Goal: Task Accomplishment & Management: Use online tool/utility

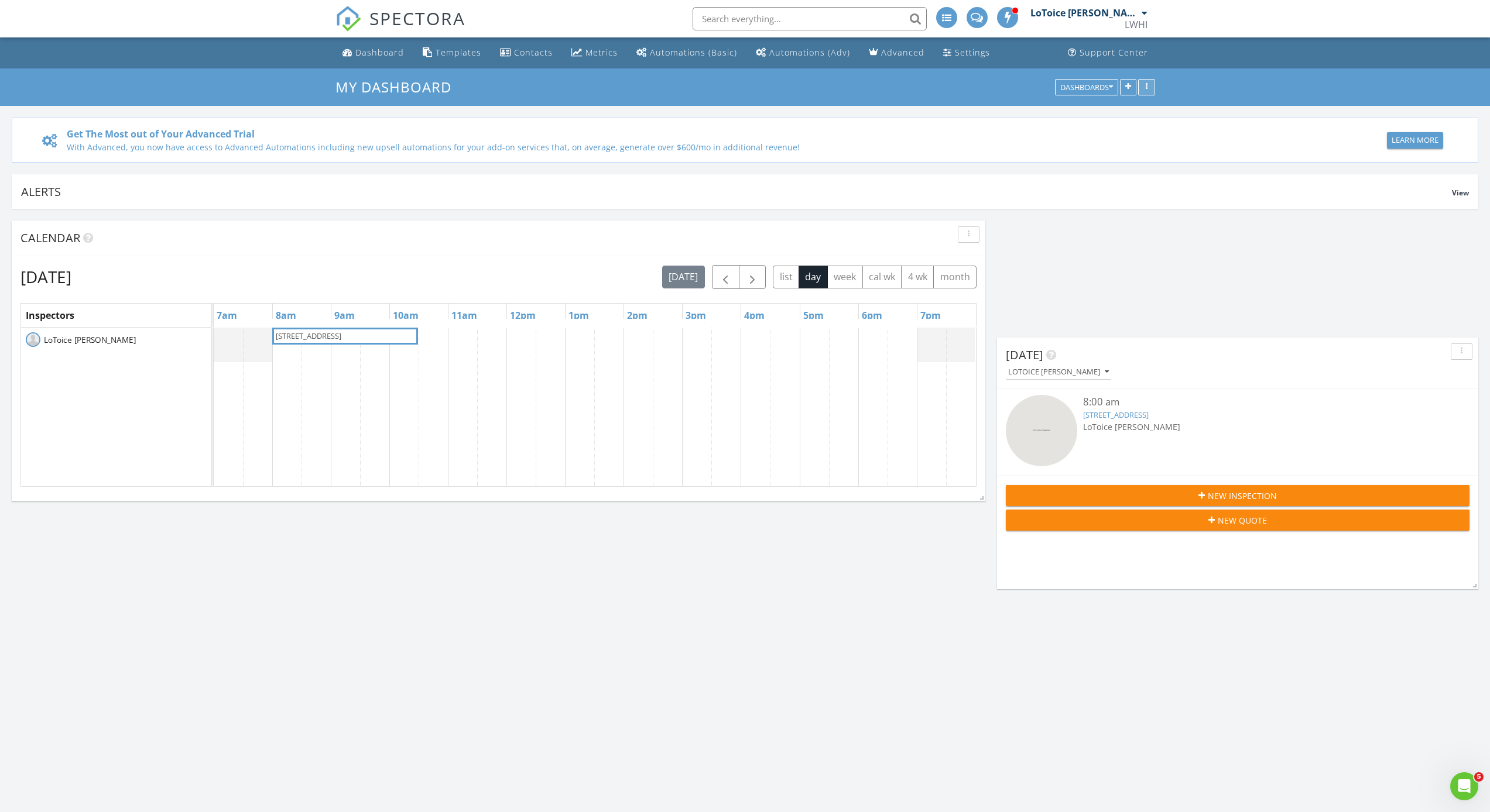
click at [1148, 86] on div "button" at bounding box center [1146, 87] width 11 height 8
click at [737, 90] on h3 "My Dashboard" at bounding box center [745, 87] width 820 height 18
click at [442, 55] on div "Templates" at bounding box center [458, 52] width 46 height 11
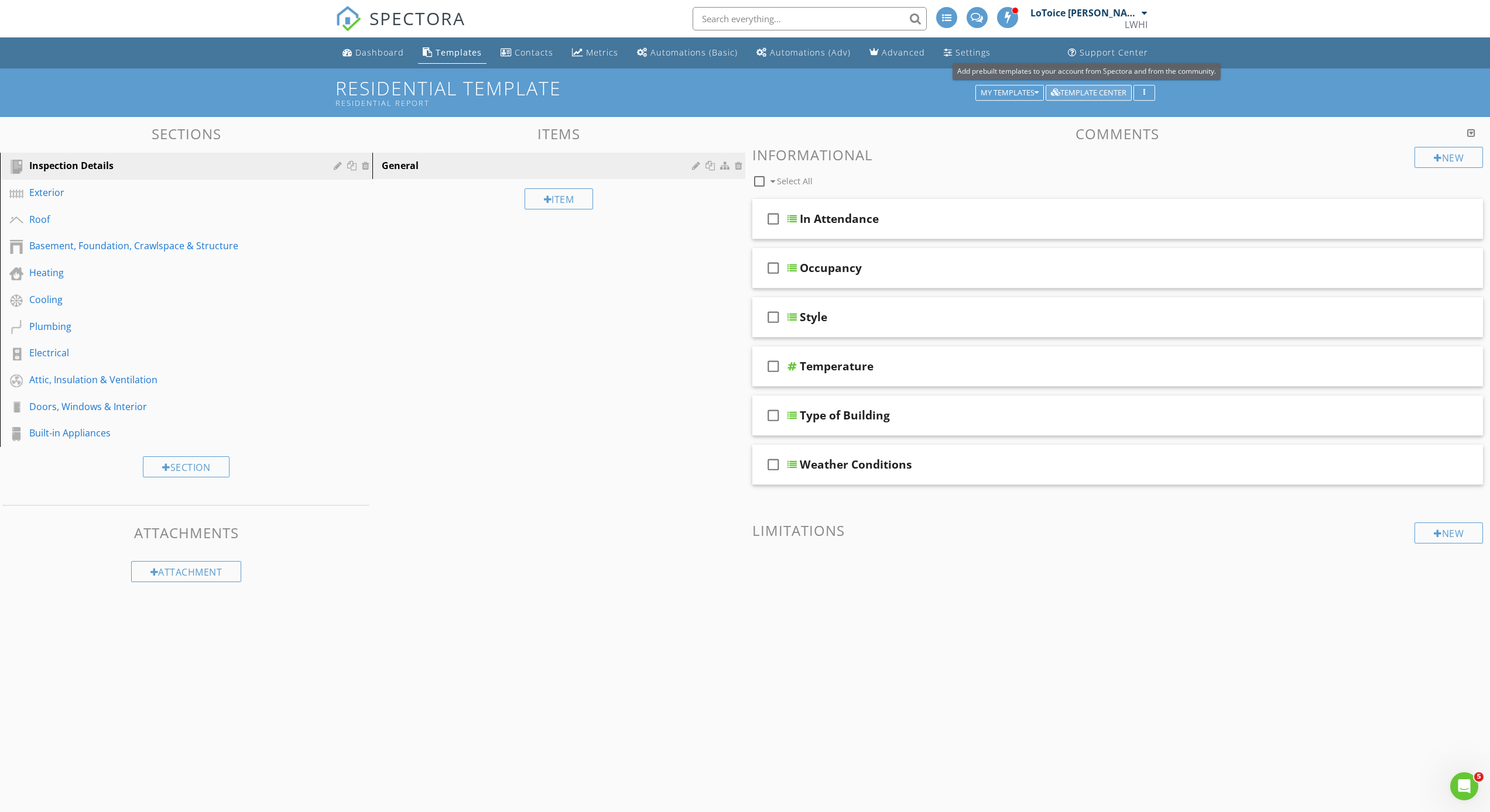
click at [1105, 94] on div "Template Center" at bounding box center [1088, 93] width 76 height 8
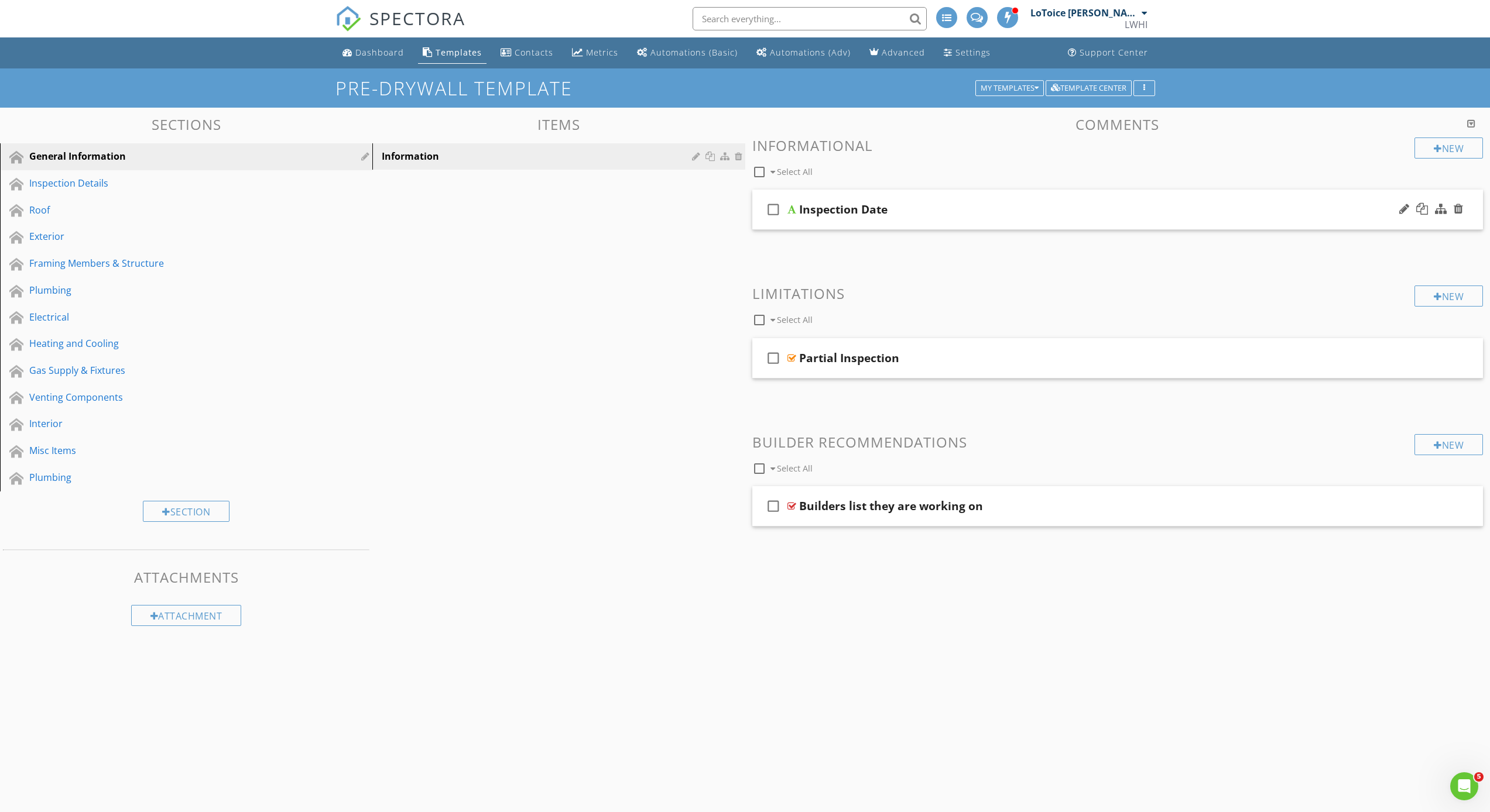
click at [828, 209] on div "Inspection Date" at bounding box center [843, 209] width 88 height 14
click at [821, 209] on input "Inspection Date" at bounding box center [1064, 210] width 530 height 19
click at [788, 210] on div at bounding box center [792, 209] width 9 height 9
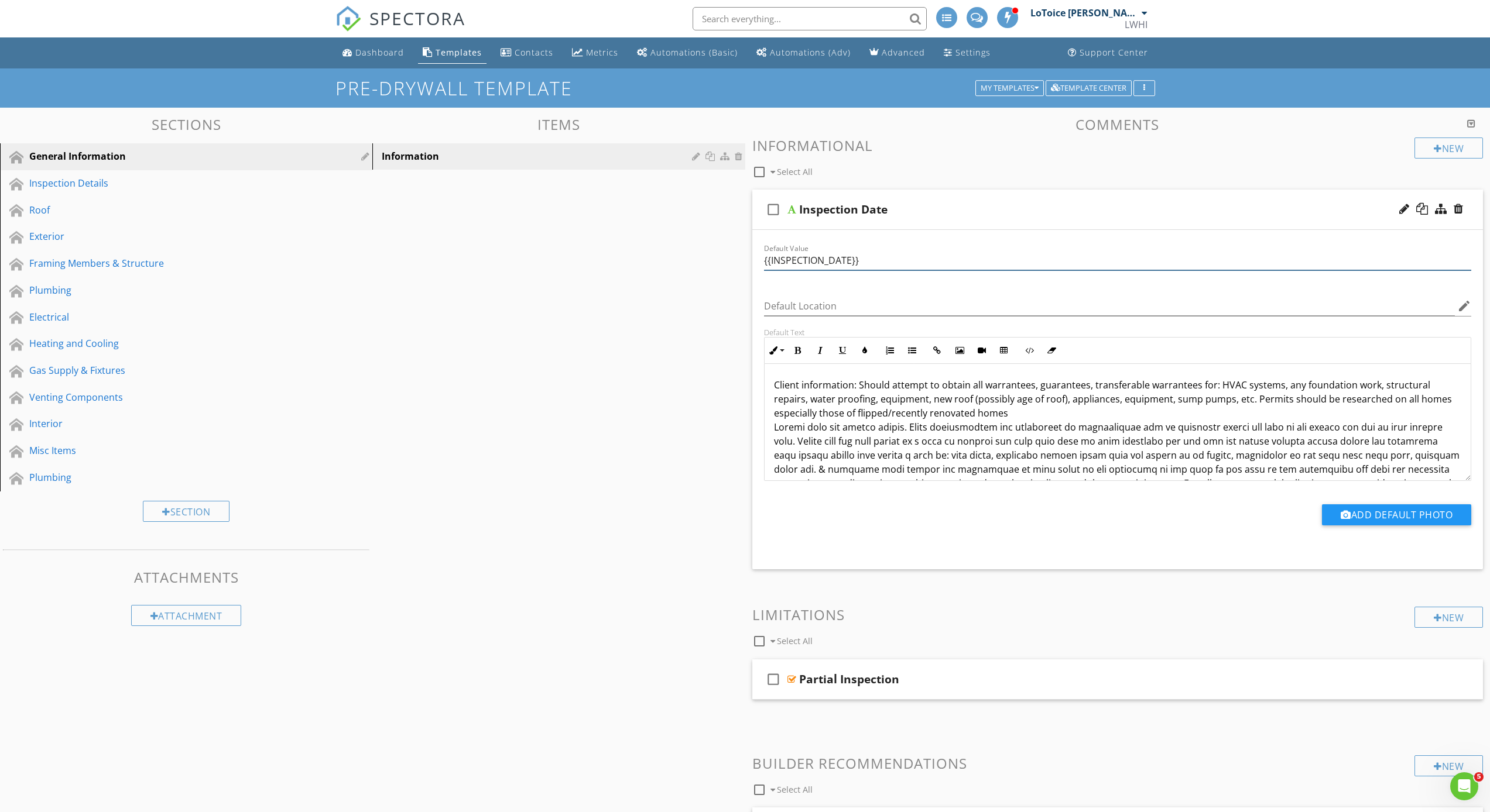
click at [859, 263] on input "{{INSPECTION_DATE}}" at bounding box center [1118, 260] width 708 height 19
drag, startPoint x: 853, startPoint y: 255, endPoint x: 724, endPoint y: 262, distance: 129.2
click at [724, 262] on div "Sections General Information Inspection Details Roof Exterior Framing Members &…" at bounding box center [745, 505] width 1490 height 795
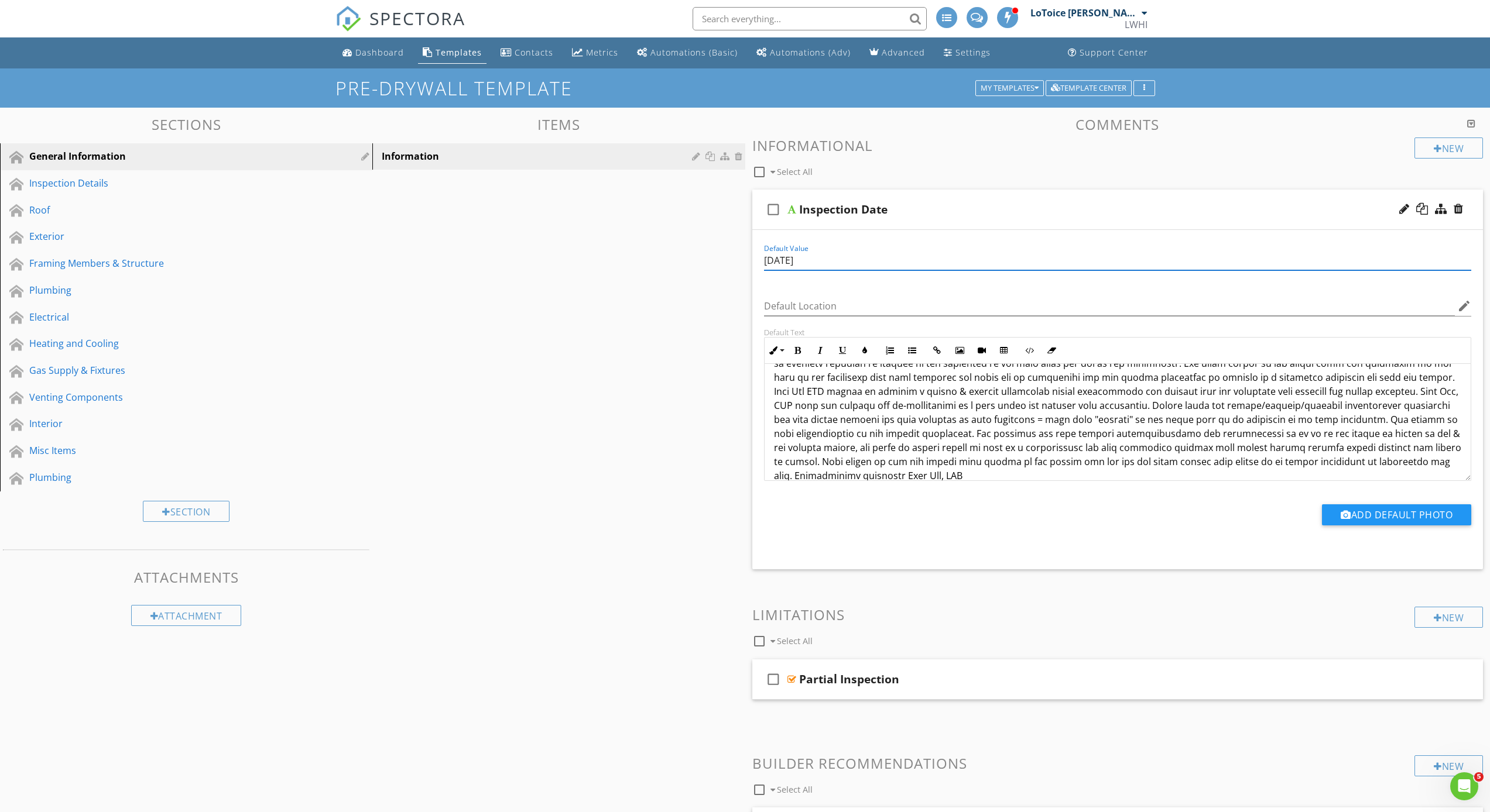
scroll to position [136, 0]
type input "08/27/2025"
click at [952, 461] on p "Client information: Should attempt to obtain all warrantees, guarantees, transf…" at bounding box center [1118, 354] width 688 height 224
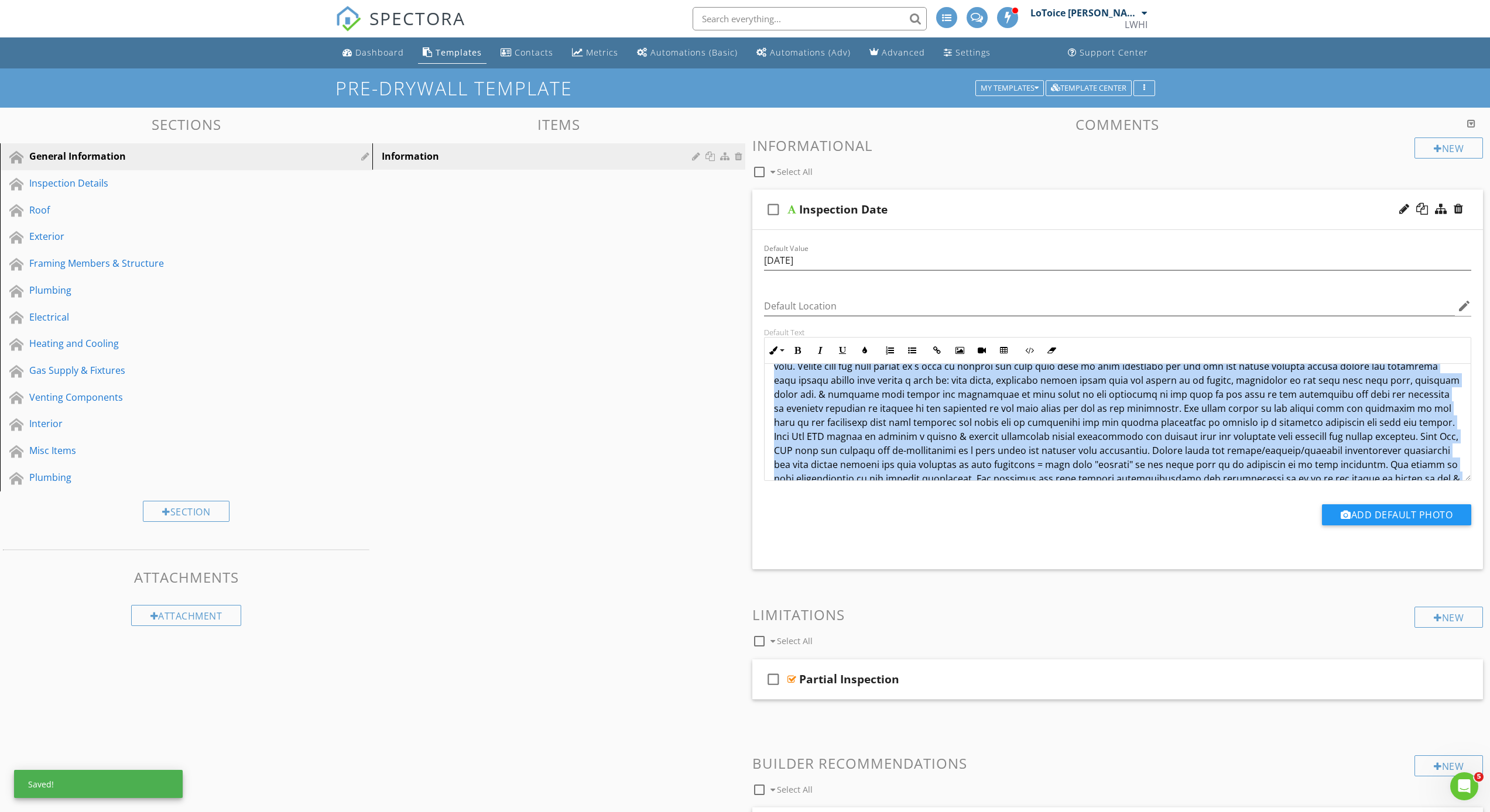
scroll to position [0, 0]
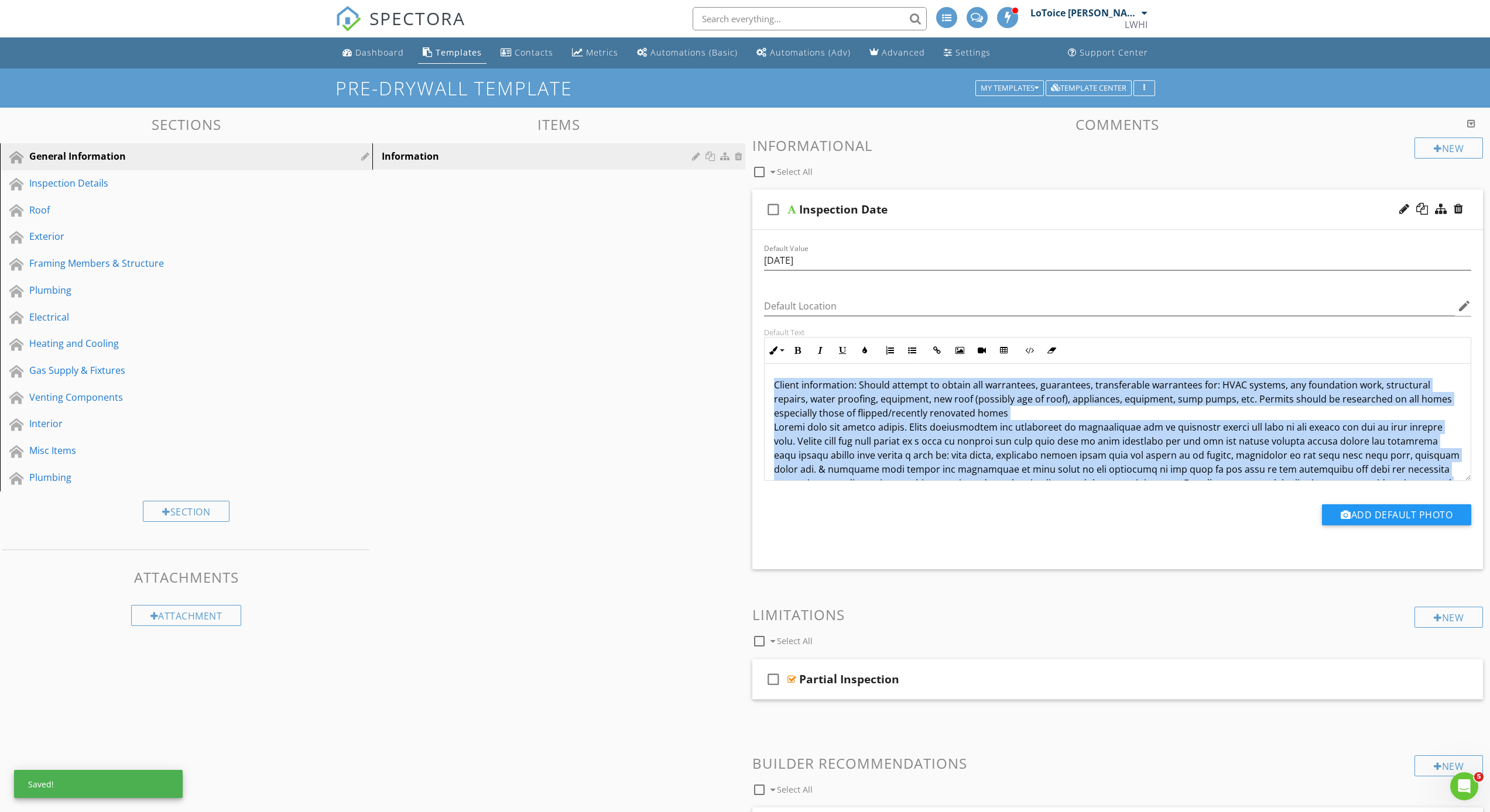
drag, startPoint x: 952, startPoint y: 461, endPoint x: 746, endPoint y: 311, distance: 254.8
click at [746, 311] on div "Comments New Informational check_box_outline_blank Select All check_box_outline…" at bounding box center [1118, 509] width 745 height 787
click at [1027, 412] on p "Client information: Should attempt to obtain all warrantees, guarantees, transf…" at bounding box center [1118, 490] width 688 height 224
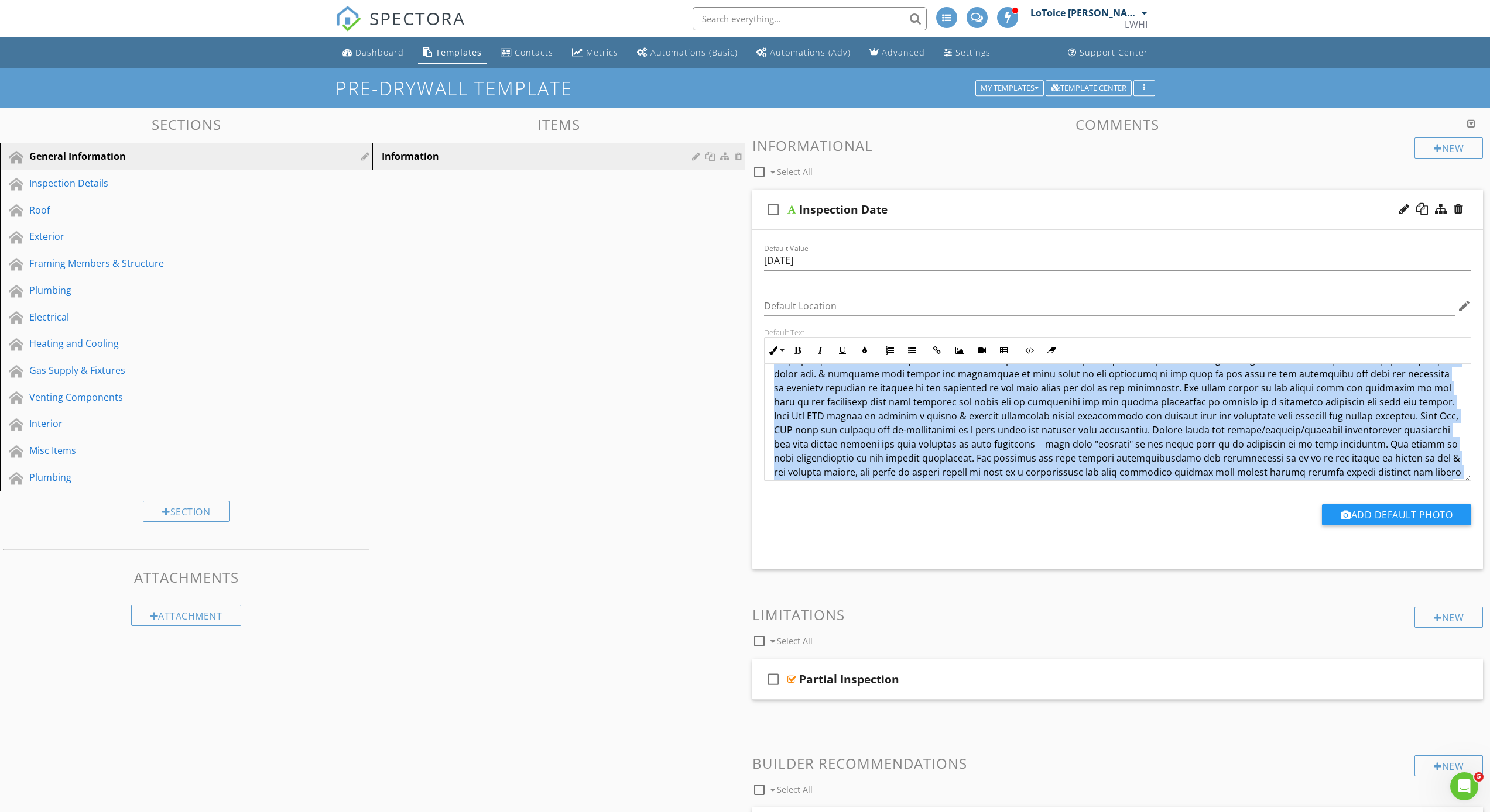
scroll to position [136, 0]
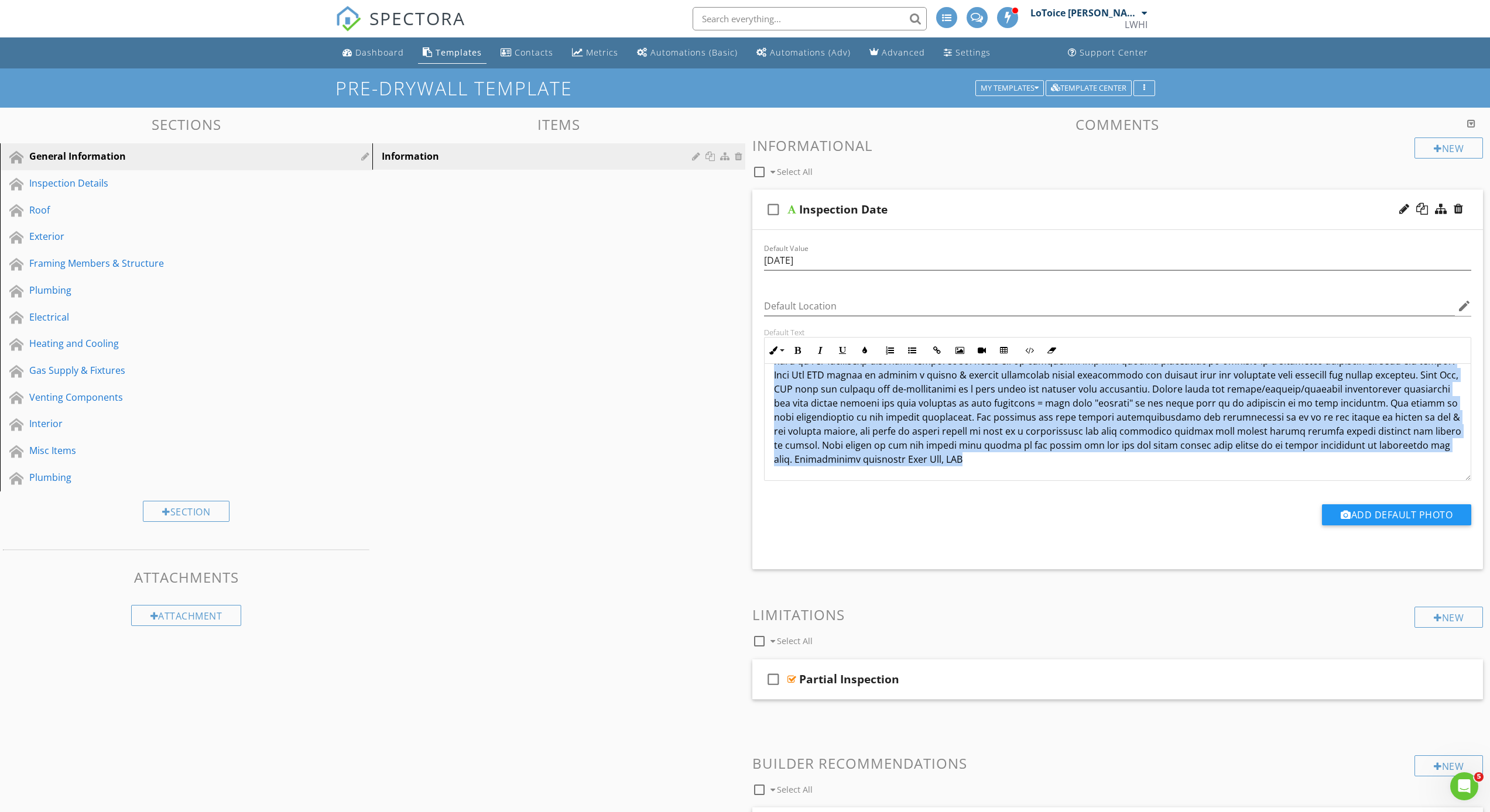
drag, startPoint x: 772, startPoint y: 382, endPoint x: 1124, endPoint y: 497, distance: 370.3
click at [1124, 497] on div "Default Value 08/27/2025 Default Location edit Default Text Inline Style XLarge…" at bounding box center [1118, 394] width 722 height 304
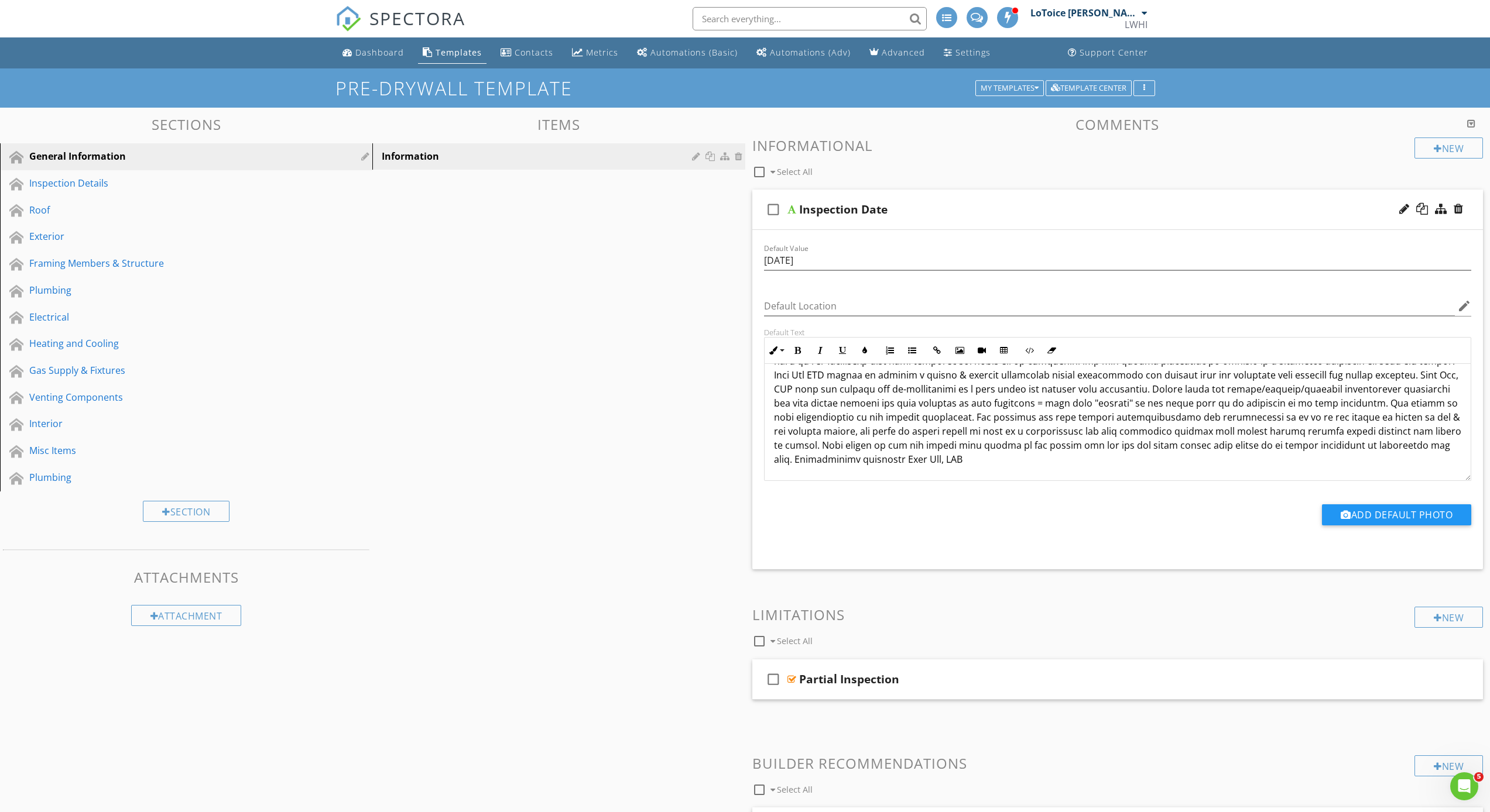
scroll to position [1, 0]
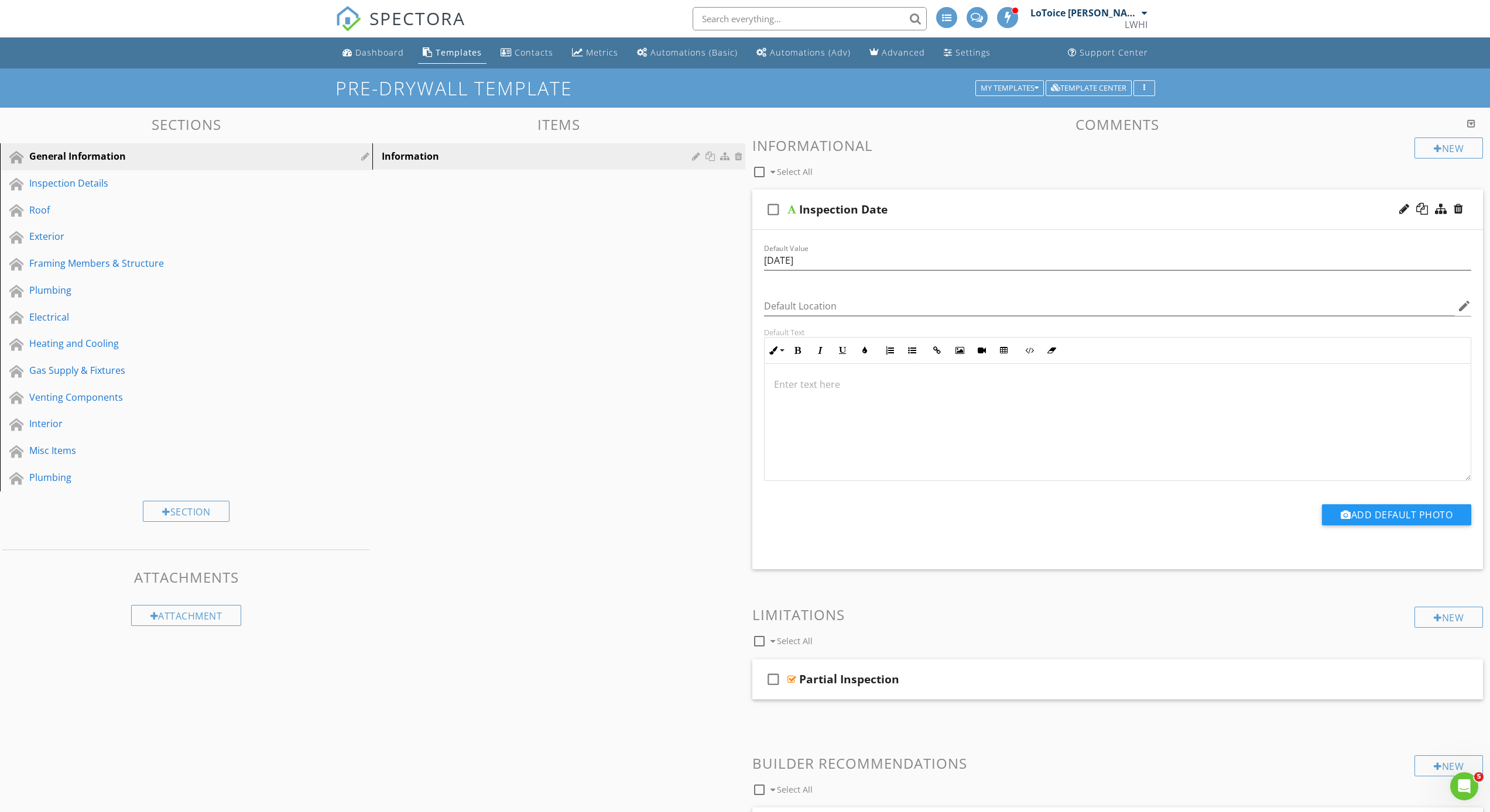
click at [792, 390] on p at bounding box center [1118, 384] width 688 height 14
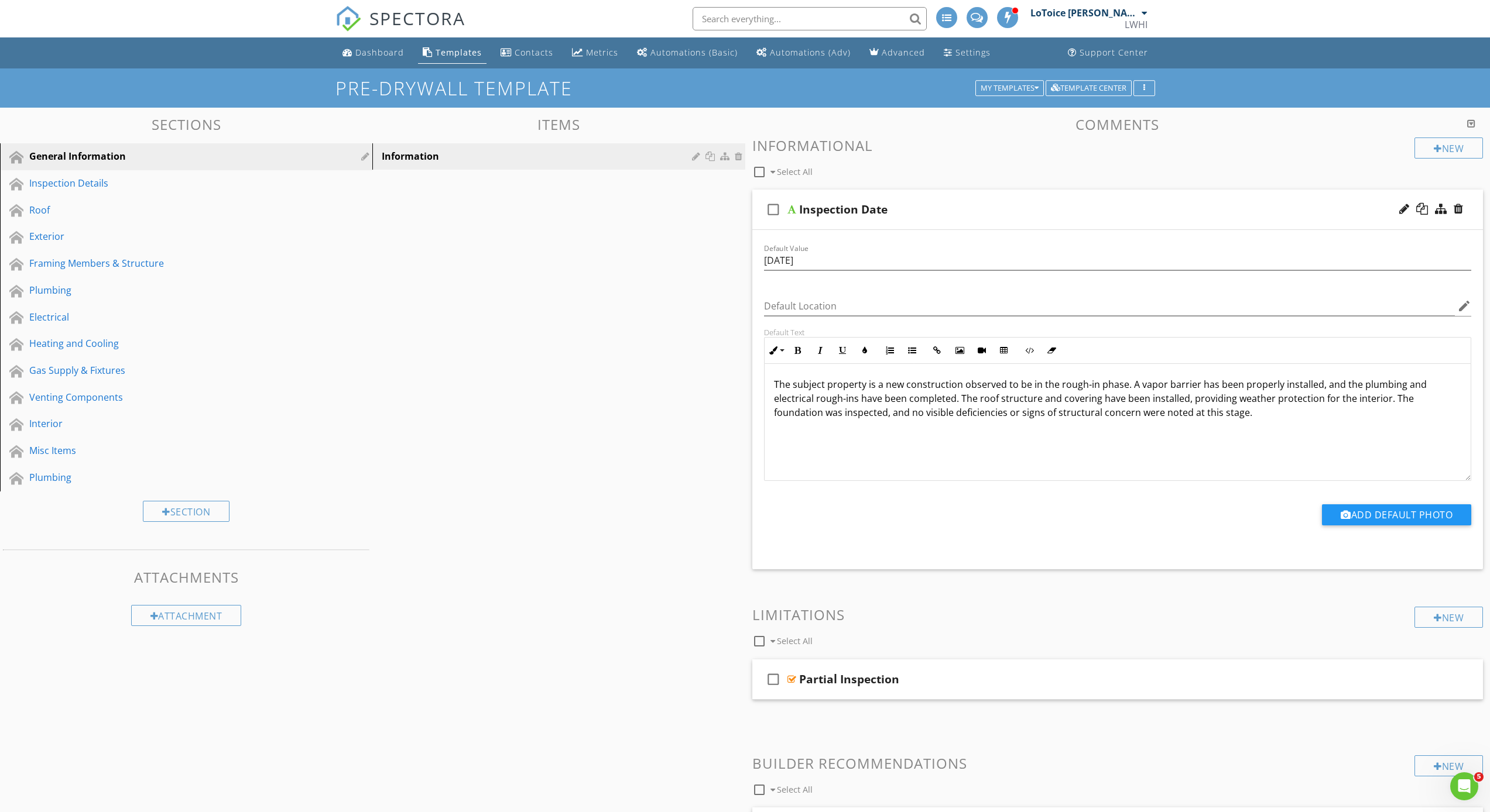
click at [772, 210] on icon "check_box_outline_blank" at bounding box center [773, 209] width 19 height 28
click at [970, 676] on div "Partial Inspection" at bounding box center [1064, 679] width 530 height 14
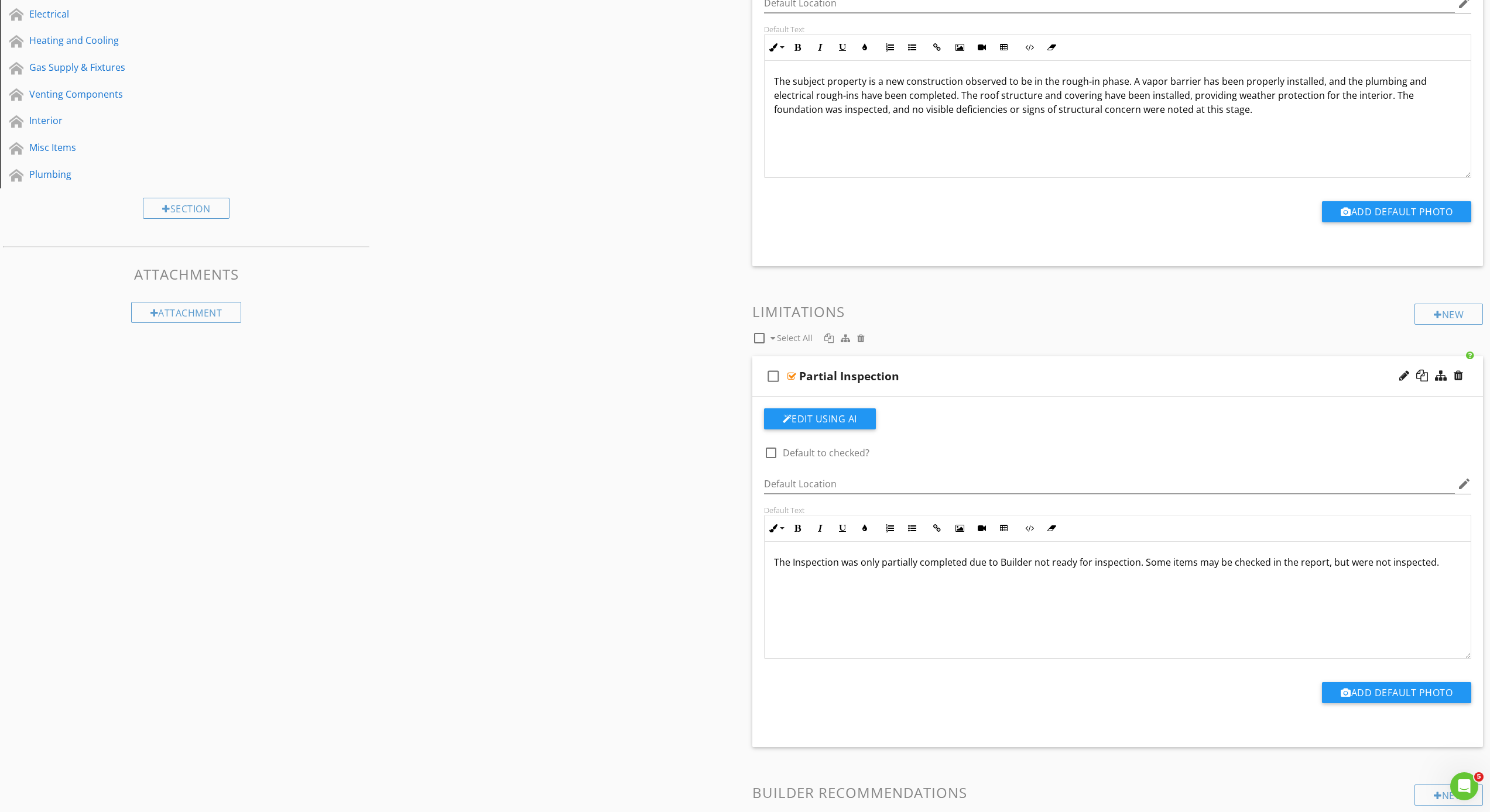
click at [829, 375] on div "Partial Inspection" at bounding box center [849, 376] width 100 height 14
click at [920, 326] on div "check_box_outline_blank Select All" at bounding box center [1083, 335] width 663 height 22
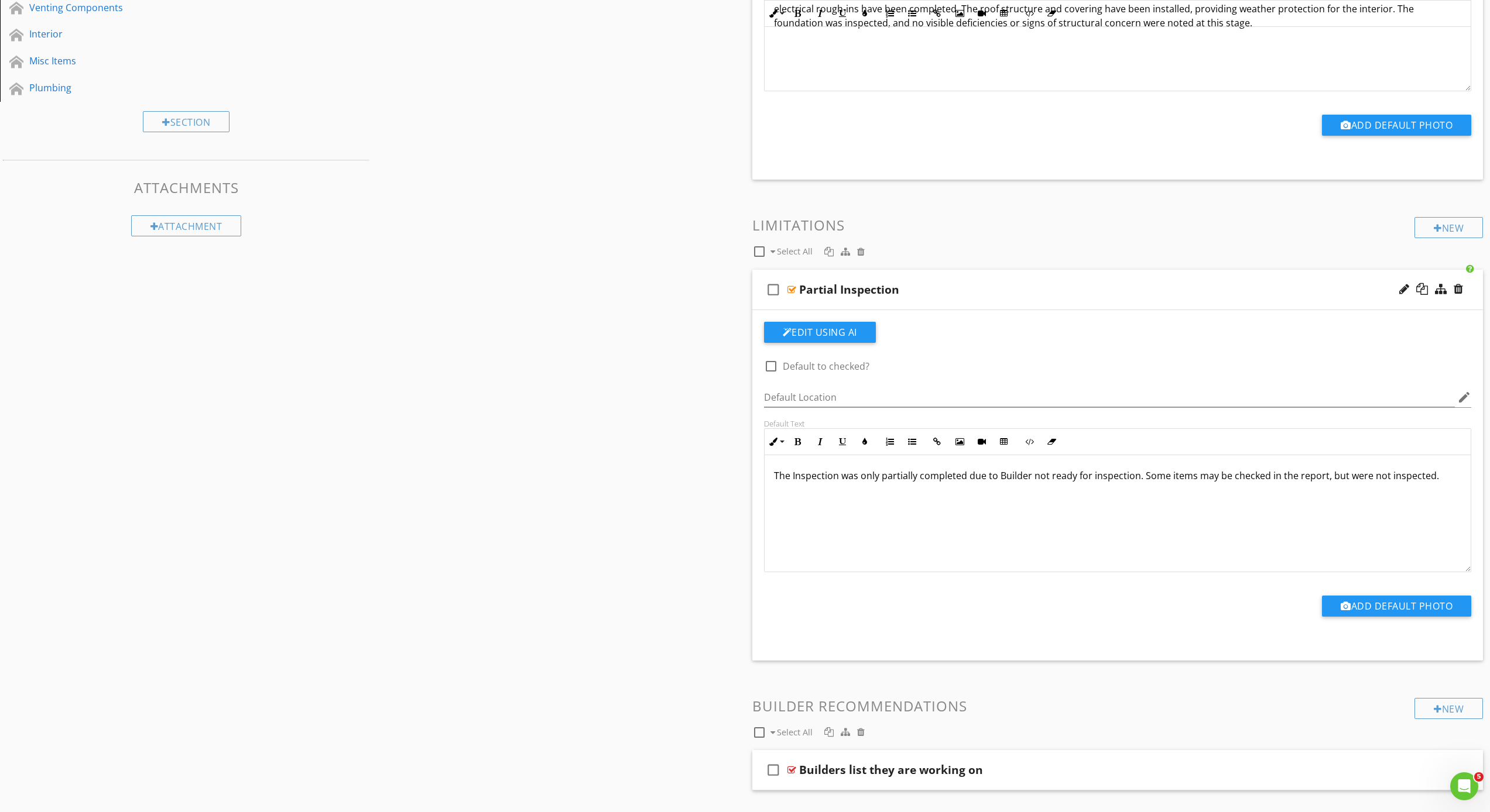
scroll to position [435, 0]
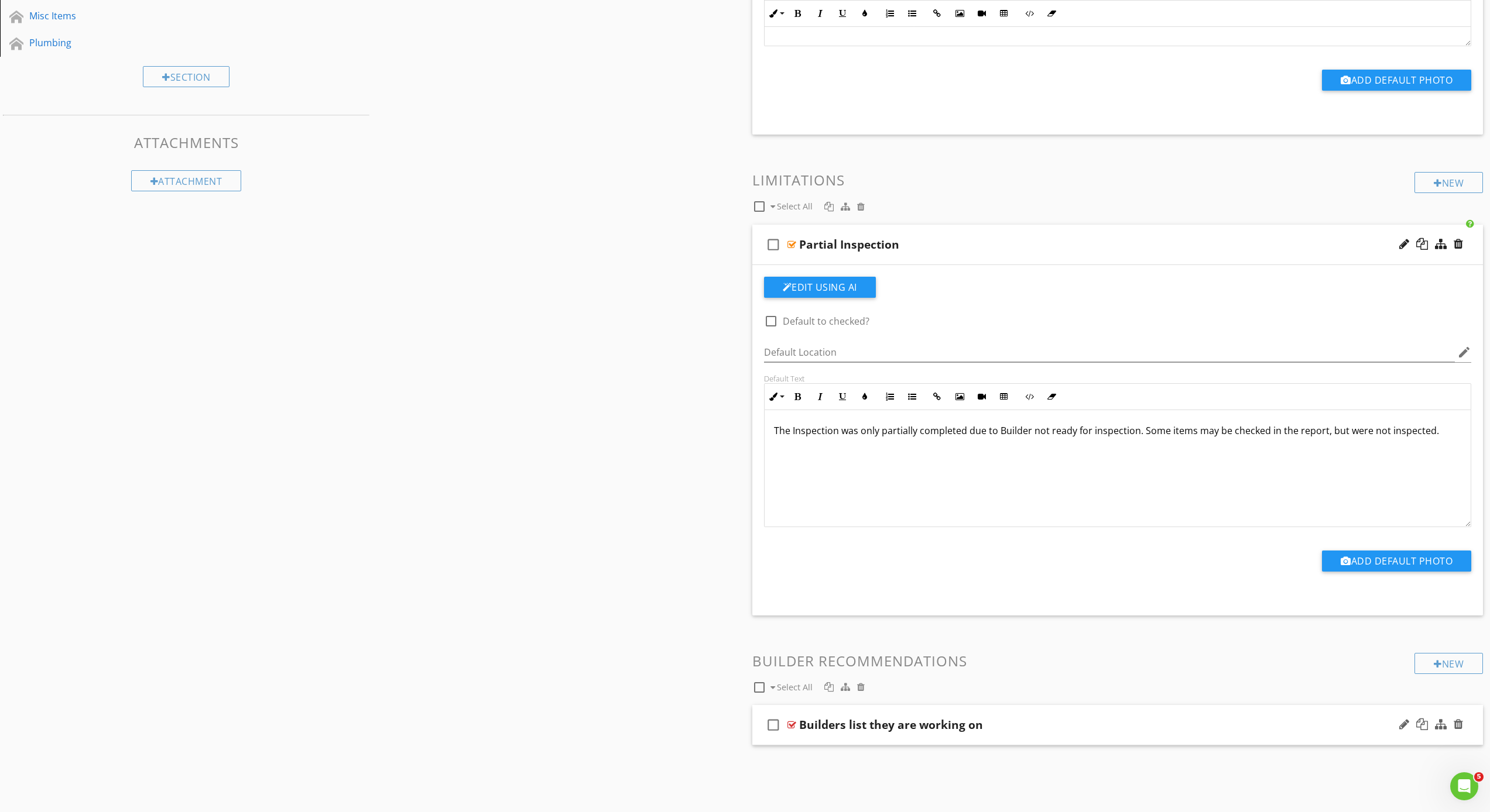
click at [884, 726] on div "Builders list they are working on" at bounding box center [891, 725] width 184 height 14
click at [1075, 670] on div "New Builder Recommendations check_box_outline_blank Select All" at bounding box center [1118, 675] width 731 height 43
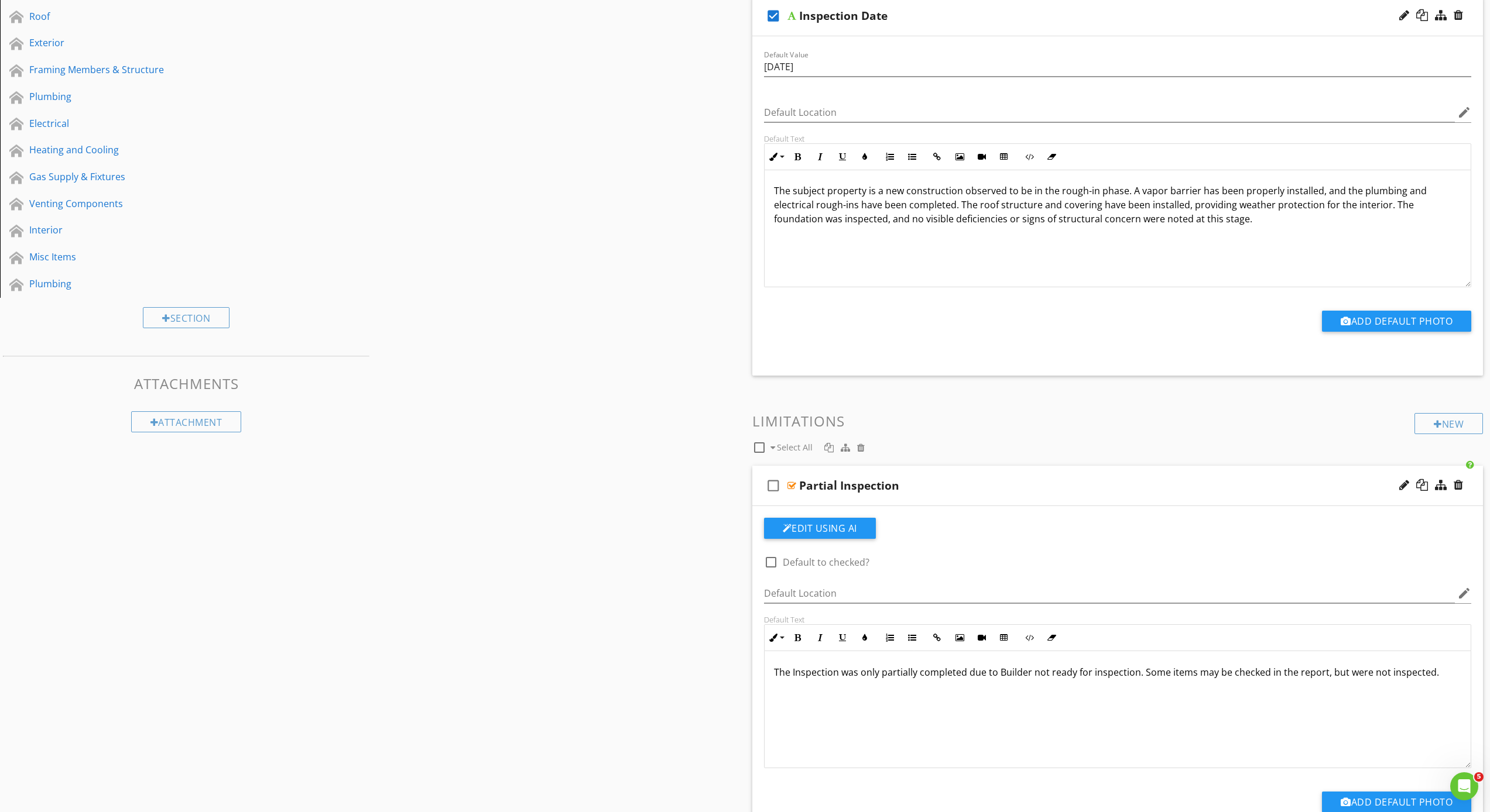
scroll to position [0, 0]
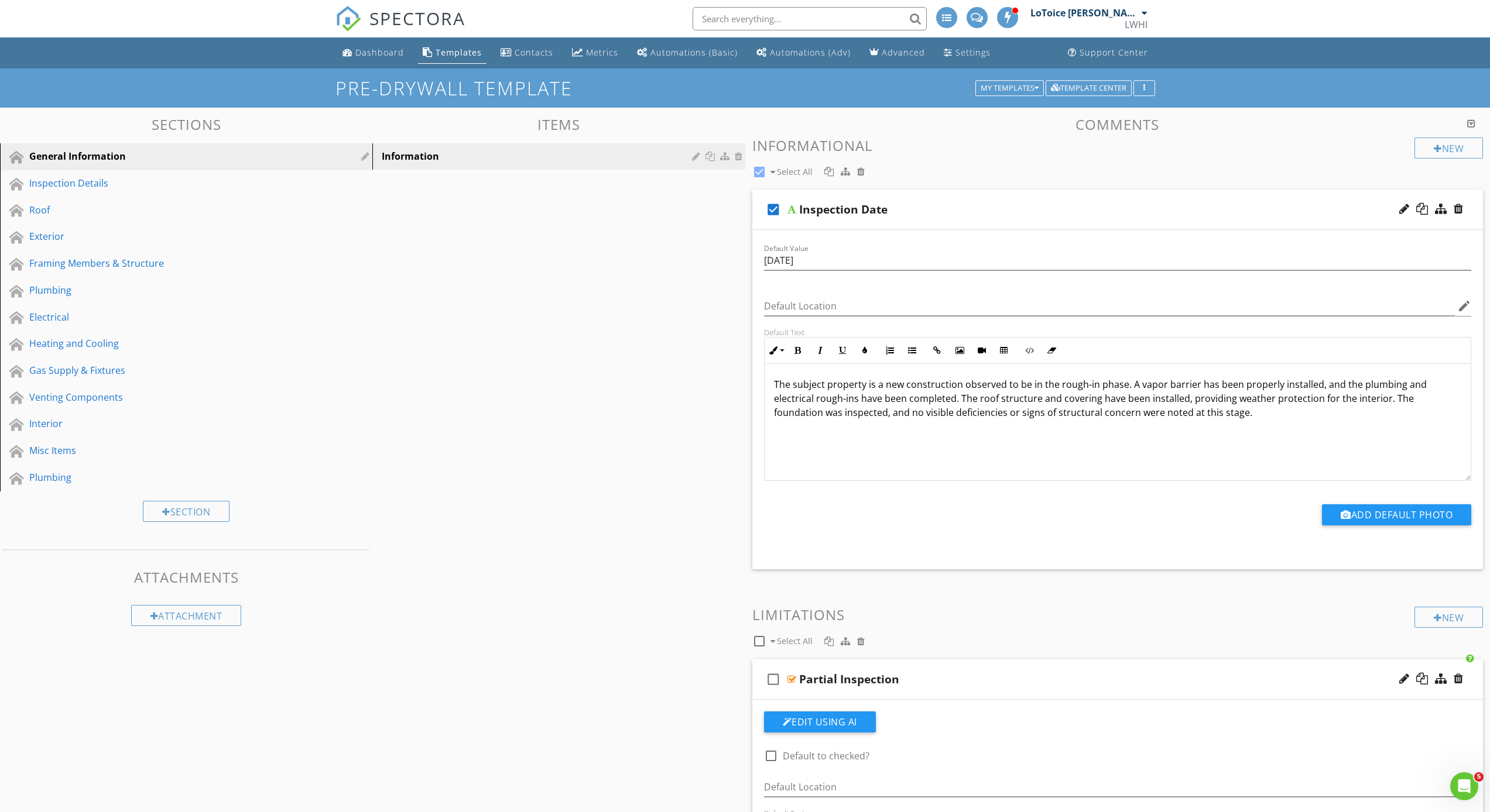
click at [1219, 448] on div "The subject property is a new construction observed to be in the rough-in phase…" at bounding box center [1118, 421] width 707 height 117
click at [777, 172] on span "Select All" at bounding box center [794, 171] width 36 height 11
click at [772, 207] on icon "check_box_outline_blank" at bounding box center [773, 209] width 19 height 28
checkbox input "true"
click at [84, 181] on div "Inspection Details" at bounding box center [173, 183] width 288 height 14
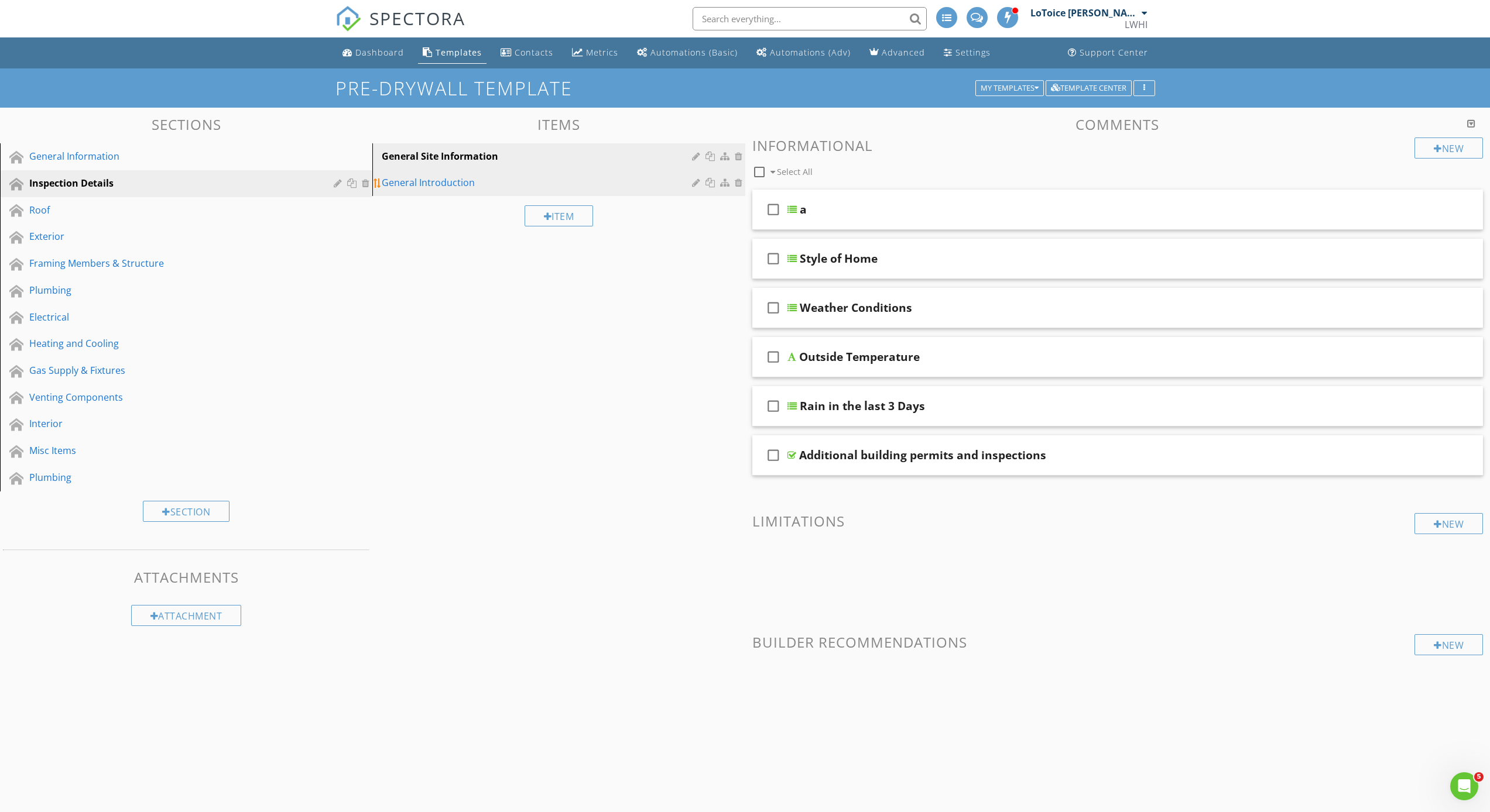
click at [414, 179] on div "General Introduction" at bounding box center [538, 182] width 313 height 14
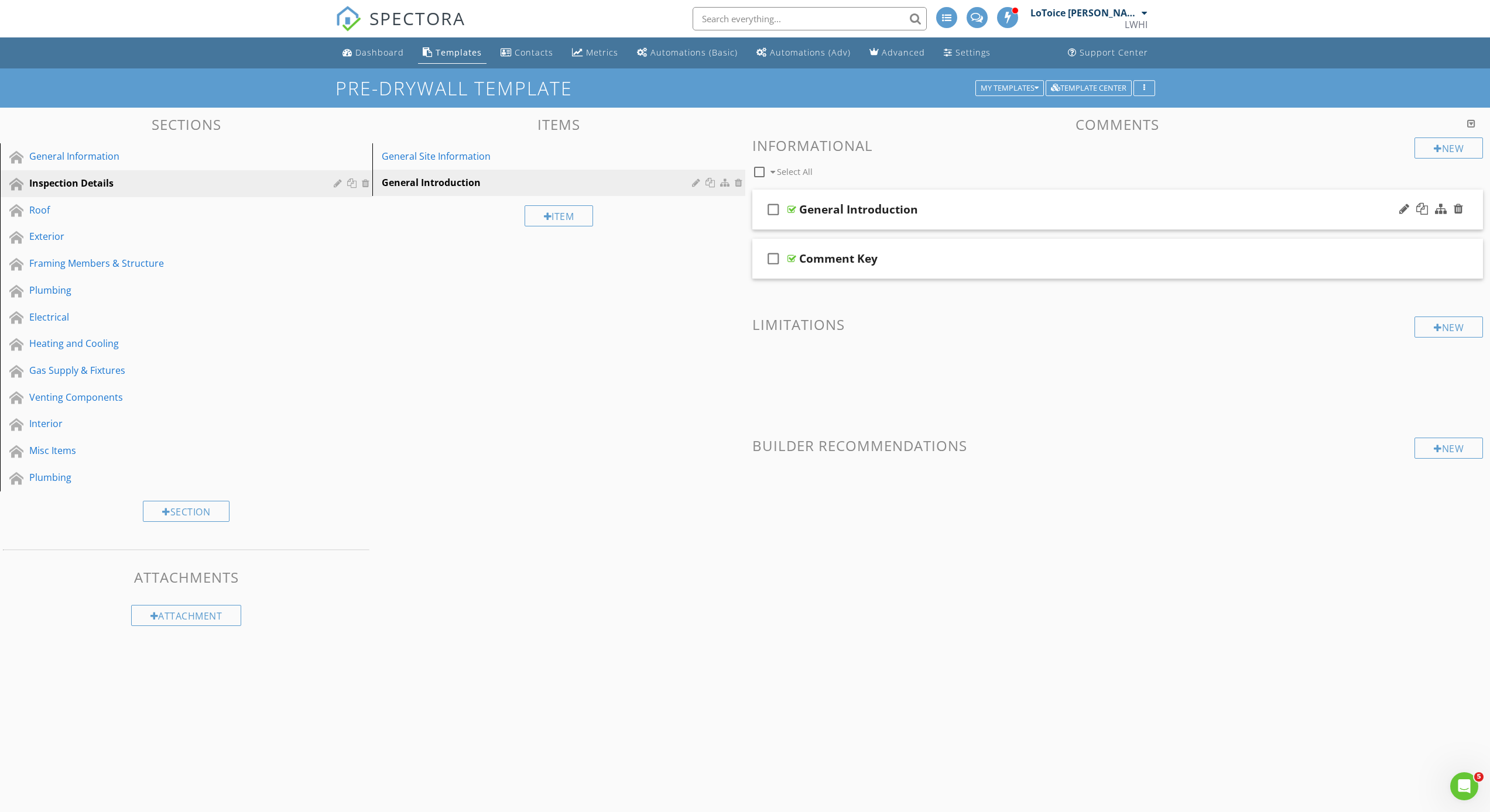
click at [857, 216] on div "check_box_outline_blank General Introduction" at bounding box center [1118, 209] width 731 height 41
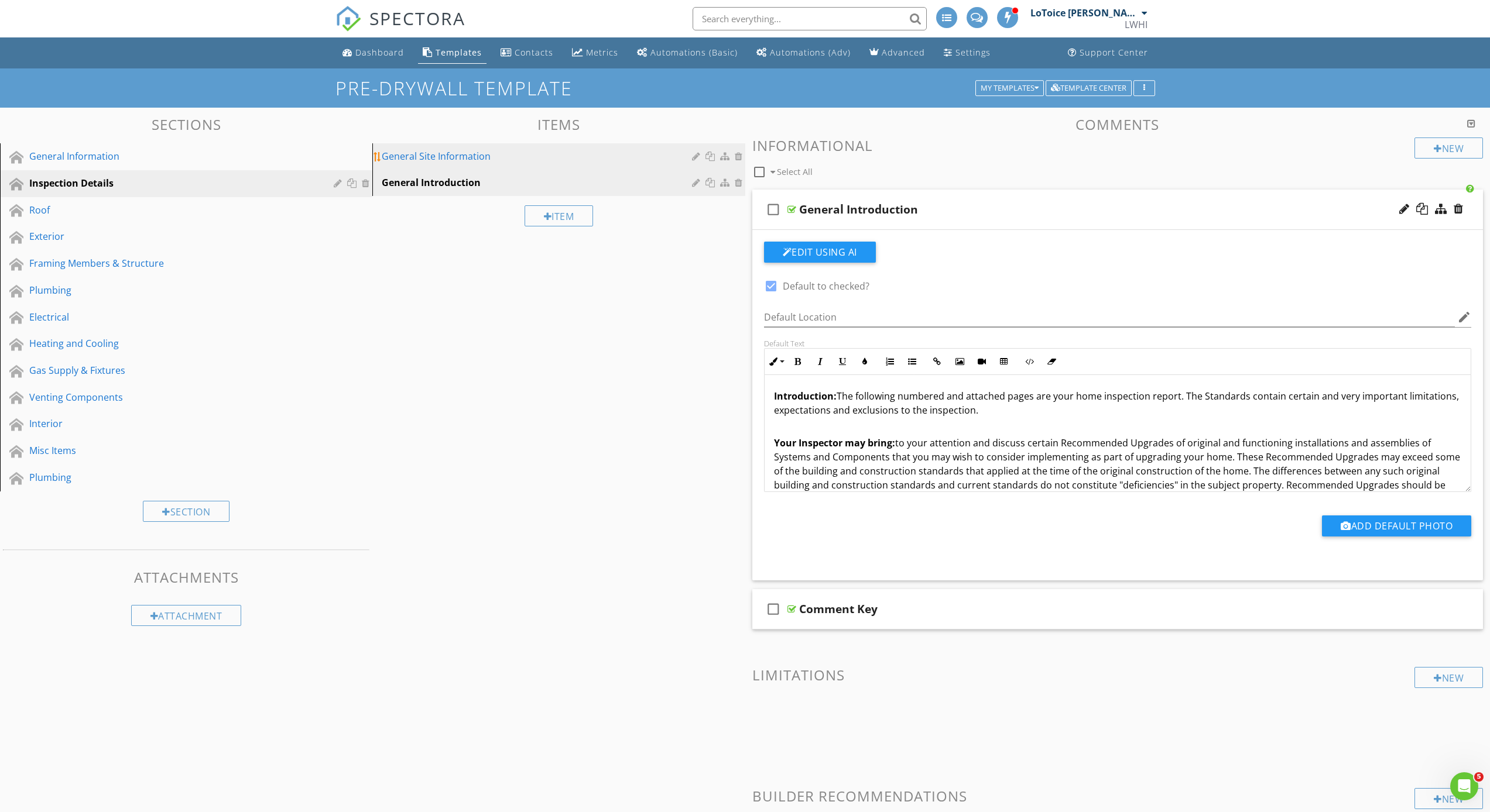
click at [456, 161] on div "General Site Information" at bounding box center [538, 156] width 313 height 14
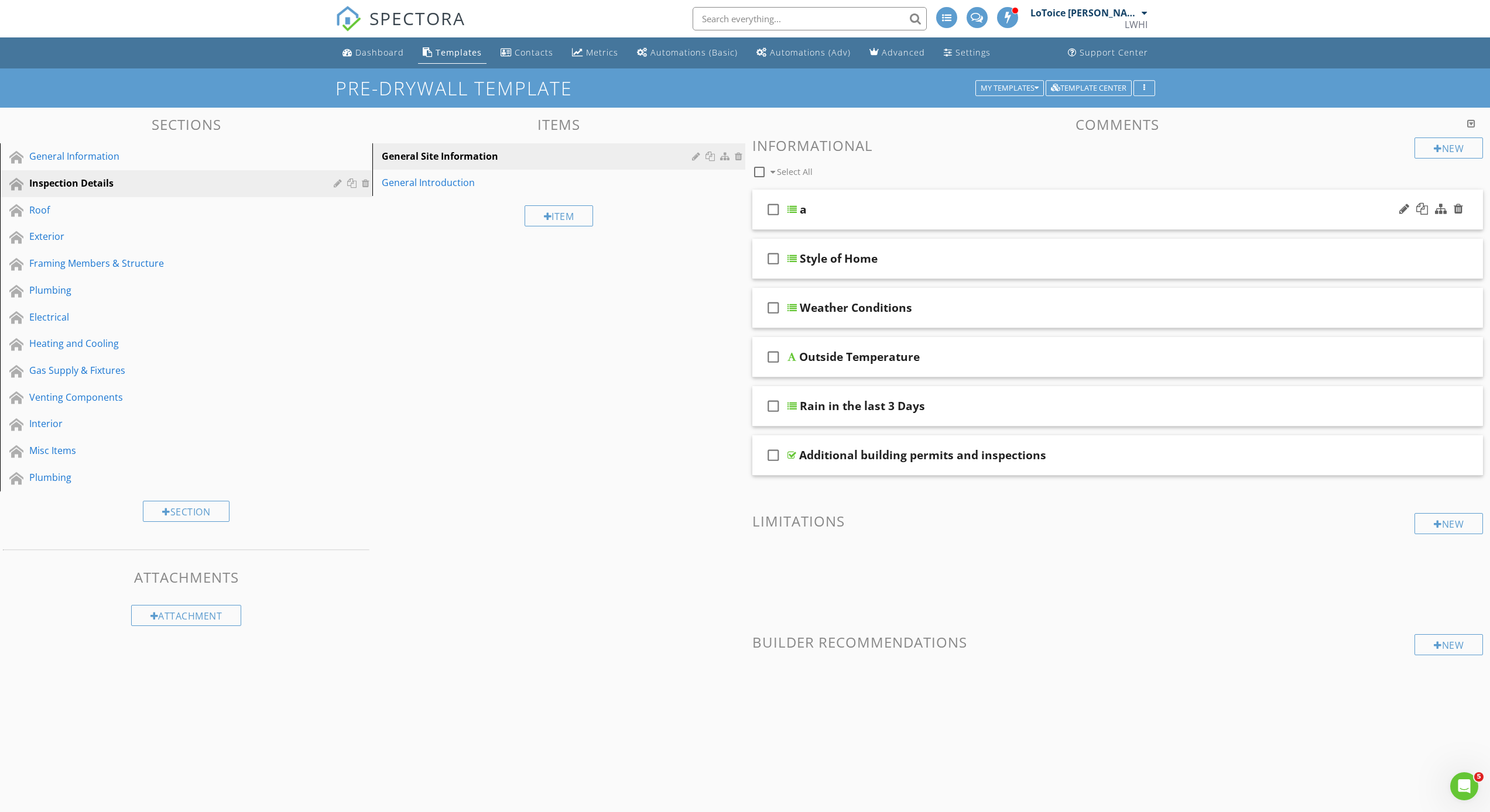
click at [824, 213] on div "a" at bounding box center [1065, 209] width 530 height 14
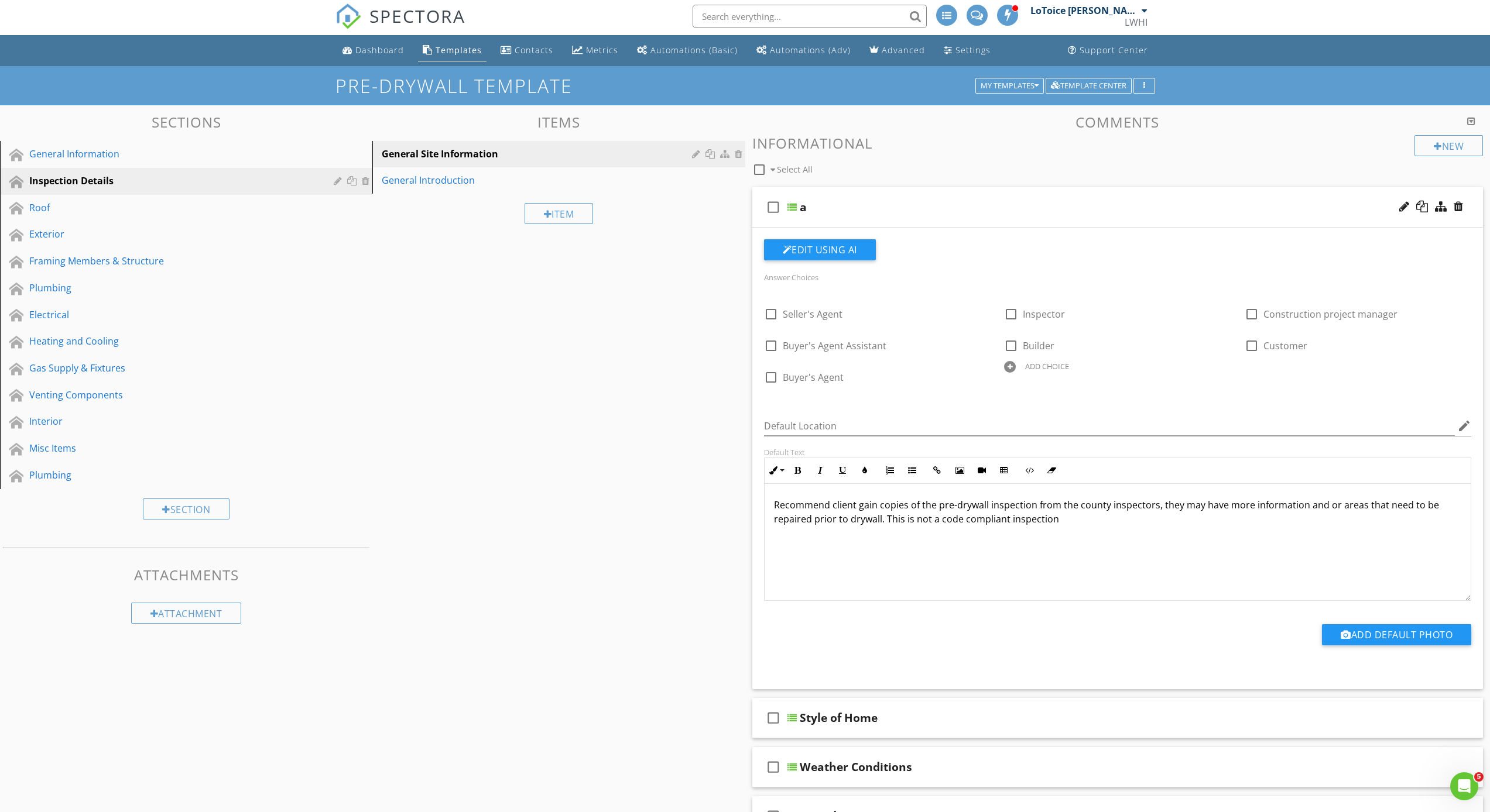
scroll to position [5, 0]
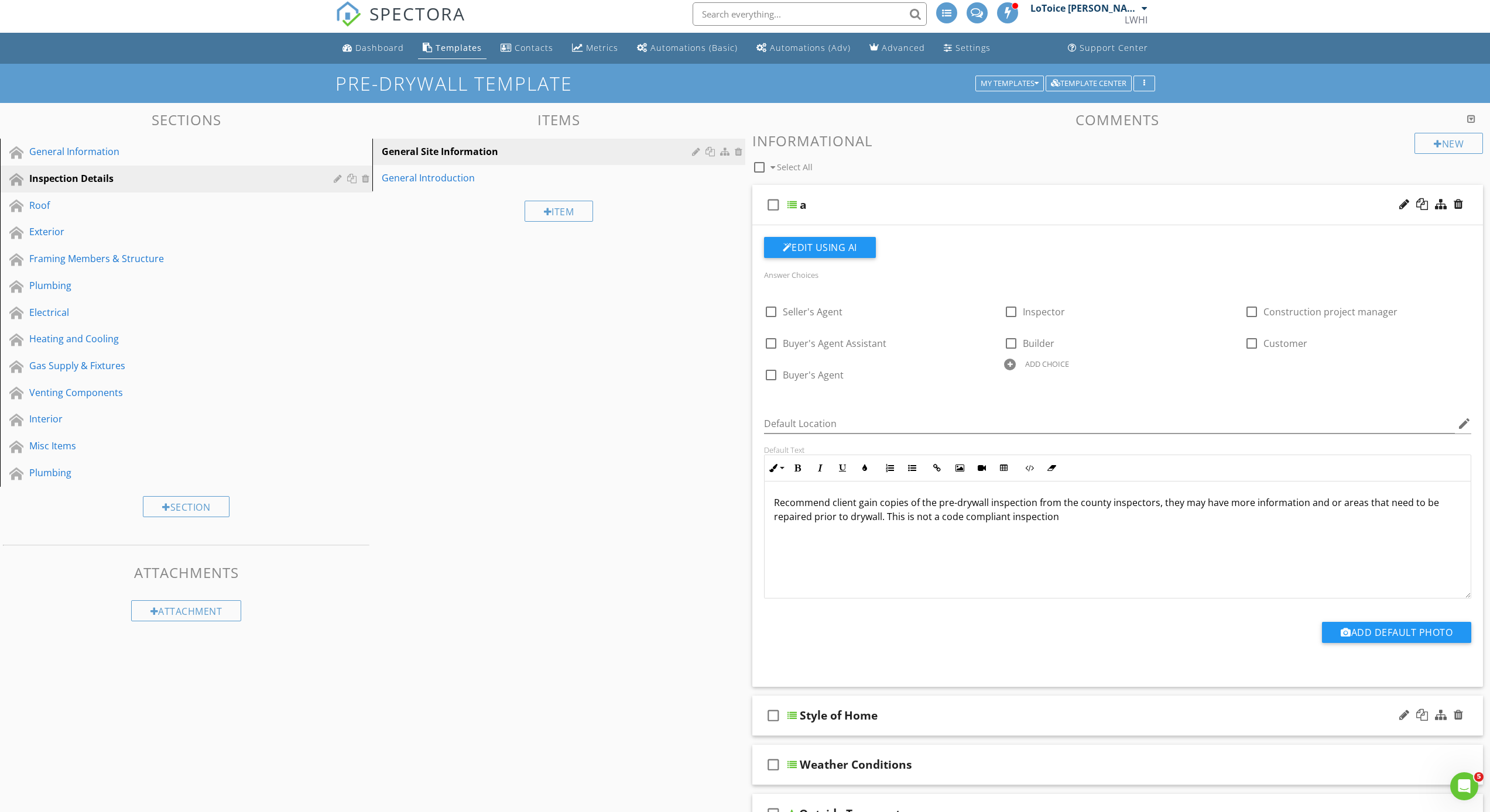
click at [834, 709] on div "Style of Home" at bounding box center [839, 716] width 78 height 14
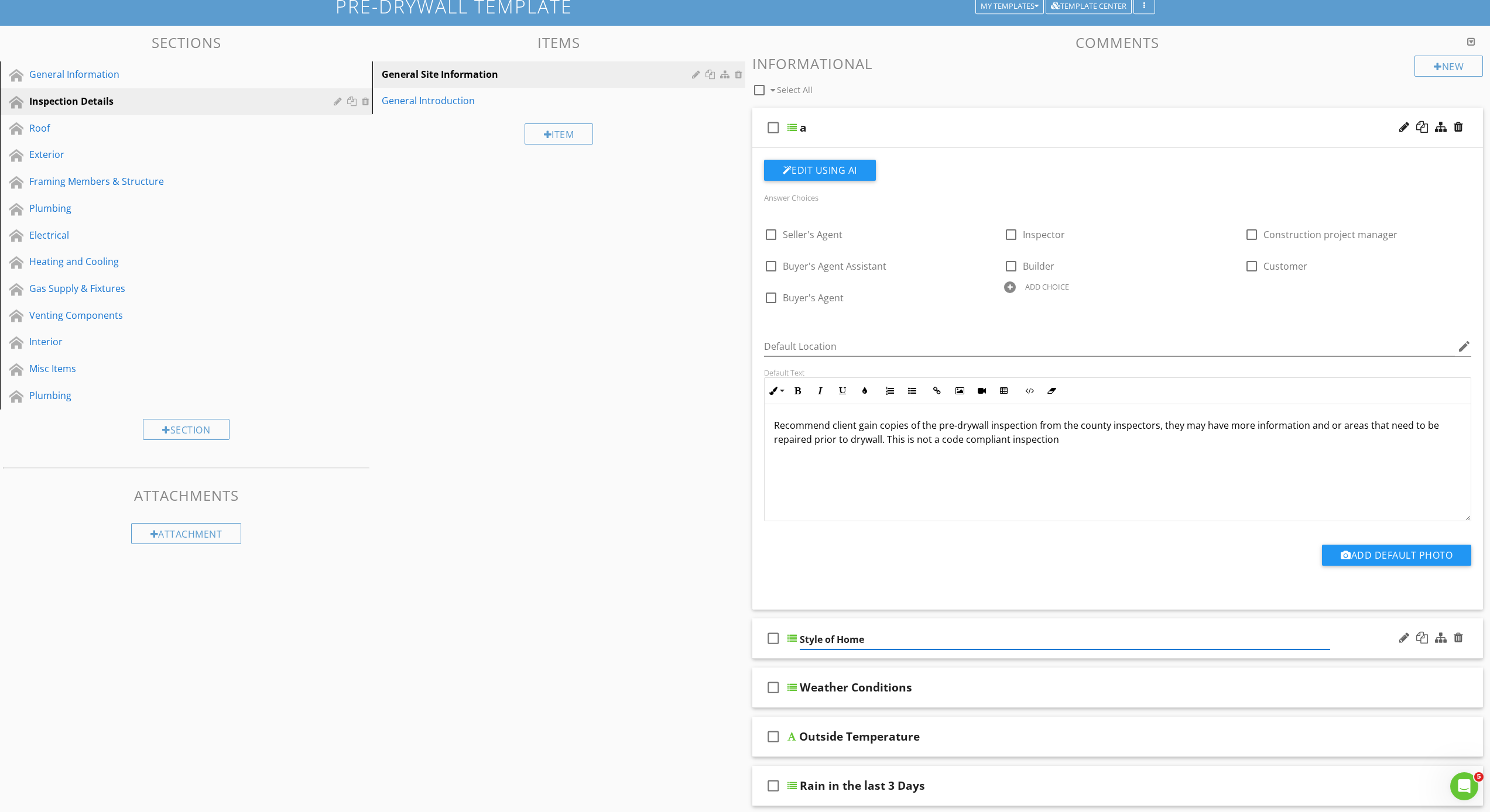
scroll to position [168, 0]
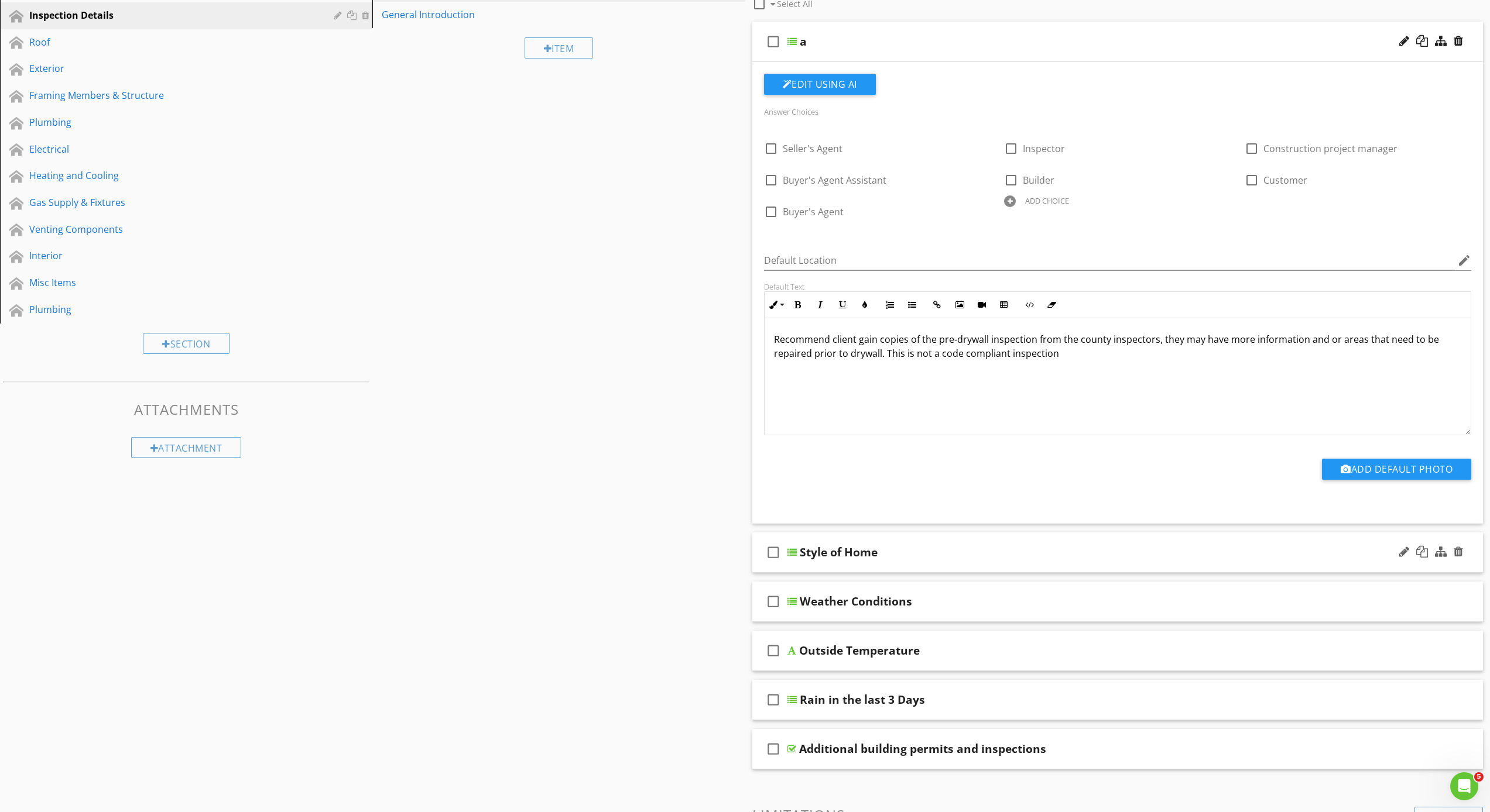
click at [790, 553] on div at bounding box center [792, 552] width 9 height 9
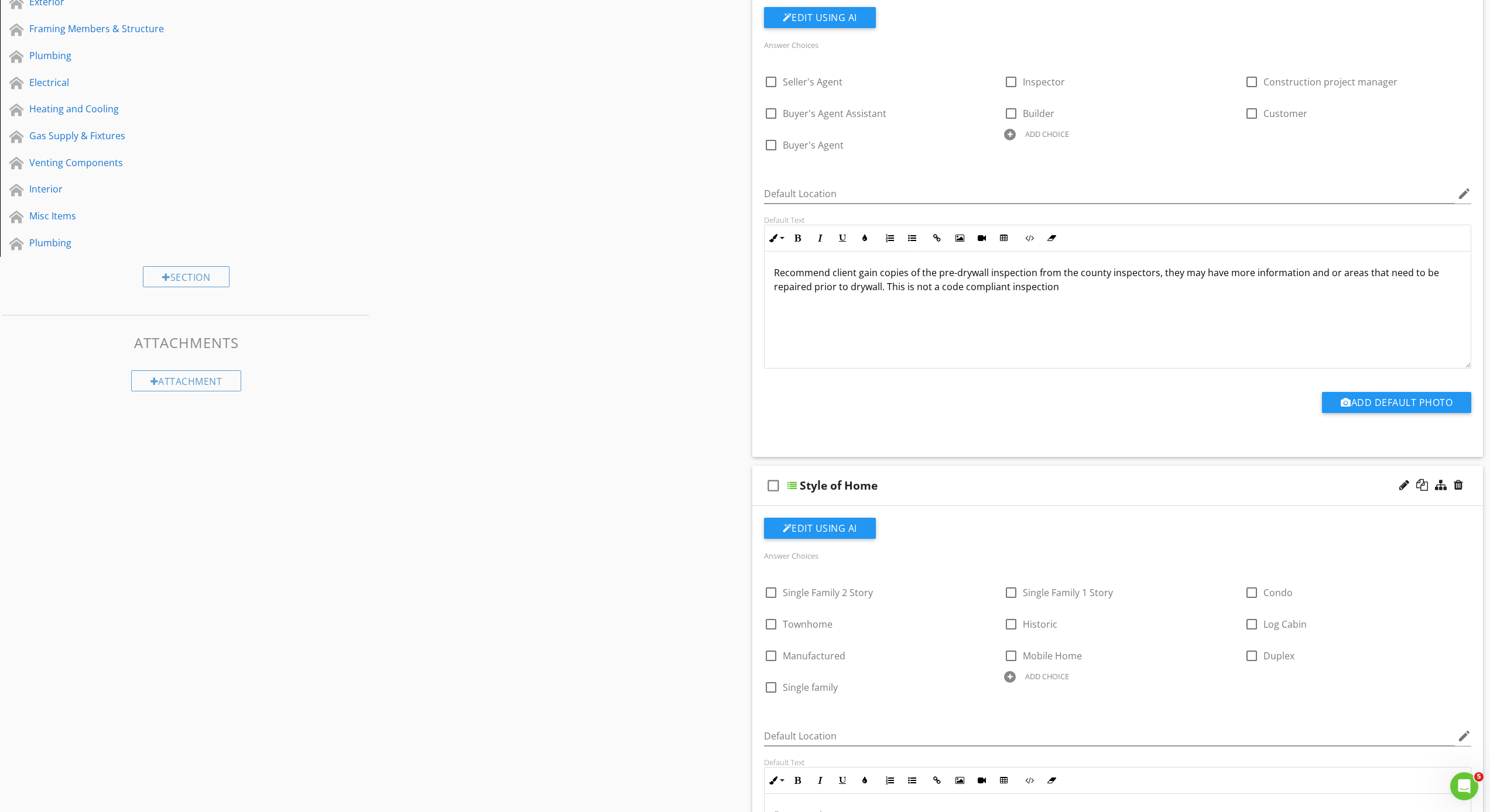
scroll to position [320, 0]
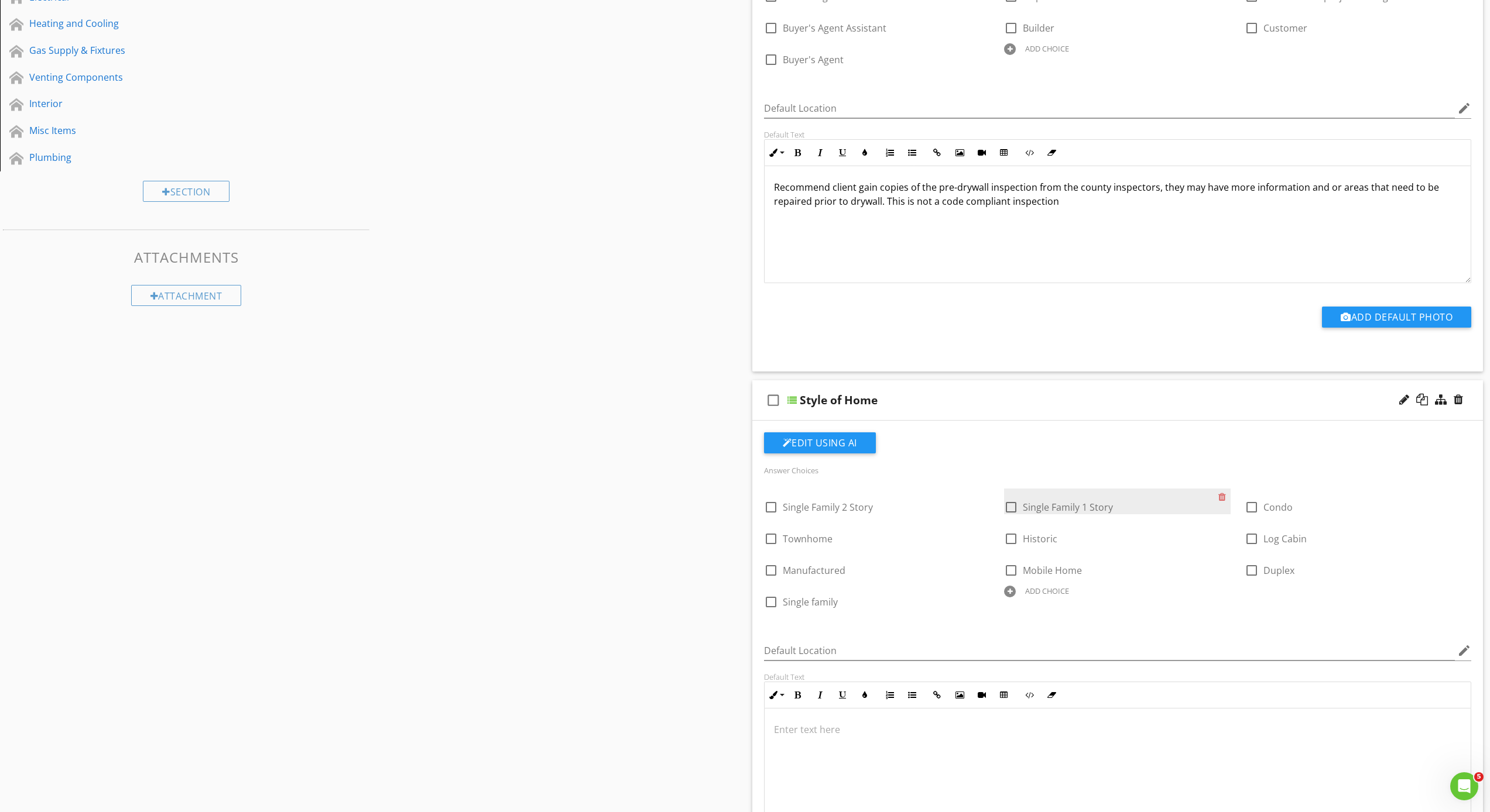
click at [1019, 507] on div at bounding box center [1011, 507] width 20 height 20
checkbox input "true"
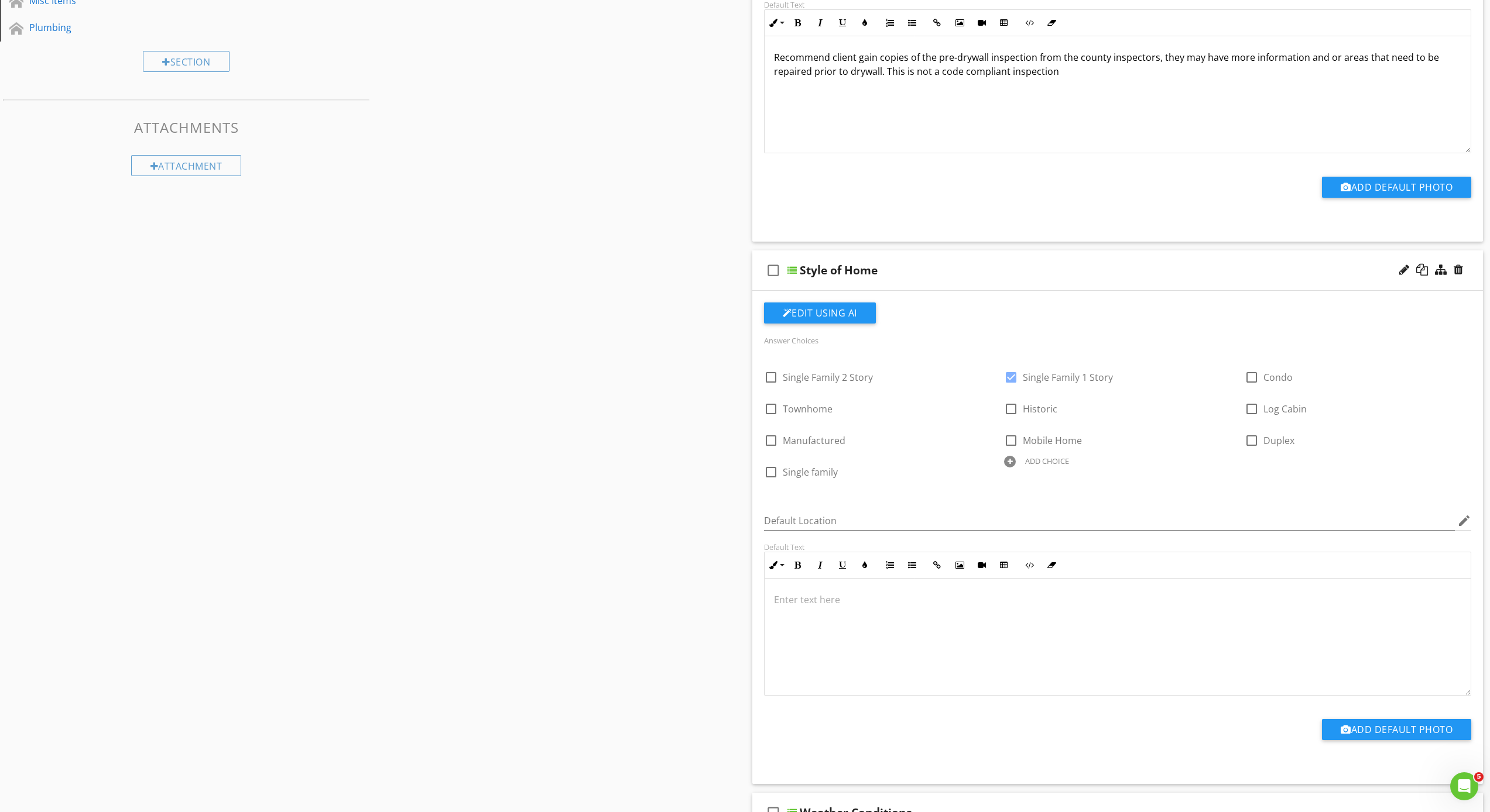
scroll to position [347, 0]
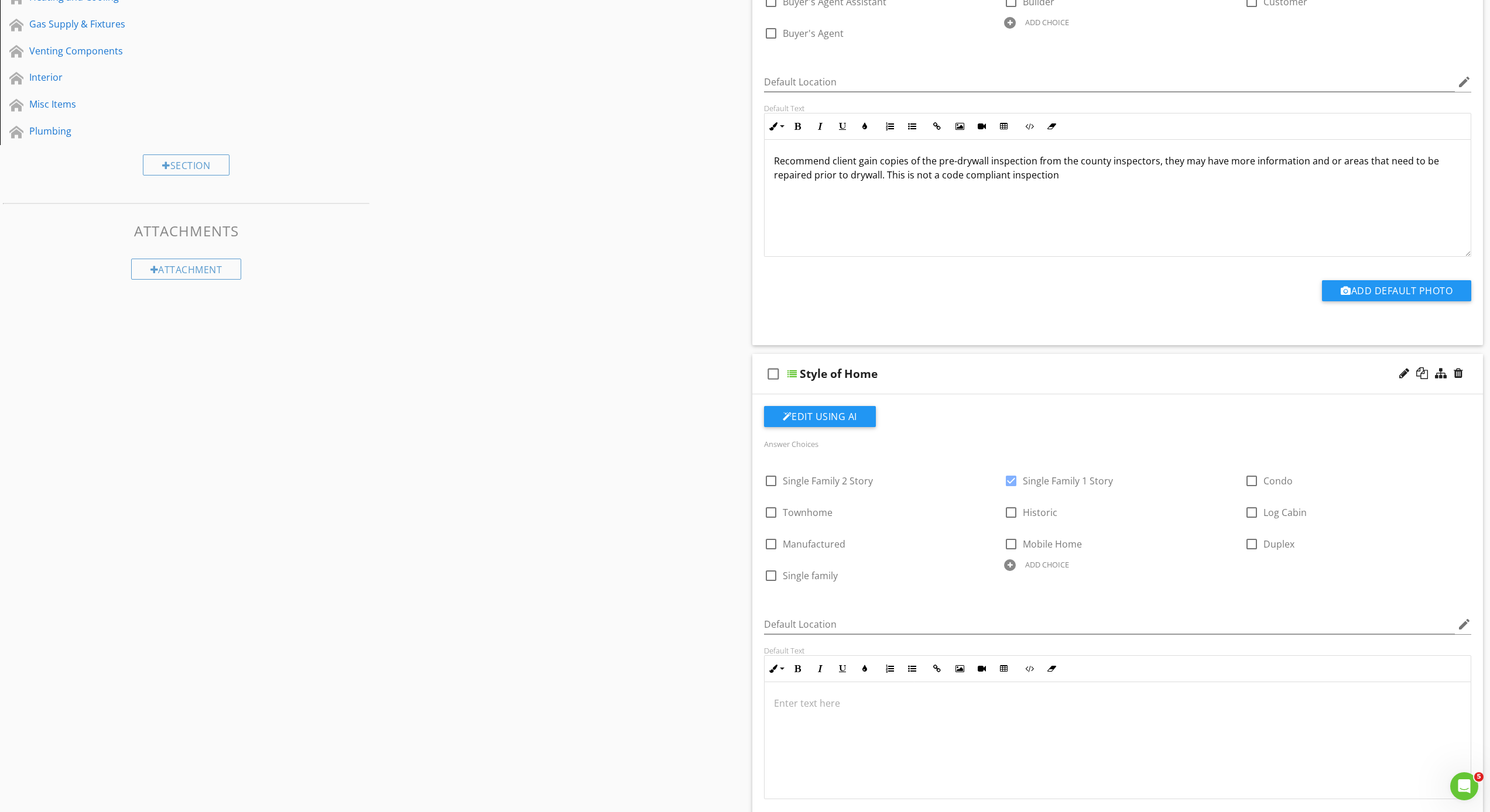
click at [770, 371] on icon "check_box_outline_blank" at bounding box center [773, 374] width 19 height 28
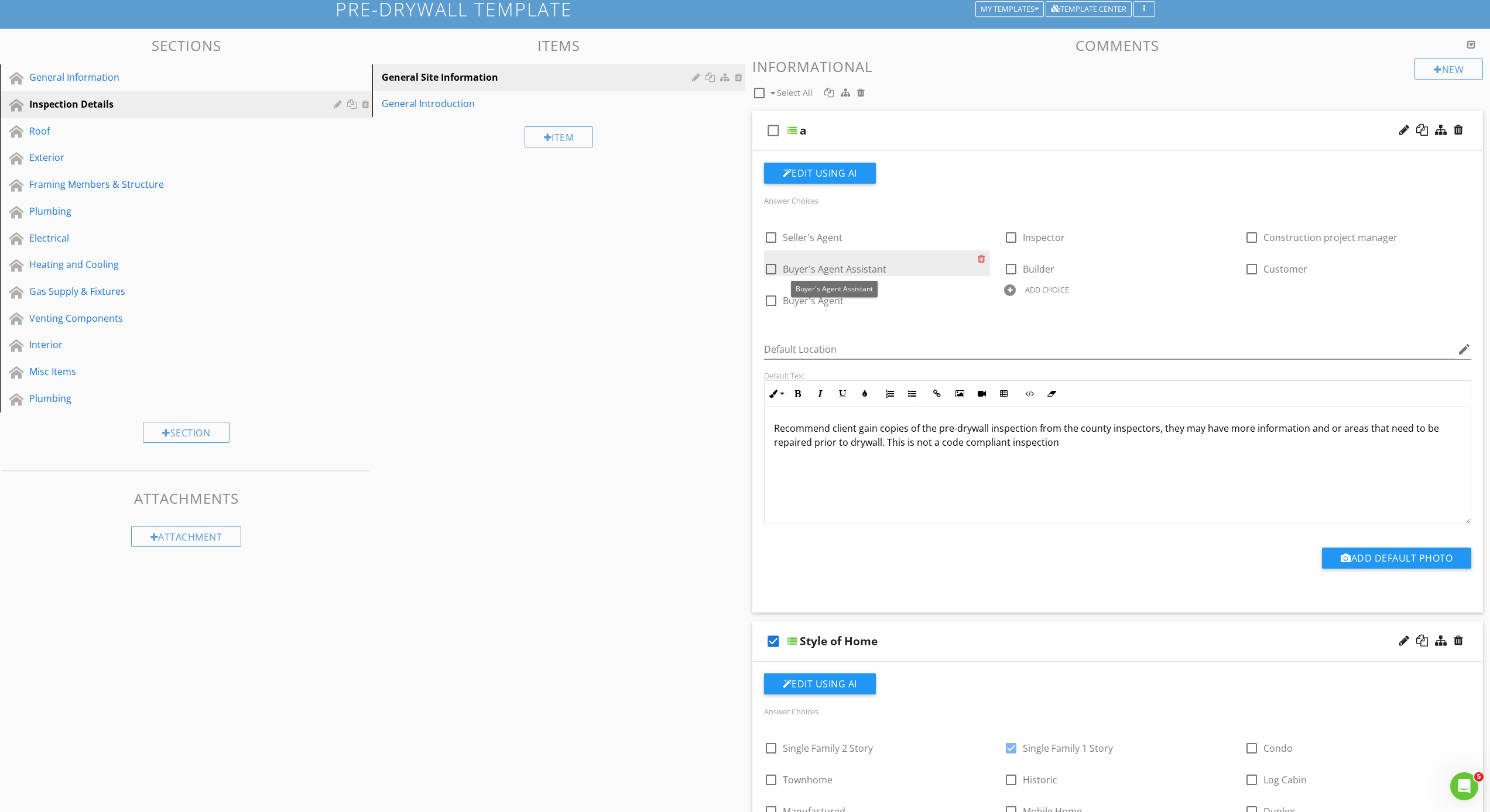
scroll to position [76, 0]
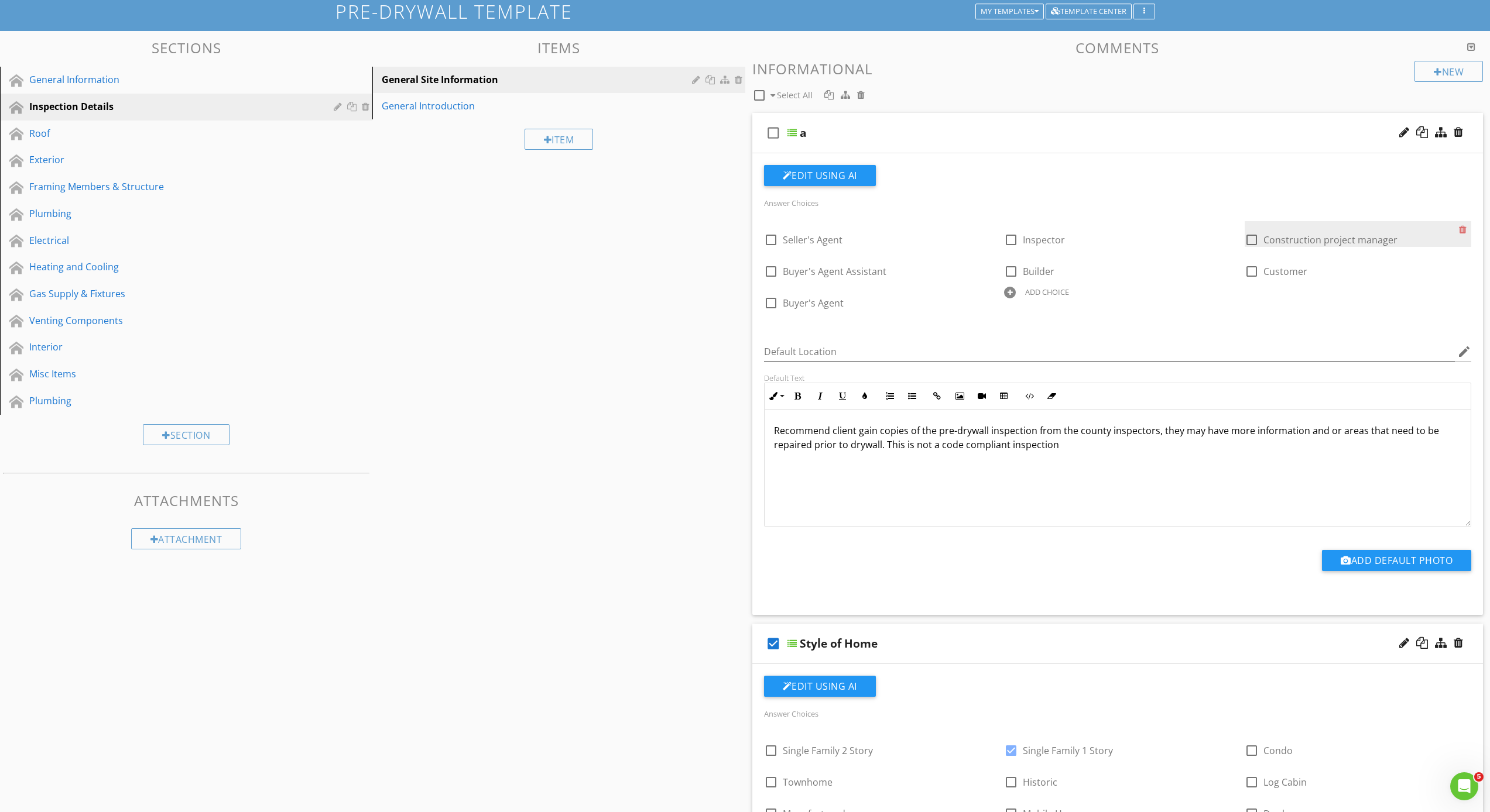
click at [1252, 239] on div at bounding box center [1251, 240] width 20 height 20
checkbox input "true"
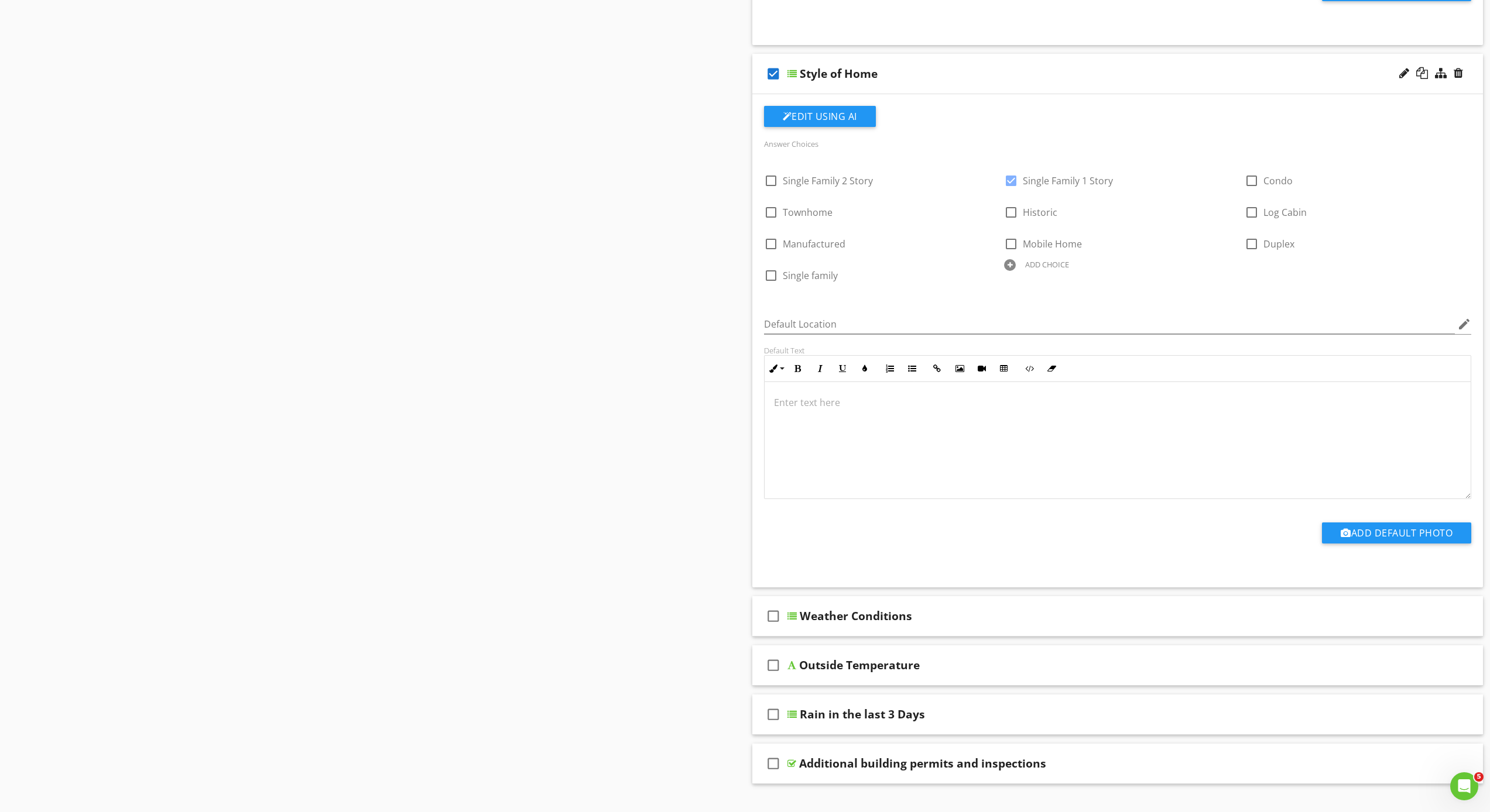
scroll to position [729, 0]
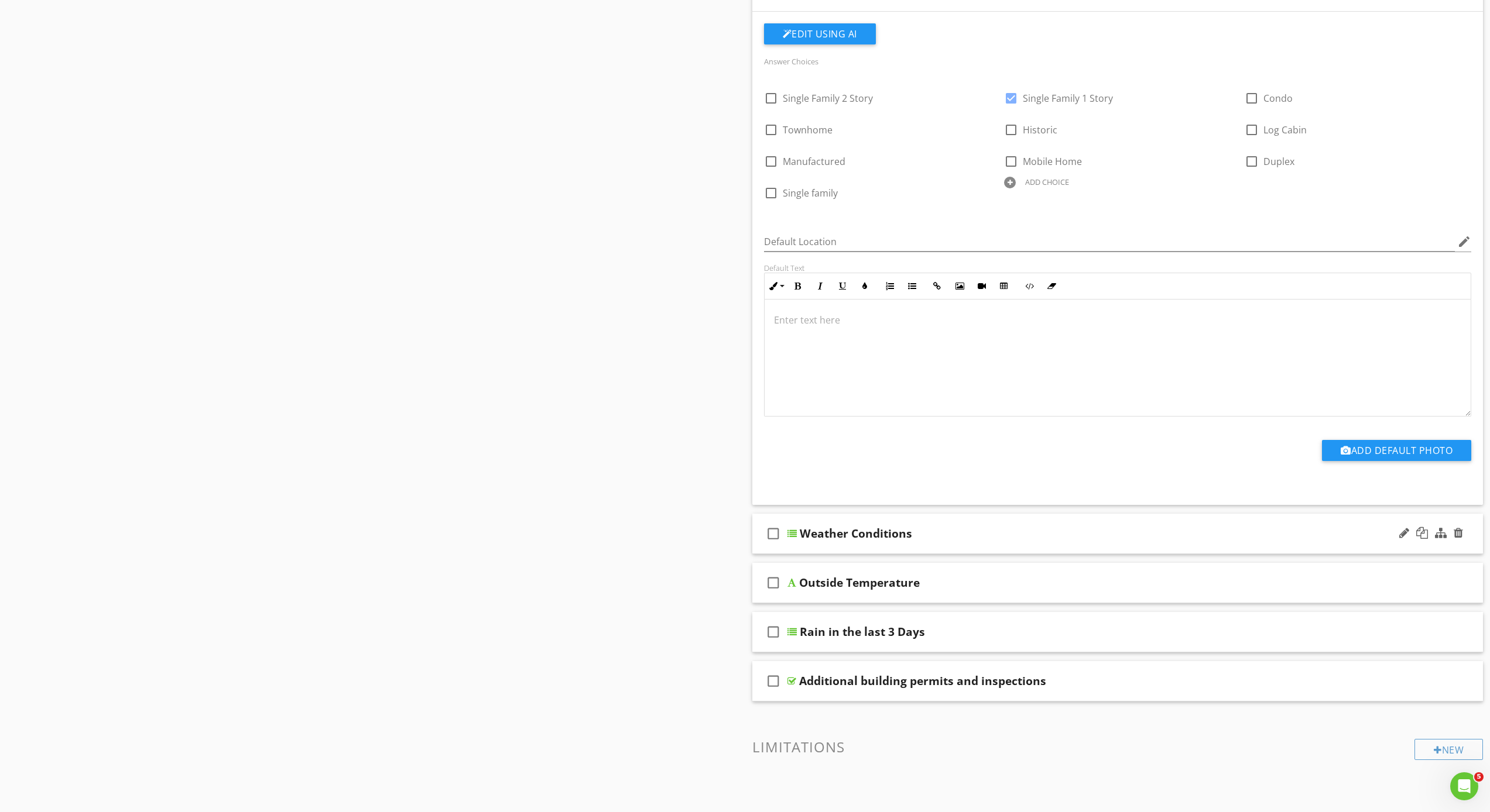
click at [807, 531] on div "Weather Conditions" at bounding box center [856, 534] width 112 height 14
click at [800, 531] on input "Weather Conditions" at bounding box center [1065, 534] width 530 height 19
click at [792, 533] on div at bounding box center [792, 533] width 9 height 9
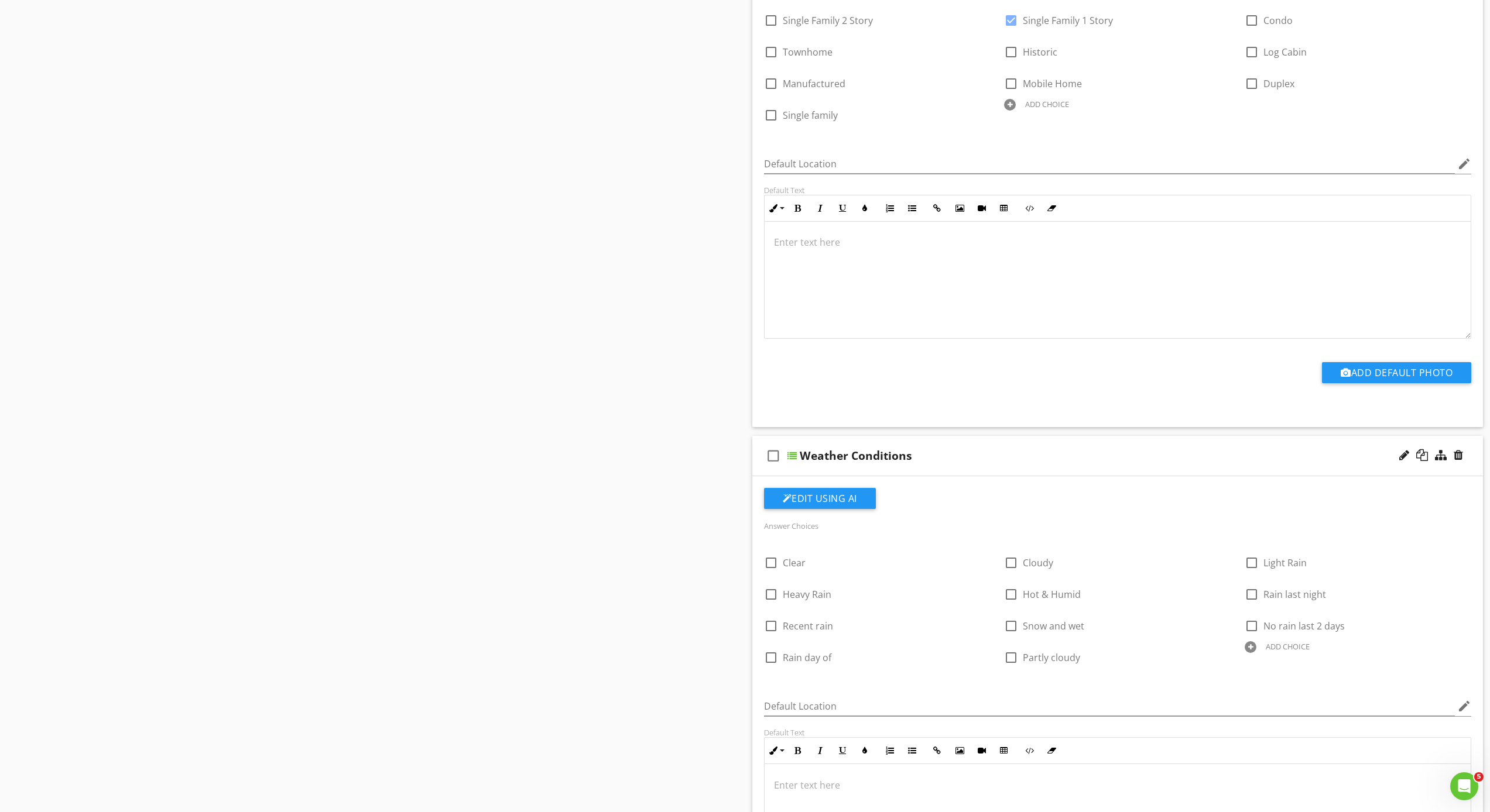
scroll to position [810, 0]
click at [769, 560] on div at bounding box center [771, 560] width 20 height 20
checkbox input "true"
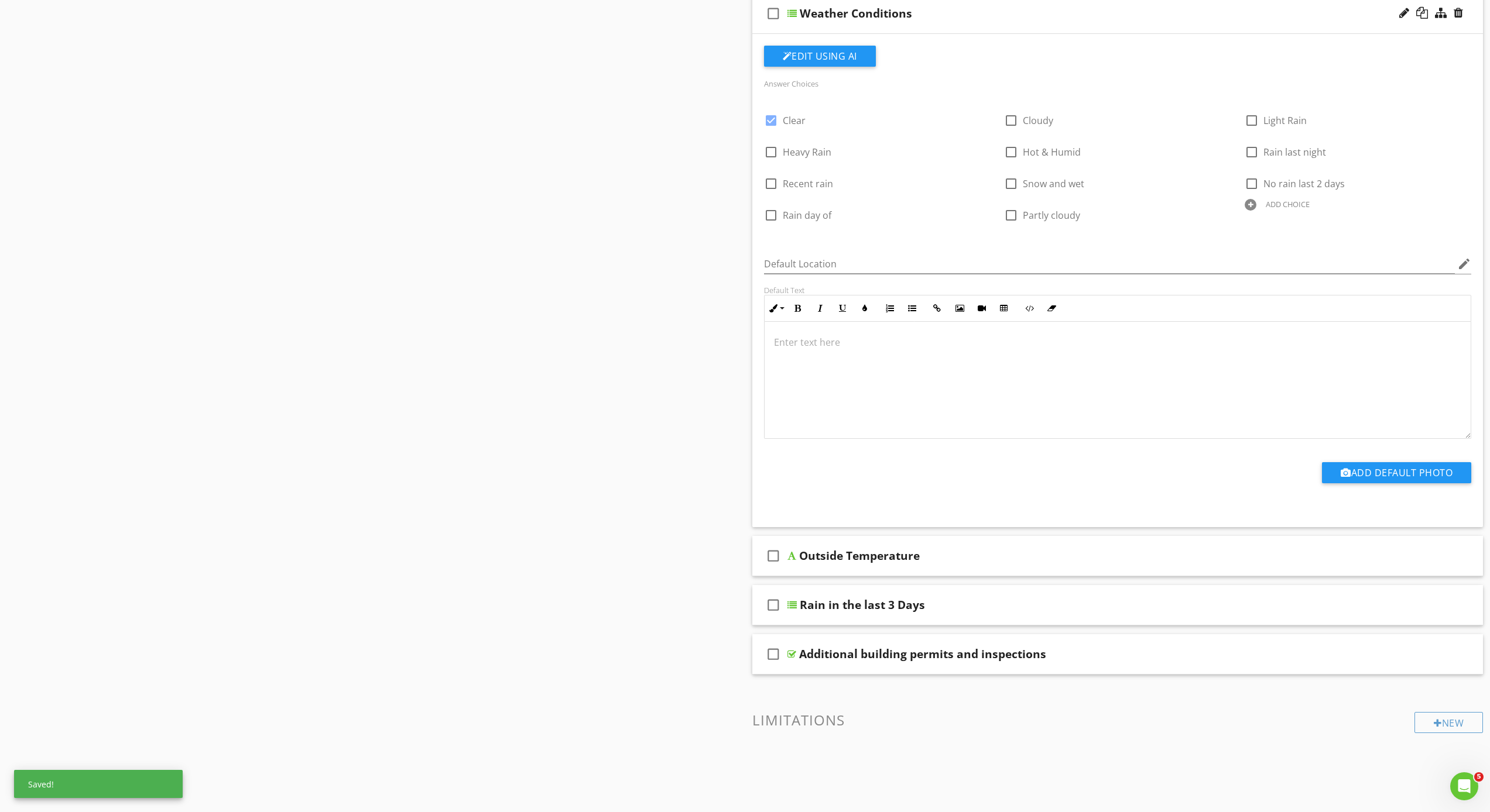
scroll to position [1403, 0]
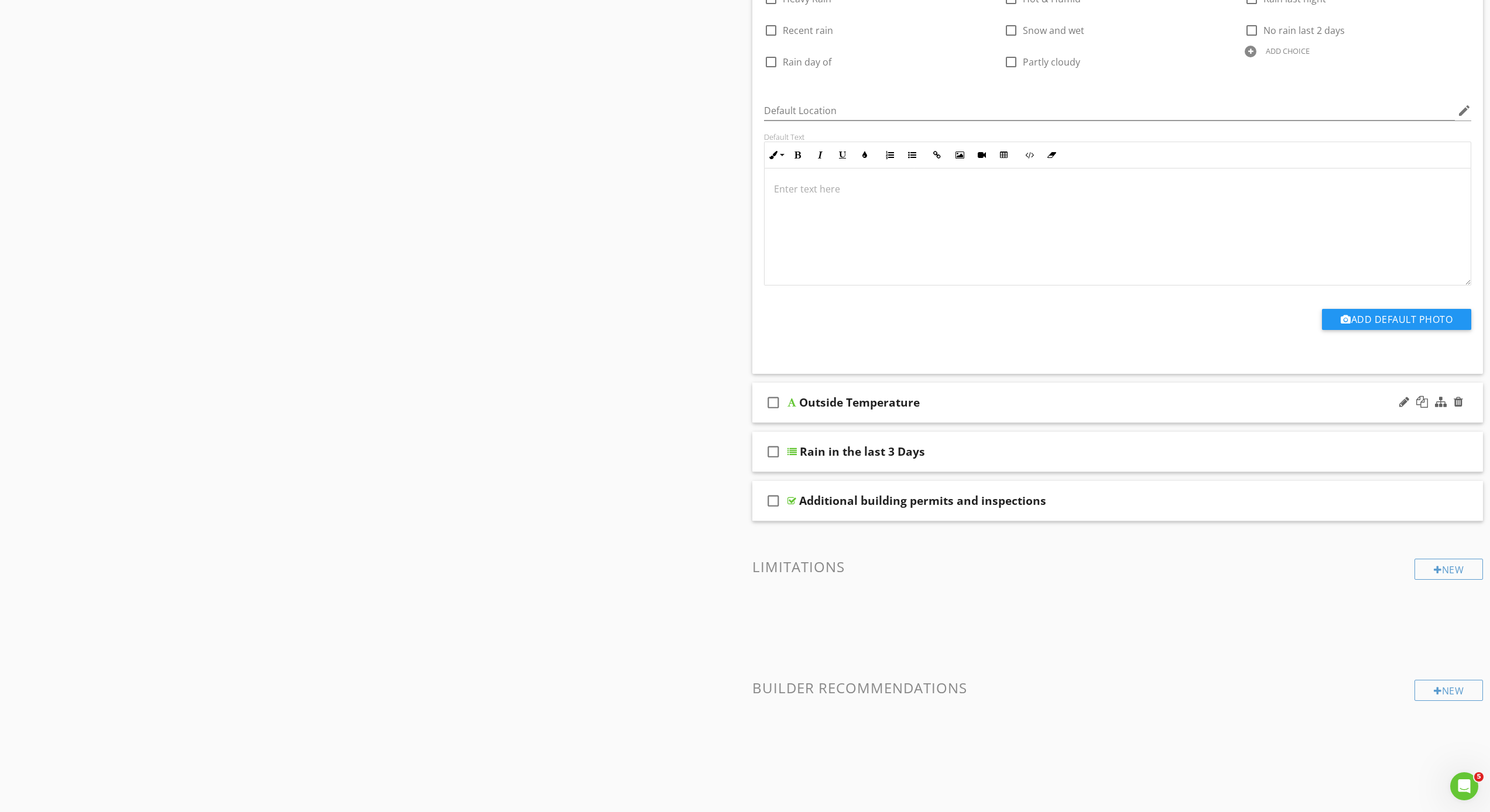
click at [814, 404] on div "Outside Temperature" at bounding box center [859, 402] width 121 height 14
click at [790, 404] on div at bounding box center [792, 402] width 9 height 9
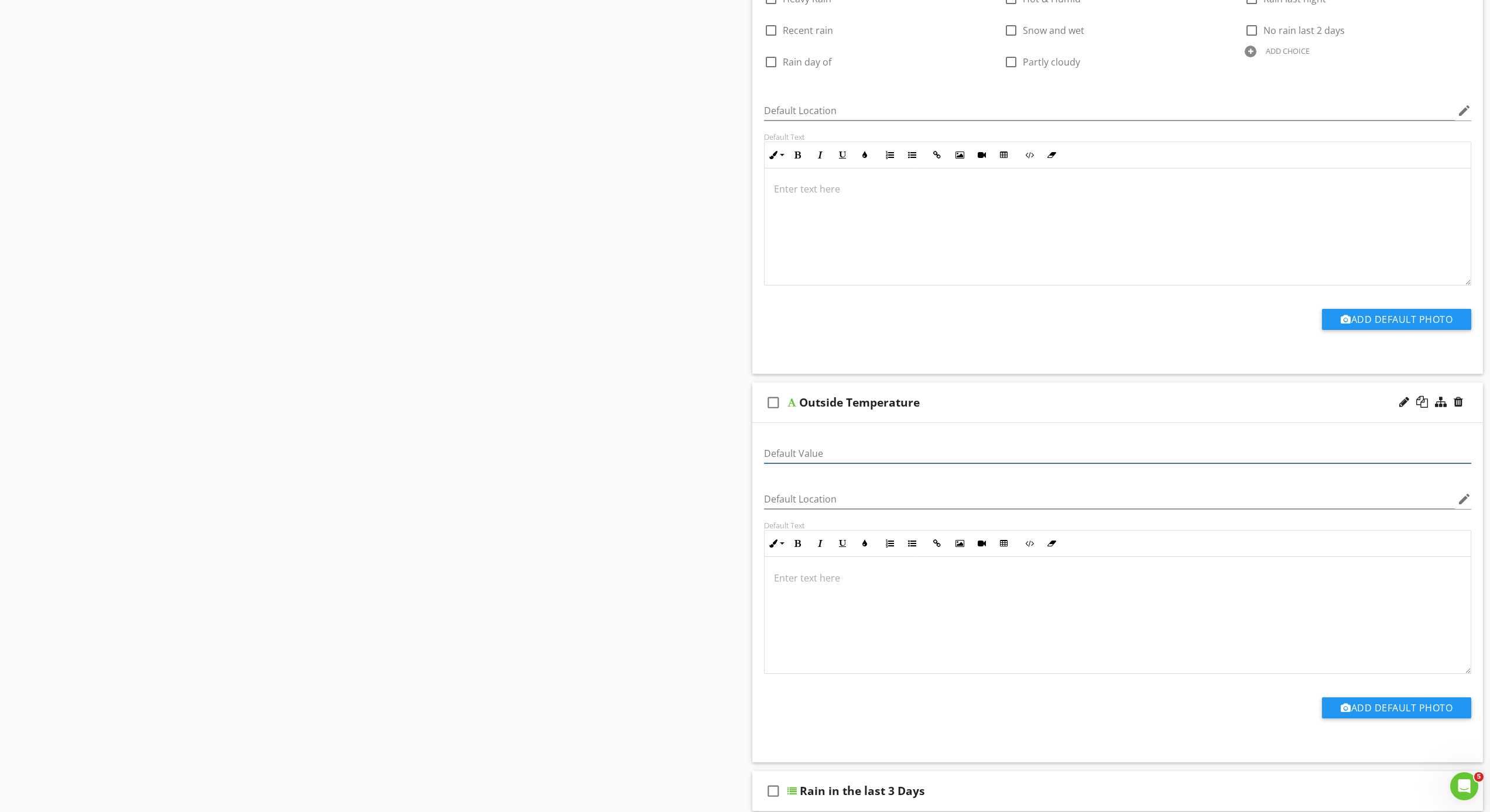
click at [829, 455] on input "Default Value" at bounding box center [1118, 453] width 708 height 19
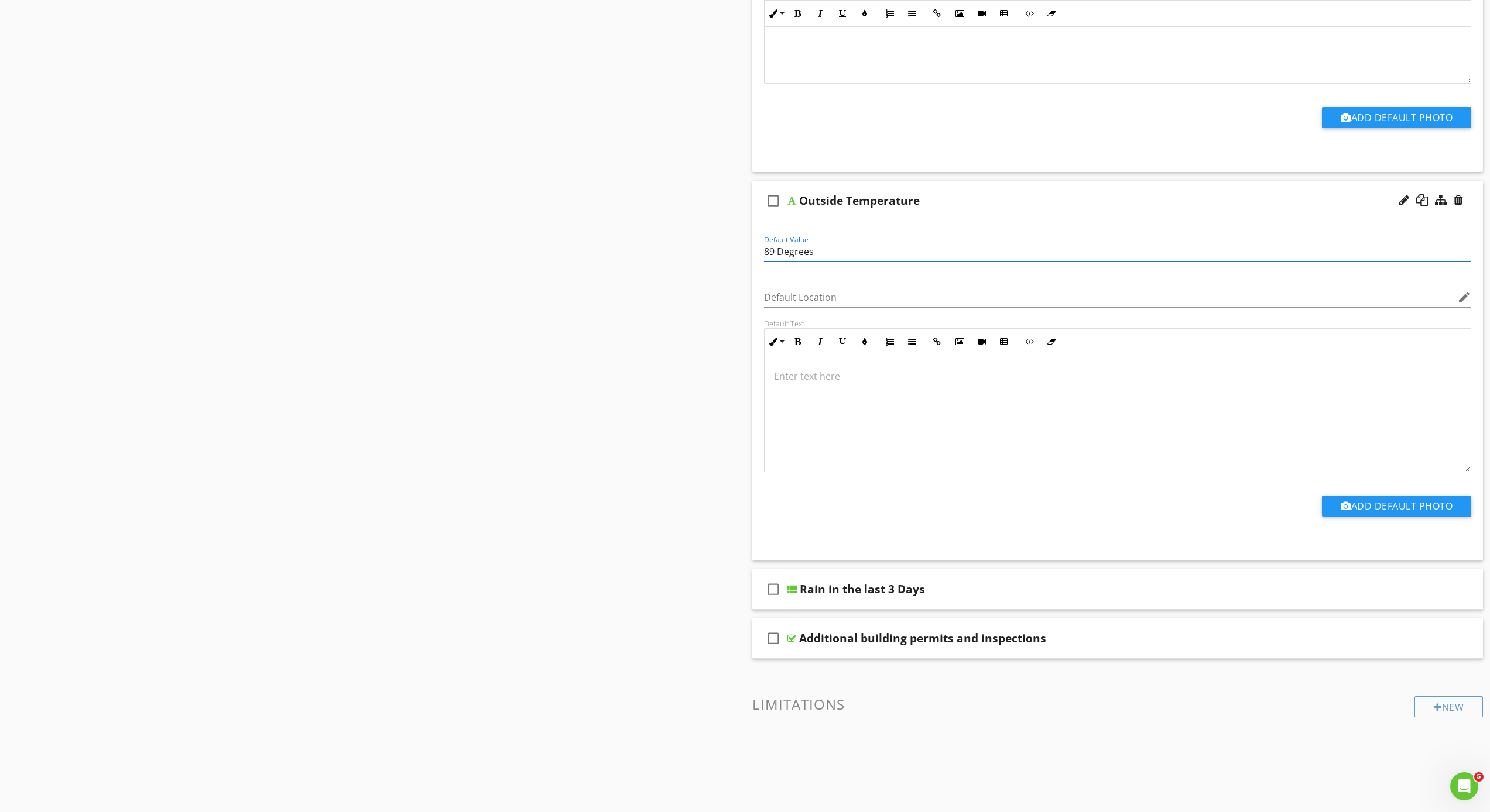
scroll to position [1, 0]
type input "89 Degrees"
click at [767, 201] on icon "check_box_outline_blank" at bounding box center [773, 201] width 19 height 28
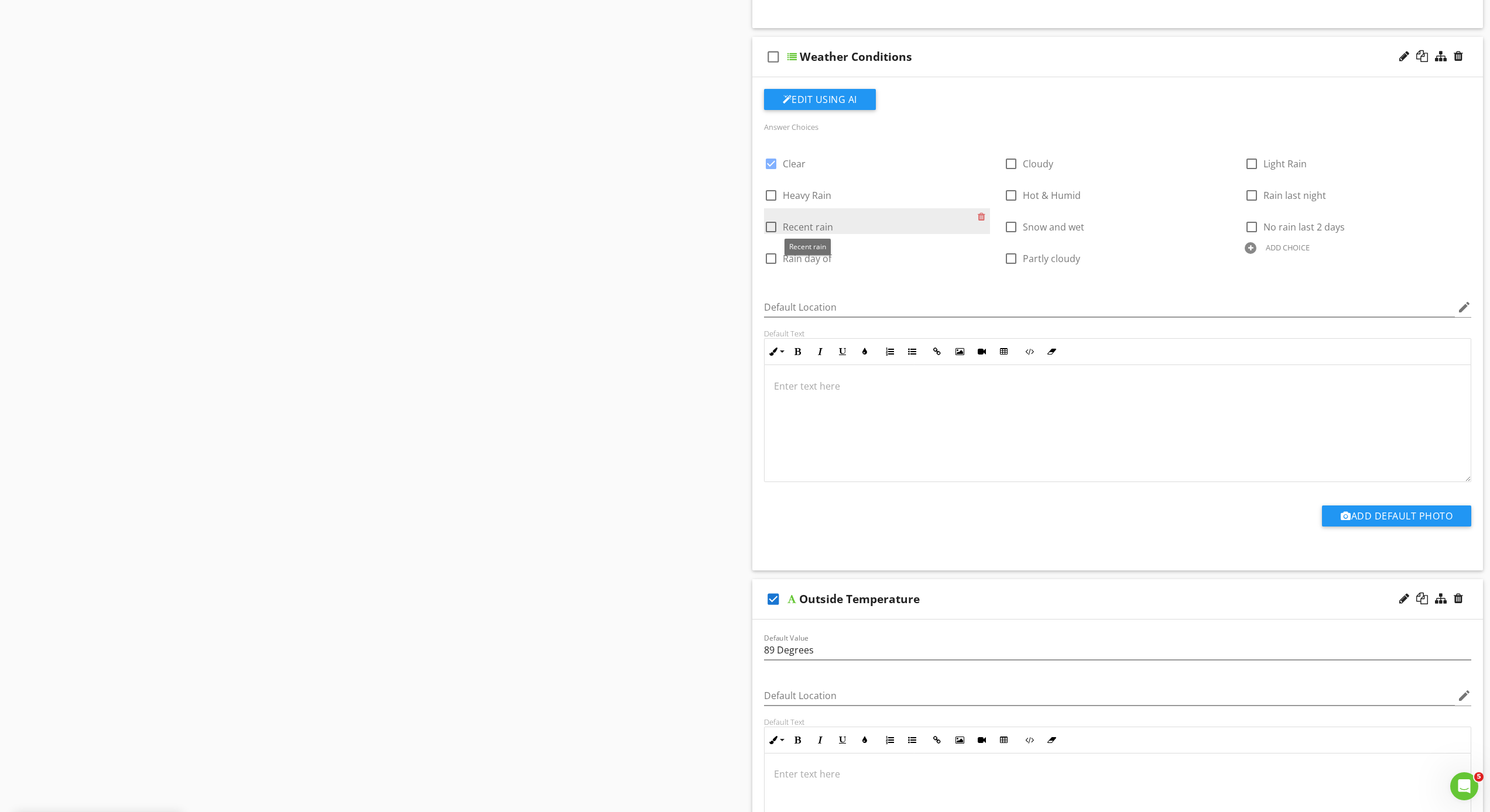
scroll to position [1113, 0]
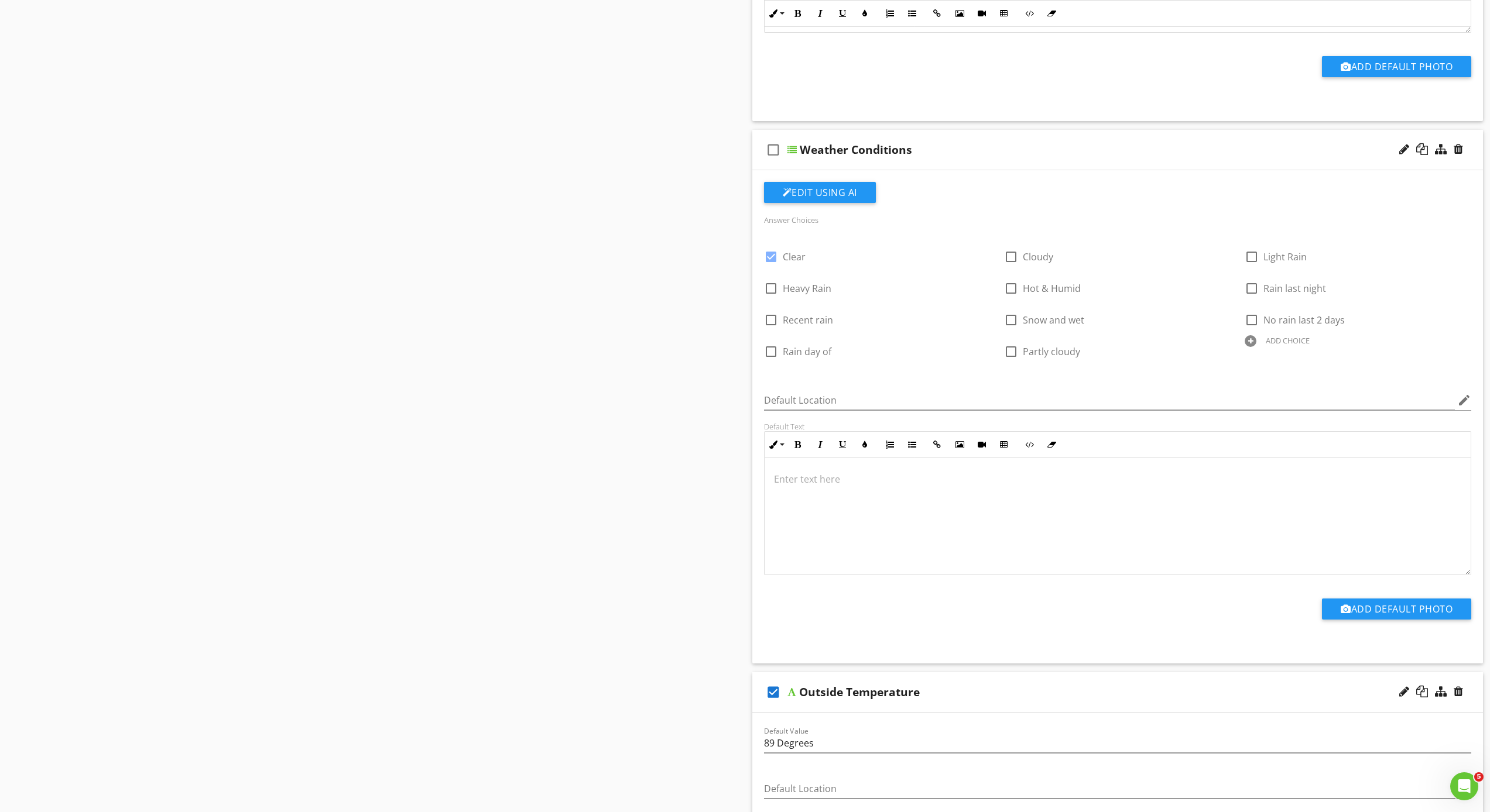
click at [771, 151] on icon "check_box_outline_blank" at bounding box center [773, 150] width 19 height 28
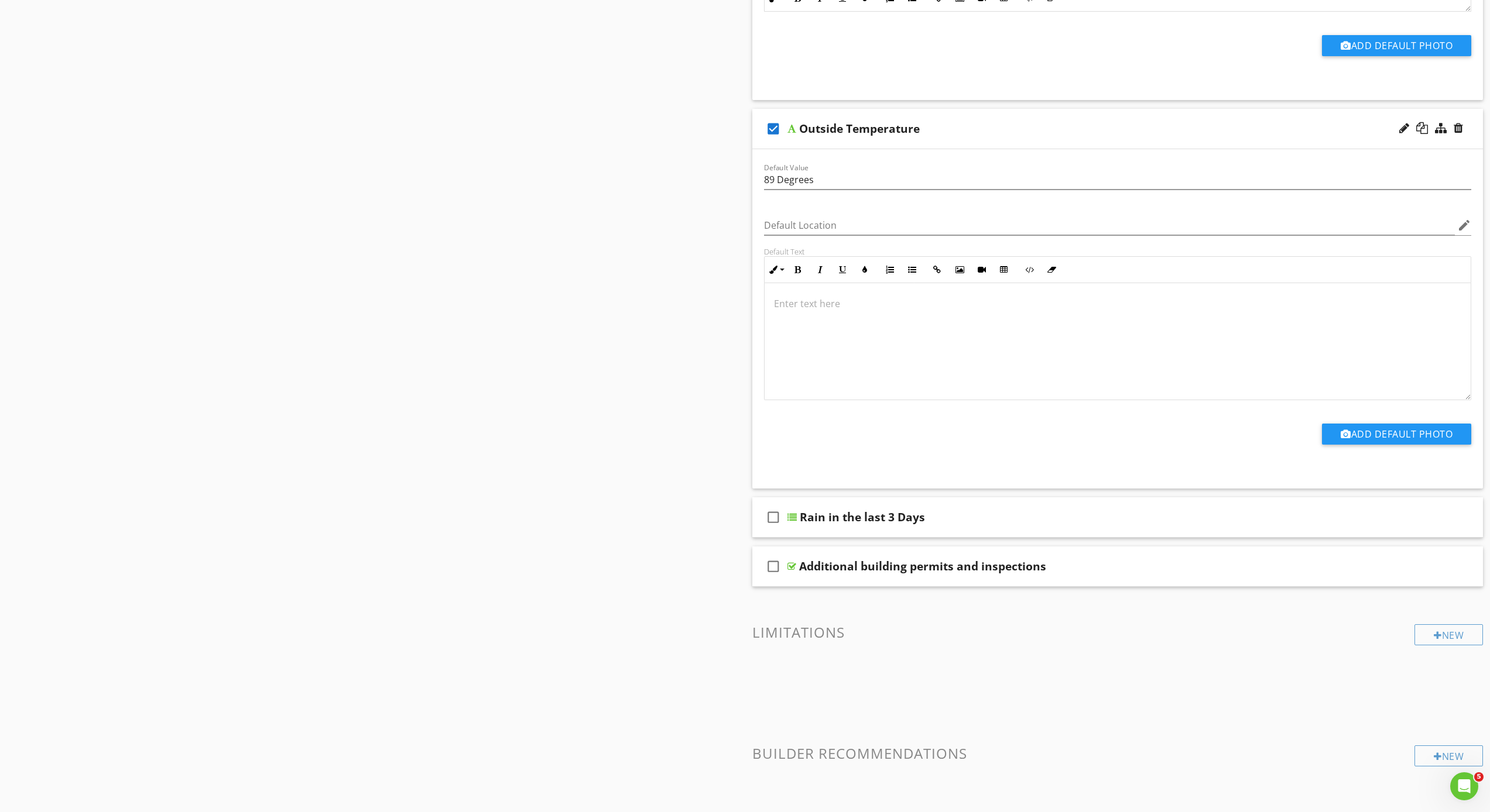
scroll to position [1742, 0]
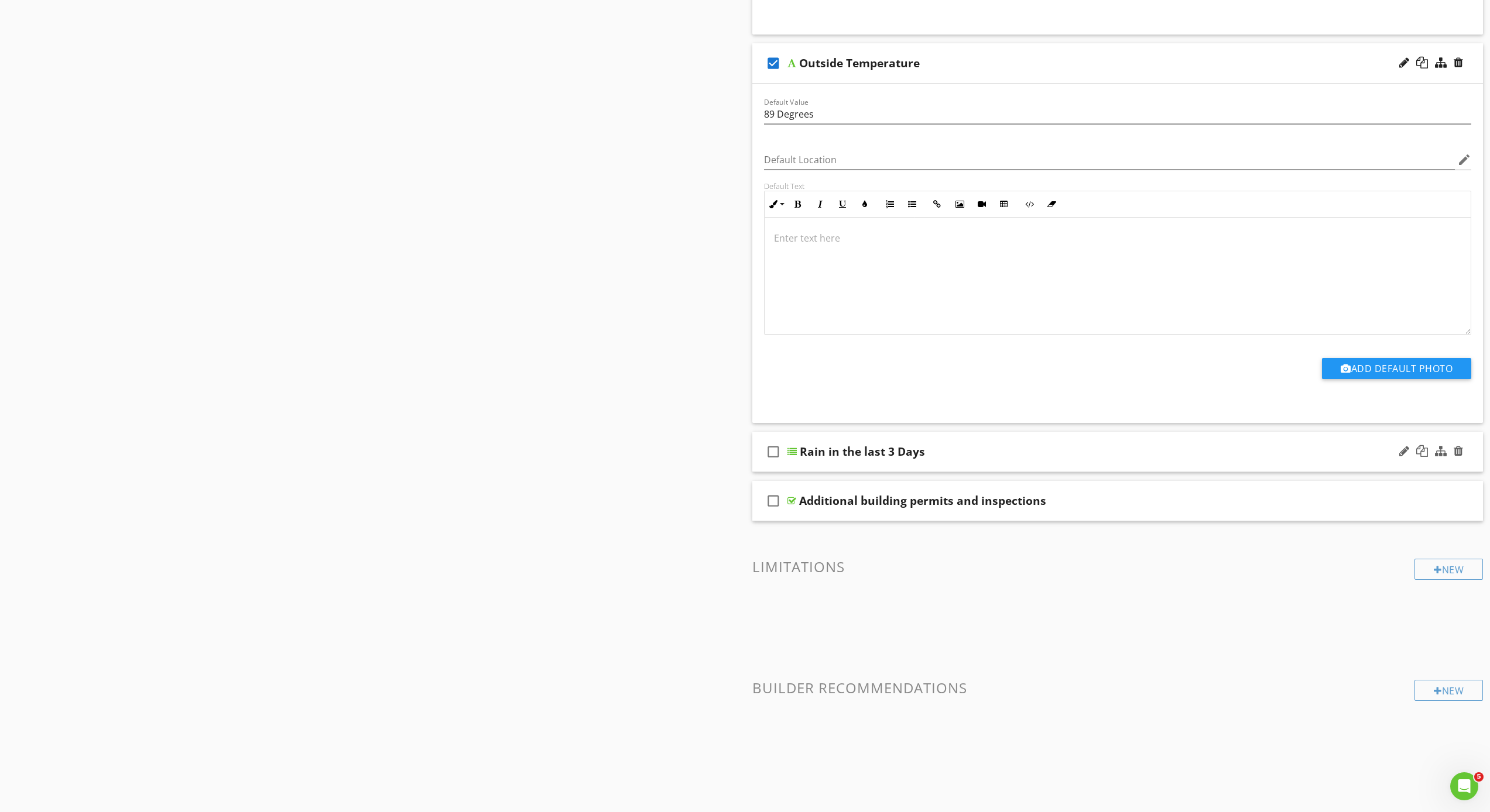
click at [774, 451] on icon "check_box_outline_blank" at bounding box center [773, 452] width 19 height 28
click at [774, 451] on icon "check_box" at bounding box center [773, 452] width 19 height 28
click at [792, 449] on div at bounding box center [792, 451] width 9 height 9
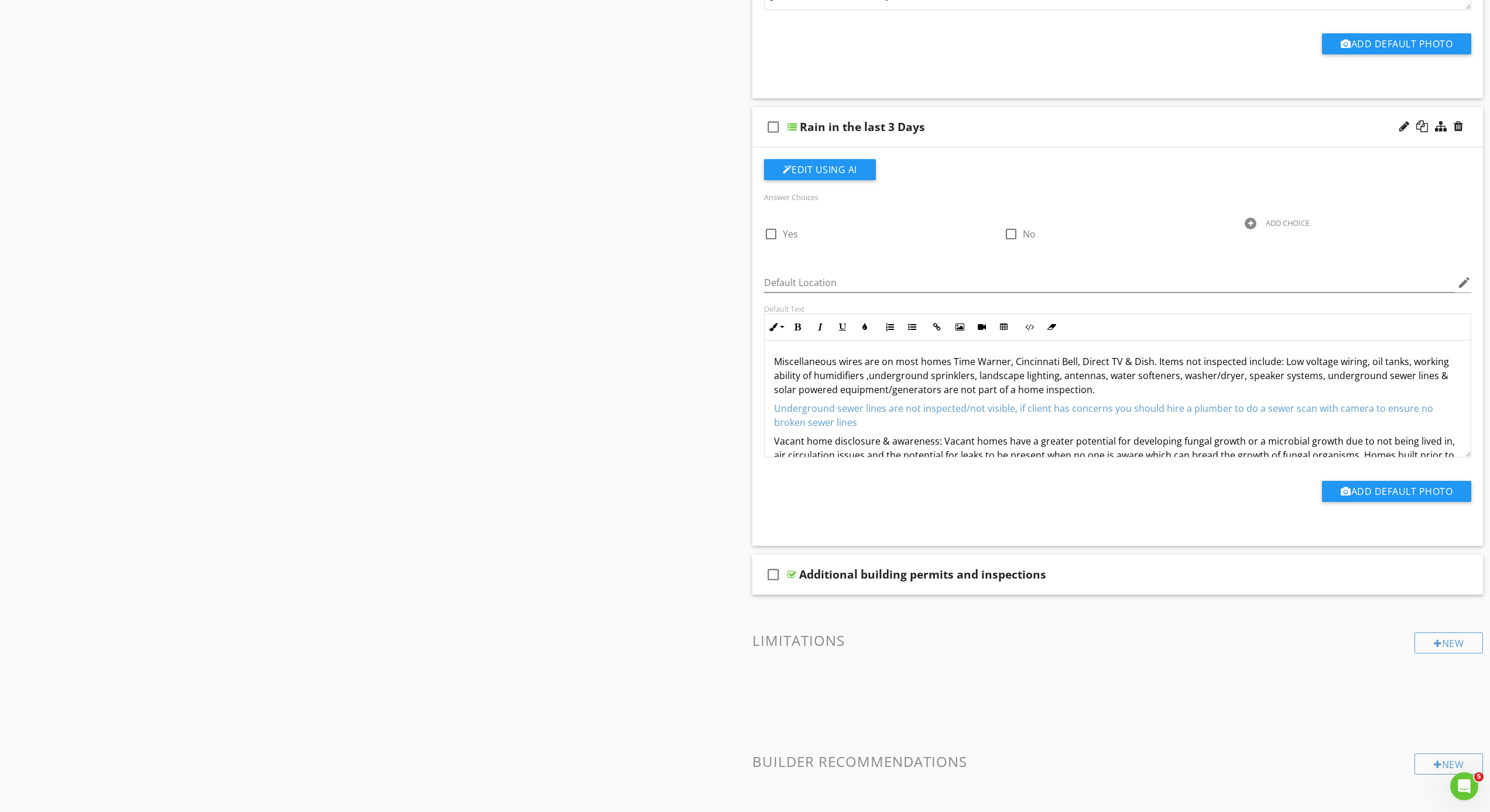
scroll to position [2135, 0]
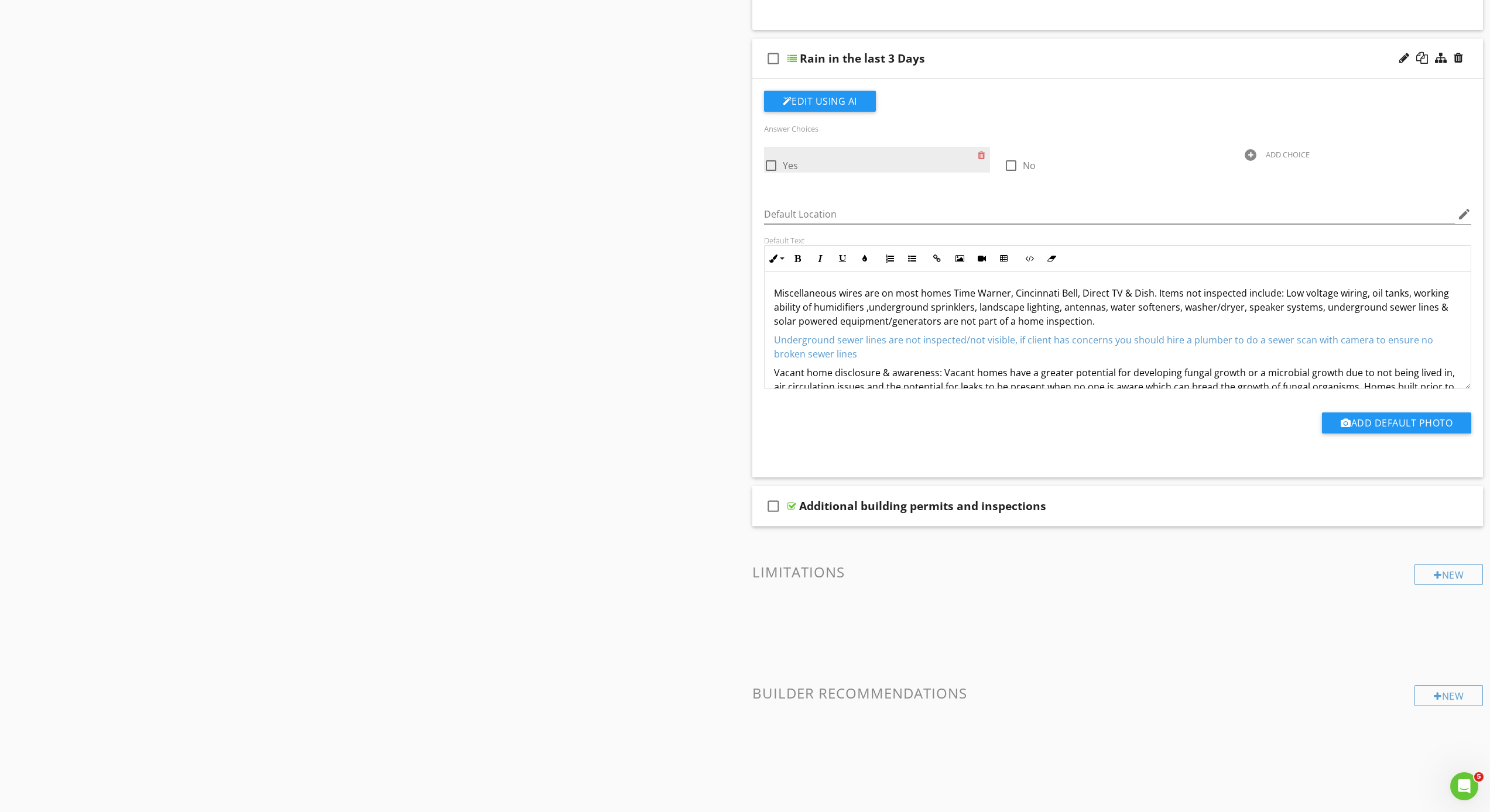
click at [772, 165] on div at bounding box center [771, 165] width 20 height 20
checkbox input "true"
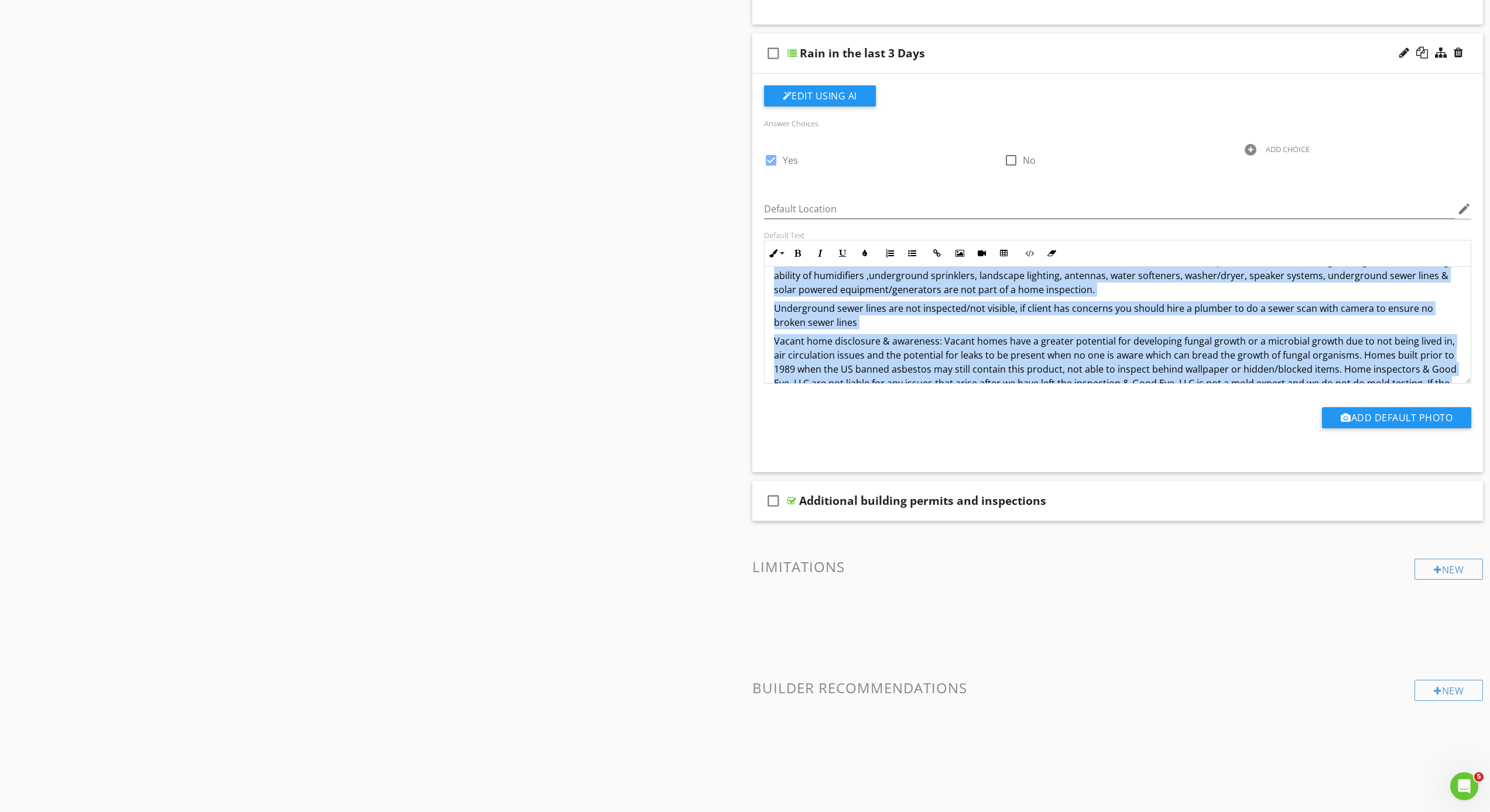
scroll to position [0, 0]
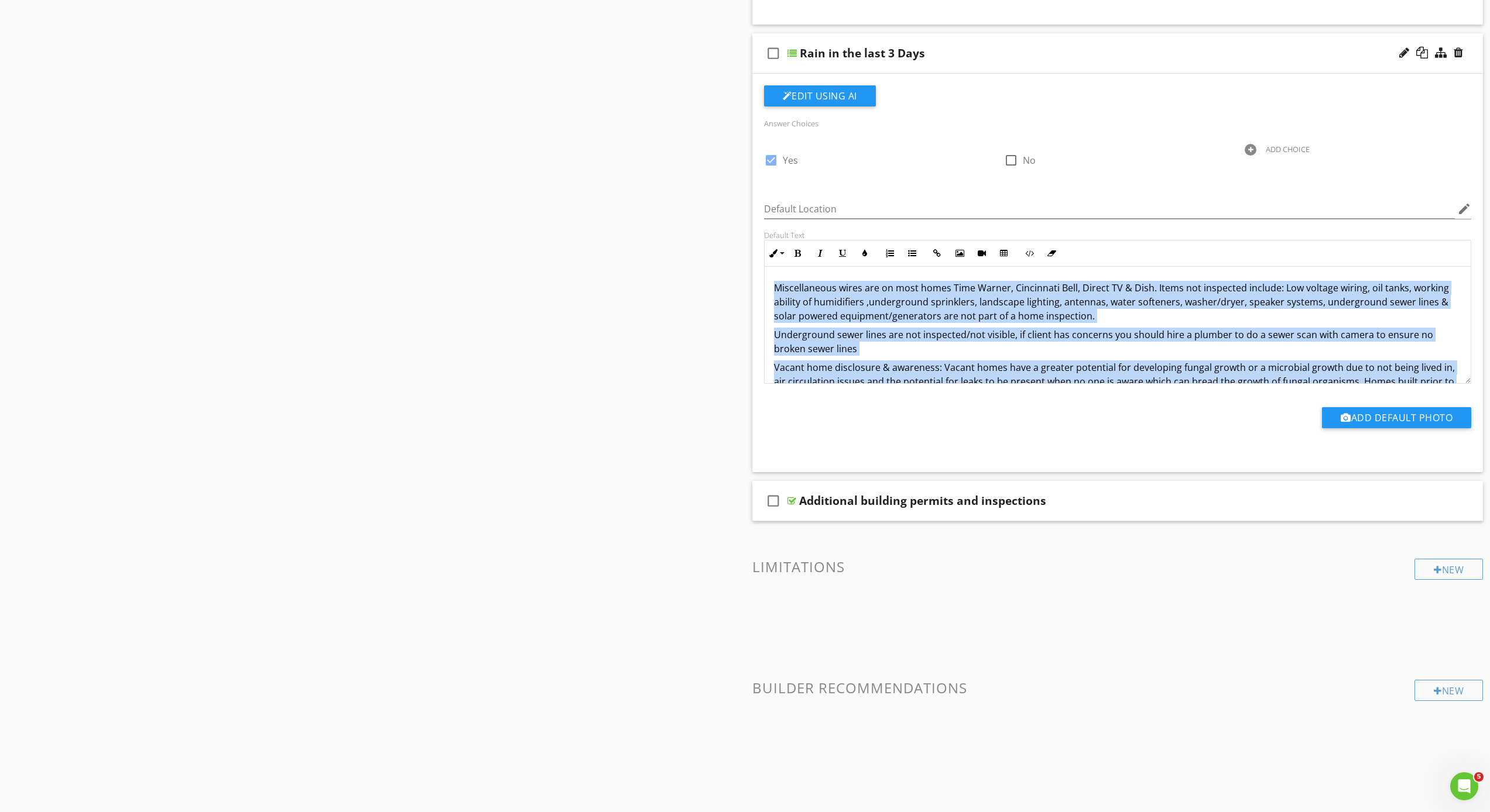
drag, startPoint x: 1354, startPoint y: 363, endPoint x: 733, endPoint y: 242, distance: 632.7
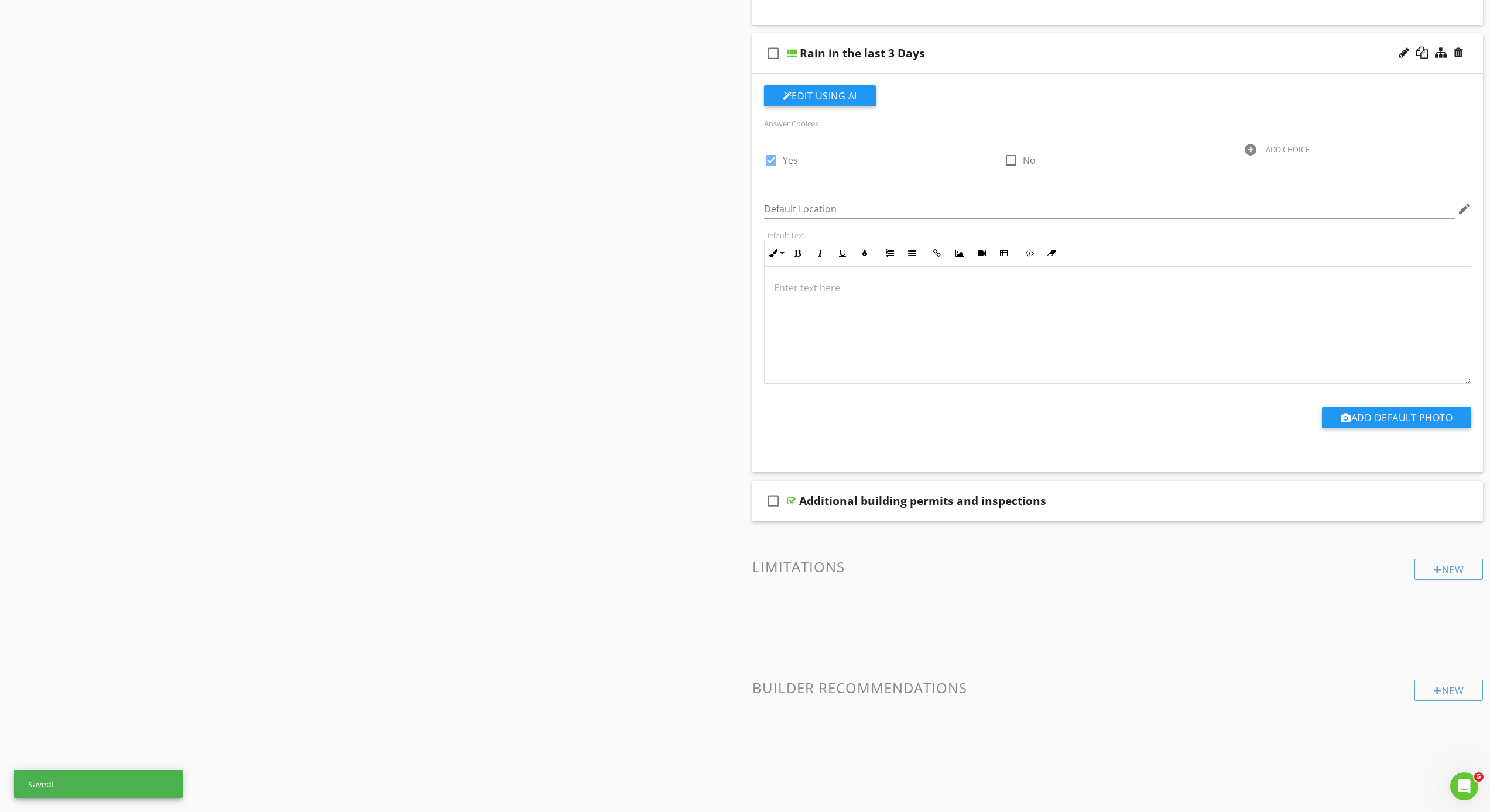
click at [770, 52] on icon "check_box_outline_blank" at bounding box center [773, 53] width 19 height 28
click at [812, 500] on div "Additional building permits and inspections" at bounding box center [922, 500] width 247 height 14
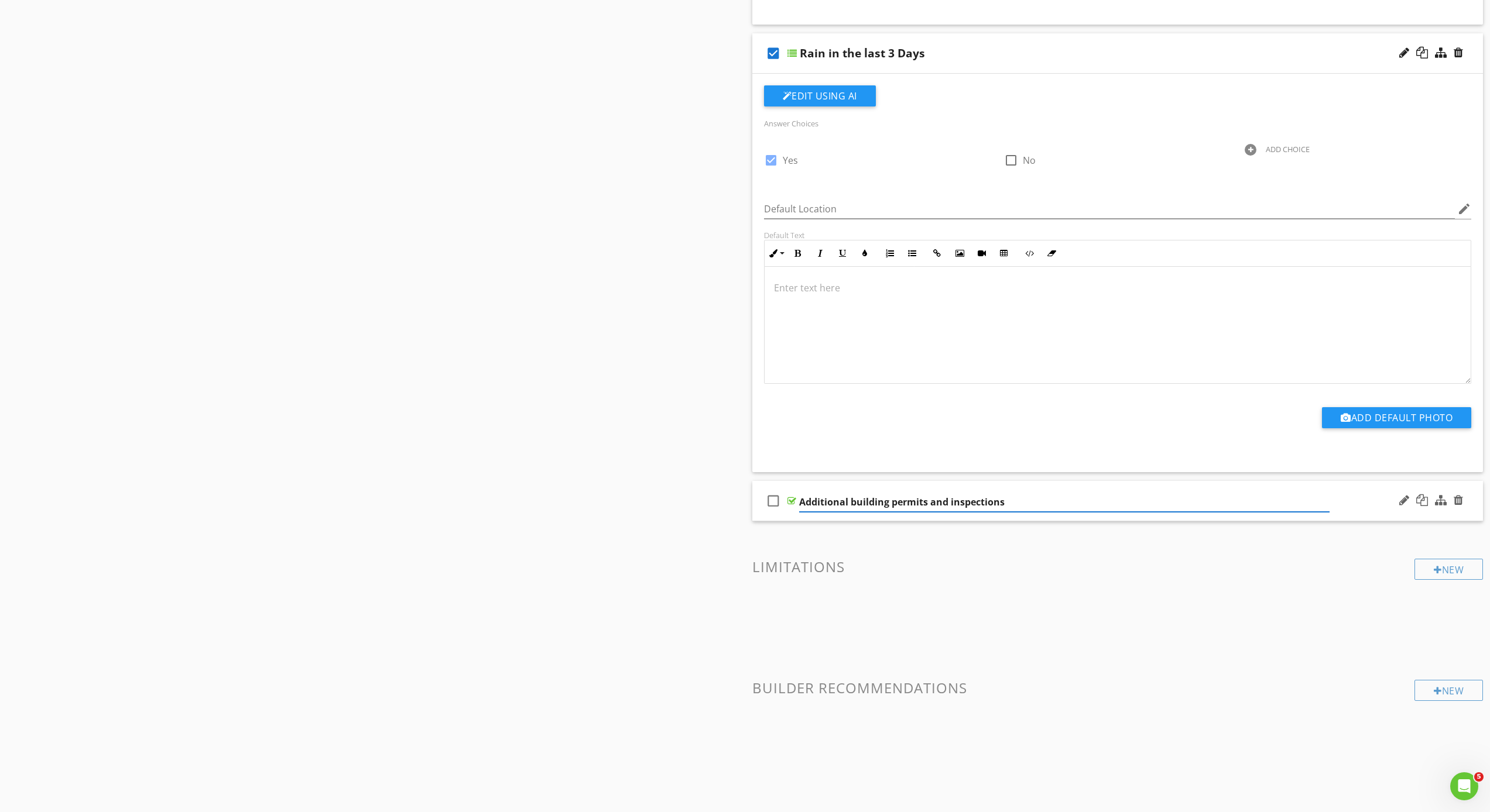
click at [812, 519] on div "check_box_outline_blank Additional building permits and inspections" at bounding box center [1118, 501] width 731 height 41
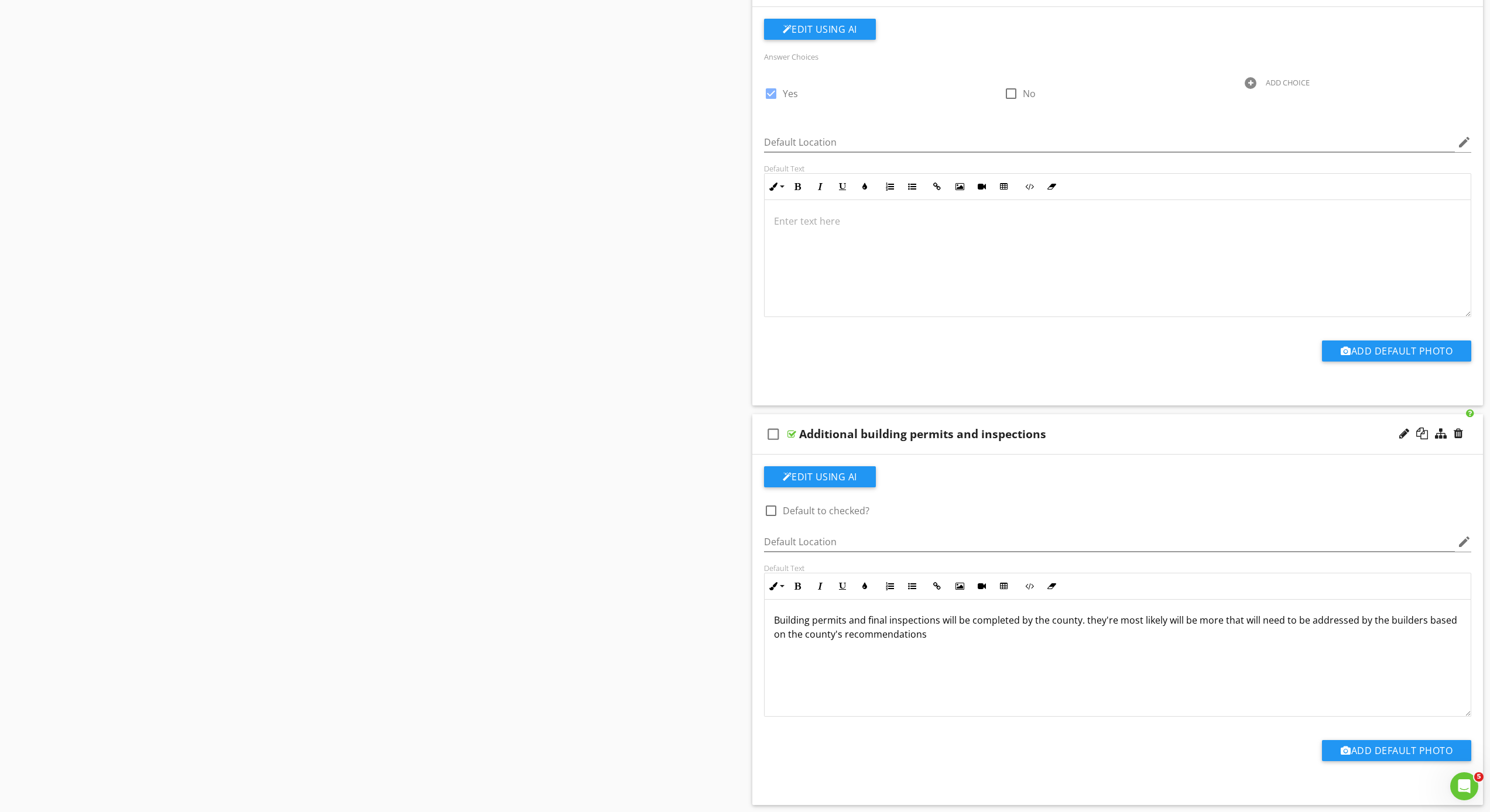
scroll to position [2384, 0]
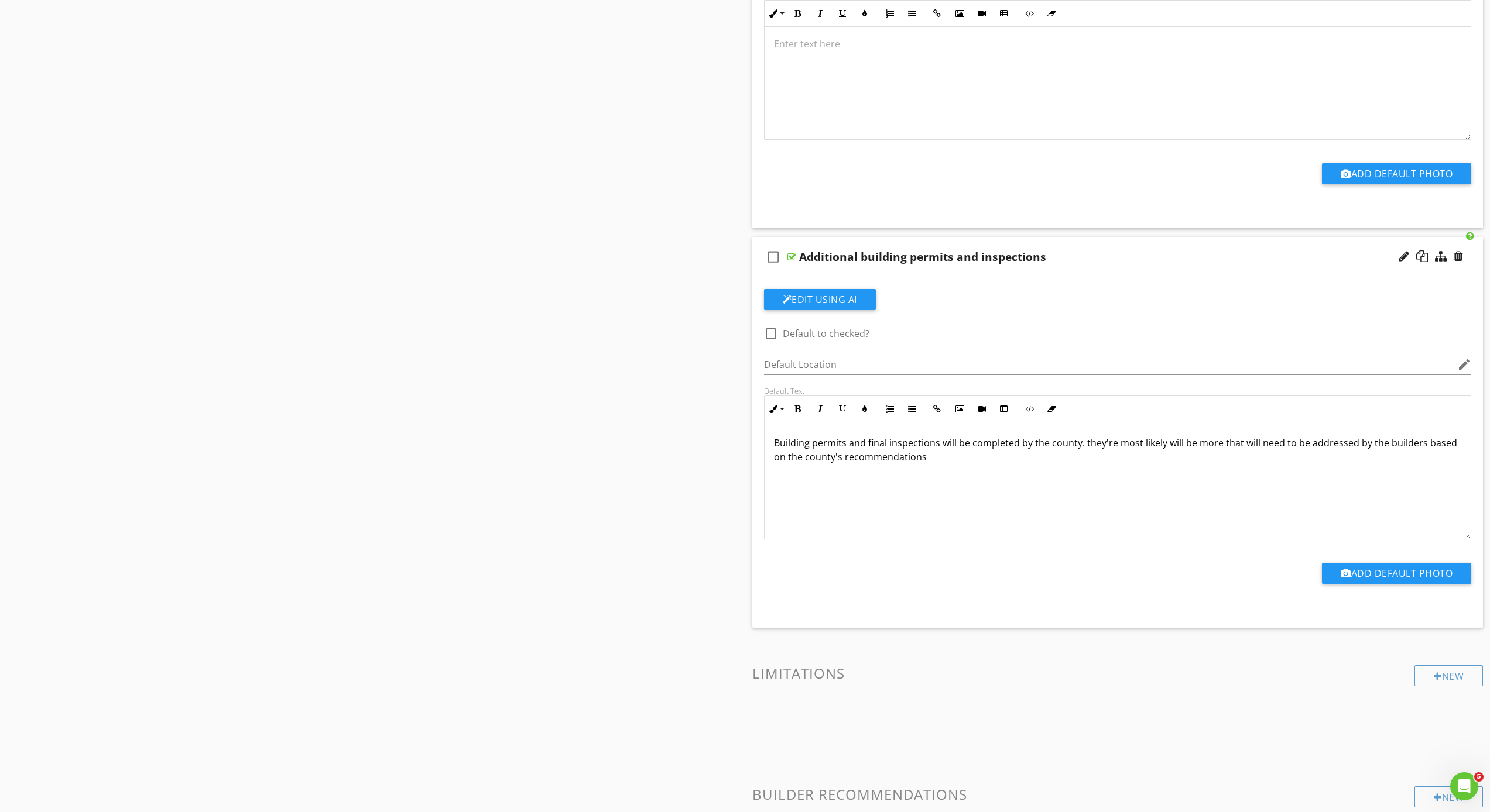
click at [770, 258] on icon "check_box_outline_blank" at bounding box center [773, 257] width 19 height 28
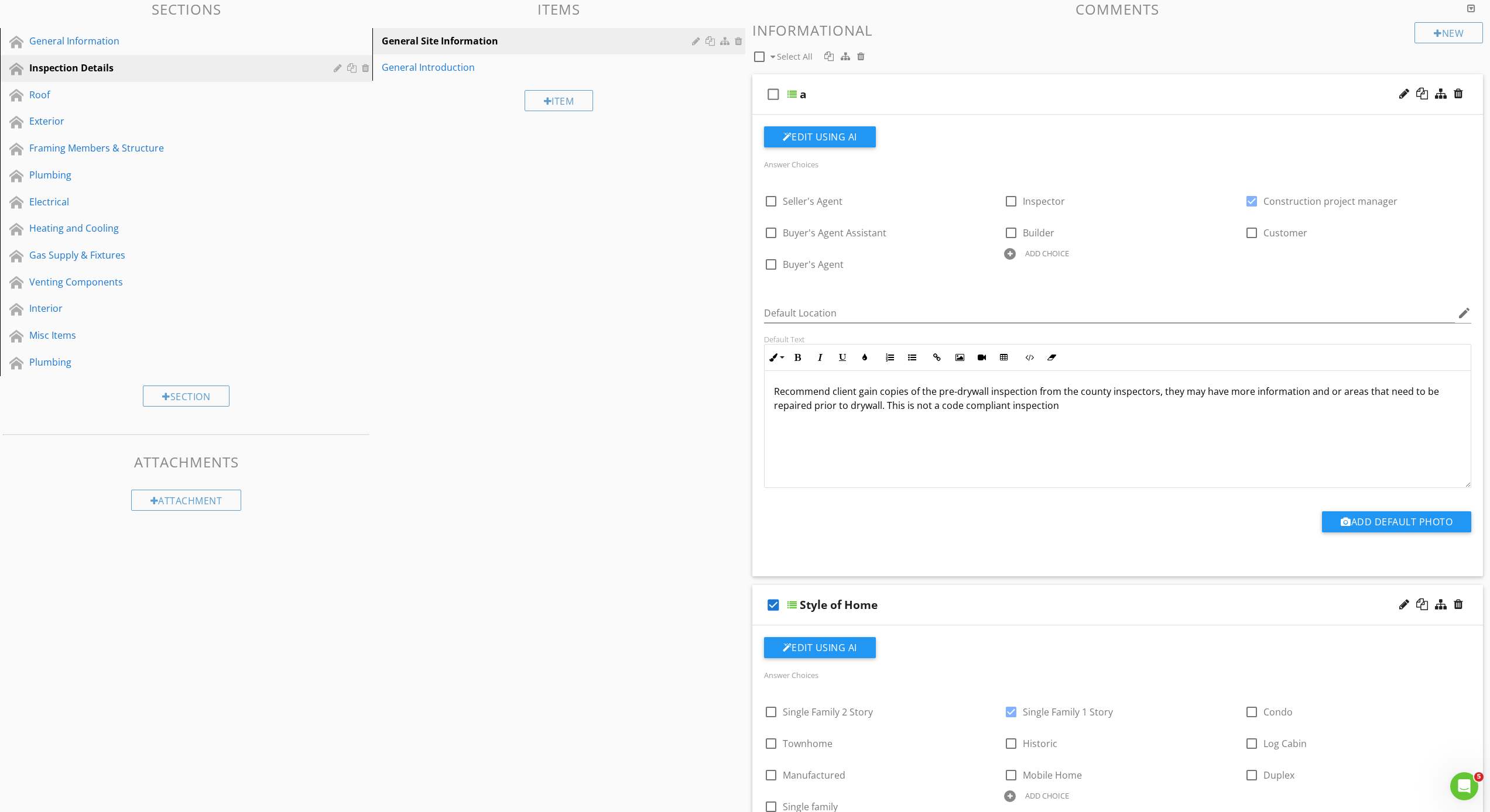
scroll to position [0, 0]
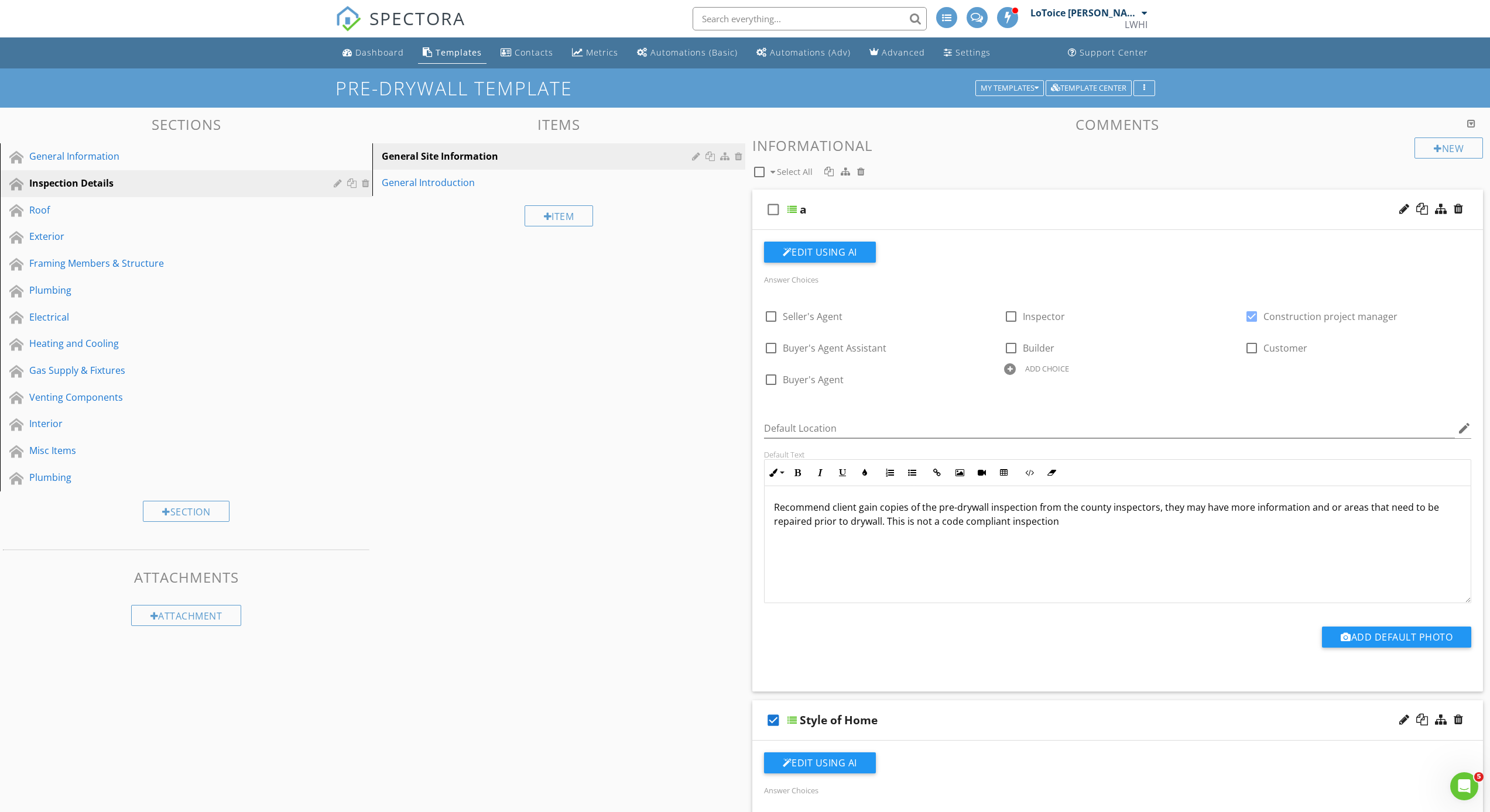
click at [771, 207] on icon "check_box_outline_blank" at bounding box center [773, 209] width 19 height 28
checkbox input "true"
click at [915, 174] on div "check_box Select All" at bounding box center [1083, 169] width 663 height 22
click at [448, 177] on div "General Introduction" at bounding box center [538, 182] width 313 height 14
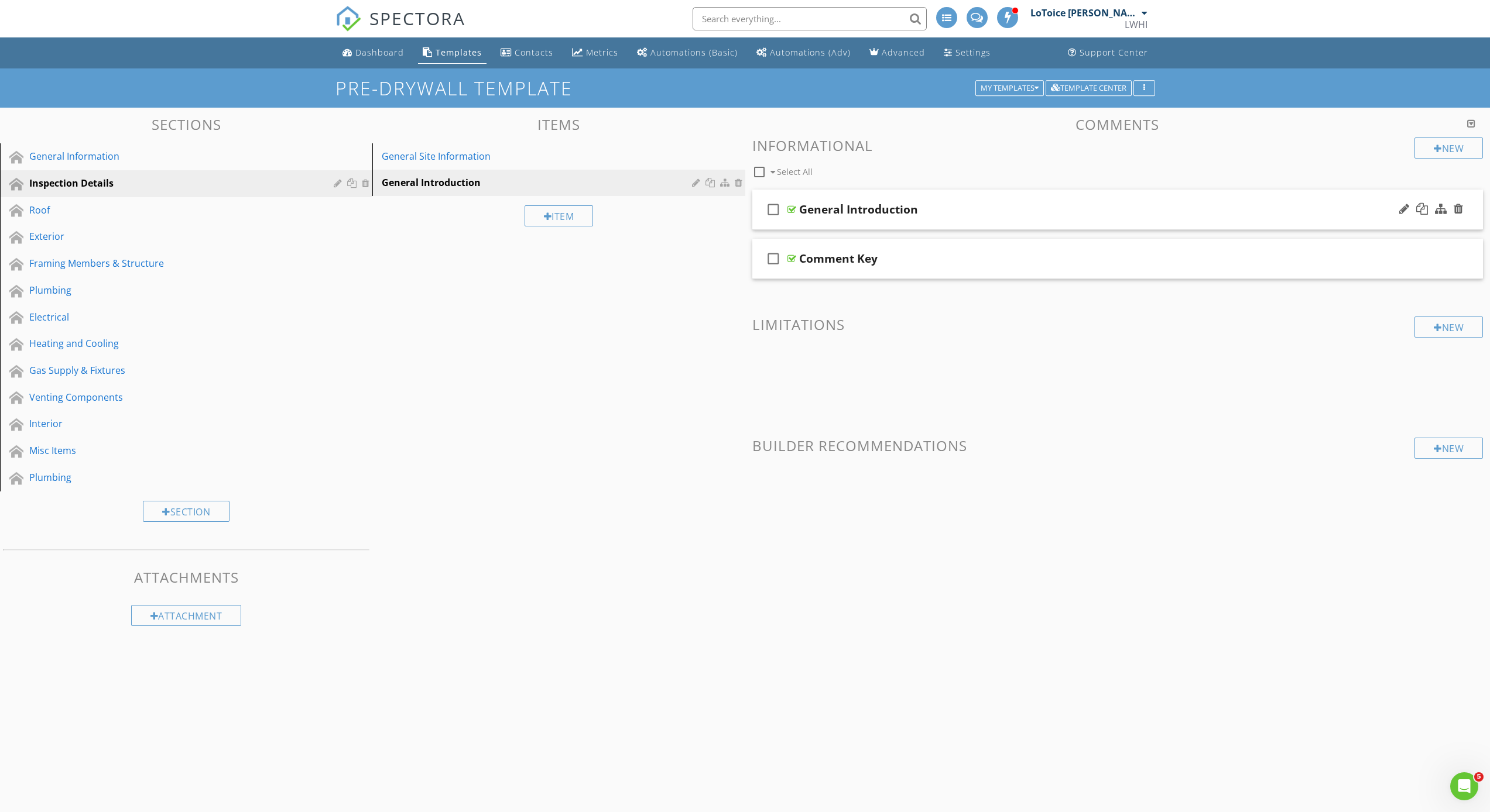
click at [826, 210] on div "General Introduction" at bounding box center [858, 209] width 119 height 14
click at [795, 216] on div "check_box_outline_blank General Introduction" at bounding box center [1118, 209] width 731 height 41
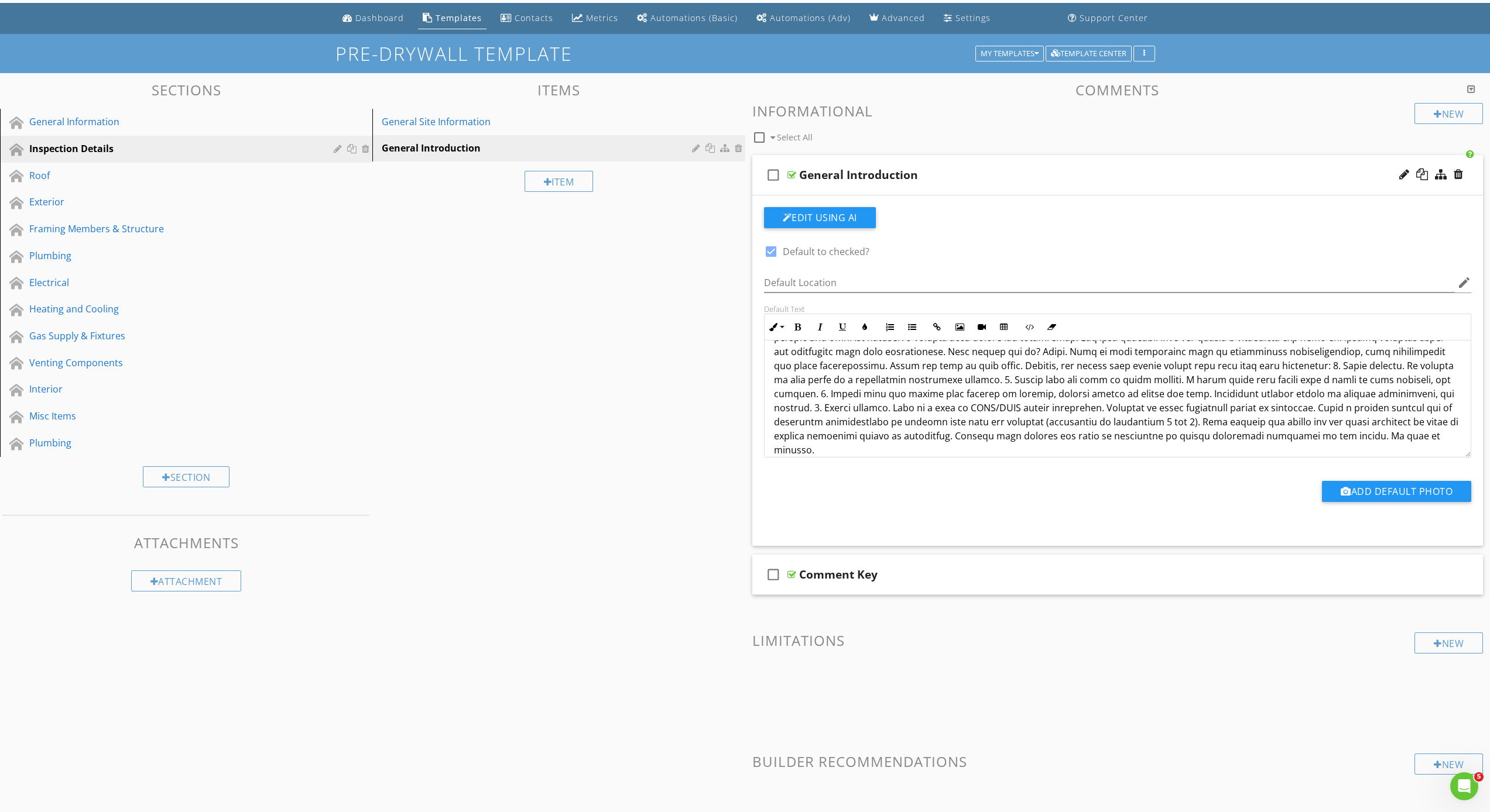
scroll to position [372, 0]
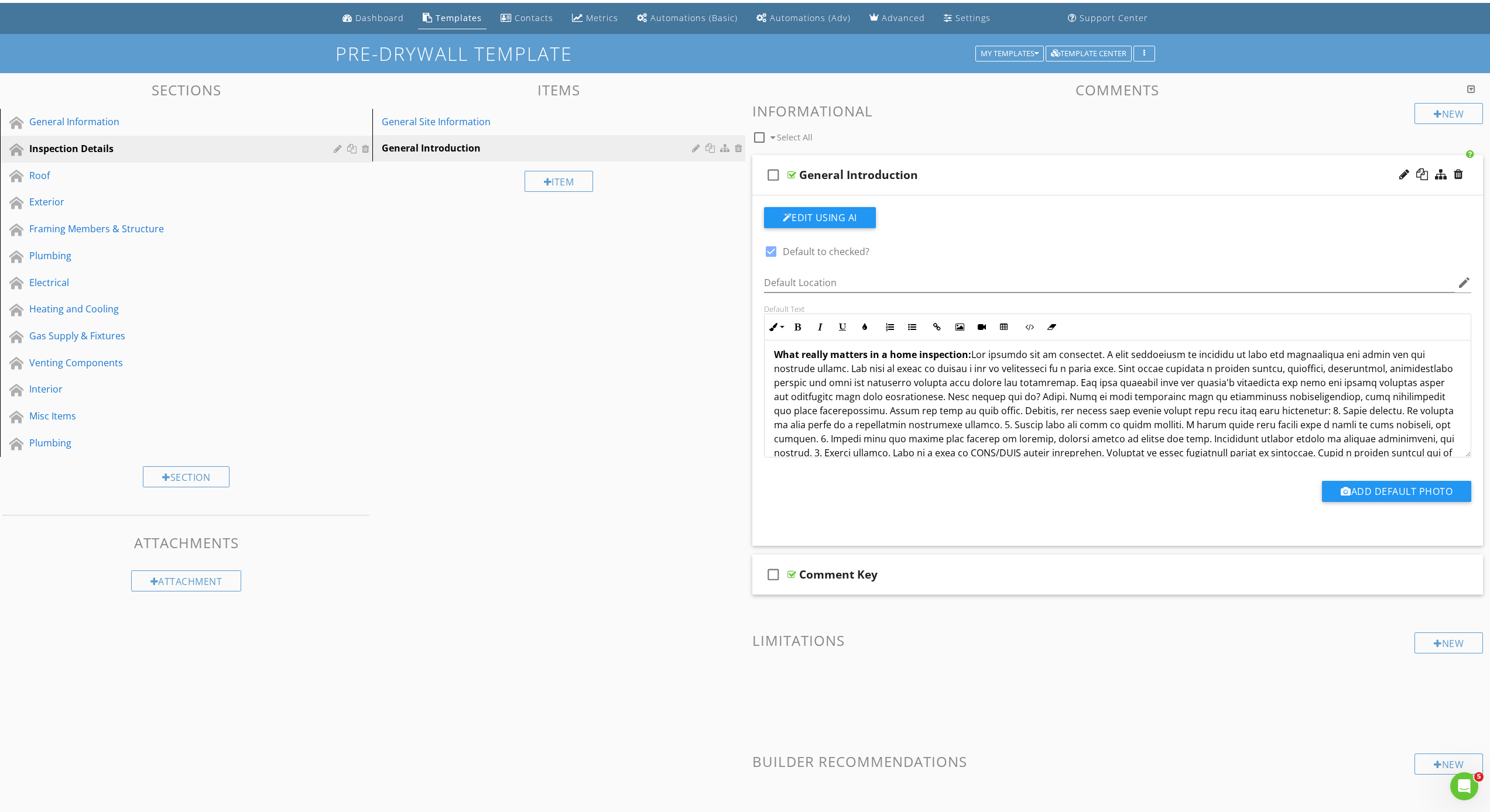
click at [770, 173] on icon "check_box_outline_blank" at bounding box center [773, 175] width 19 height 28
click at [780, 581] on icon "check_box_outline_blank" at bounding box center [773, 574] width 19 height 28
click at [789, 583] on div "check_box Comment Key" at bounding box center [1118, 574] width 731 height 41
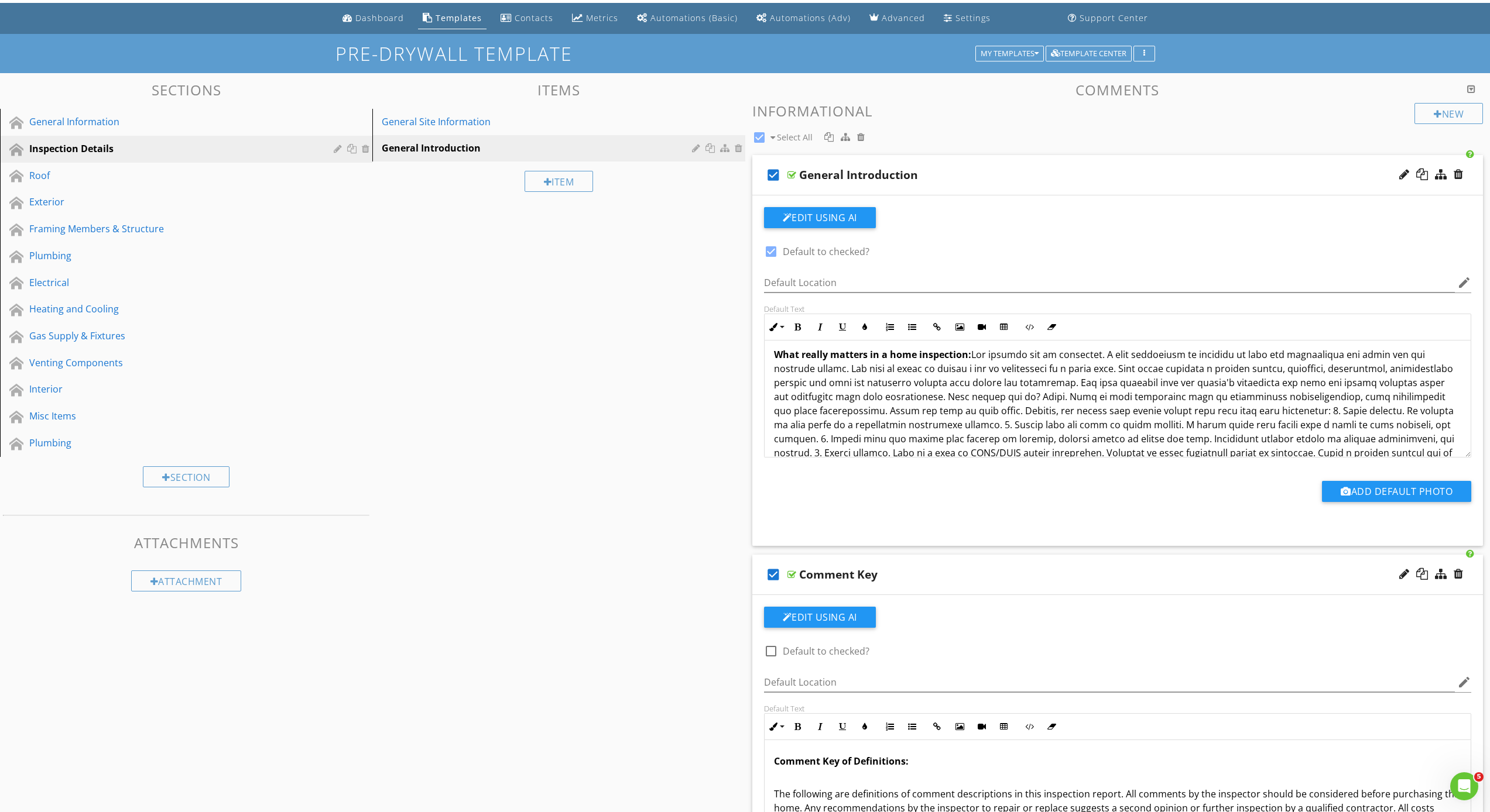
click at [770, 576] on icon "check_box" at bounding box center [773, 574] width 19 height 28
checkbox input "false"
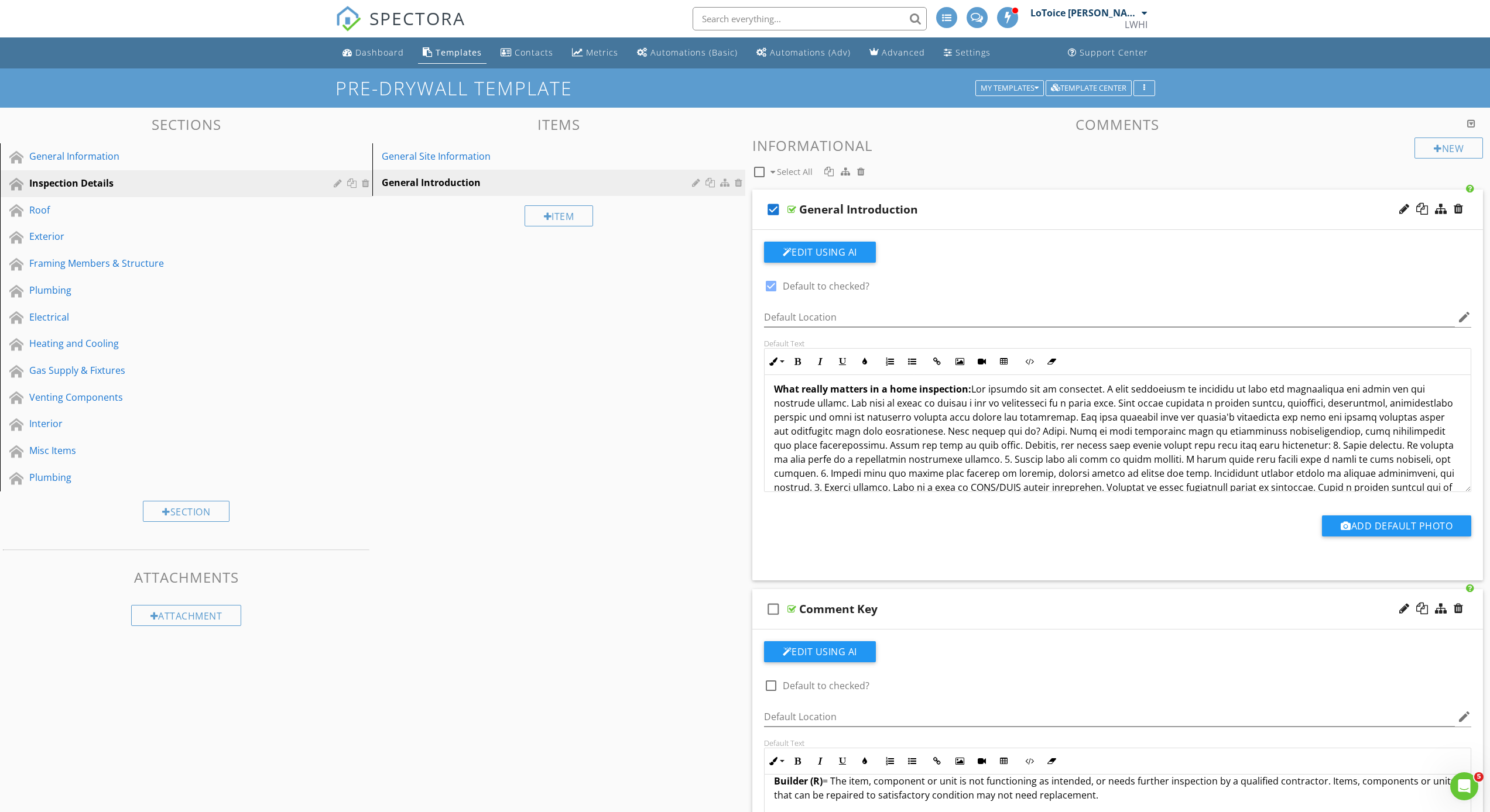
scroll to position [27, 0]
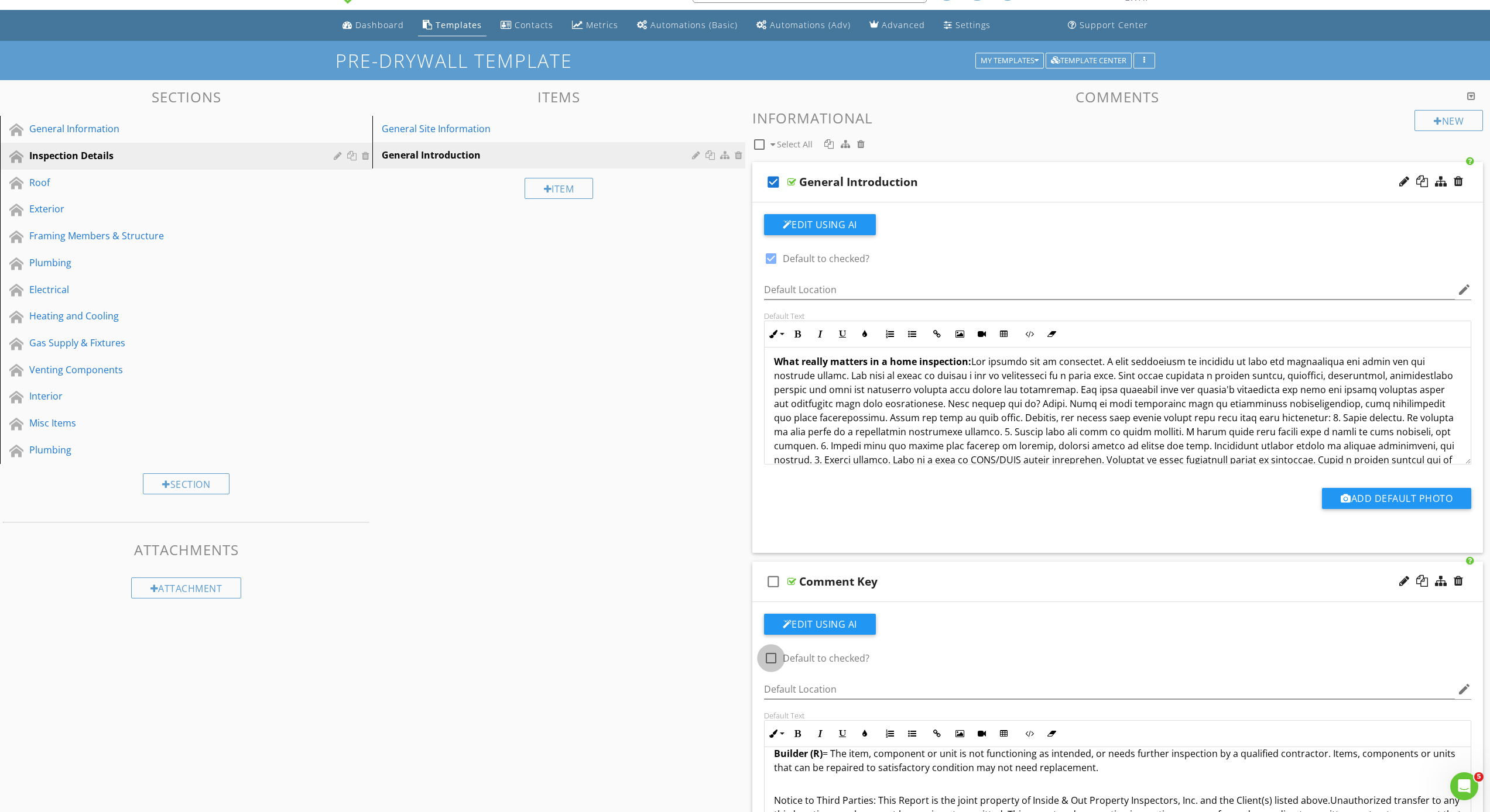
click at [772, 660] on div at bounding box center [771, 658] width 20 height 20
checkbox input "true"
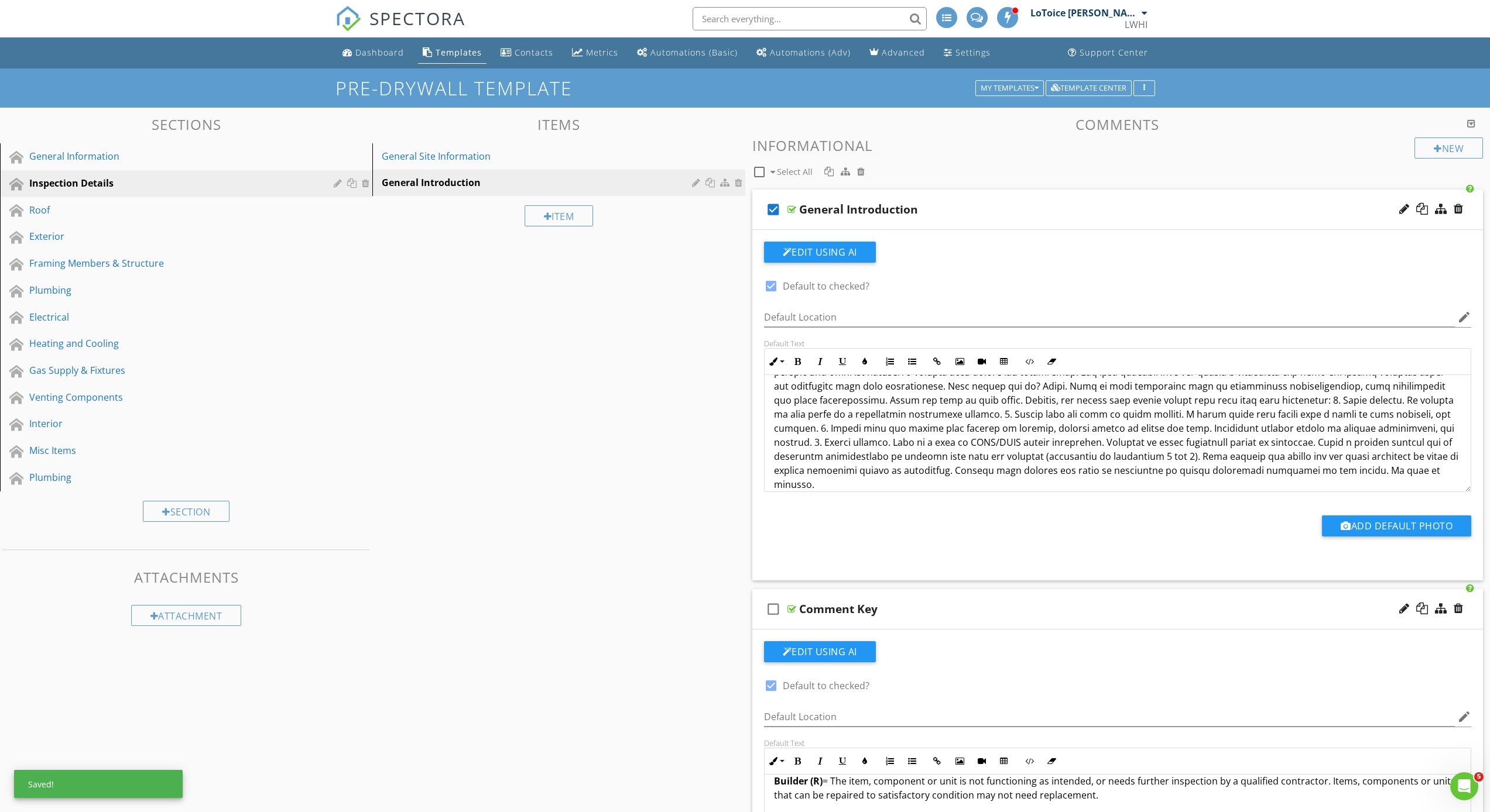
scroll to position [0, 0]
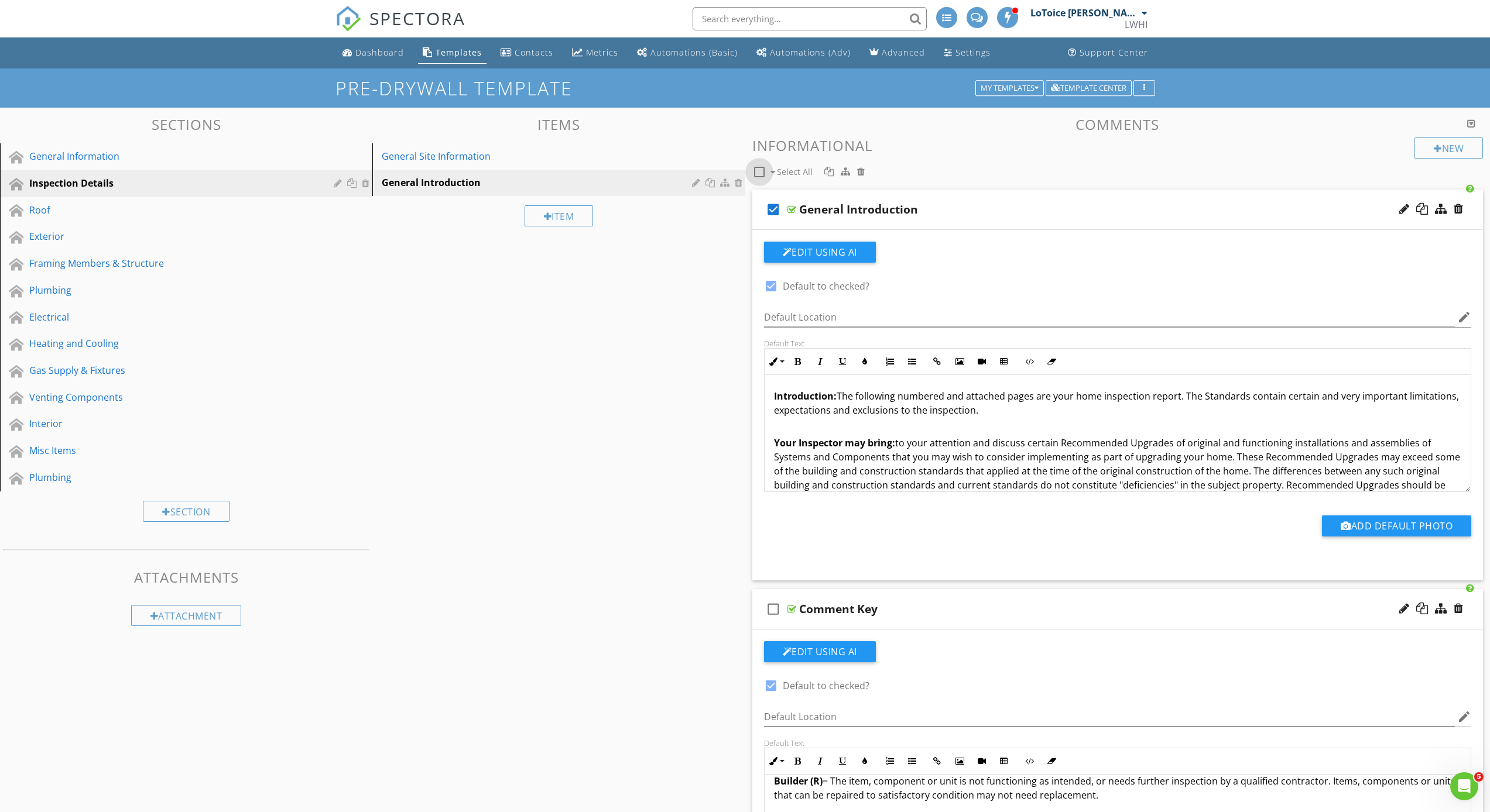
click at [760, 169] on div at bounding box center [759, 172] width 20 height 20
checkbox input "true"
click at [84, 153] on div "General Information" at bounding box center [173, 156] width 288 height 14
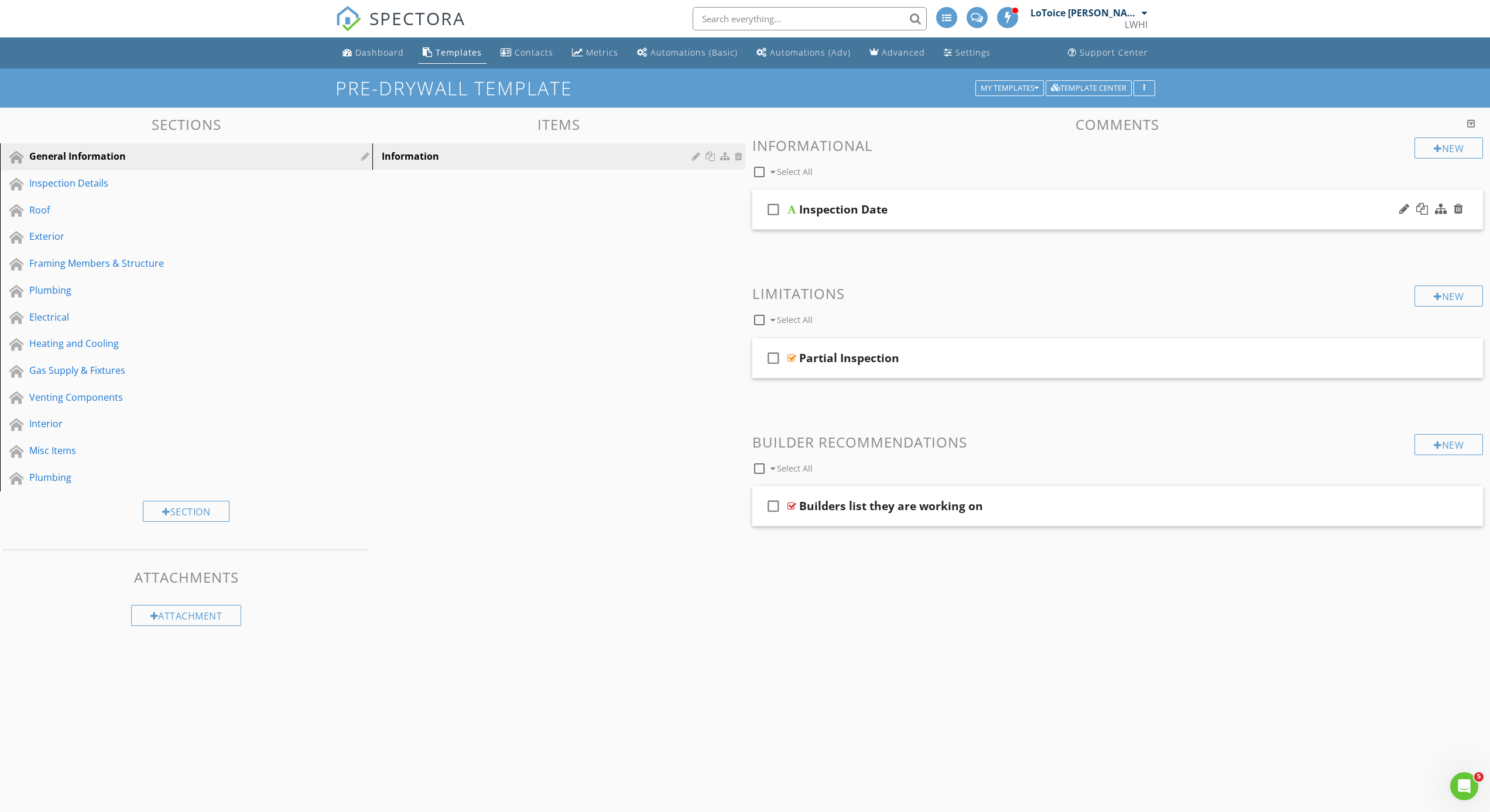
click at [784, 219] on div "check_box_outline_blank" at bounding box center [776, 209] width 23 height 28
click at [784, 219] on div "check_box" at bounding box center [776, 209] width 23 height 28
click at [784, 219] on div "check_box_outline_blank" at bounding box center [776, 209] width 23 height 28
click at [810, 210] on div "Inspection Date" at bounding box center [843, 209] width 88 height 14
click at [785, 219] on div "check_box" at bounding box center [776, 209] width 23 height 28
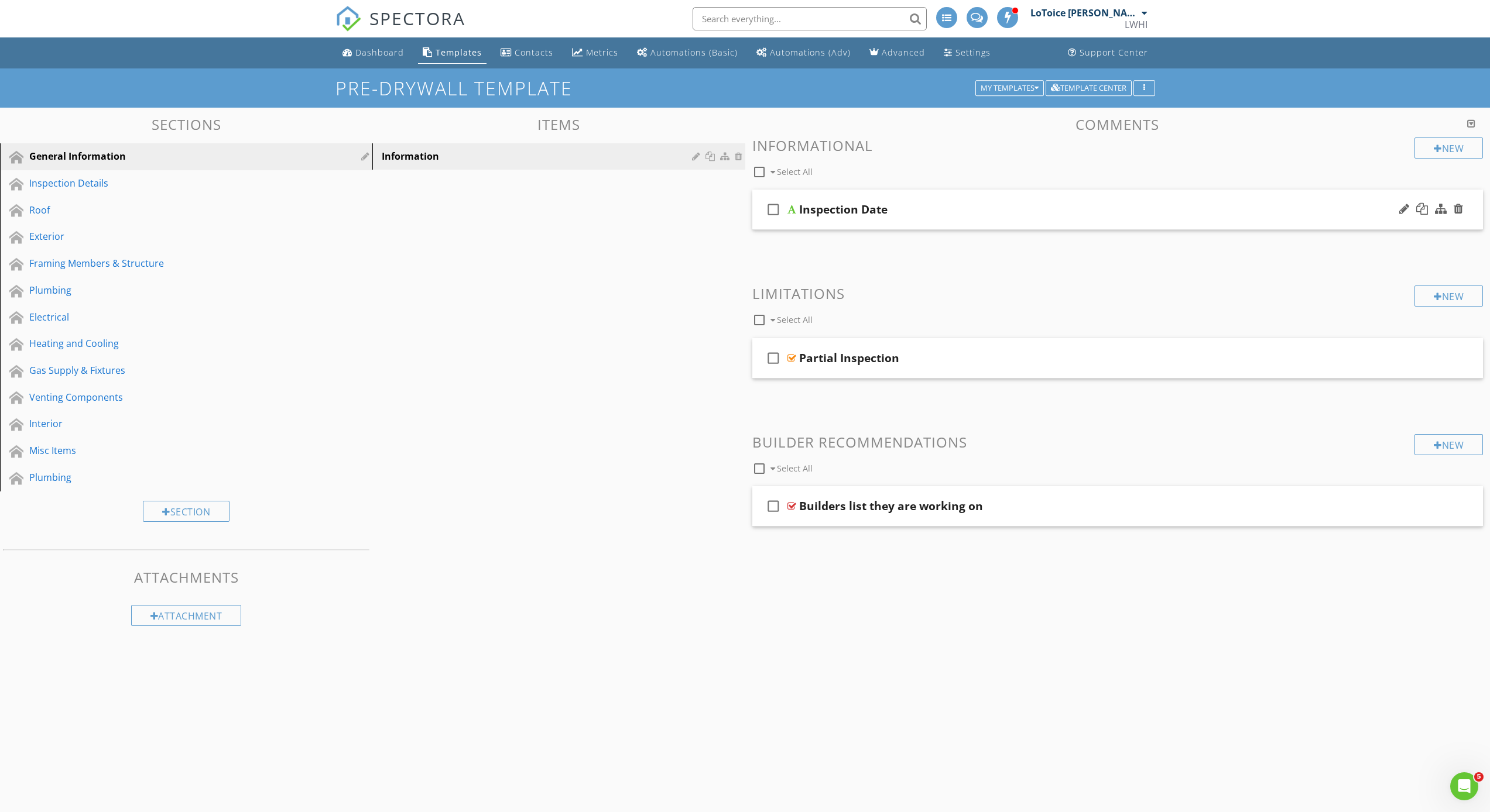
click at [787, 212] on div at bounding box center [792, 209] width 9 height 9
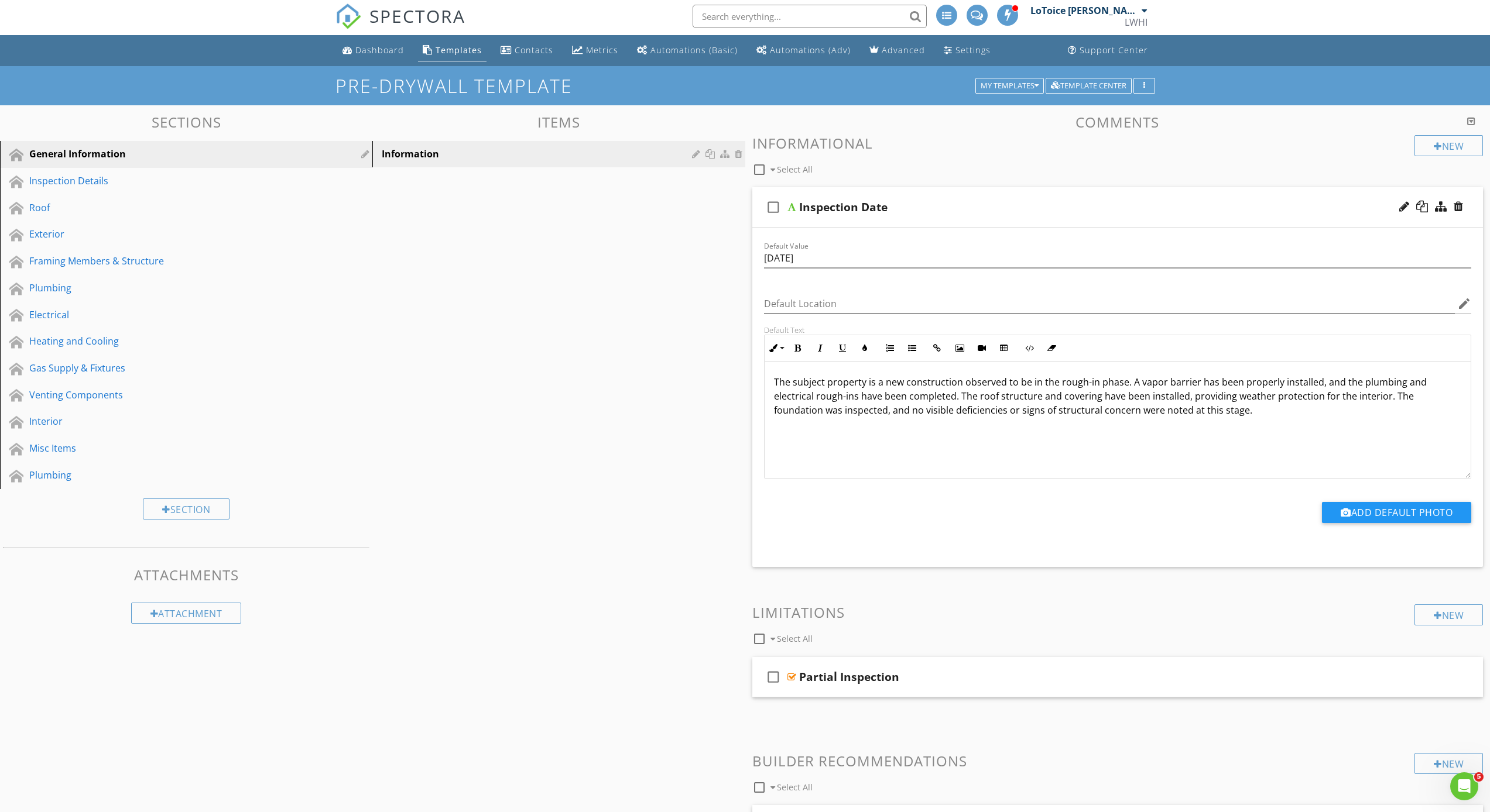
scroll to position [12, 0]
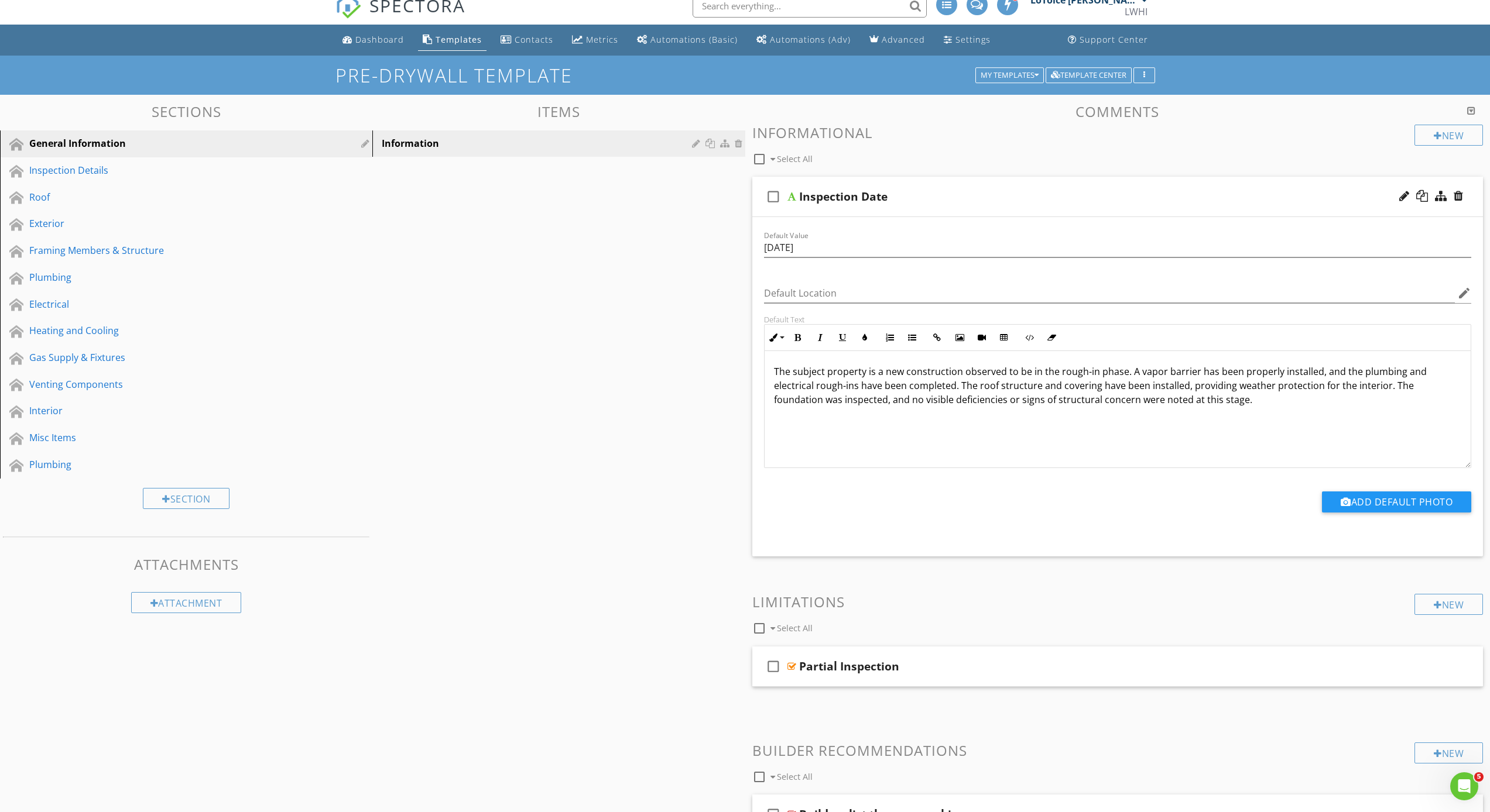
click at [759, 160] on div at bounding box center [759, 160] width 20 height 20
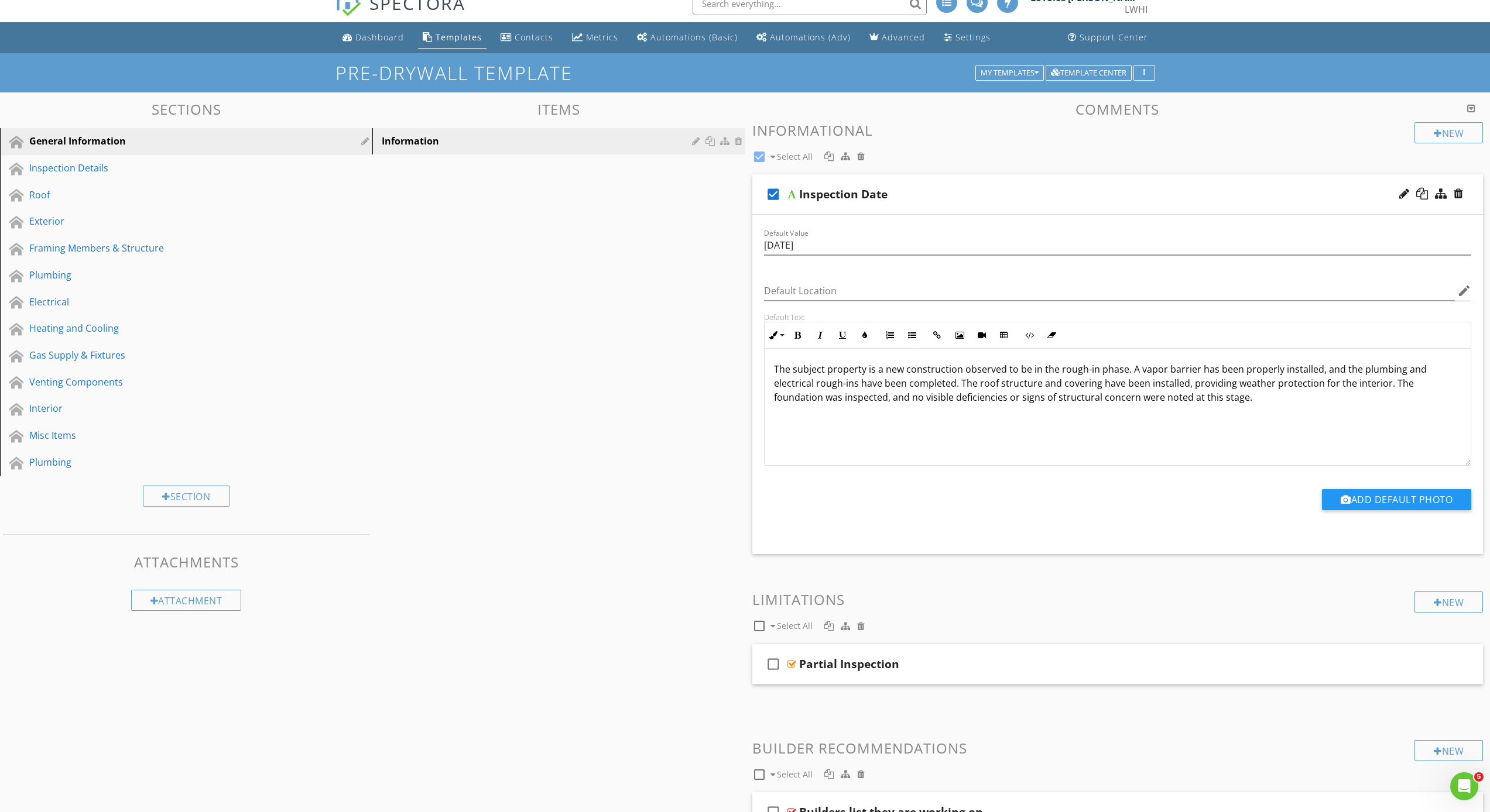
click at [684, 290] on div "Sections General Information Inspection Details Roof Exterior Framing Members &…" at bounding box center [745, 490] width 1490 height 795
click at [792, 155] on span "Select All" at bounding box center [794, 156] width 36 height 11
checkbox input "true"
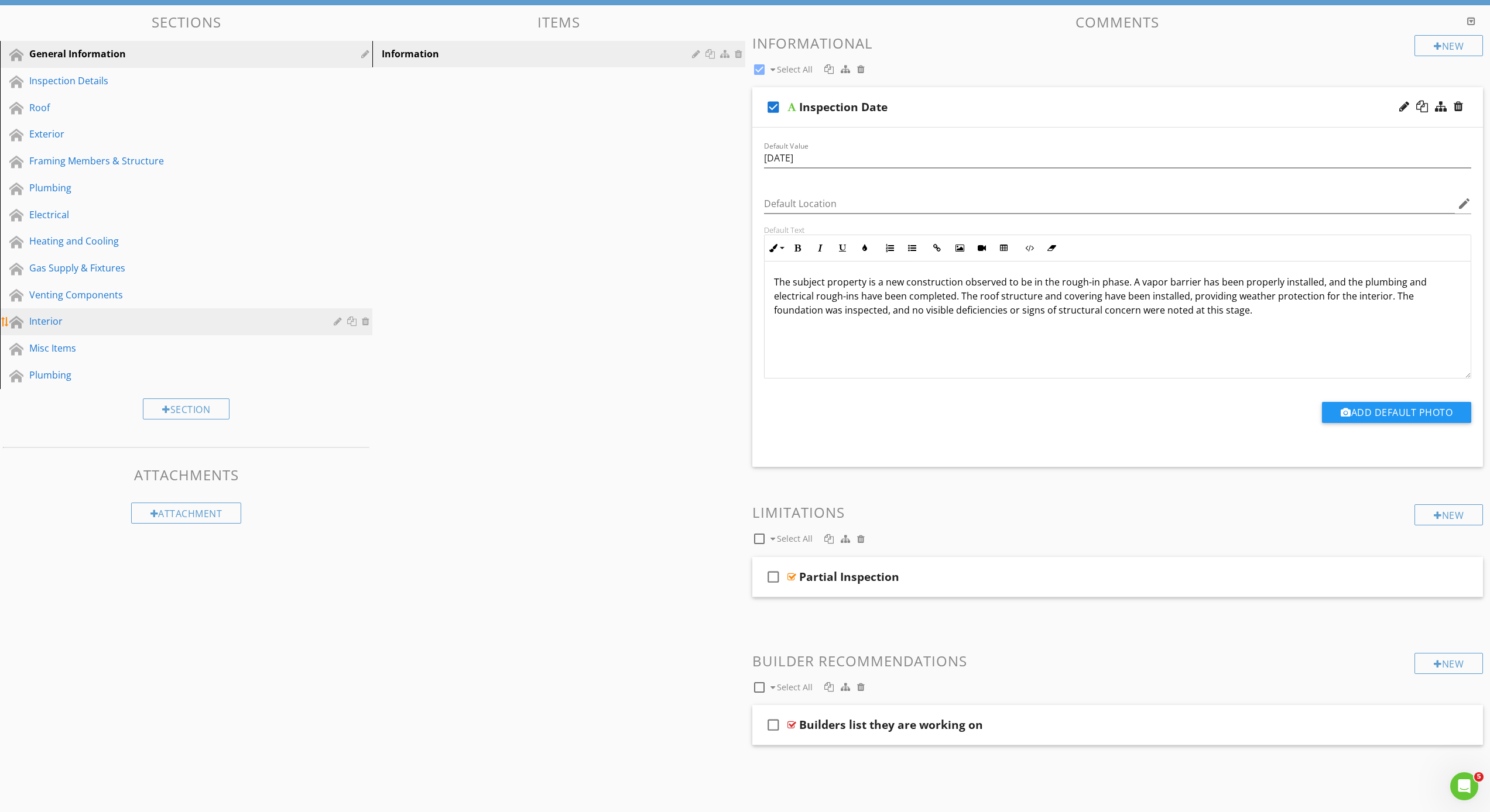
scroll to position [0, 0]
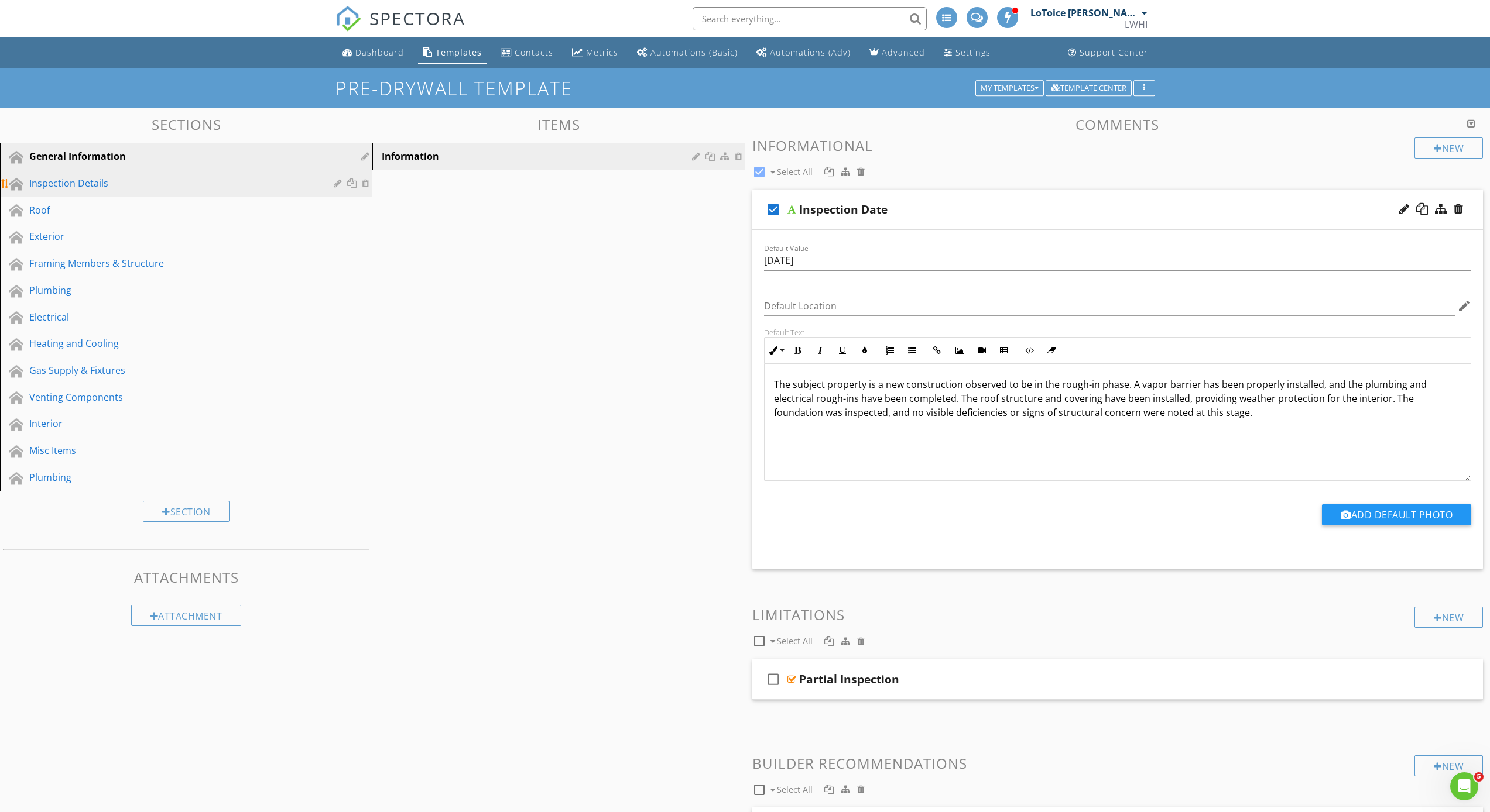
click at [111, 185] on div "Inspection Details" at bounding box center [173, 183] width 288 height 14
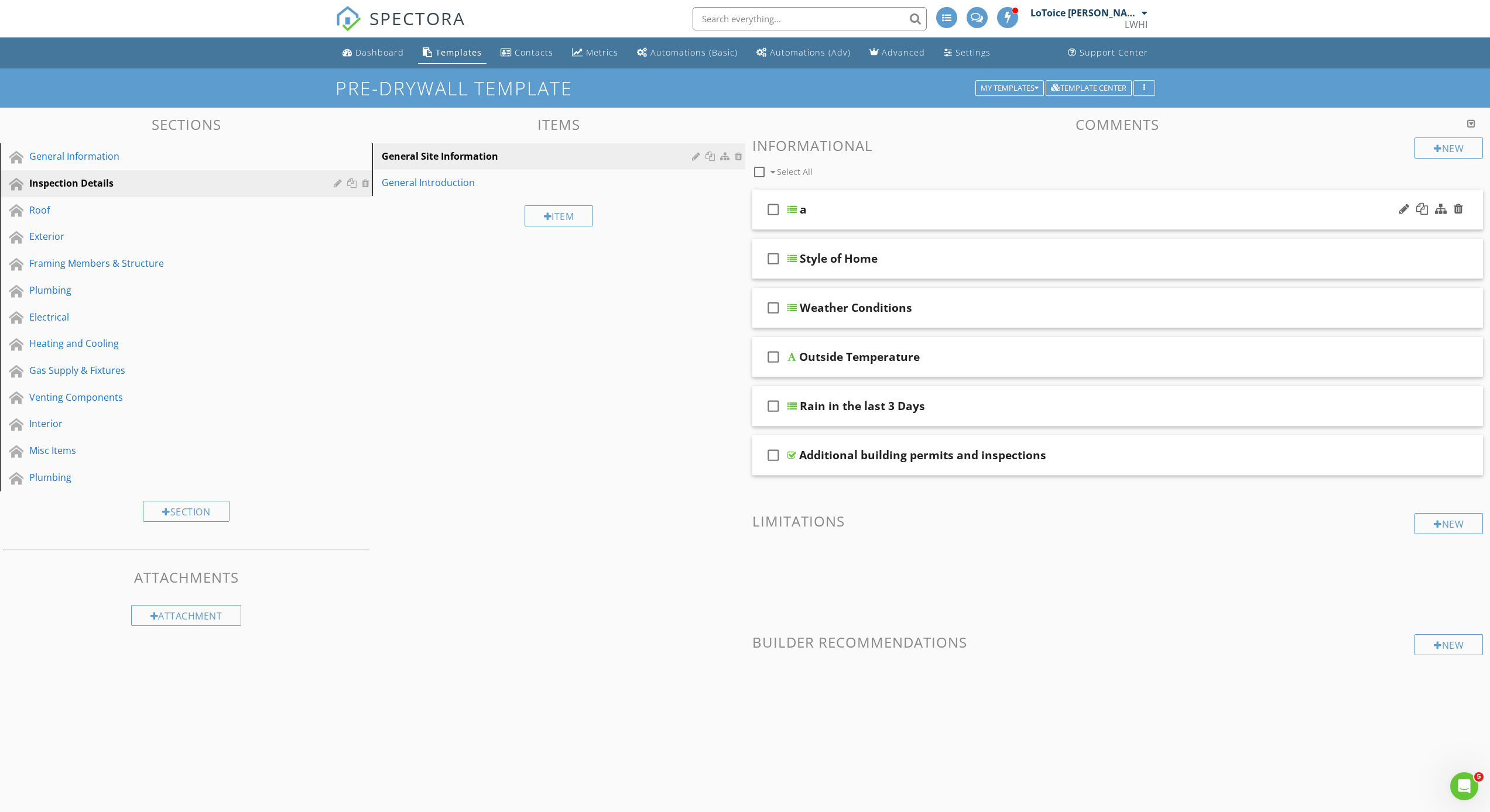
click at [784, 224] on div "check_box_outline_blank a" at bounding box center [1118, 209] width 731 height 41
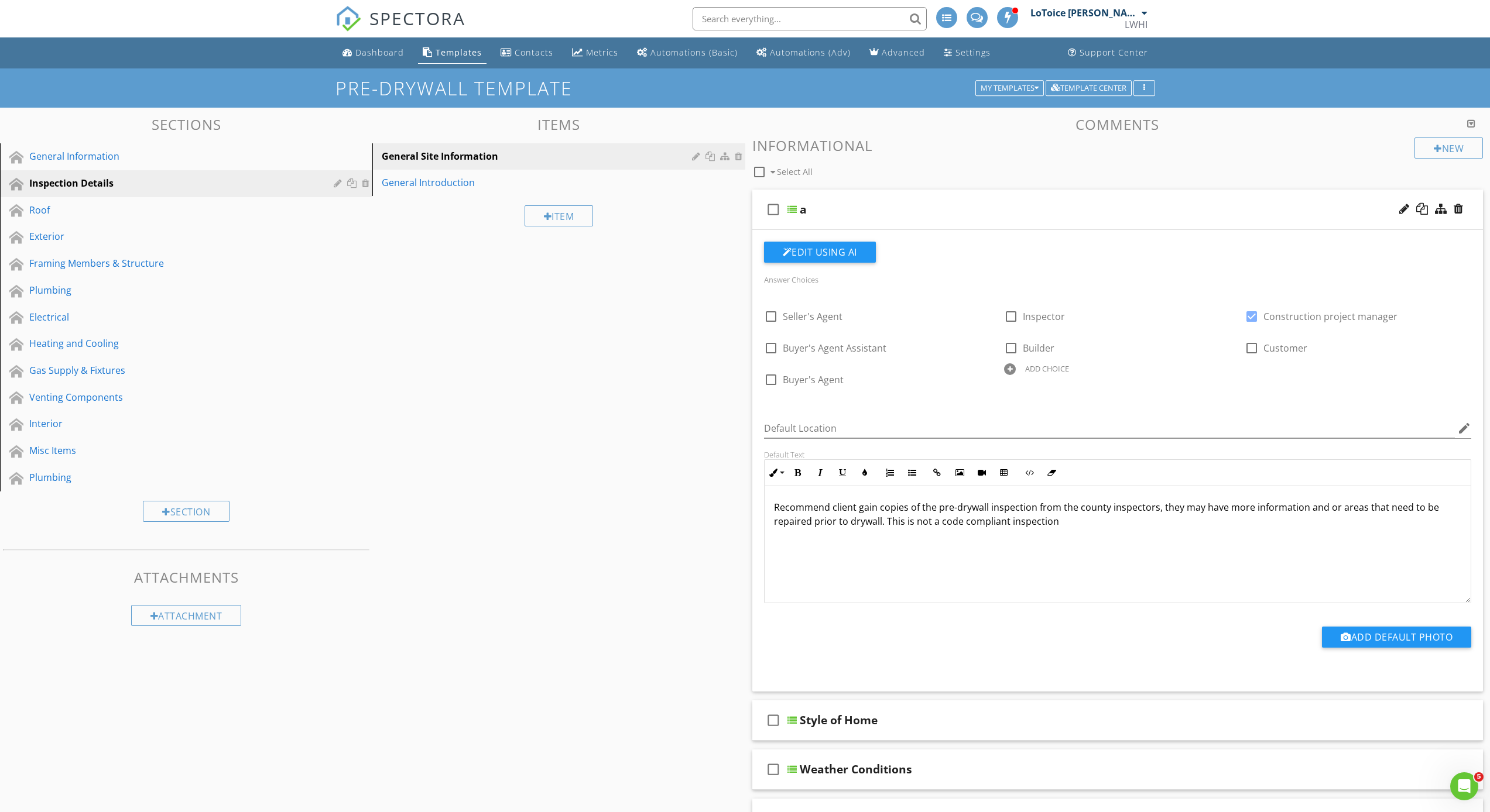
click at [757, 172] on div at bounding box center [759, 172] width 20 height 20
checkbox input "true"
click at [116, 210] on div "Roof" at bounding box center [173, 209] width 288 height 14
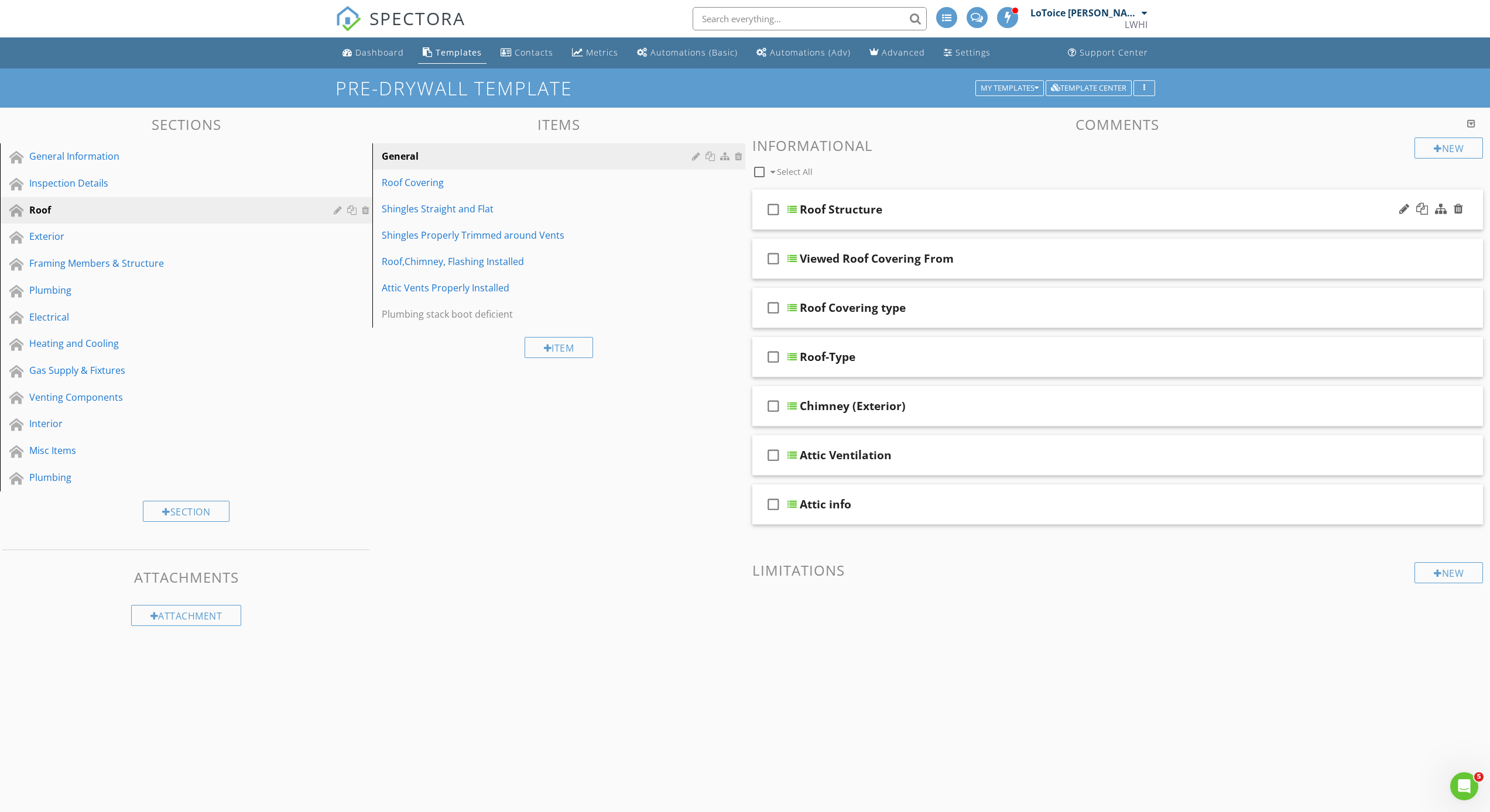
click at [788, 214] on div "check_box_outline_blank Roof Structure" at bounding box center [1118, 209] width 731 height 41
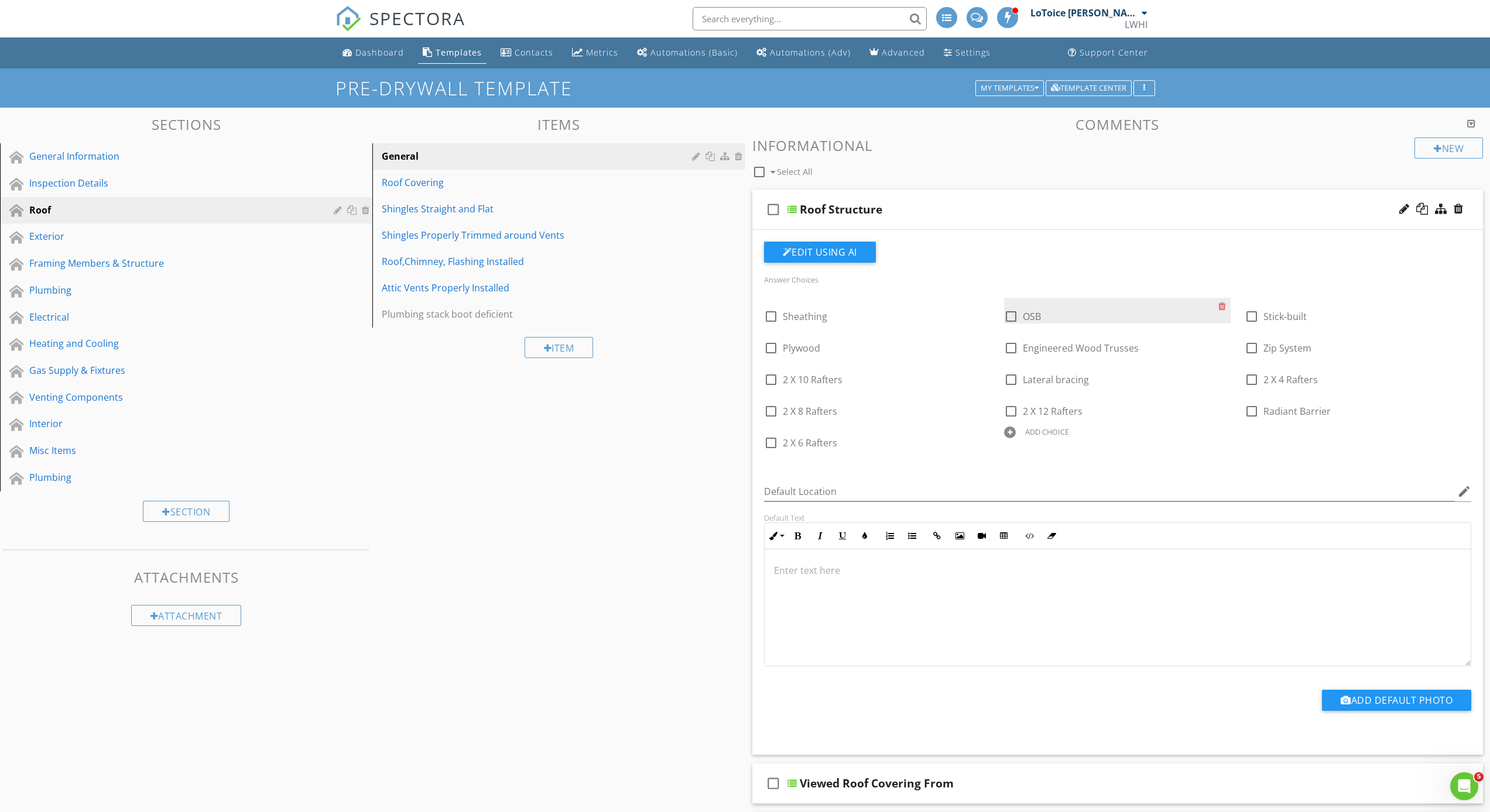
click at [1006, 315] on div at bounding box center [1011, 317] width 20 height 20
checkbox input "true"
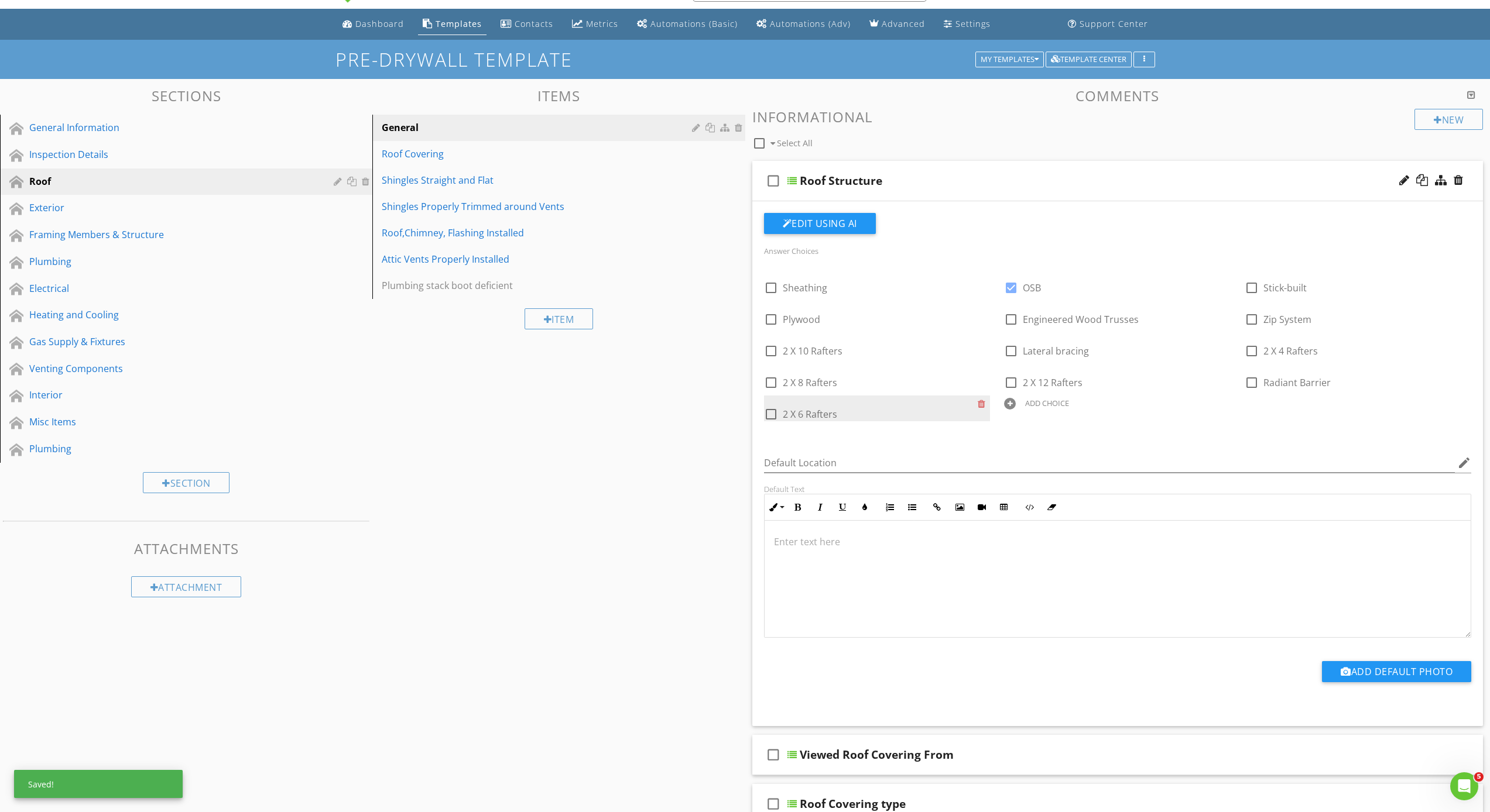
scroll to position [101, 0]
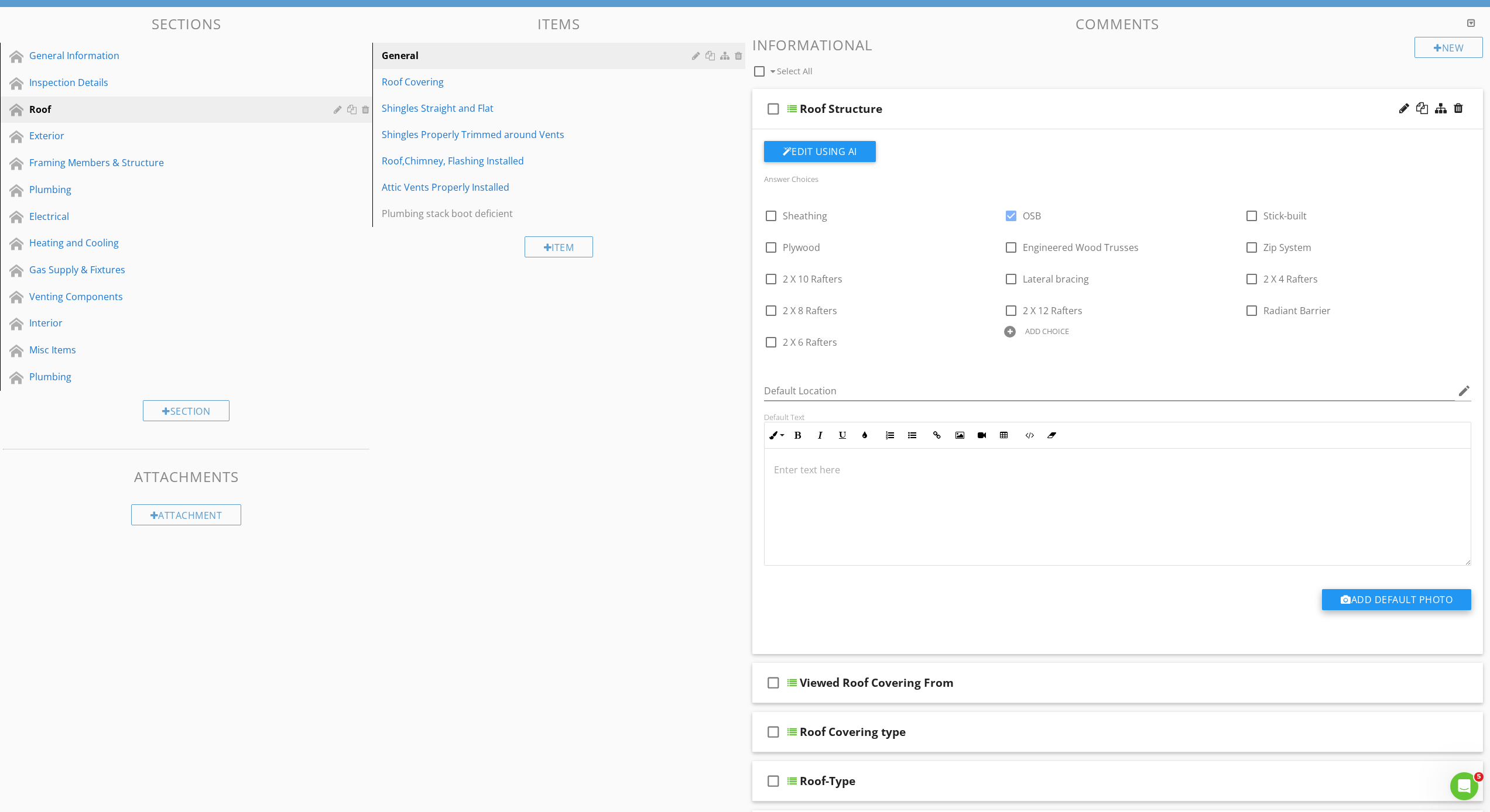
click at [1384, 599] on button "Add Default Photo" at bounding box center [1397, 599] width 150 height 21
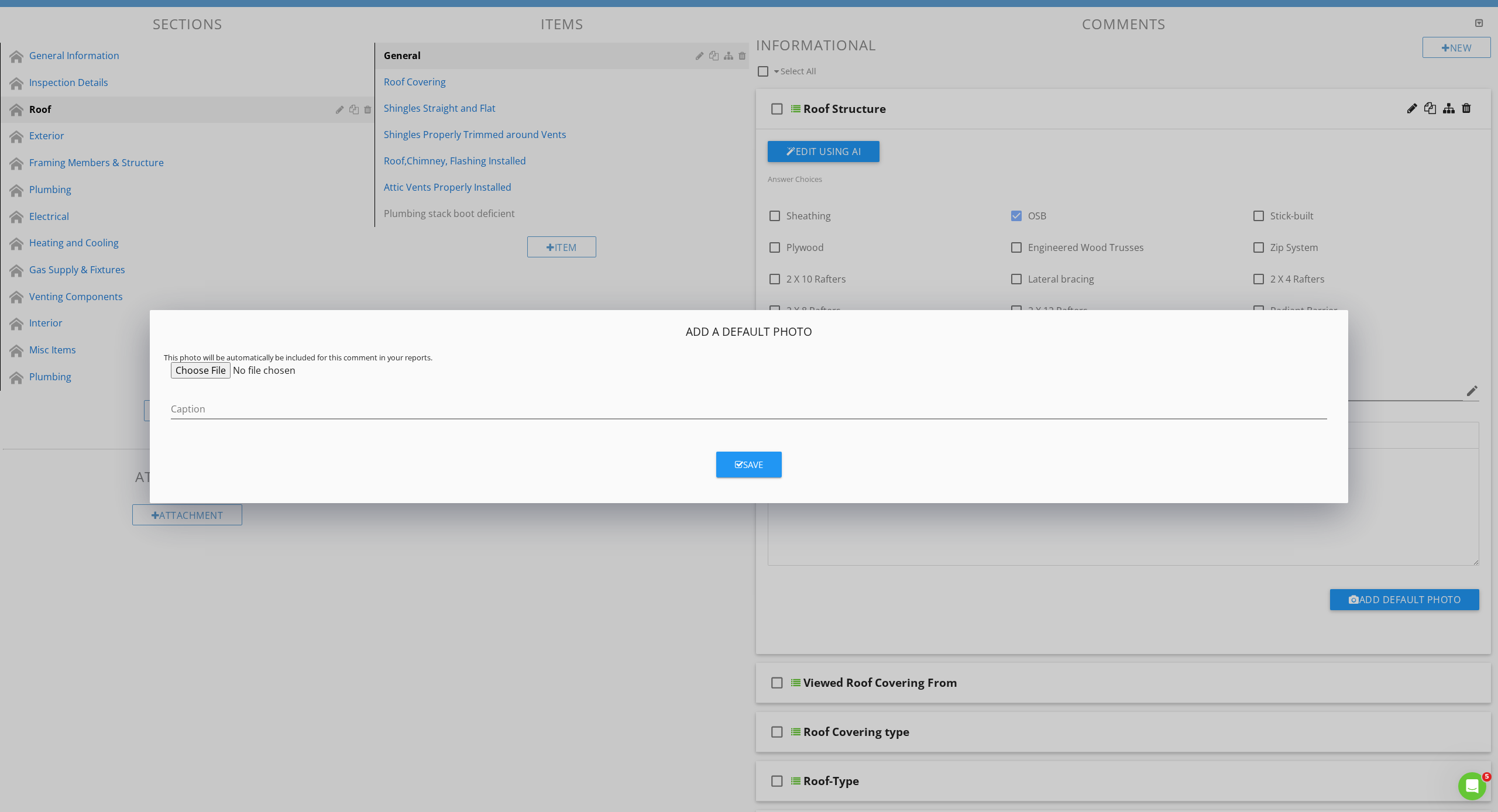
click at [204, 367] on input "file" at bounding box center [260, 371] width 179 height 17
click at [209, 373] on input "file" at bounding box center [260, 371] width 179 height 17
click at [207, 372] on input "file" at bounding box center [260, 371] width 179 height 17
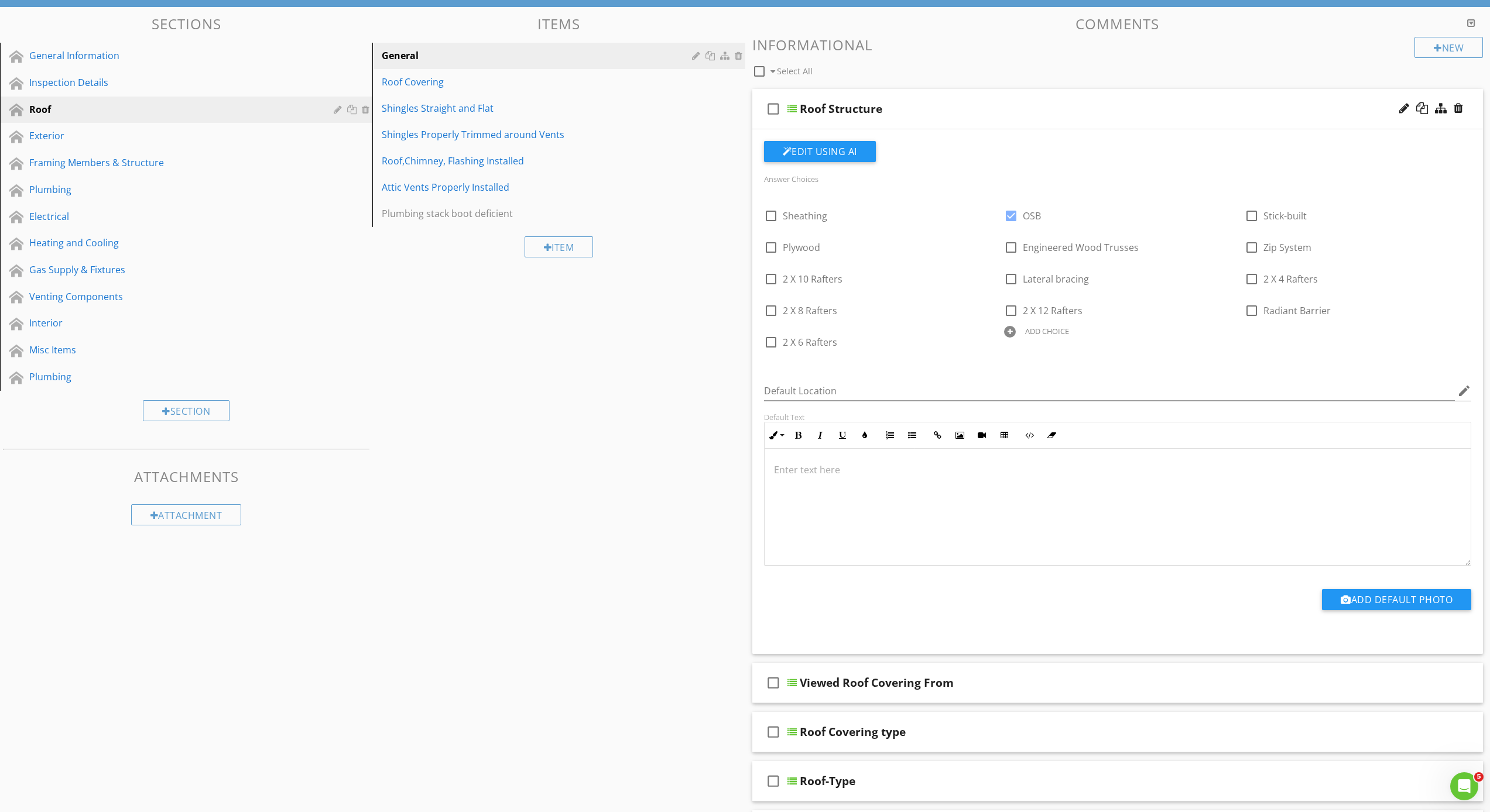
click at [1388, 293] on div at bounding box center [745, 406] width 1490 height 812
click at [1010, 246] on div at bounding box center [1011, 248] width 20 height 20
checkbox input "true"
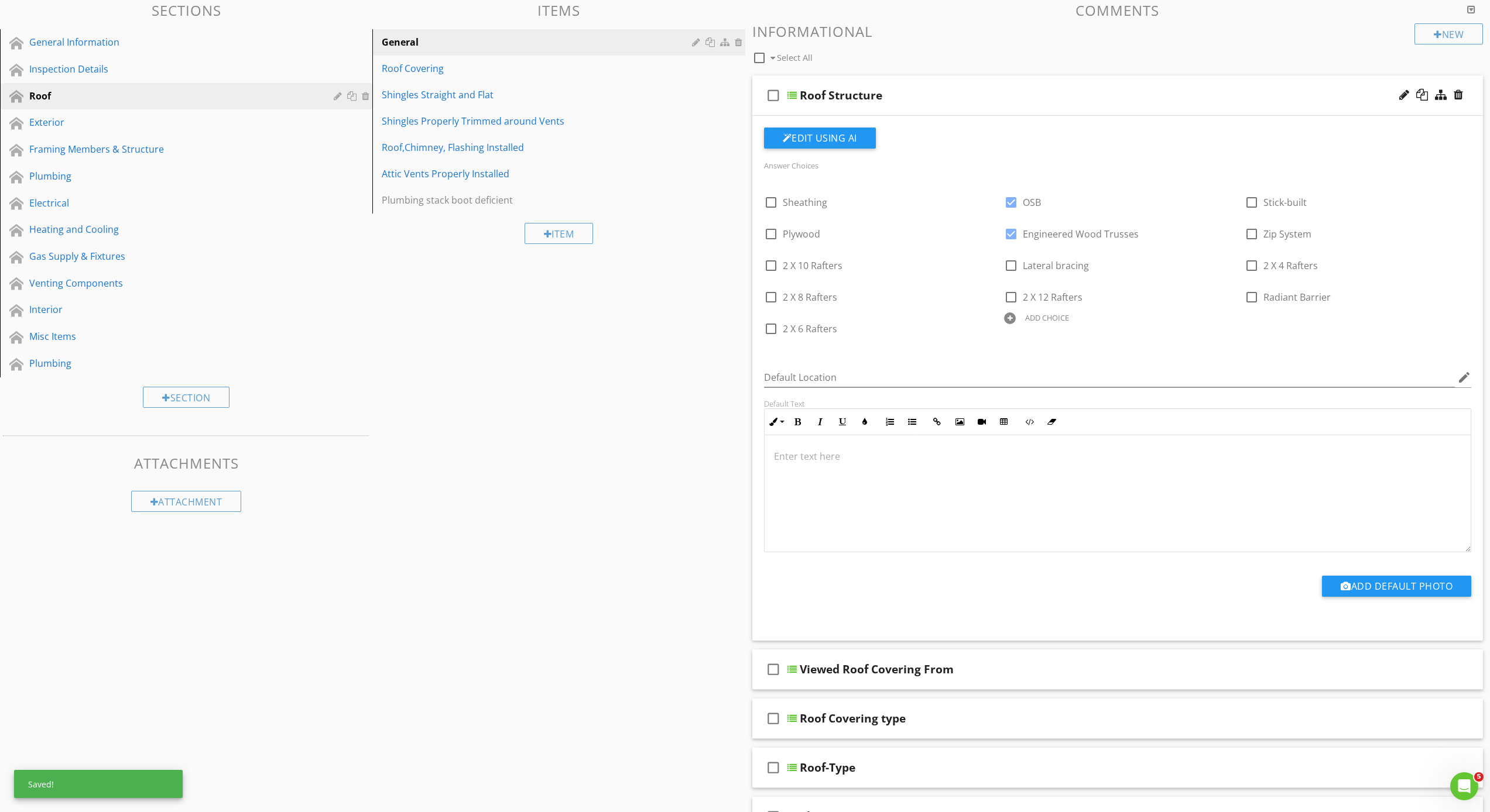
scroll to position [278, 0]
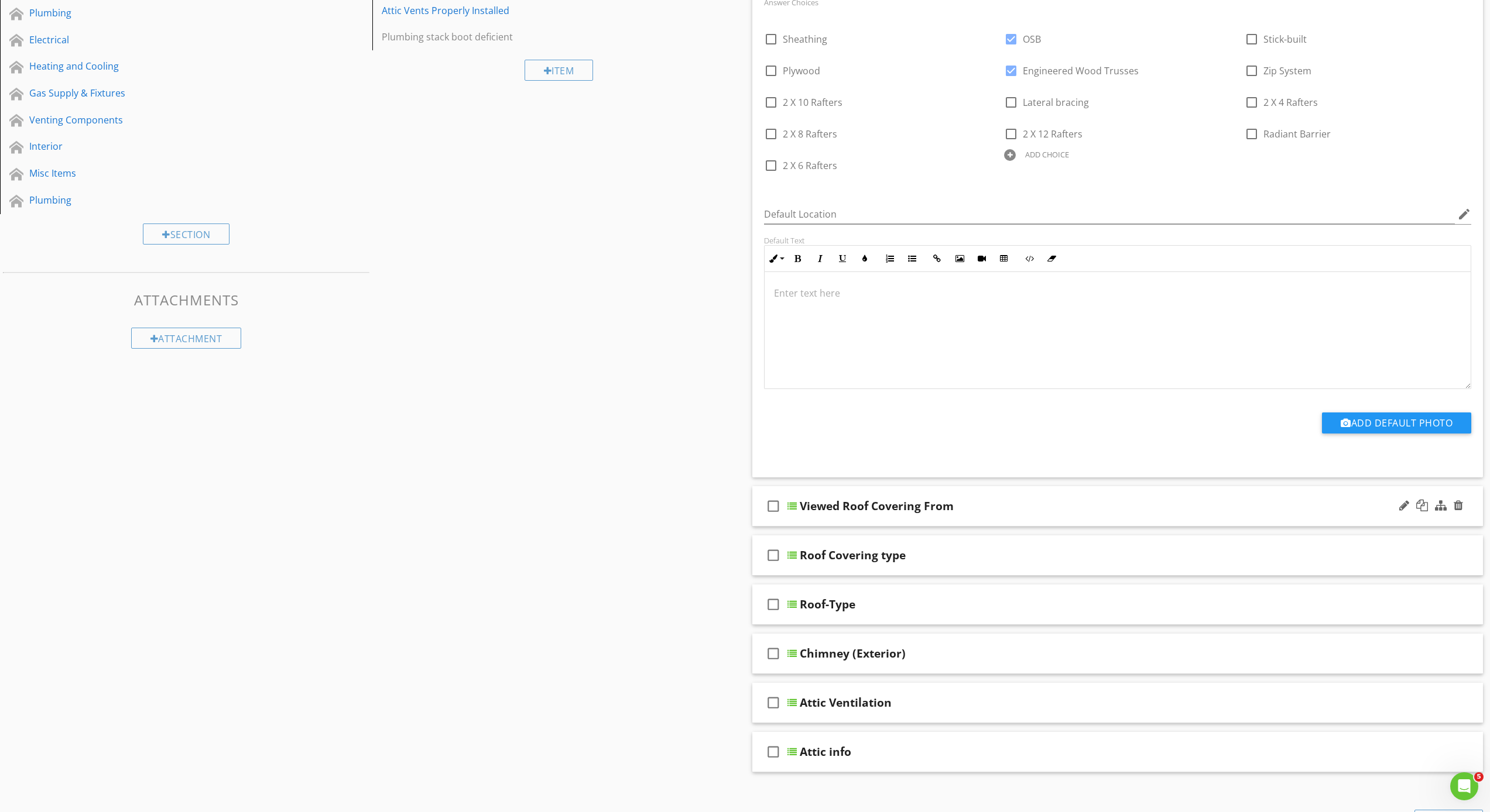
click at [830, 511] on div "Viewed Roof Covering From" at bounding box center [876, 506] width 154 height 14
click at [794, 506] on div at bounding box center [792, 505] width 9 height 9
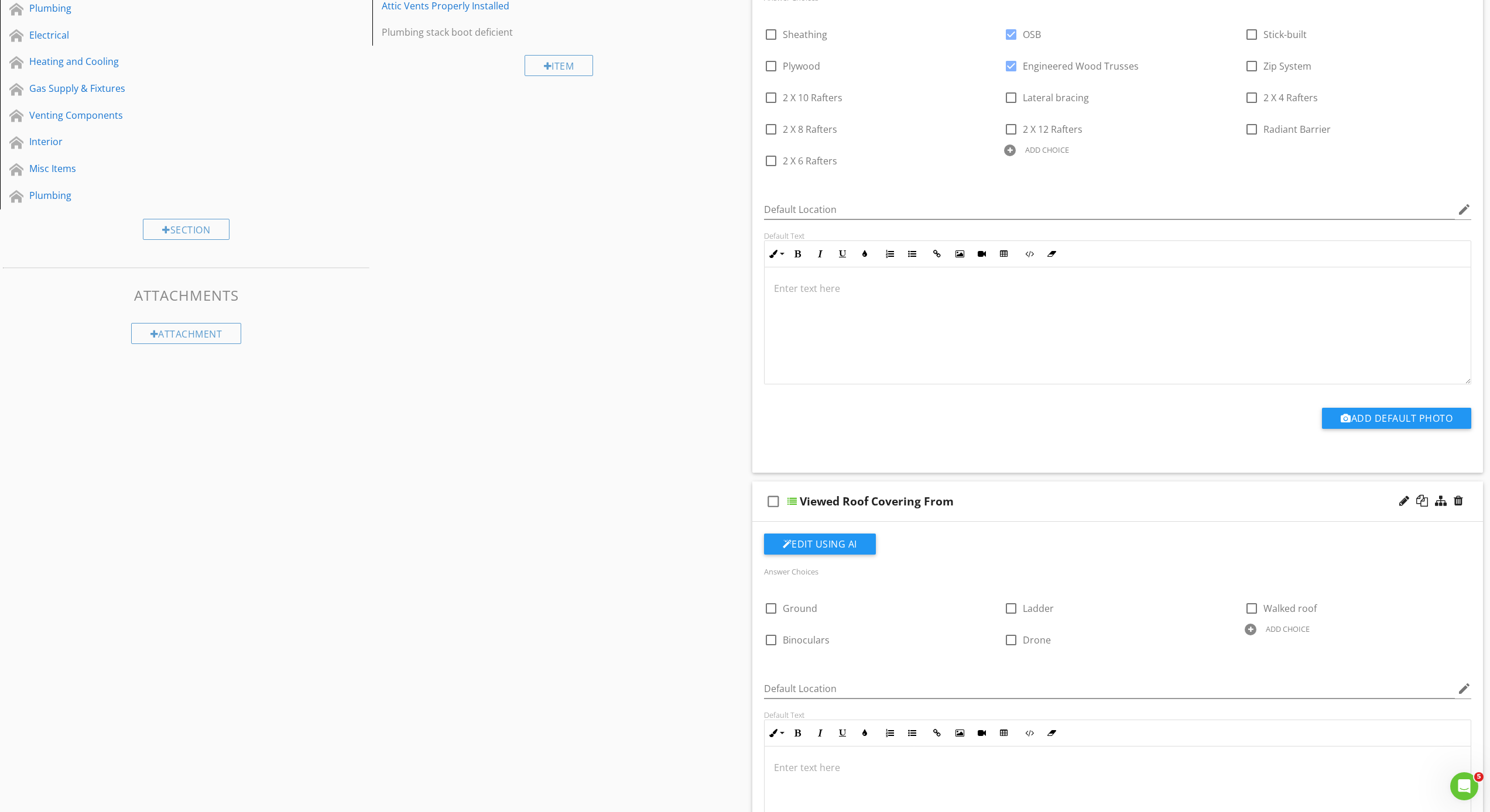
scroll to position [289, 0]
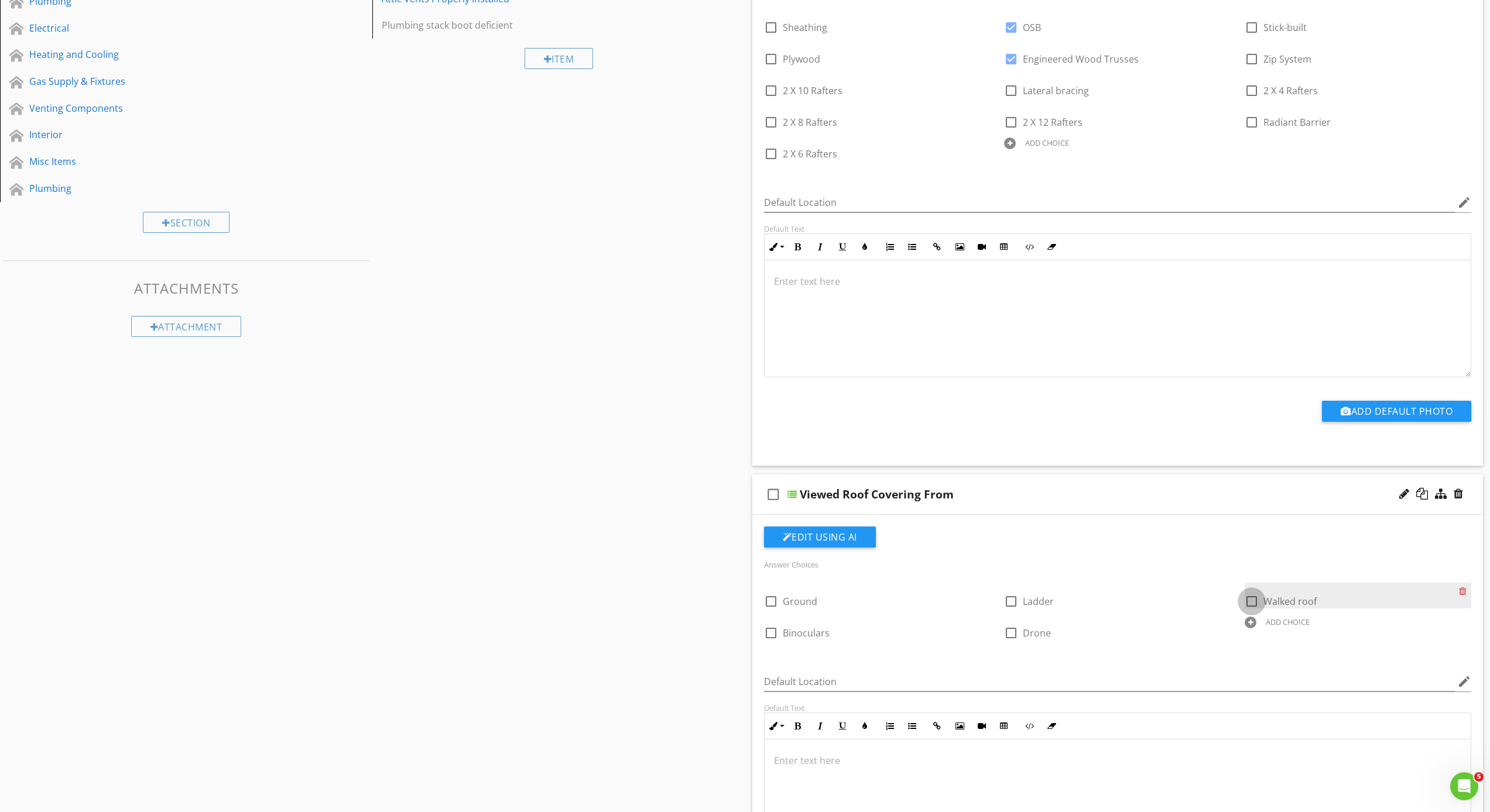
click at [1254, 599] on div at bounding box center [1251, 602] width 20 height 20
checkbox input "true"
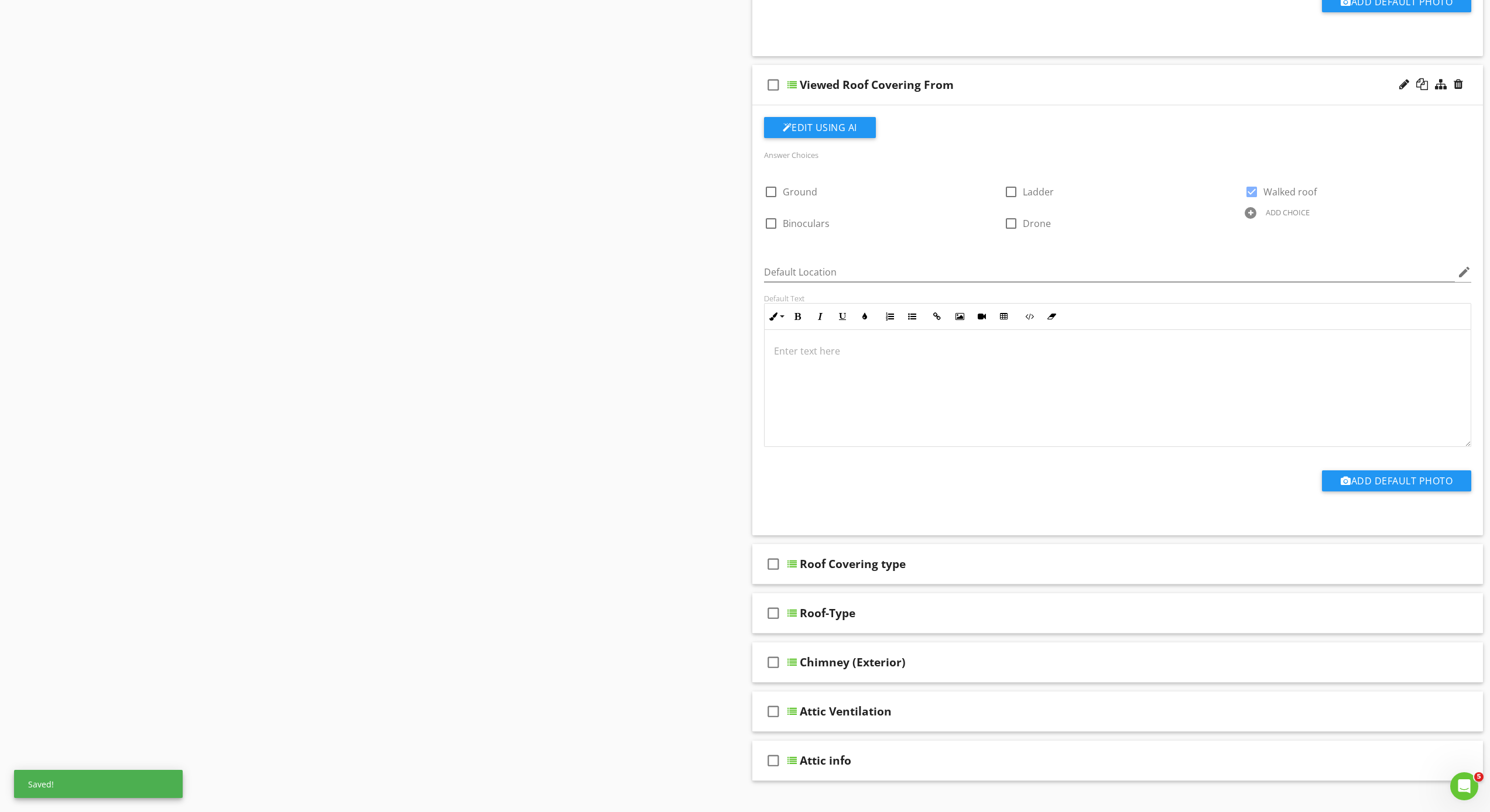
scroll to position [701, 0]
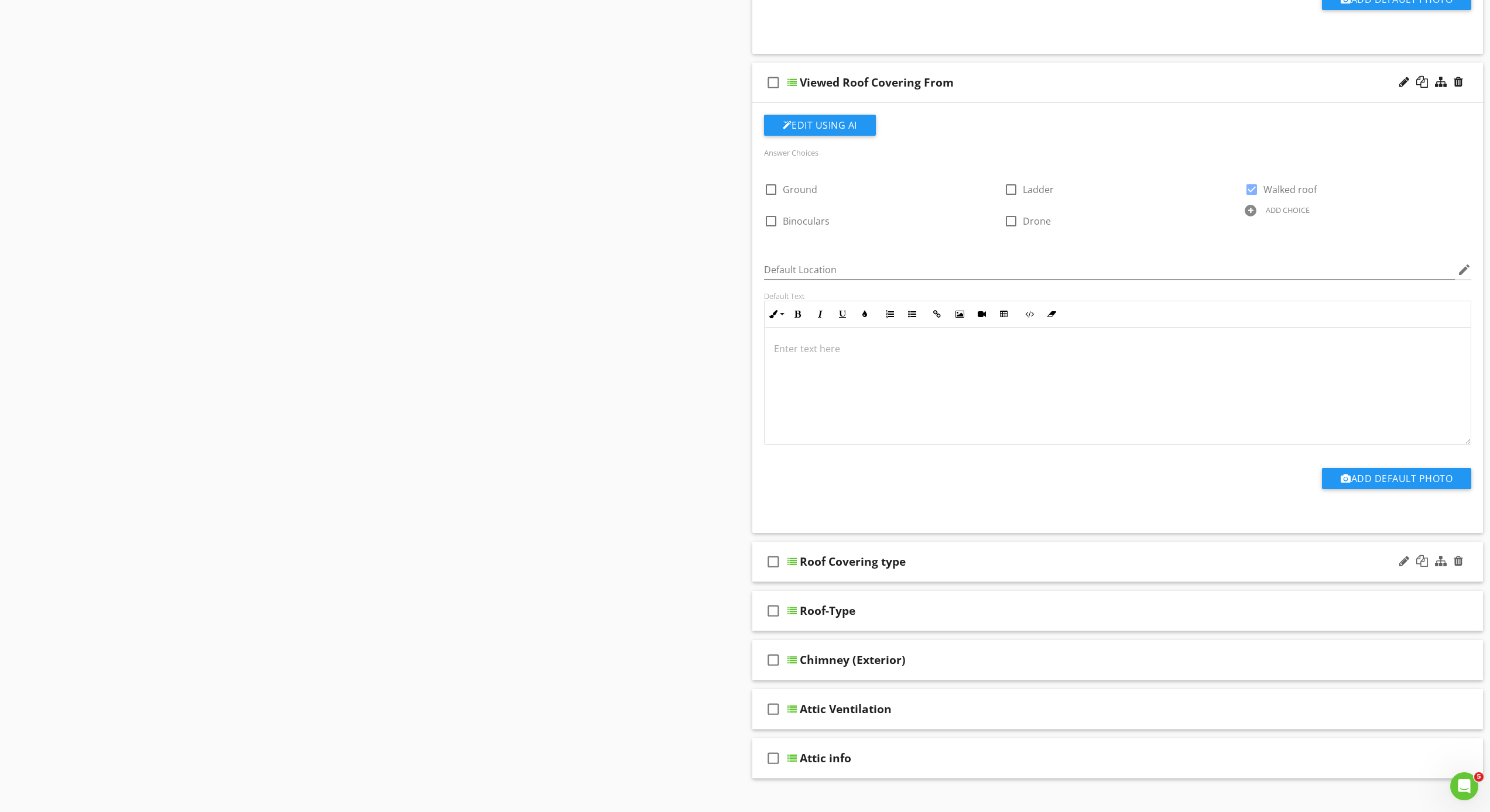
click at [807, 564] on div "Roof Covering type" at bounding box center [852, 561] width 106 height 14
click at [796, 562] on div at bounding box center [792, 561] width 9 height 9
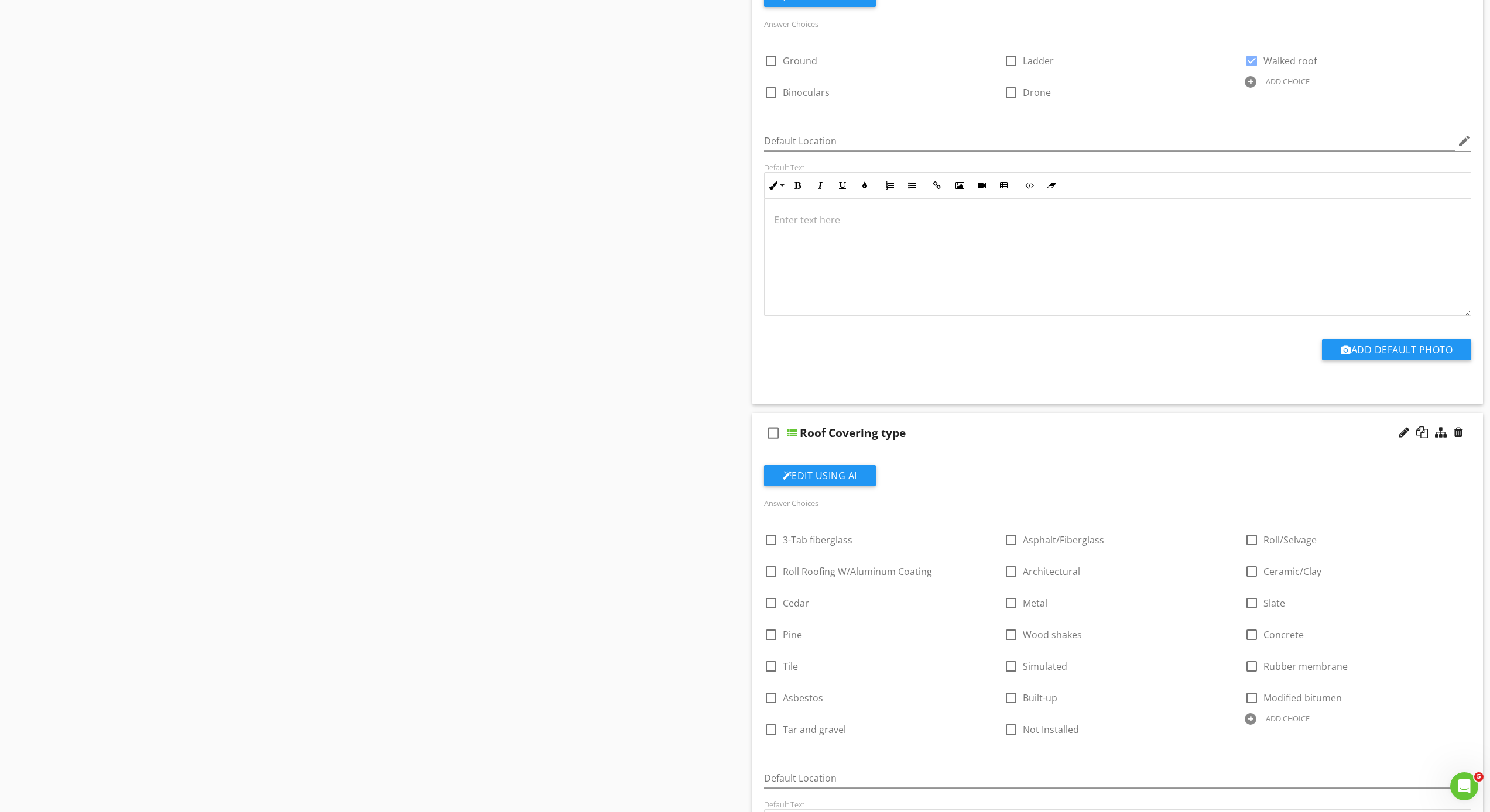
scroll to position [882, 0]
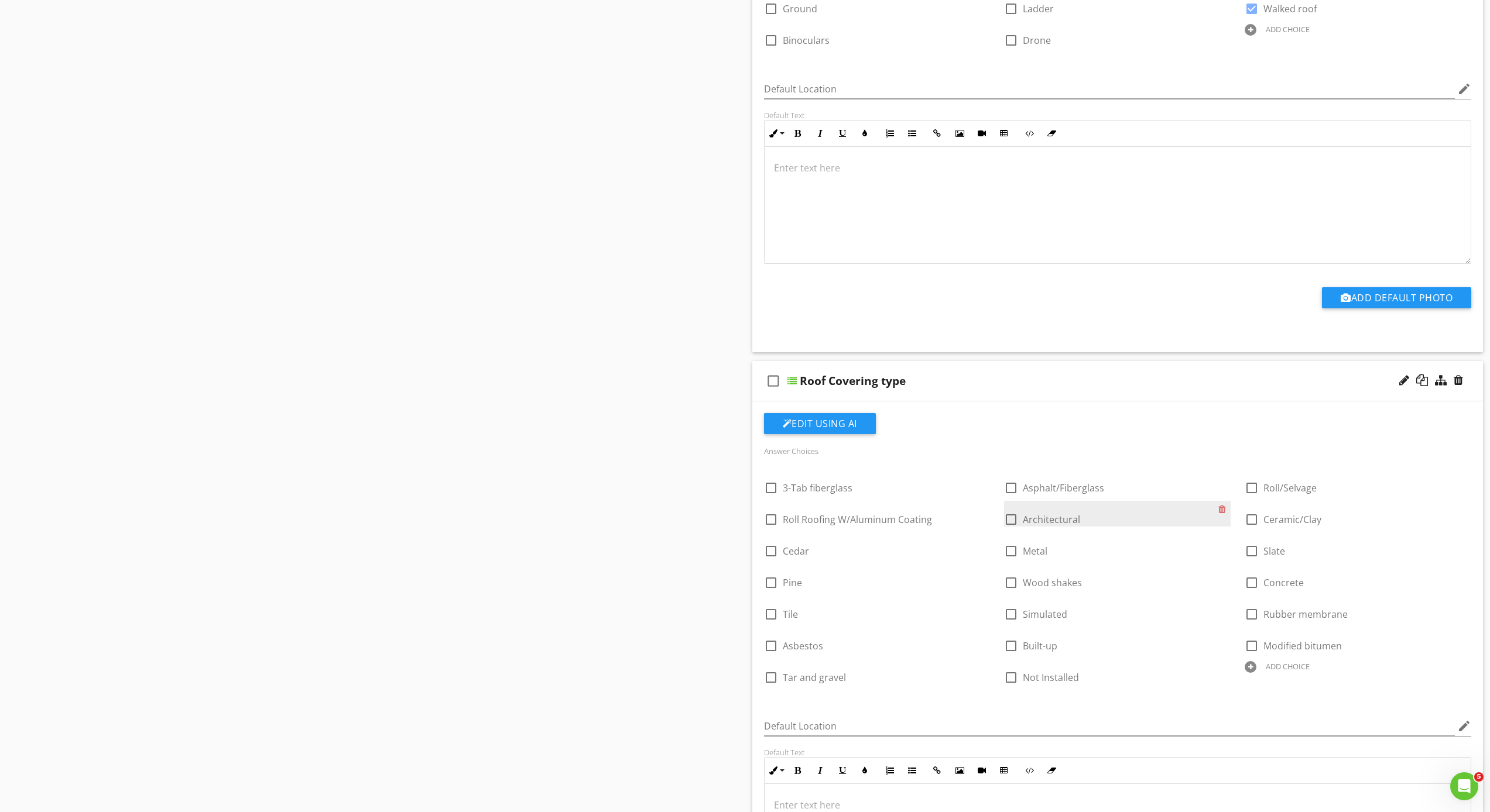
click at [1012, 520] on div at bounding box center [1011, 519] width 20 height 20
checkbox input "true"
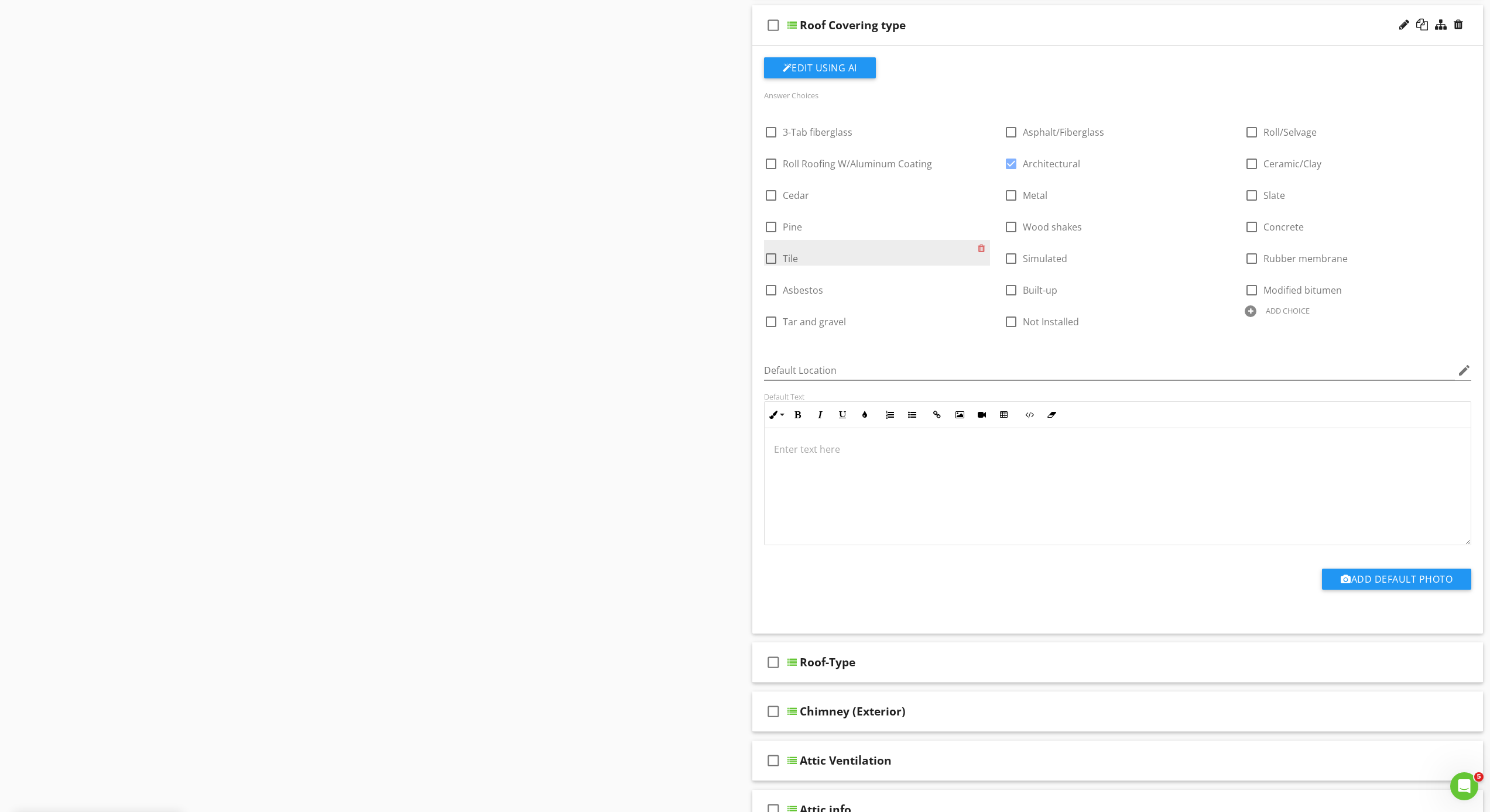
scroll to position [1240, 0]
click at [792, 662] on div at bounding box center [792, 659] width 9 height 9
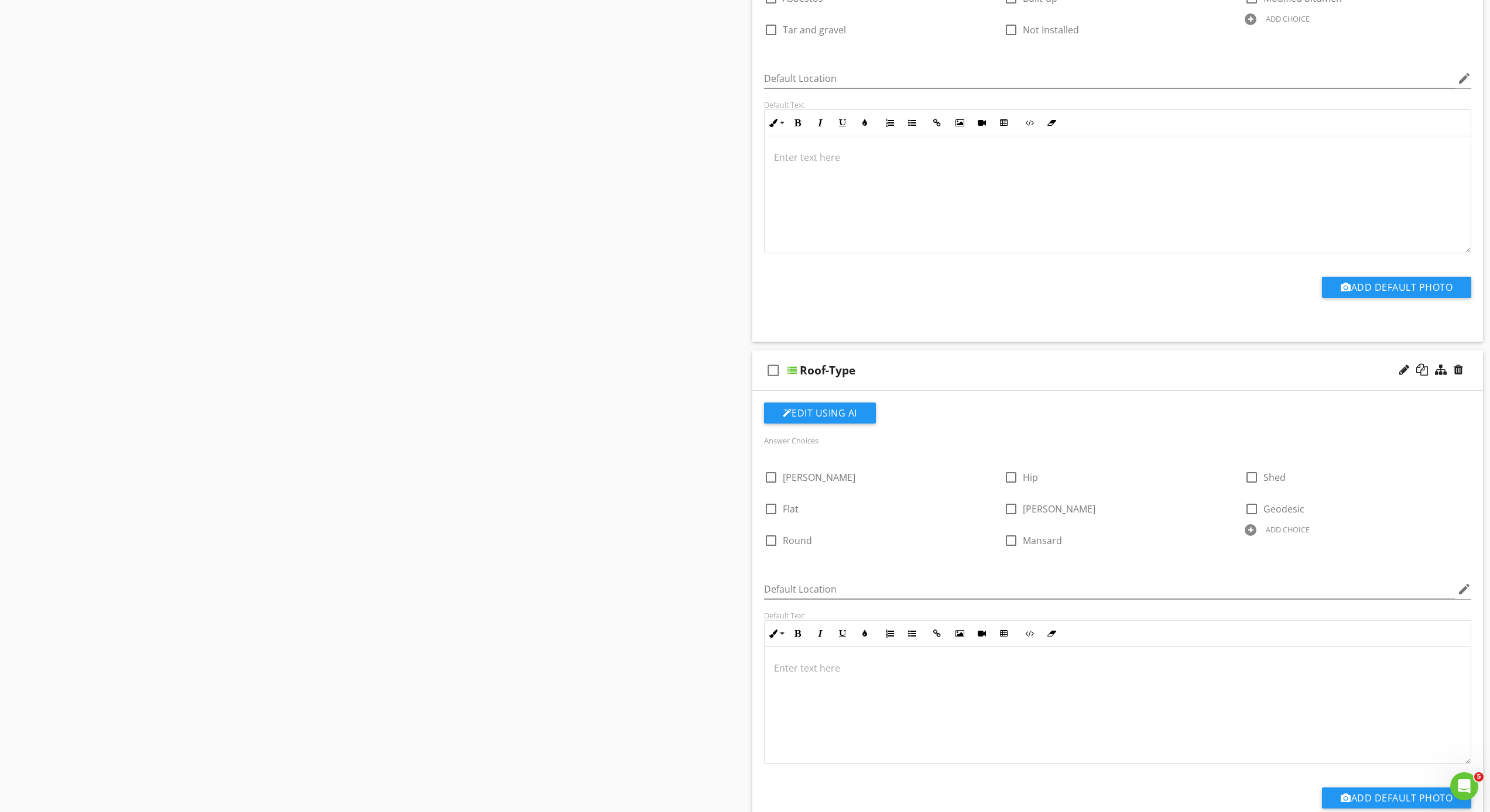
scroll to position [1682, 0]
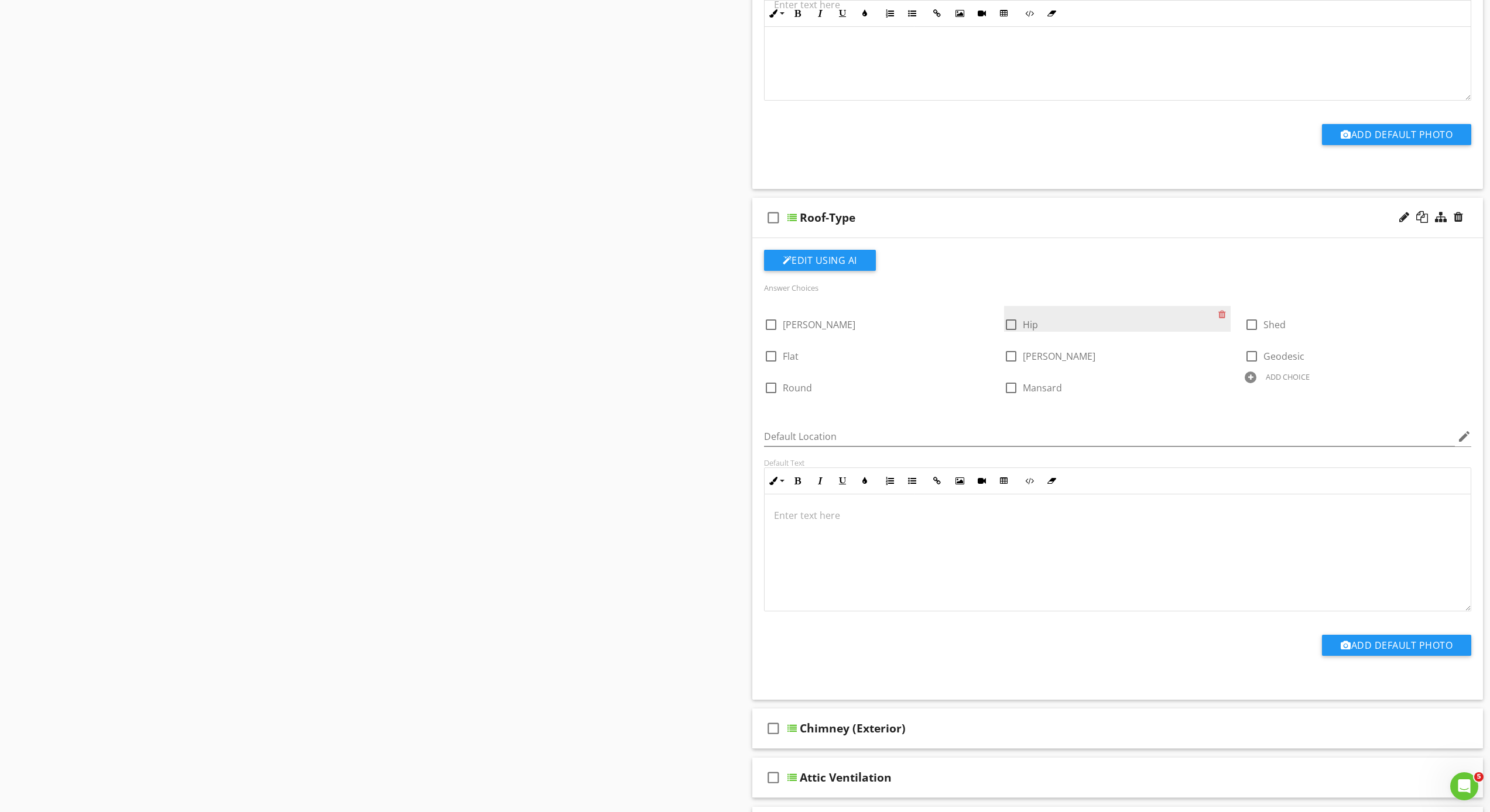
click at [1014, 325] on div at bounding box center [1011, 325] width 20 height 20
checkbox input "true"
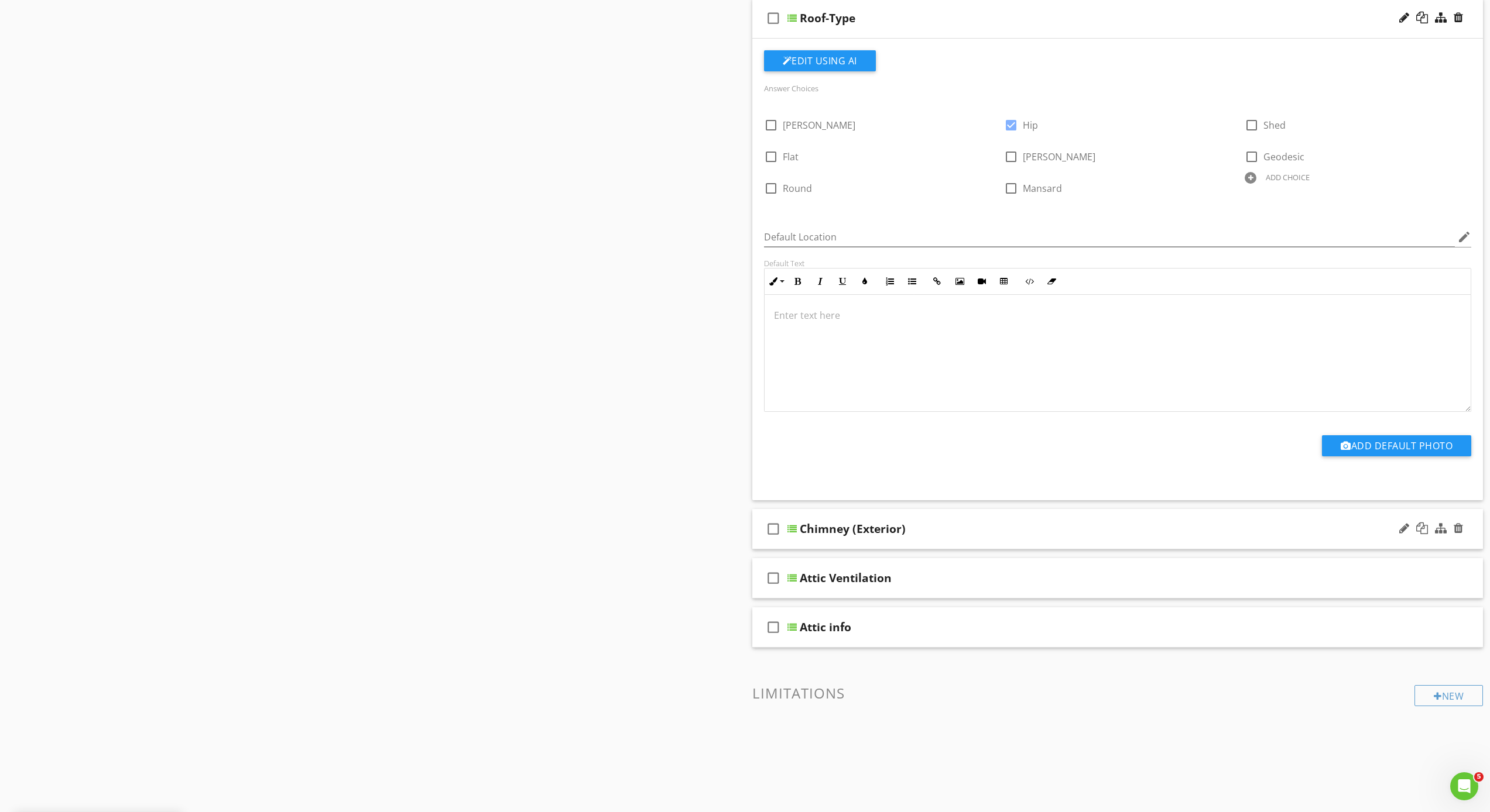
scroll to position [1887, 0]
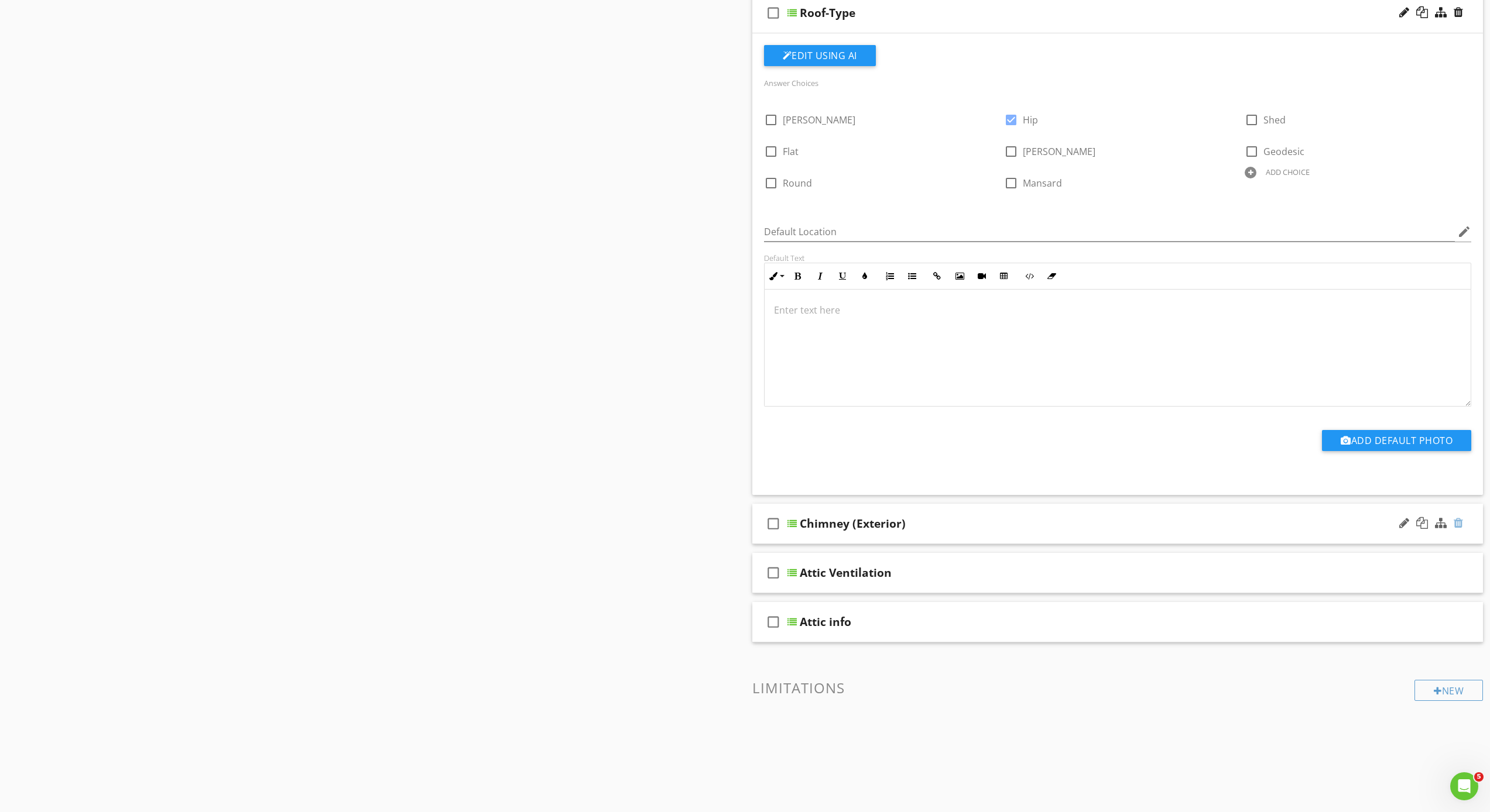
click at [1457, 523] on div at bounding box center [1458, 523] width 9 height 12
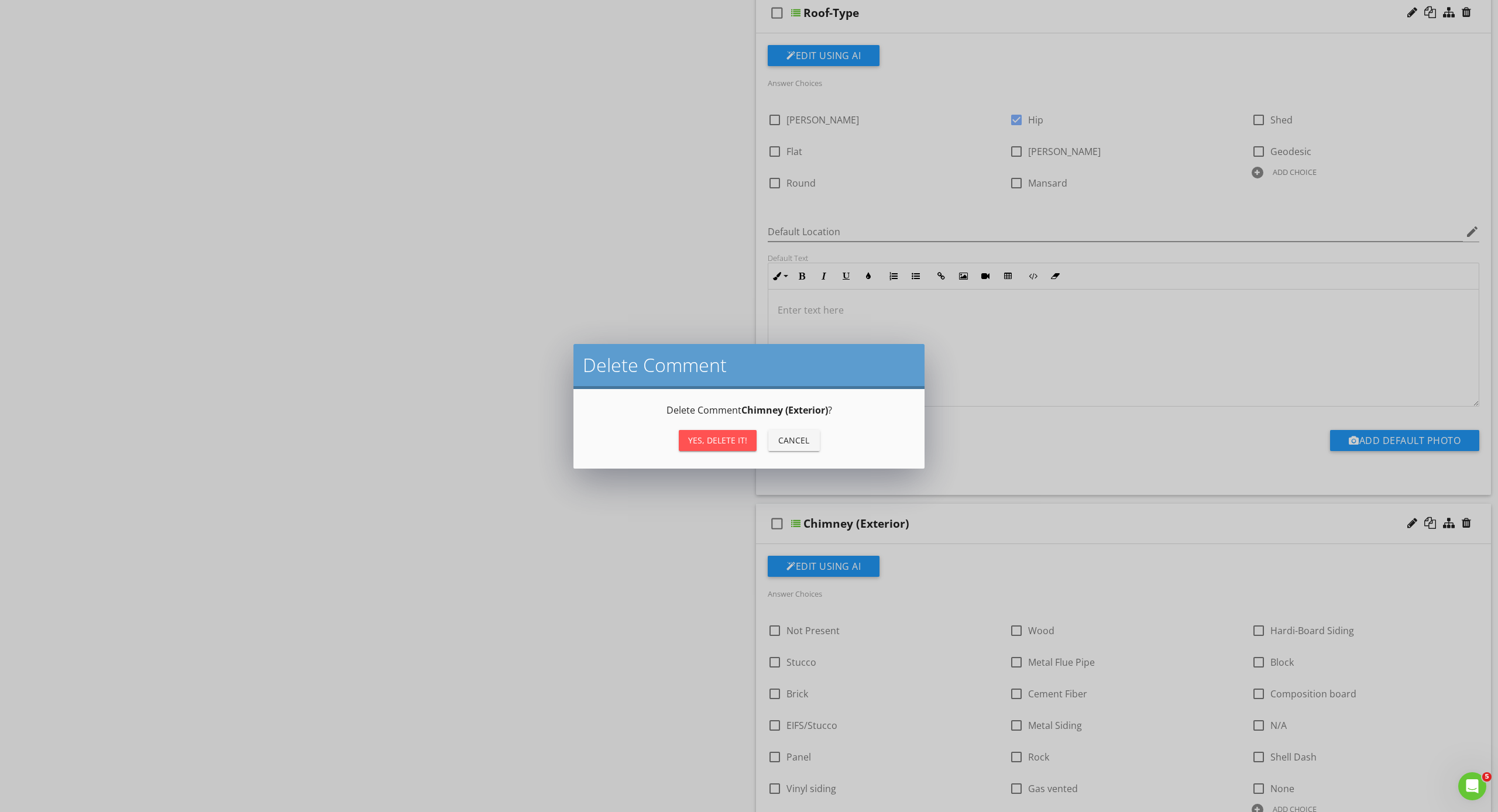
click at [706, 442] on div "Yes, Delete it!" at bounding box center [717, 440] width 59 height 12
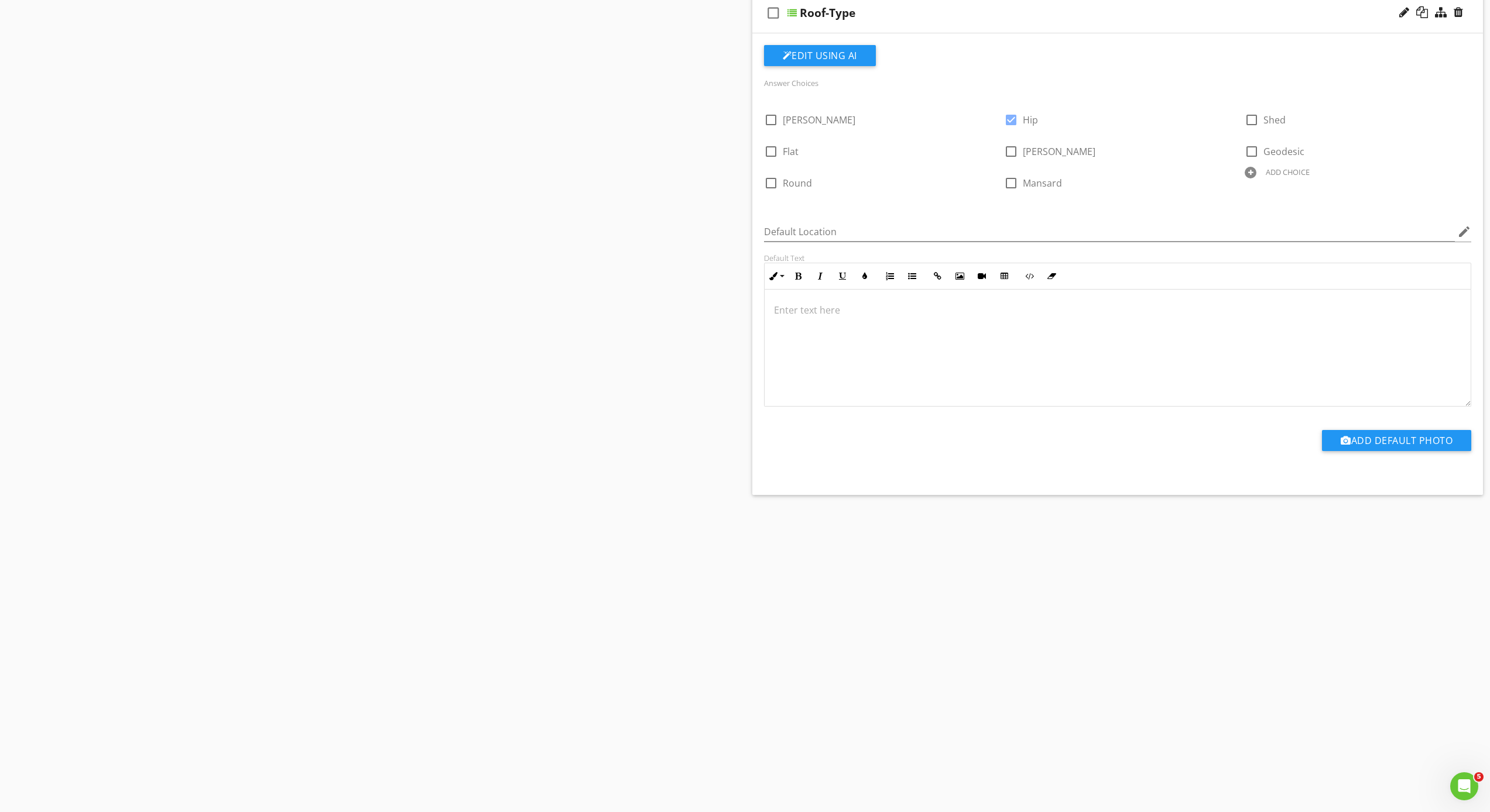
scroll to position [1838, 0]
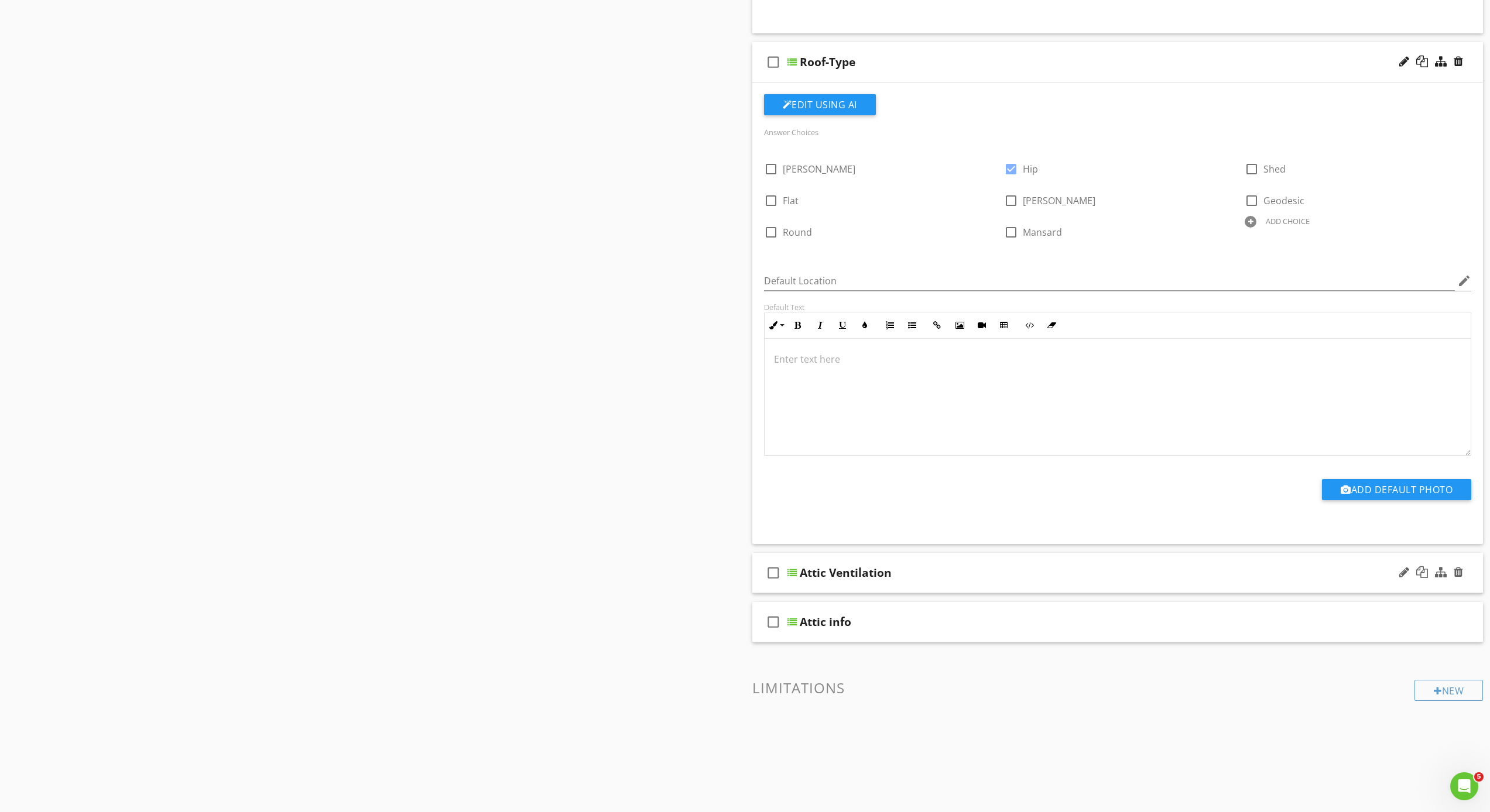
click at [789, 573] on div at bounding box center [792, 573] width 9 height 9
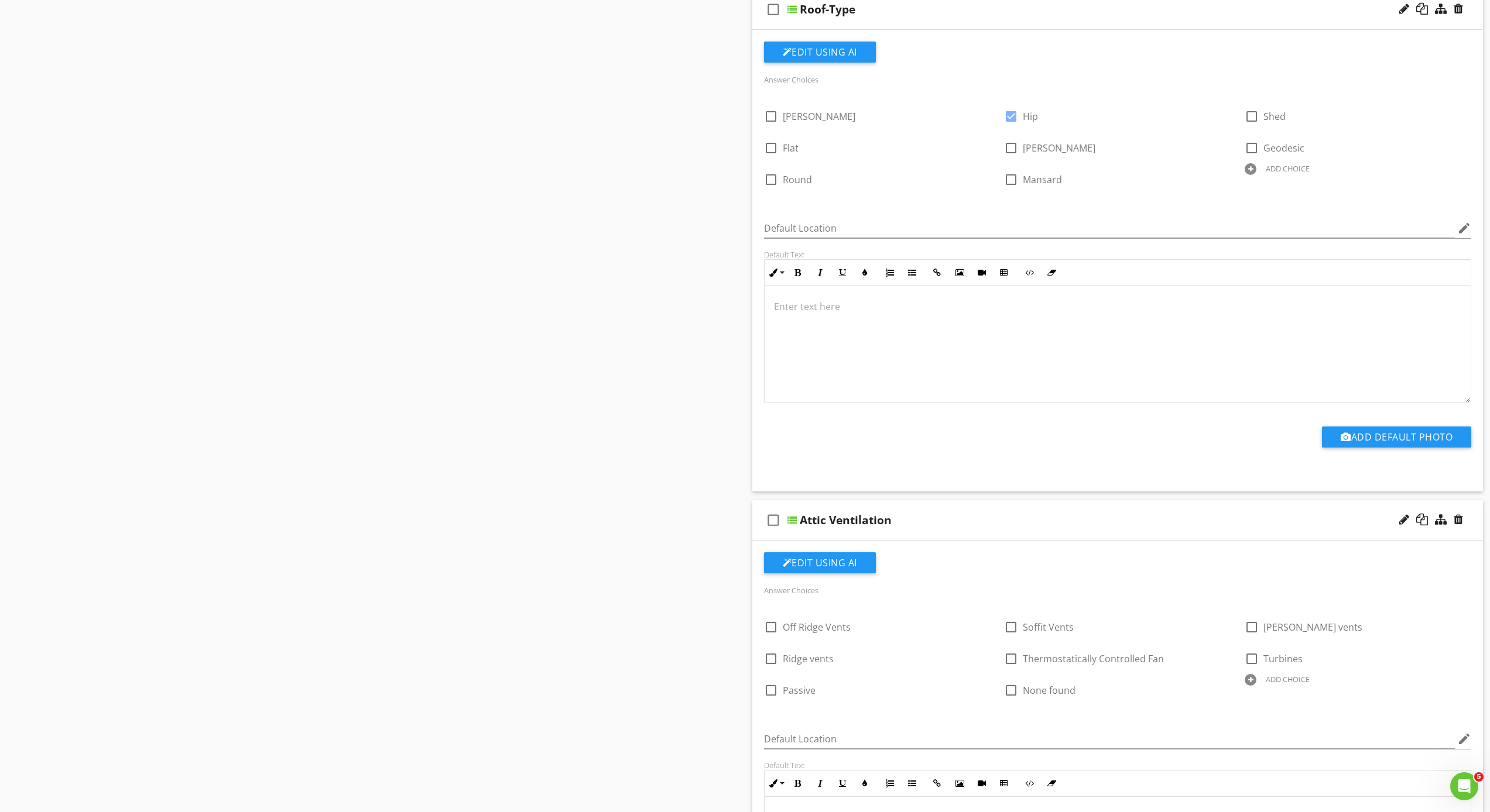
scroll to position [1959, 0]
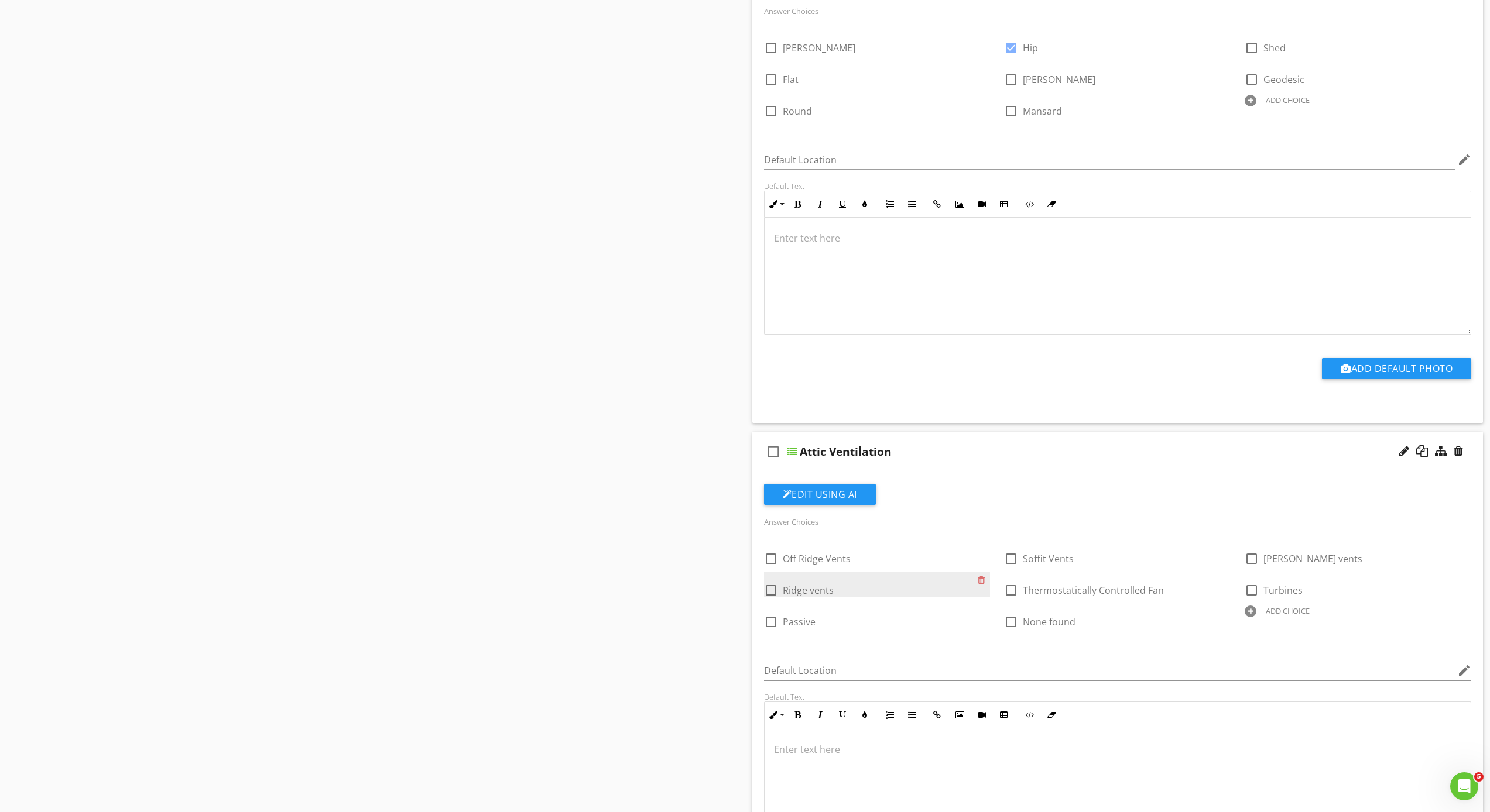
click at [772, 590] on div at bounding box center [771, 590] width 20 height 20
checkbox input "true"
click at [1009, 558] on div at bounding box center [1011, 559] width 20 height 20
checkbox input "true"
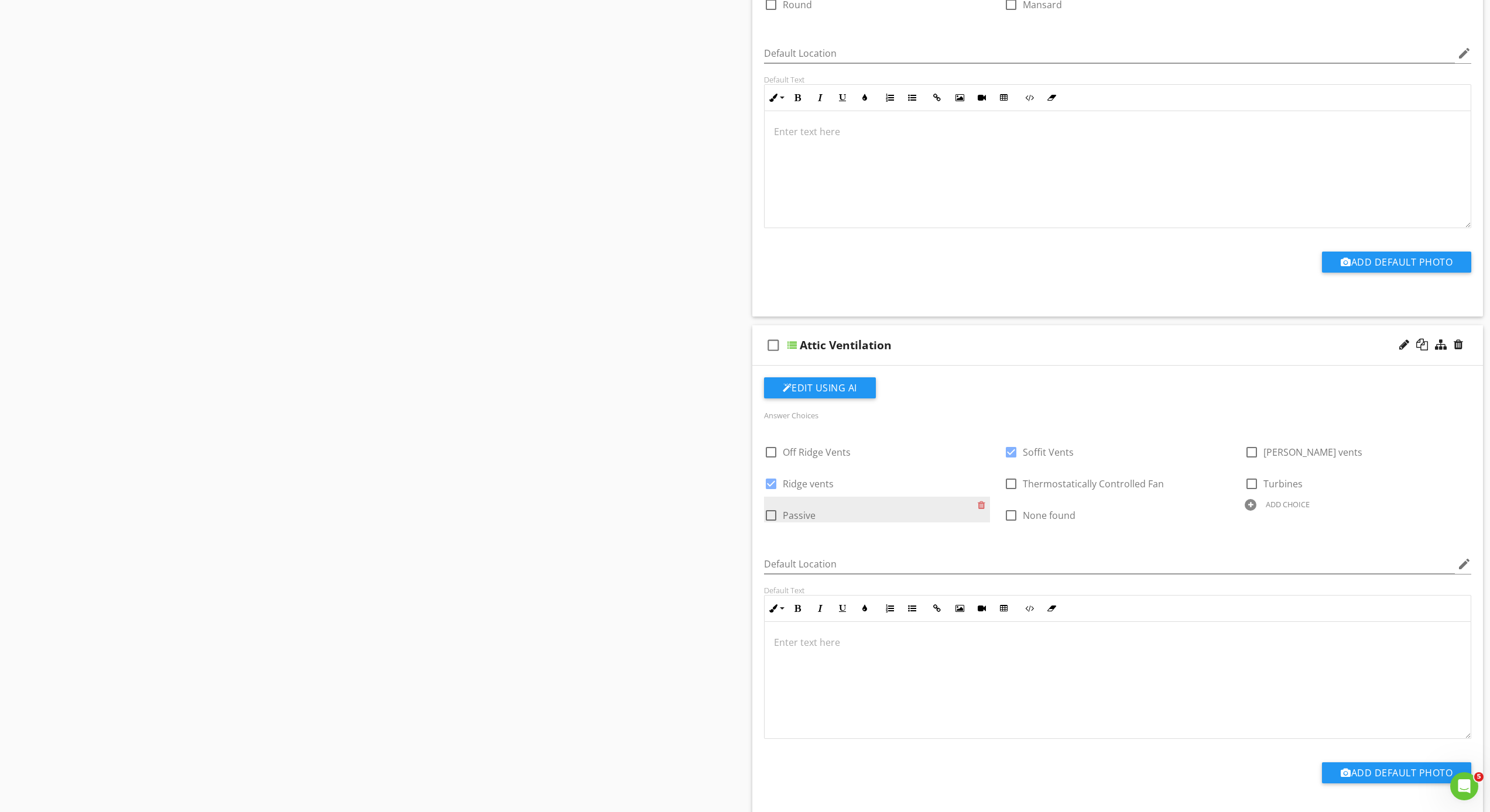
scroll to position [2300, 0]
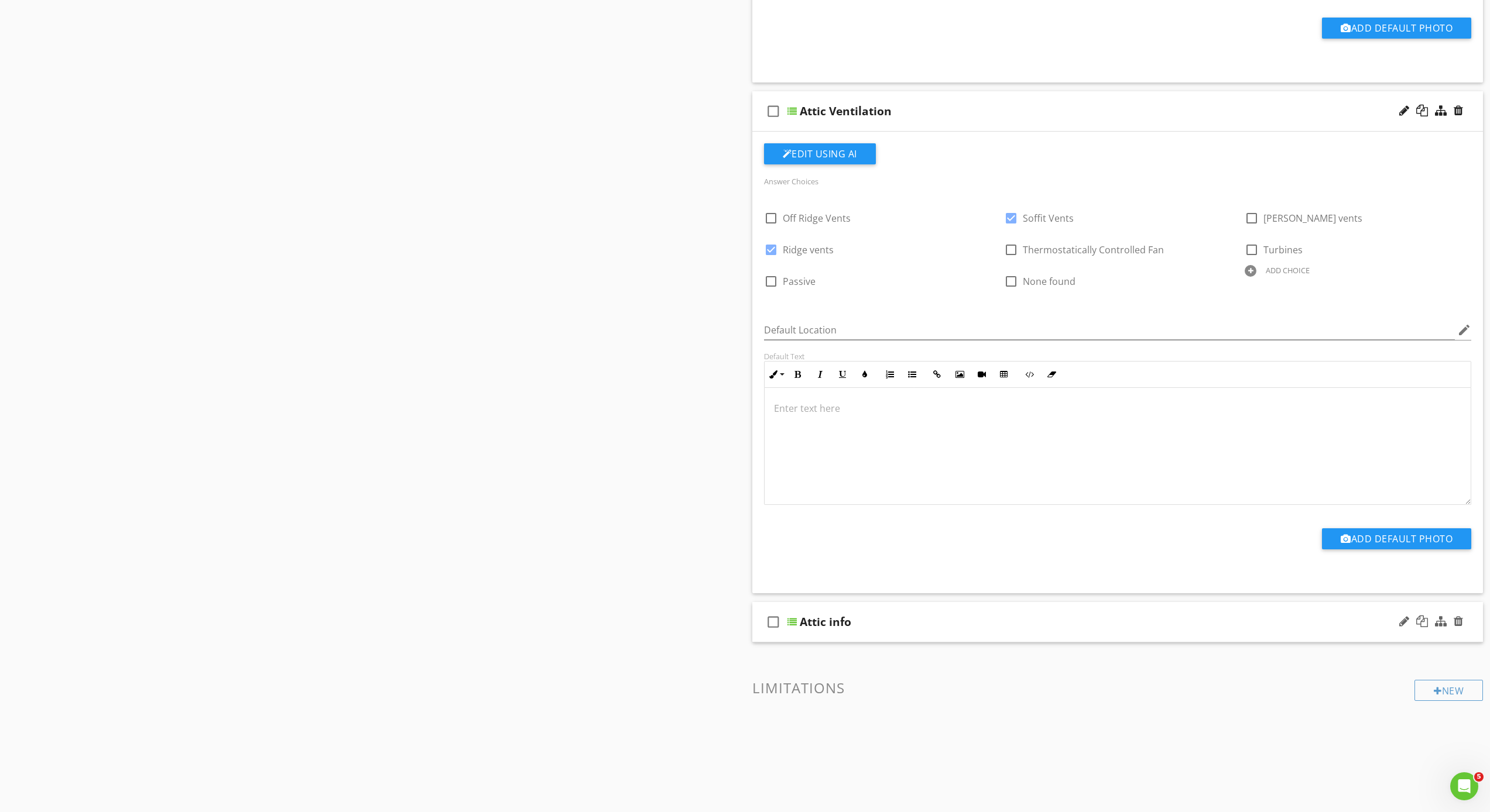
click at [792, 620] on div at bounding box center [792, 622] width 9 height 9
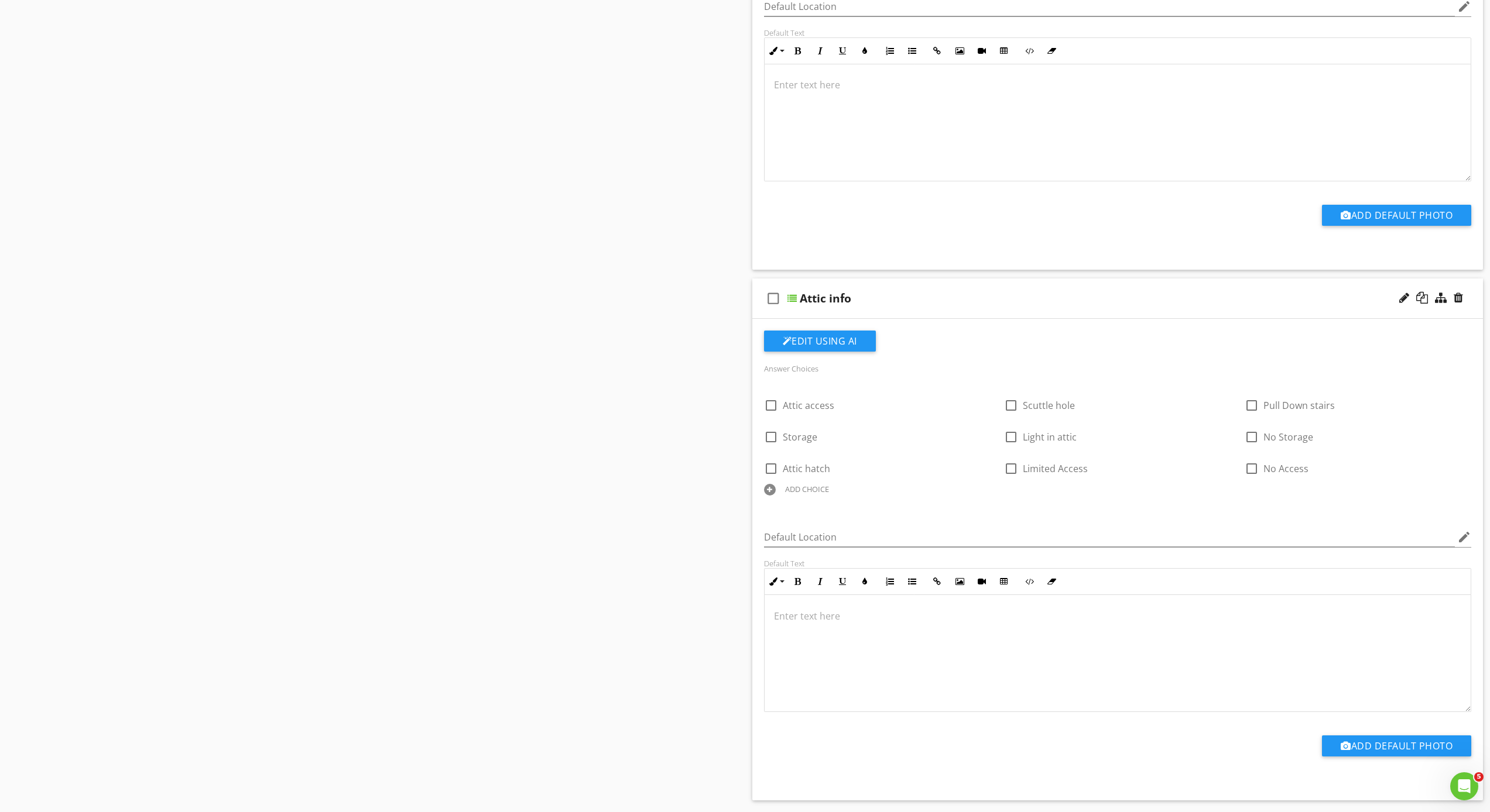
scroll to position [2571, 0]
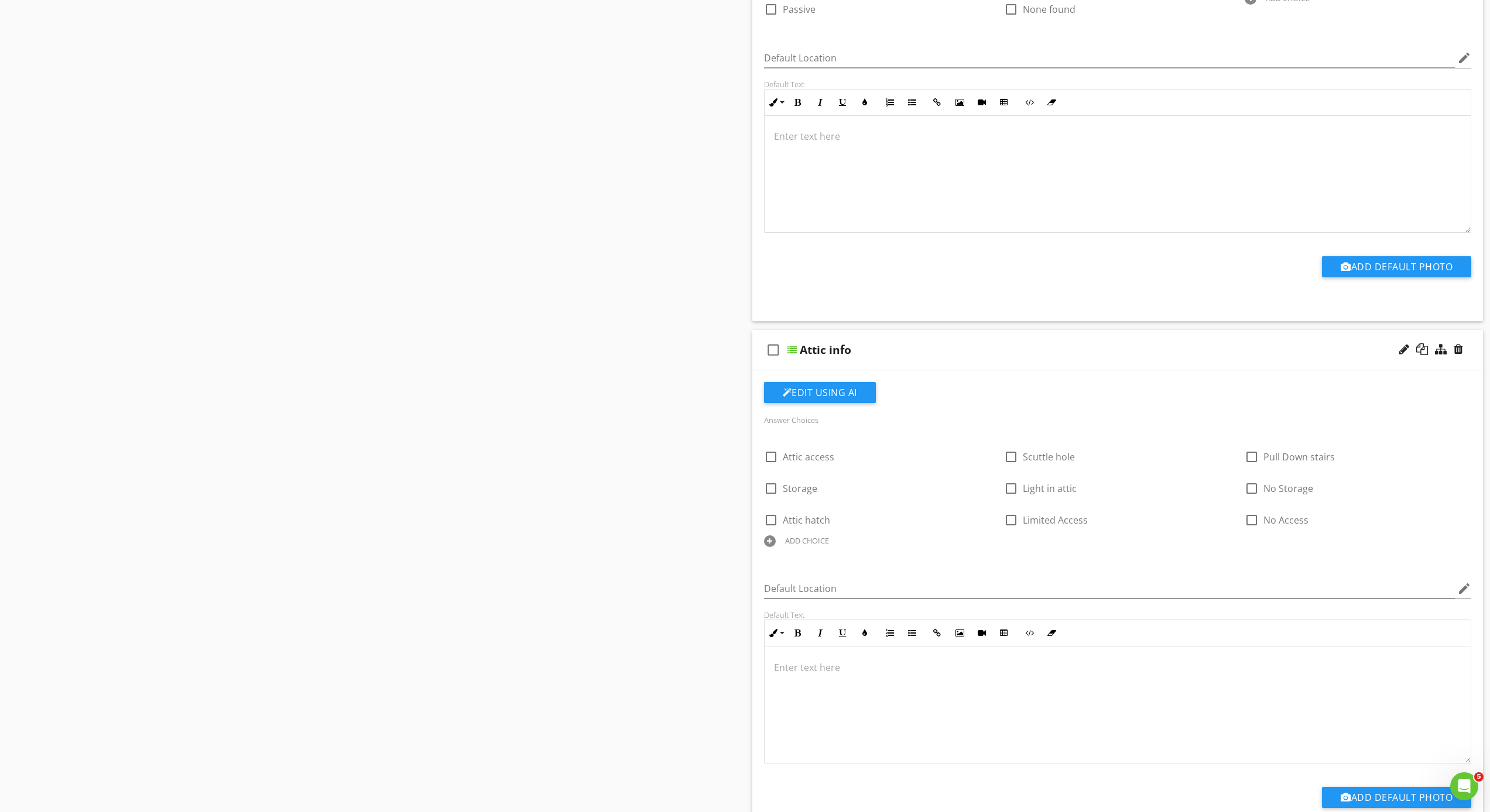
click at [821, 667] on p at bounding box center [1118, 667] width 688 height 14
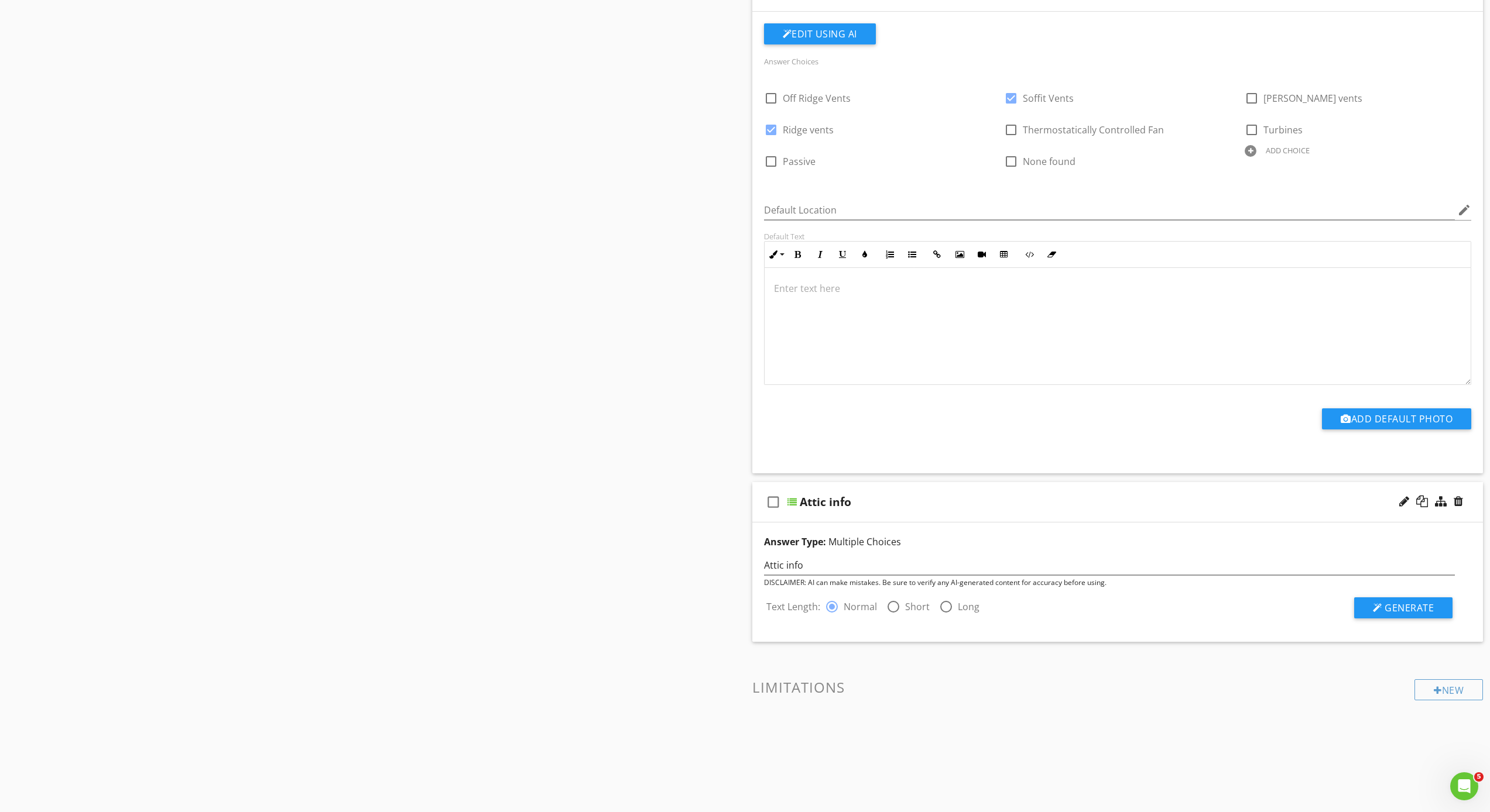
scroll to position [2419, 0]
click at [889, 606] on div at bounding box center [893, 608] width 20 height 20
radio input "false"
radio input "true"
click at [852, 566] on input "Attic info" at bounding box center [1109, 566] width 691 height 19
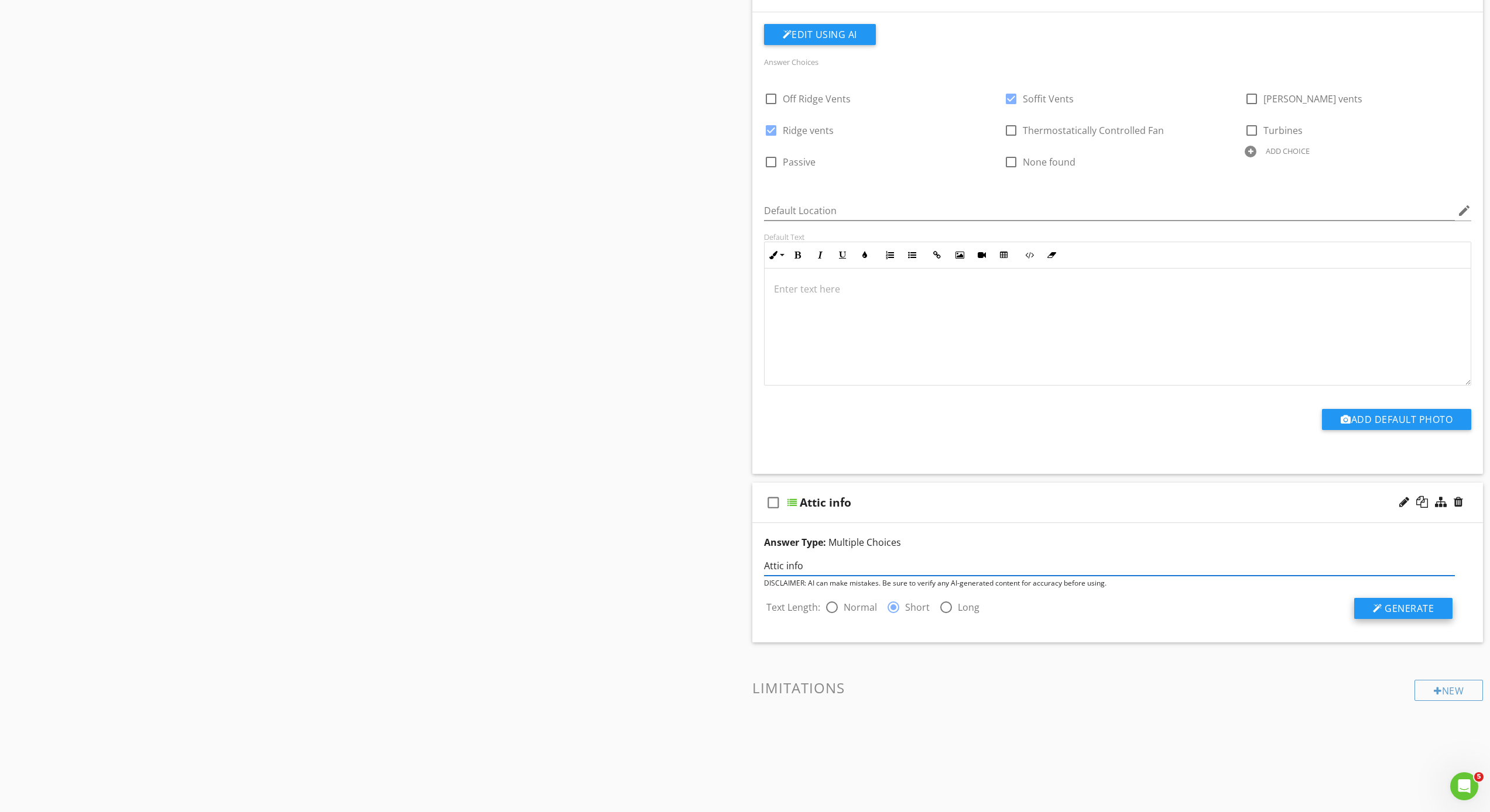
click at [1418, 608] on span "Generate" at bounding box center [1409, 608] width 49 height 12
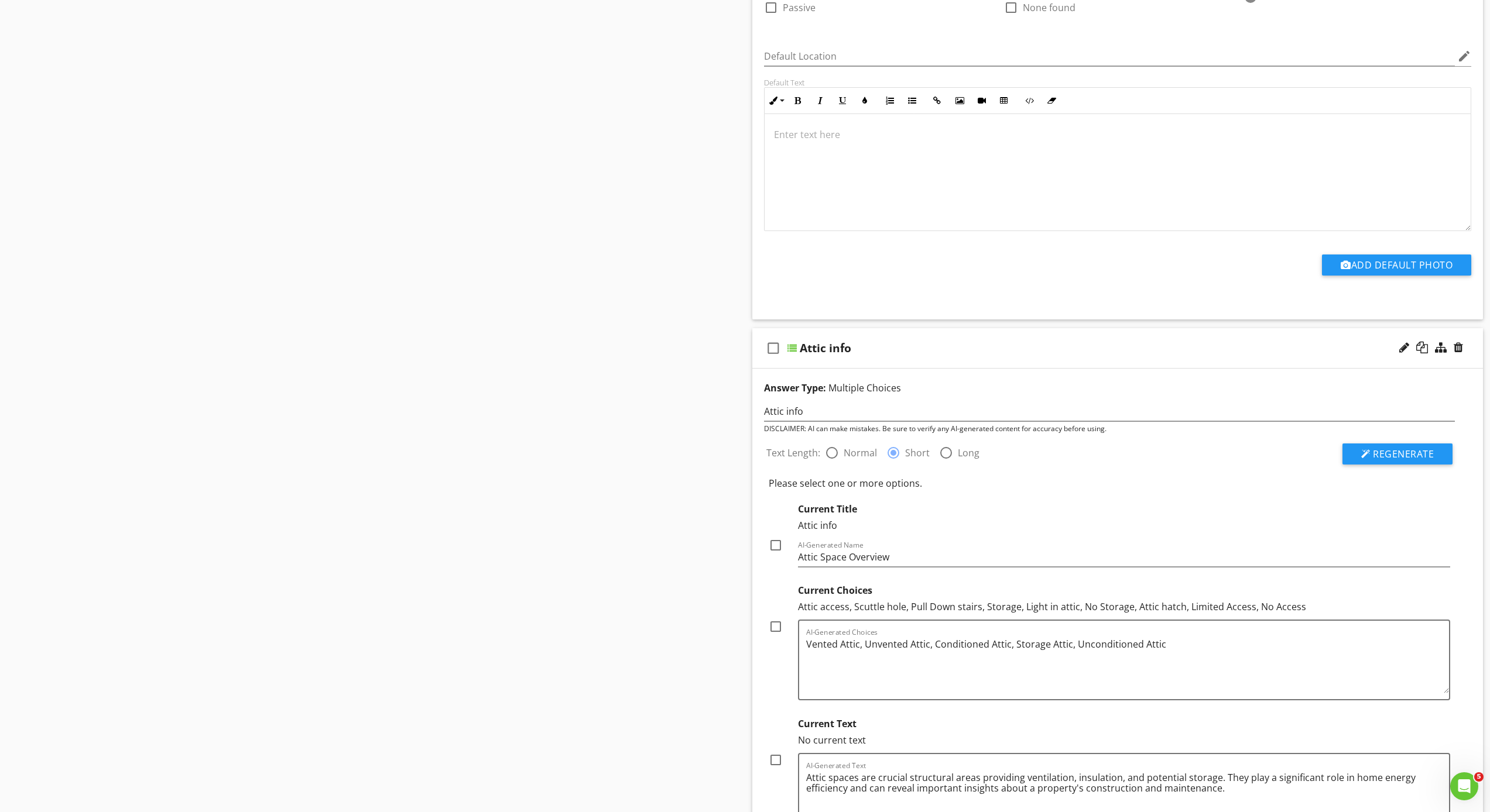
scroll to position [2468, 0]
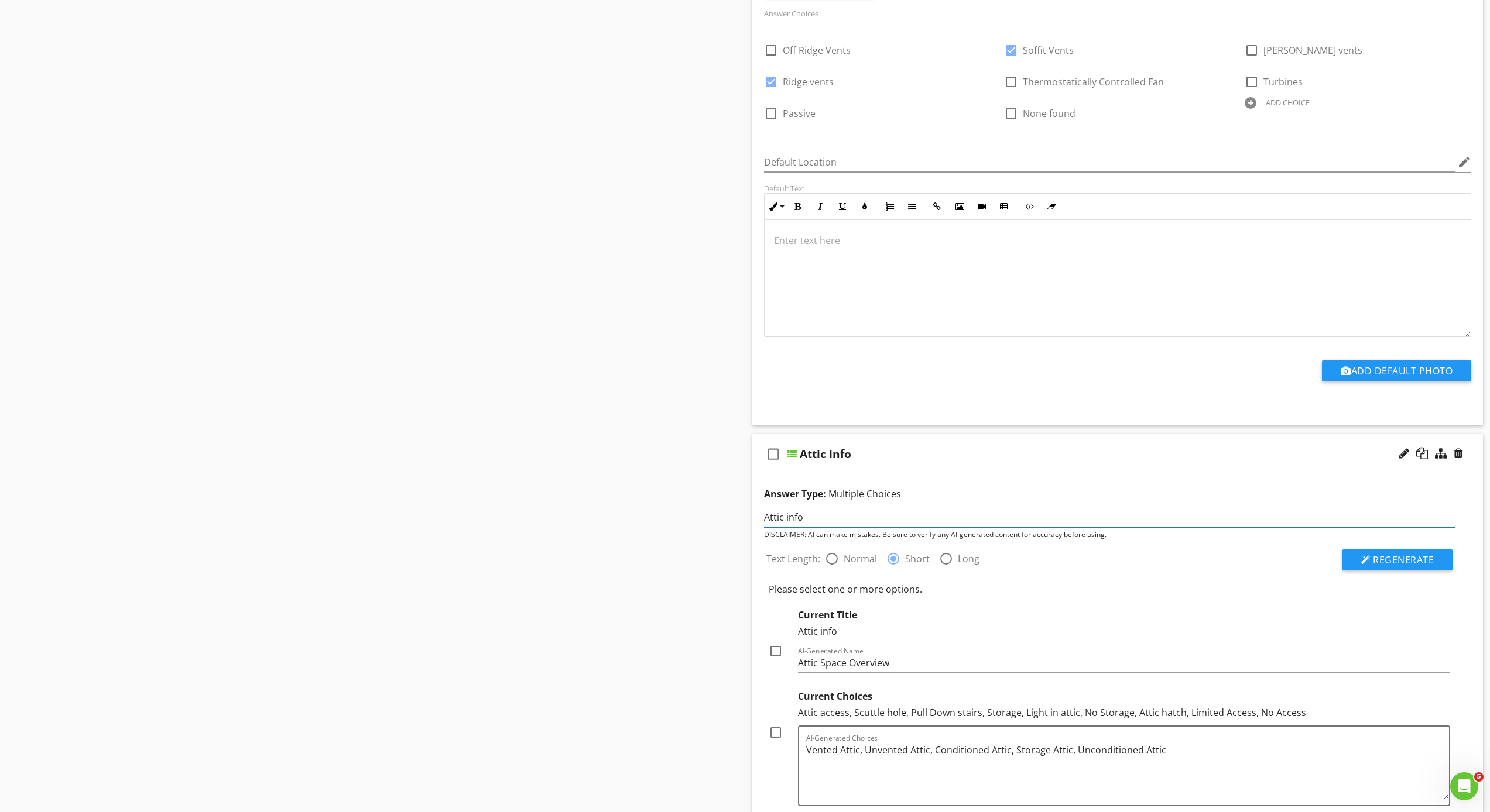
drag, startPoint x: 821, startPoint y: 510, endPoint x: 821, endPoint y: 517, distance: 7.0
click at [821, 517] on input "Attic info" at bounding box center [1109, 517] width 691 height 19
drag, startPoint x: 821, startPoint y: 517, endPoint x: 741, endPoint y: 514, distance: 80.1
type input "Attic is not yet complete"
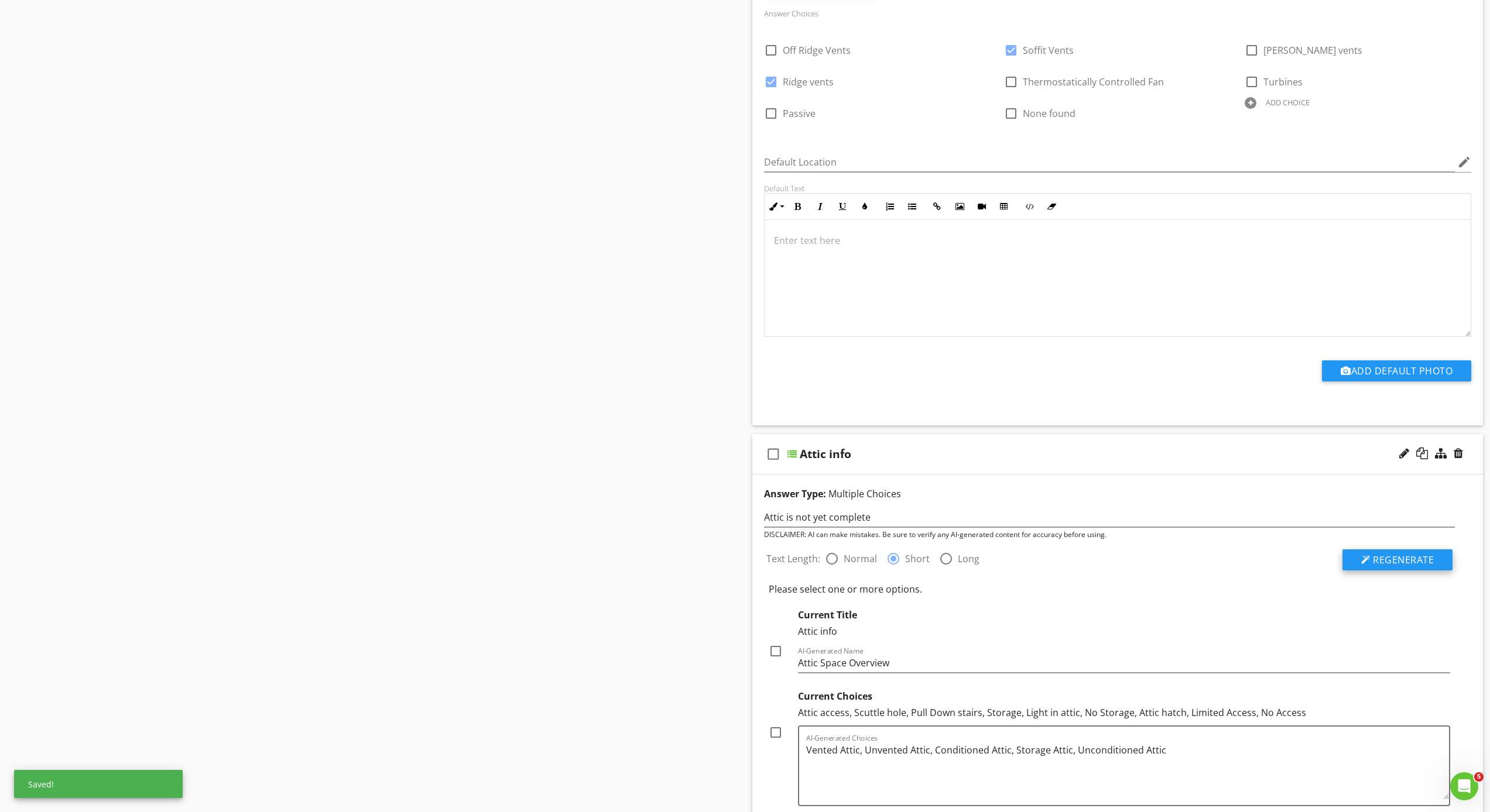
click at [1399, 559] on span "Regenerate" at bounding box center [1403, 559] width 61 height 12
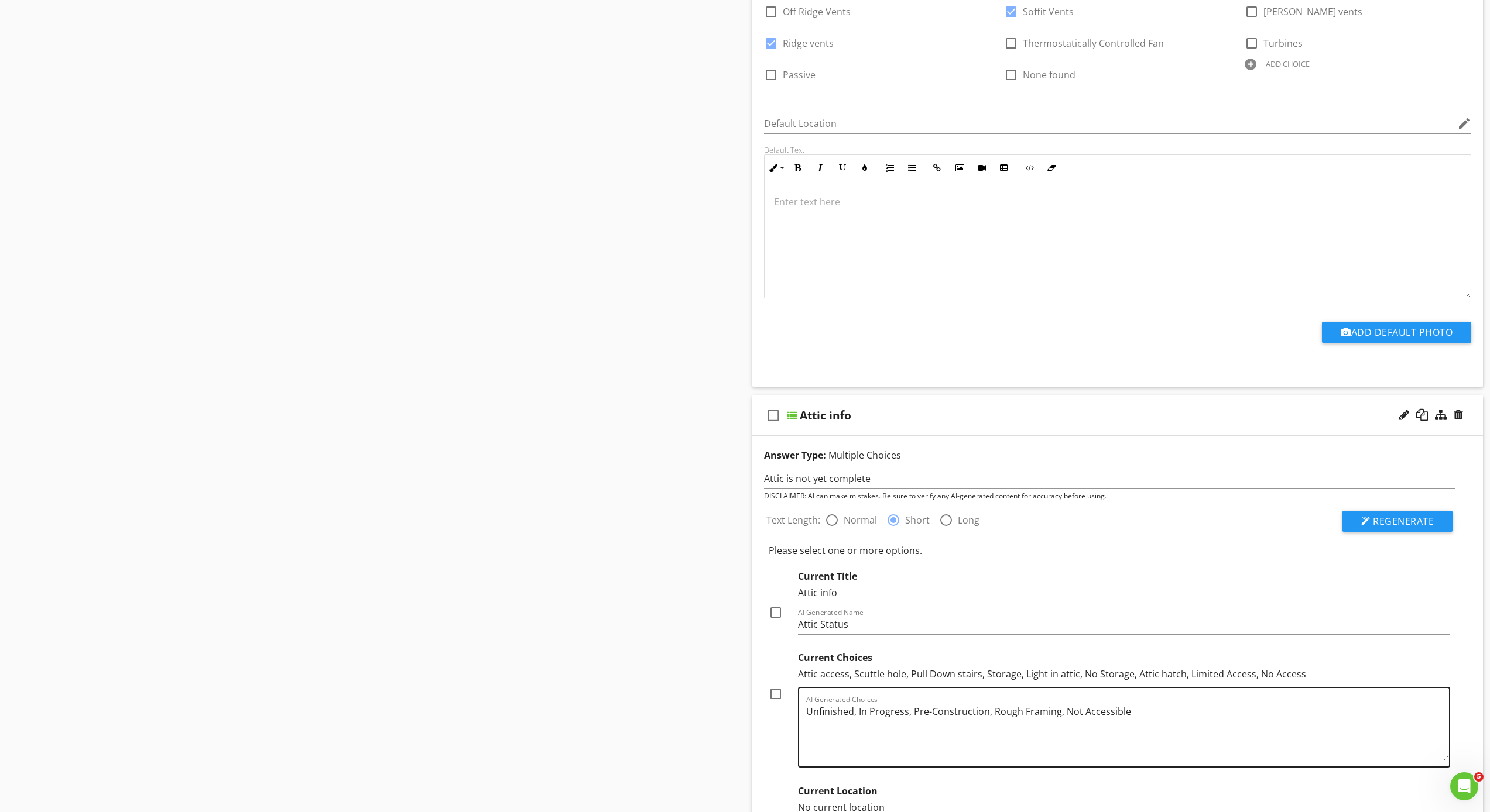
scroll to position [2553, 0]
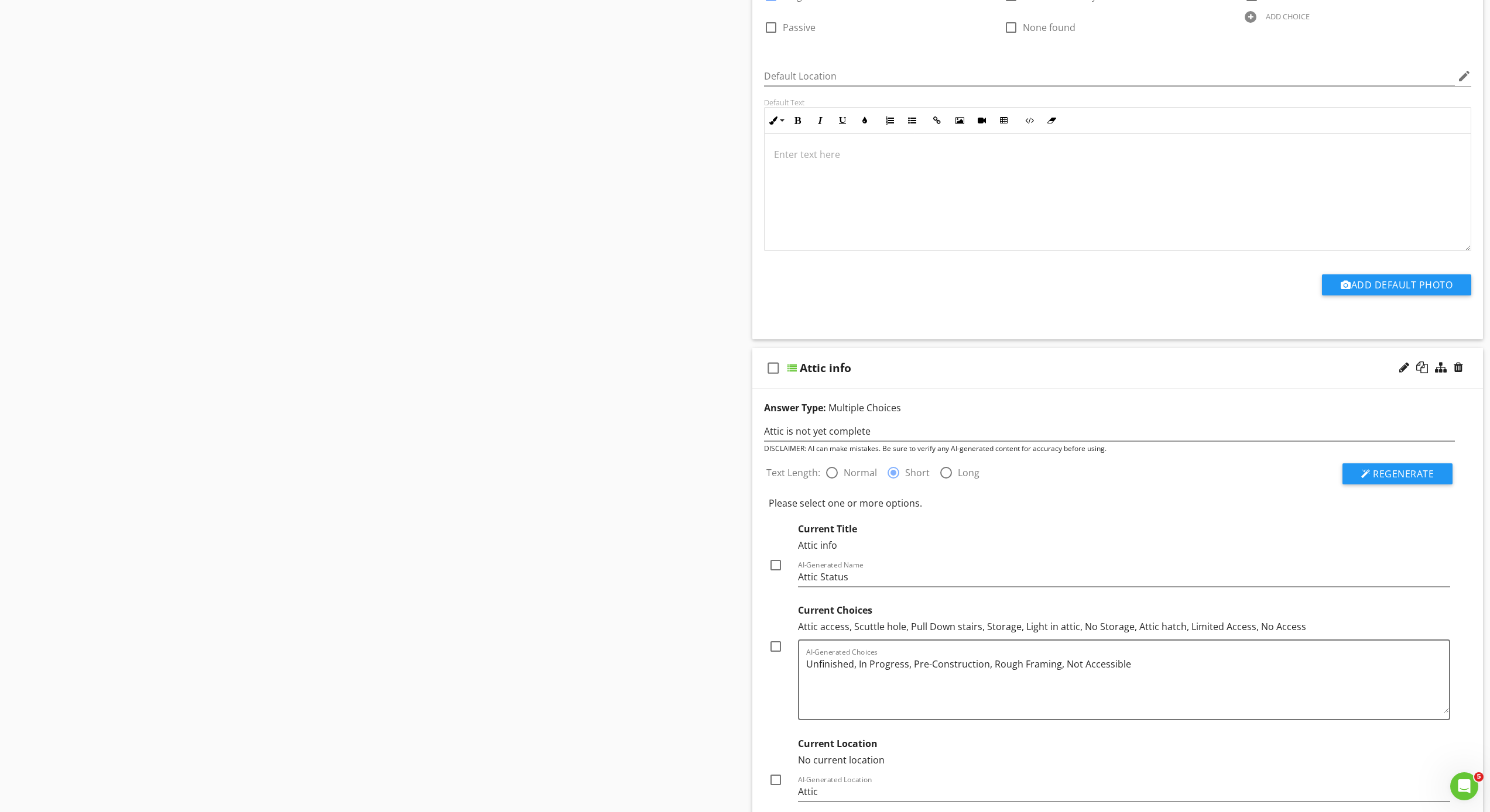
click at [779, 646] on div at bounding box center [776, 647] width 20 height 20
checkbox input "true"
click at [775, 563] on div at bounding box center [776, 565] width 20 height 20
checkbox input "true"
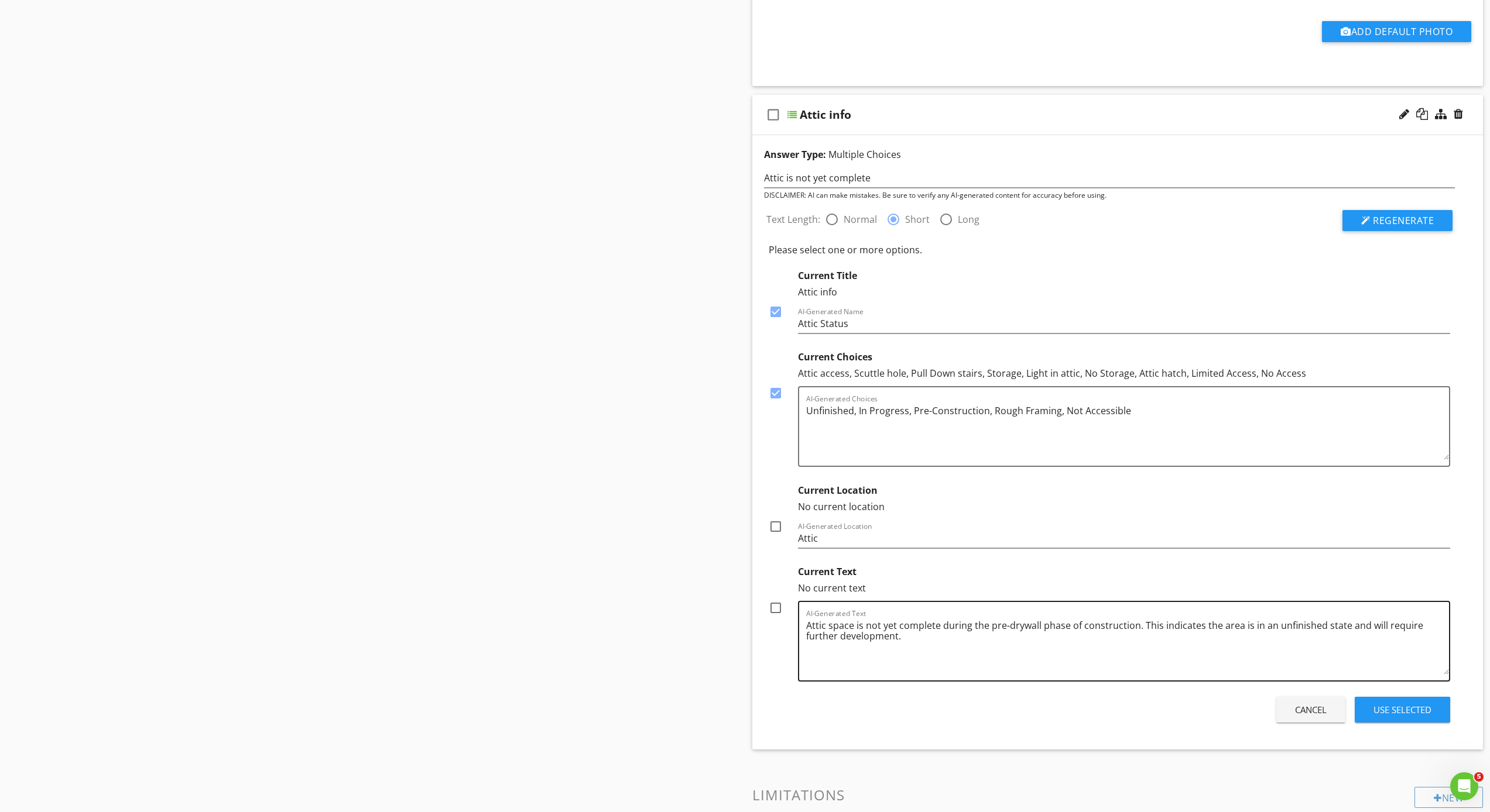
scroll to position [2809, 0]
click at [774, 604] on div at bounding box center [776, 606] width 20 height 20
checkbox input "false"
click at [774, 389] on div at bounding box center [776, 391] width 20 height 20
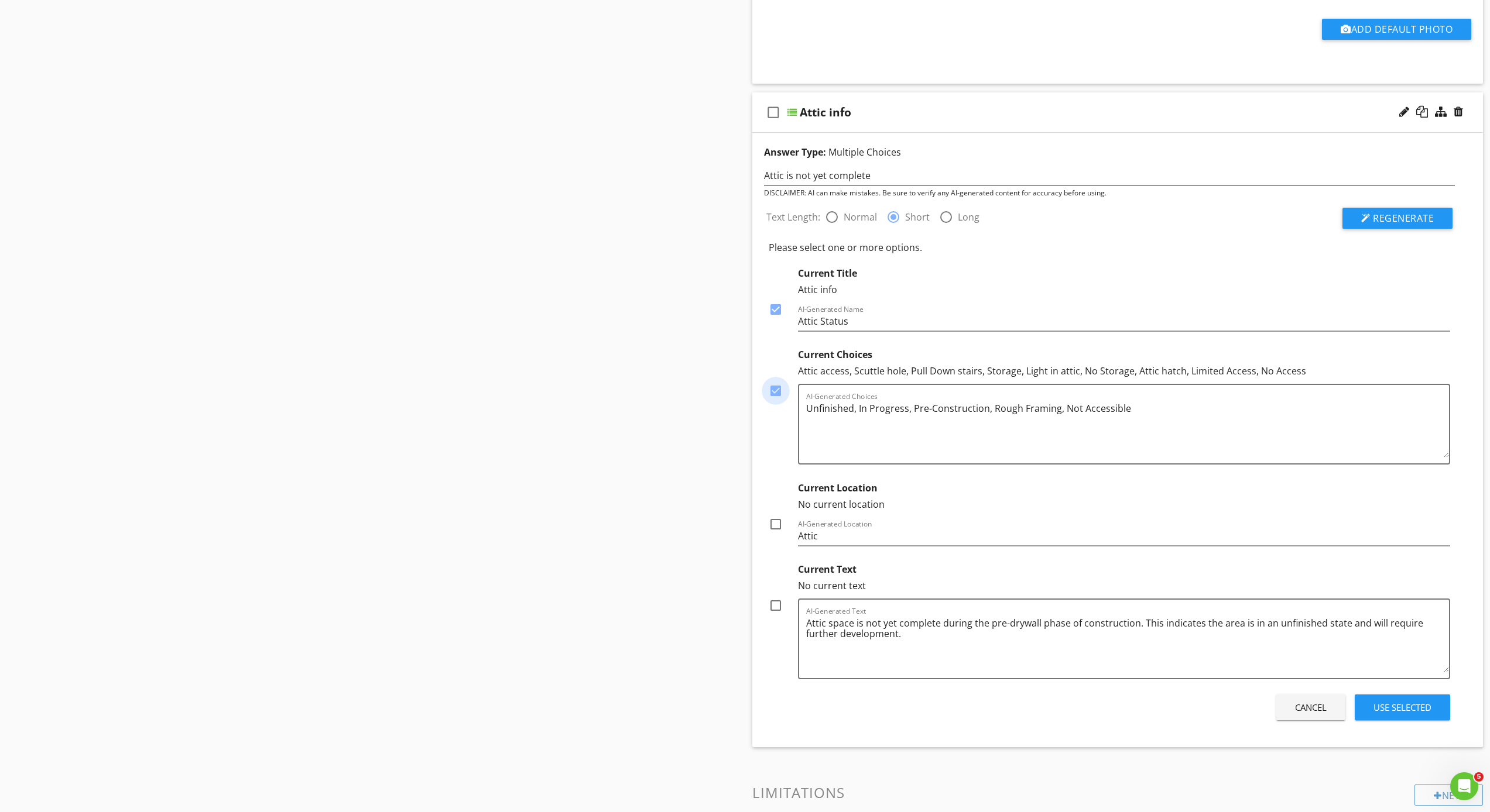
checkbox input "false"
click at [772, 309] on div at bounding box center [776, 309] width 20 height 20
checkbox input "false"
click at [767, 487] on div "Text Length: radio_button_unchecked Normal radio_button_checked Short radio_but…" at bounding box center [1109, 461] width 705 height 525
click at [773, 525] on div at bounding box center [776, 524] width 20 height 20
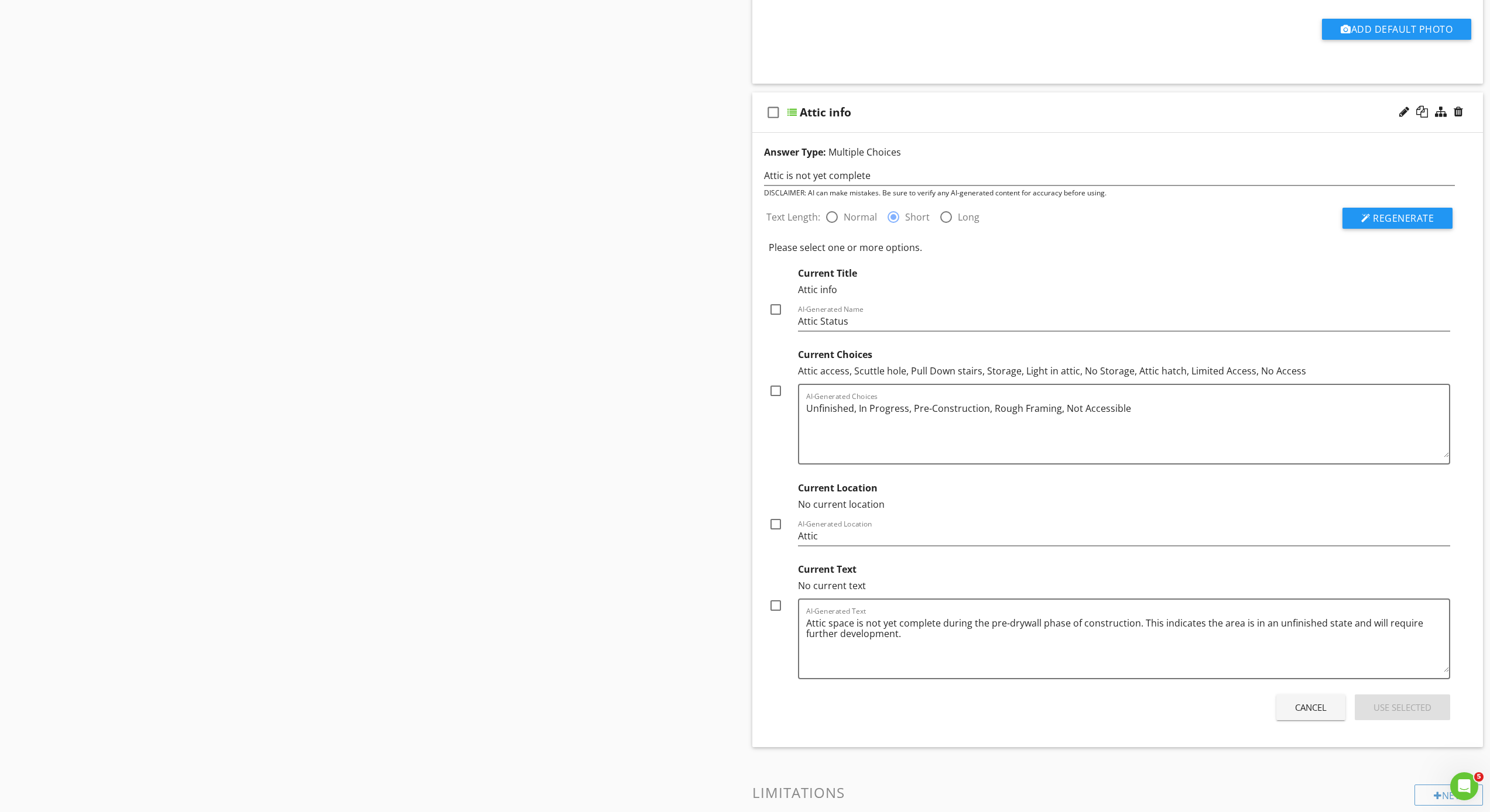
checkbox input "true"
click at [774, 669] on div "Current Text No current text check_box_outline_blank AI-Generated Text Attic sp…" at bounding box center [1109, 618] width 682 height 121
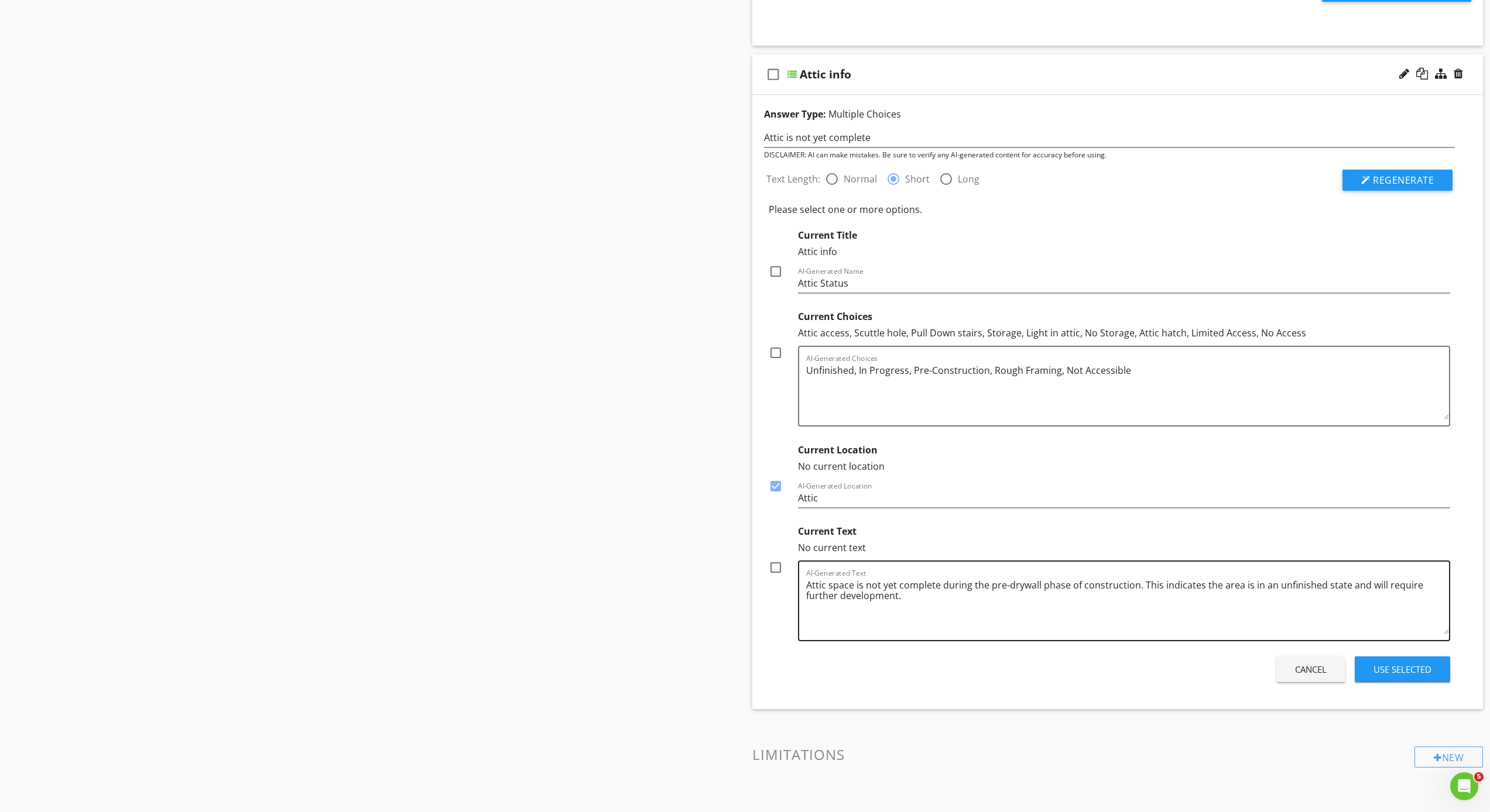
scroll to position [2914, 0]
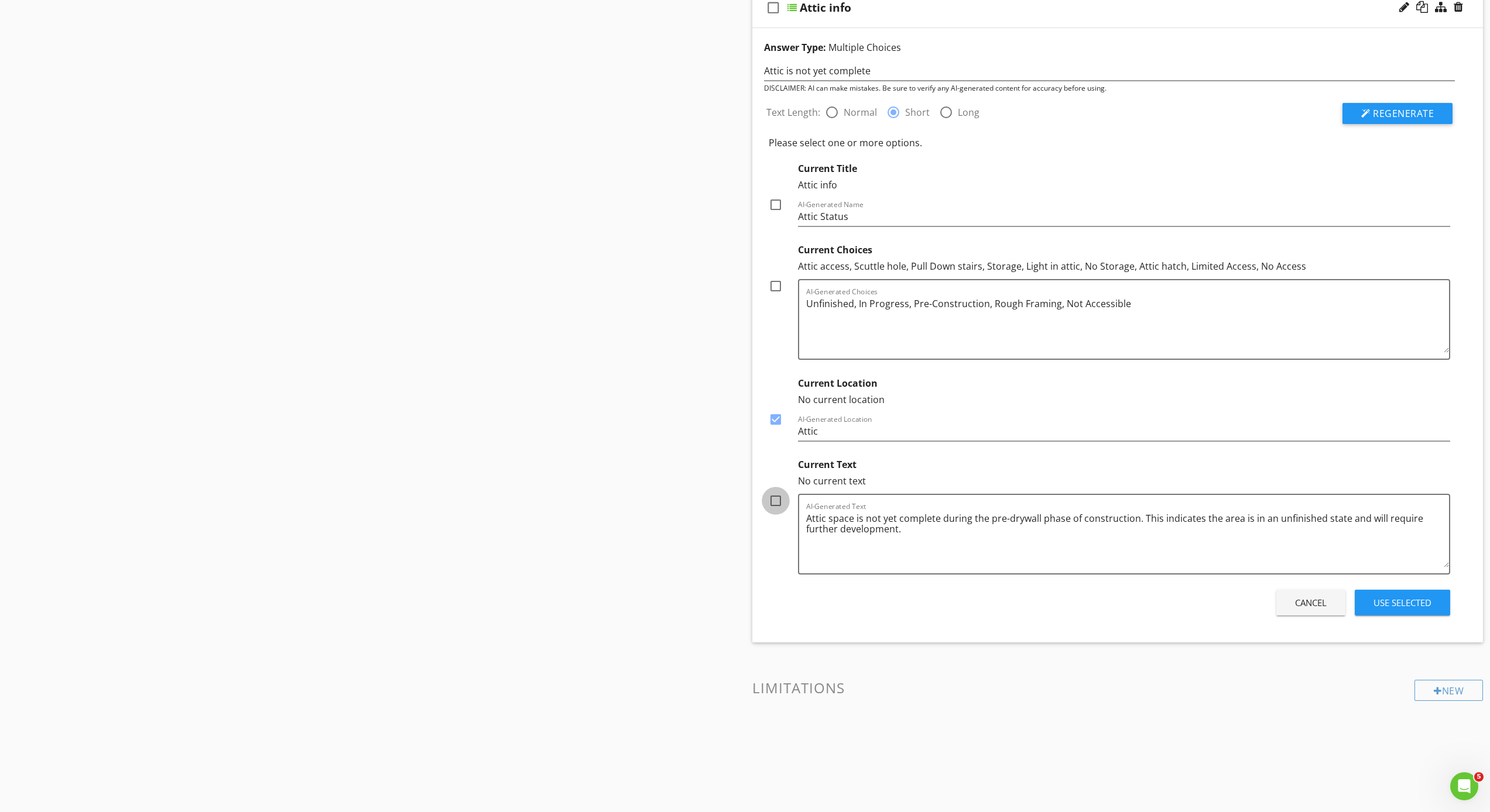
click at [777, 500] on div at bounding box center [776, 501] width 20 height 20
checkbox input "true"
click at [1401, 603] on div "Use Selected" at bounding box center [1403, 603] width 58 height 13
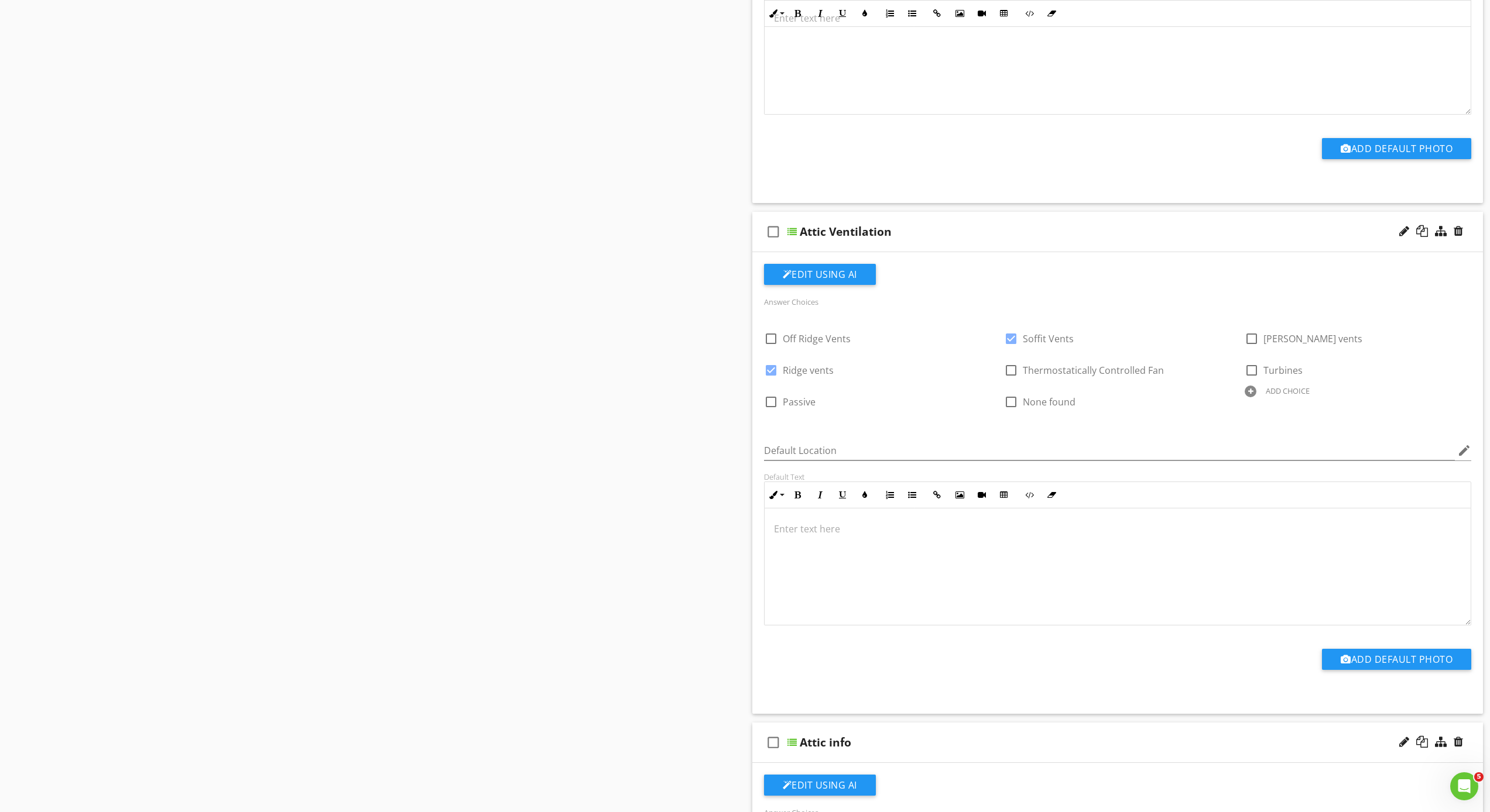
scroll to position [2136, 0]
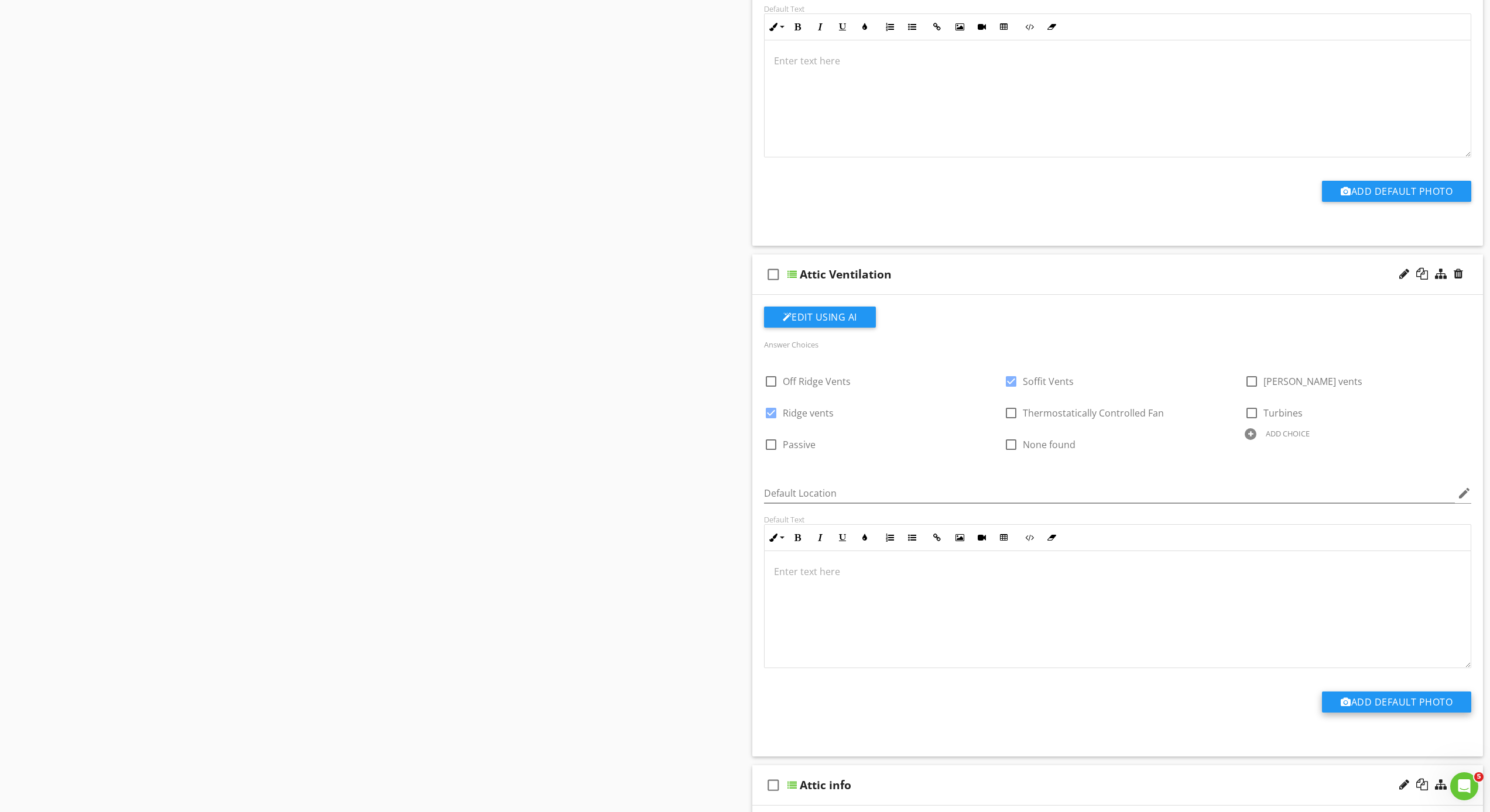
click at [1418, 701] on button "Add Default Photo" at bounding box center [1397, 701] width 150 height 21
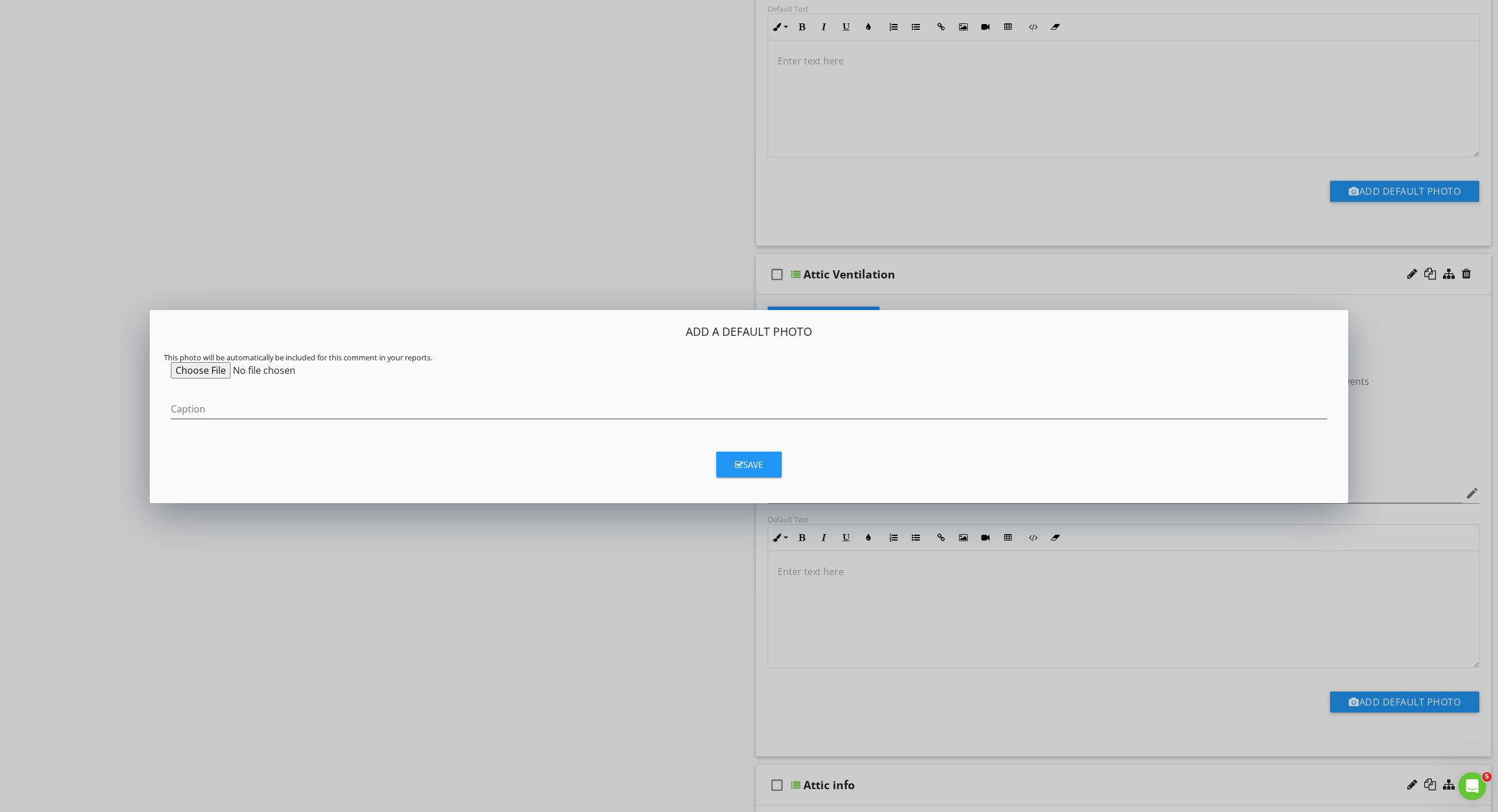
click at [206, 371] on input "file" at bounding box center [260, 371] width 179 height 17
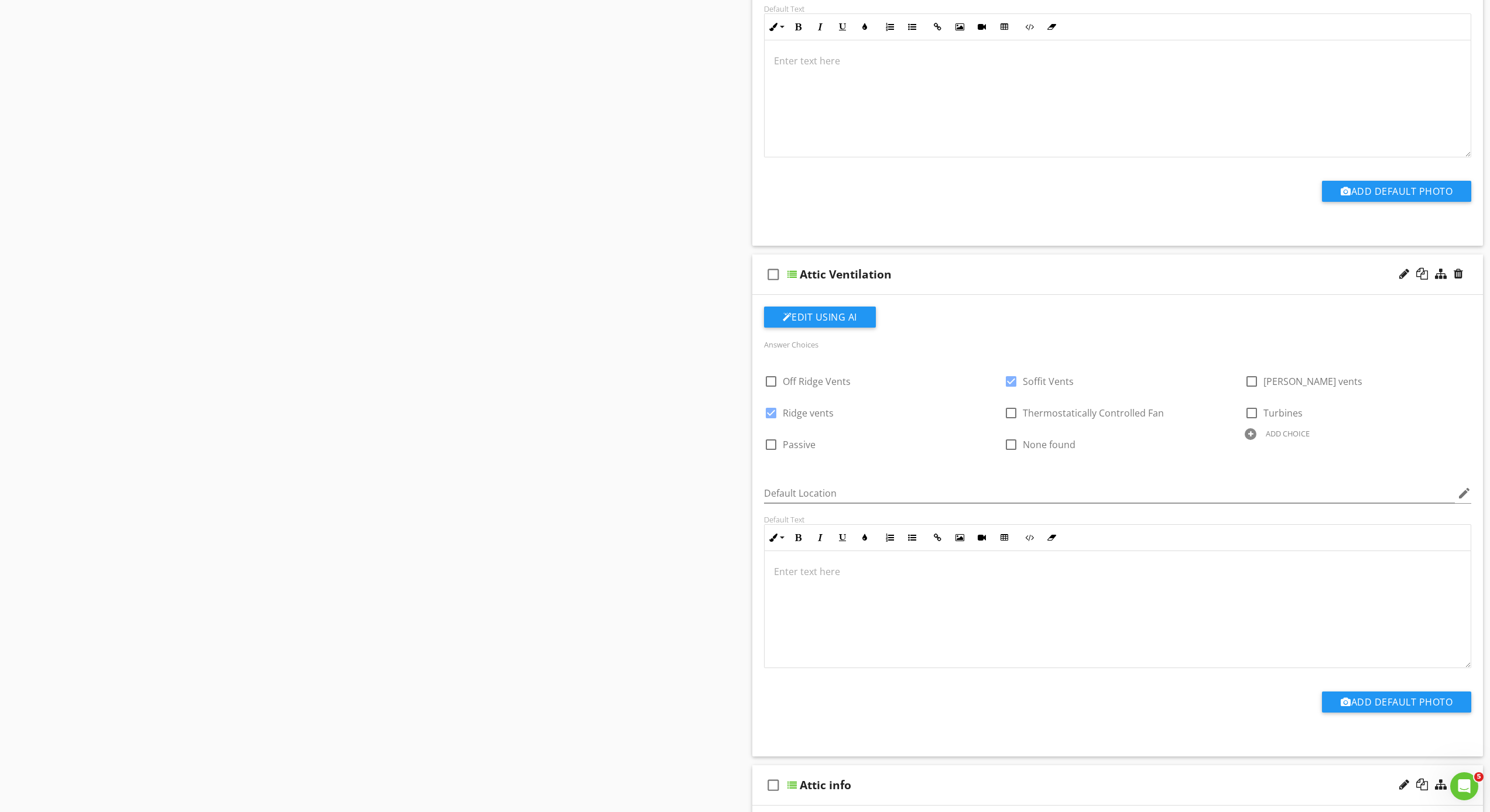
click at [653, 597] on div at bounding box center [745, 406] width 1490 height 812
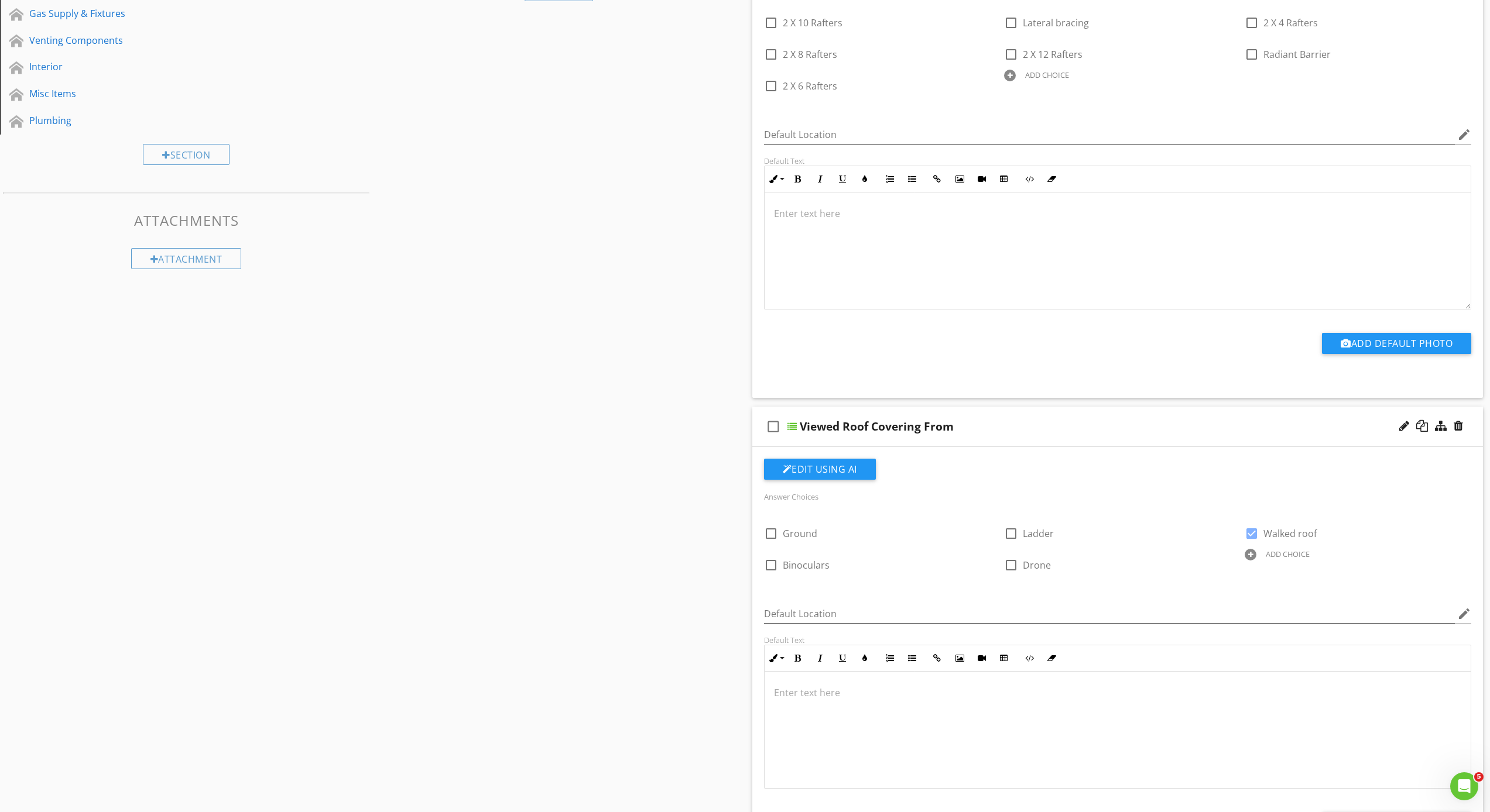
scroll to position [0, 0]
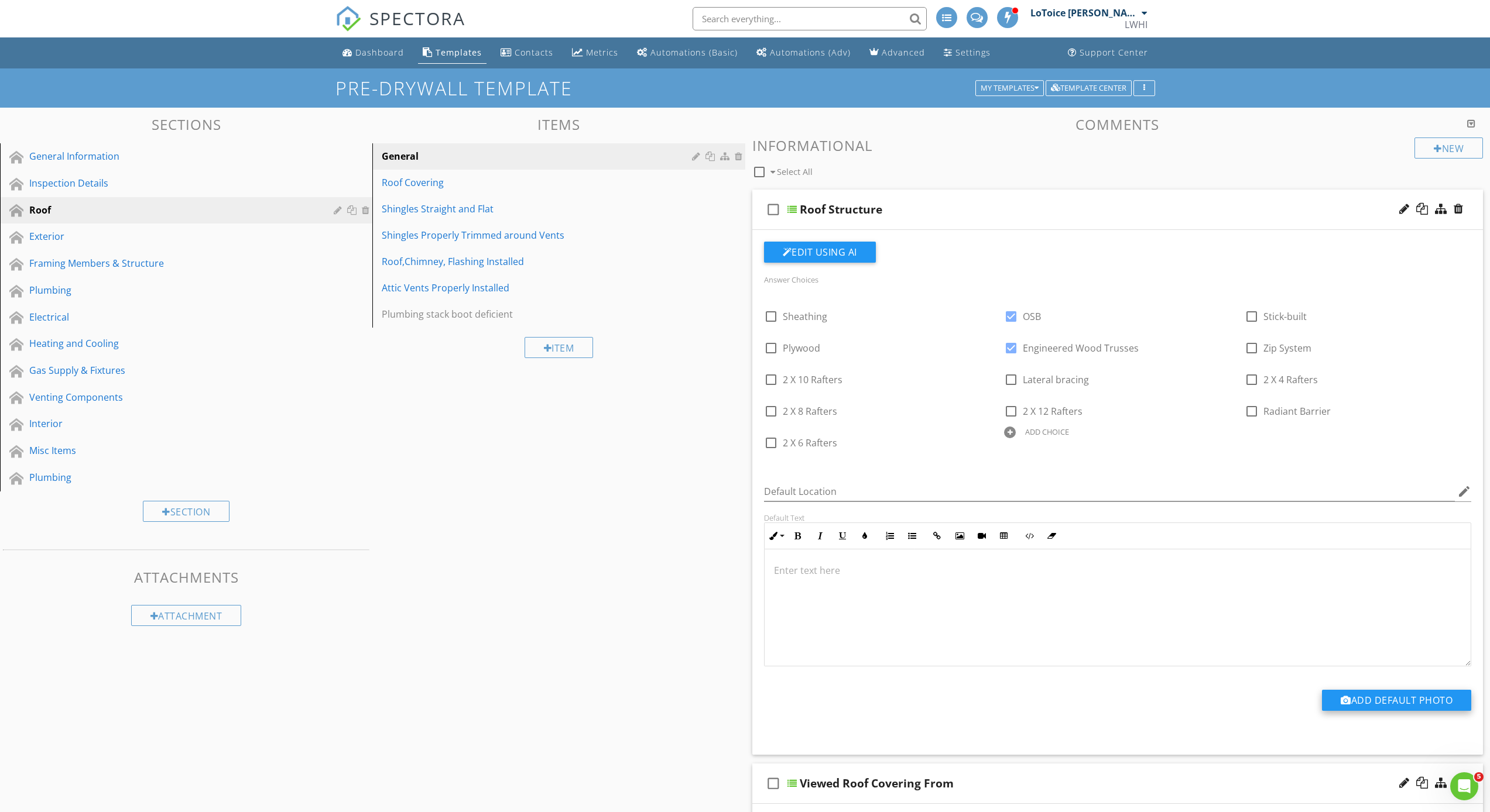
click at [1395, 701] on button "Add Default Photo" at bounding box center [1397, 700] width 150 height 21
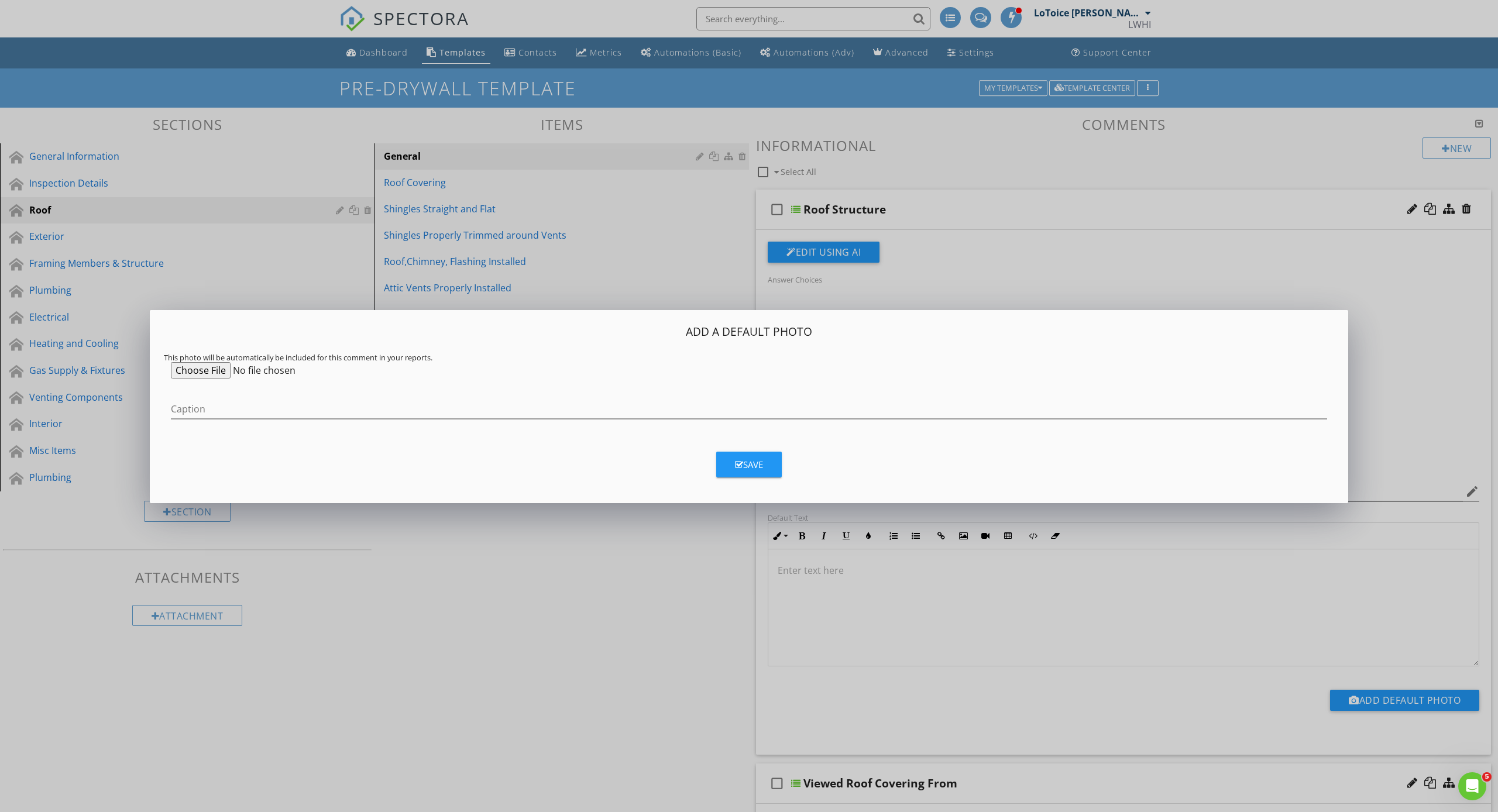
click at [214, 370] on input "file" at bounding box center [260, 371] width 179 height 17
click at [735, 456] on button "Save" at bounding box center [749, 465] width 66 height 26
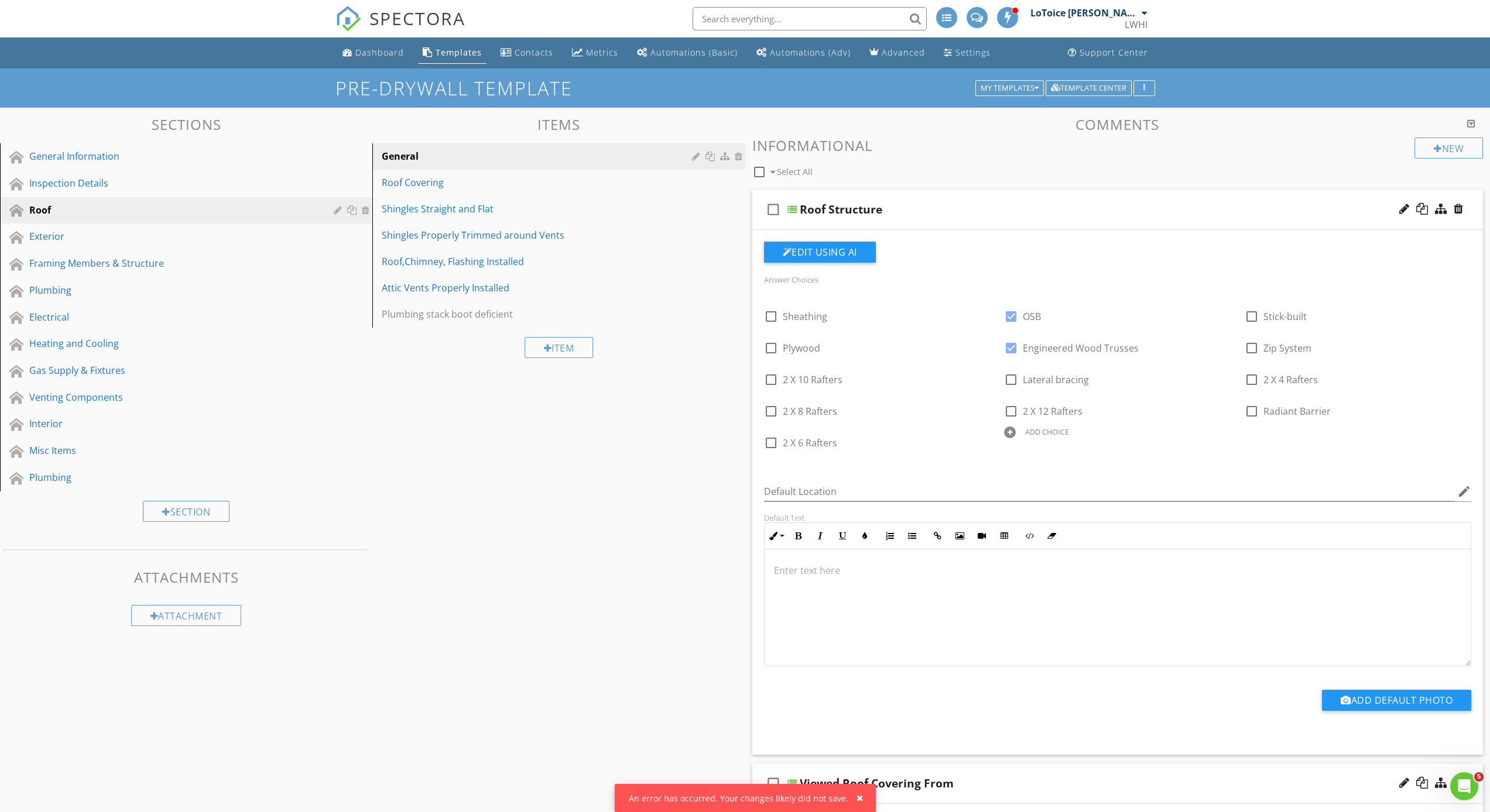
click at [762, 598] on div at bounding box center [745, 406] width 1490 height 812
click at [856, 799] on div "button" at bounding box center [860, 798] width 7 height 8
click at [73, 234] on div "Exterior" at bounding box center [173, 236] width 288 height 14
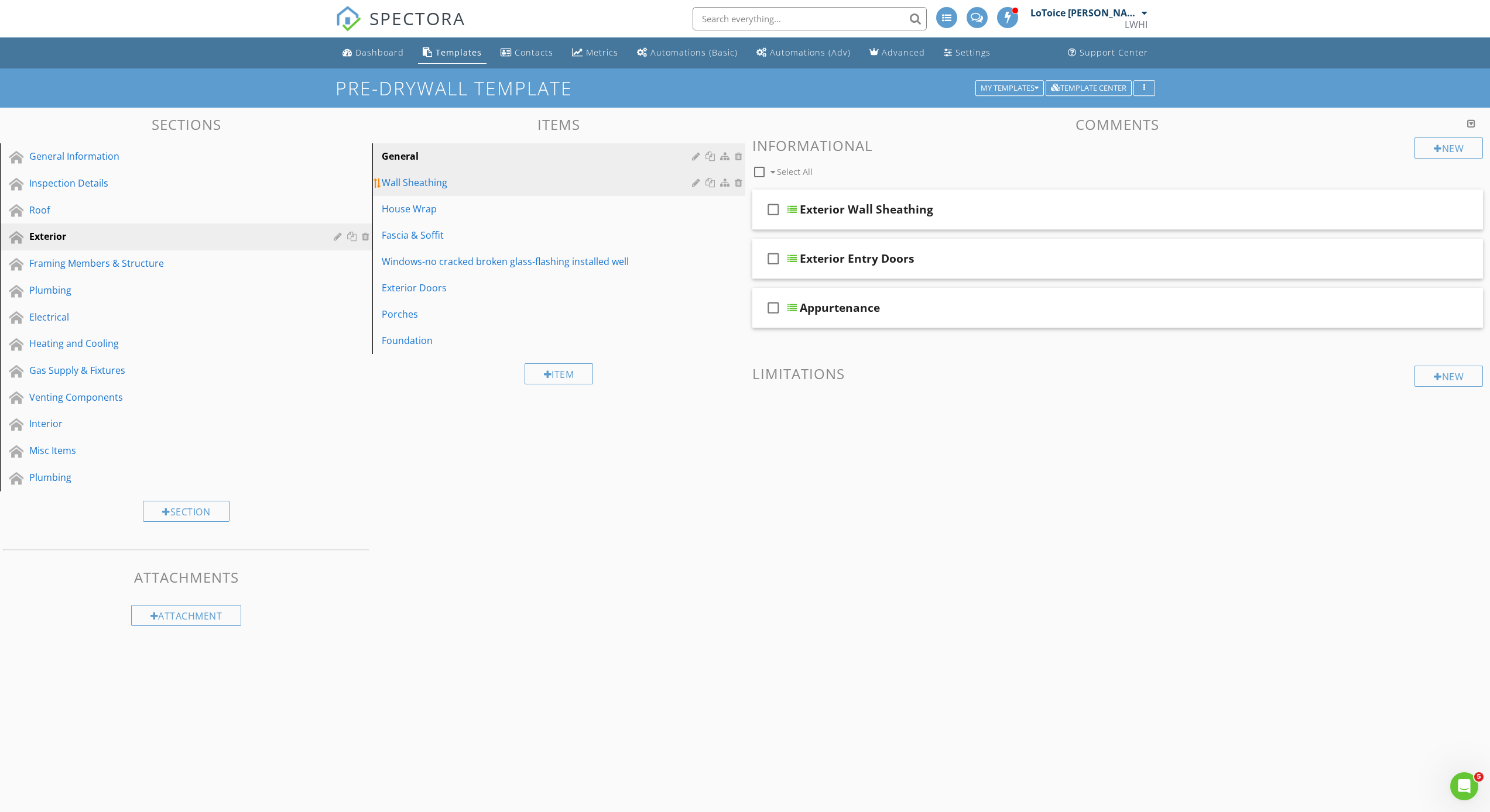
click at [738, 181] on div at bounding box center [740, 182] width 11 height 9
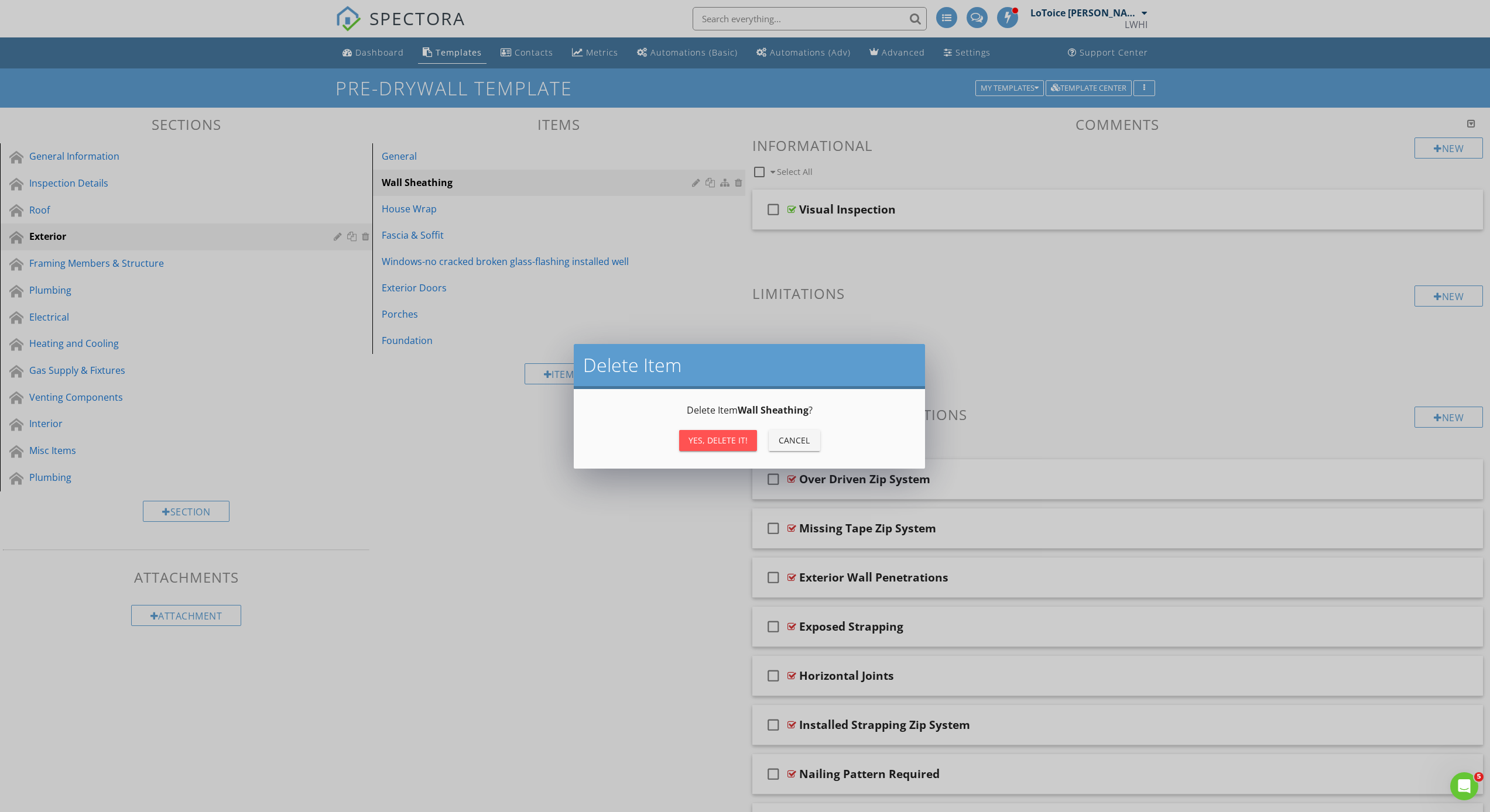
click at [797, 301] on div "Delete Item Delete Item Wall Sheathing ? Yes, Delete it! Cancel" at bounding box center [745, 406] width 1490 height 812
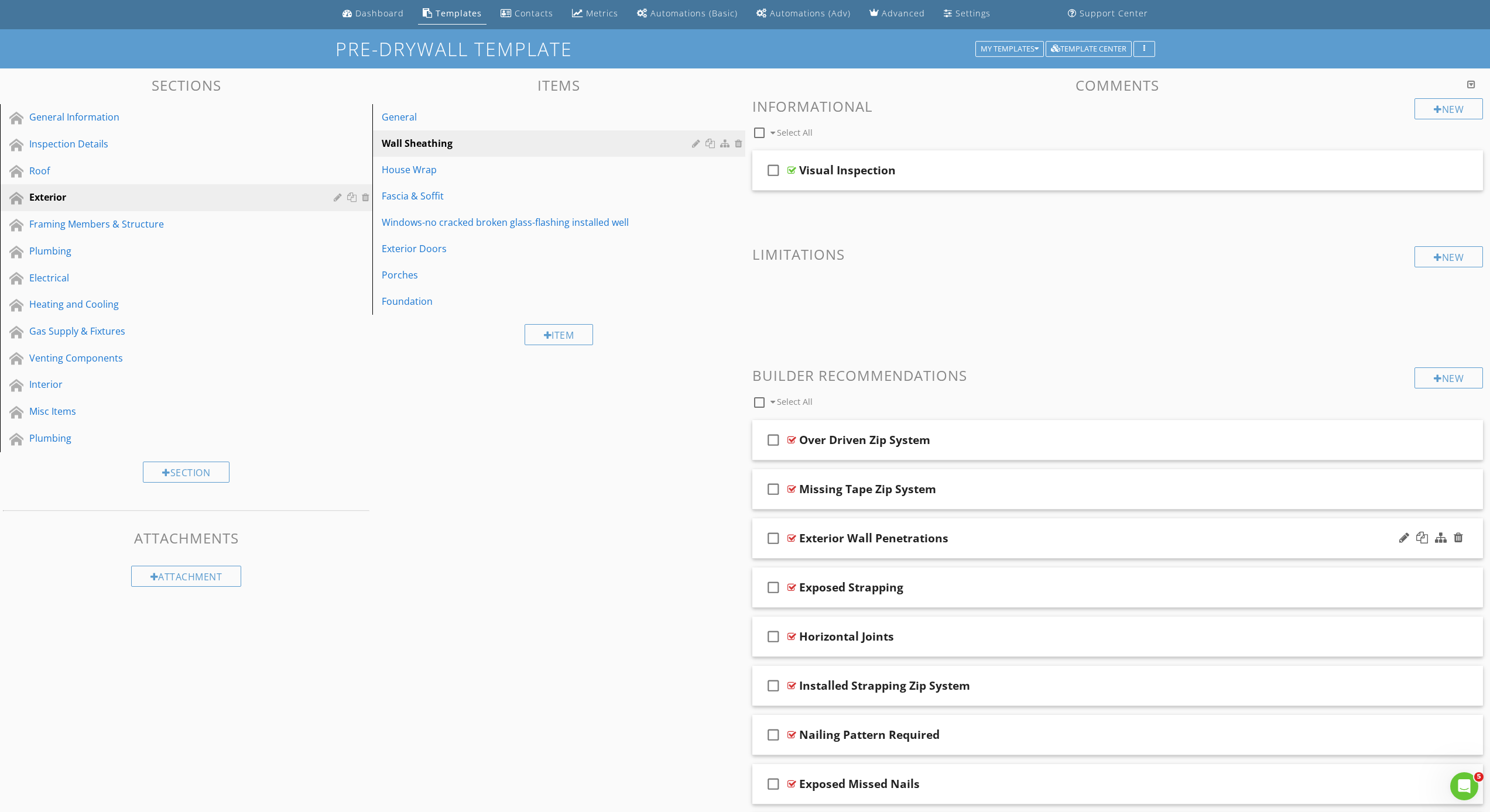
scroll to position [37, 0]
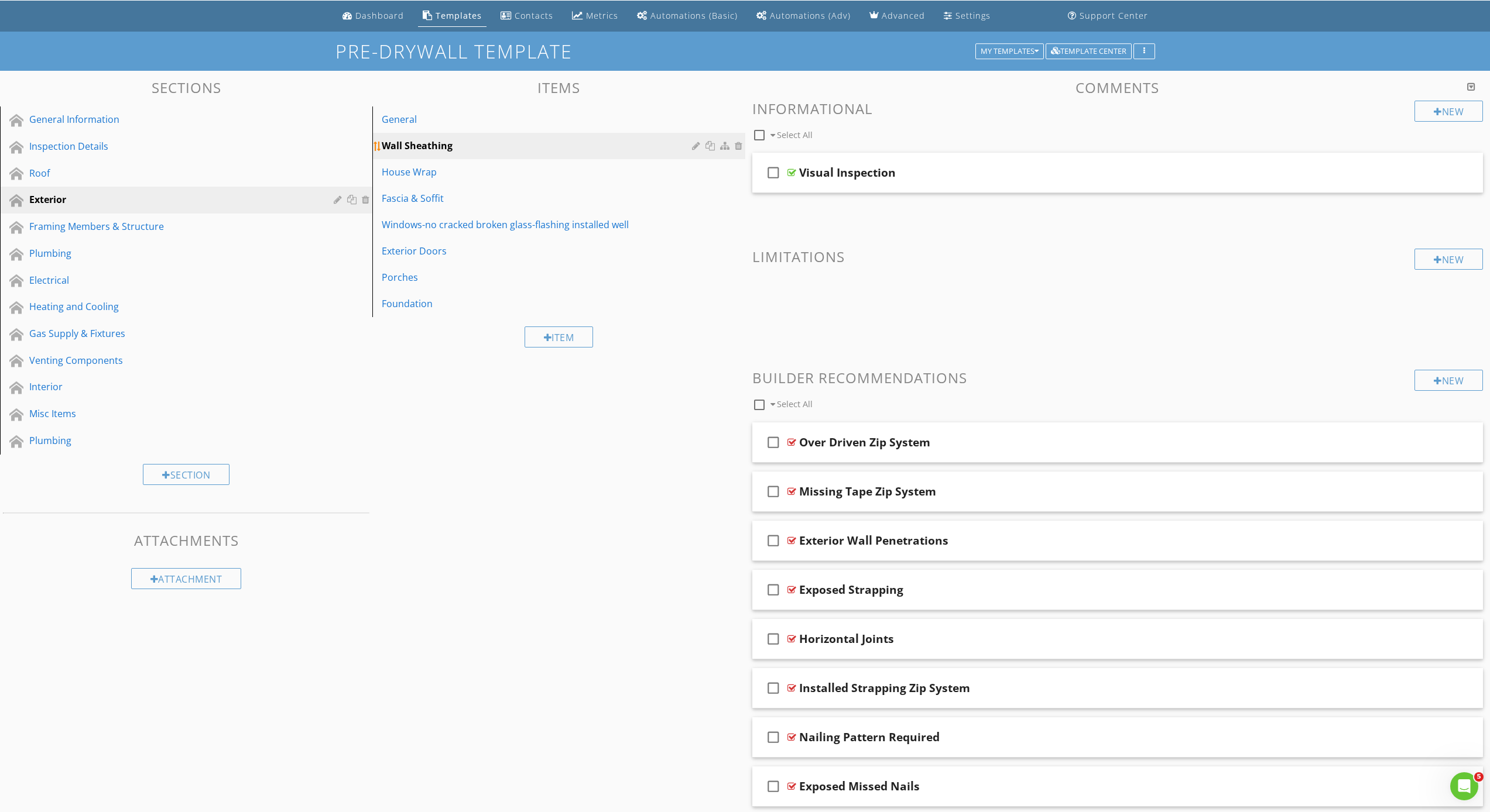
click at [740, 145] on div at bounding box center [740, 145] width 11 height 9
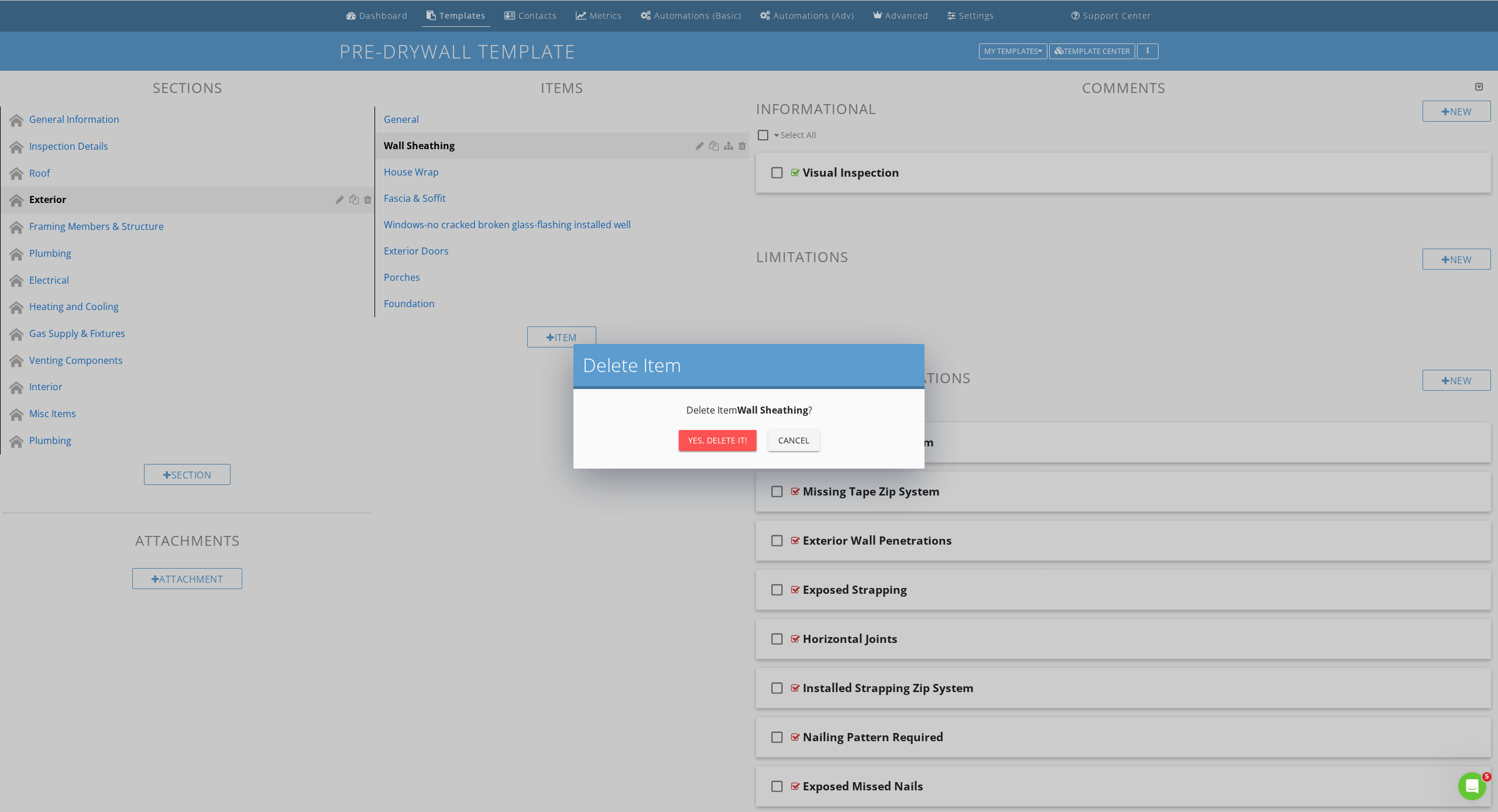
click at [726, 442] on div "Yes, Delete it!" at bounding box center [717, 440] width 59 height 12
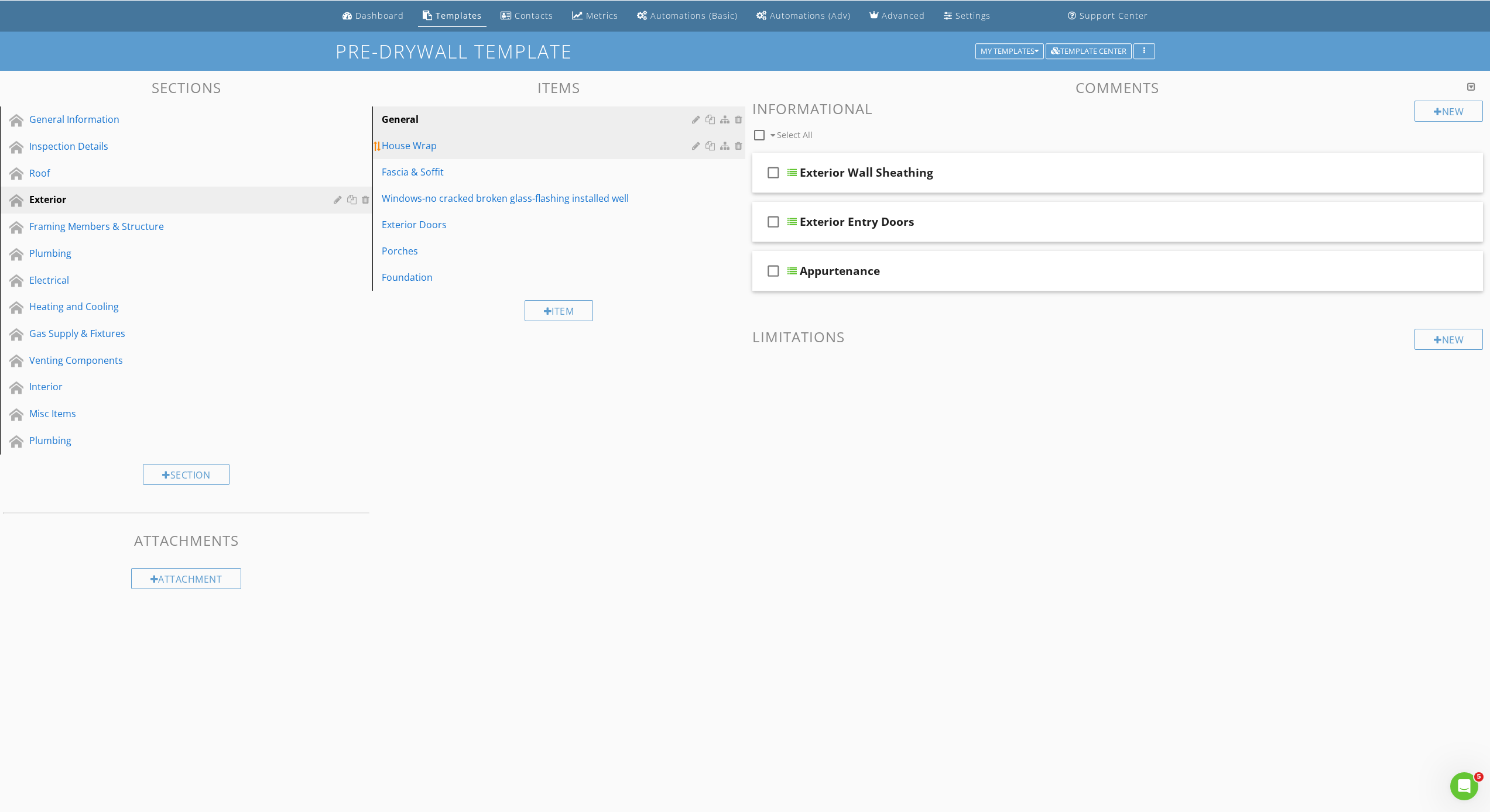
click at [504, 147] on div "House Wrap" at bounding box center [538, 145] width 313 height 14
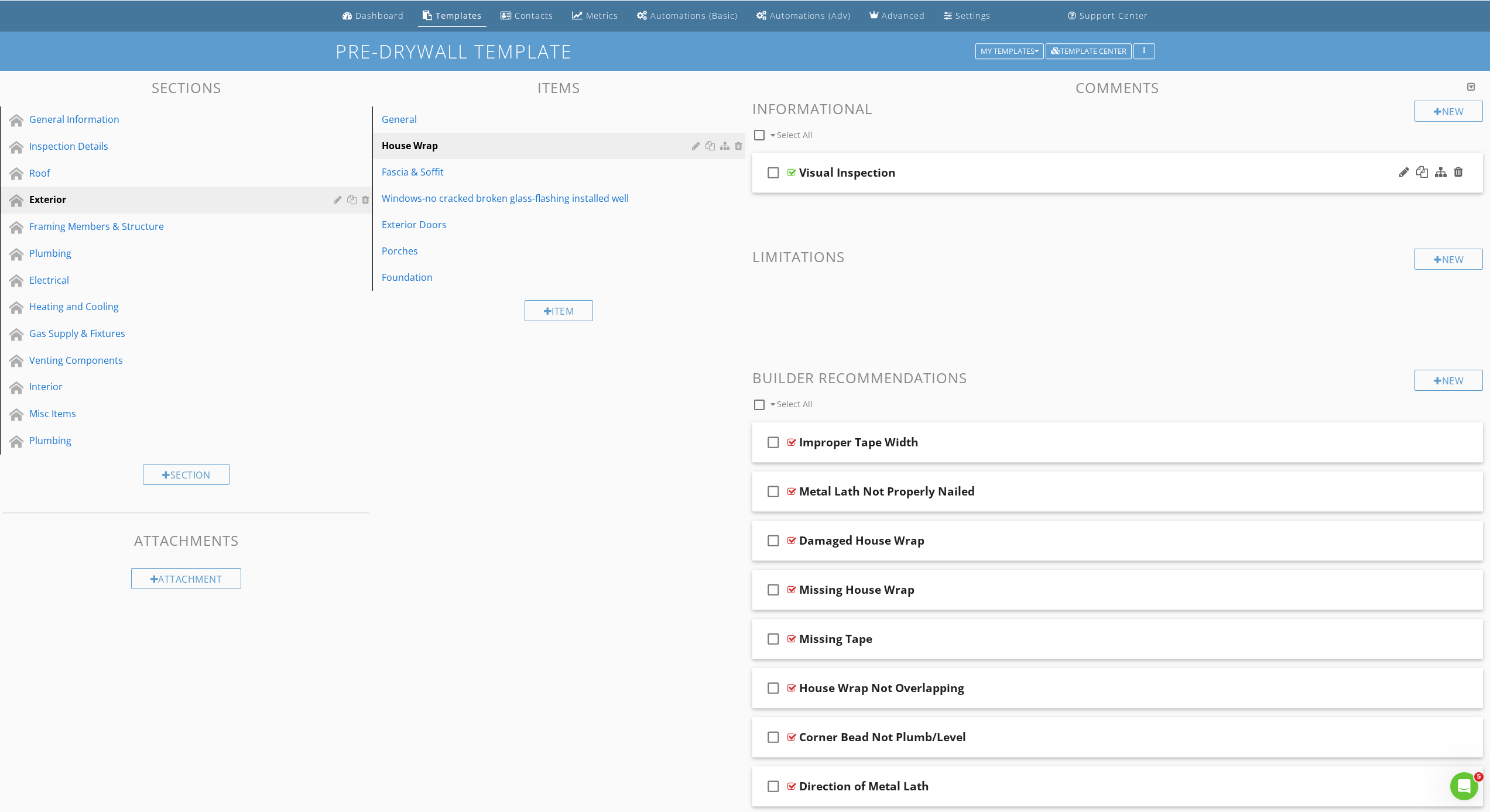
click at [772, 172] on icon "check_box_outline_blank" at bounding box center [773, 173] width 19 height 28
checkbox input "true"
click at [790, 184] on div "check_box Visual Inspection" at bounding box center [1118, 173] width 731 height 41
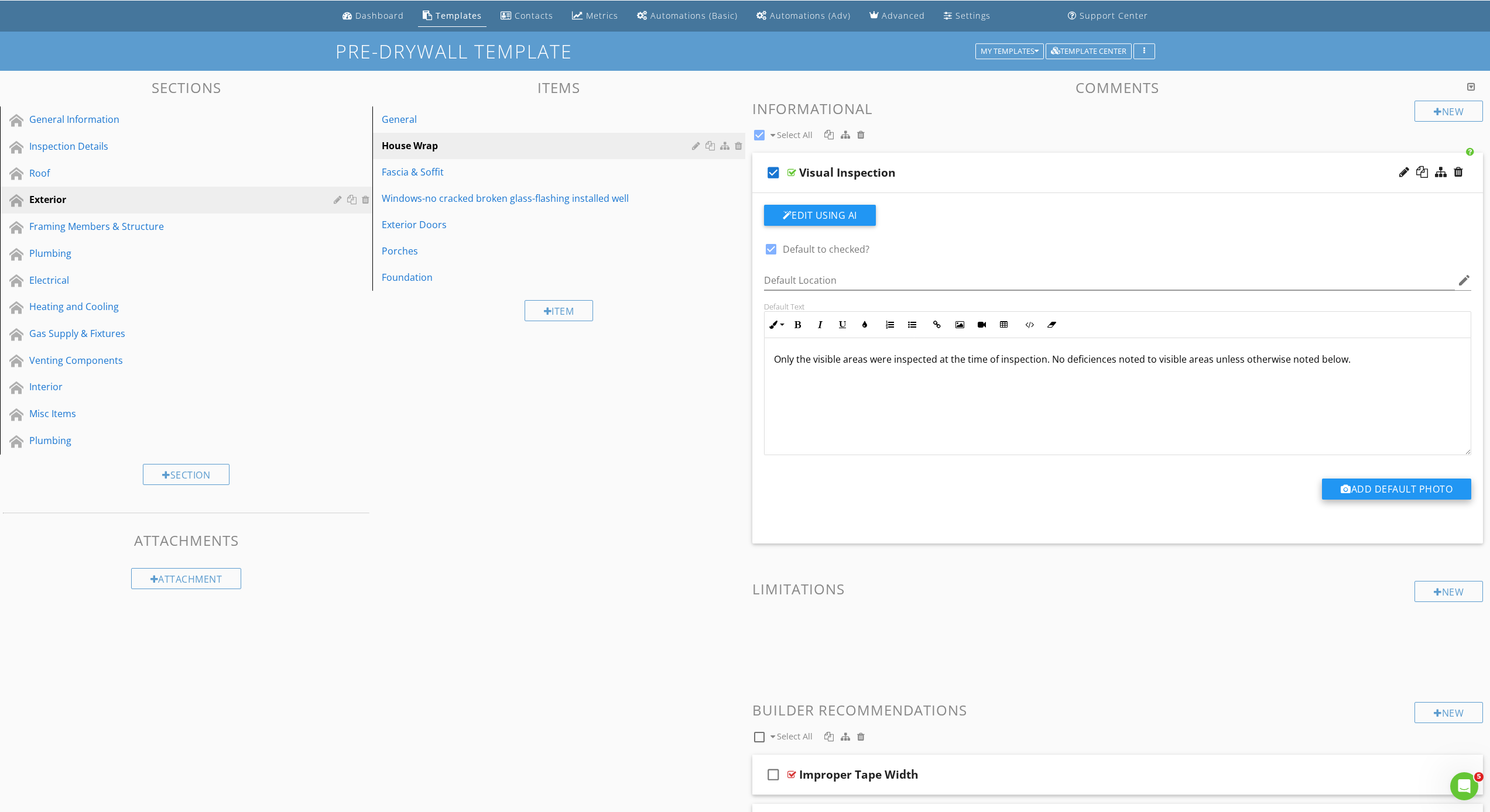
click at [1401, 490] on button "Add Default Photo" at bounding box center [1397, 489] width 150 height 21
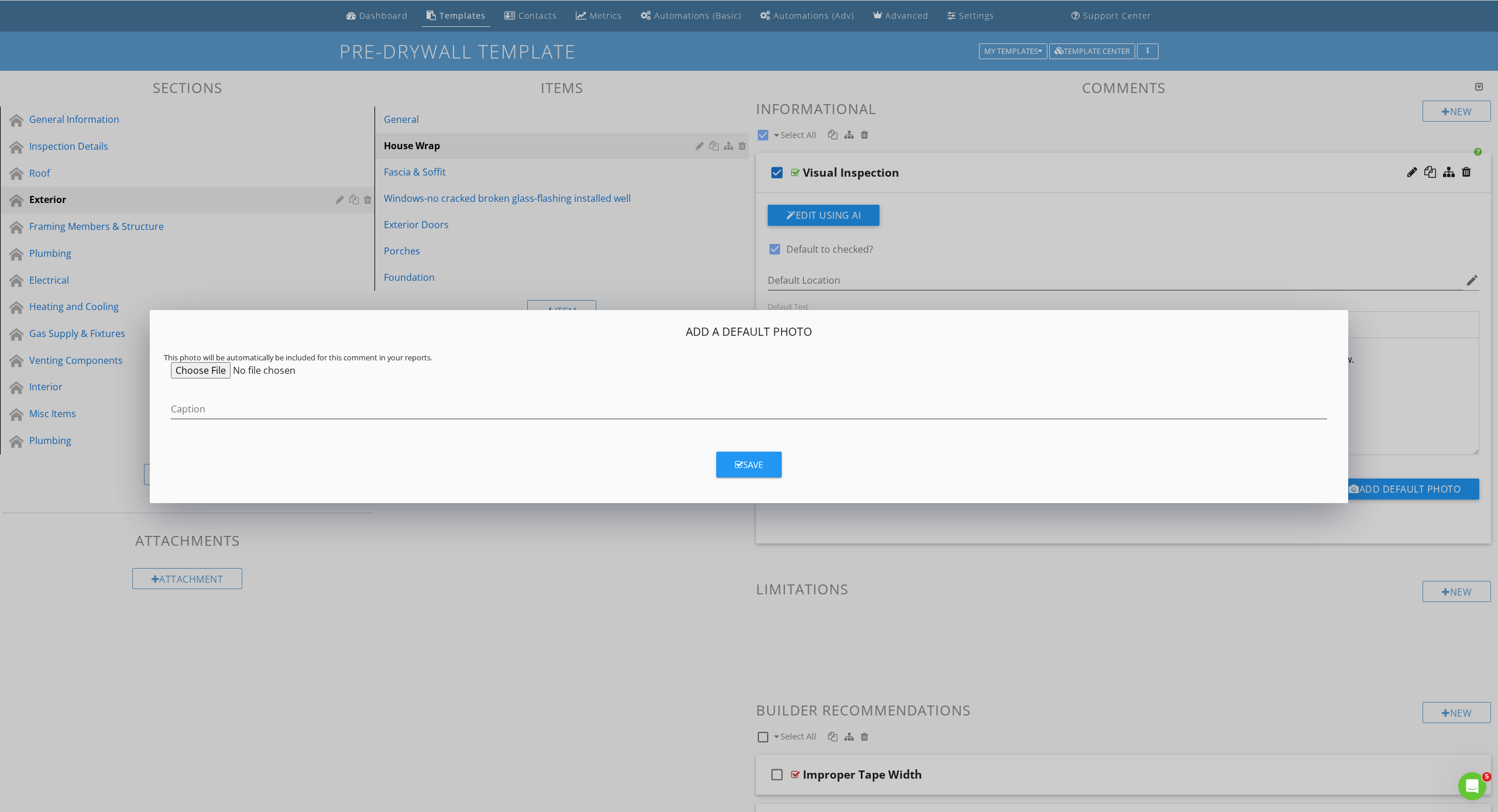
click at [213, 371] on input "file" at bounding box center [260, 371] width 179 height 17
click at [764, 466] on button "Save" at bounding box center [749, 465] width 66 height 26
click at [863, 796] on div "button" at bounding box center [864, 798] width 7 height 8
click at [1082, 672] on div "Add a Default Photo This photo will be automatically be included for this comme…" at bounding box center [749, 406] width 1498 height 812
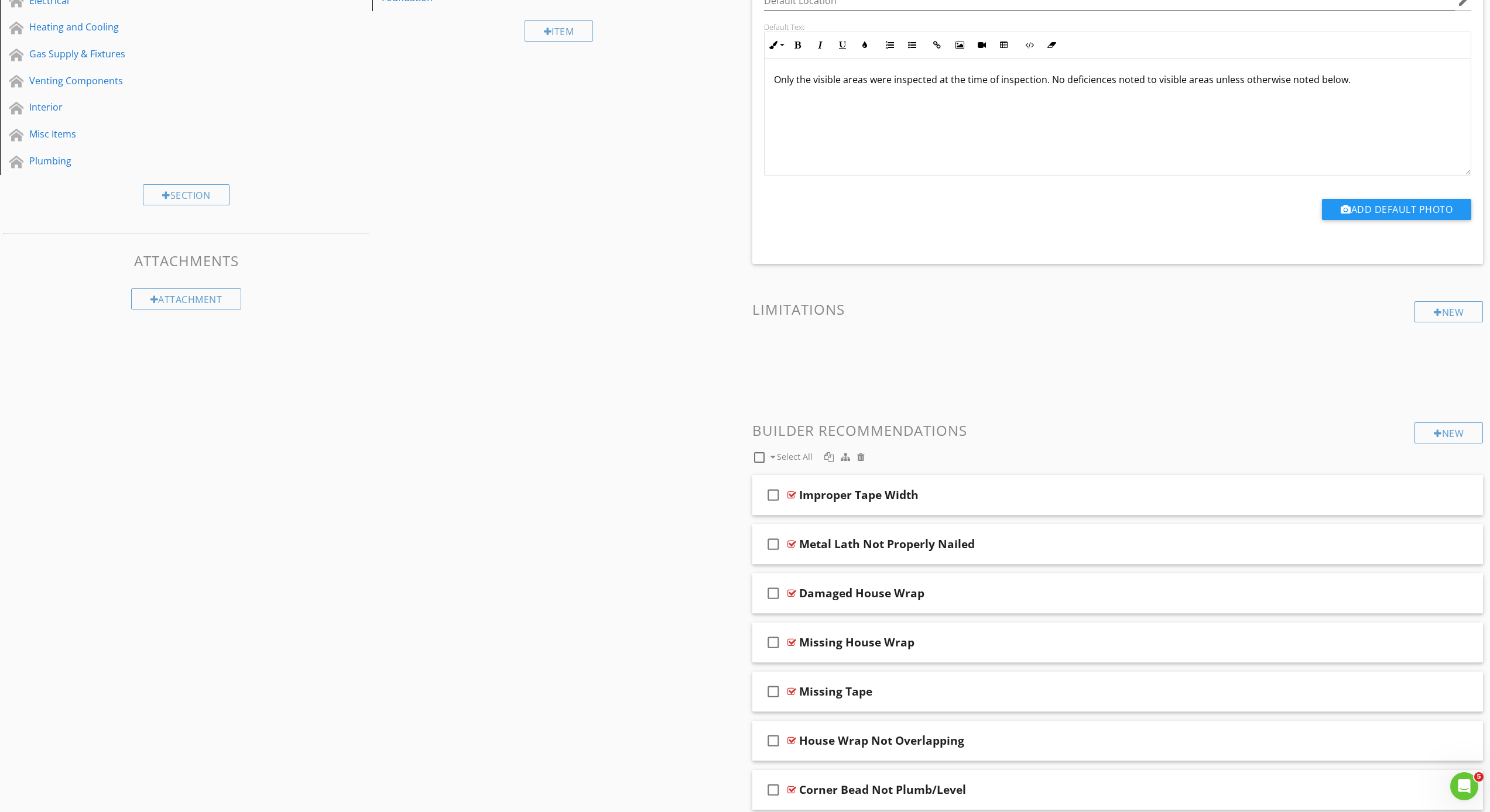
scroll to position [412, 0]
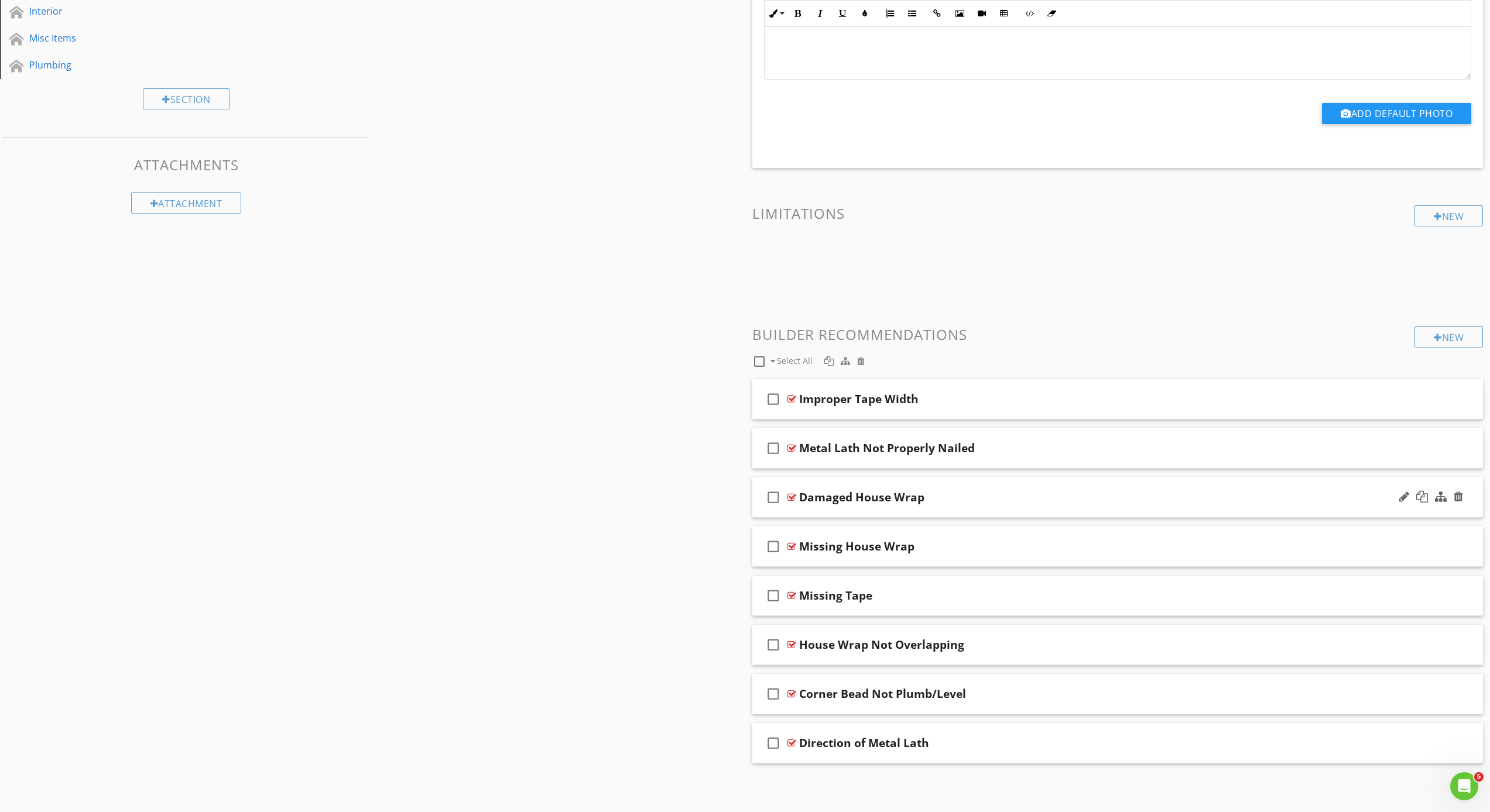
click at [776, 497] on icon "check_box_outline_blank" at bounding box center [773, 498] width 19 height 28
click at [798, 509] on div "check_box Damaged House Wrap" at bounding box center [1118, 497] width 731 height 41
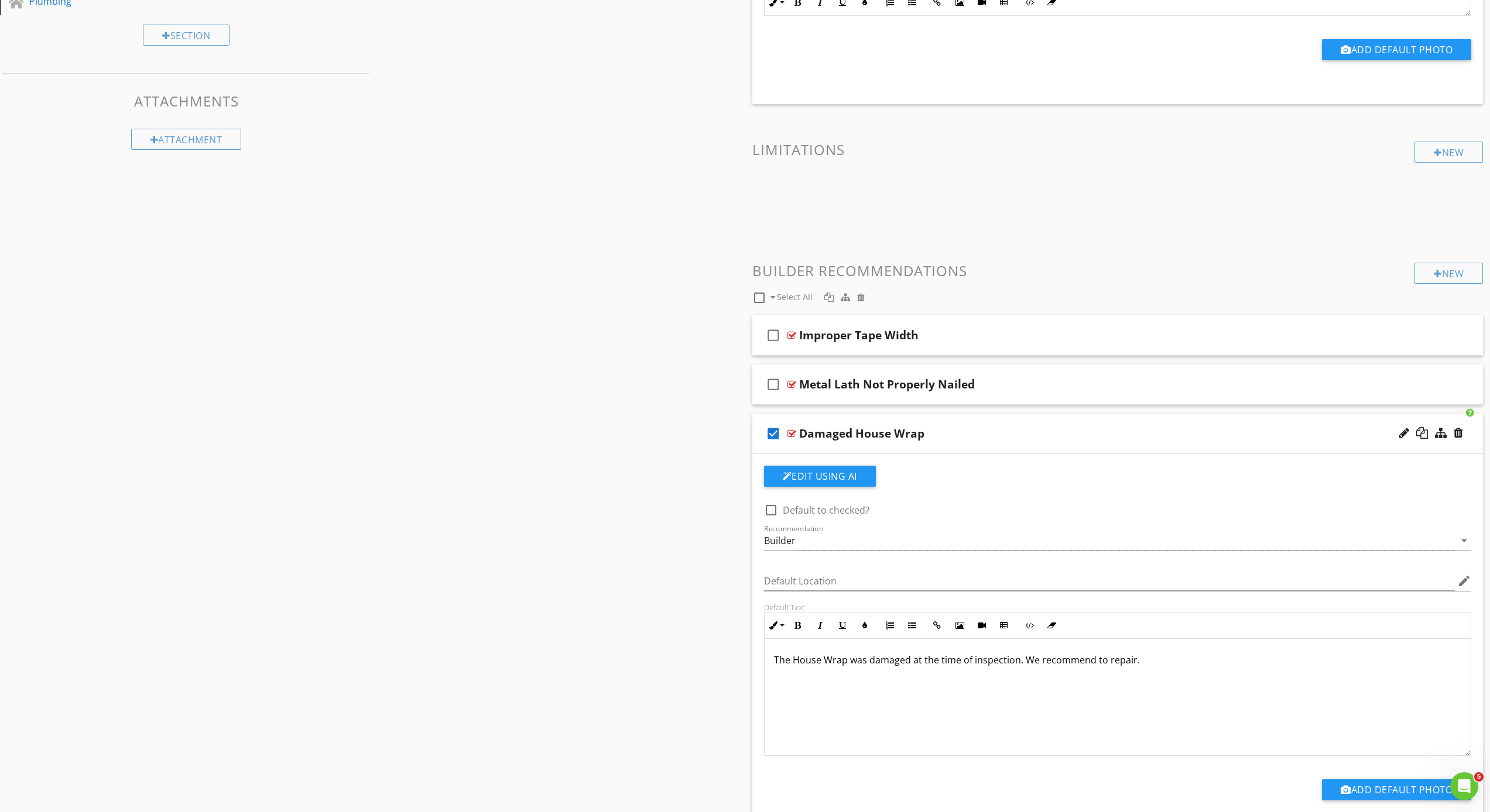
scroll to position [531, 0]
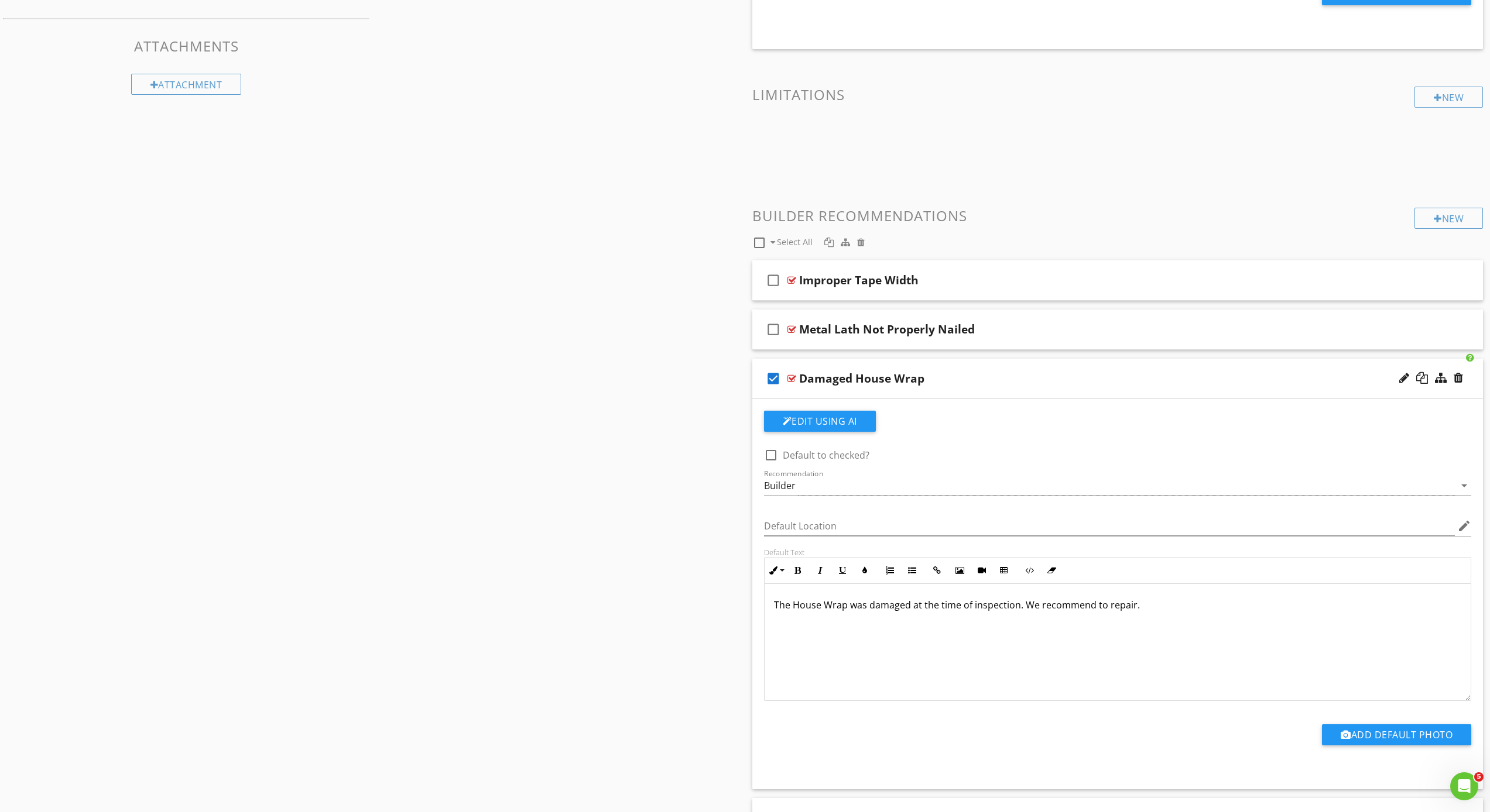
click at [912, 604] on p "The House Wrap was damaged at the time of inspection. We recommend to repair." at bounding box center [1118, 605] width 688 height 14
click at [1308, 606] on p "The House Wrap was damaged on the right side rear mid wall at the time of inspe…" at bounding box center [1118, 605] width 688 height 14
click at [1397, 736] on button "Add Default Photo" at bounding box center [1397, 735] width 150 height 21
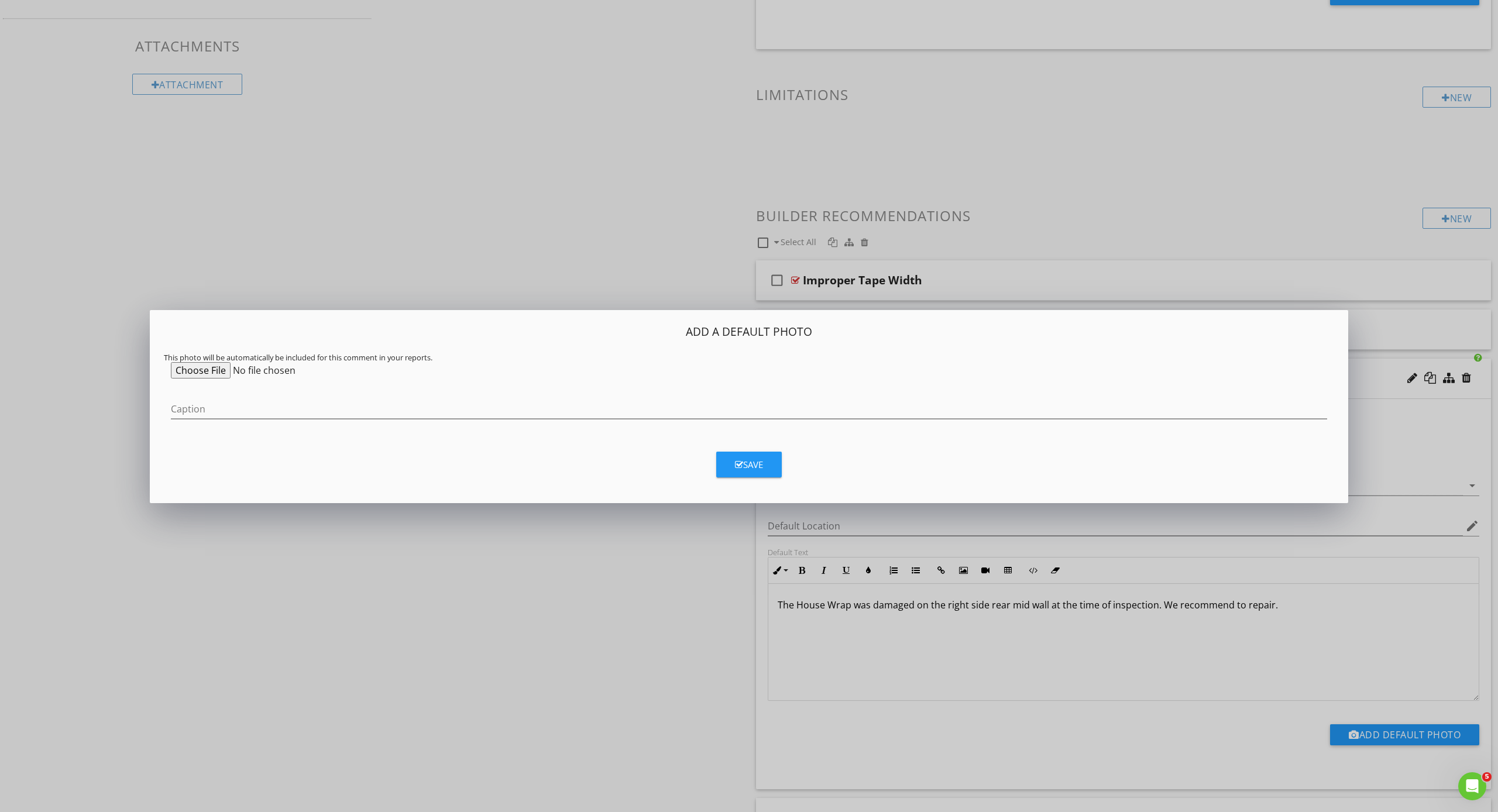
click at [202, 369] on input "file" at bounding box center [260, 371] width 179 height 17
click at [680, 617] on div "Add a Default Photo This photo will be automatically be included for this comme…" at bounding box center [749, 406] width 1498 height 812
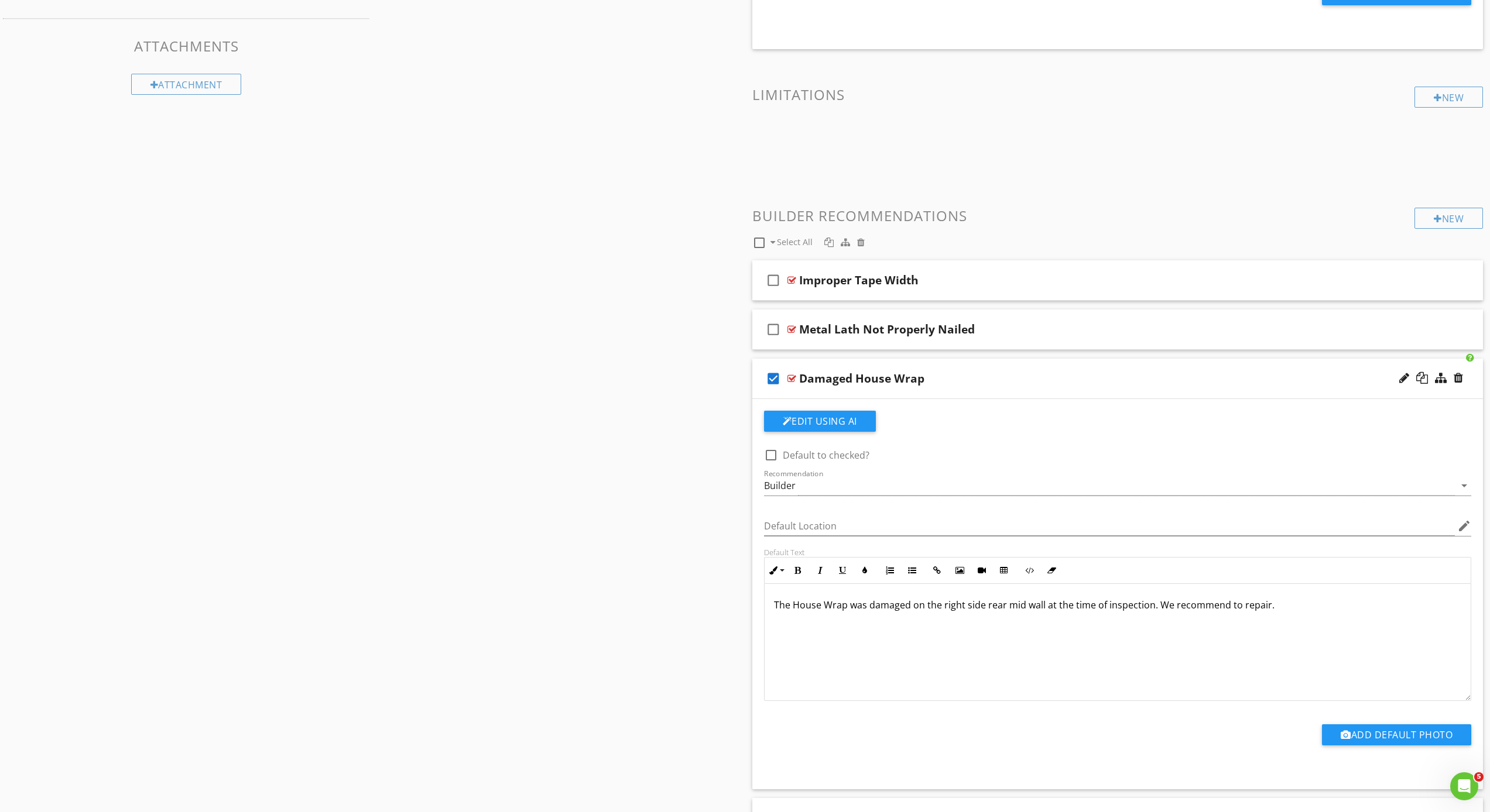
scroll to position [1, 0]
click at [701, 573] on div "Sections General Information Inspection Details Roof Exterior Framing Members &…" at bounding box center [745, 324] width 1490 height 1496
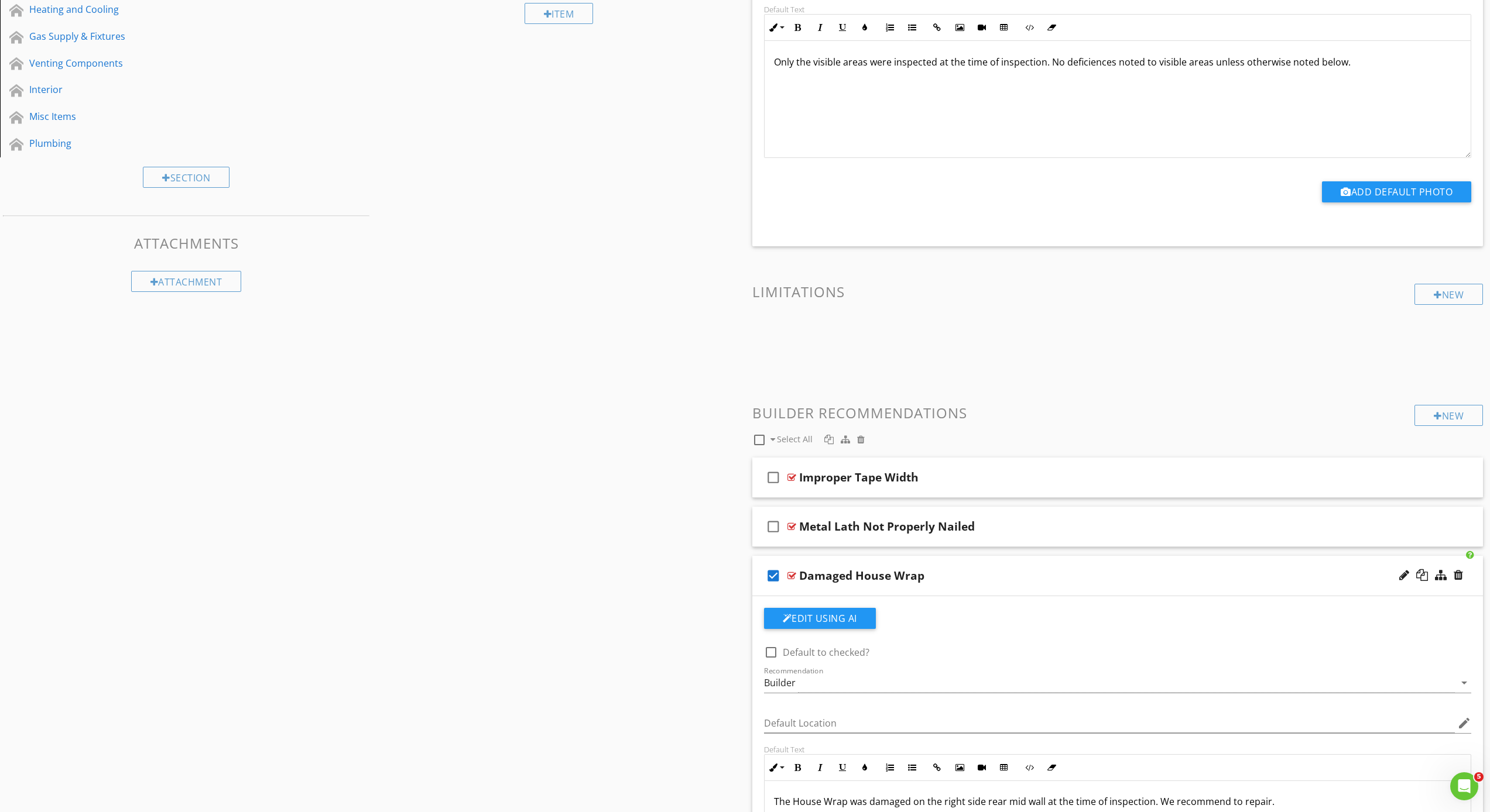
scroll to position [86, 0]
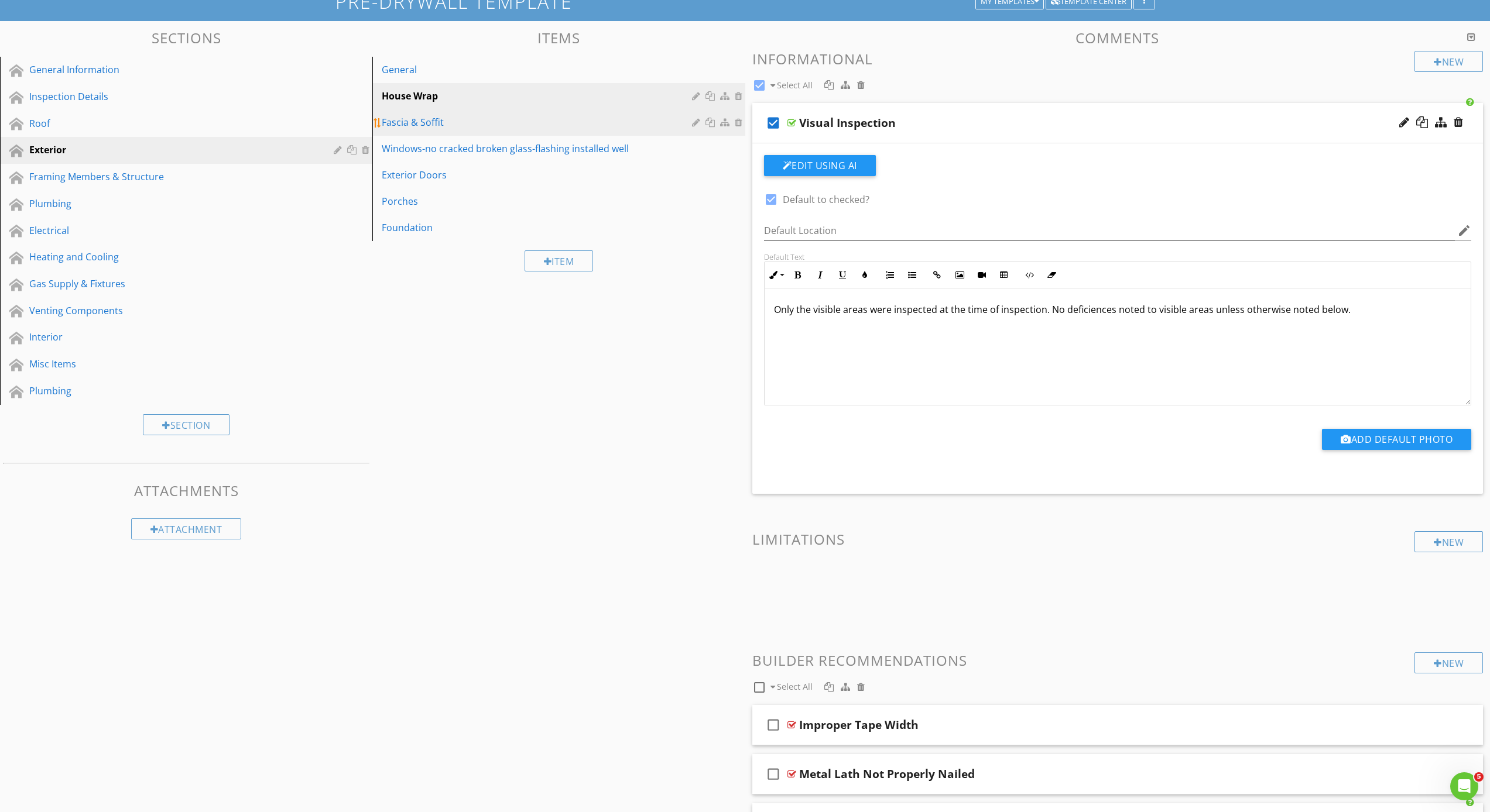
click at [500, 124] on div "Fascia & Soffit" at bounding box center [538, 122] width 313 height 14
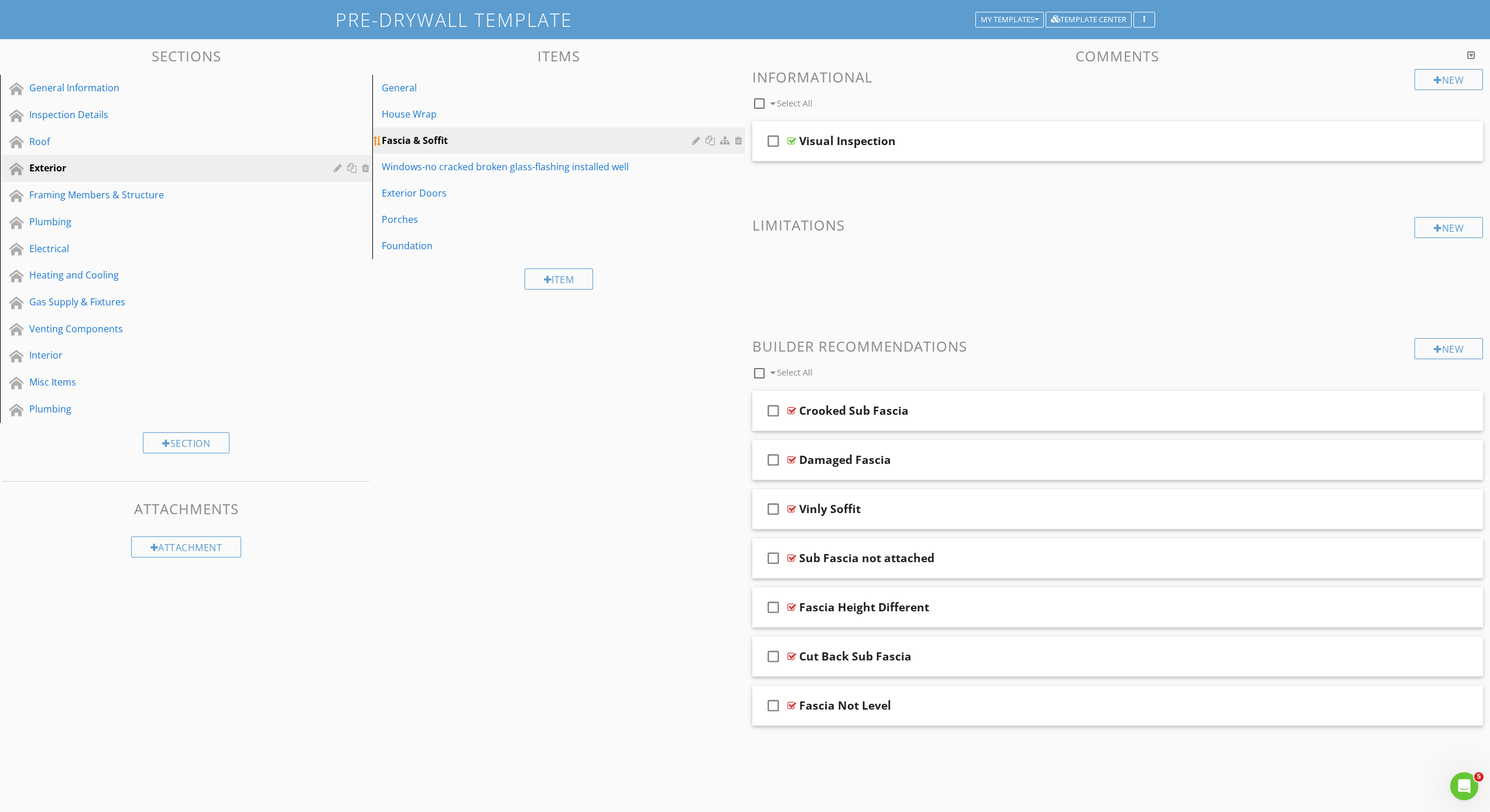
scroll to position [68, 0]
click at [771, 142] on icon "check_box_outline_blank" at bounding box center [773, 141] width 19 height 28
checkbox input "true"
click at [791, 153] on div "check_box Visual Inspection" at bounding box center [1118, 141] width 731 height 41
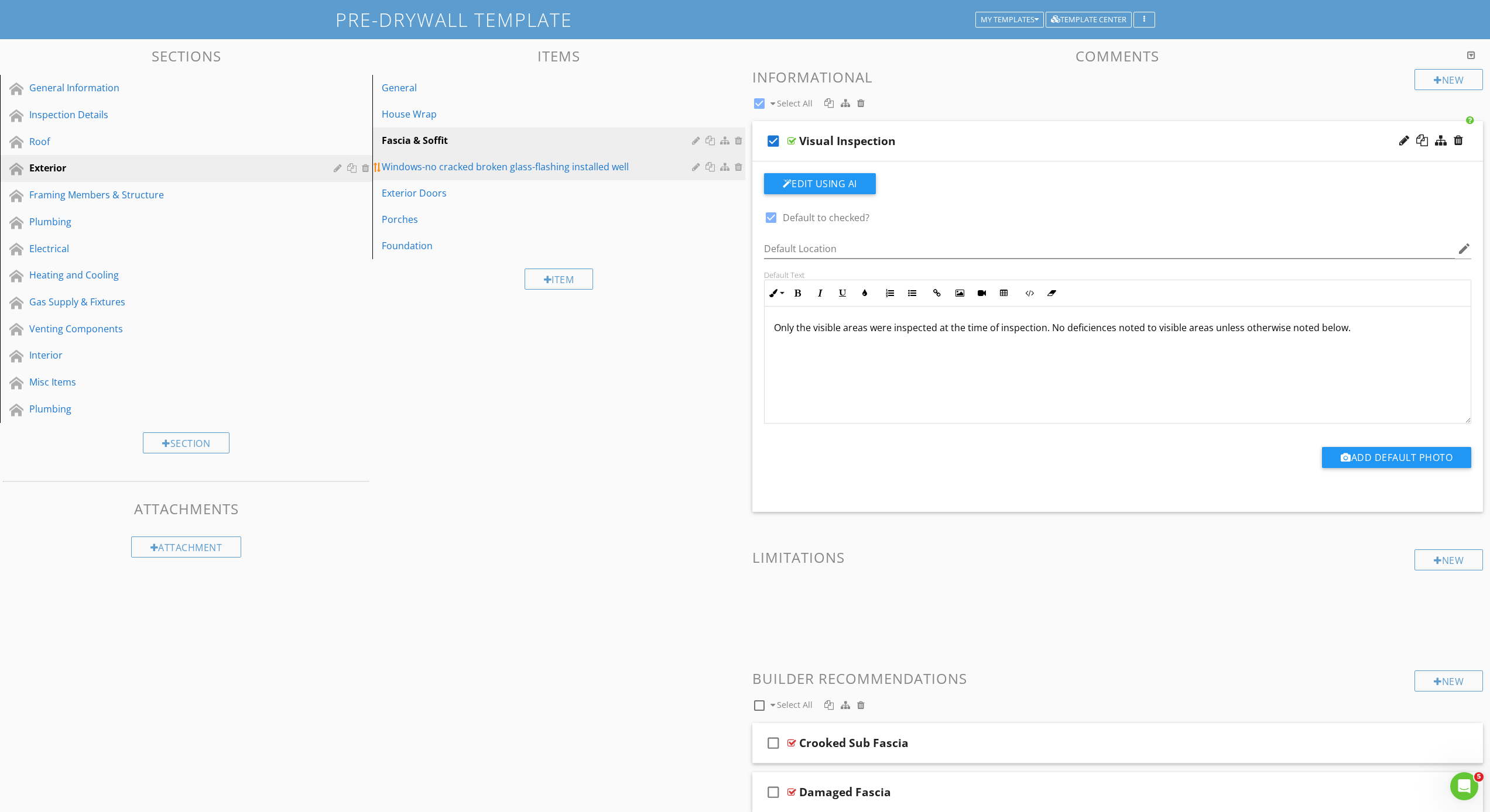
click at [639, 168] on div "Windows-no cracked broken glass-flashing installed well" at bounding box center [538, 166] width 313 height 14
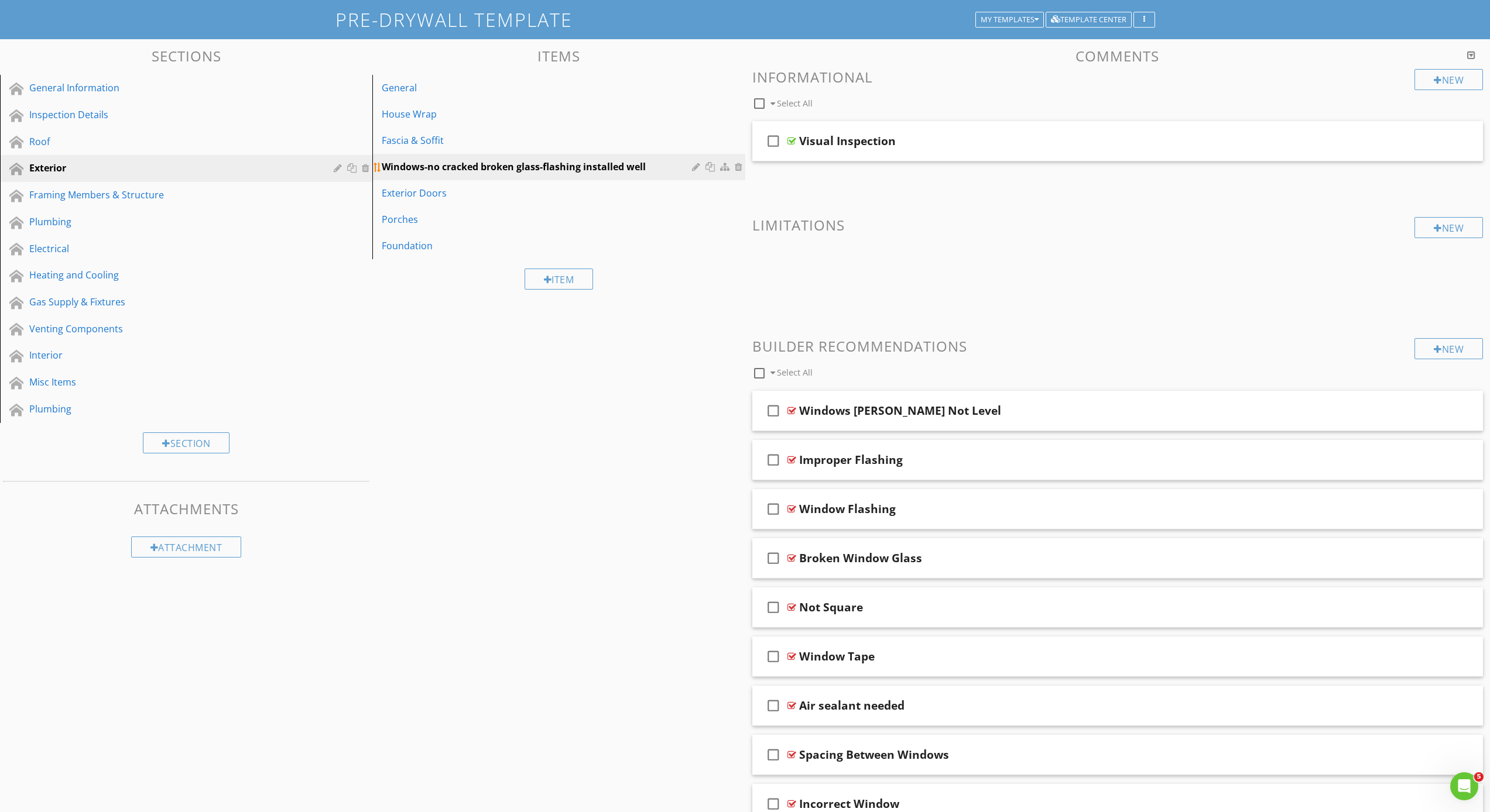
click at [738, 166] on div at bounding box center [740, 166] width 11 height 9
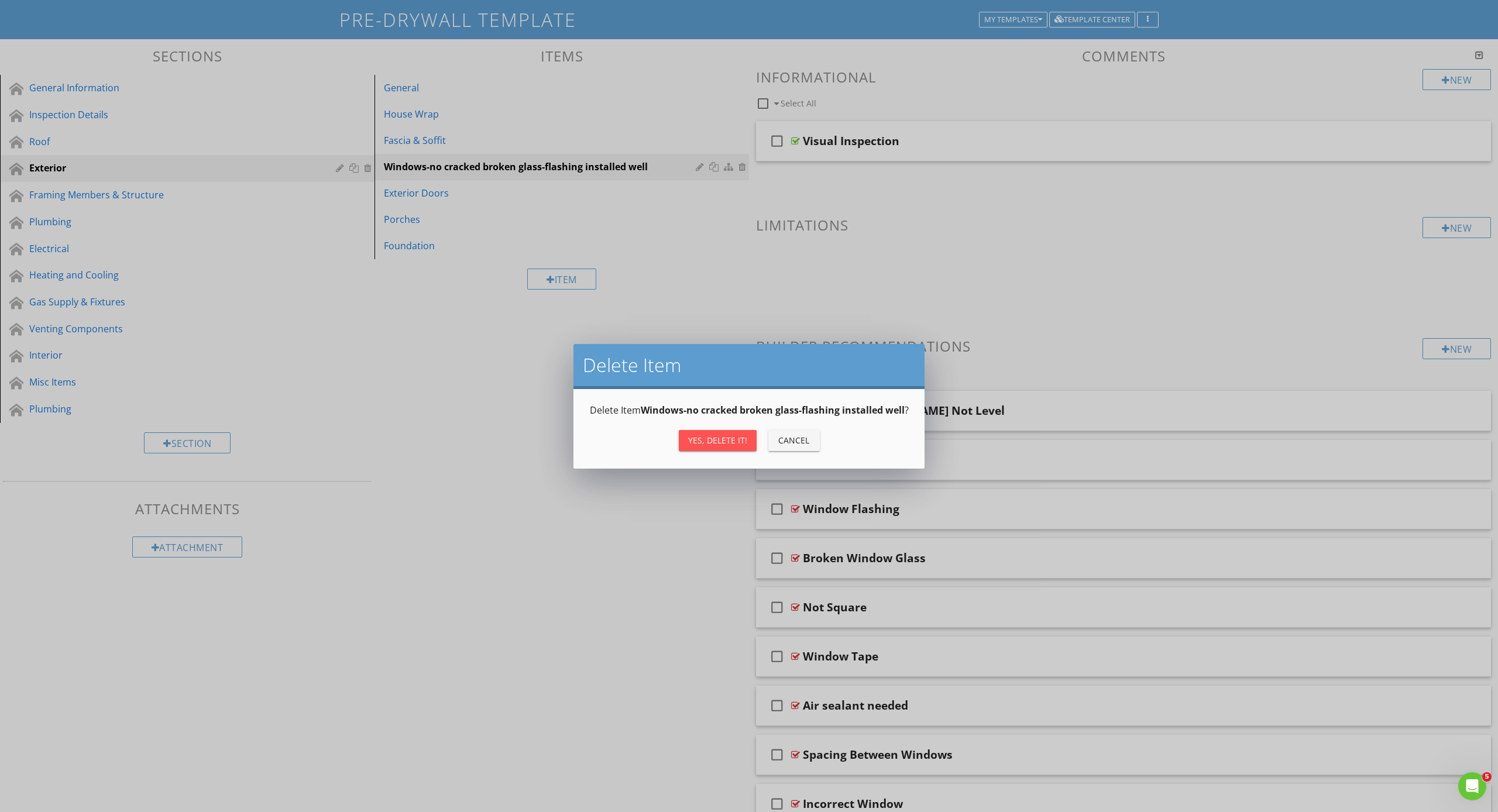
click at [725, 445] on div "Yes, Delete it!" at bounding box center [717, 440] width 59 height 12
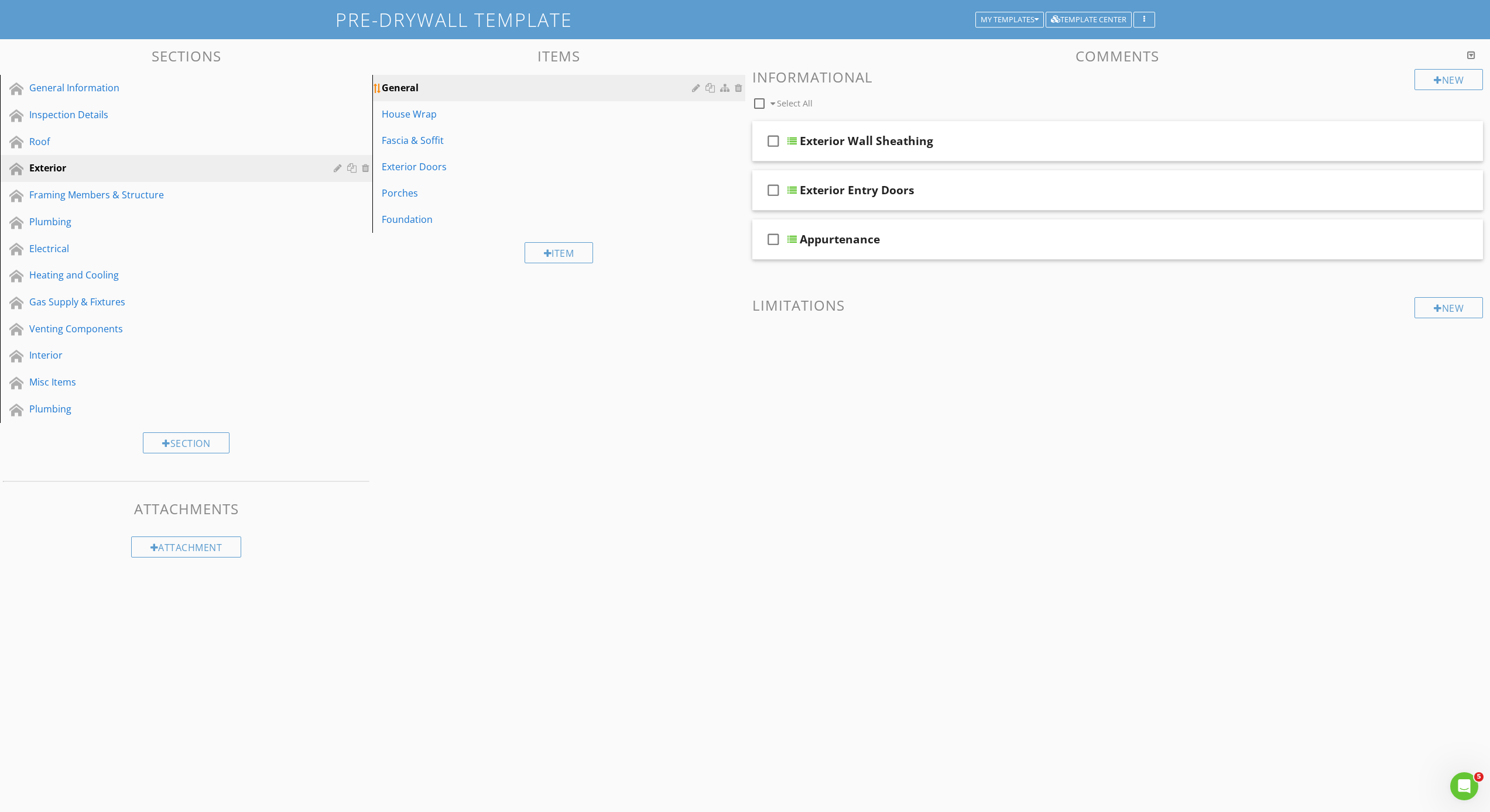
click at [725, 87] on div at bounding box center [726, 87] width 12 height 9
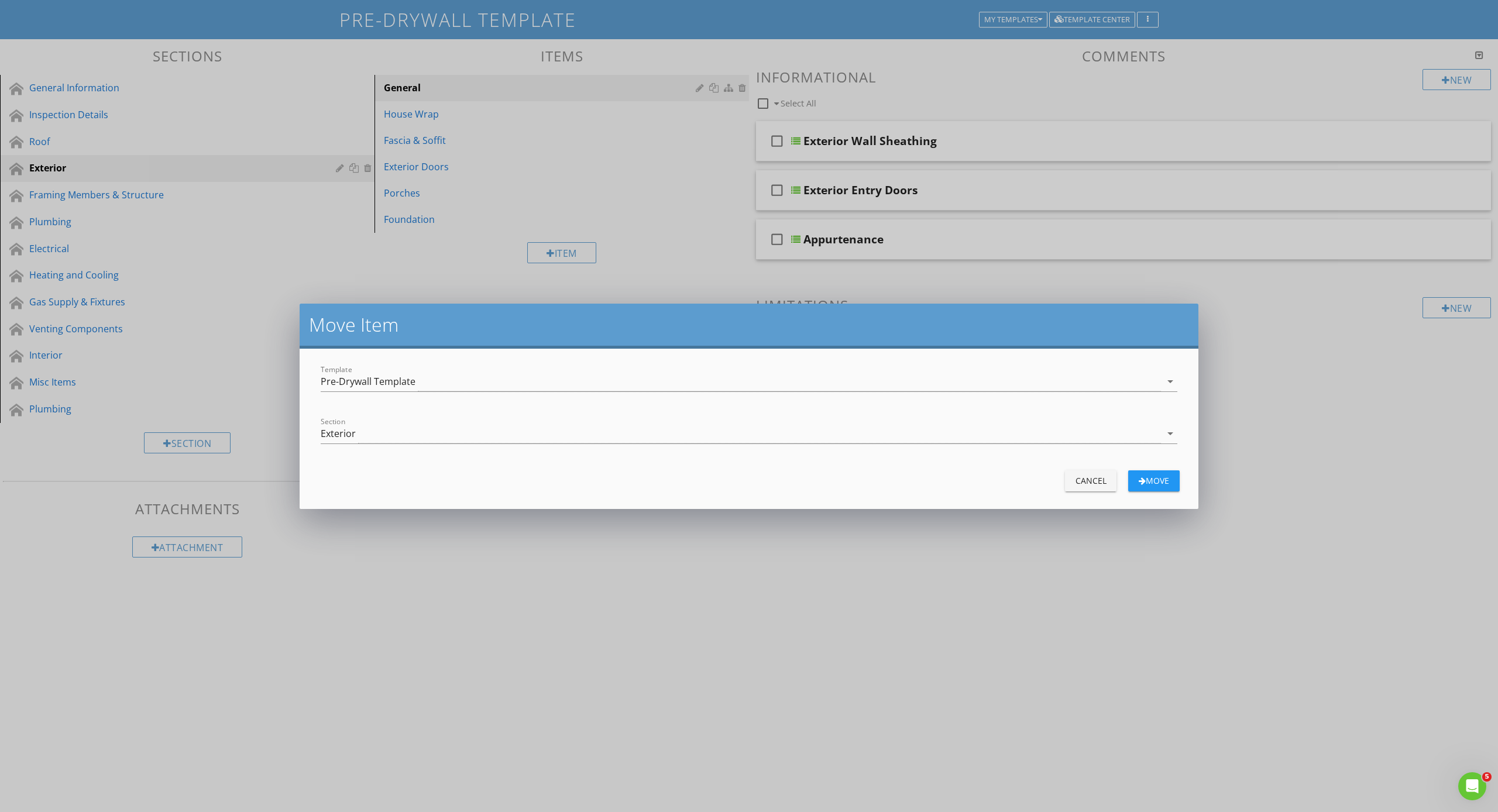
click at [1096, 480] on div "Cancel" at bounding box center [1091, 480] width 32 height 12
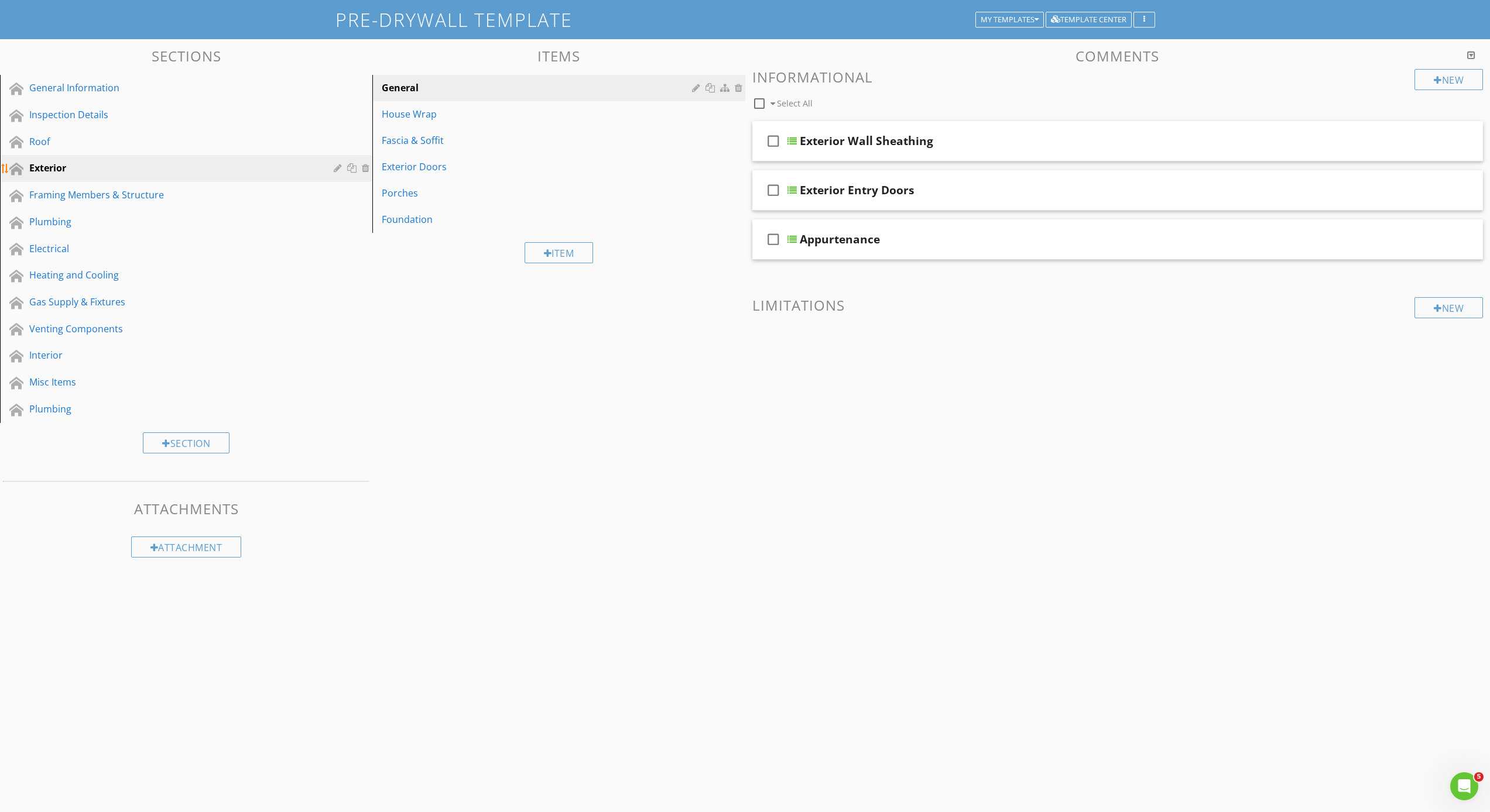
click at [38, 167] on div "Exterior" at bounding box center [173, 168] width 288 height 14
click at [570, 250] on div "Item" at bounding box center [559, 252] width 69 height 21
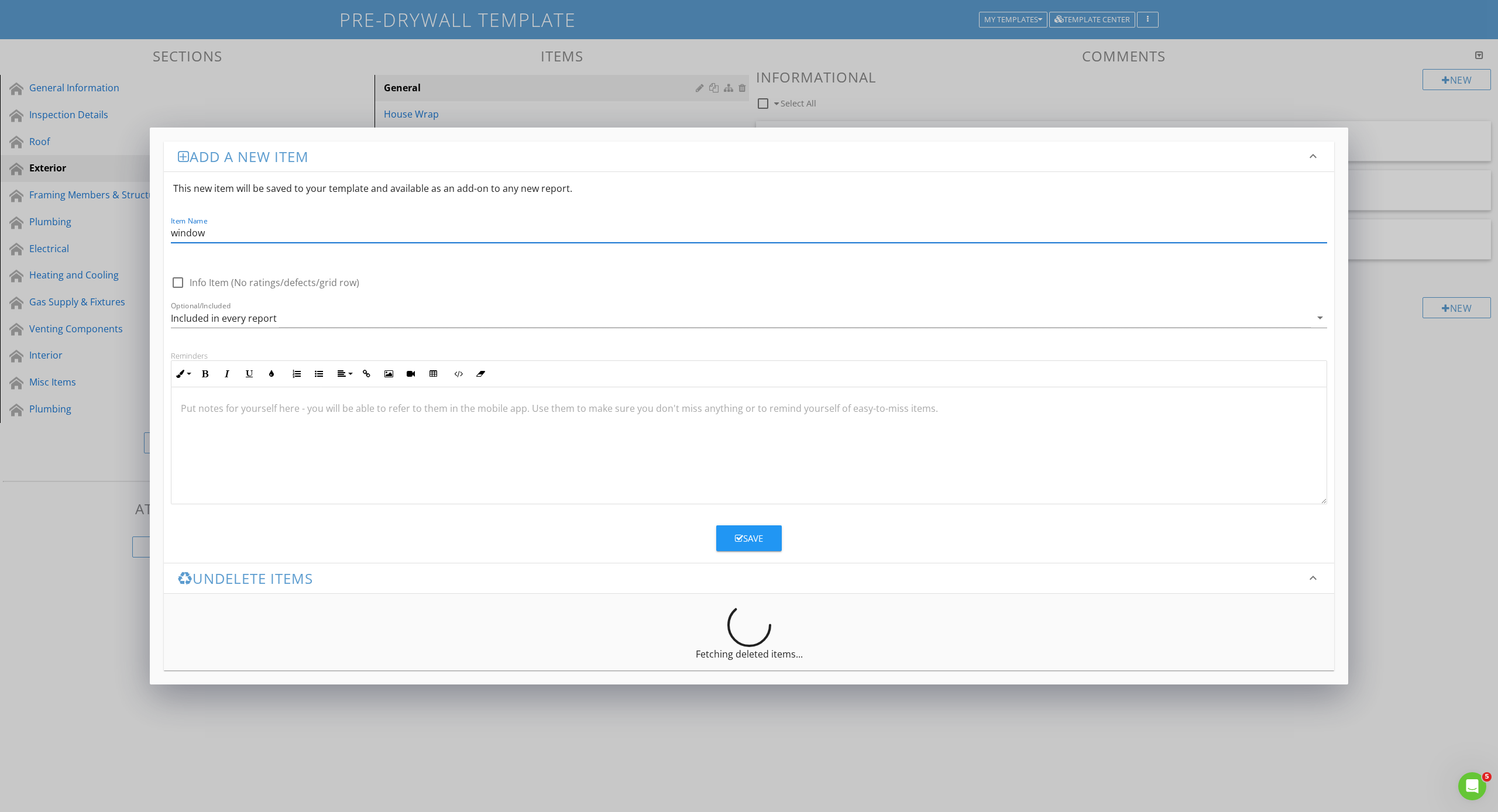
type input "windows"
drag, startPoint x: 229, startPoint y: 235, endPoint x: 116, endPoint y: 223, distance: 113.6
click at [116, 223] on div "Add a new item keyboard_arrow_down This new item will be saved to your template…" at bounding box center [749, 406] width 1498 height 812
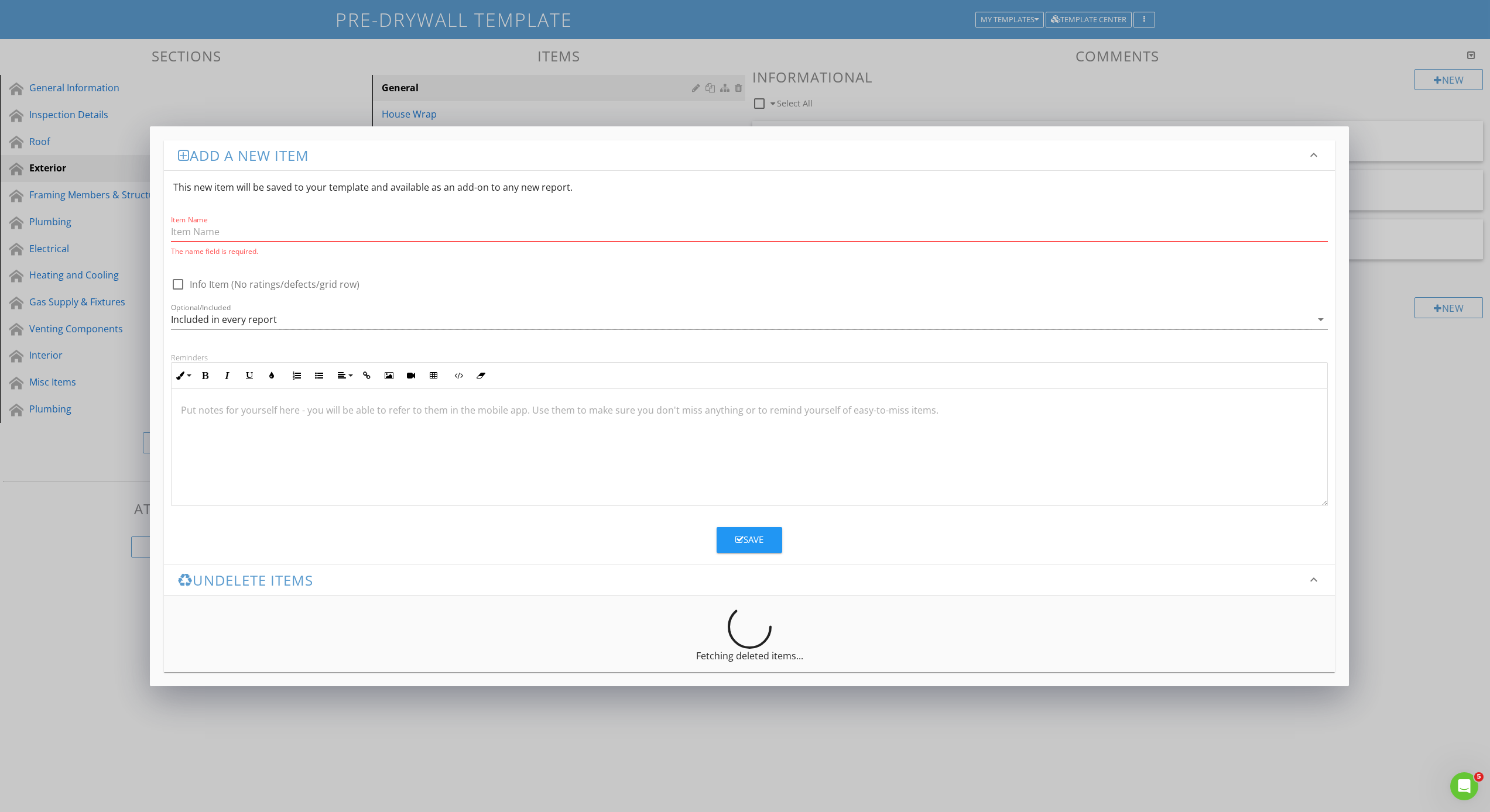
click at [679, 703] on div "Add a new item keyboard_arrow_down This new item will be saved to your template…" at bounding box center [745, 406] width 1490 height 812
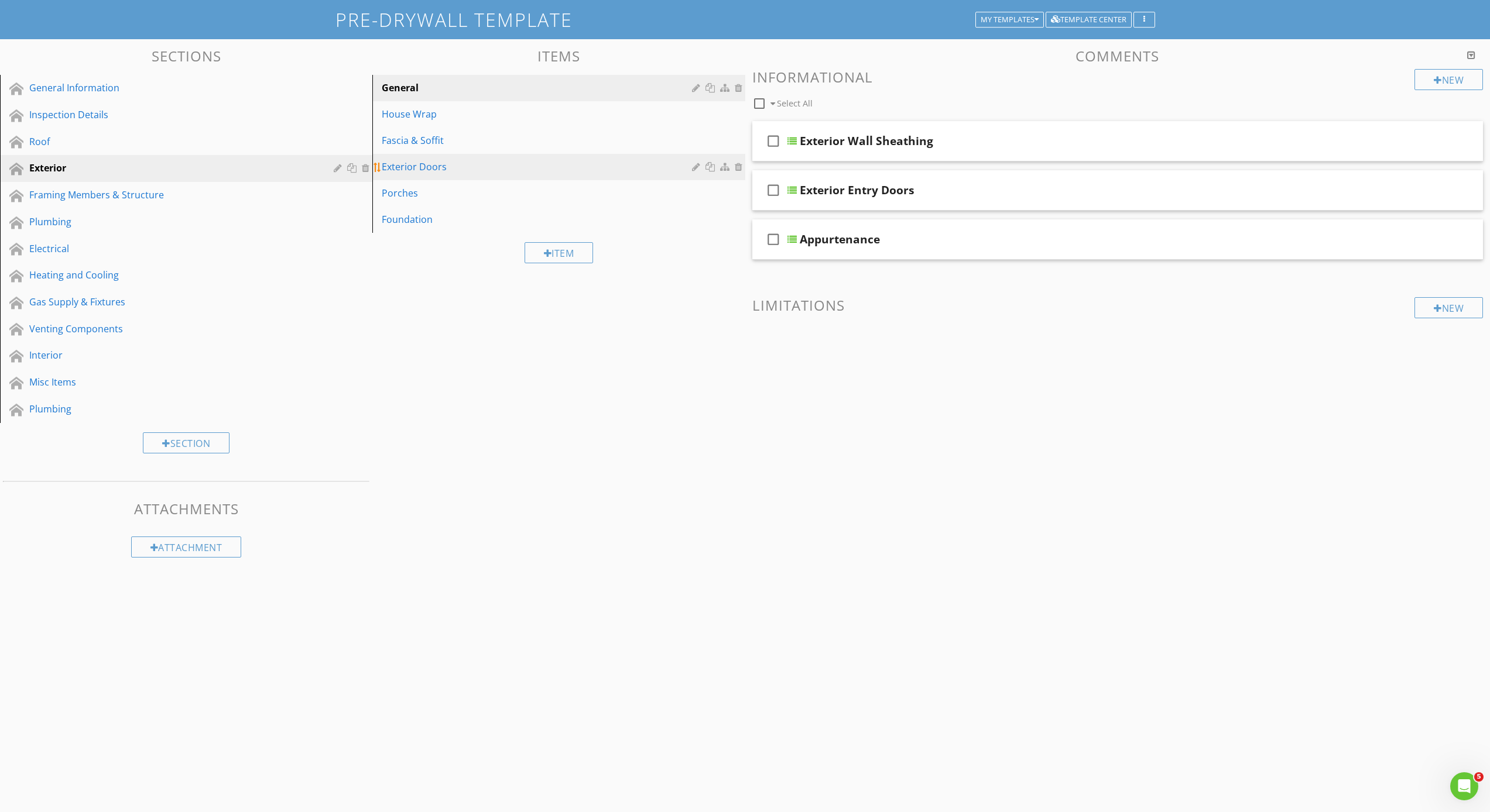
click at [570, 170] on div "Exterior Doors" at bounding box center [538, 166] width 313 height 14
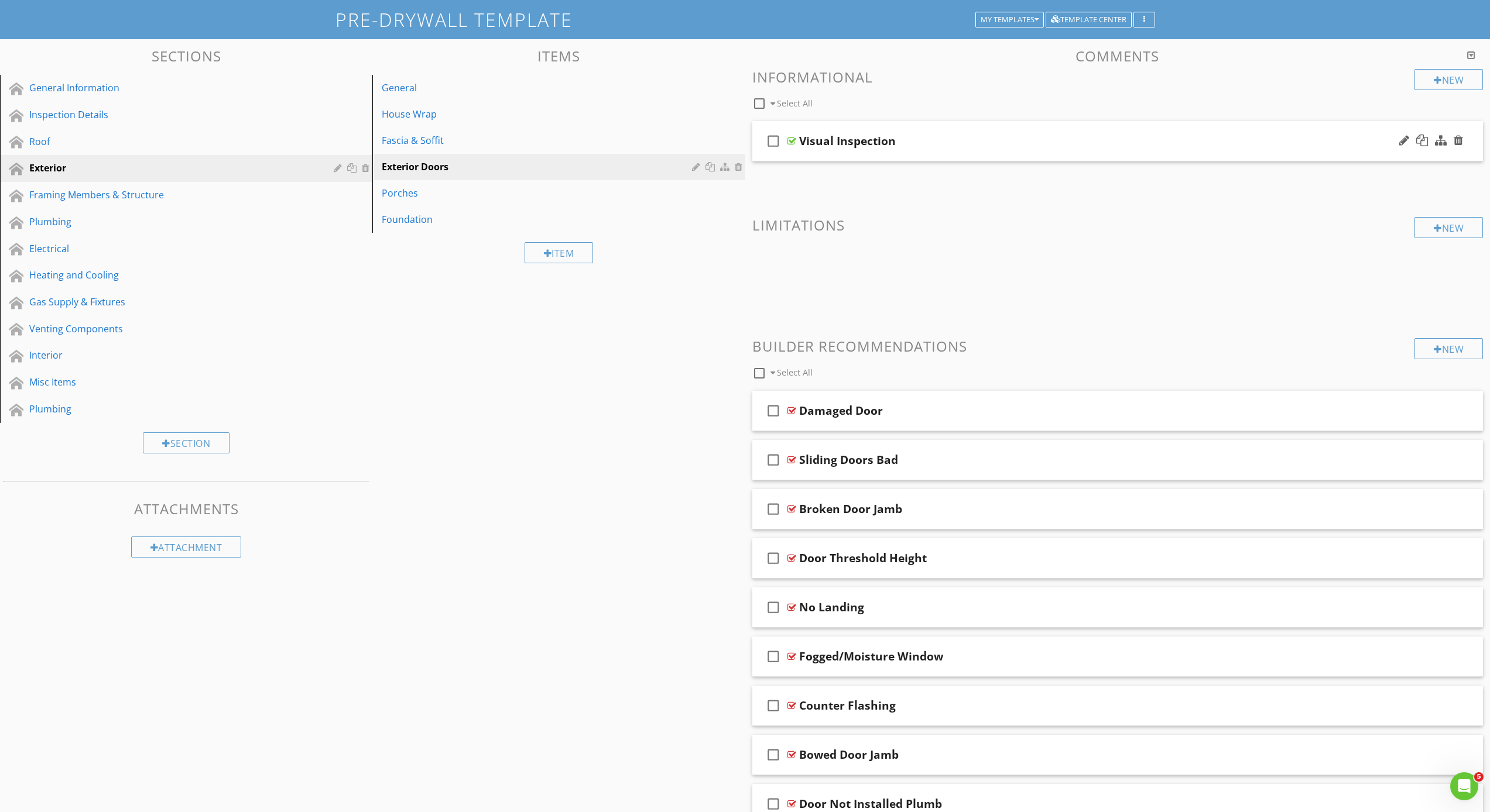
click at [777, 141] on icon "check_box_outline_blank" at bounding box center [773, 141] width 19 height 28
checkbox input "true"
click at [550, 196] on div "Porches" at bounding box center [538, 193] width 313 height 14
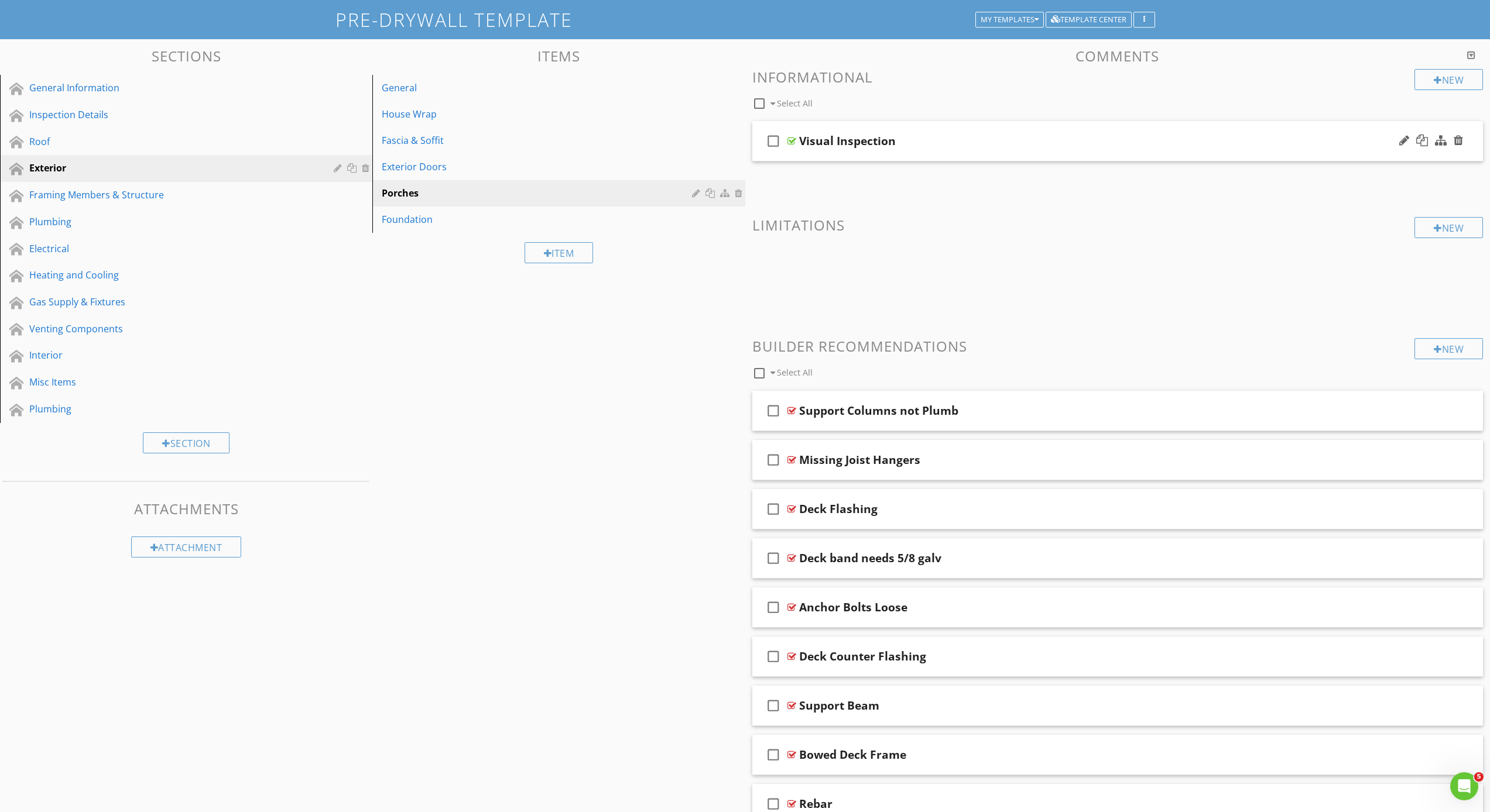
click at [773, 140] on icon "check_box_outline_blank" at bounding box center [773, 141] width 19 height 28
checkbox input "true"
click at [451, 220] on div "Foundation" at bounding box center [538, 219] width 313 height 14
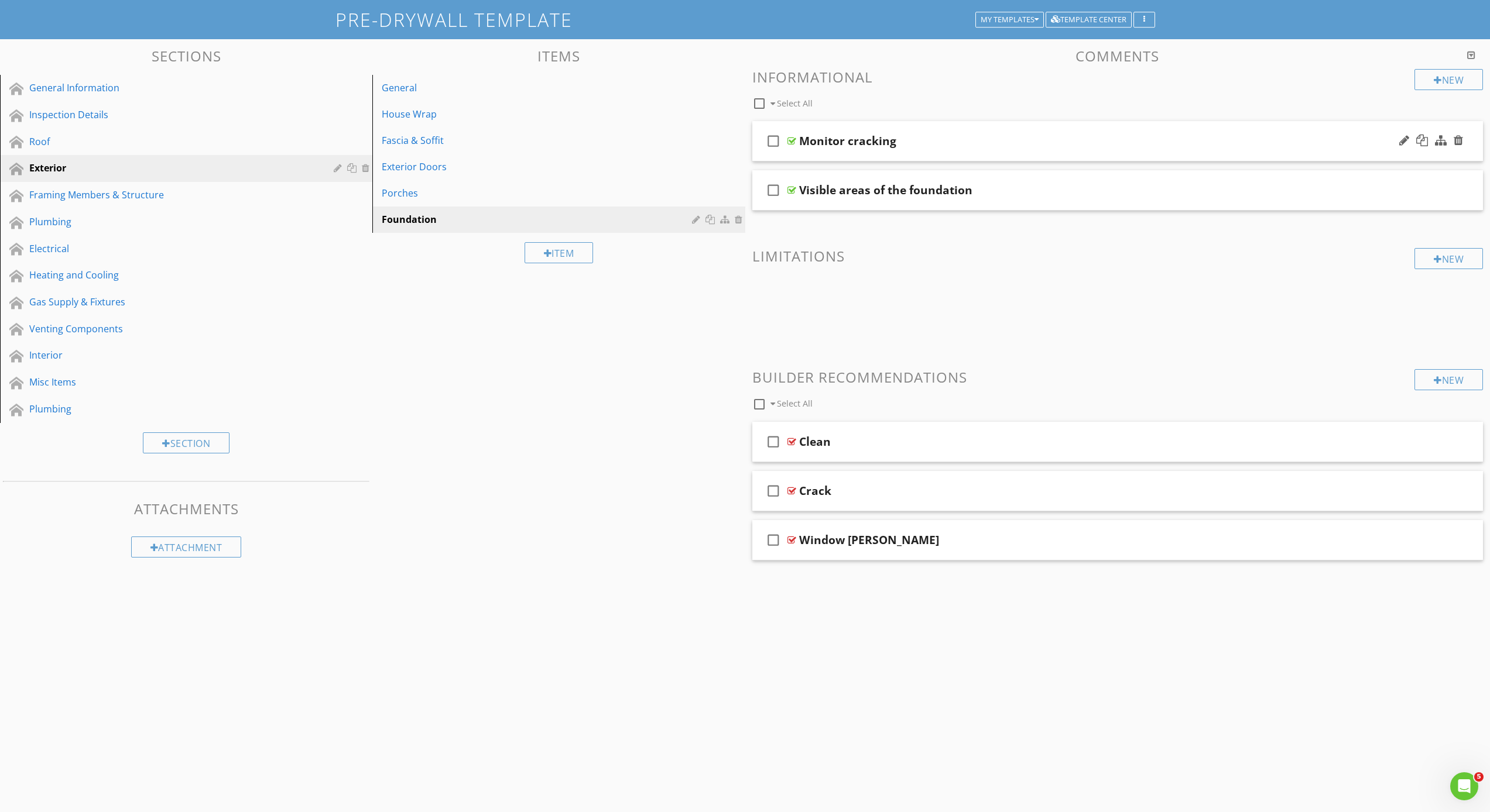
click at [780, 150] on icon "check_box_outline_blank" at bounding box center [773, 141] width 19 height 28
click at [780, 150] on icon "check_box" at bounding box center [773, 141] width 19 height 28
click at [796, 150] on div "check_box_outline_blank Monitor cracking" at bounding box center [1118, 141] width 731 height 41
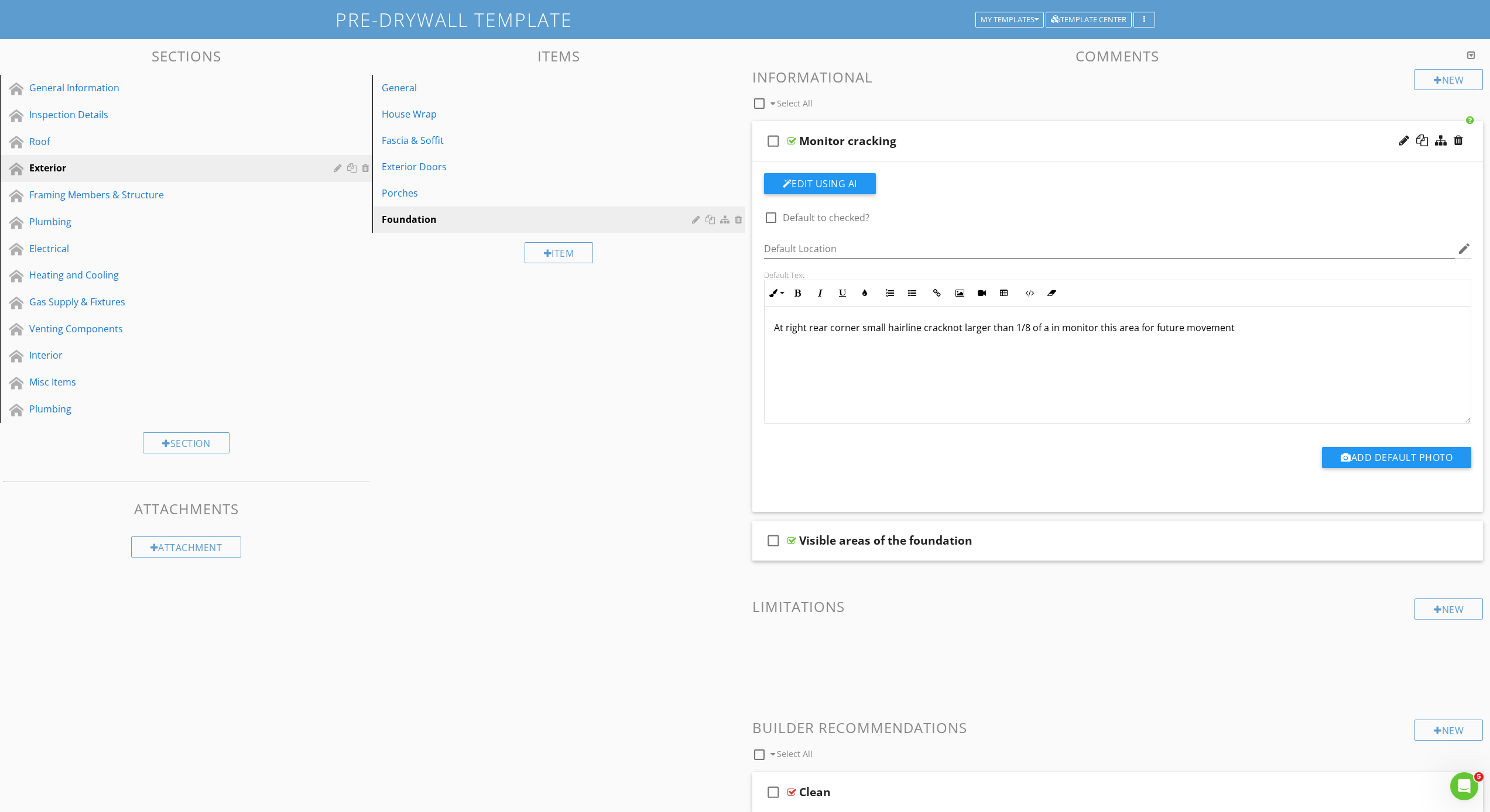
click at [1243, 325] on p "At right rear corner small hairline cracknot larger than 1/8 of a in monitor th…" at bounding box center [1118, 327] width 688 height 14
click at [442, 189] on div "Porches" at bounding box center [538, 193] width 313 height 14
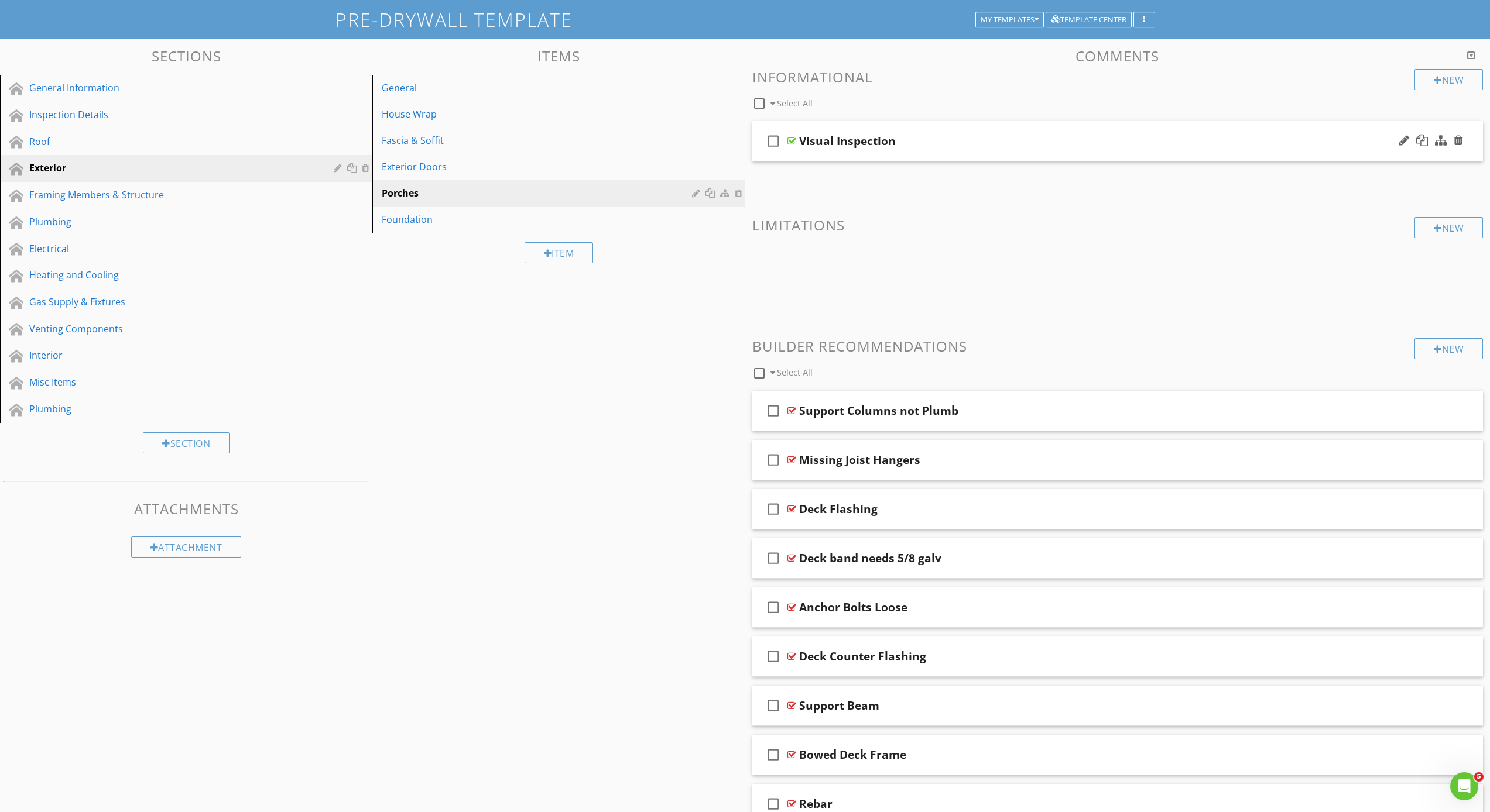
click at [796, 152] on div "check_box_outline_blank Visual Inspection" at bounding box center [1118, 141] width 731 height 41
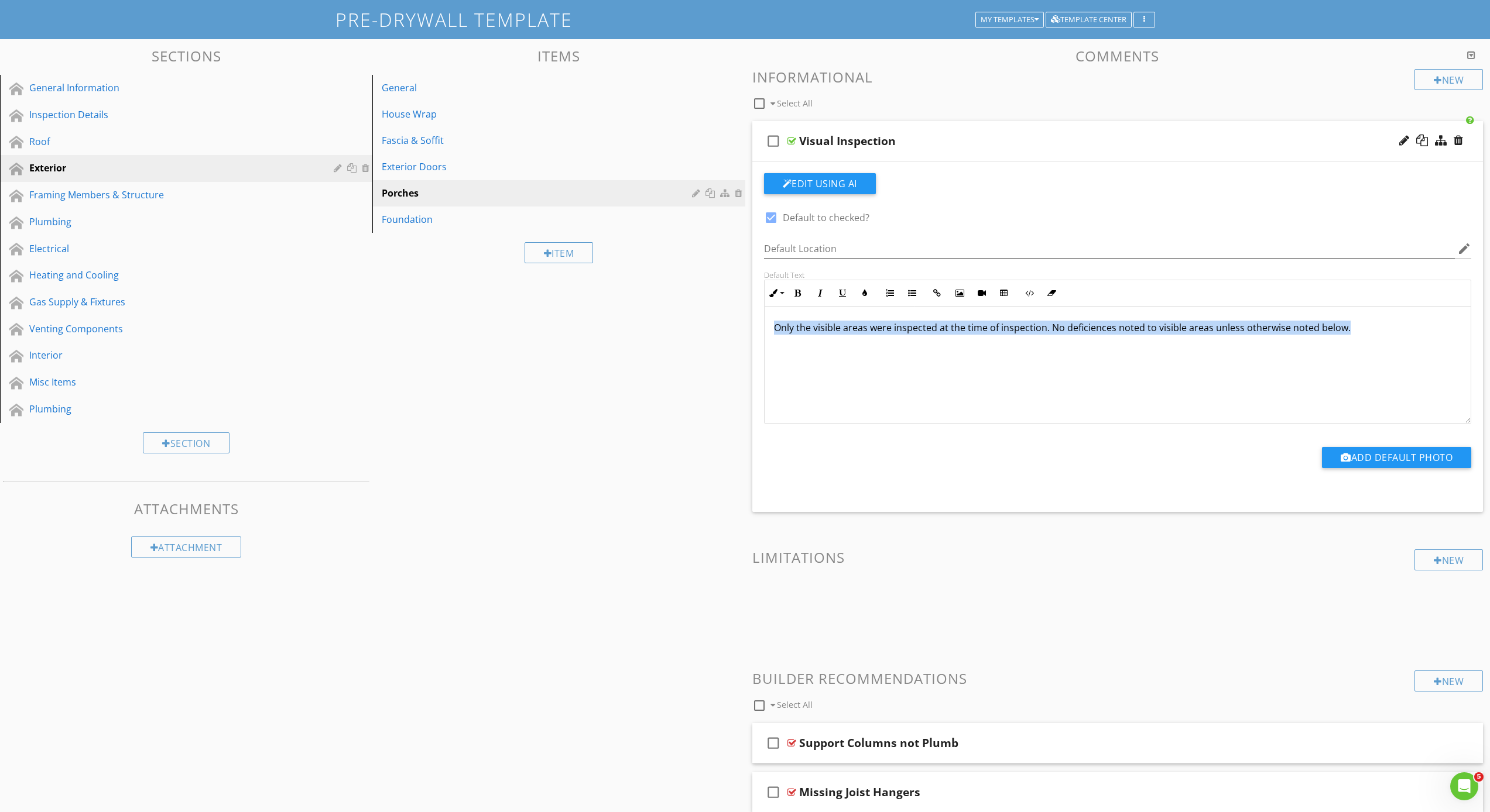
drag, startPoint x: 1352, startPoint y: 327, endPoint x: 739, endPoint y: 327, distance: 613.0
click at [739, 327] on div "Sections General Information Inspection Details Roof Exterior Framing Members &…" at bounding box center [745, 690] width 1490 height 1302
copy p "Only the visible areas were inspected at the time of inspection. No deficiences…"
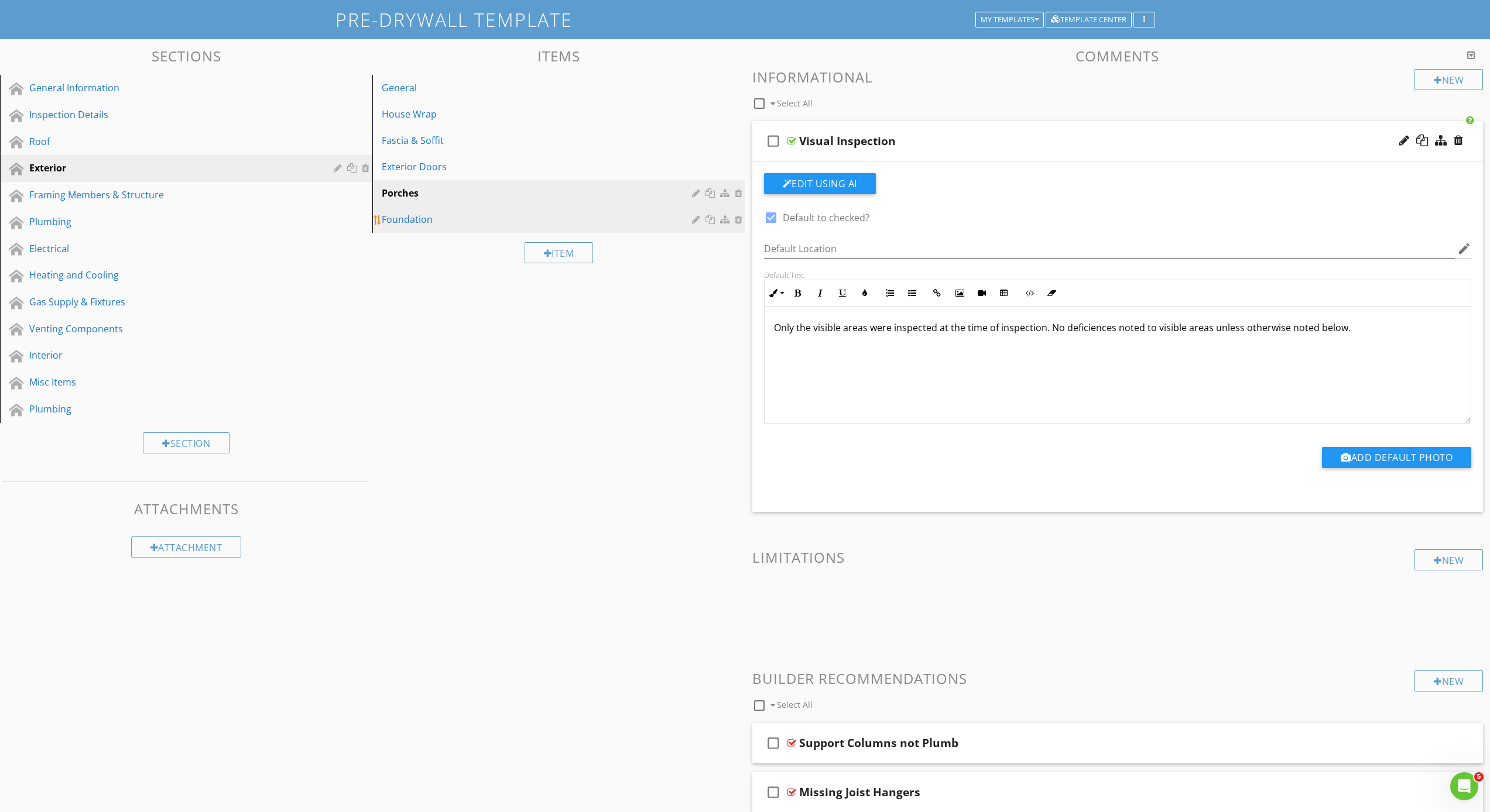
click at [447, 213] on div "Foundation" at bounding box center [538, 219] width 313 height 14
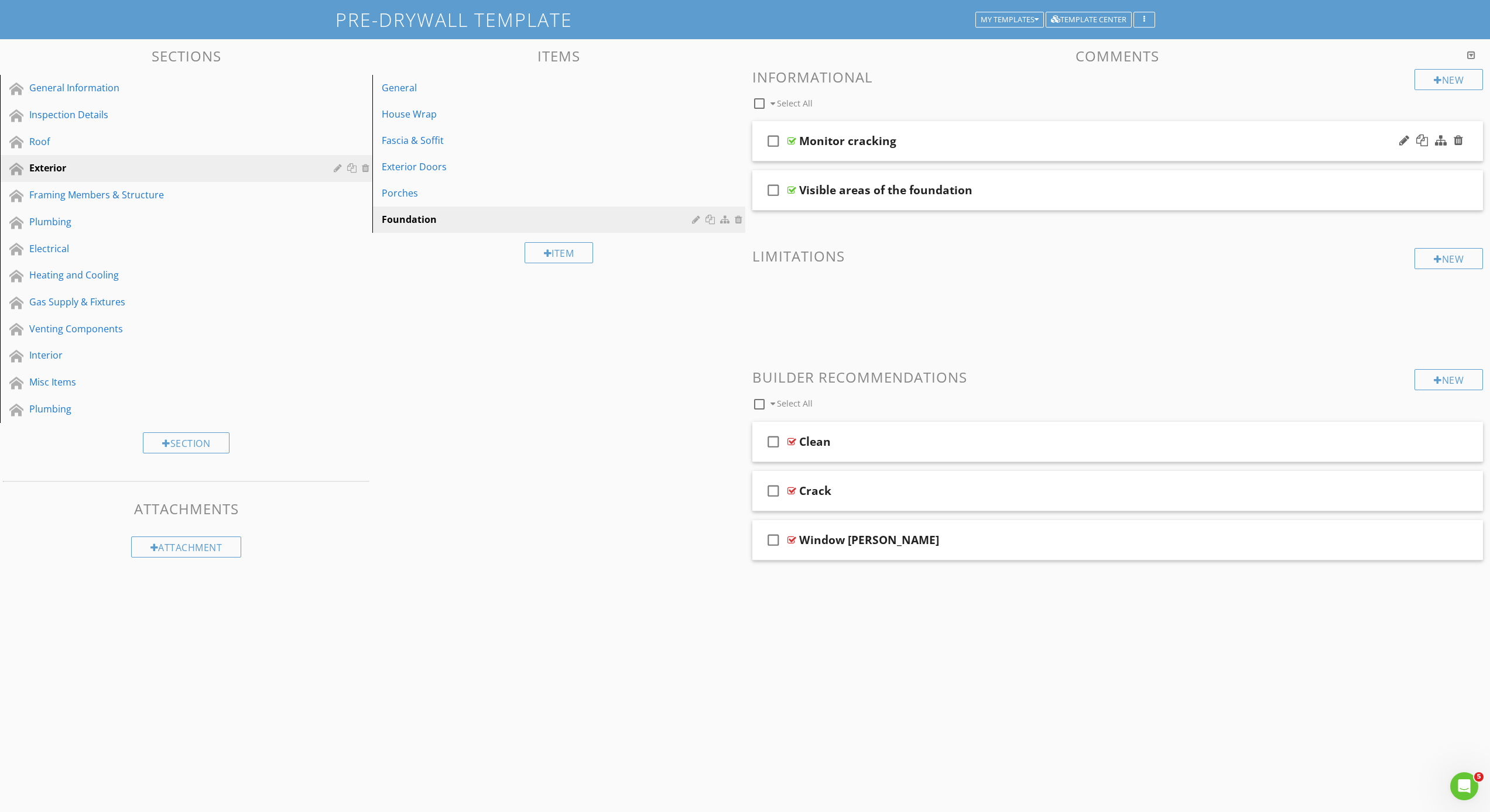
click at [794, 151] on div "check_box_outline_blank Monitor cracking" at bounding box center [1118, 141] width 731 height 41
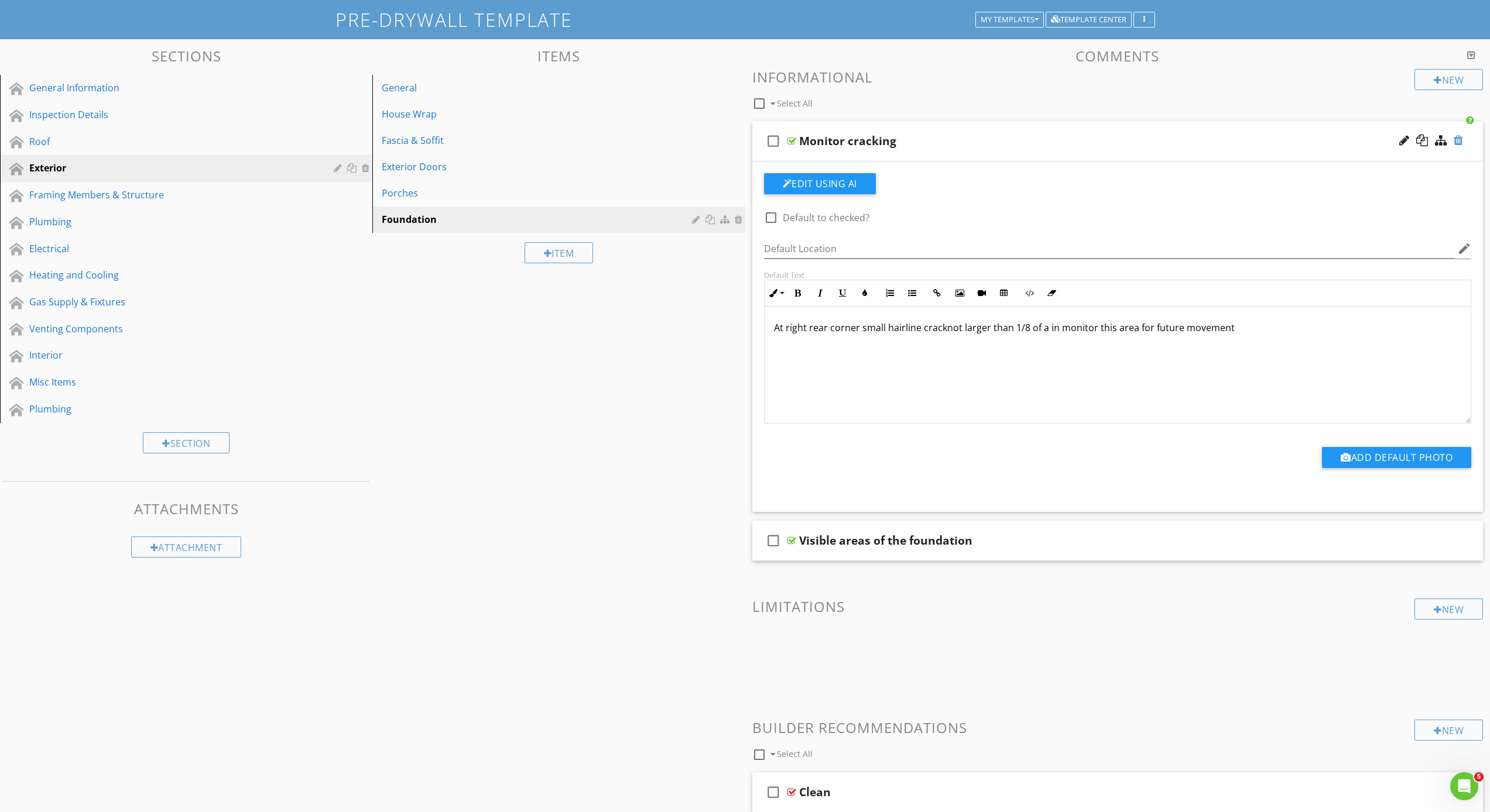
click at [1456, 141] on div at bounding box center [1458, 140] width 9 height 12
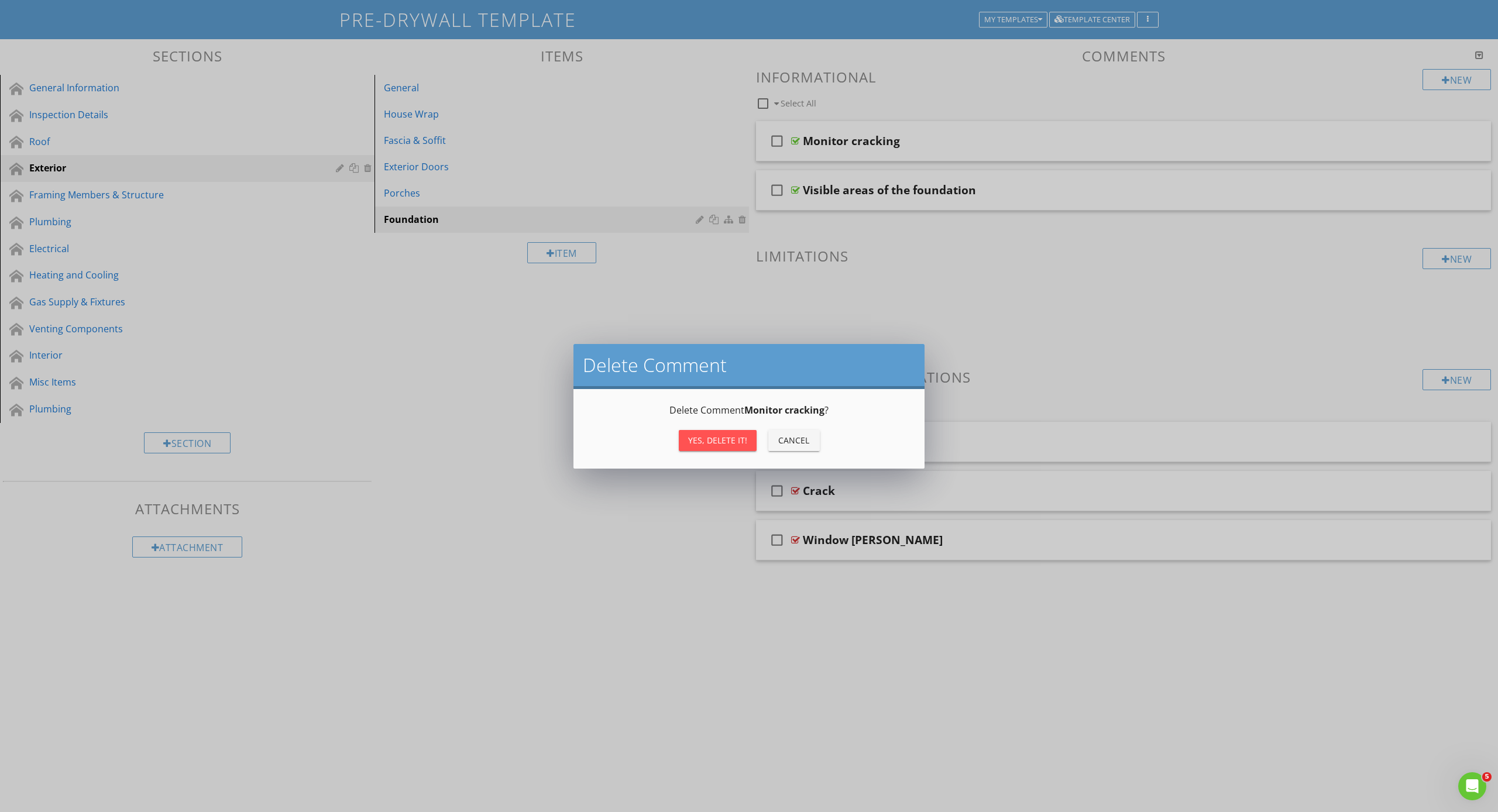
click at [717, 435] on div "Yes, Delete it!" at bounding box center [717, 440] width 59 height 12
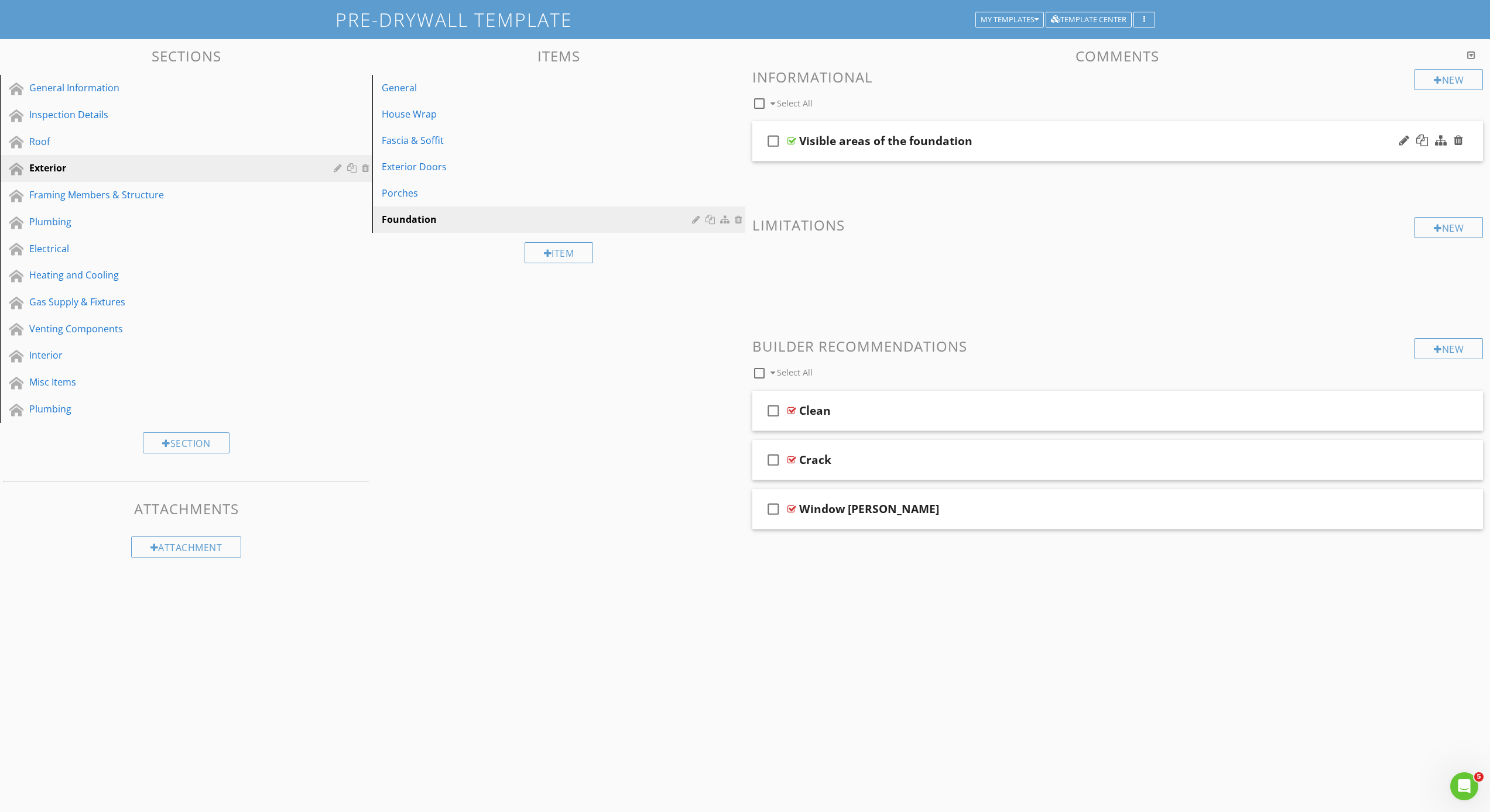
click at [789, 151] on div "check_box_outline_blank Visible areas of the foundation" at bounding box center [1118, 141] width 731 height 41
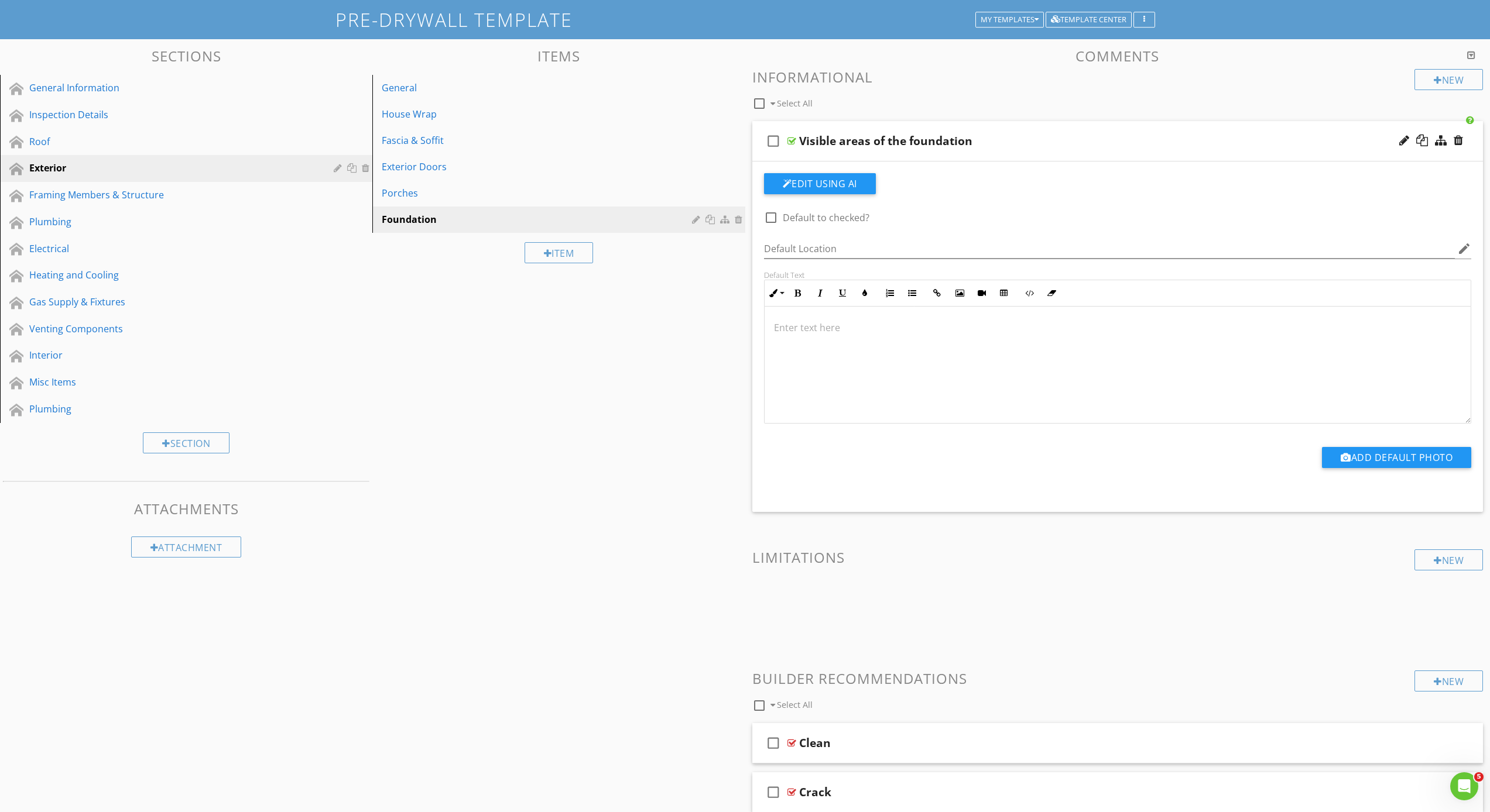
click at [824, 350] on div at bounding box center [1118, 365] width 707 height 117
click at [729, 302] on div "Sections General Information Inspection Details Roof Exterior Framing Members &…" at bounding box center [745, 469] width 1490 height 860
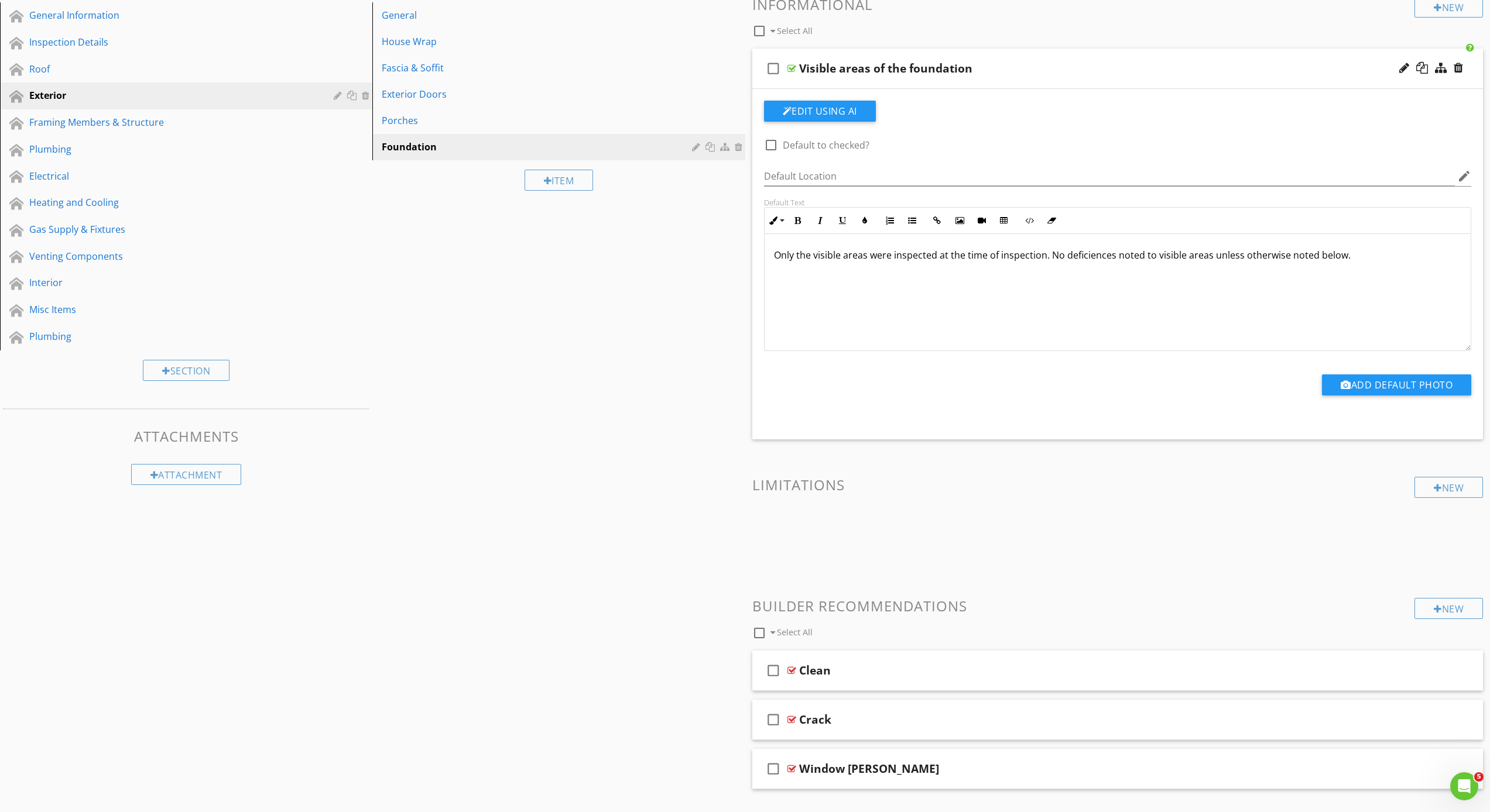
scroll to position [0, 0]
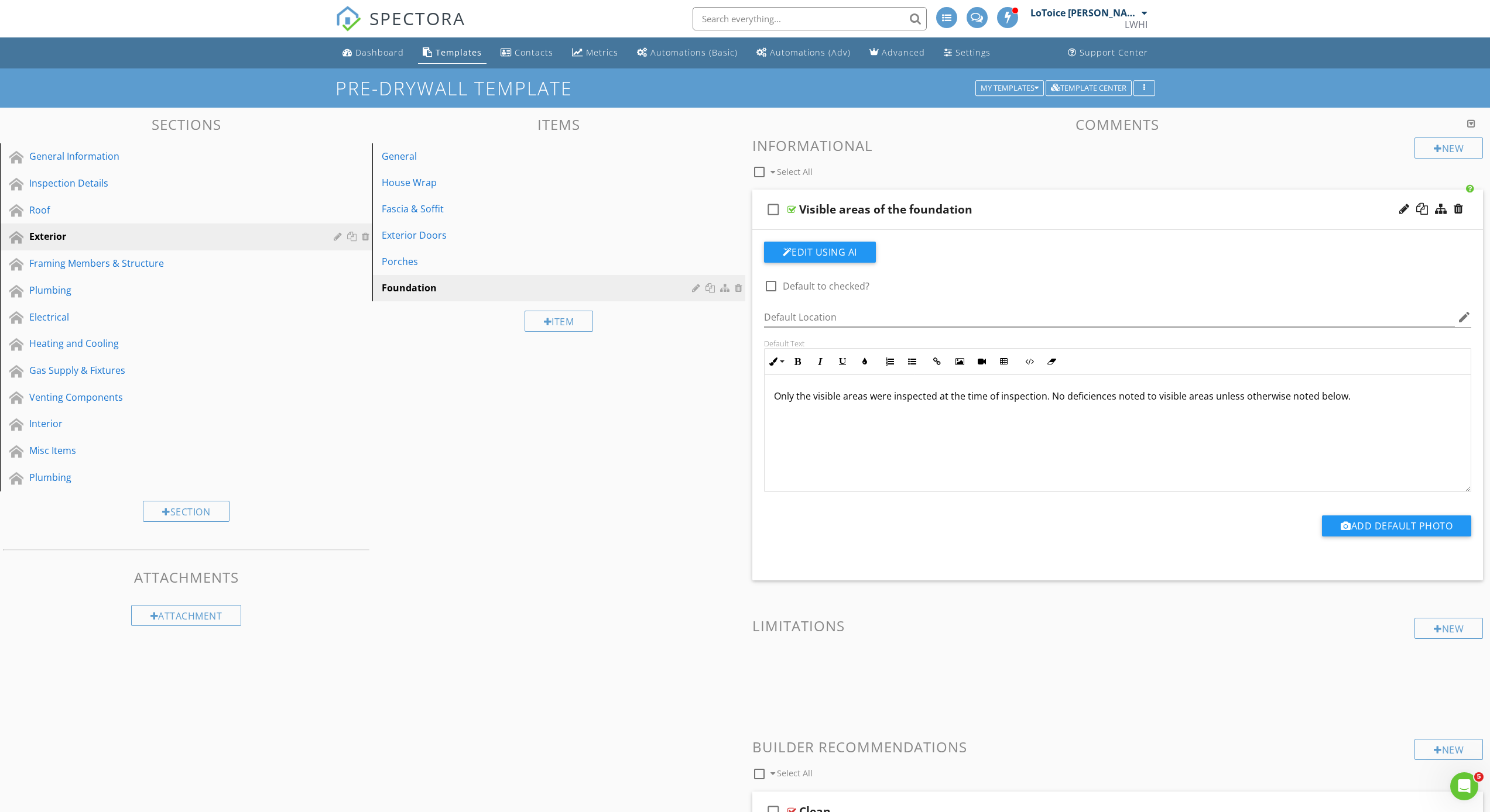
click at [612, 343] on div "Sections General Information Inspection Details Roof Exterior Framing Members &…" at bounding box center [745, 538] width 1490 height 860
click at [131, 268] on div "Framing Members & Structure" at bounding box center [173, 263] width 288 height 14
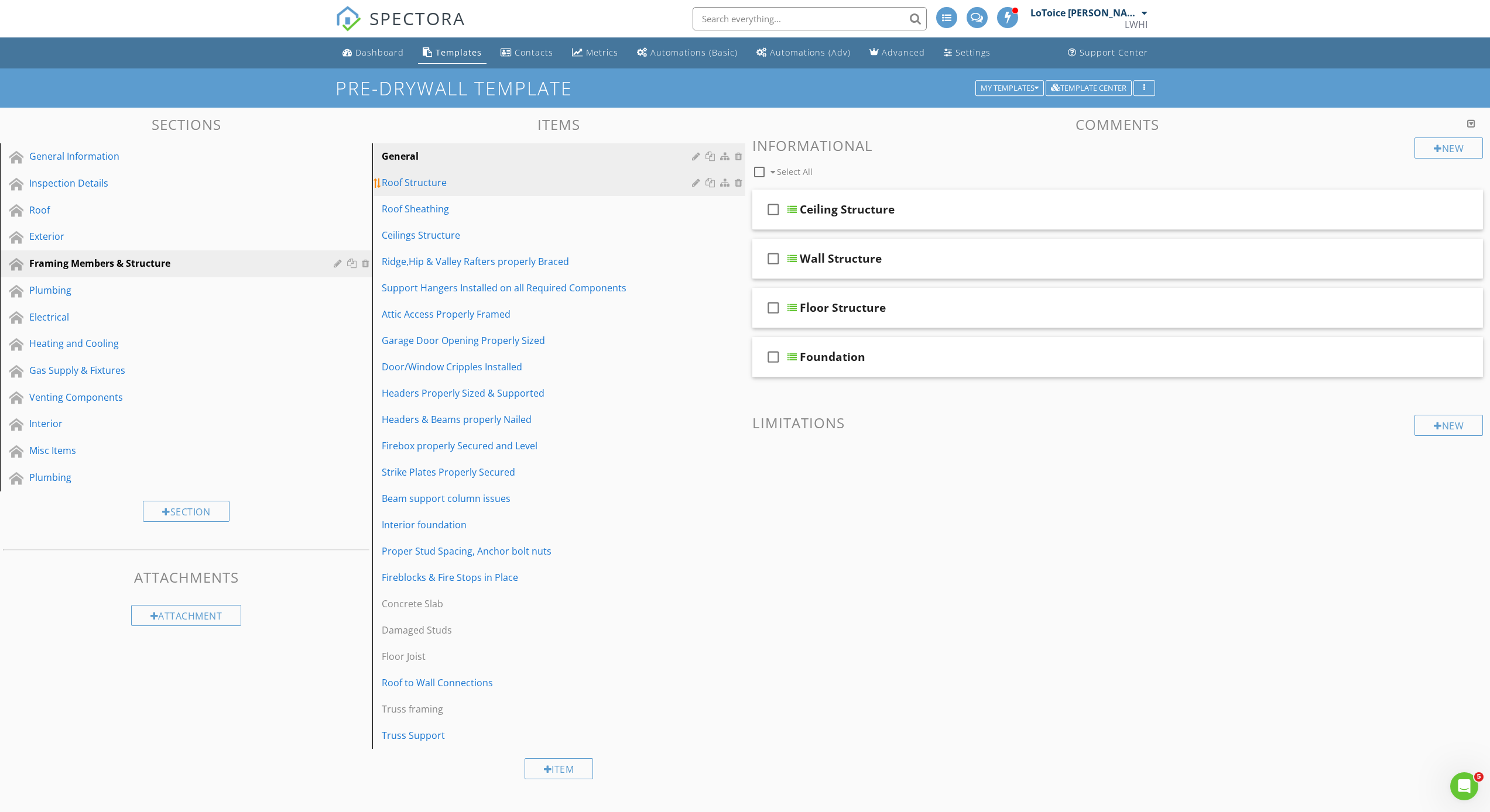
click at [471, 184] on div "Roof Structure" at bounding box center [538, 182] width 313 height 14
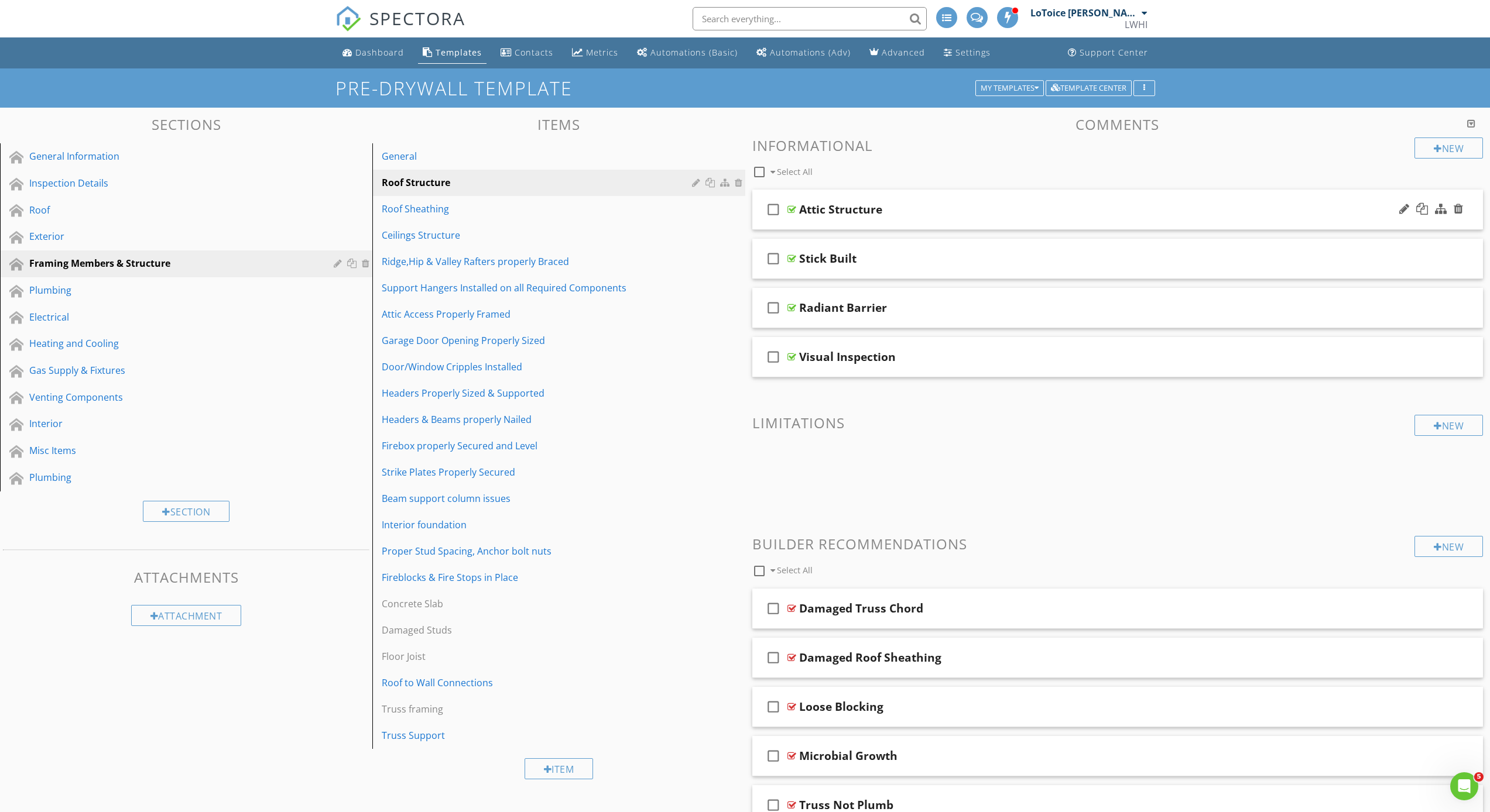
click at [885, 216] on div "check_box_outline_blank Attic Structure" at bounding box center [1118, 209] width 731 height 41
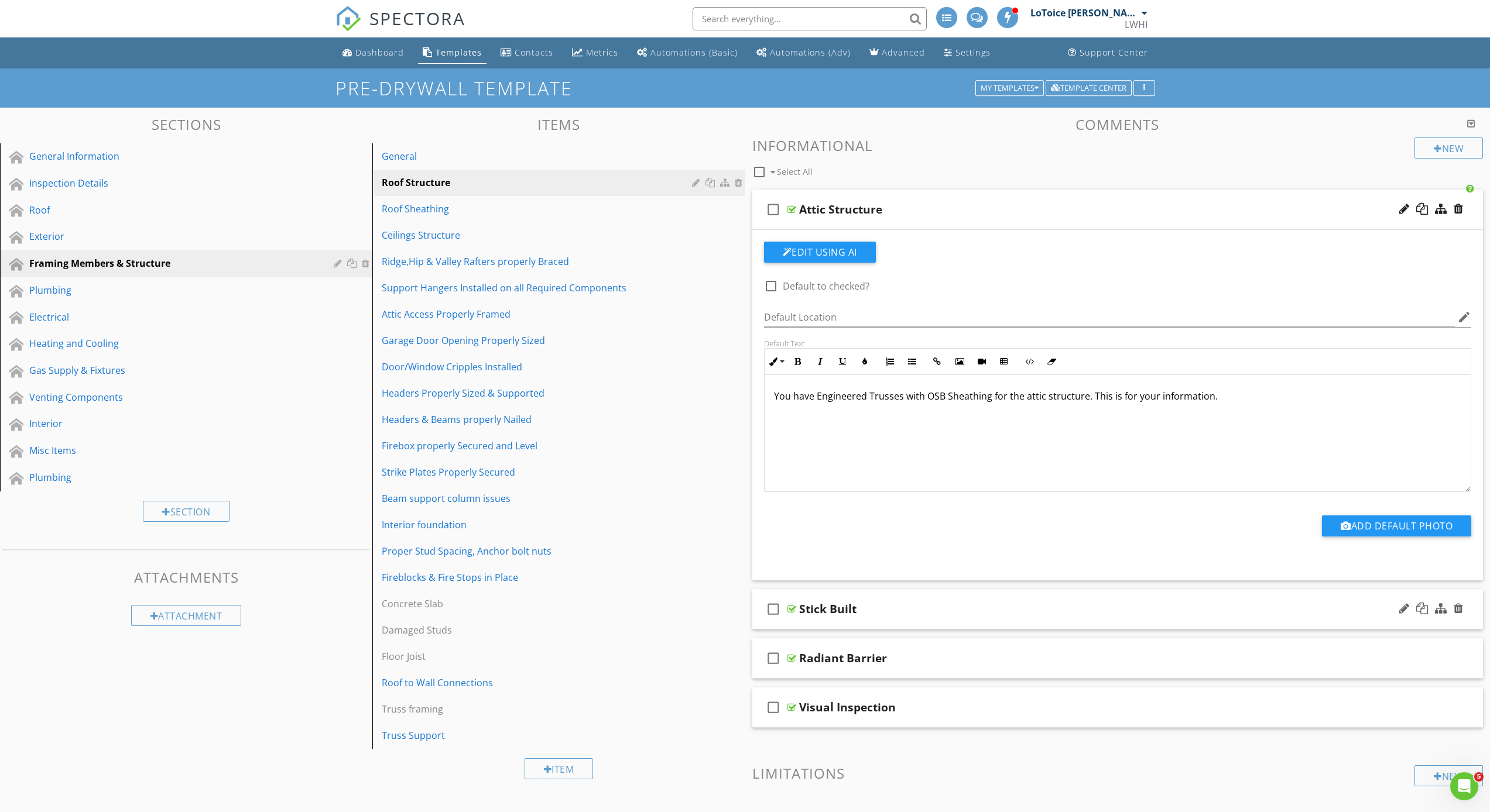
click at [826, 619] on div "check_box_outline_blank Stick Built" at bounding box center [1118, 609] width 731 height 41
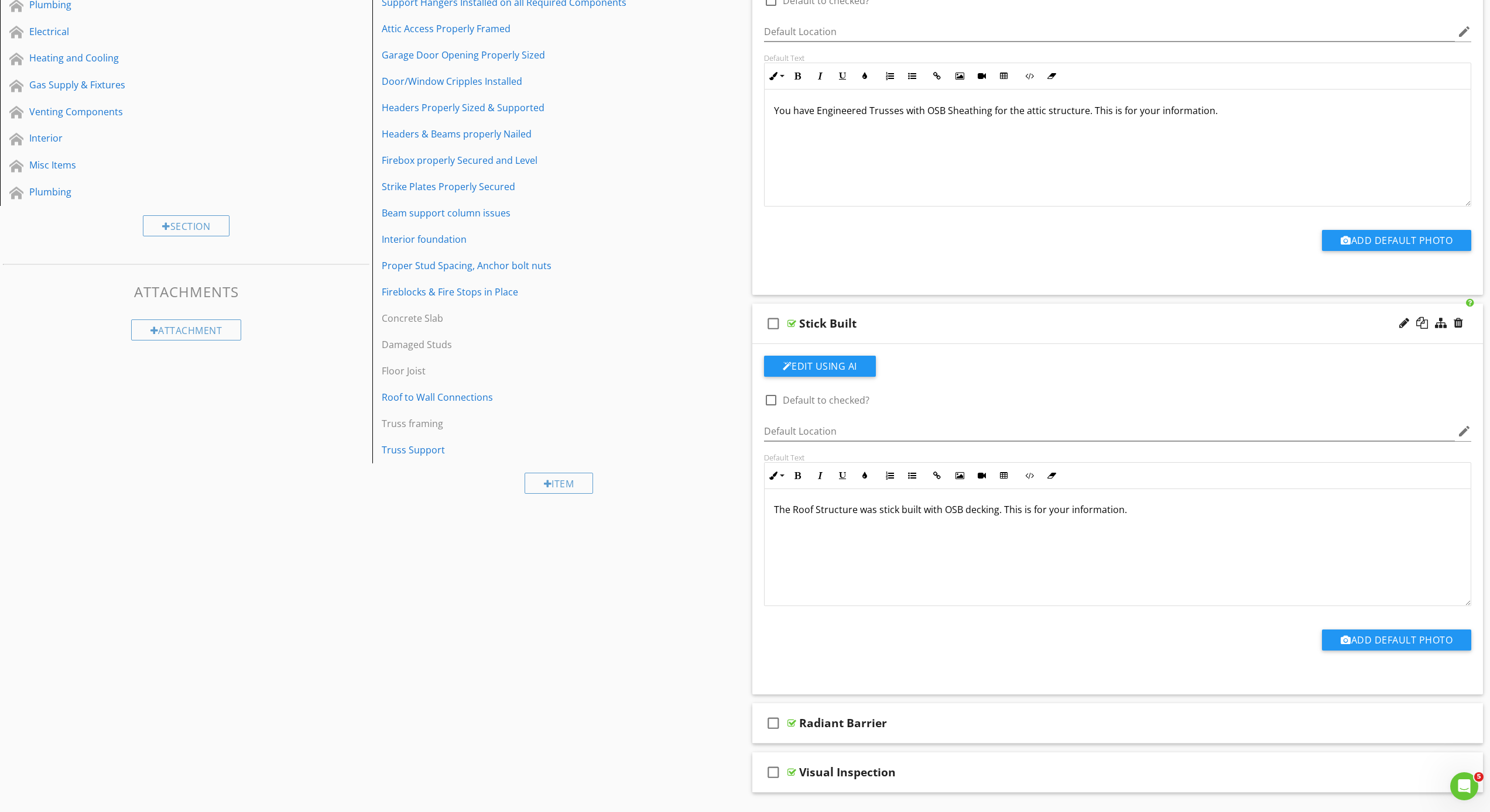
scroll to position [322, 0]
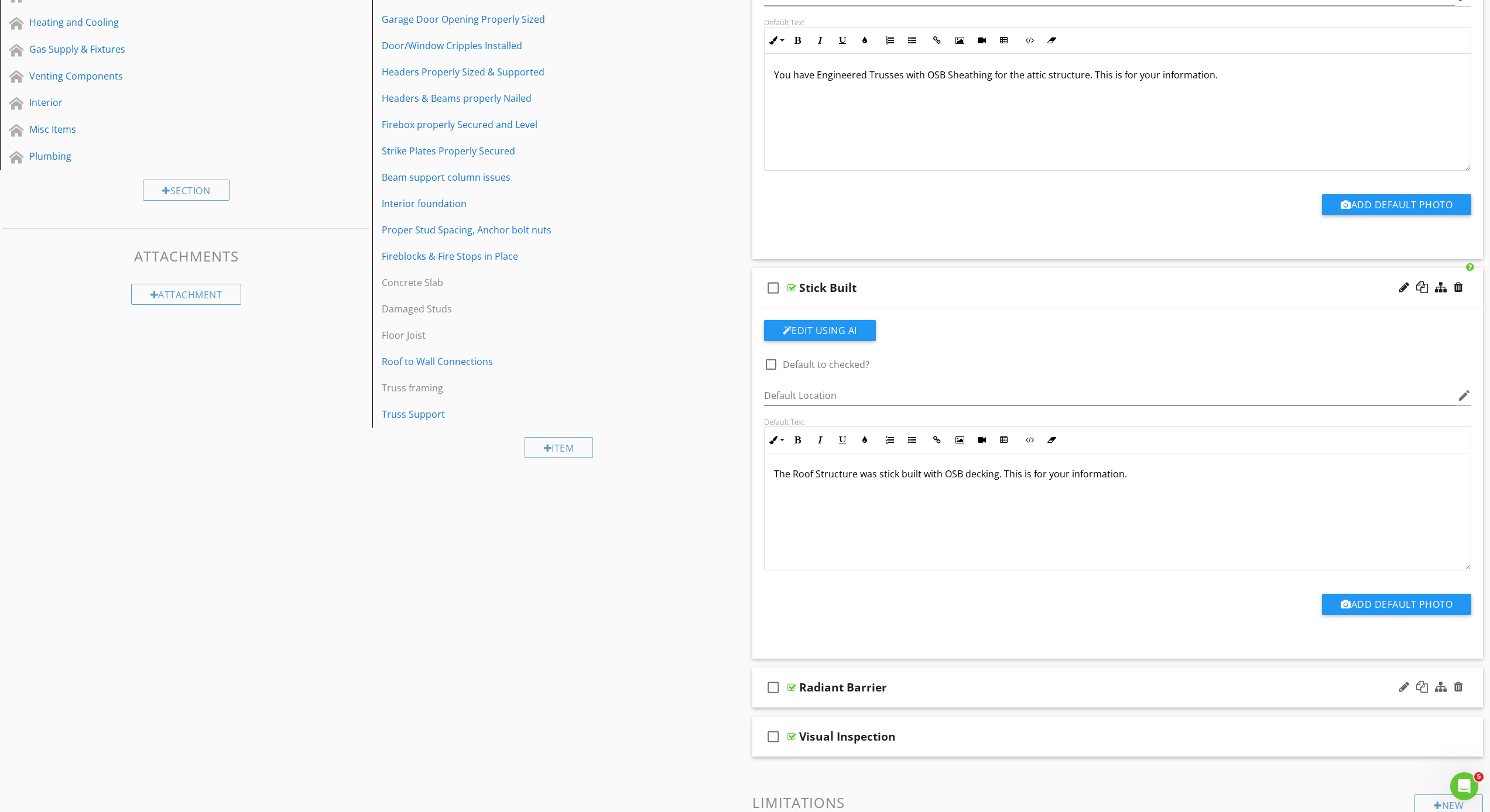
click at [820, 696] on div "check_box_outline_blank Radiant Barrier" at bounding box center [1118, 687] width 731 height 41
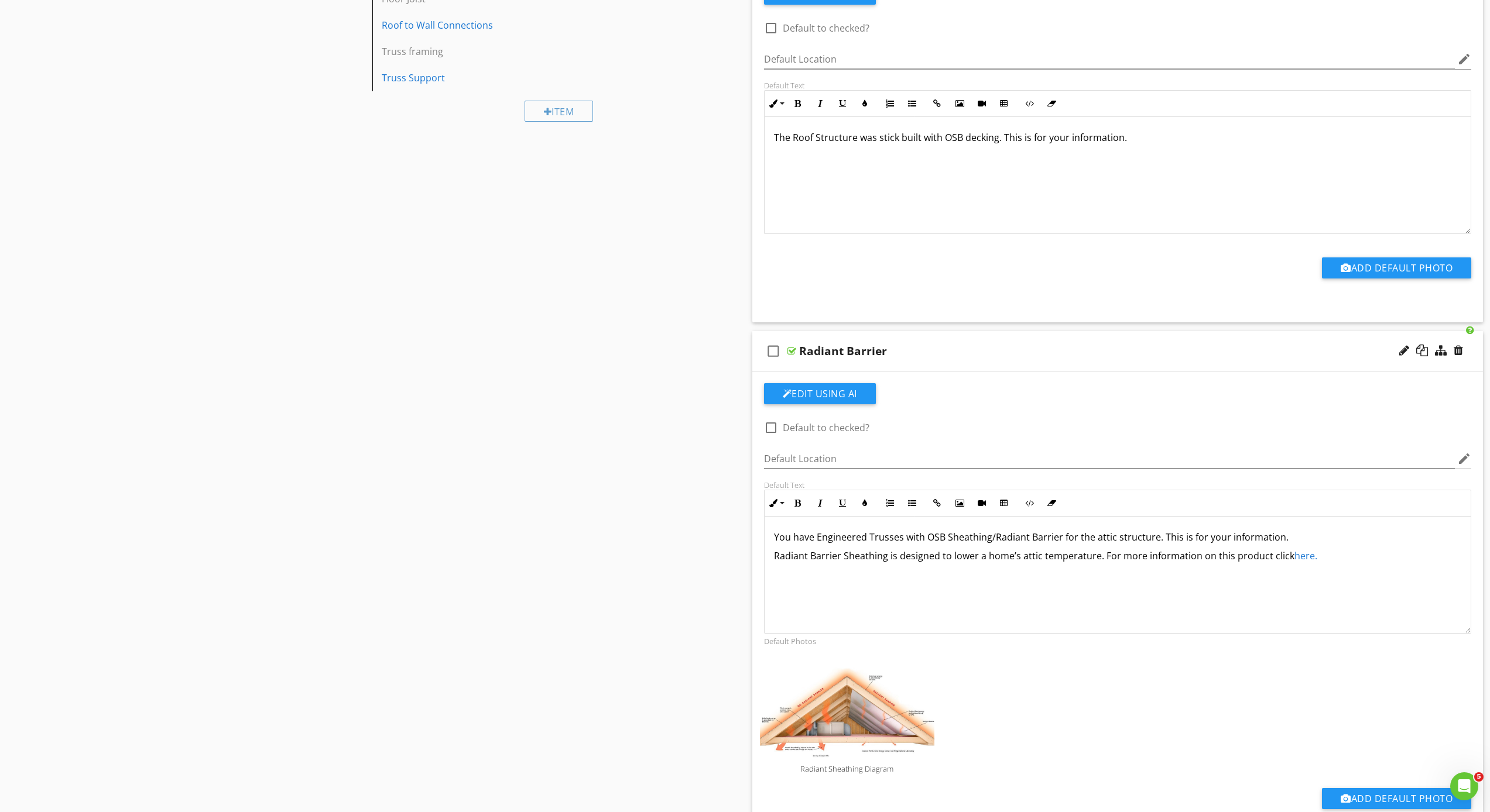
scroll to position [697, 0]
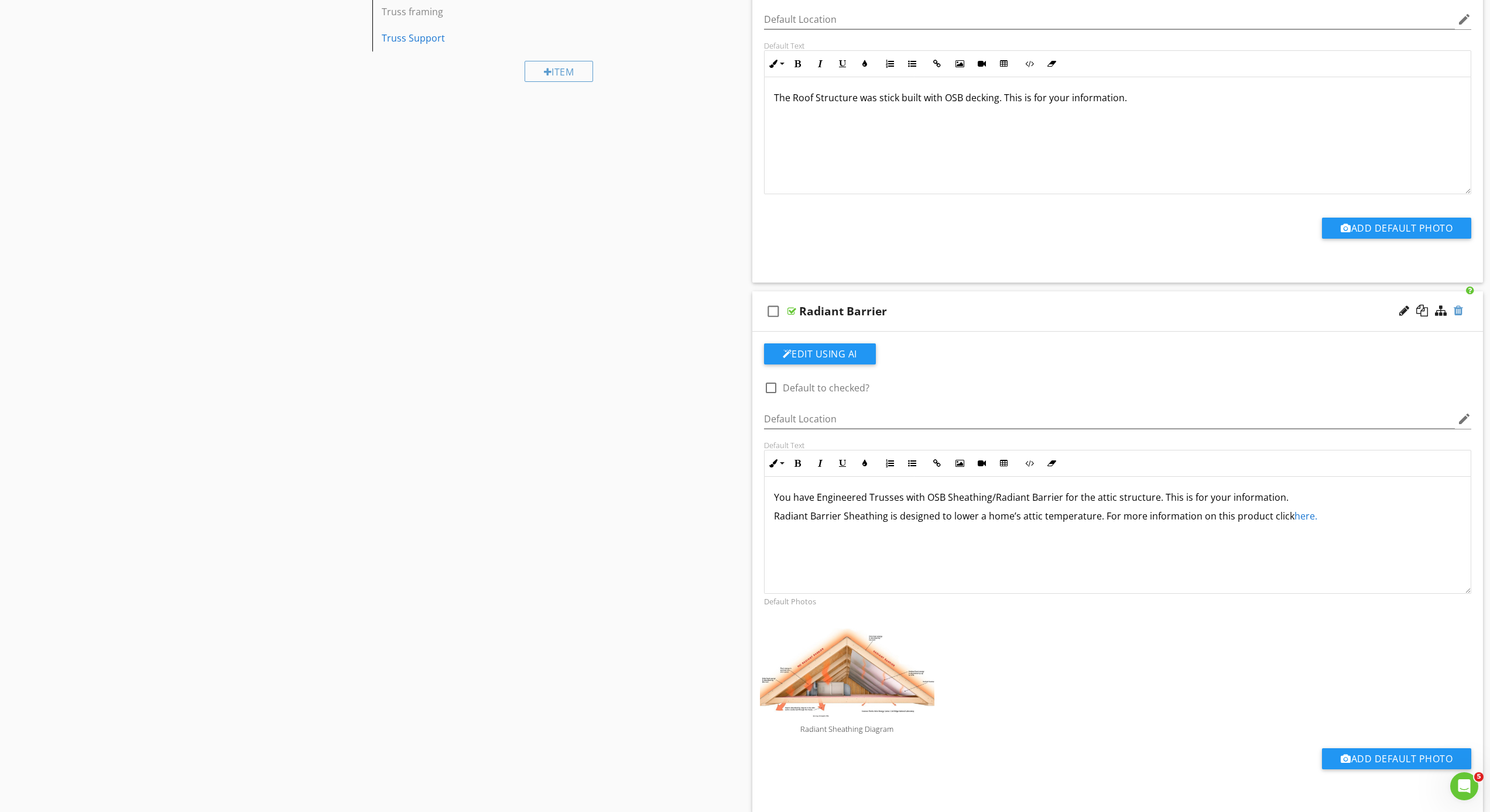
click at [1459, 311] on div at bounding box center [1458, 311] width 9 height 12
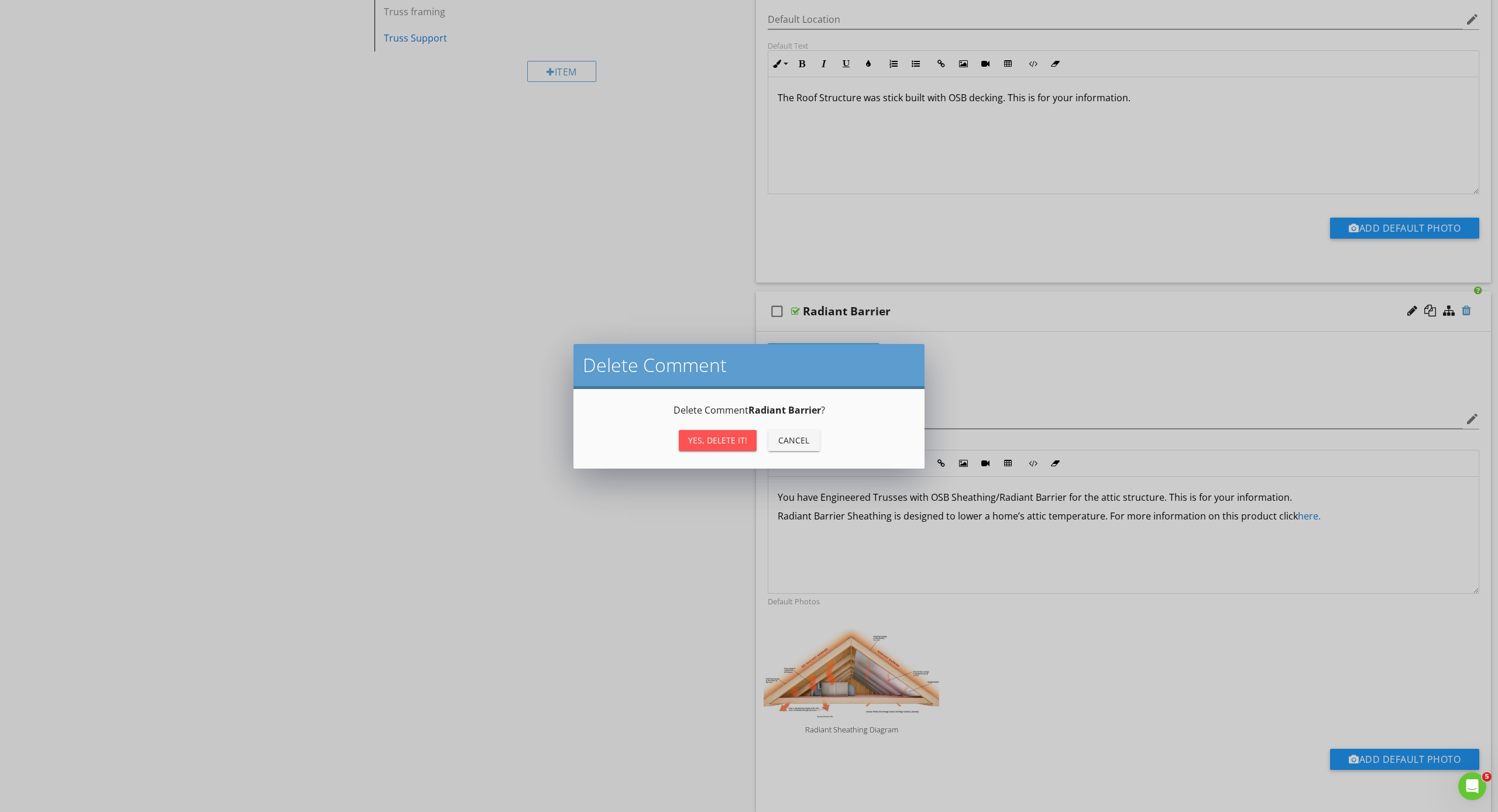
type textarea "<p>You have Engineered Trusses with OSB Sheathing/Radiant Barrier for the attic…"
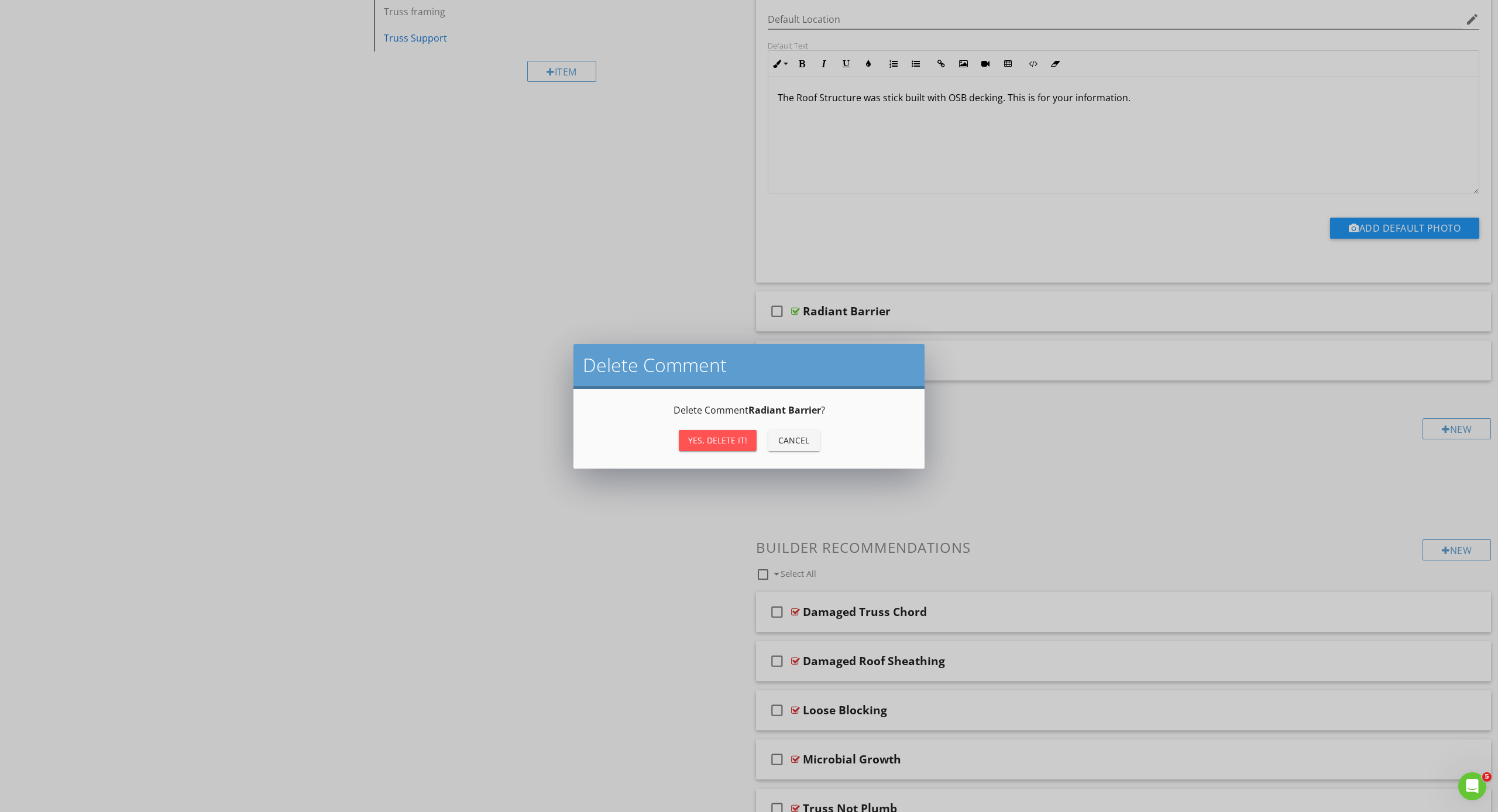
click at [717, 432] on button "Yes, Delete it!" at bounding box center [718, 440] width 78 height 21
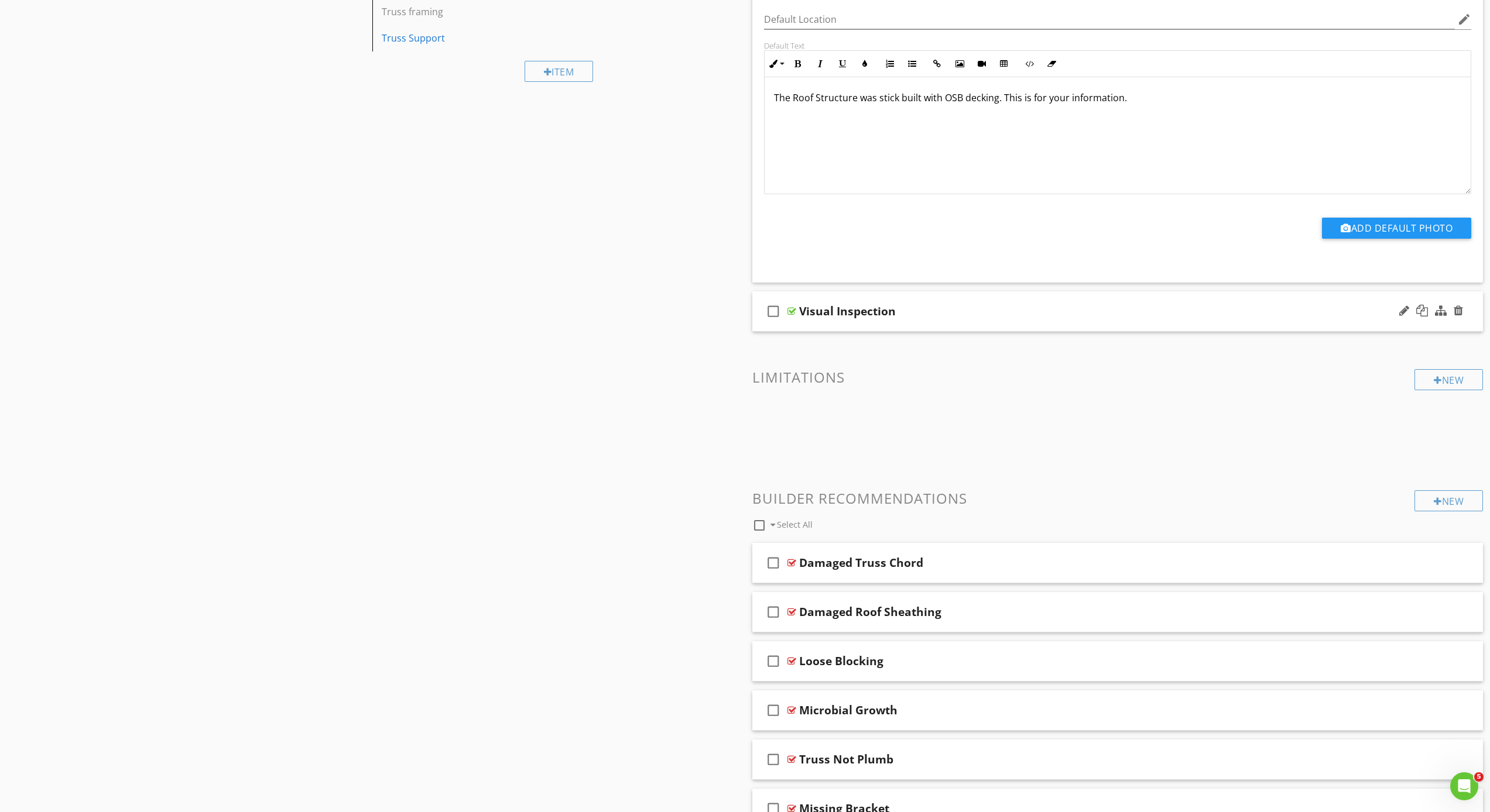
click at [791, 322] on div "check_box_outline_blank Visual Inspection" at bounding box center [1118, 312] width 731 height 41
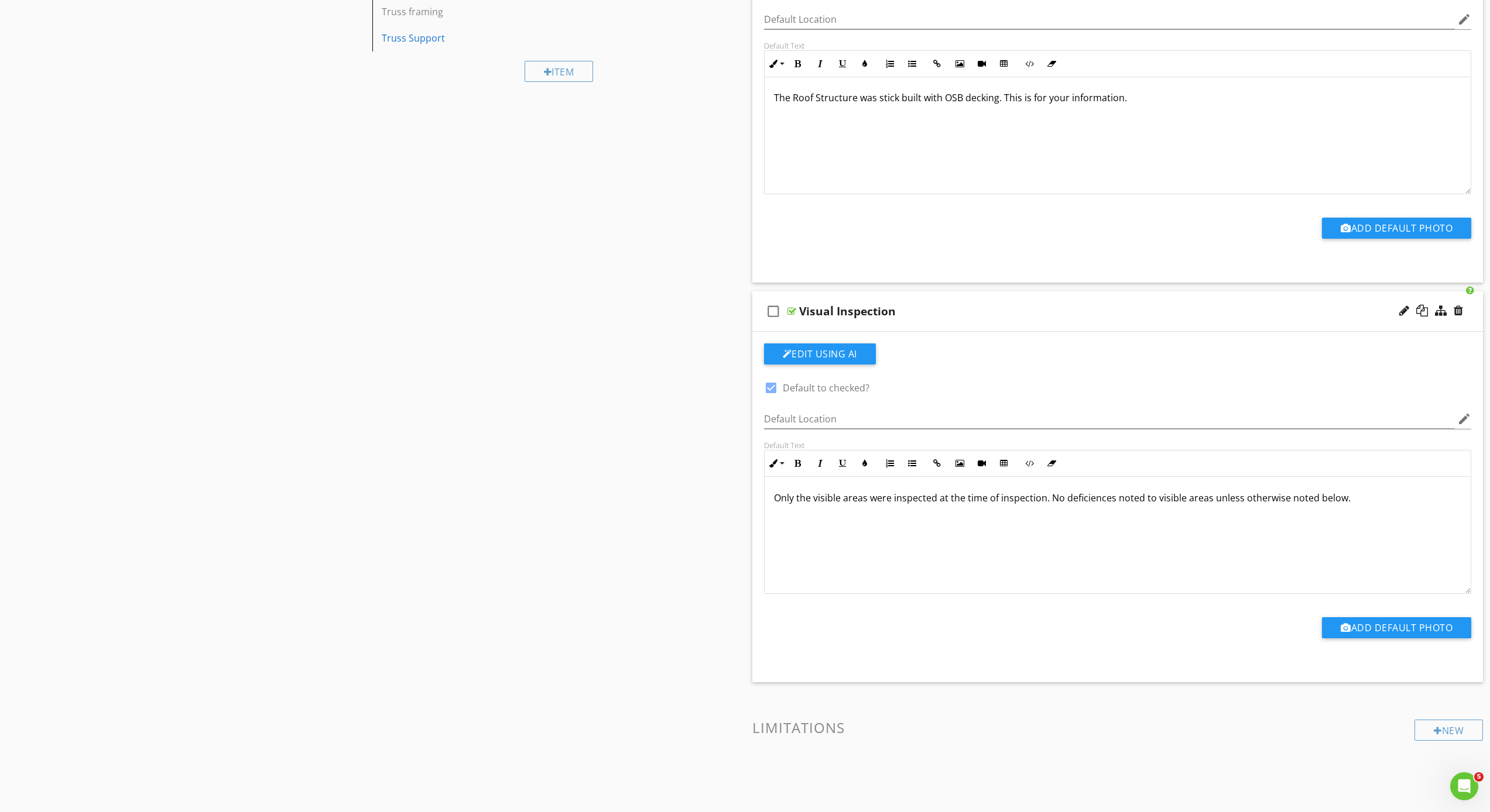
click at [665, 414] on div "Sections General Information Inspection Details Roof Exterior Framing Members &…" at bounding box center [745, 337] width 1490 height 1856
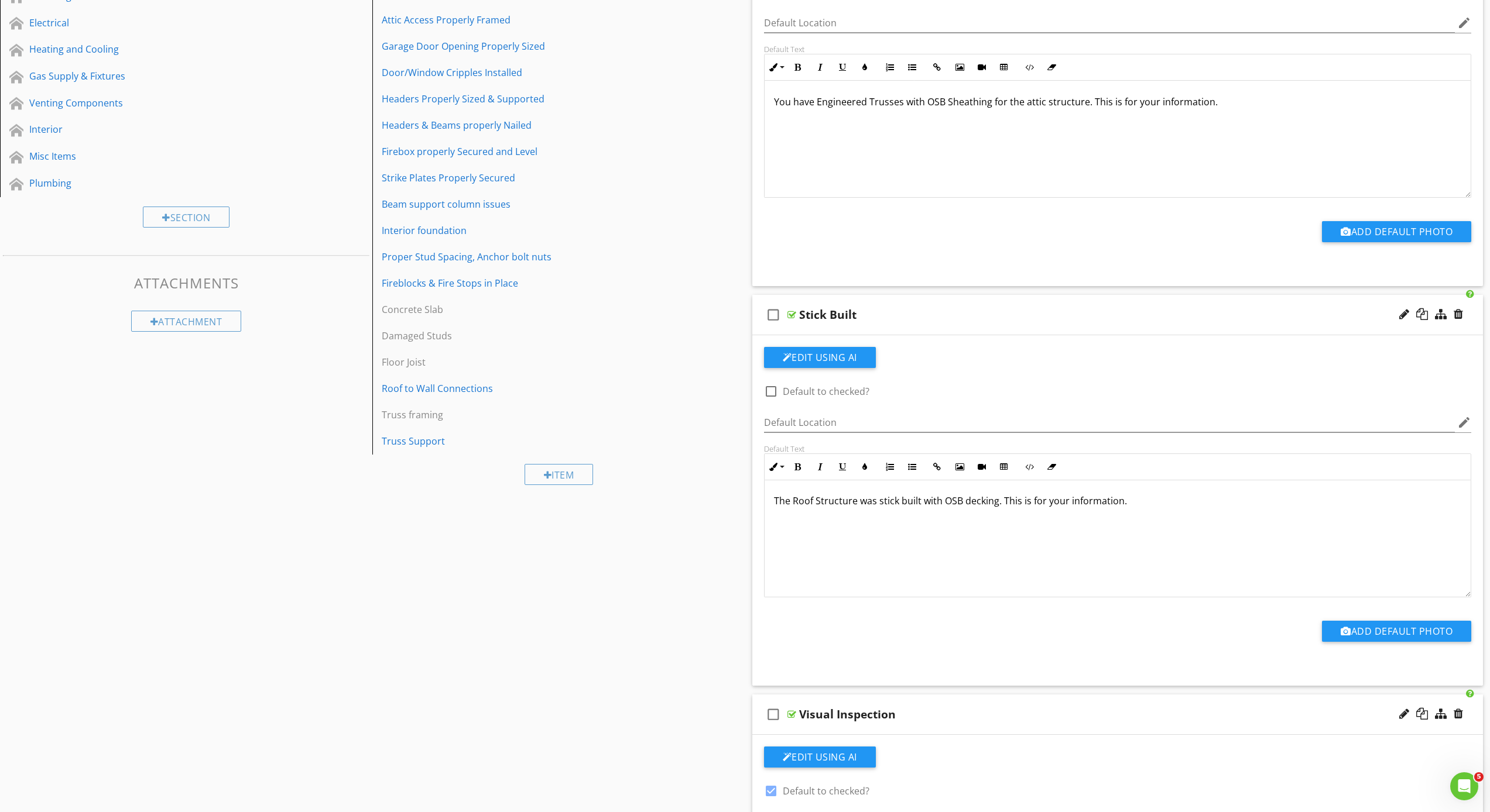
scroll to position [0, 0]
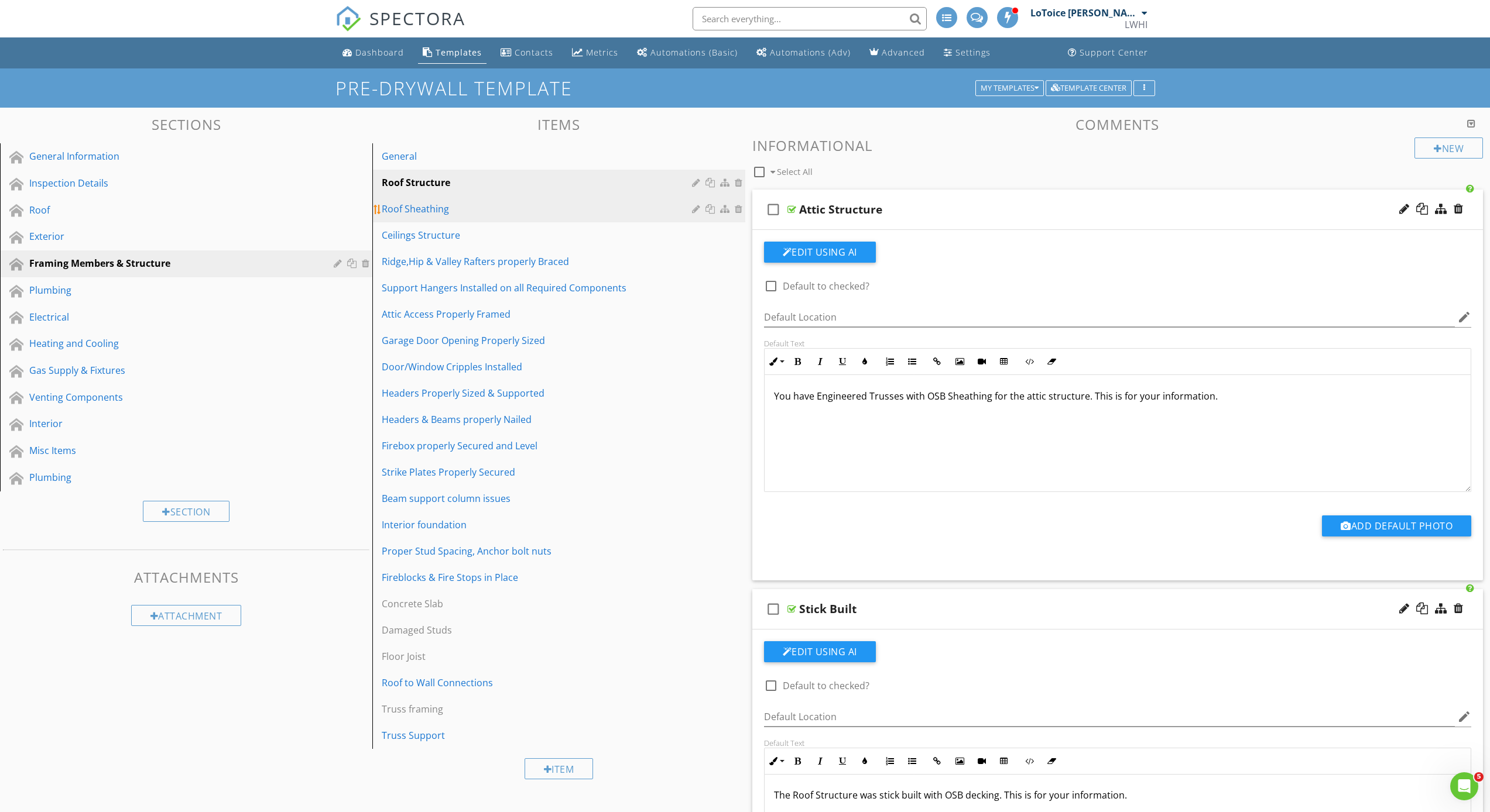
click at [513, 209] on div "Roof Sheathing" at bounding box center [538, 209] width 313 height 14
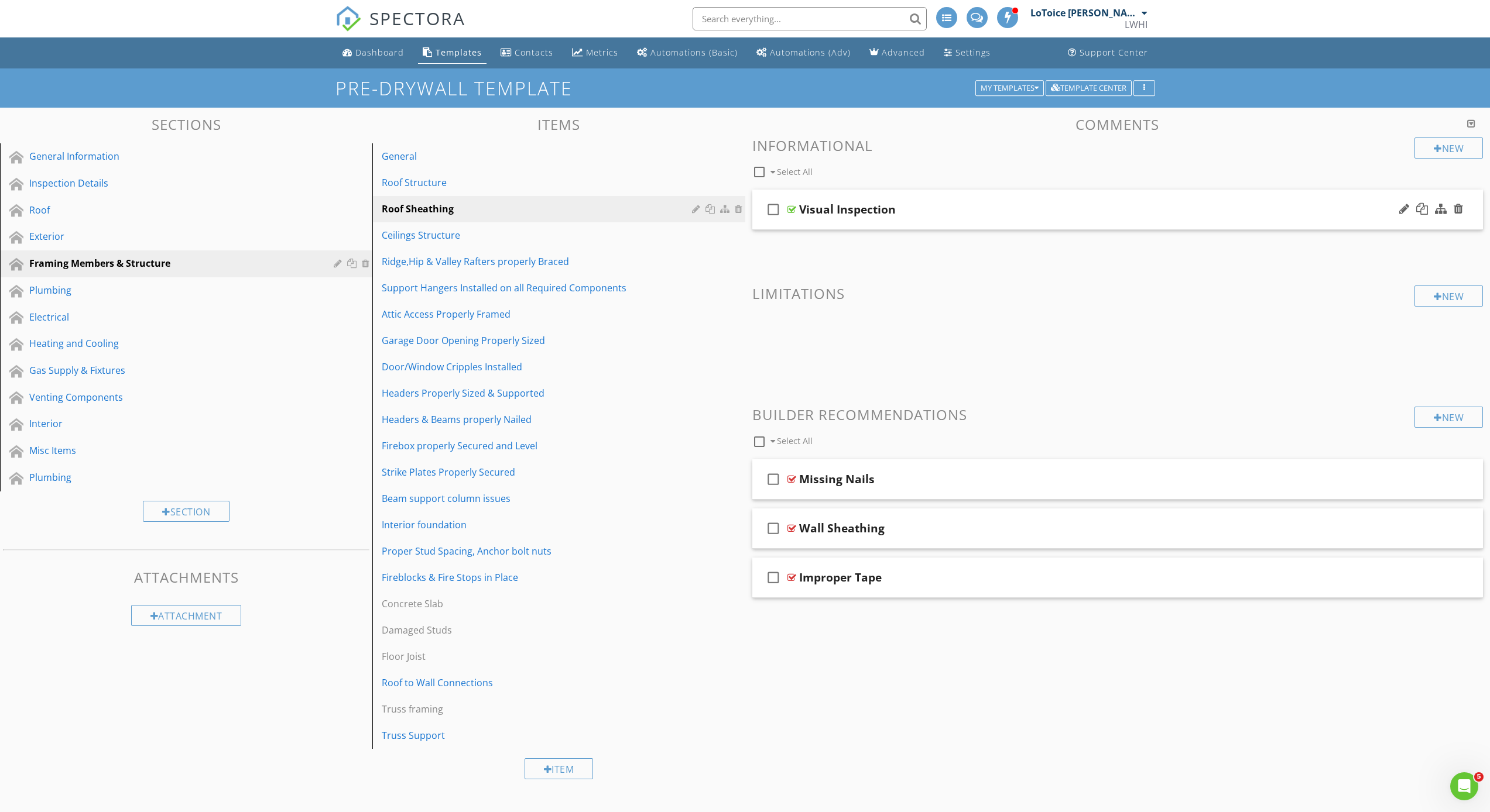
click at [778, 222] on icon "check_box_outline_blank" at bounding box center [773, 209] width 19 height 28
checkbox input "true"
click at [804, 220] on div "check_box Visual Inspection" at bounding box center [1118, 209] width 731 height 41
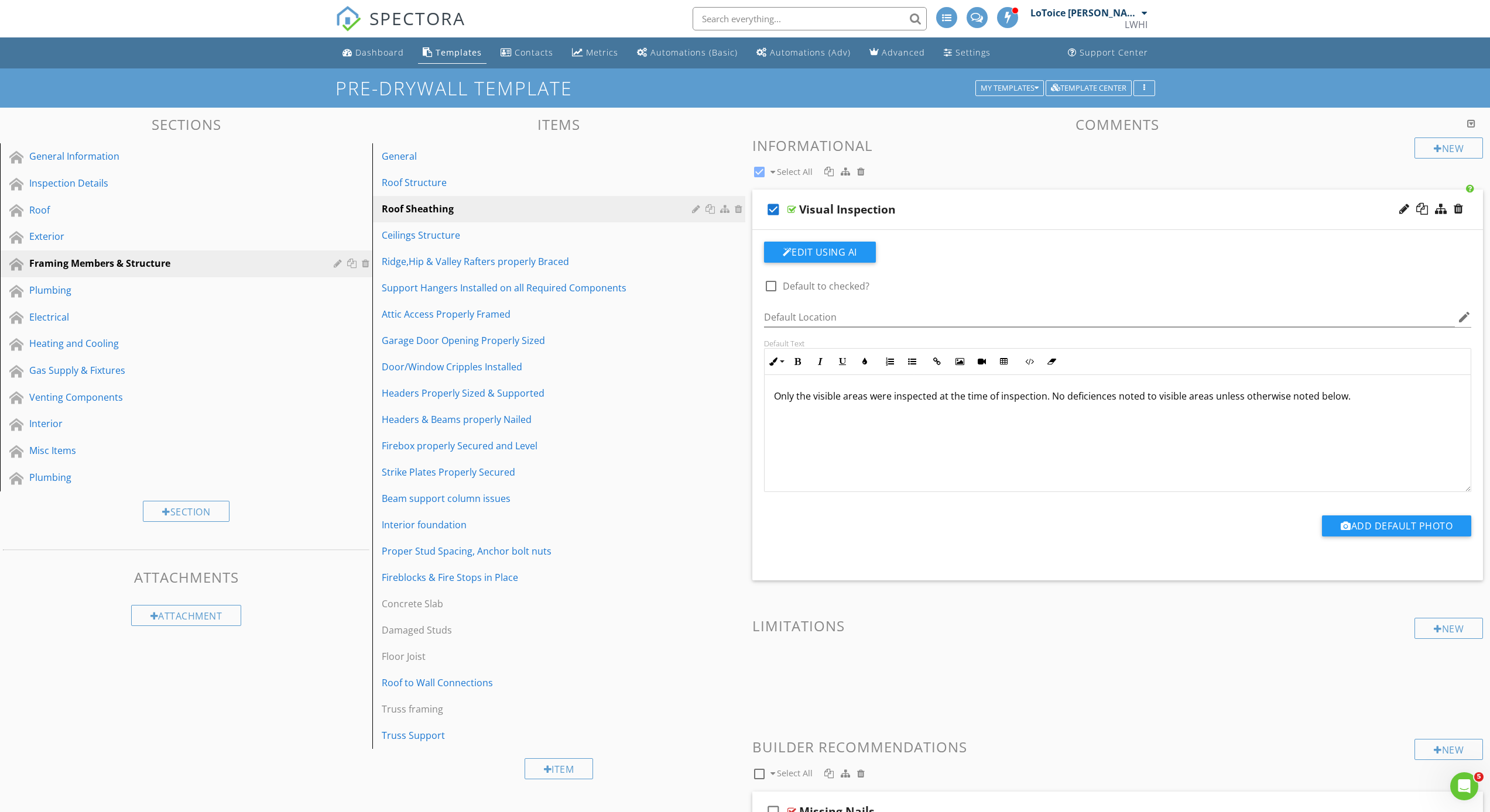
click at [777, 224] on div "check_box Visual Inspection" at bounding box center [1118, 209] width 731 height 41
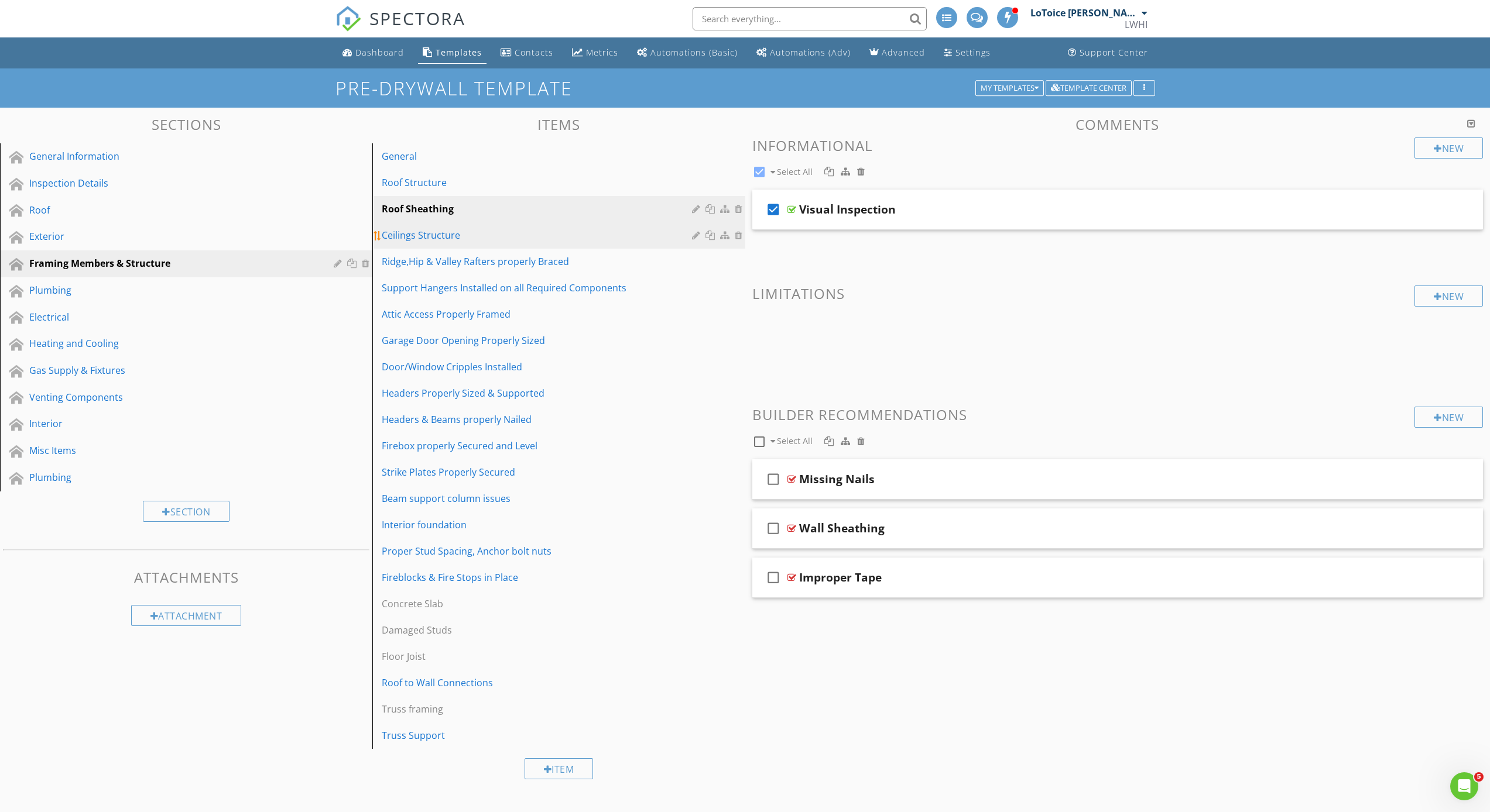
click at [571, 242] on link "Ceilings Structure" at bounding box center [560, 235] width 369 height 26
click at [782, 222] on div "check_box_outline_blank" at bounding box center [776, 209] width 23 height 28
click at [782, 222] on div "check_box" at bounding box center [776, 209] width 23 height 28
checkbox input "false"
click at [738, 234] on div at bounding box center [740, 234] width 11 height 9
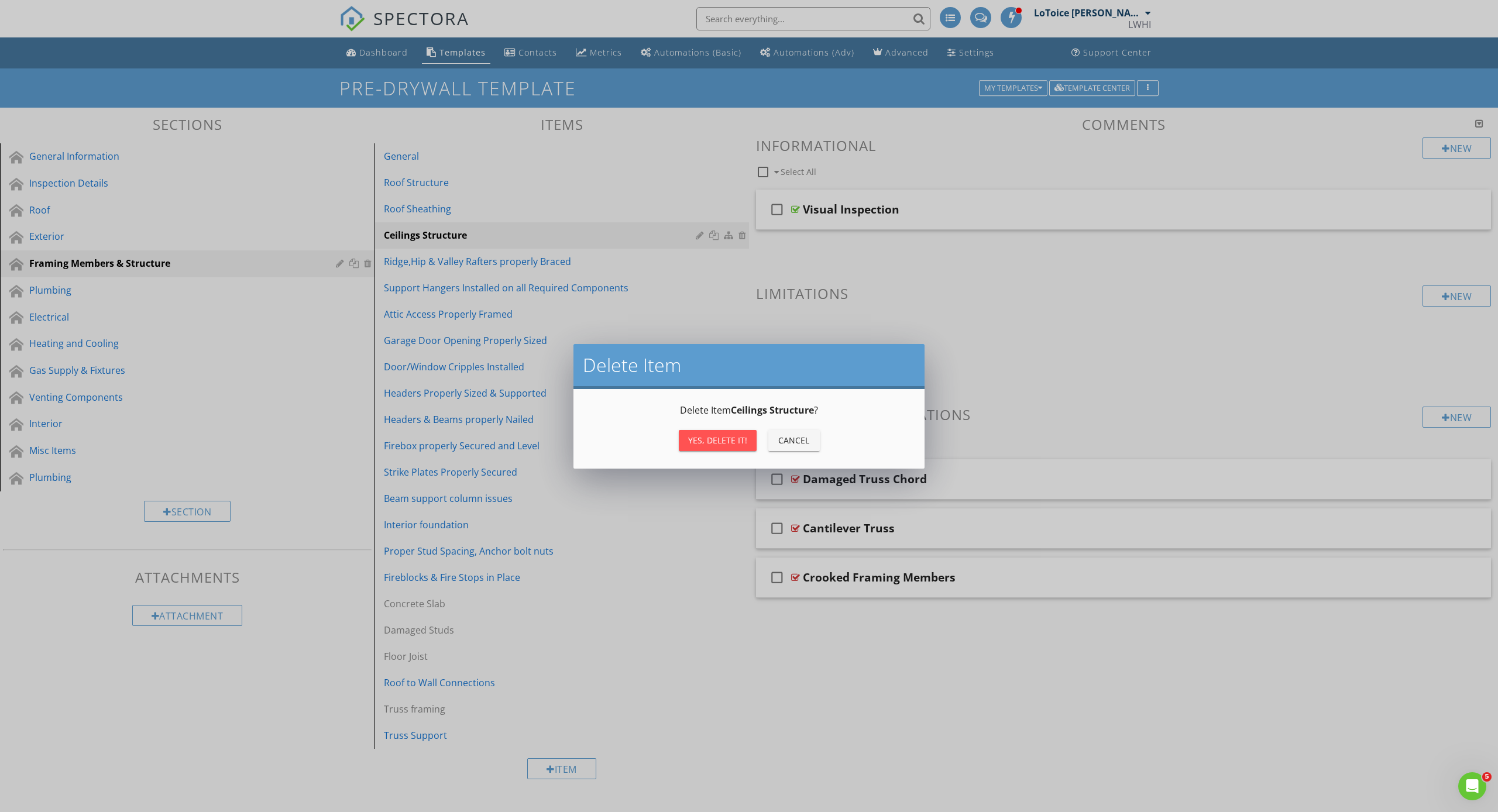
click at [718, 440] on div "Yes, Delete it!" at bounding box center [717, 440] width 59 height 12
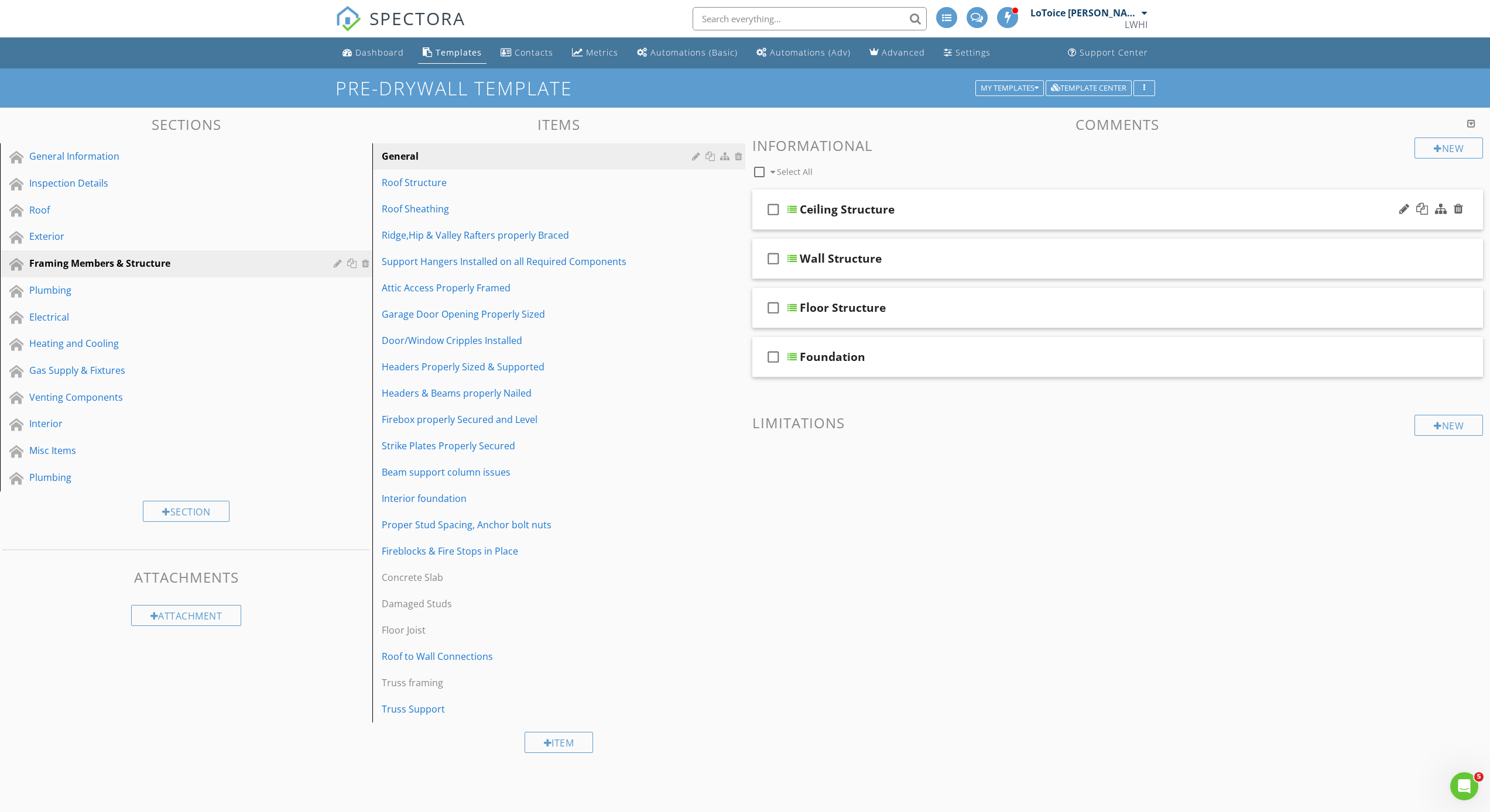
click at [805, 219] on div "check_box_outline_blank Ceiling Structure" at bounding box center [1118, 209] width 731 height 41
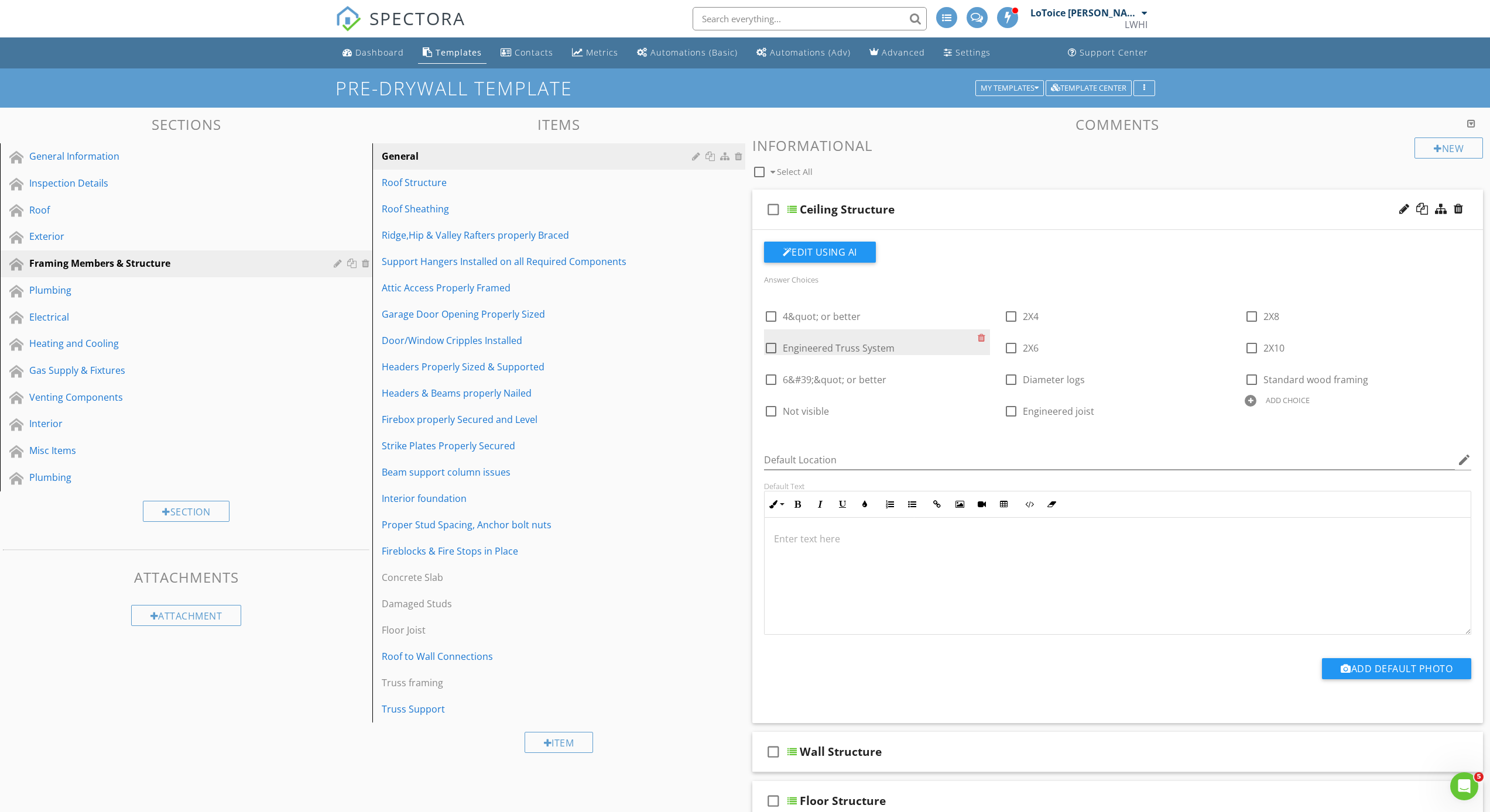
click at [770, 347] on div at bounding box center [771, 348] width 20 height 20
checkbox input "true"
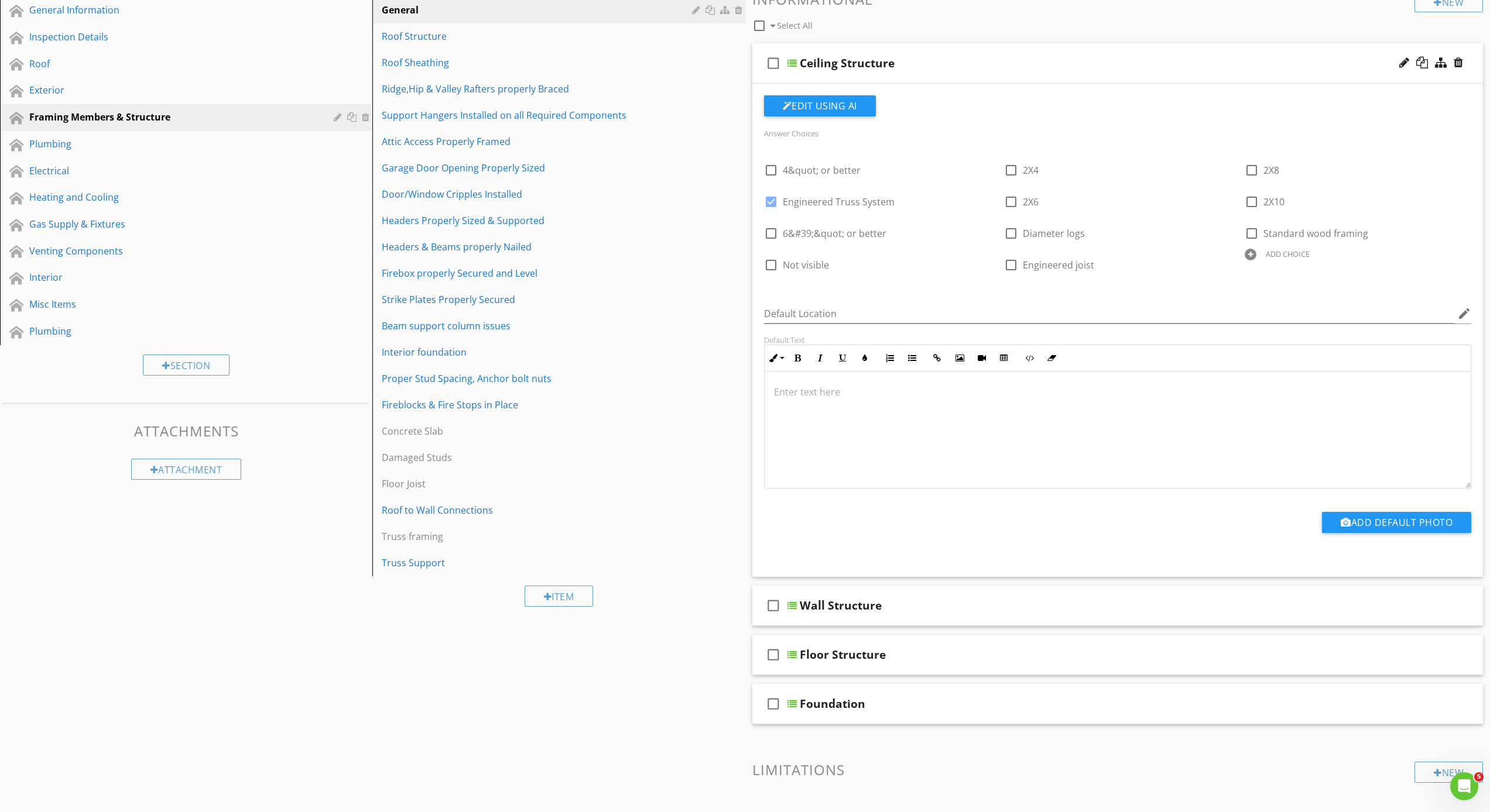
scroll to position [229, 0]
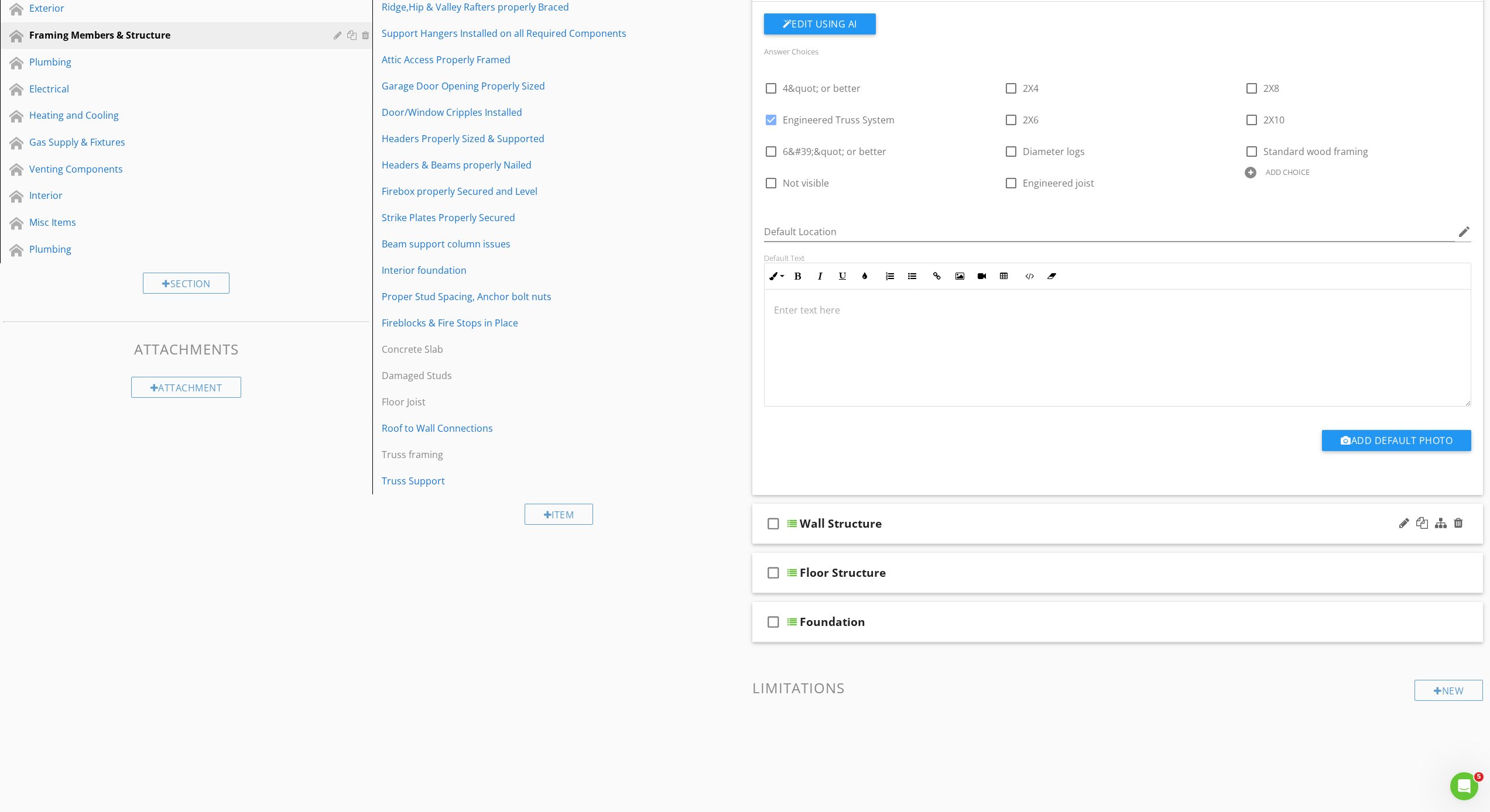
click at [789, 533] on div "check_box_outline_blank Wall Structure" at bounding box center [1118, 524] width 731 height 41
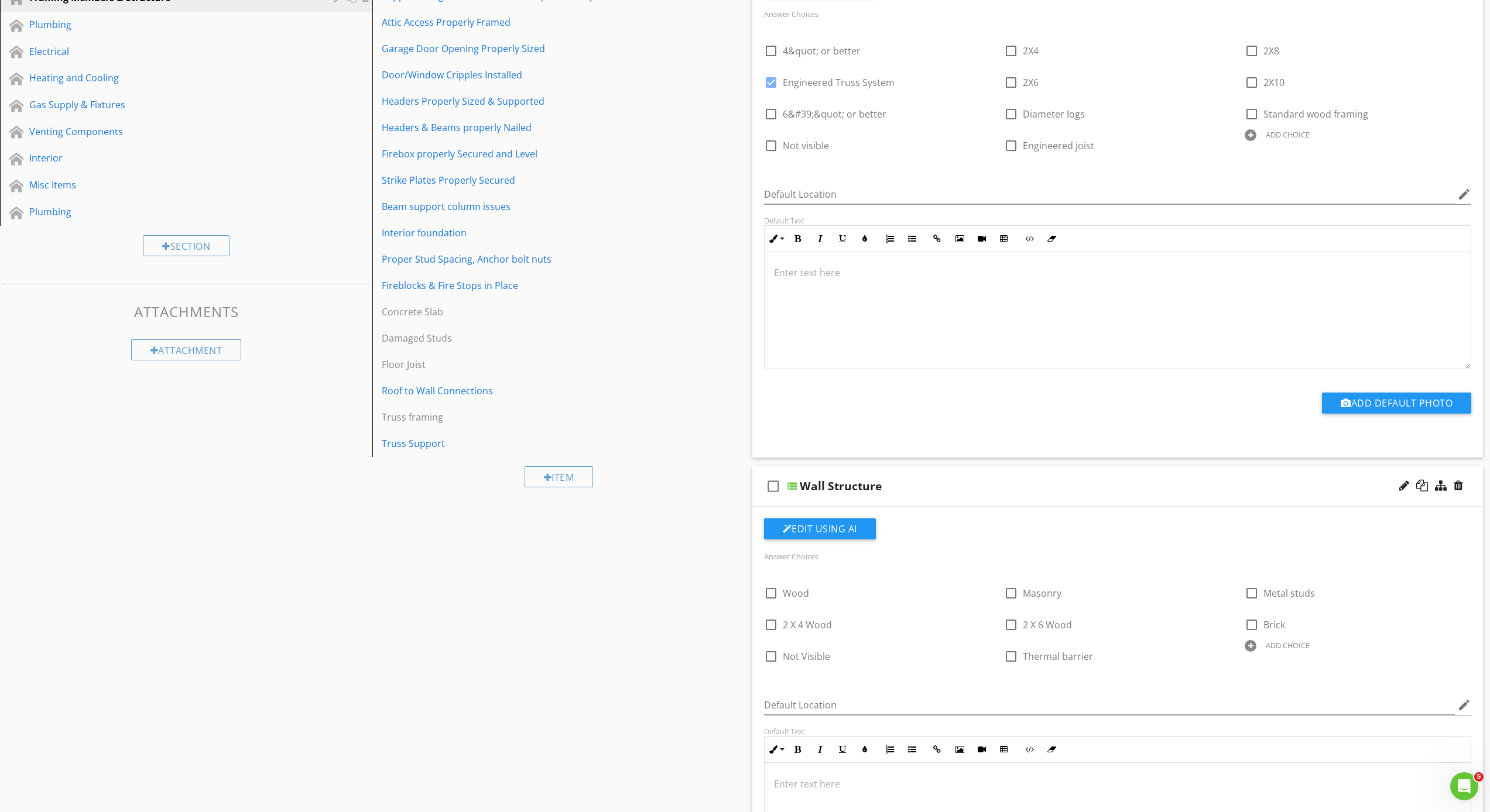
scroll to position [288, 0]
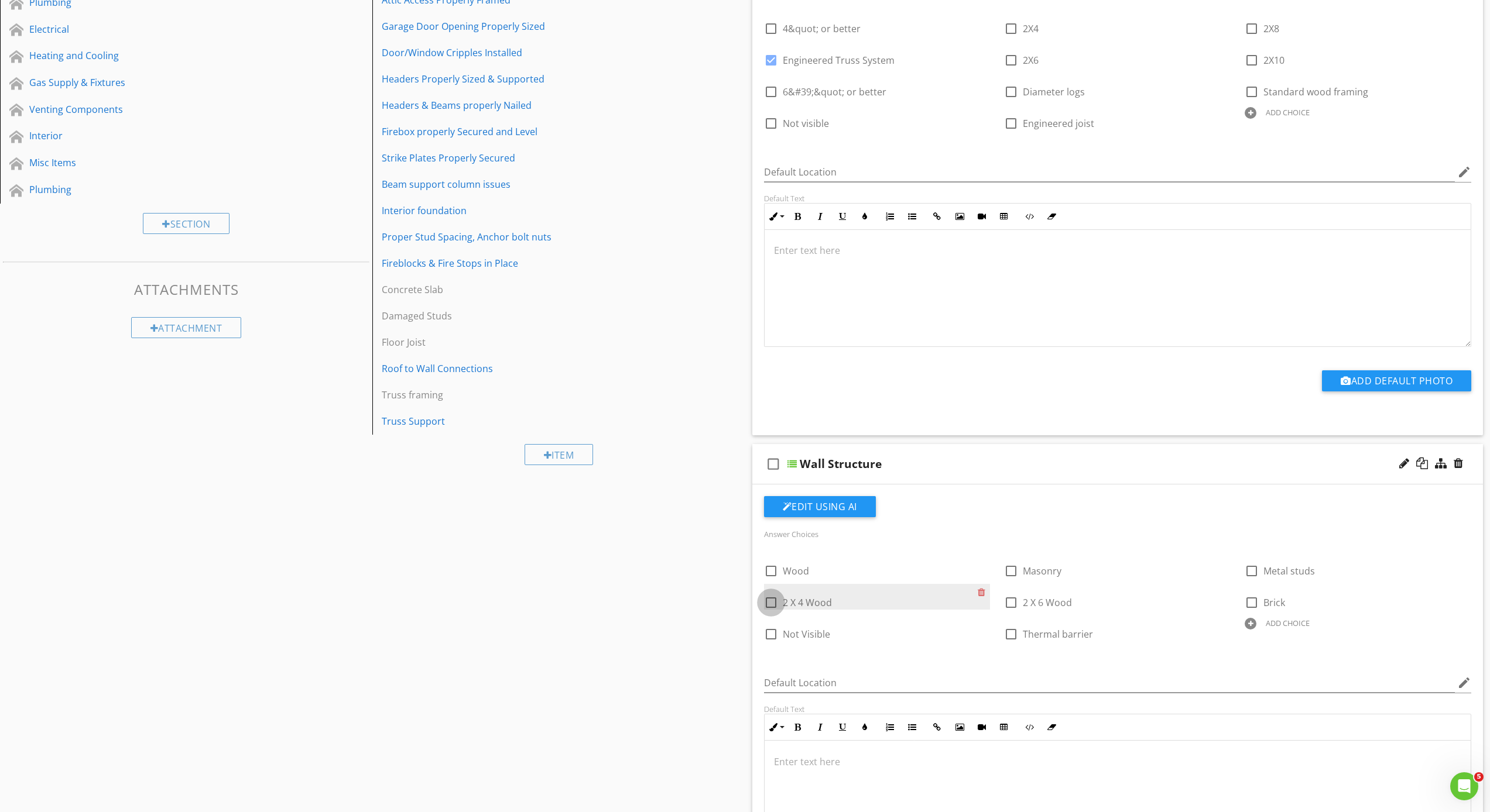
click at [770, 602] on div at bounding box center [771, 603] width 20 height 20
checkbox input "true"
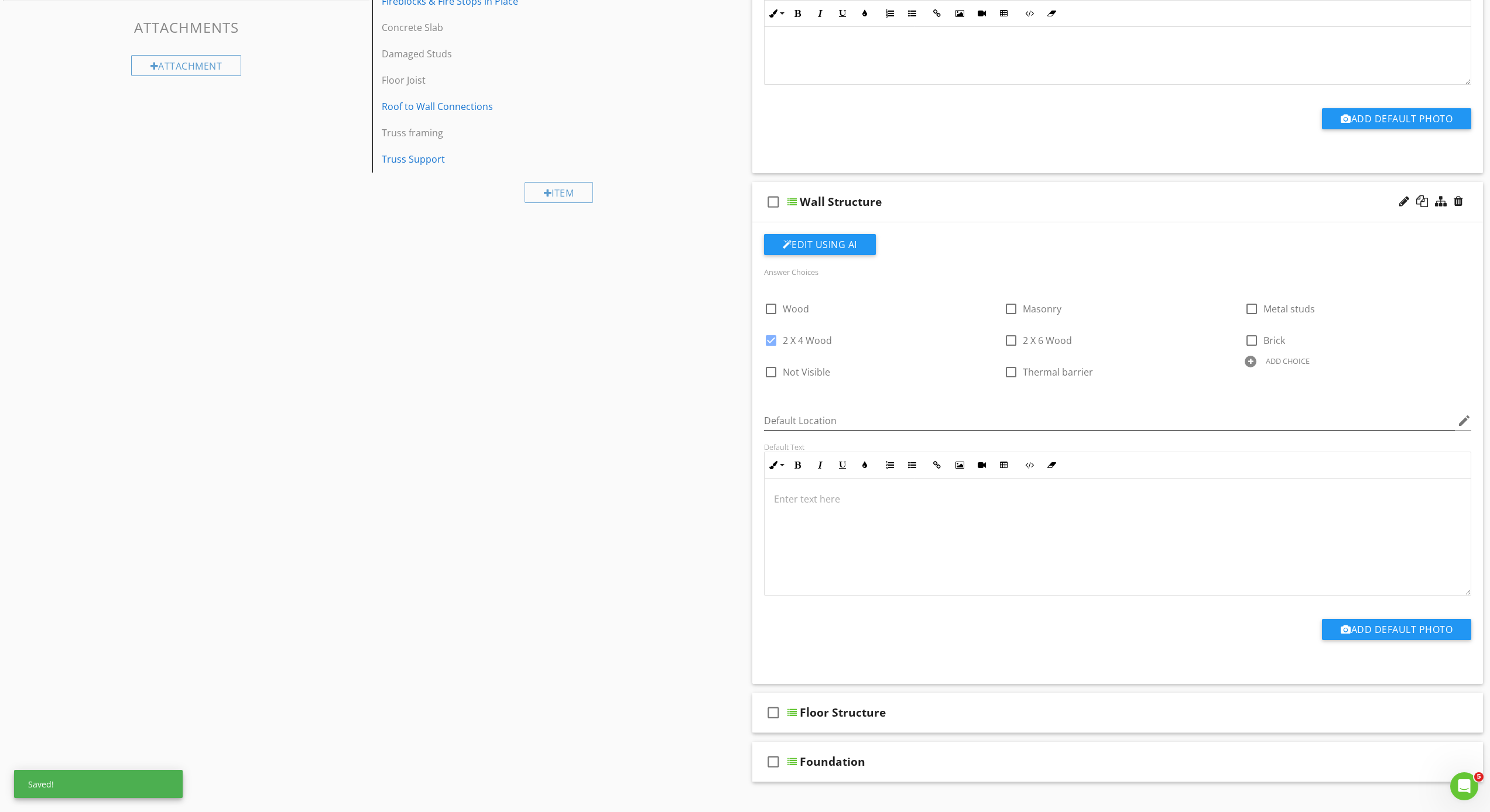
scroll to position [690, 0]
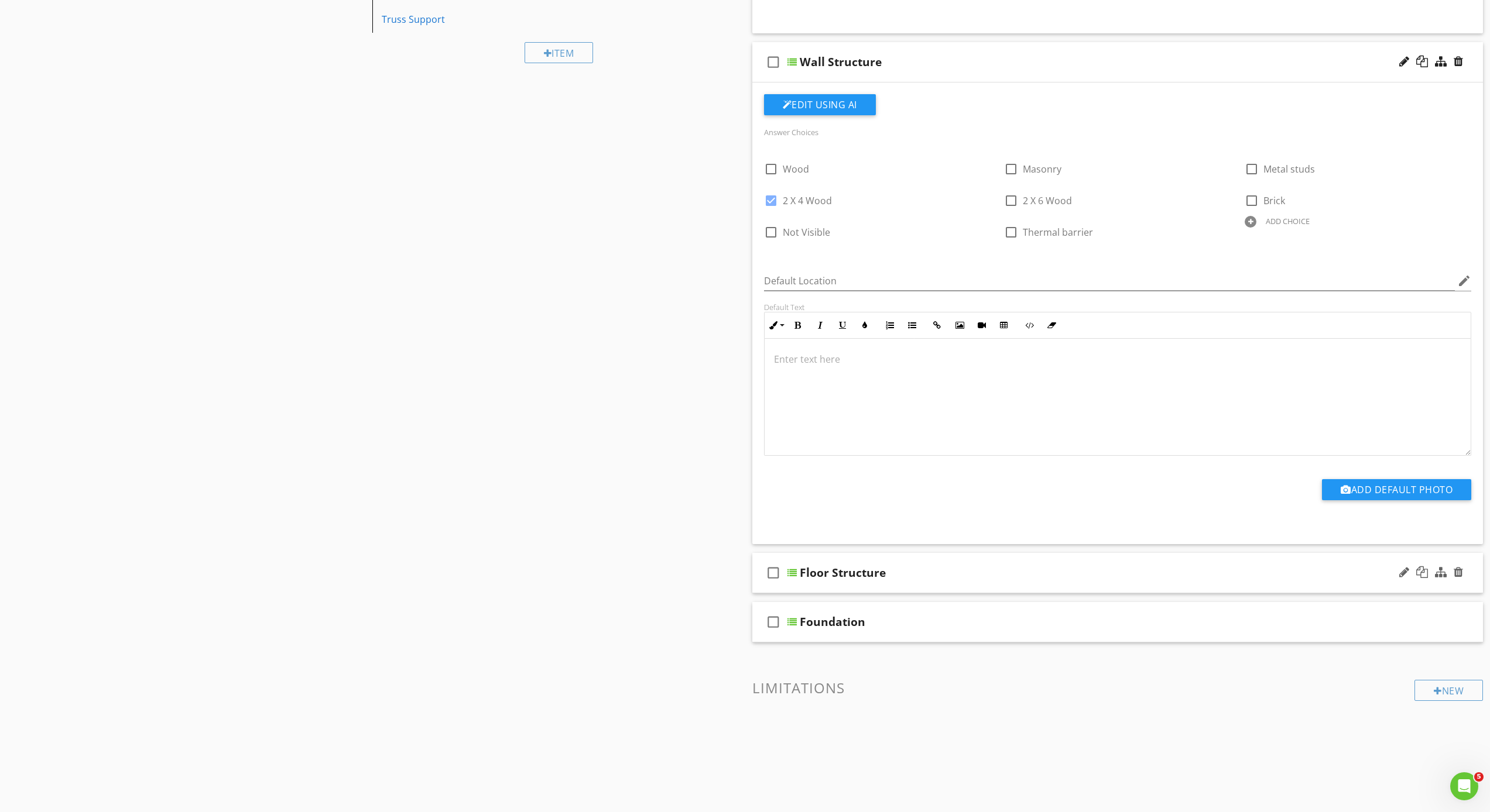
click at [783, 582] on div "check_box_outline_blank" at bounding box center [776, 573] width 23 height 28
click at [788, 583] on div "check_box Floor Structure" at bounding box center [1118, 573] width 731 height 41
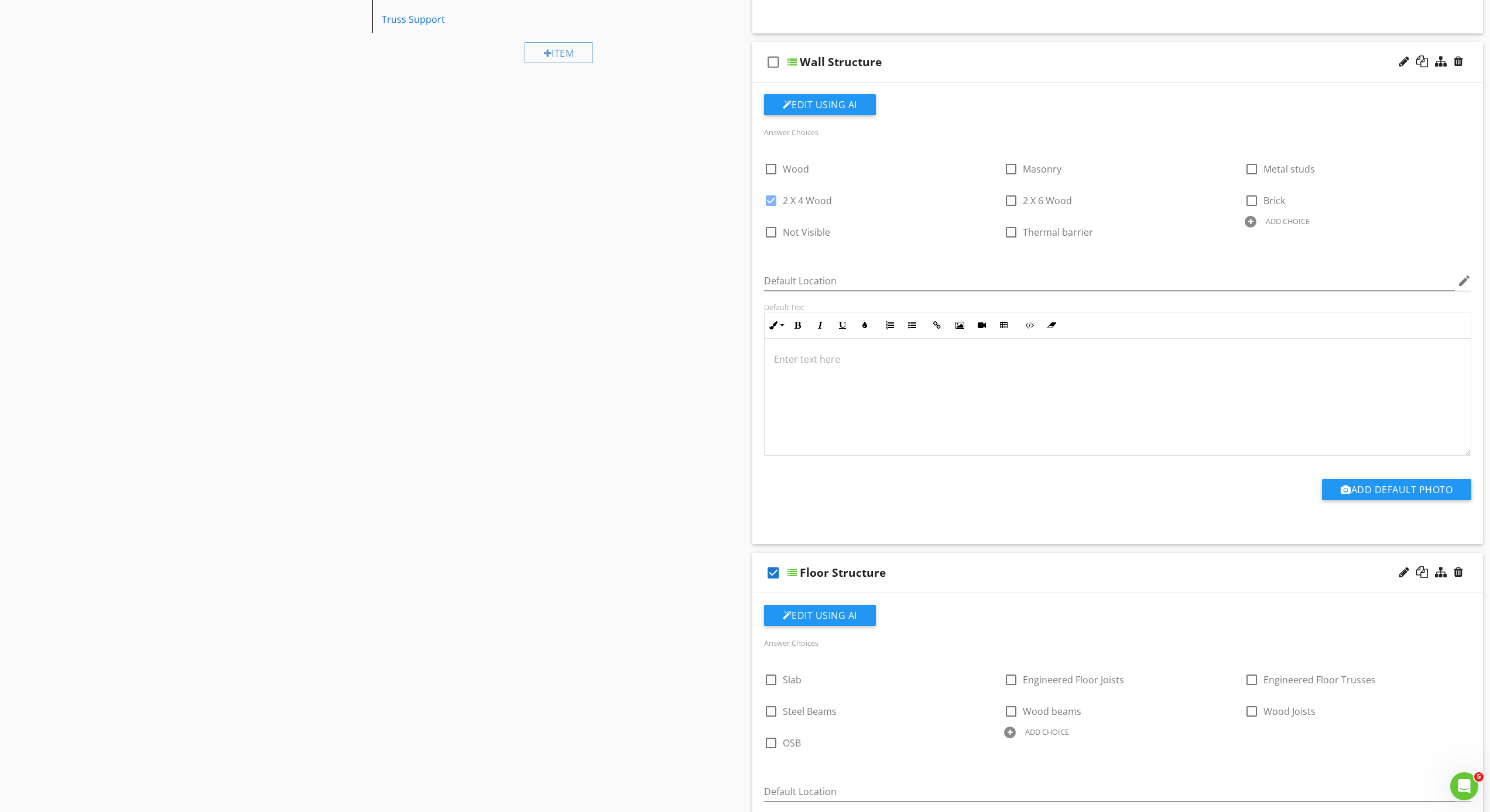
scroll to position [715, 0]
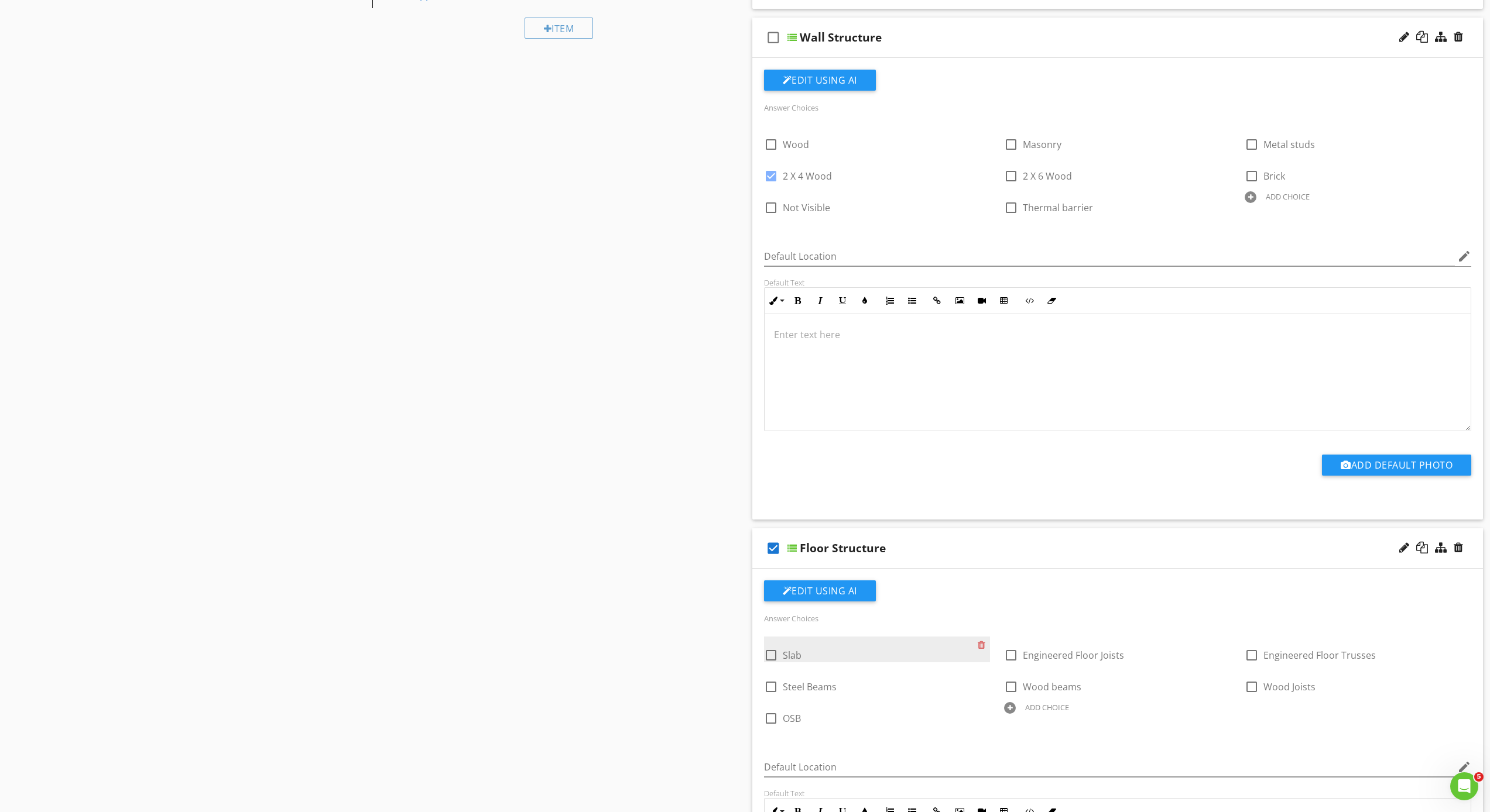
click at [771, 655] on div at bounding box center [771, 656] width 20 height 20
checkbox input "true"
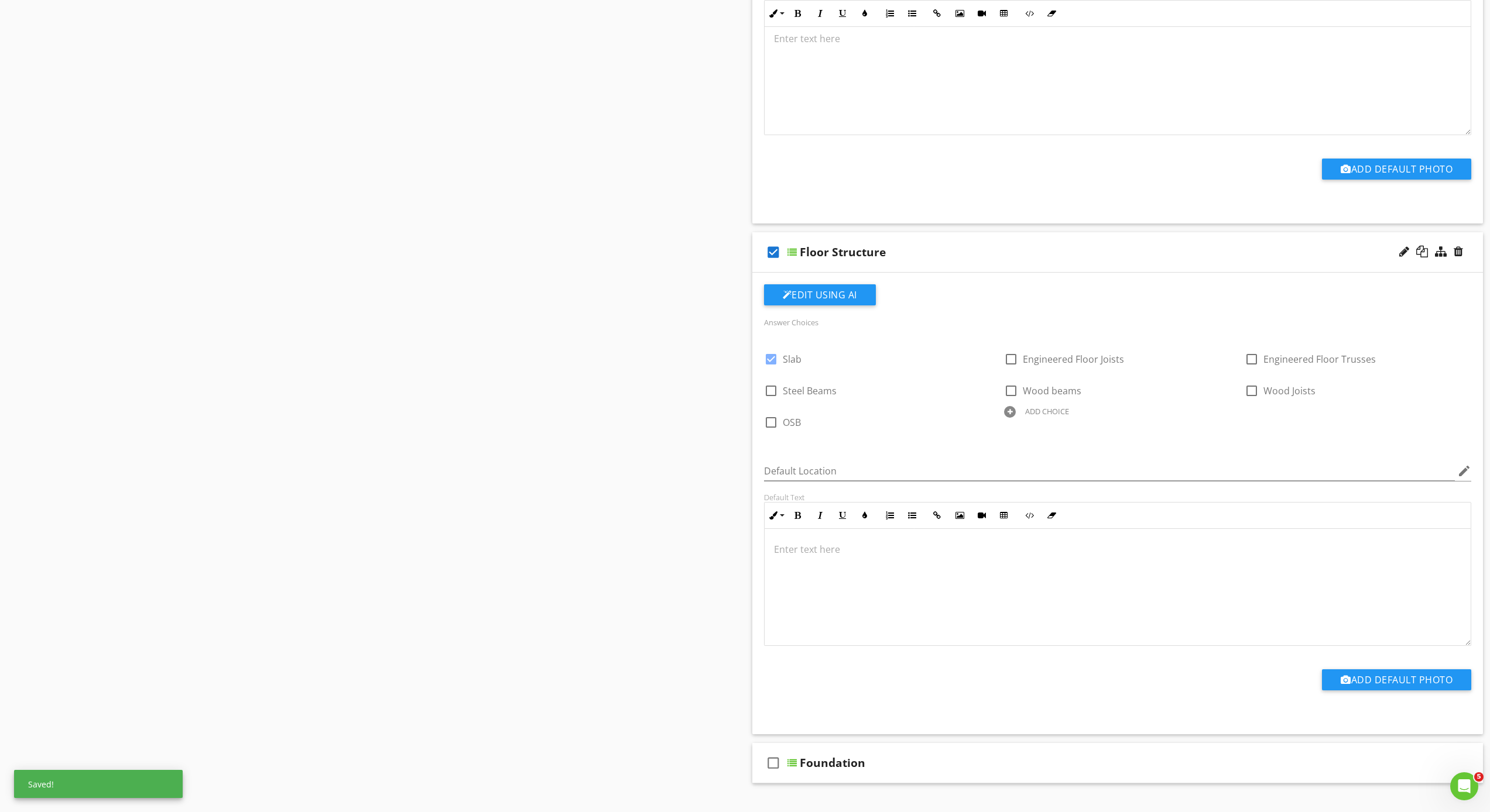
scroll to position [1152, 0]
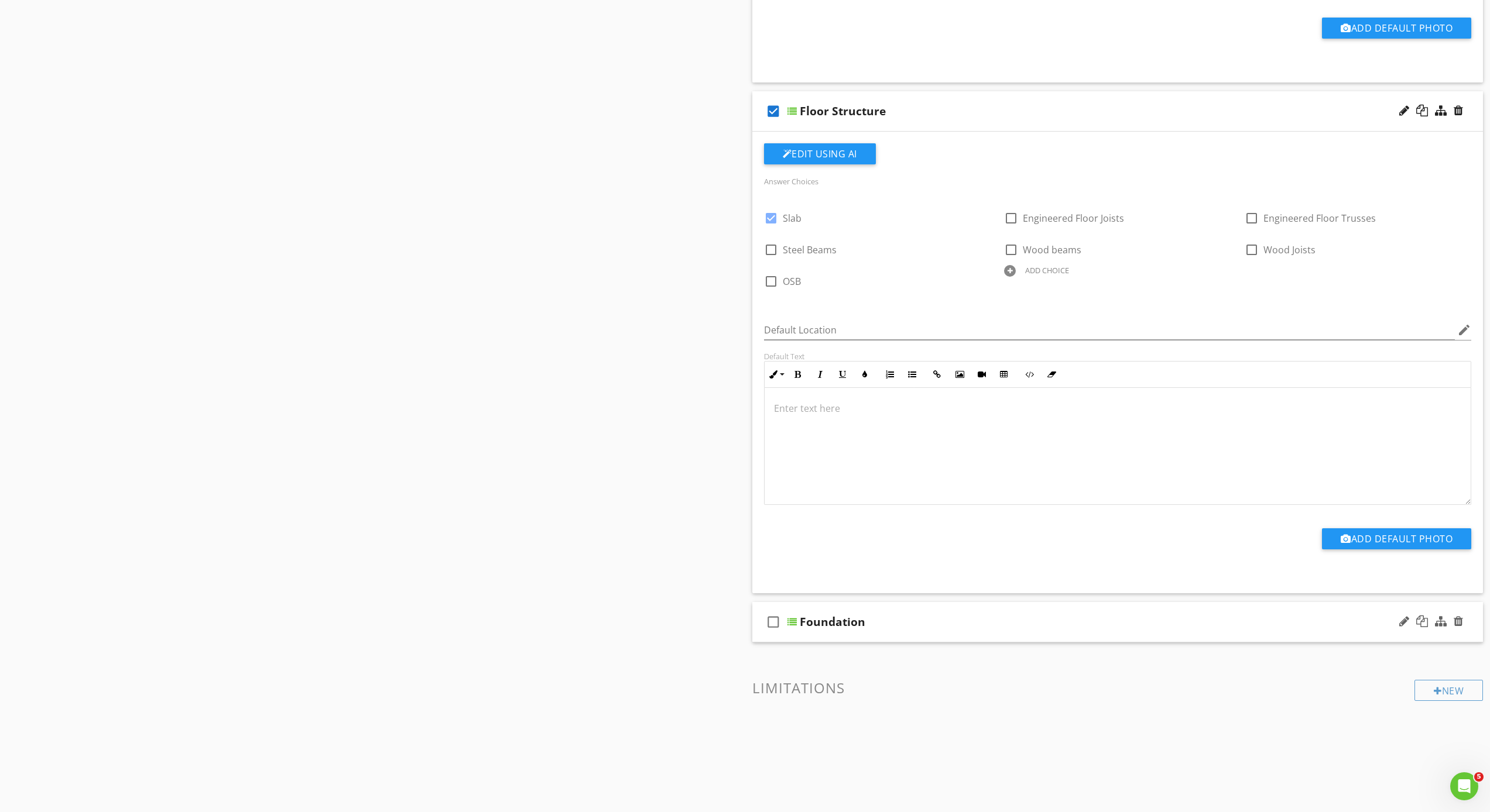
click at [788, 632] on div "check_box_outline_blank Foundation" at bounding box center [1118, 622] width 731 height 41
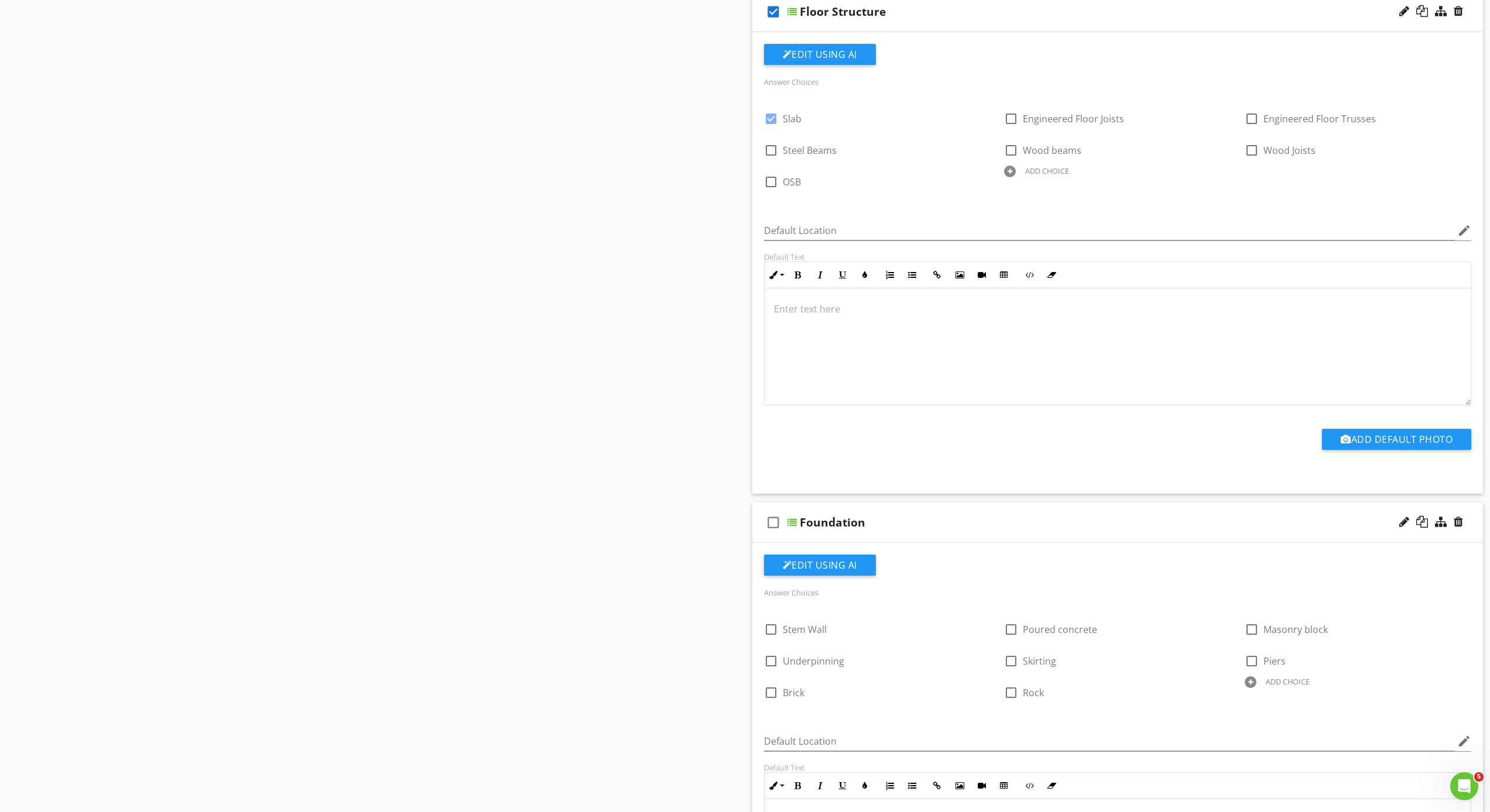
scroll to position [1381, 0]
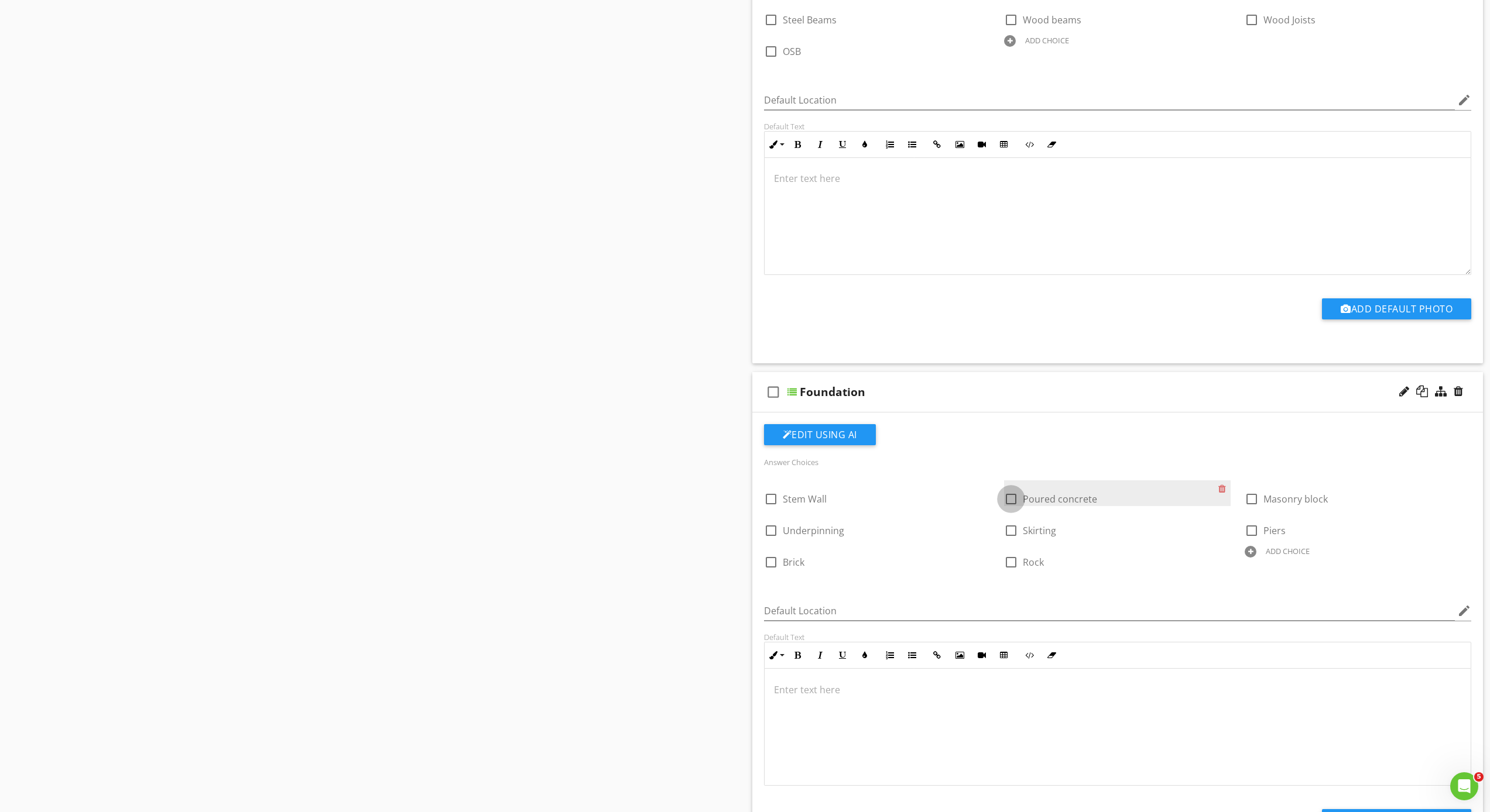
click at [1014, 499] on div at bounding box center [1011, 500] width 20 height 20
checkbox input "true"
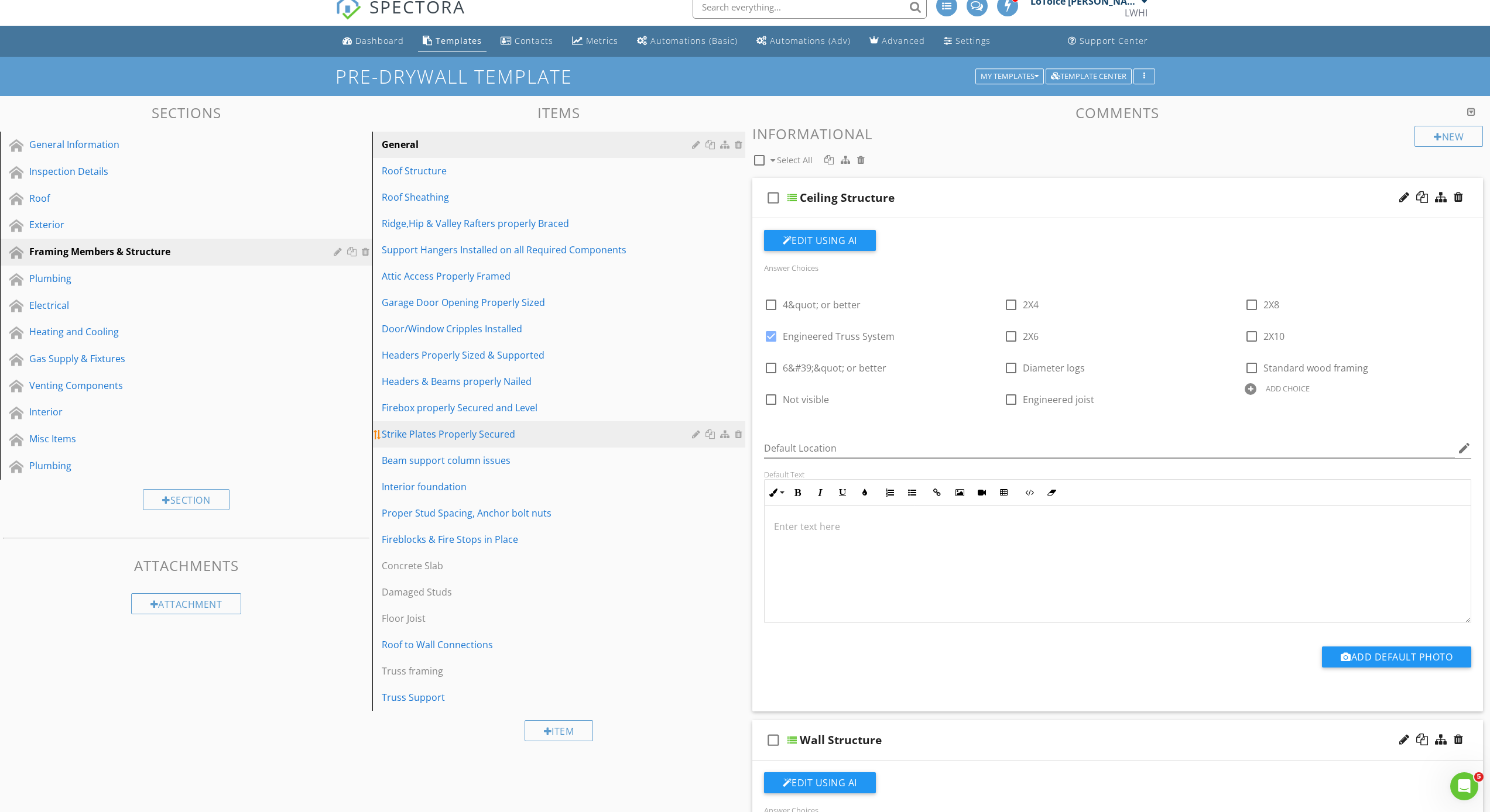
scroll to position [0, 0]
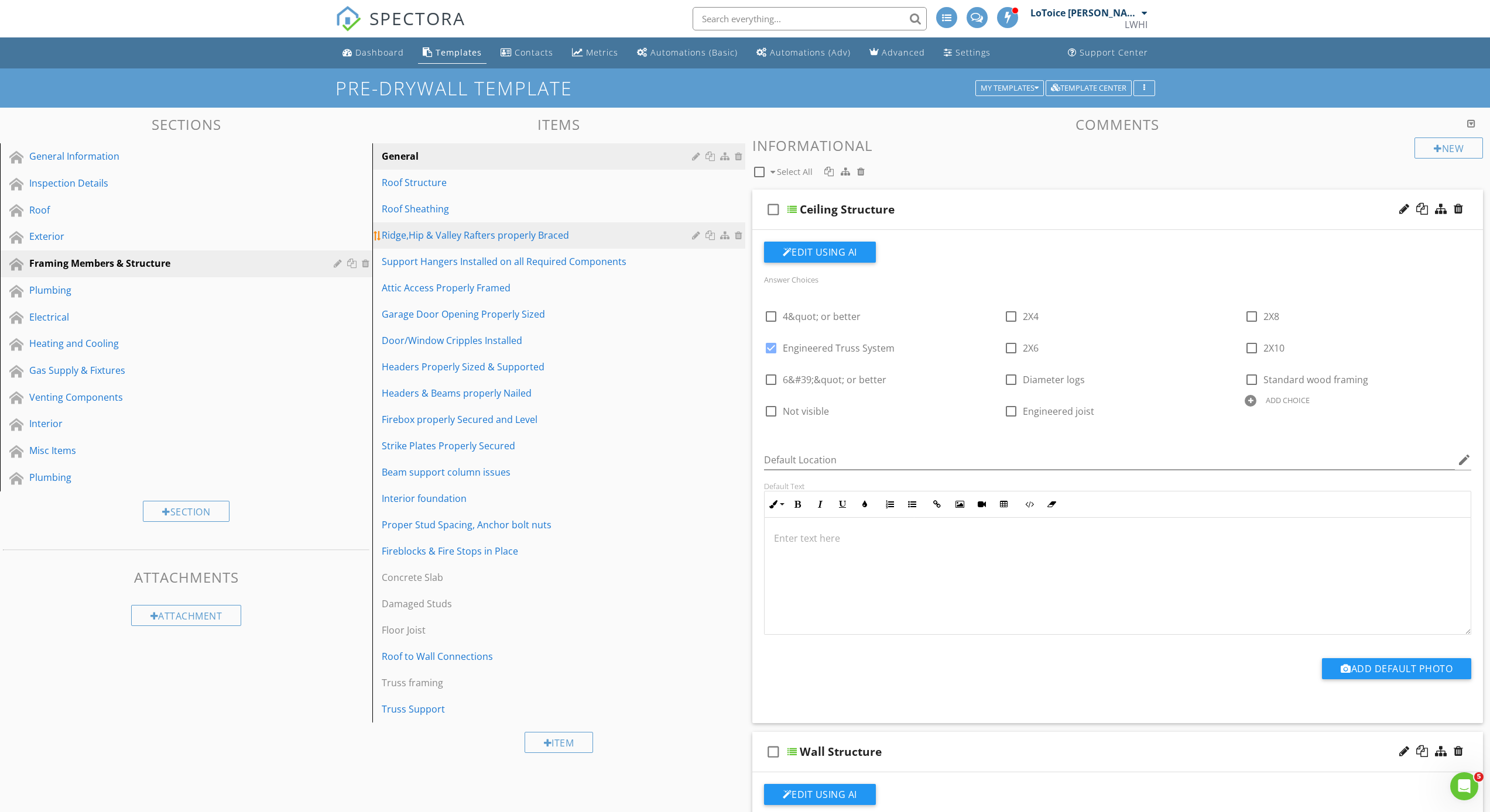
click at [595, 232] on div "Ridge,Hip & Valley Rafters properly Braced" at bounding box center [538, 235] width 313 height 14
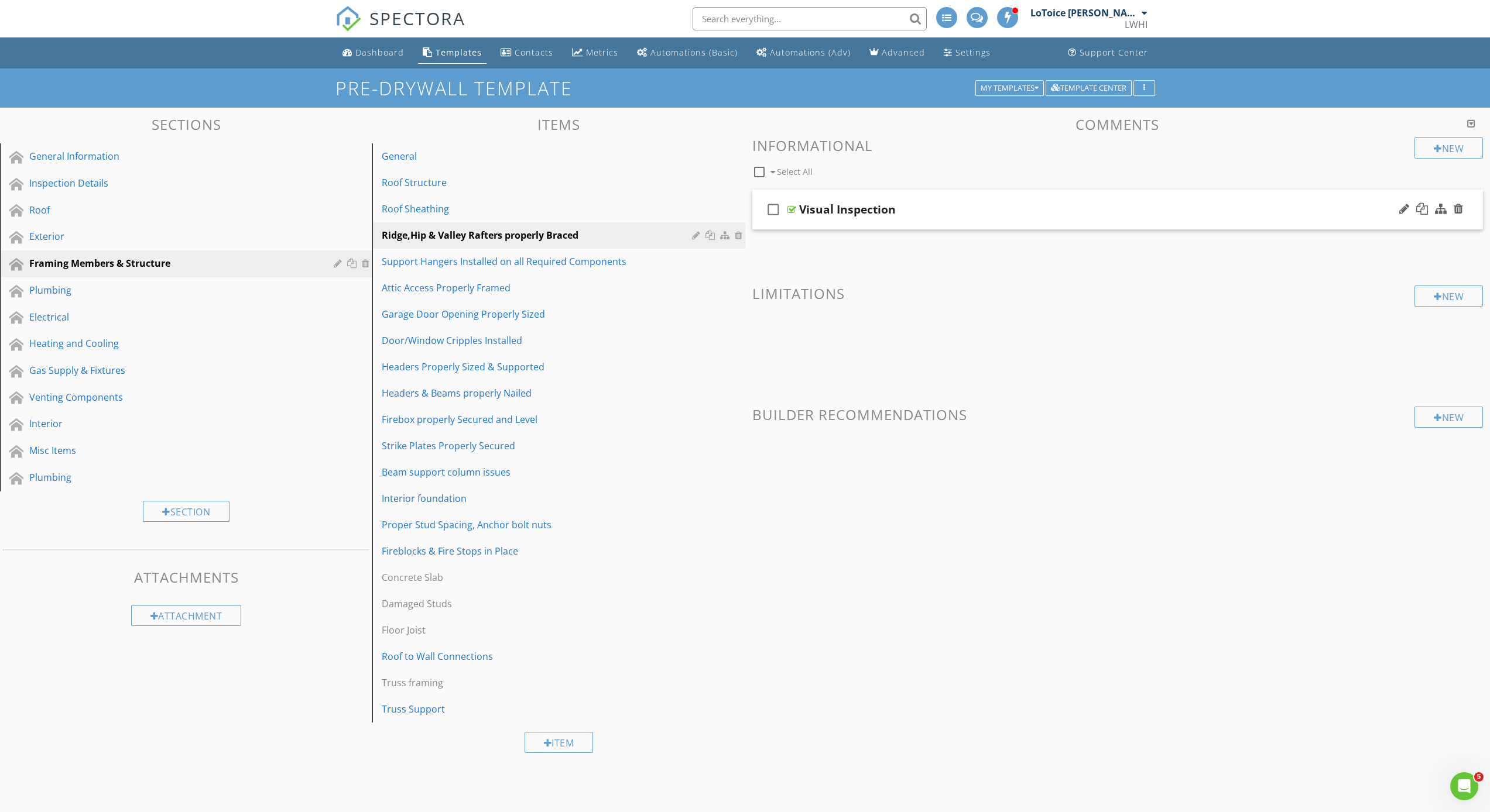
click at [794, 220] on div "check_box_outline_blank Visual Inspection" at bounding box center [1118, 209] width 731 height 41
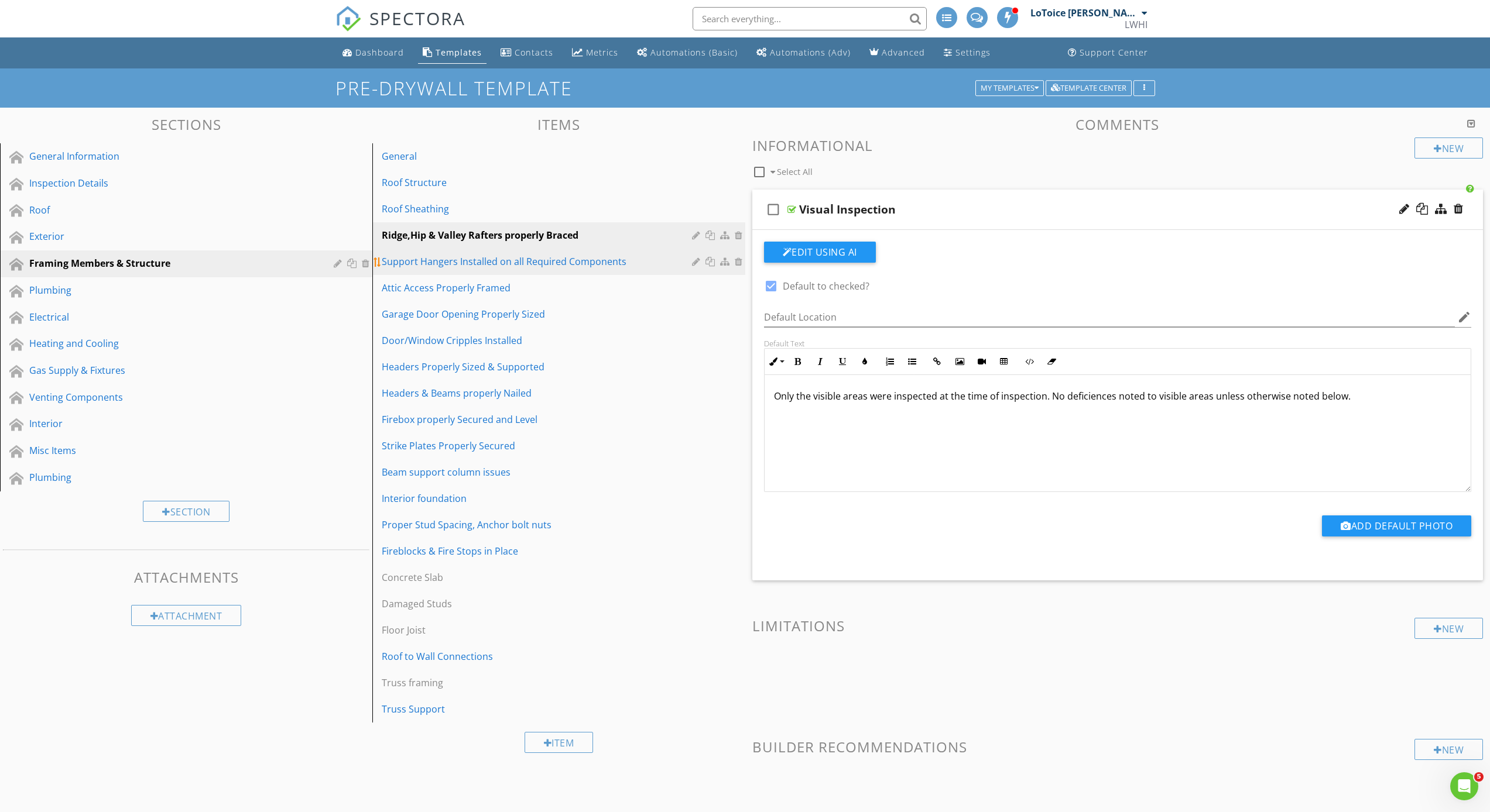
click at [448, 264] on div "Support Hangers Installed on all Required Components" at bounding box center [538, 261] width 313 height 14
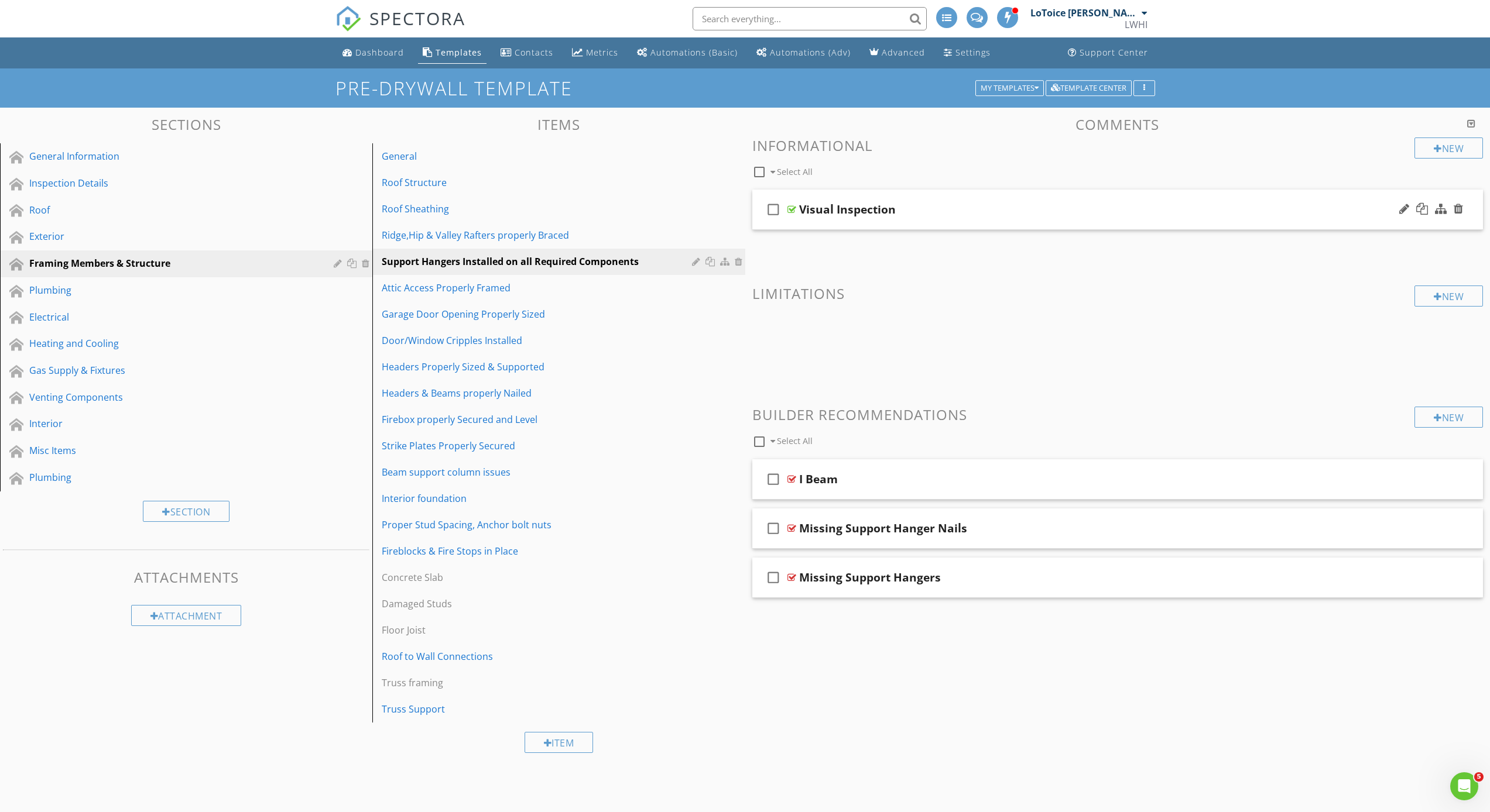
click at [809, 220] on div "check_box_outline_blank Visual Inspection" at bounding box center [1118, 209] width 731 height 41
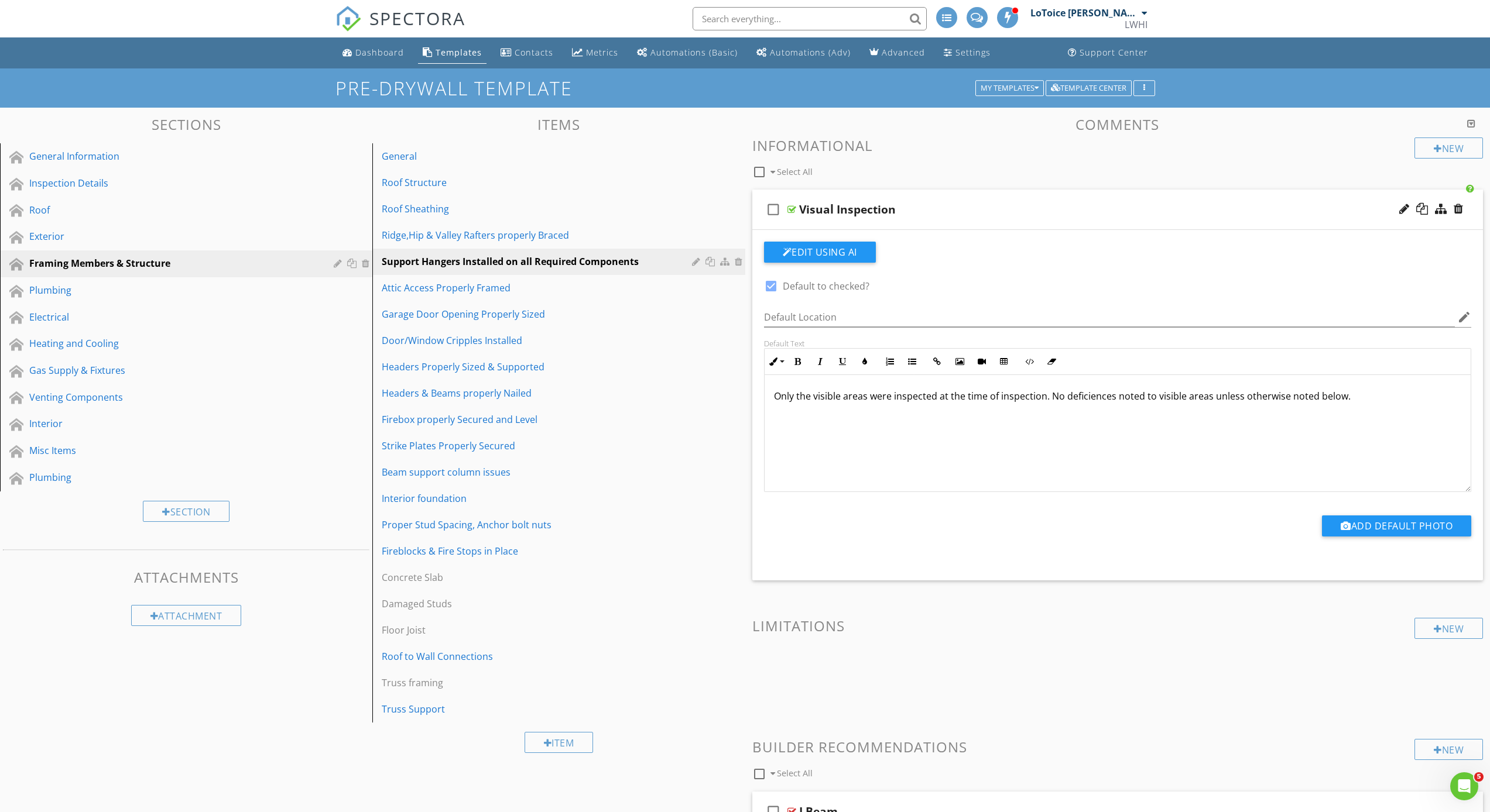
click at [774, 207] on icon "check_box_outline_blank" at bounding box center [773, 209] width 19 height 28
checkbox input "true"
click at [474, 234] on div "Ridge,Hip & Valley Rafters properly Braced" at bounding box center [538, 235] width 313 height 14
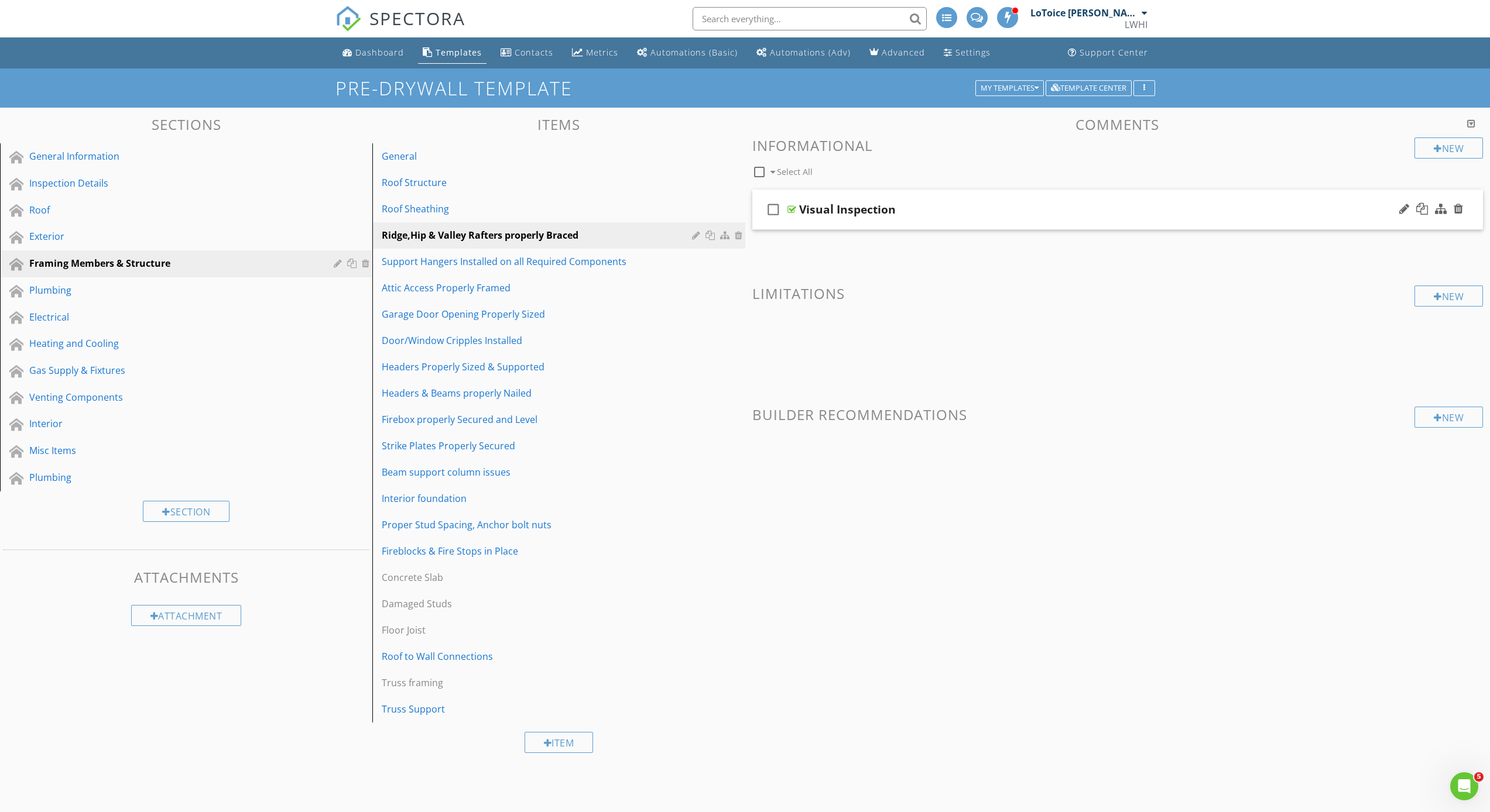
click at [774, 209] on icon "check_box_outline_blank" at bounding box center [773, 209] width 19 height 28
checkbox input "true"
click at [792, 222] on div "check_box Visual Inspection" at bounding box center [1118, 209] width 731 height 41
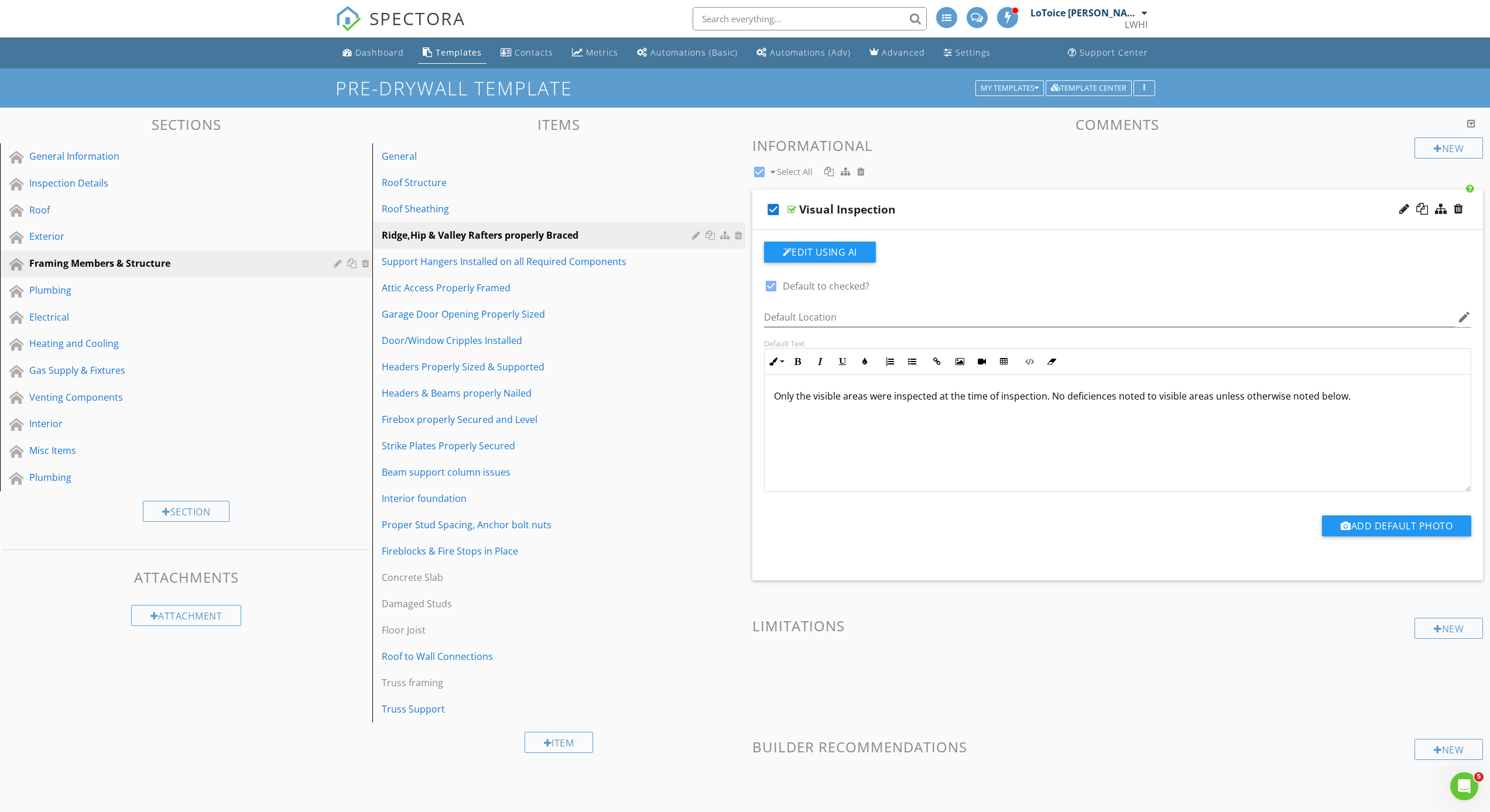
click at [703, 116] on div "Sections General Information Inspection Details Roof Exterior Framing Members &…" at bounding box center [745, 484] width 1490 height 752
click at [500, 656] on div "Roof to Wall Connections" at bounding box center [538, 656] width 313 height 14
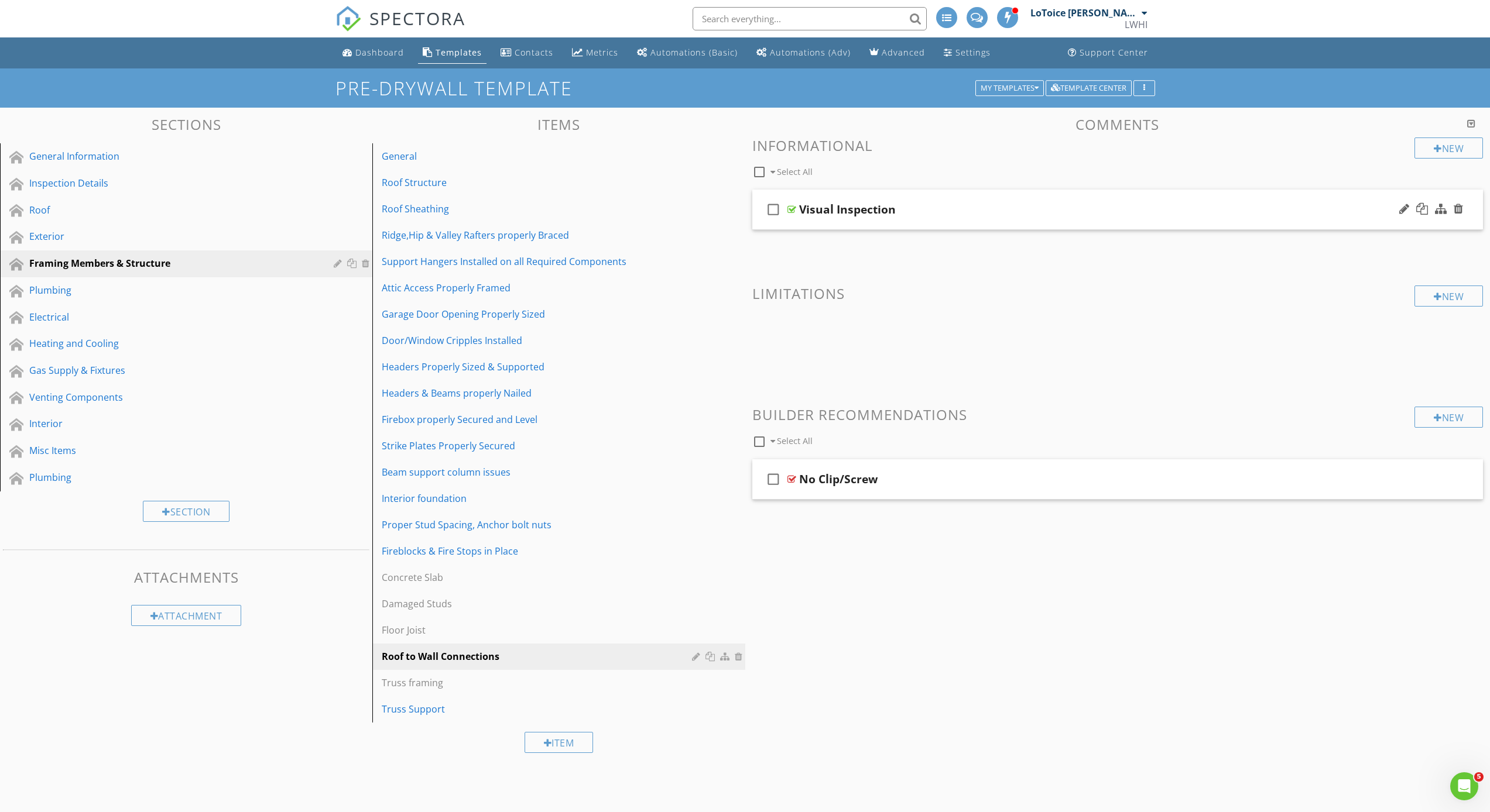
click at [787, 220] on div "check_box_outline_blank Visual Inspection" at bounding box center [1118, 209] width 731 height 41
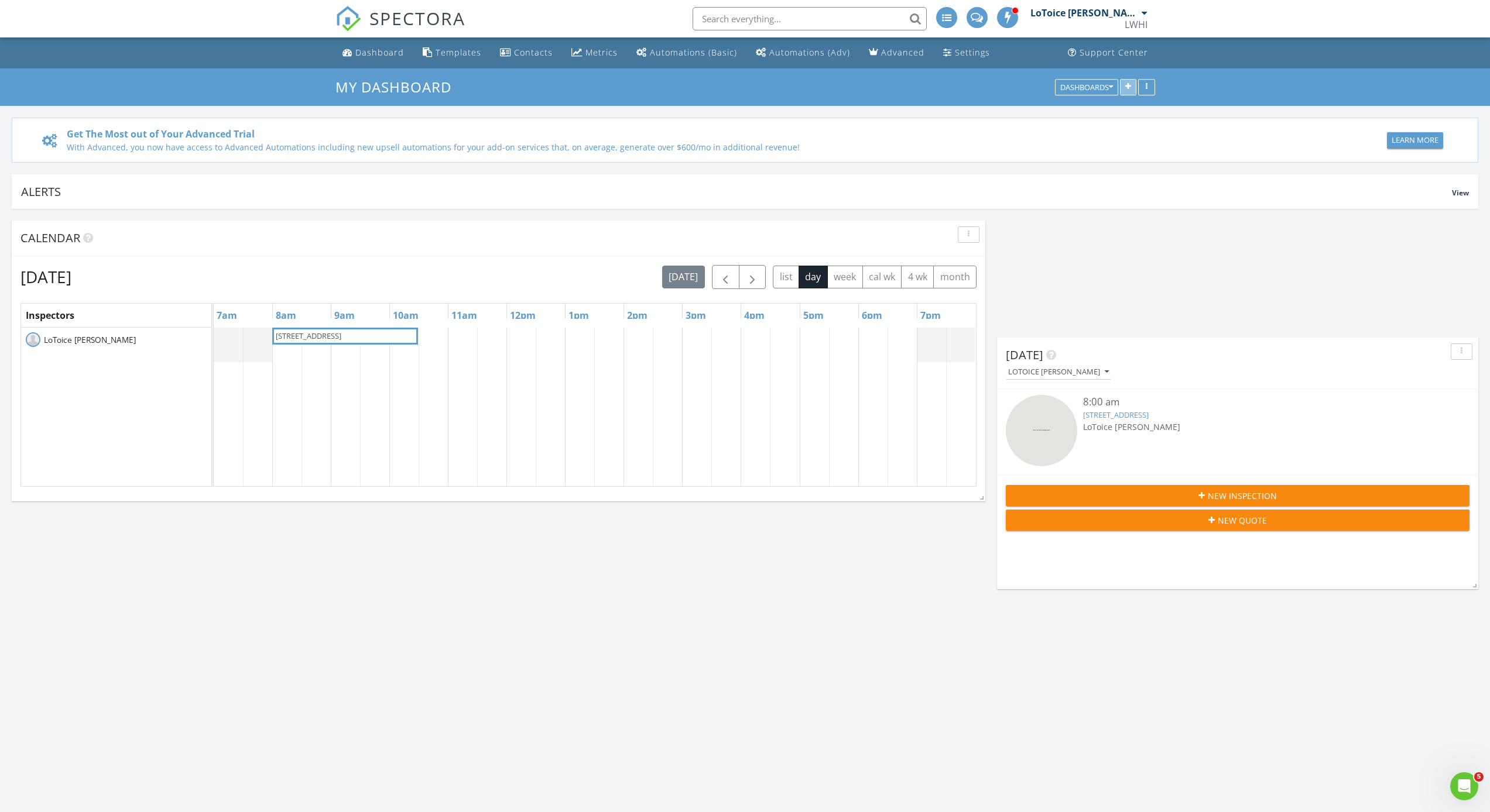
click at [1128, 84] on icon "button" at bounding box center [1127, 87] width 6 height 8
click at [1305, 38] on div "Add Widgets In Progress All inspections that have not yet been published, sched…" at bounding box center [745, 406] width 1490 height 812
click at [462, 55] on div "Templates" at bounding box center [458, 52] width 46 height 11
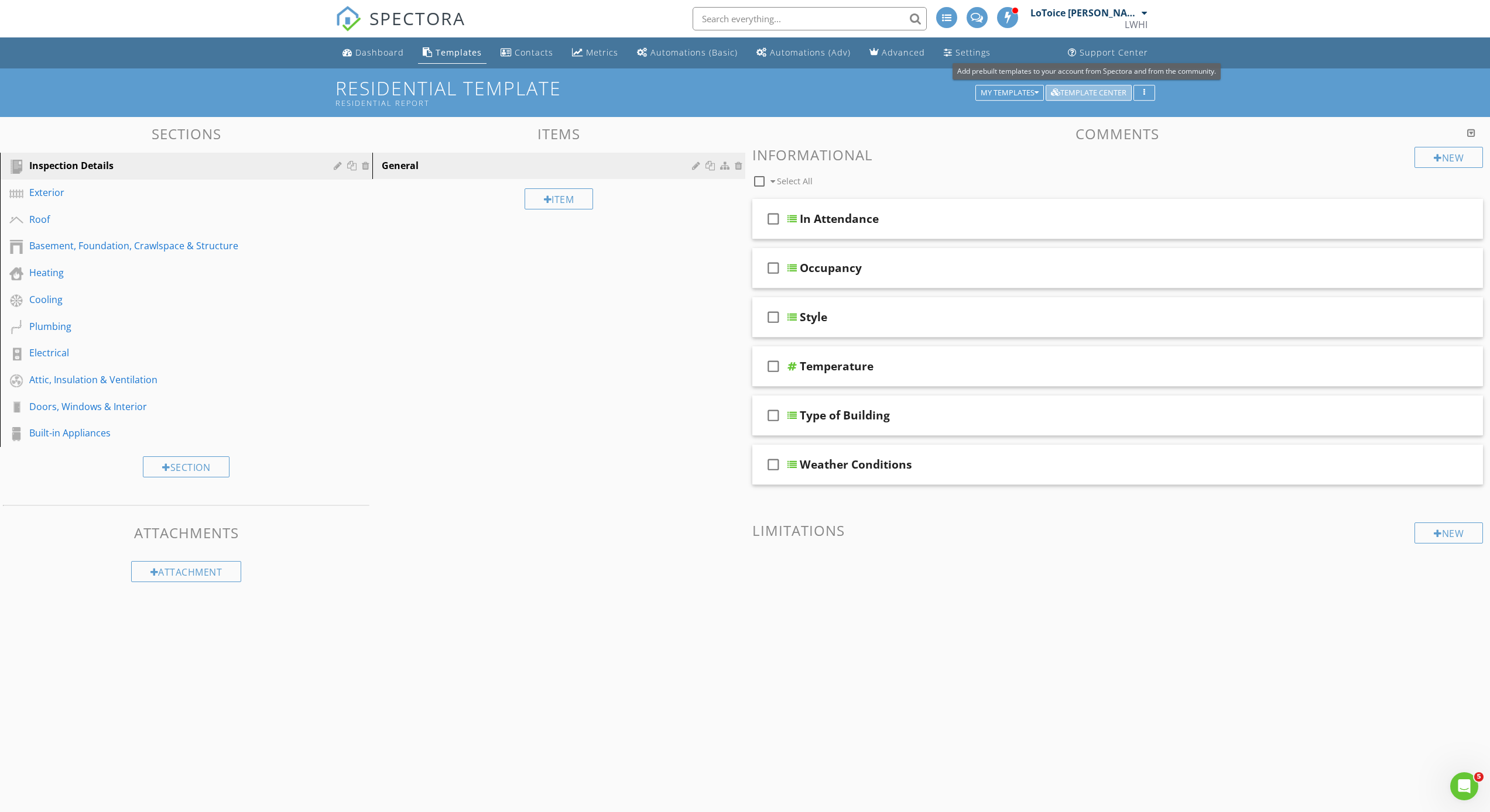
click at [1106, 90] on div "Template Center" at bounding box center [1088, 93] width 76 height 8
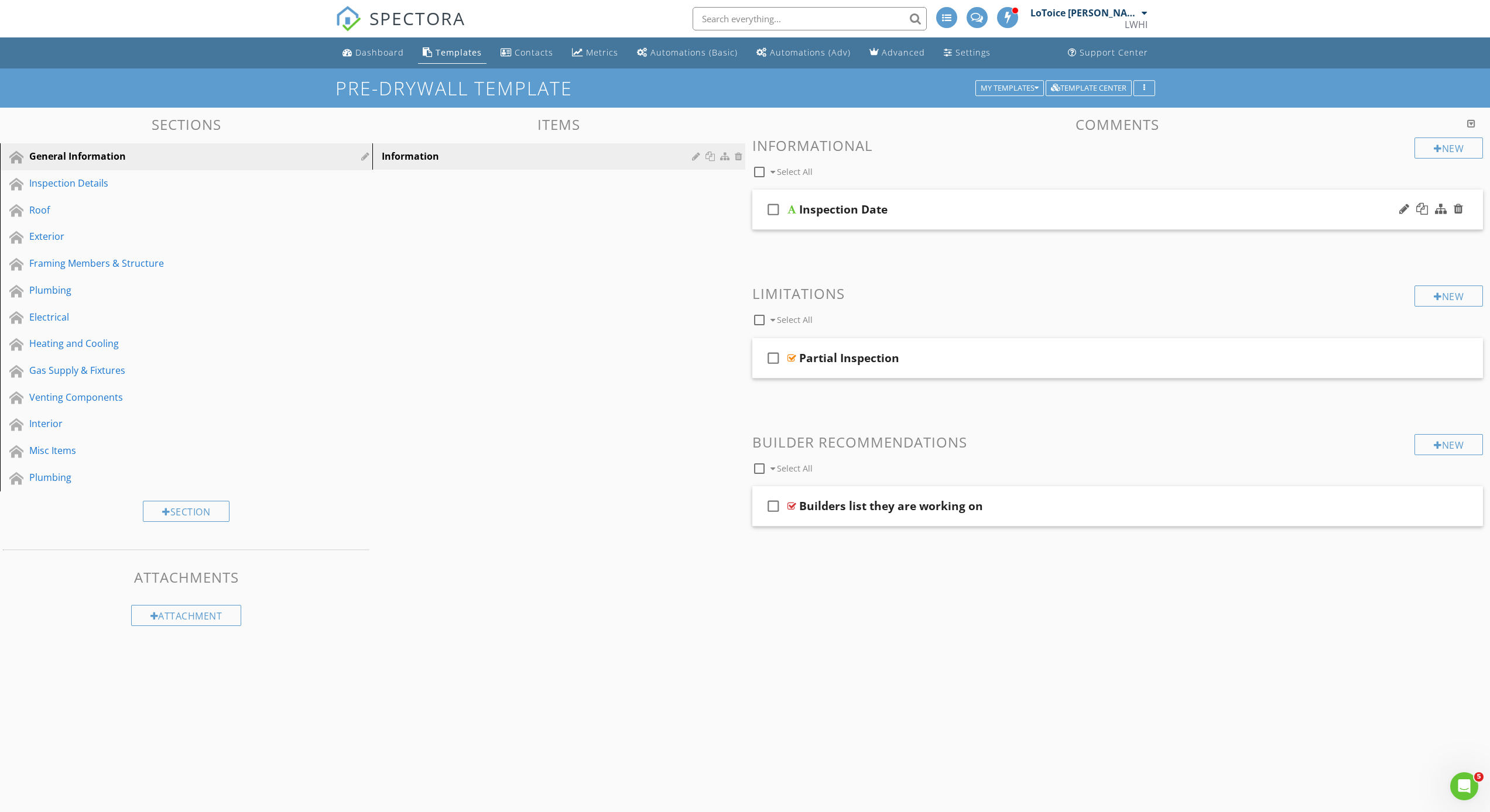
click at [792, 220] on div "check_box_outline_blank Inspection Date" at bounding box center [1118, 209] width 731 height 41
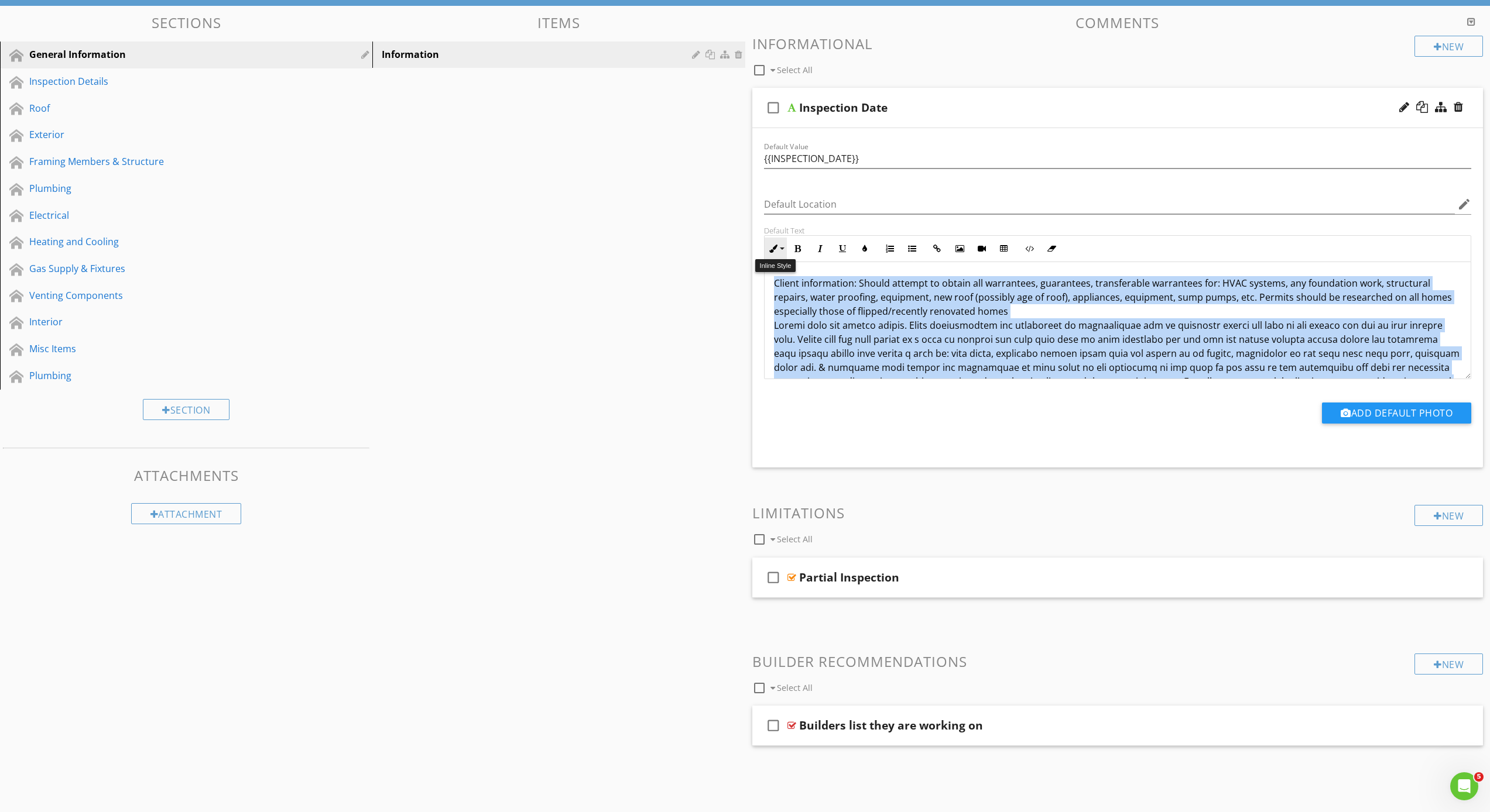
drag, startPoint x: 955, startPoint y: 361, endPoint x: 766, endPoint y: 251, distance: 218.7
click at [766, 251] on div "Inline Style XLarge Large Normal Small Light Small/Light Bold Italic Underline …" at bounding box center [1118, 307] width 708 height 144
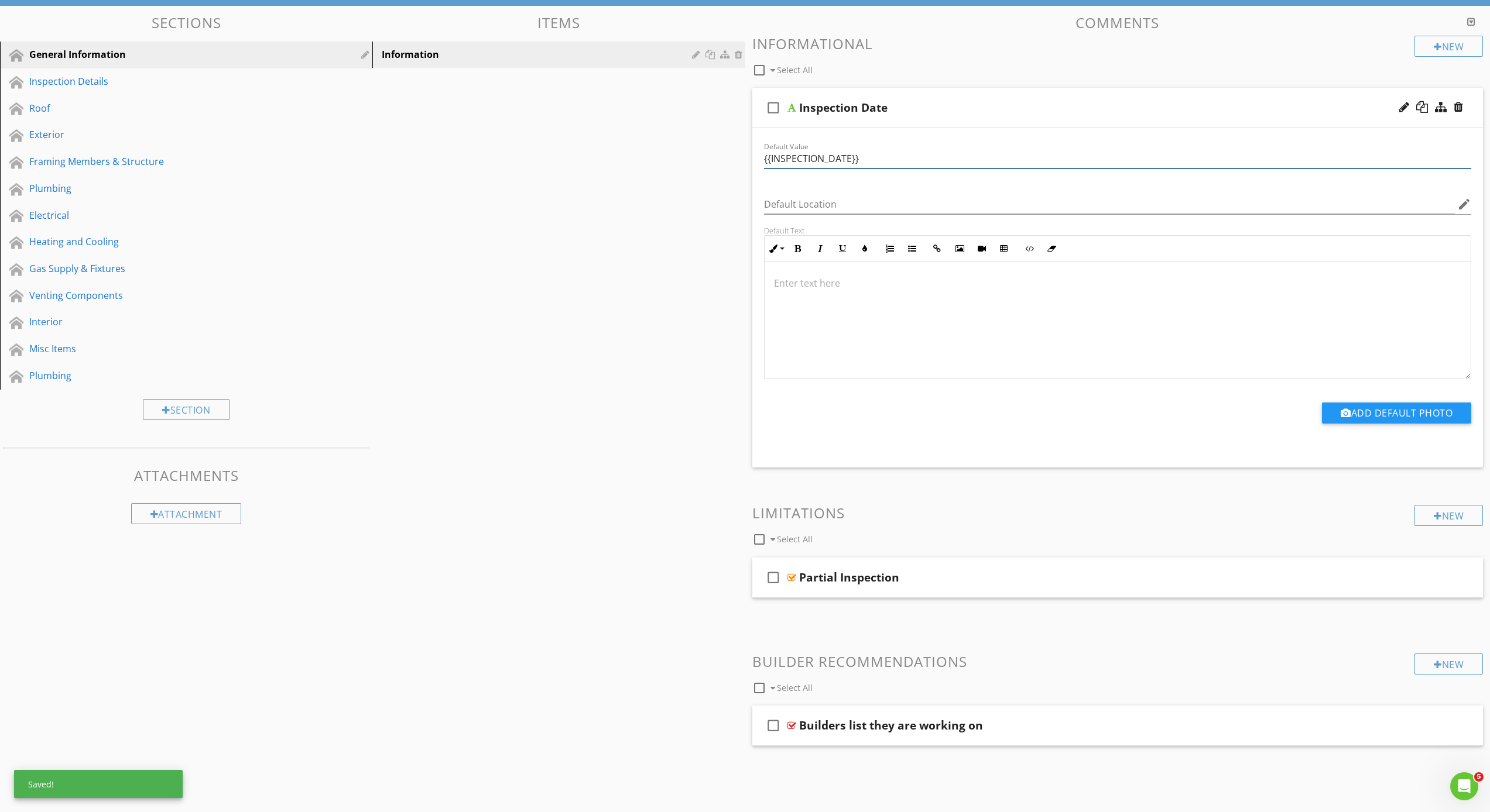
click at [900, 162] on input "{{INSPECTION_DATE}}" at bounding box center [1118, 159] width 708 height 19
drag, startPoint x: 900, startPoint y: 155, endPoint x: 717, endPoint y: 151, distance: 183.0
click at [717, 151] on div "Sections General Information Inspection Details Roof Exterior Framing Members &…" at bounding box center [745, 403] width 1490 height 795
type input "08/27/2025"
click at [893, 288] on p at bounding box center [1118, 283] width 688 height 14
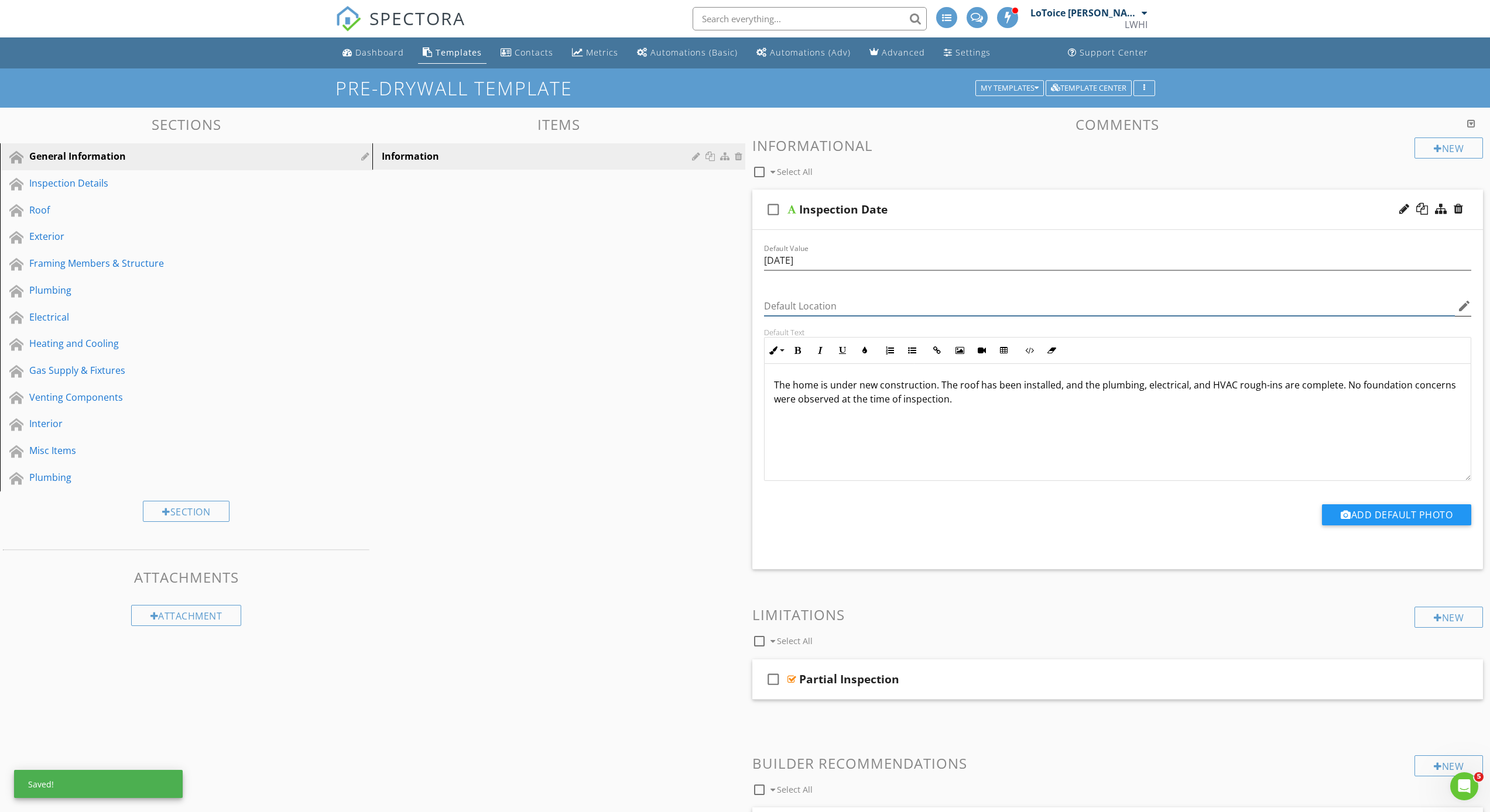
click at [1213, 305] on input "Default Location" at bounding box center [1109, 306] width 691 height 19
click at [974, 310] on input "Default Location" at bounding box center [1109, 306] width 691 height 19
click at [950, 467] on div "The home is under new construction. The roof has been installed, and the plumbi…" at bounding box center [1118, 422] width 707 height 117
click at [1404, 510] on button "Add Default Photo" at bounding box center [1397, 514] width 150 height 21
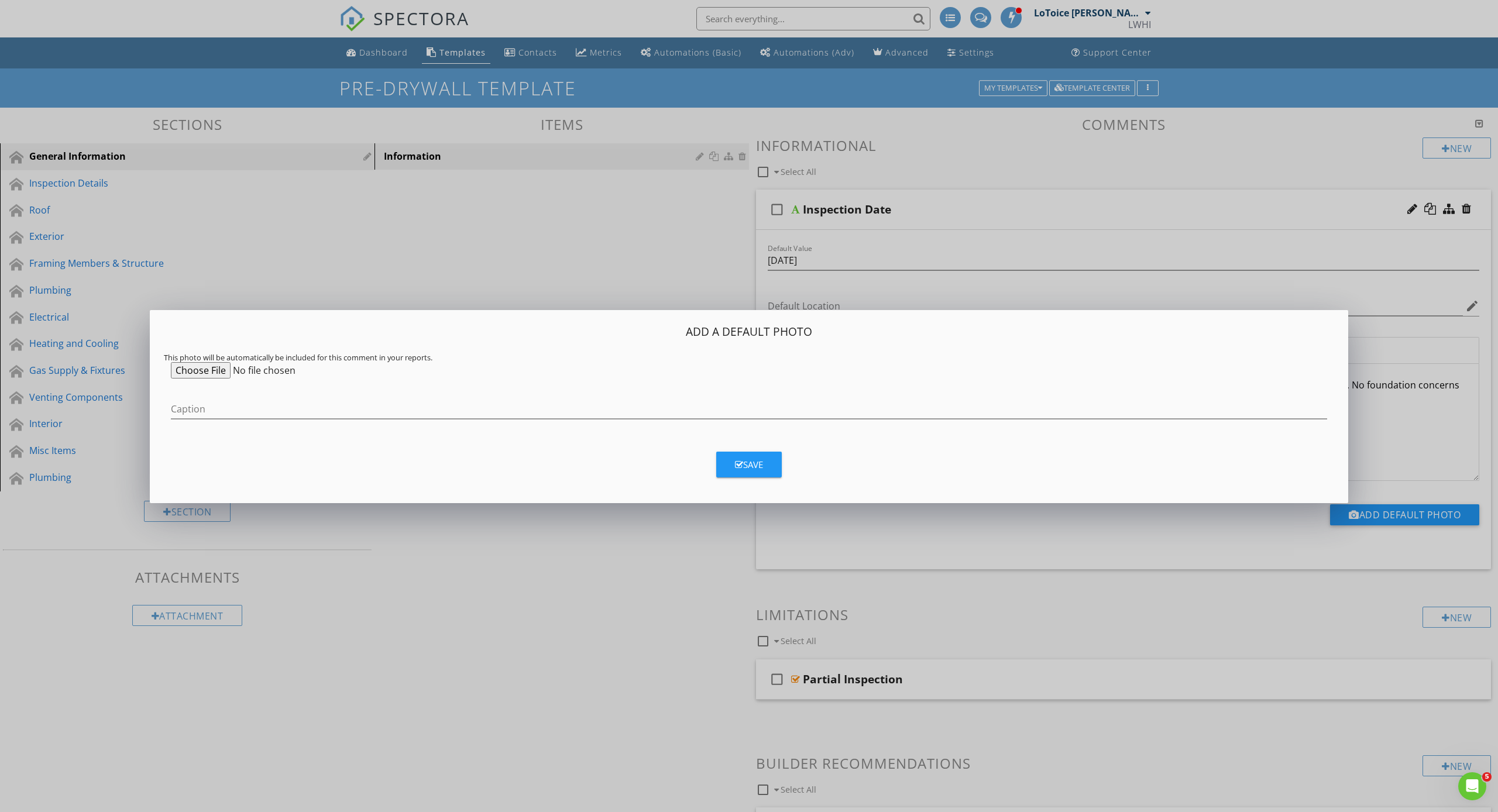
click at [197, 378] on div "Add a Default Photo This photo will be automatically be included for this comme…" at bounding box center [749, 377] width 1170 height 107
click at [198, 372] on input "file" at bounding box center [260, 371] width 179 height 17
type input "C:\fakepath\IMG_4737.JPG"
click at [748, 465] on div "Save" at bounding box center [749, 465] width 28 height 13
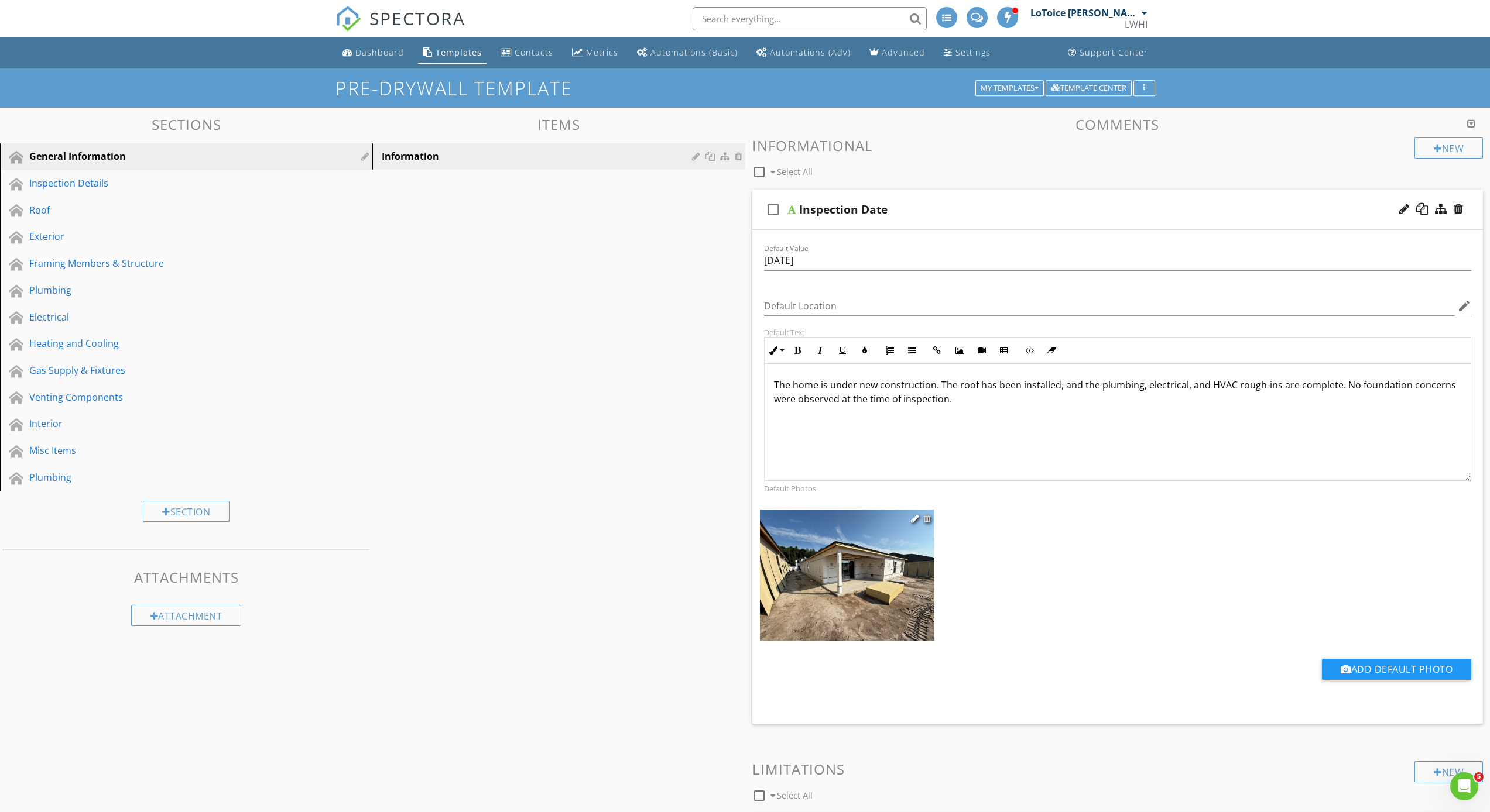
click at [928, 517] on div at bounding box center [926, 518] width 7 height 9
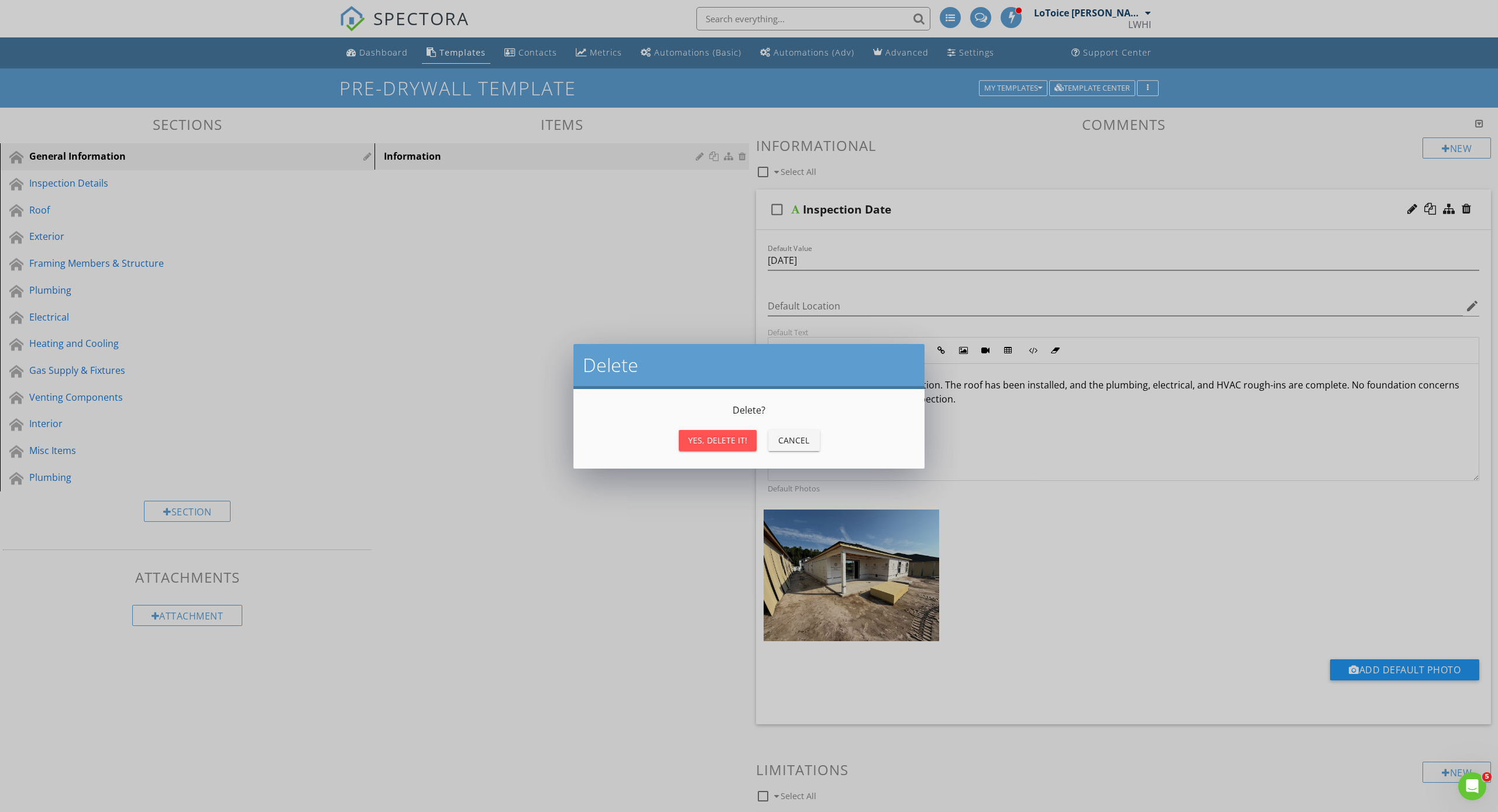
click at [730, 440] on div "Yes, Delete it!" at bounding box center [717, 440] width 59 height 12
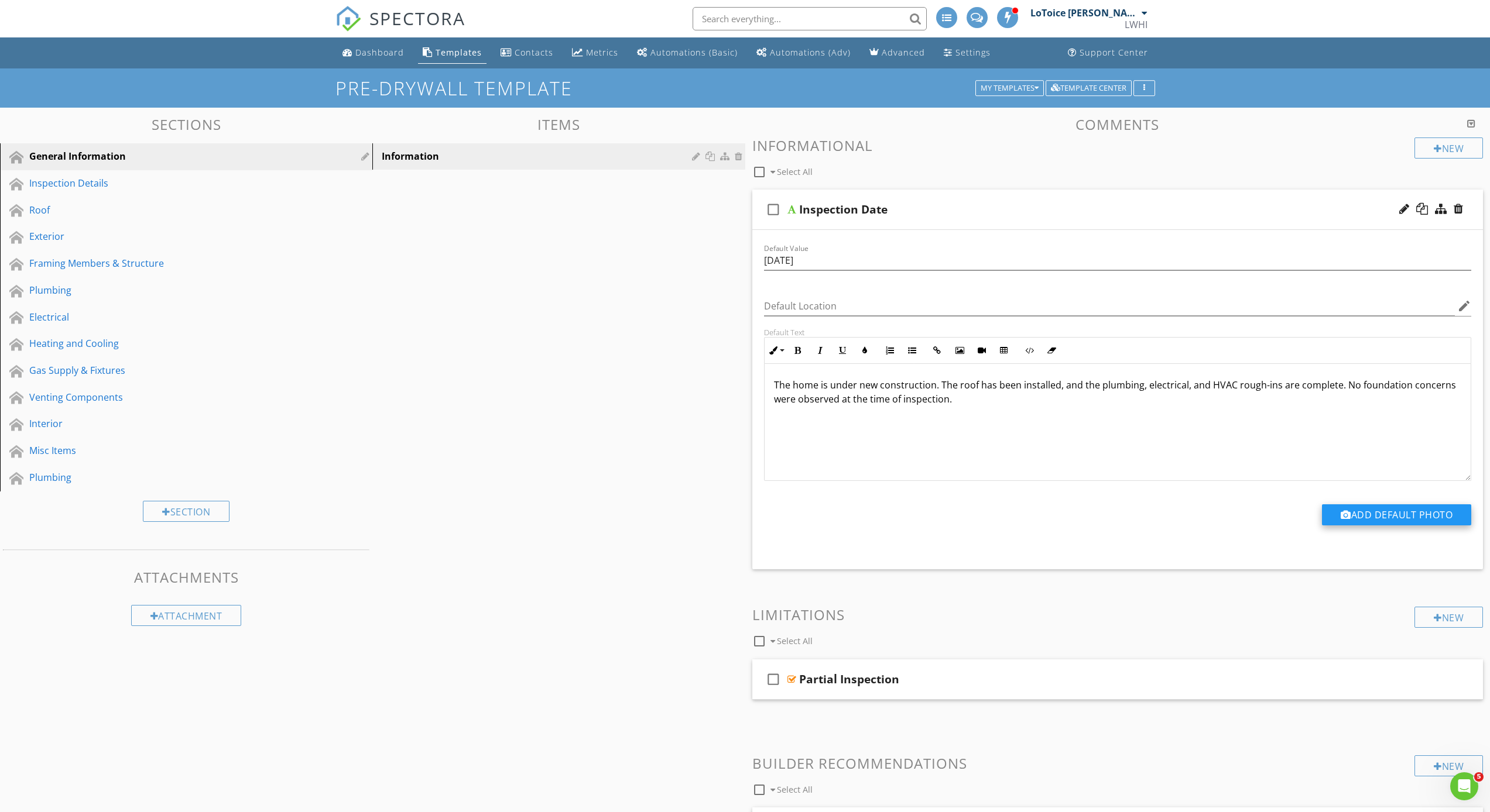
click at [1384, 507] on button "Add Default Photo" at bounding box center [1397, 514] width 150 height 21
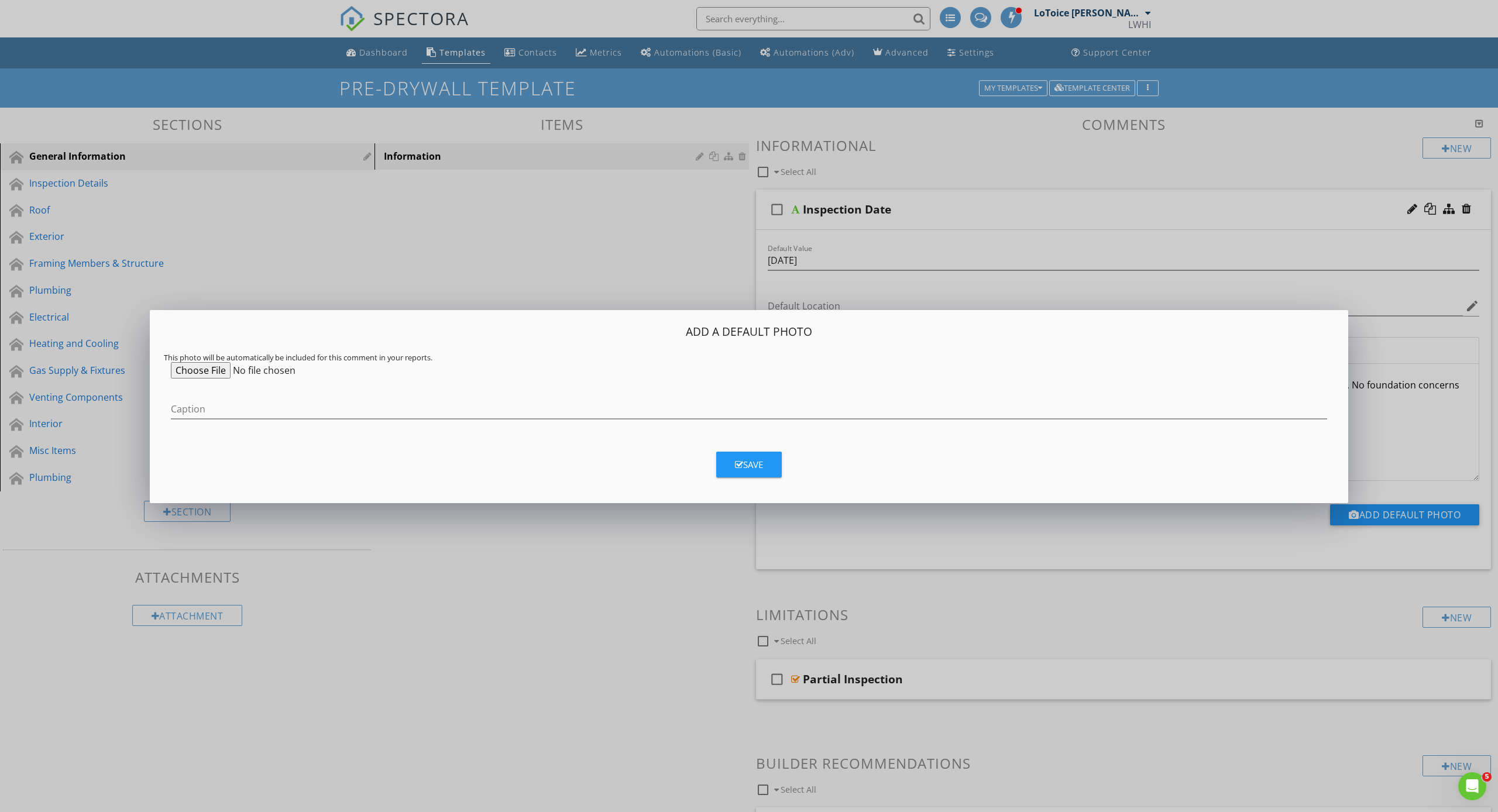
click at [200, 372] on input "file" at bounding box center [260, 371] width 179 height 17
type input "C:\fakepath\IMG_4740.JPG"
click at [766, 468] on button "Save" at bounding box center [749, 465] width 66 height 26
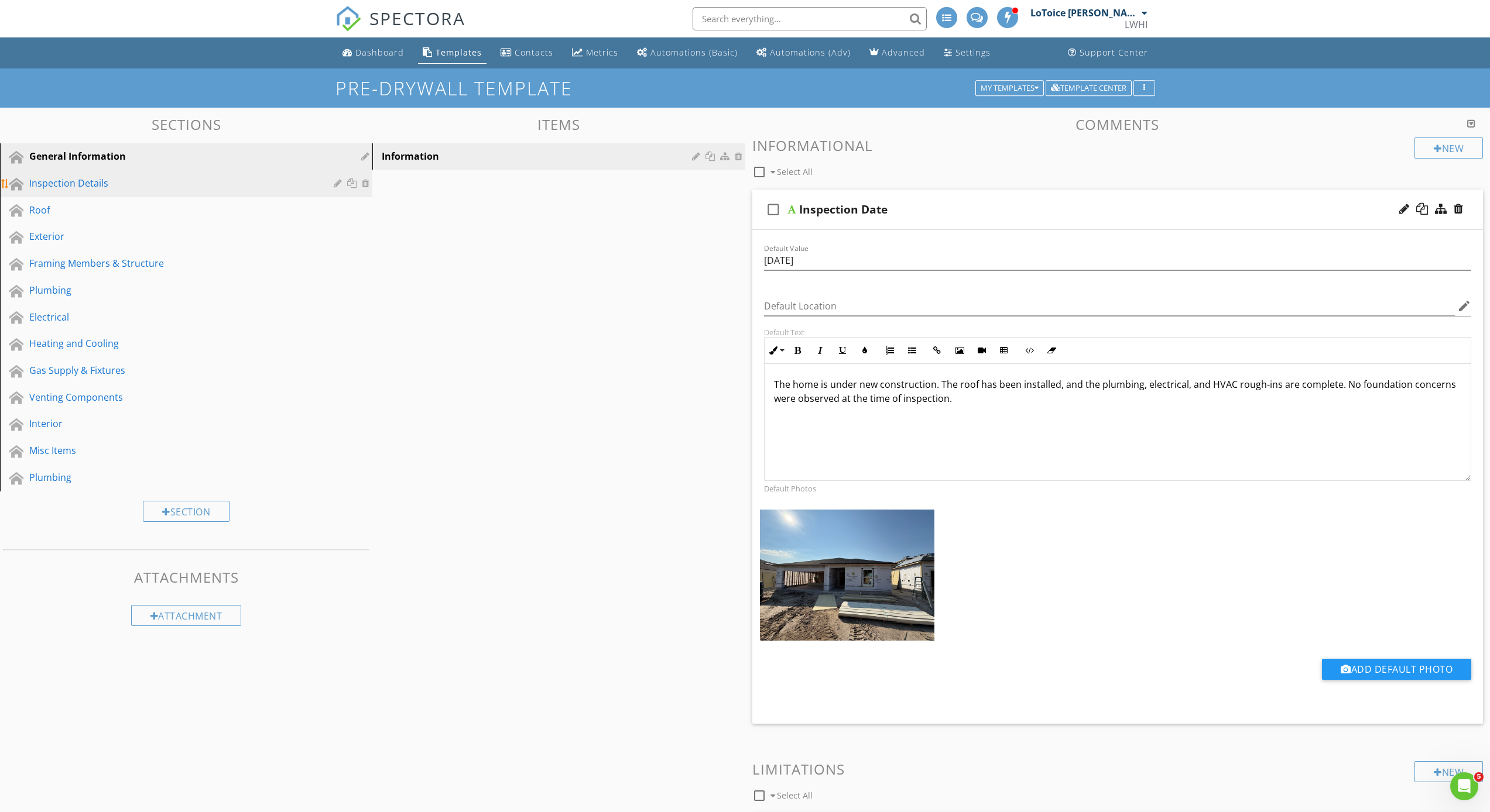
click at [110, 194] on link "Inspection Details" at bounding box center [188, 184] width 369 height 27
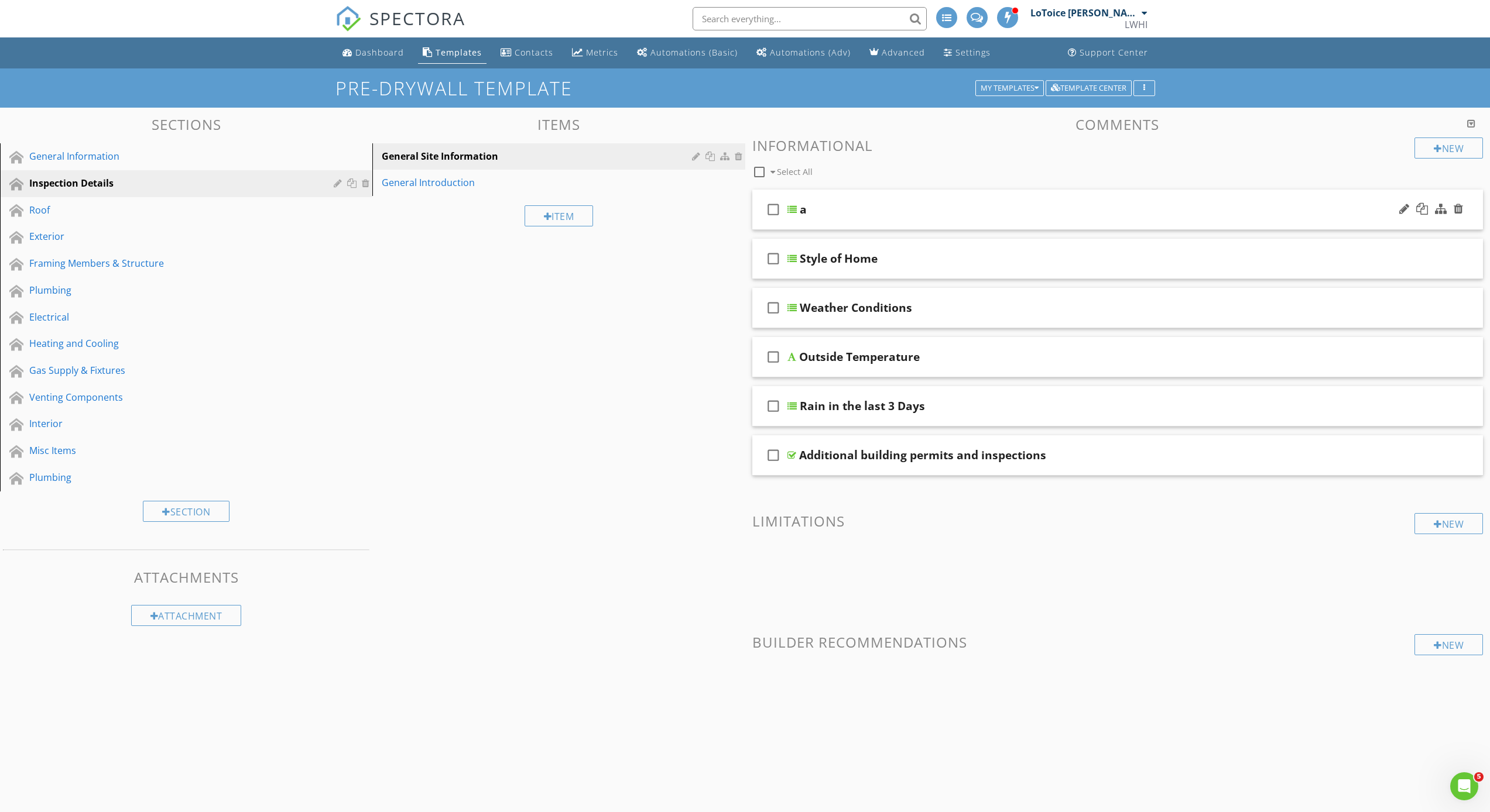
click at [793, 221] on div "check_box_outline_blank a" at bounding box center [1118, 209] width 731 height 41
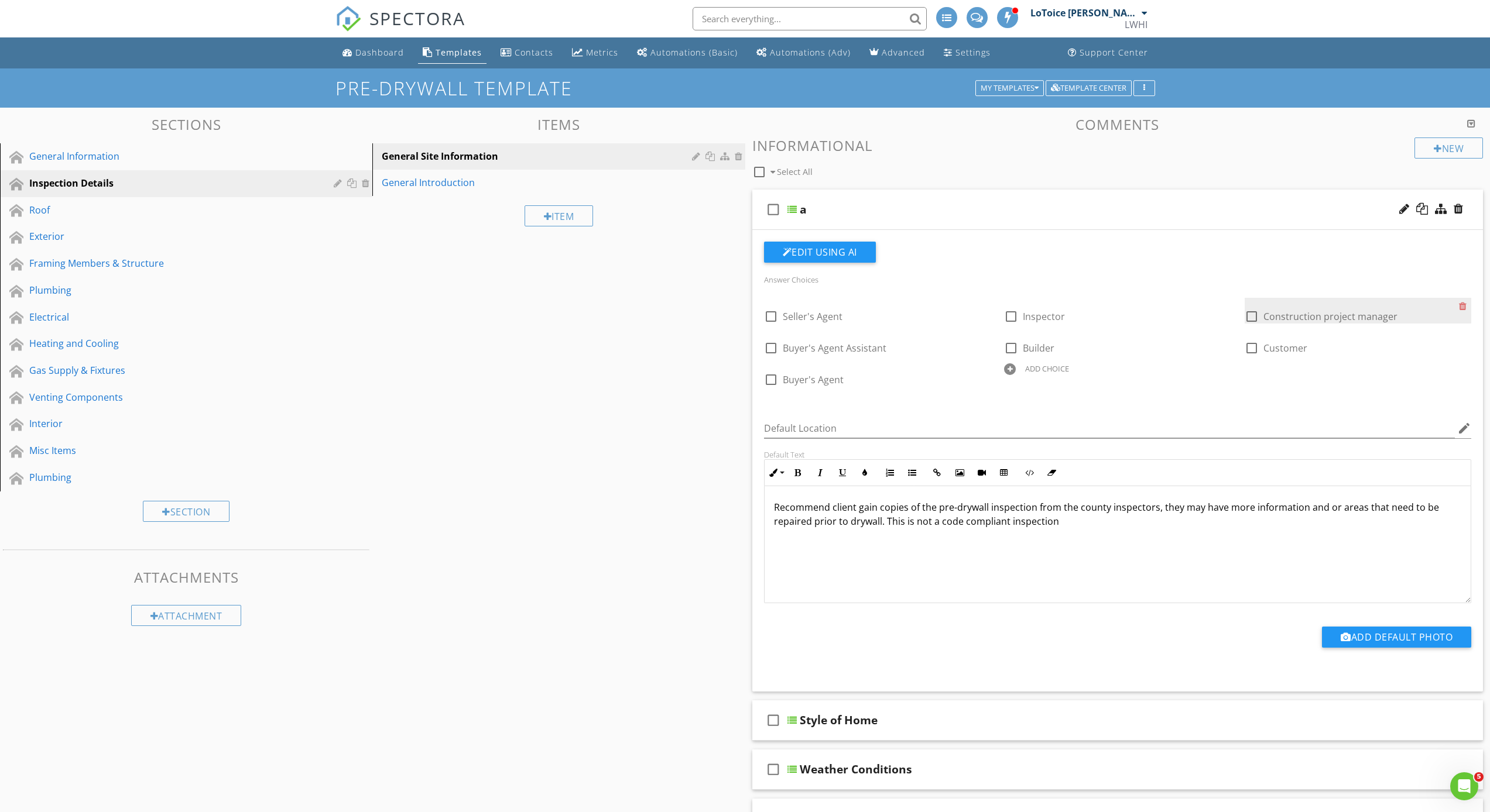
click at [1255, 317] on div at bounding box center [1251, 317] width 20 height 20
checkbox input "true"
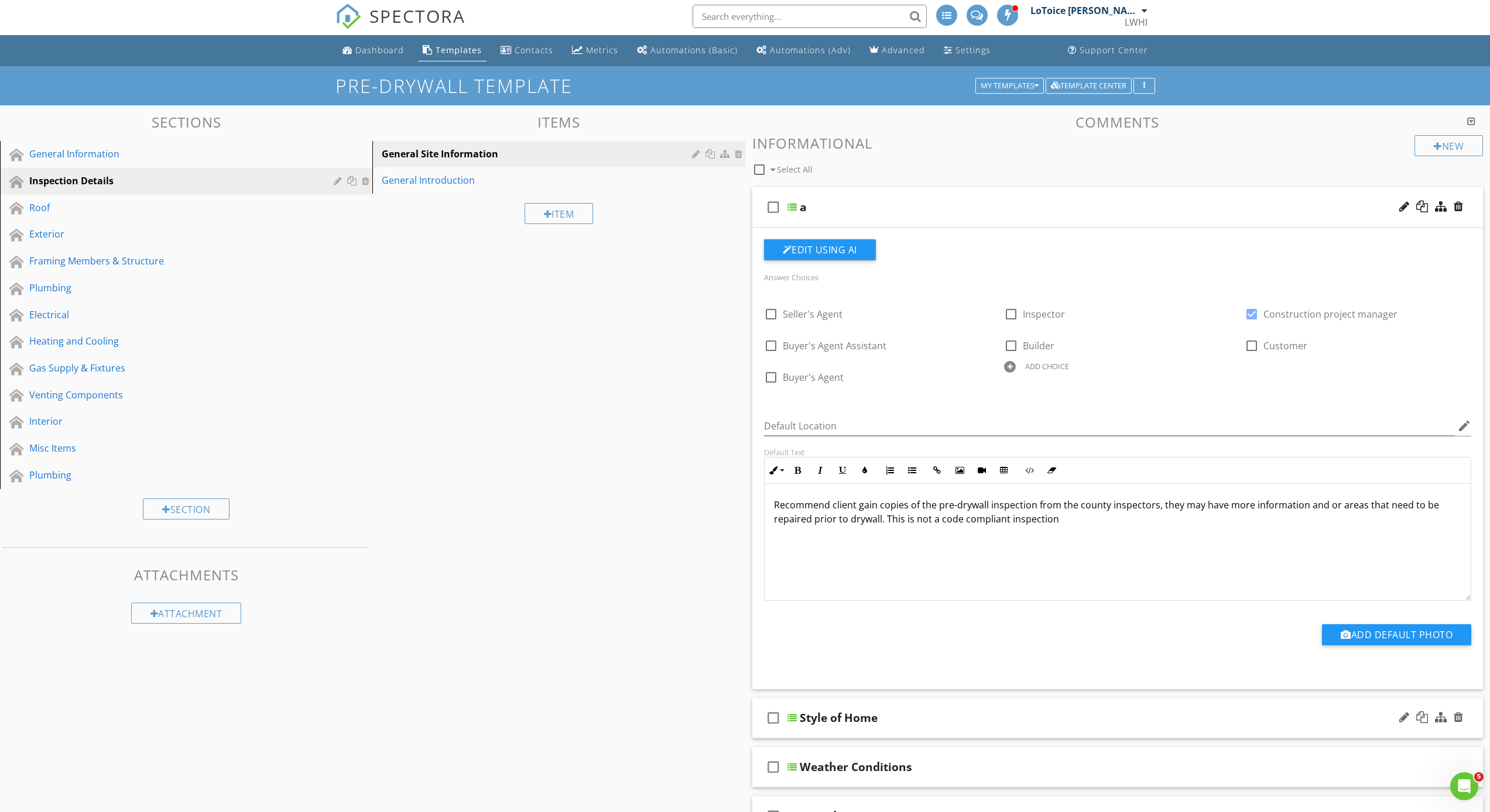
click at [790, 726] on div "check_box_outline_blank Style of Home" at bounding box center [1118, 718] width 731 height 41
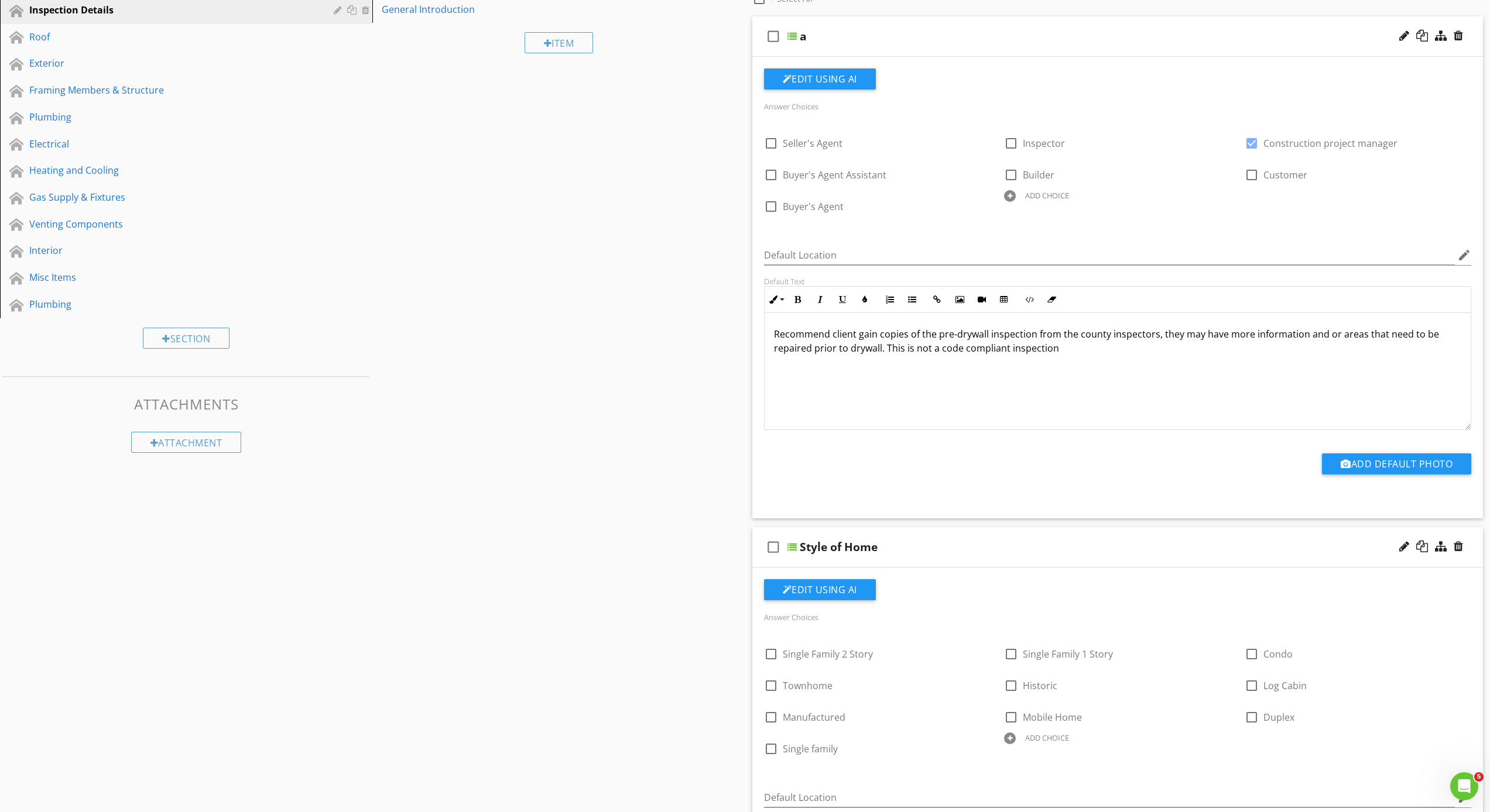
scroll to position [322, 0]
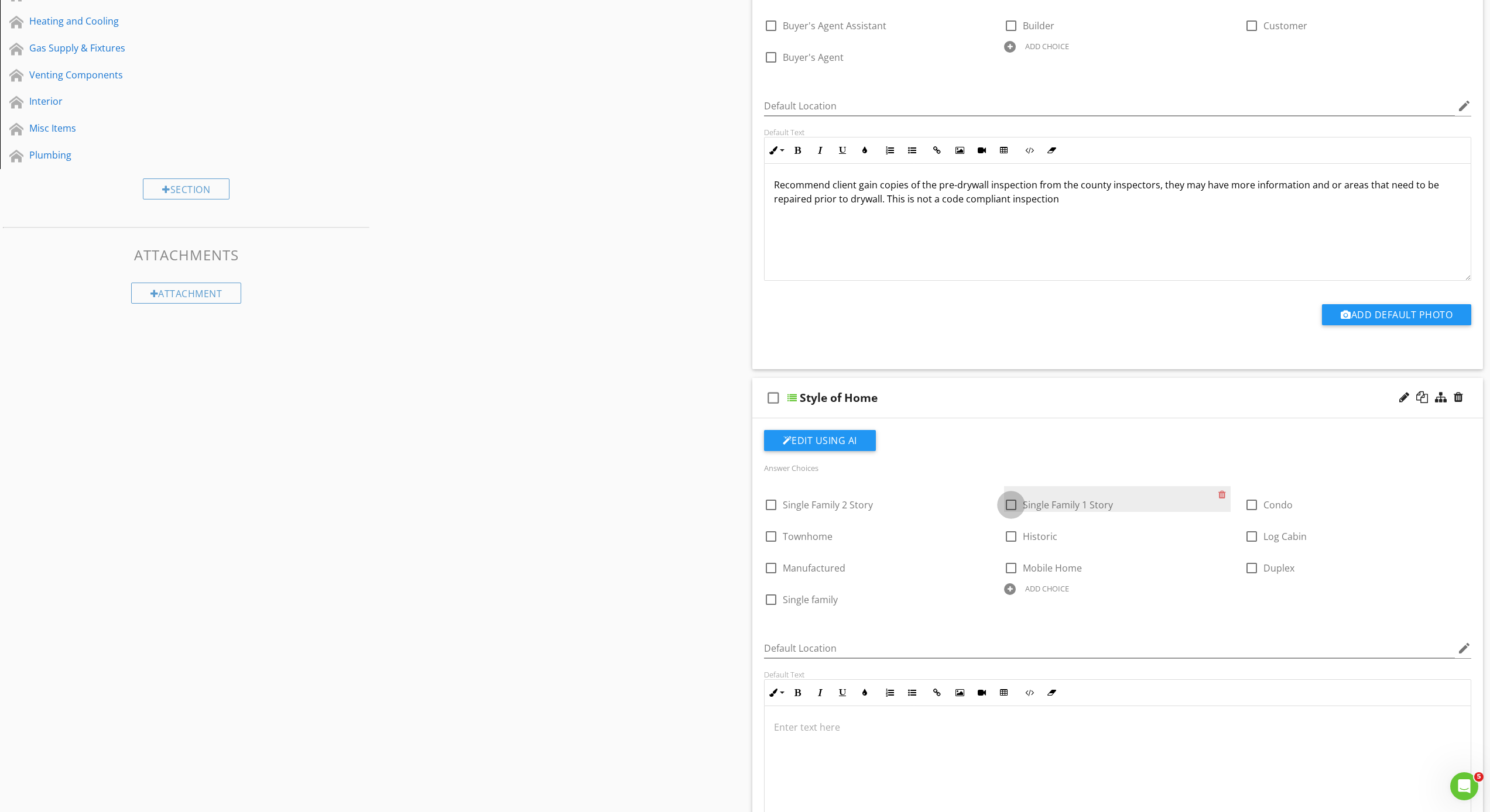
click at [1006, 506] on div at bounding box center [1011, 505] width 20 height 20
checkbox input "true"
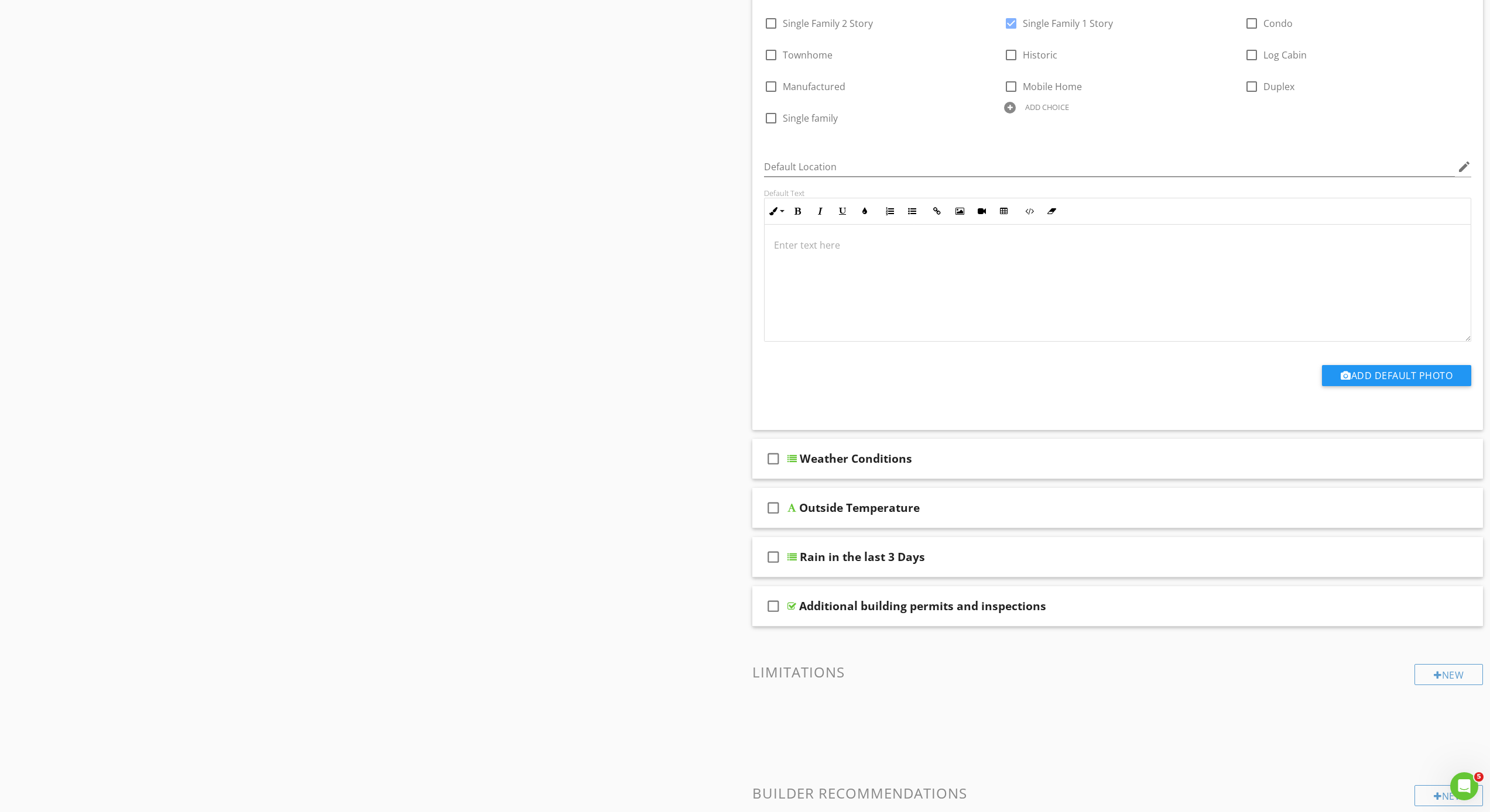
scroll to position [909, 0]
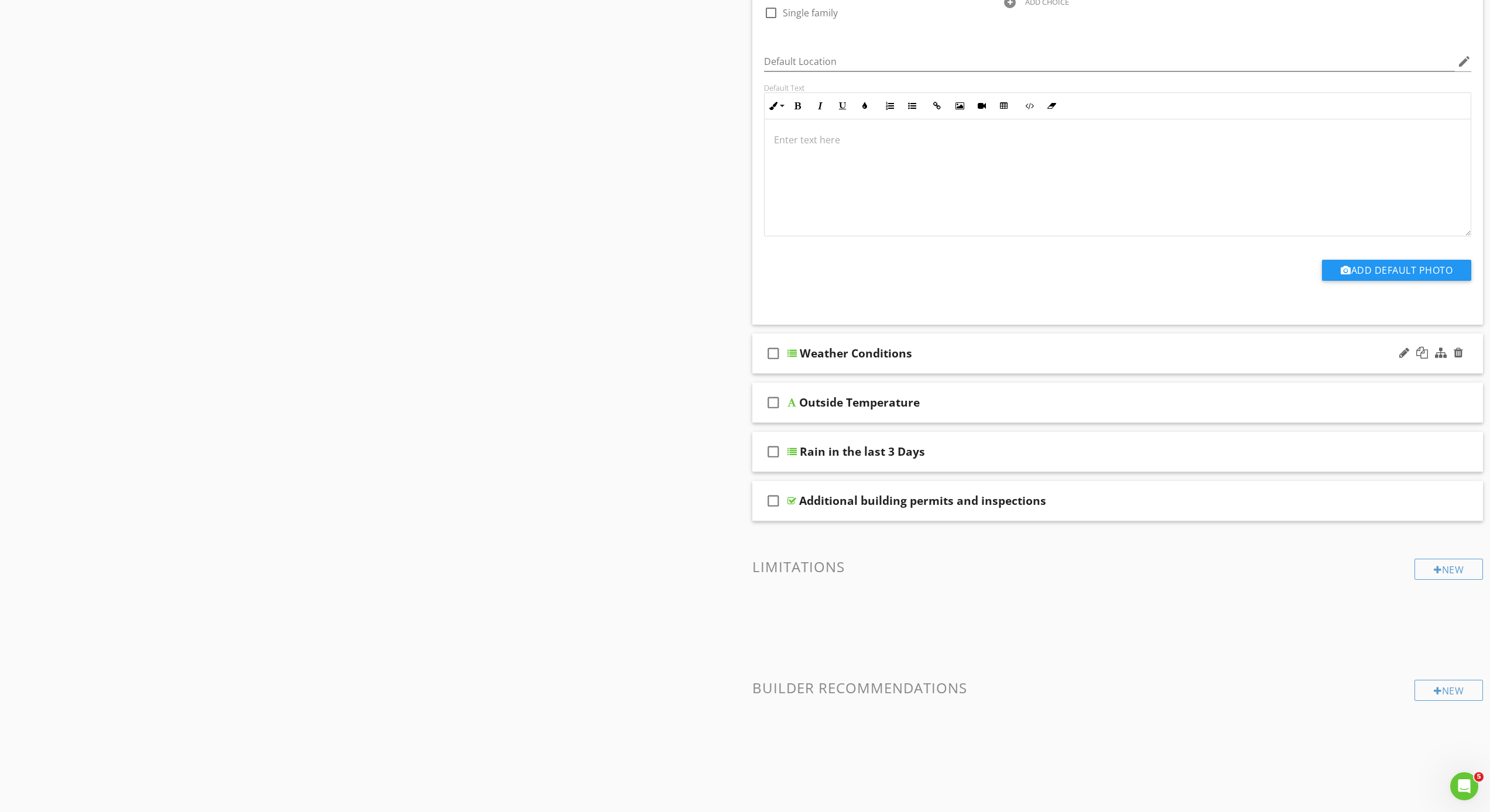
click at [794, 362] on div "check_box_outline_blank Weather Conditions" at bounding box center [1118, 353] width 731 height 41
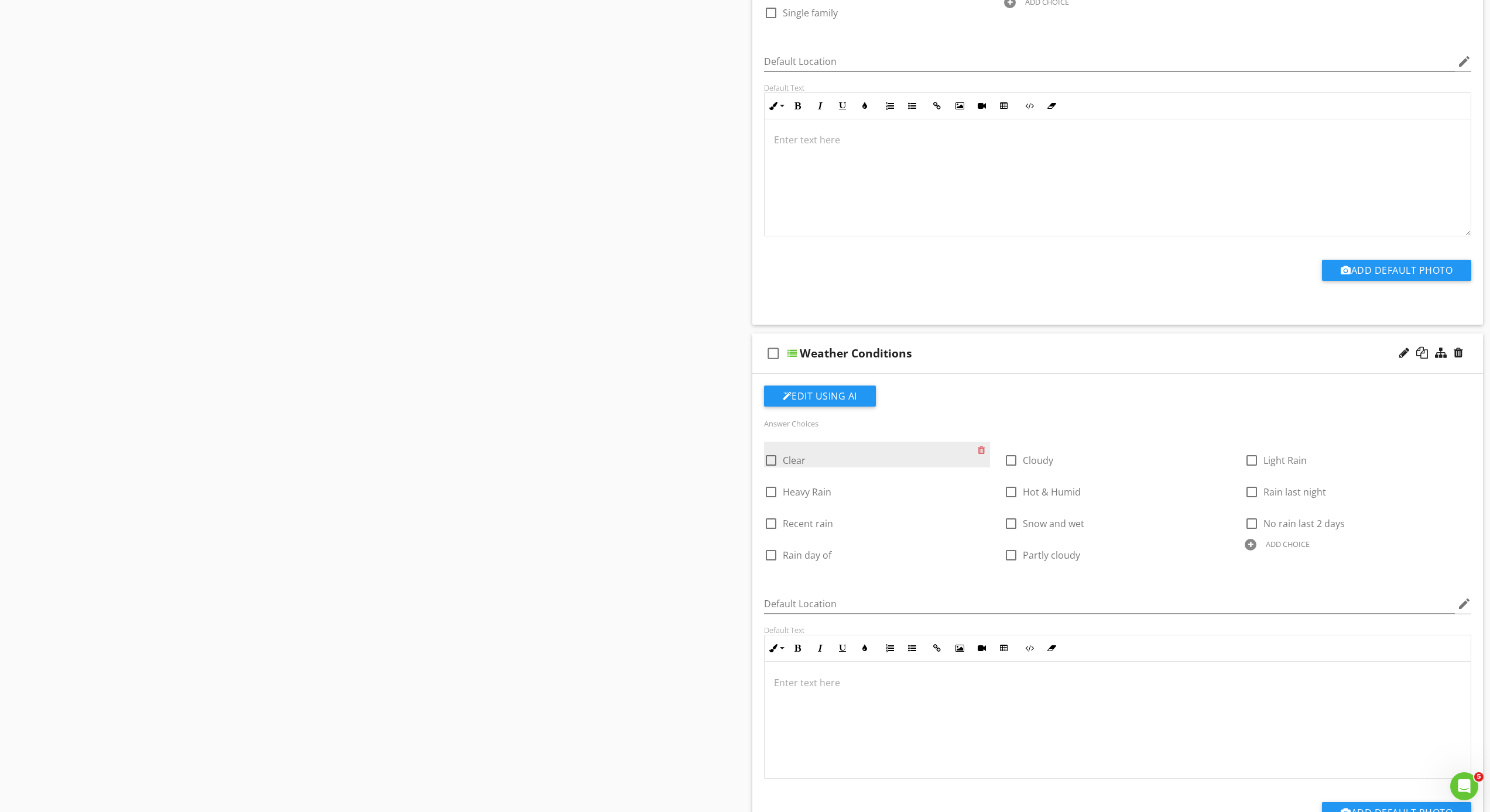
click at [764, 460] on div at bounding box center [771, 460] width 20 height 20
checkbox input "true"
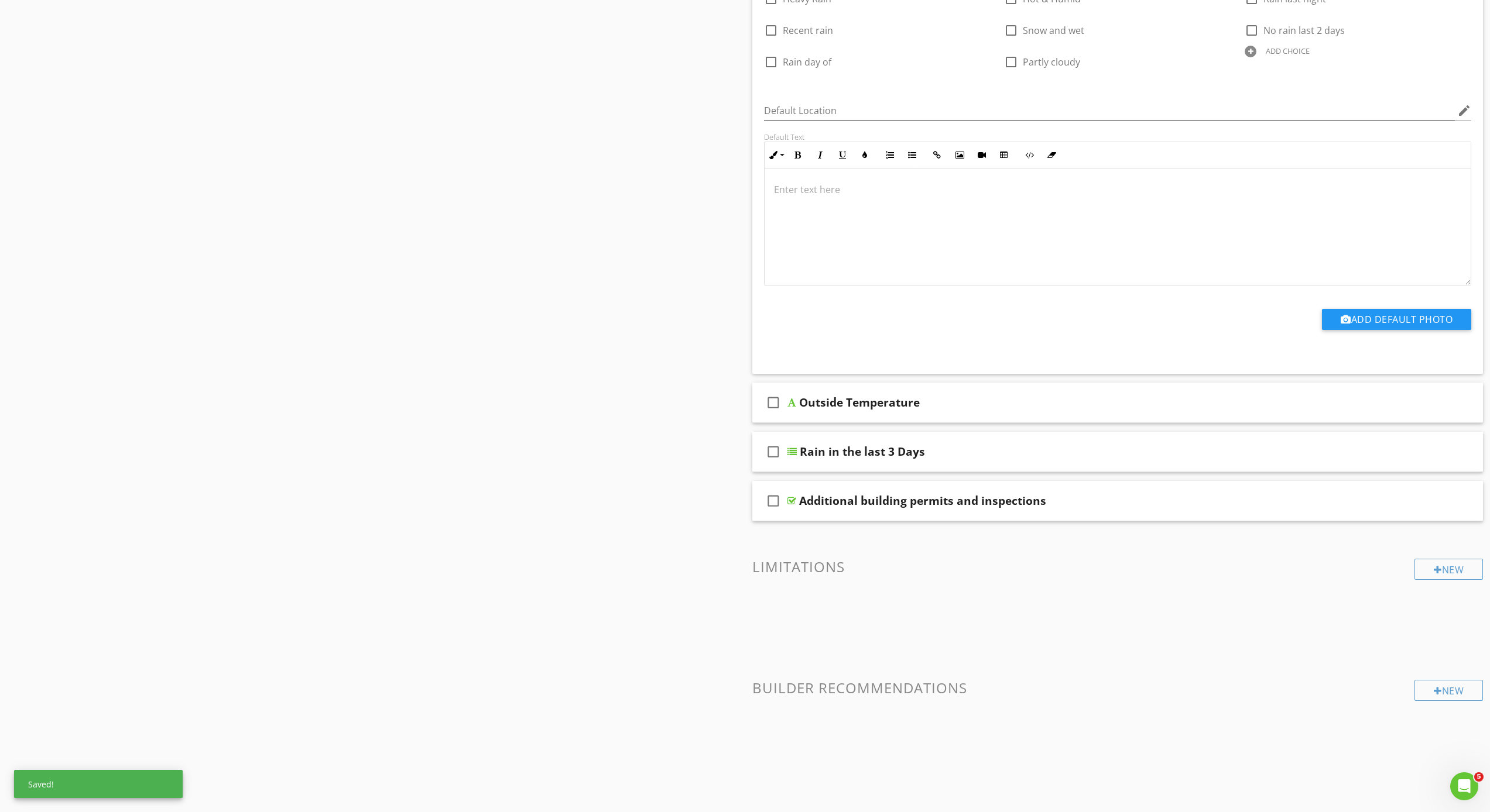
scroll to position [1366, 0]
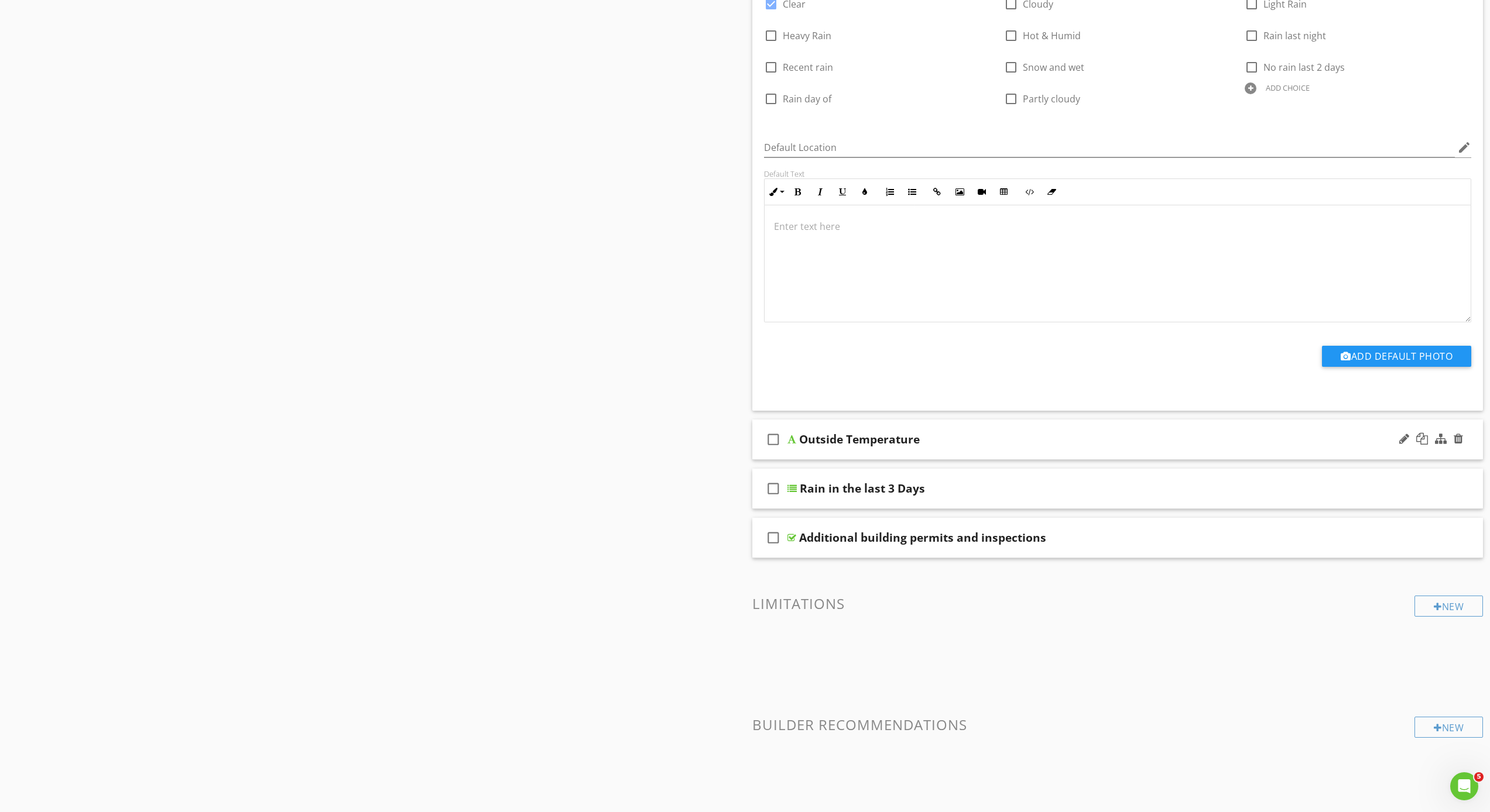
click at [804, 447] on div "check_box_outline_blank Outside Temperature" at bounding box center [1118, 440] width 731 height 41
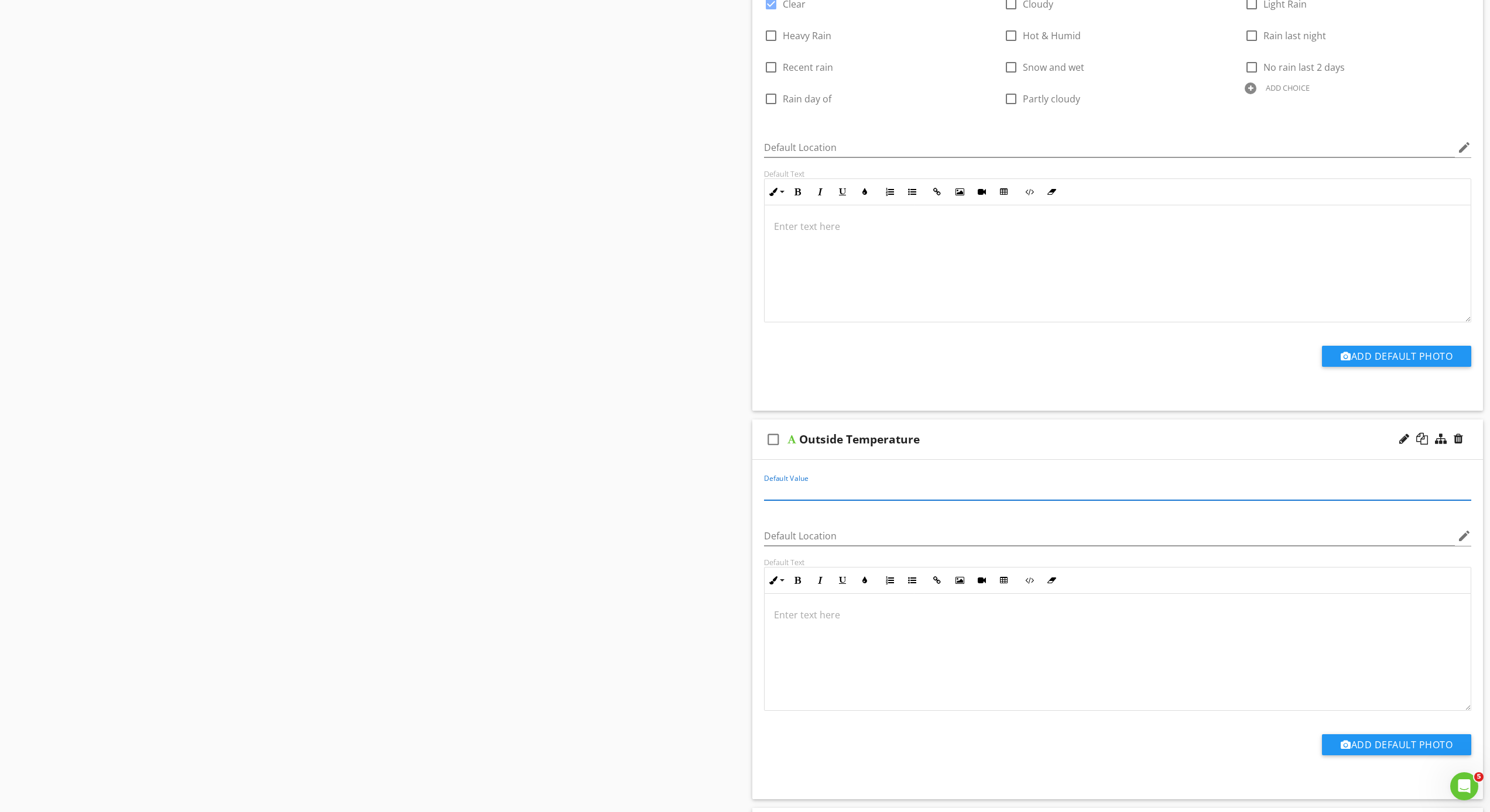
click at [840, 495] on input "Default Value" at bounding box center [1118, 490] width 708 height 19
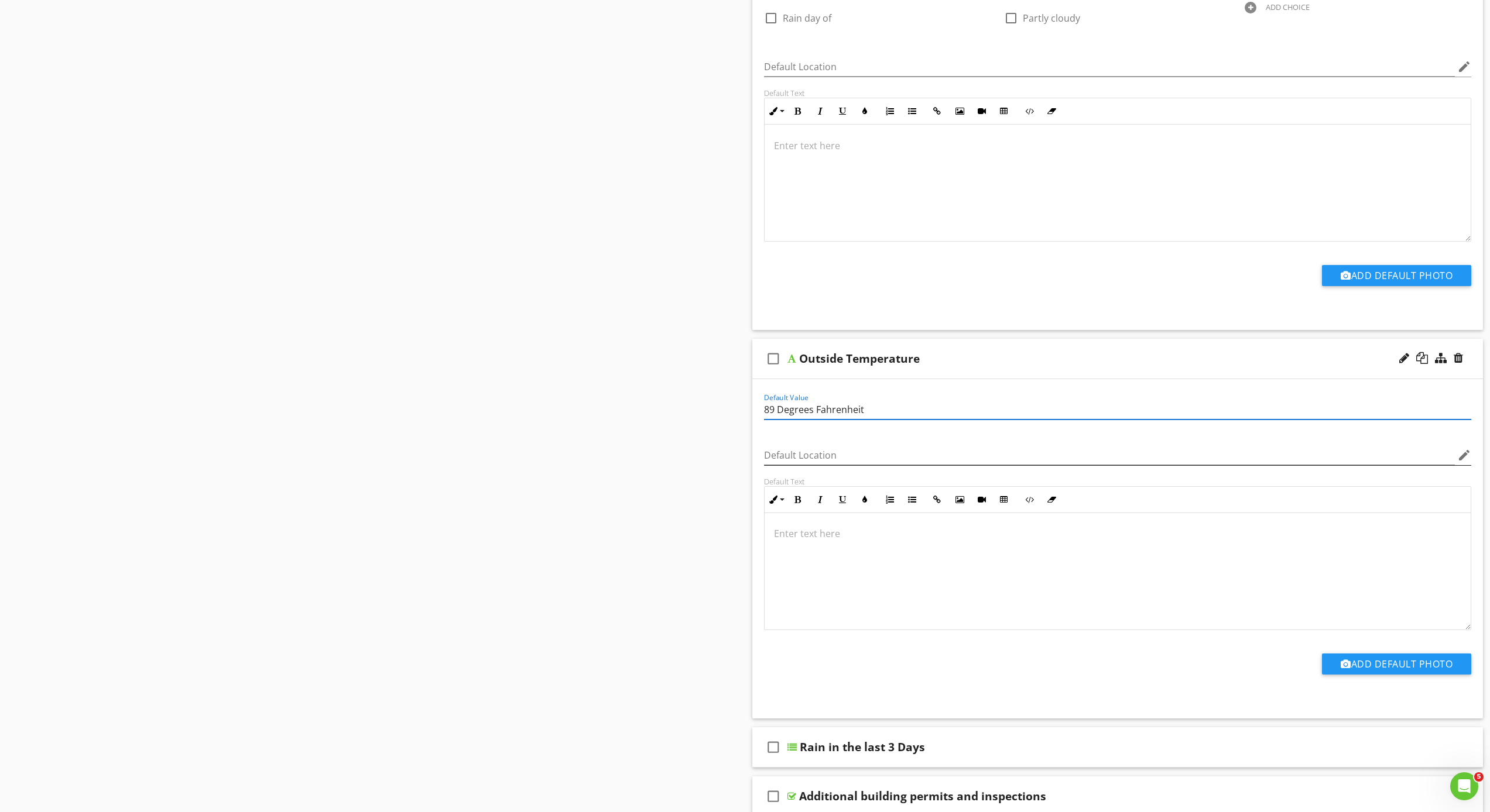
scroll to position [1742, 0]
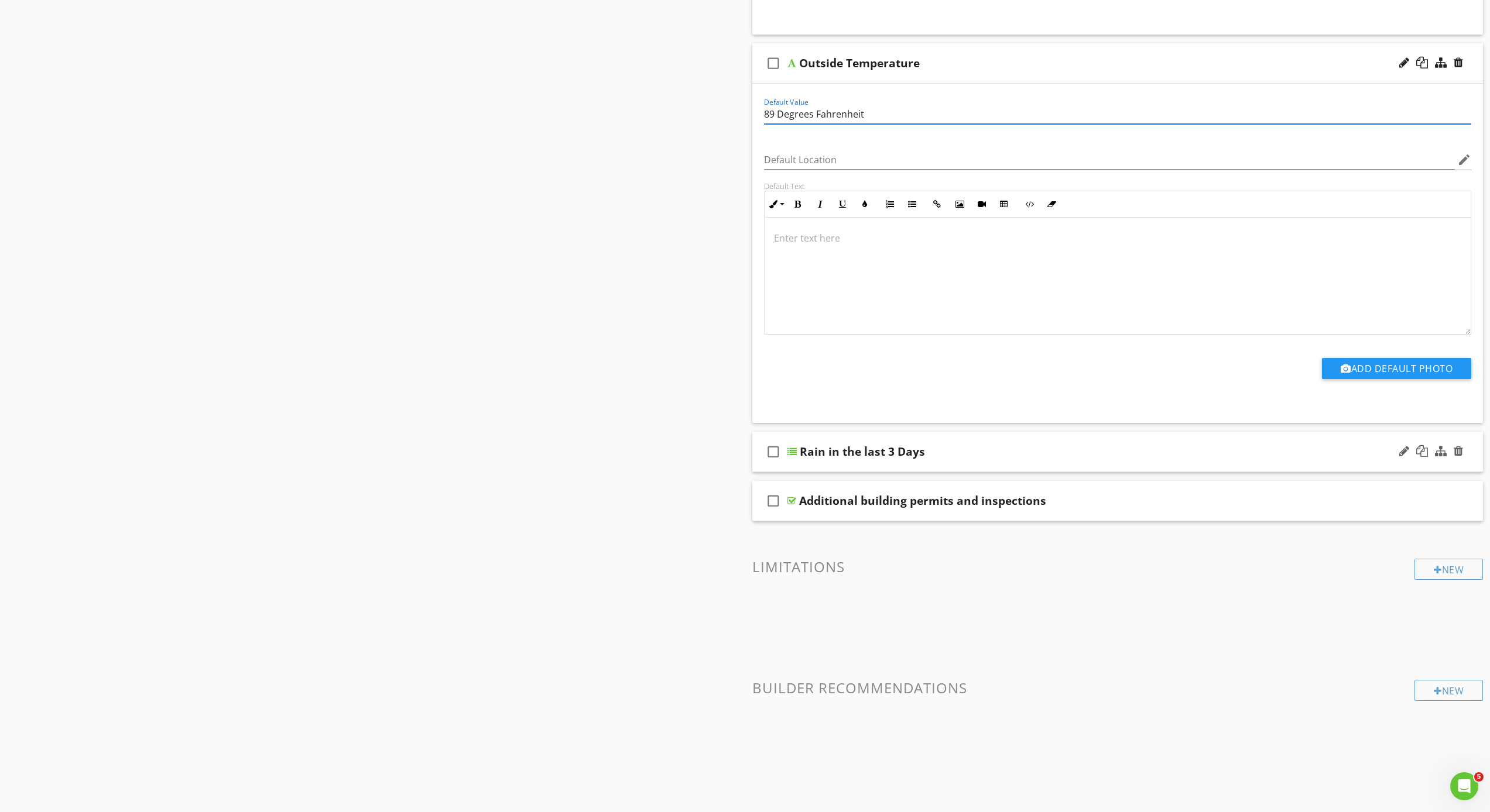
type input "89 Degrees Fahrenheit"
click at [789, 460] on div "check_box_outline_blank Rain in the last 3 Days" at bounding box center [1118, 452] width 731 height 41
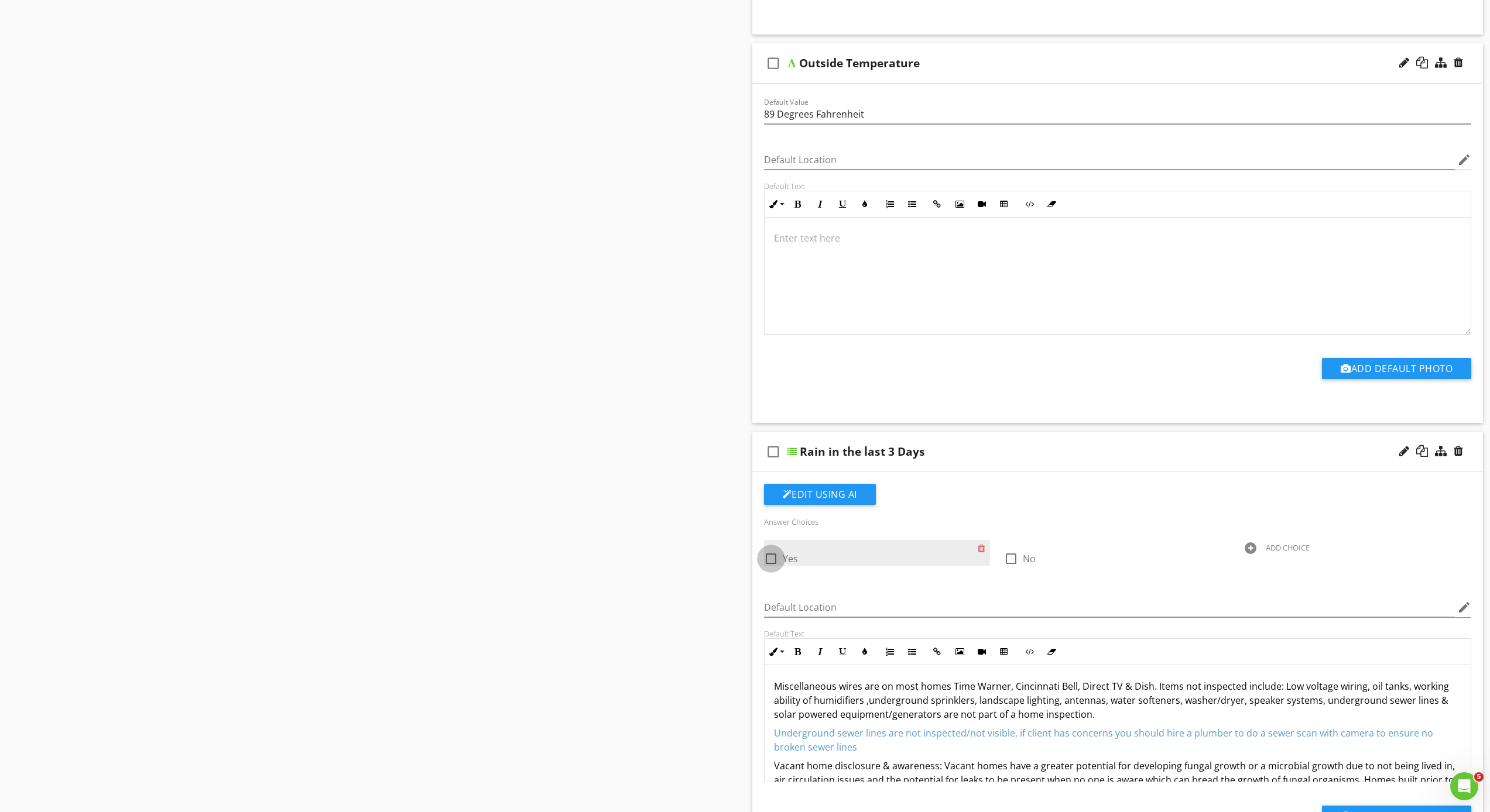
click at [767, 559] on div at bounding box center [771, 559] width 20 height 20
checkbox input "true"
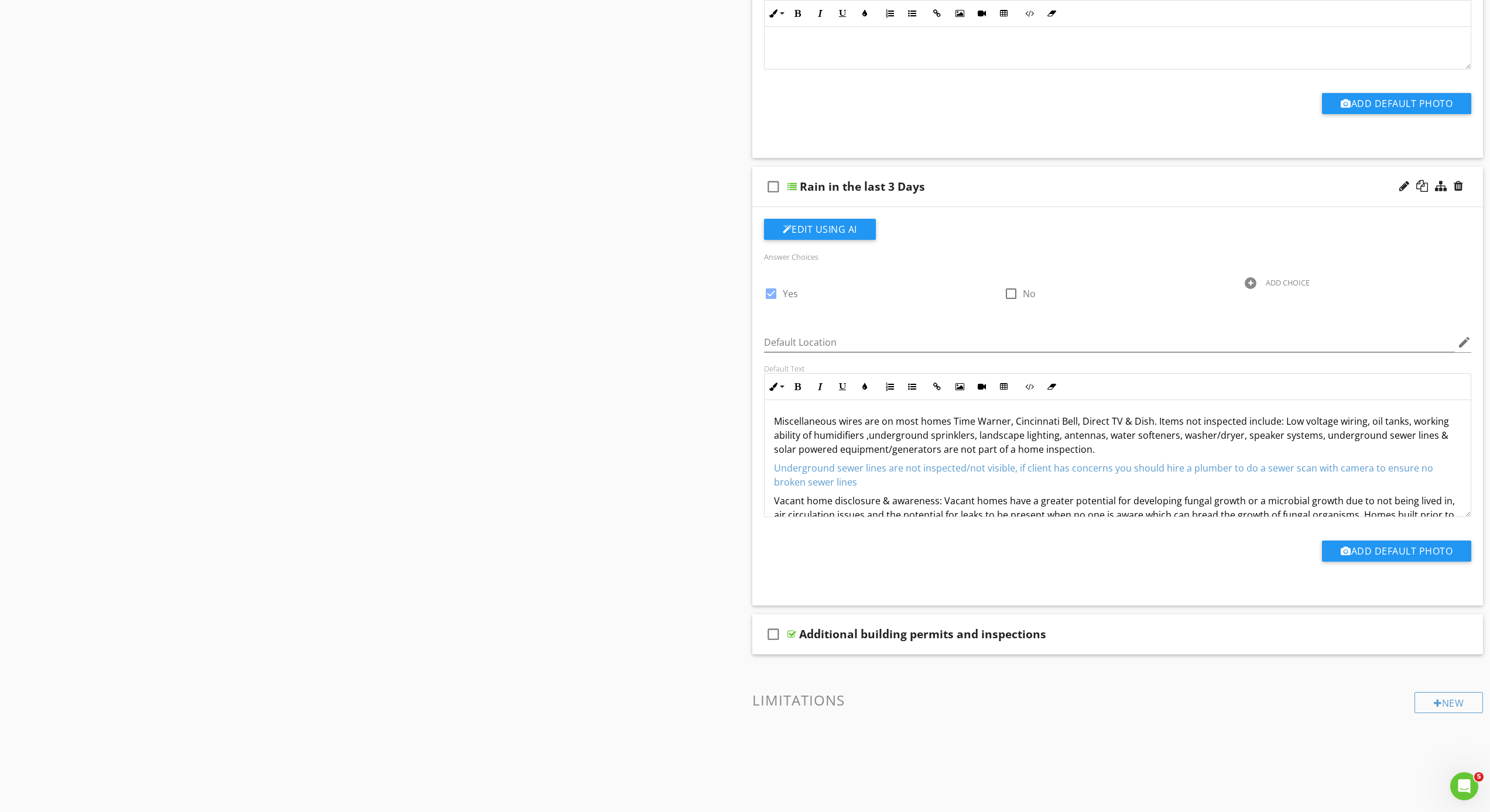
scroll to position [179, 0]
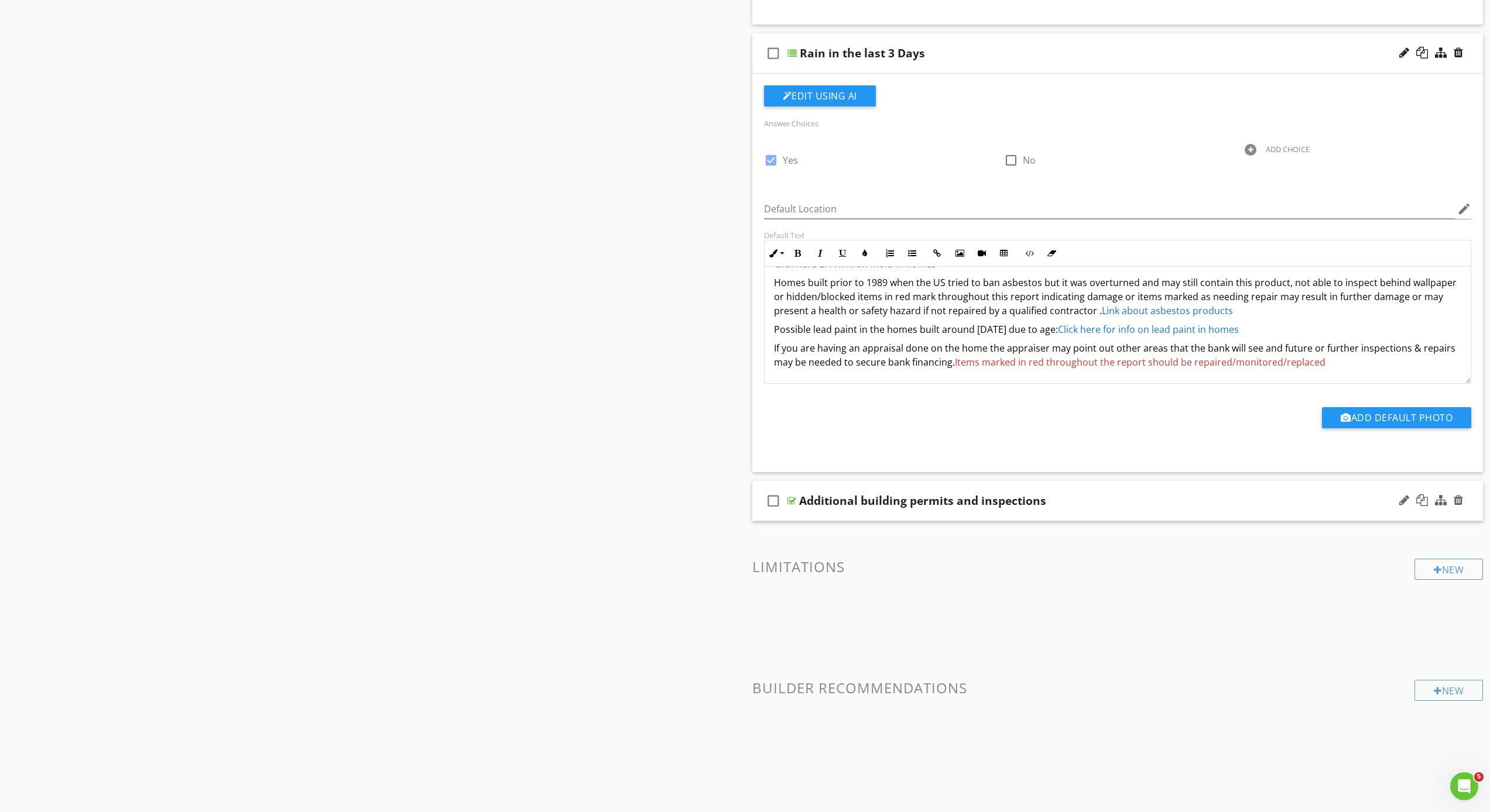
click at [787, 512] on div "check_box_outline_blank Additional building permits and inspections" at bounding box center [1118, 501] width 731 height 41
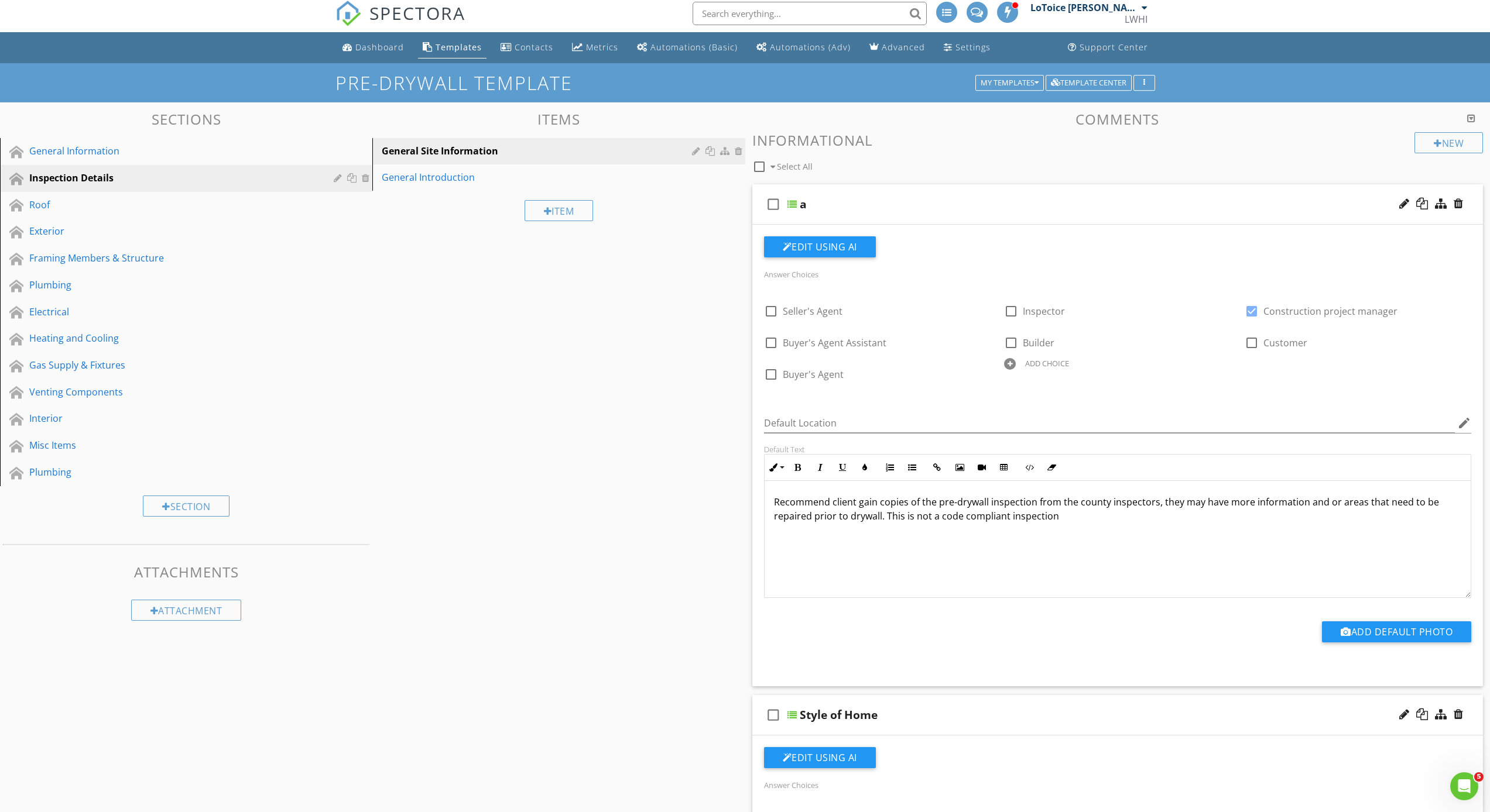
scroll to position [0, 0]
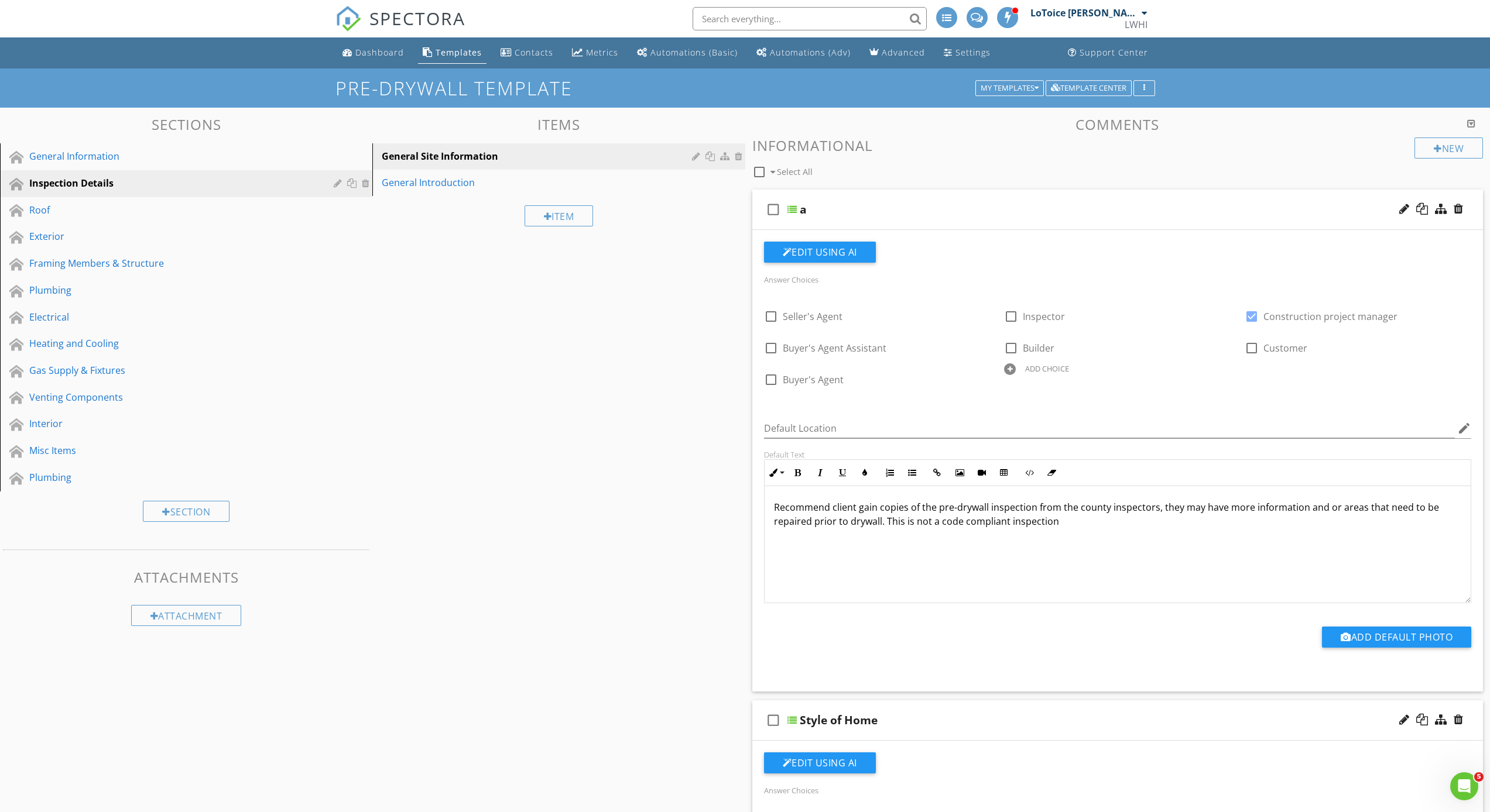
click at [762, 171] on div at bounding box center [759, 172] width 20 height 20
checkbox input "true"
click at [432, 181] on div "General Introduction" at bounding box center [538, 182] width 313 height 14
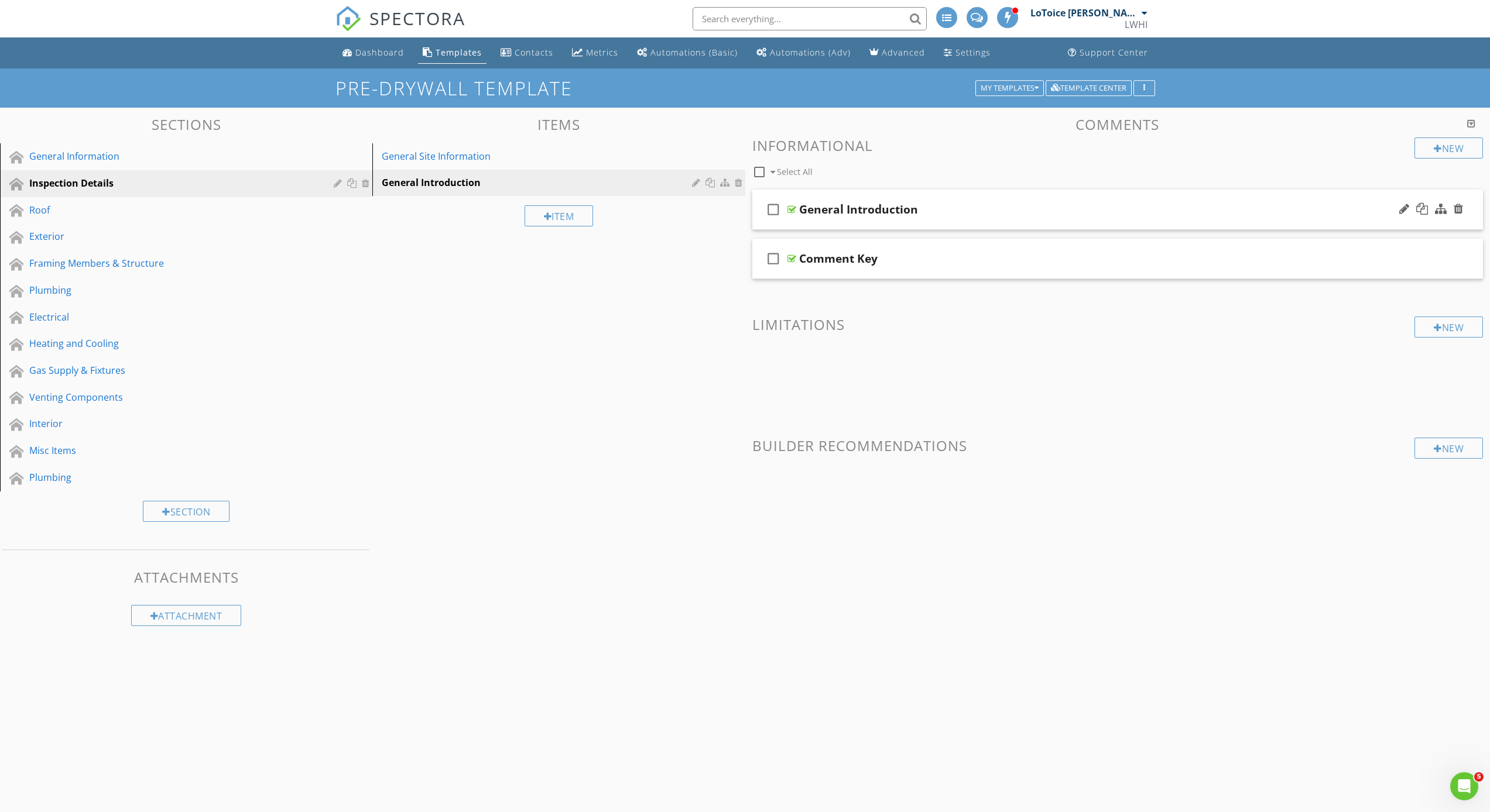
click at [803, 219] on div "check_box_outline_blank General Introduction" at bounding box center [1118, 209] width 731 height 41
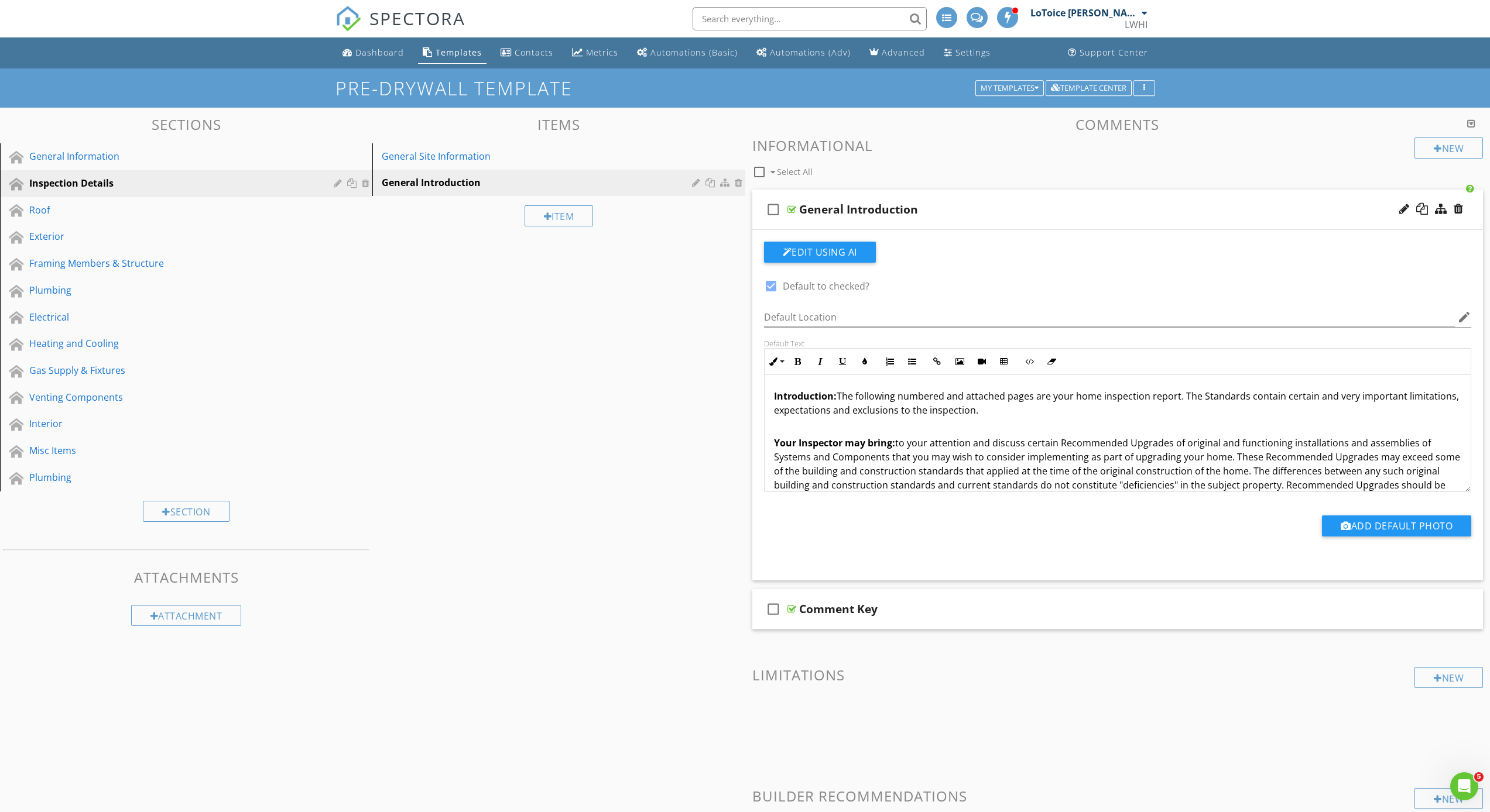
click at [773, 211] on icon "check_box_outline_blank" at bounding box center [773, 209] width 19 height 28
click at [668, 349] on div "Sections General Information Inspection Details Roof Exterior Framing Members &…" at bounding box center [745, 509] width 1490 height 802
click at [112, 210] on div "Roof" at bounding box center [173, 209] width 288 height 14
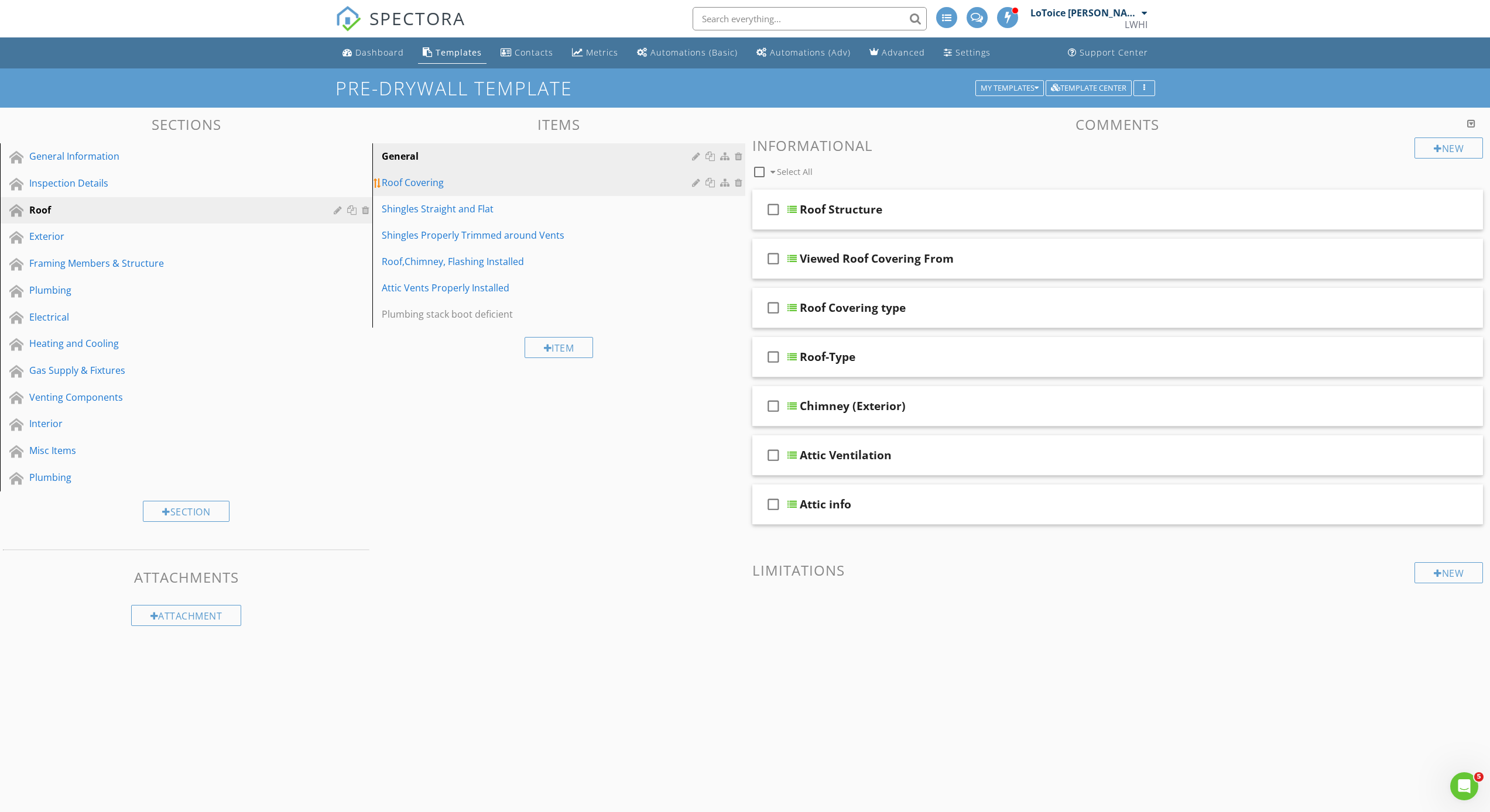
click at [499, 194] on link "Roof Covering" at bounding box center [560, 182] width 369 height 26
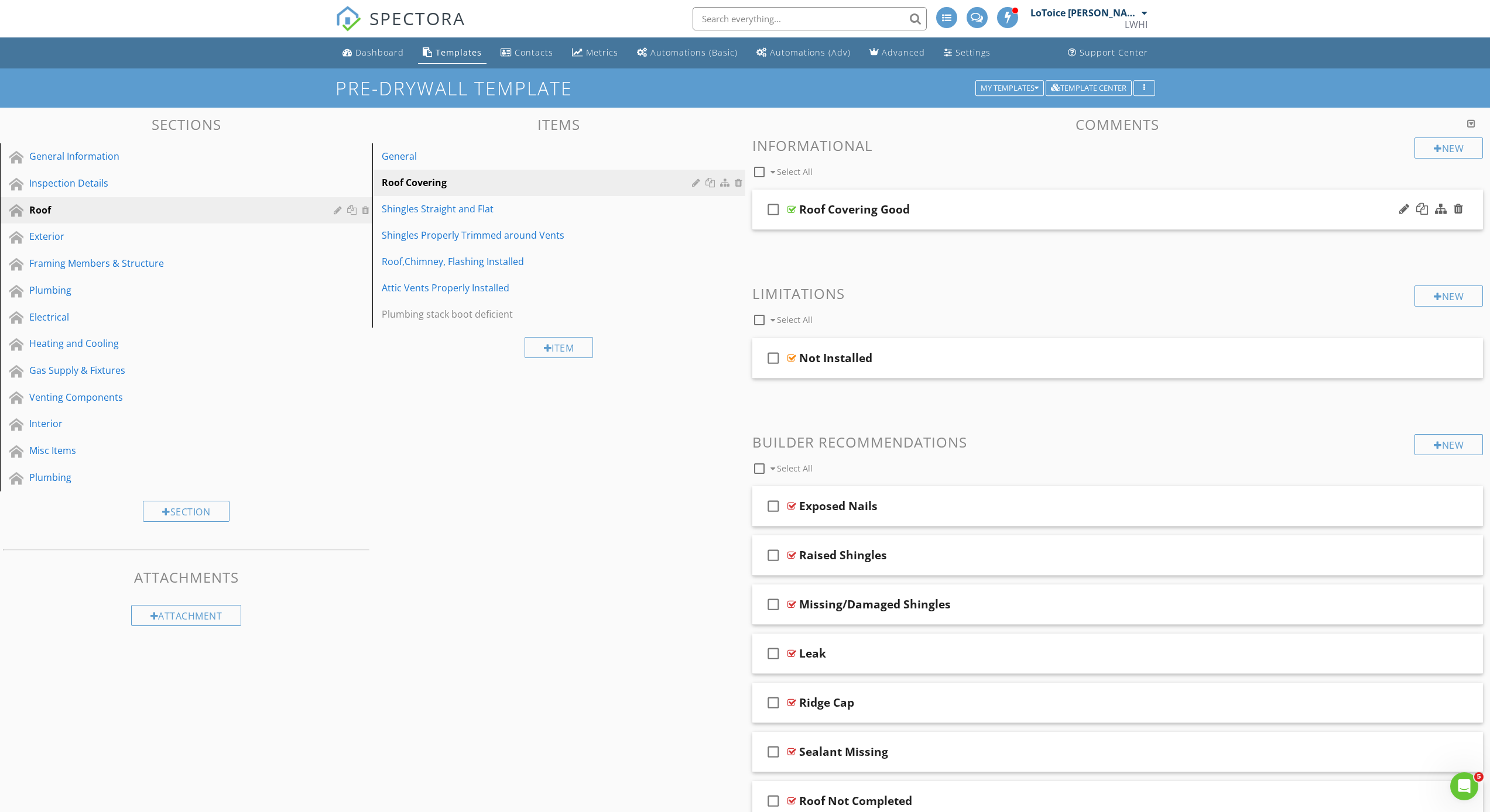
click at [772, 210] on icon "check_box_outline_blank" at bounding box center [773, 209] width 19 height 28
checkbox input "true"
click at [836, 224] on div "check_box Roof Covering Good" at bounding box center [1118, 209] width 731 height 41
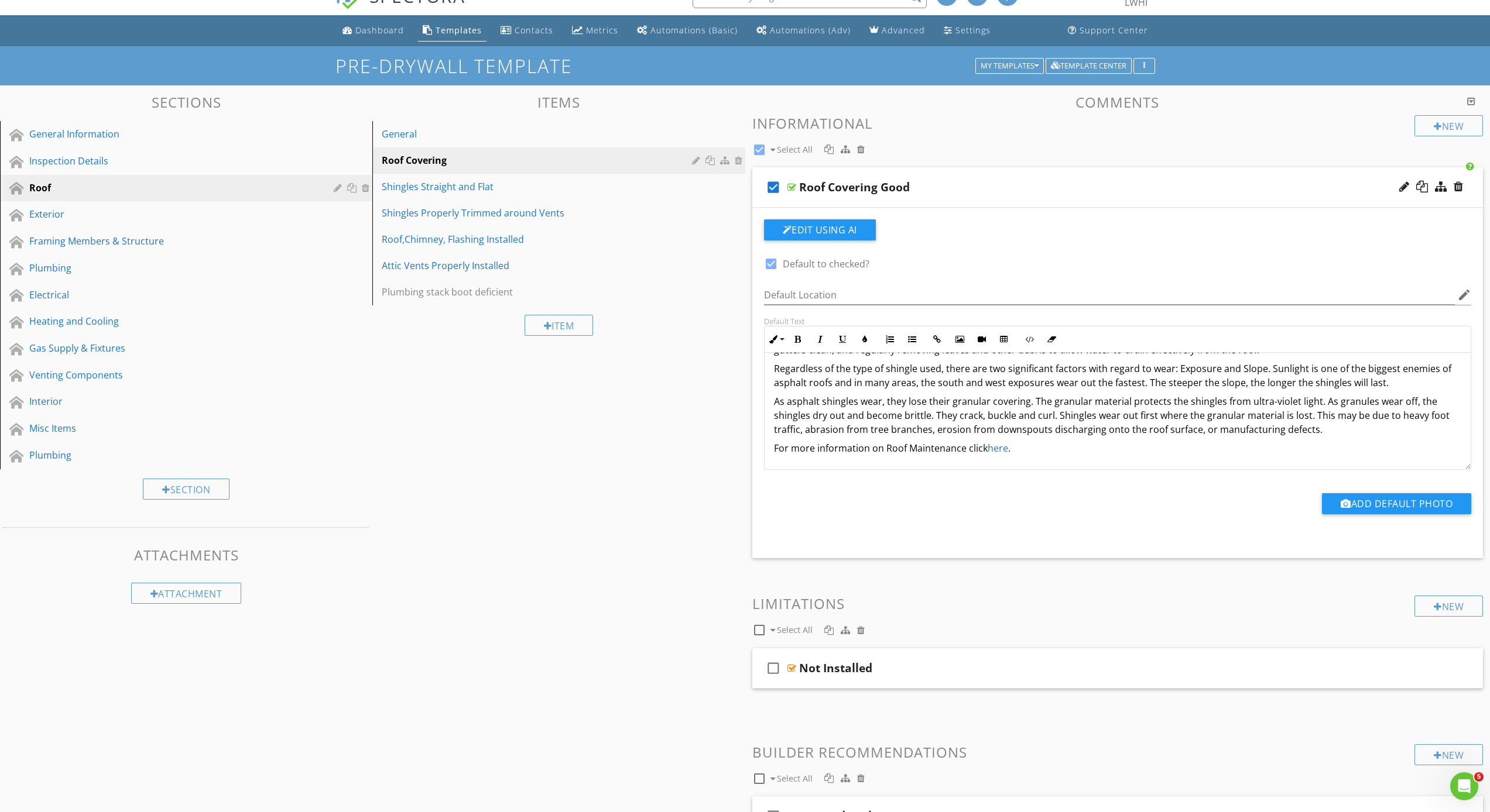
scroll to position [70, 0]
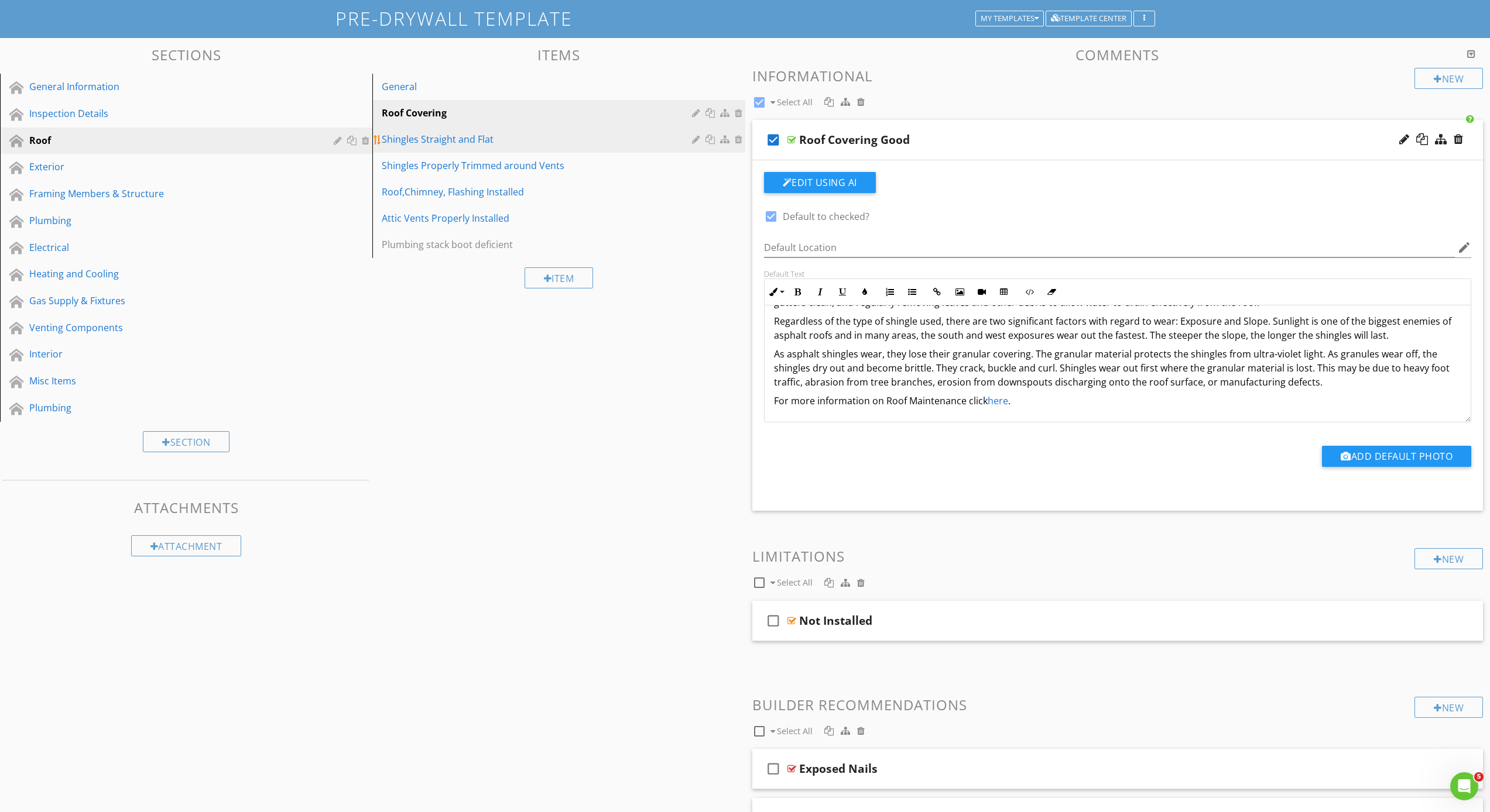
click at [448, 145] on div "Shingles Straight and Flat" at bounding box center [538, 139] width 313 height 14
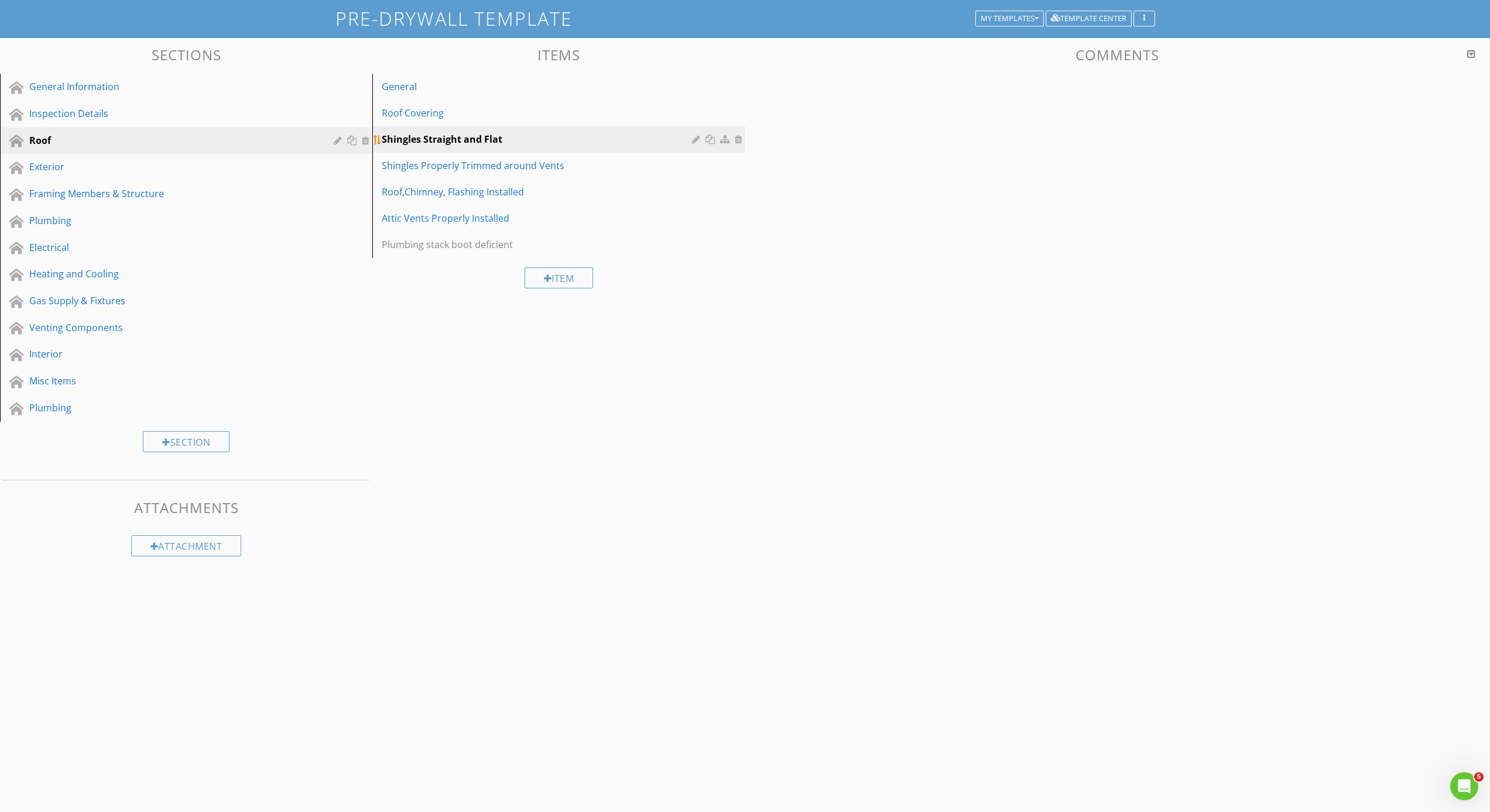
scroll to position [68, 0]
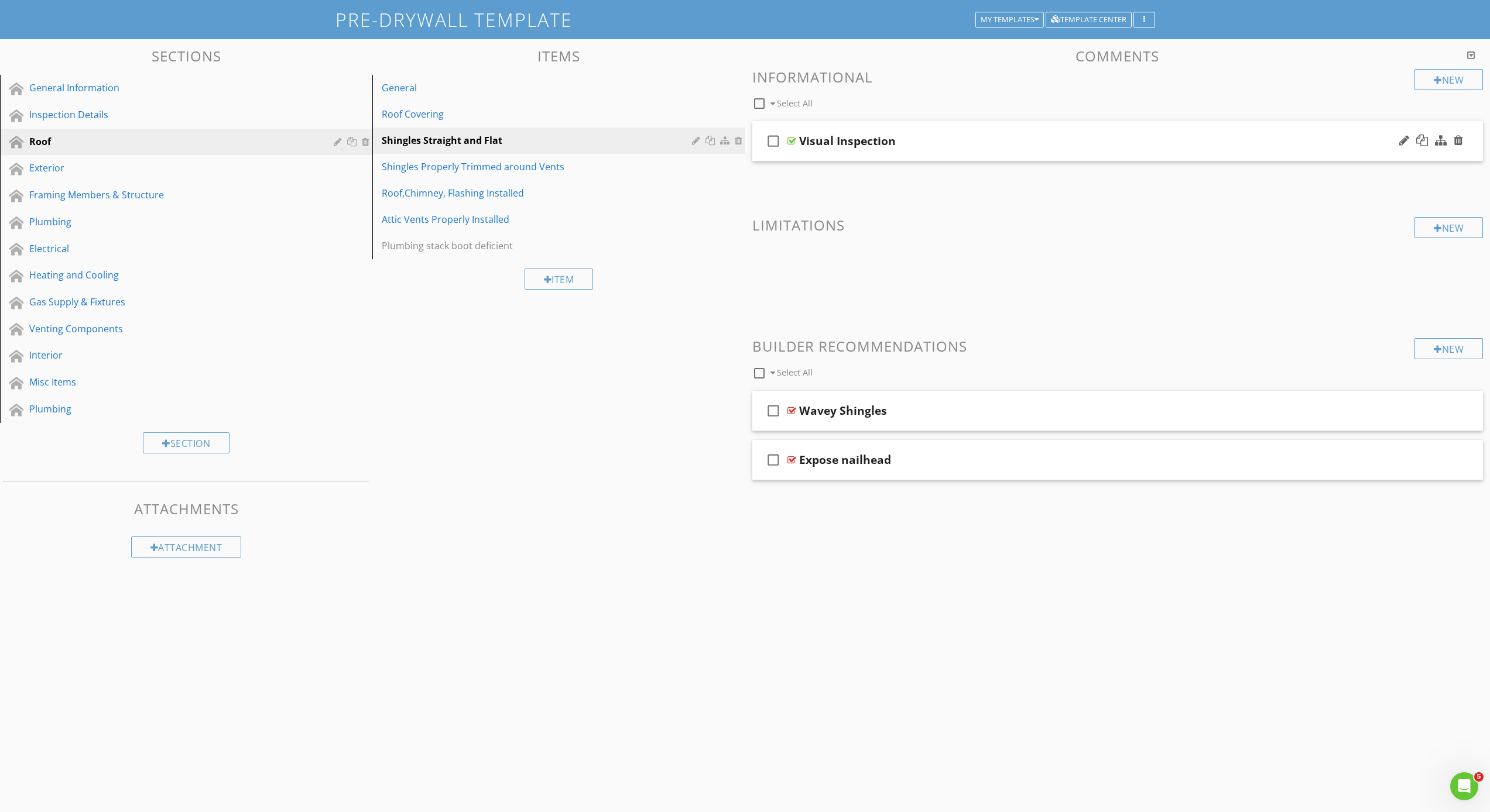
click at [767, 152] on icon "check_box_outline_blank" at bounding box center [773, 141] width 19 height 28
click at [784, 152] on div "check_box" at bounding box center [776, 141] width 23 height 28
checkbox input "false"
click at [811, 152] on div "check_box_outline_blank Visual Inspection" at bounding box center [1118, 141] width 731 height 41
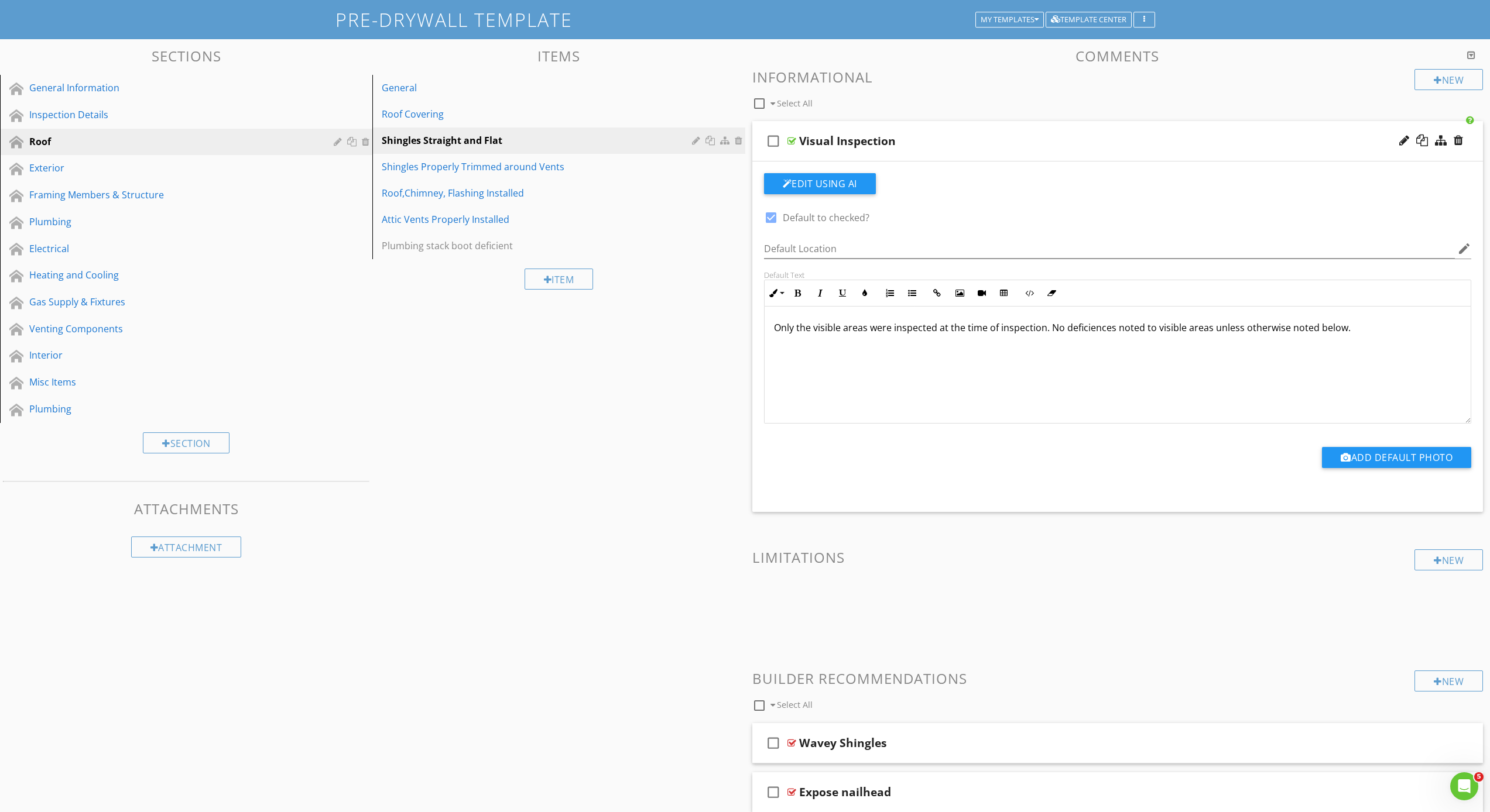
click at [811, 152] on div "check_box_outline_blank Visual Inspection" at bounding box center [1118, 141] width 731 height 41
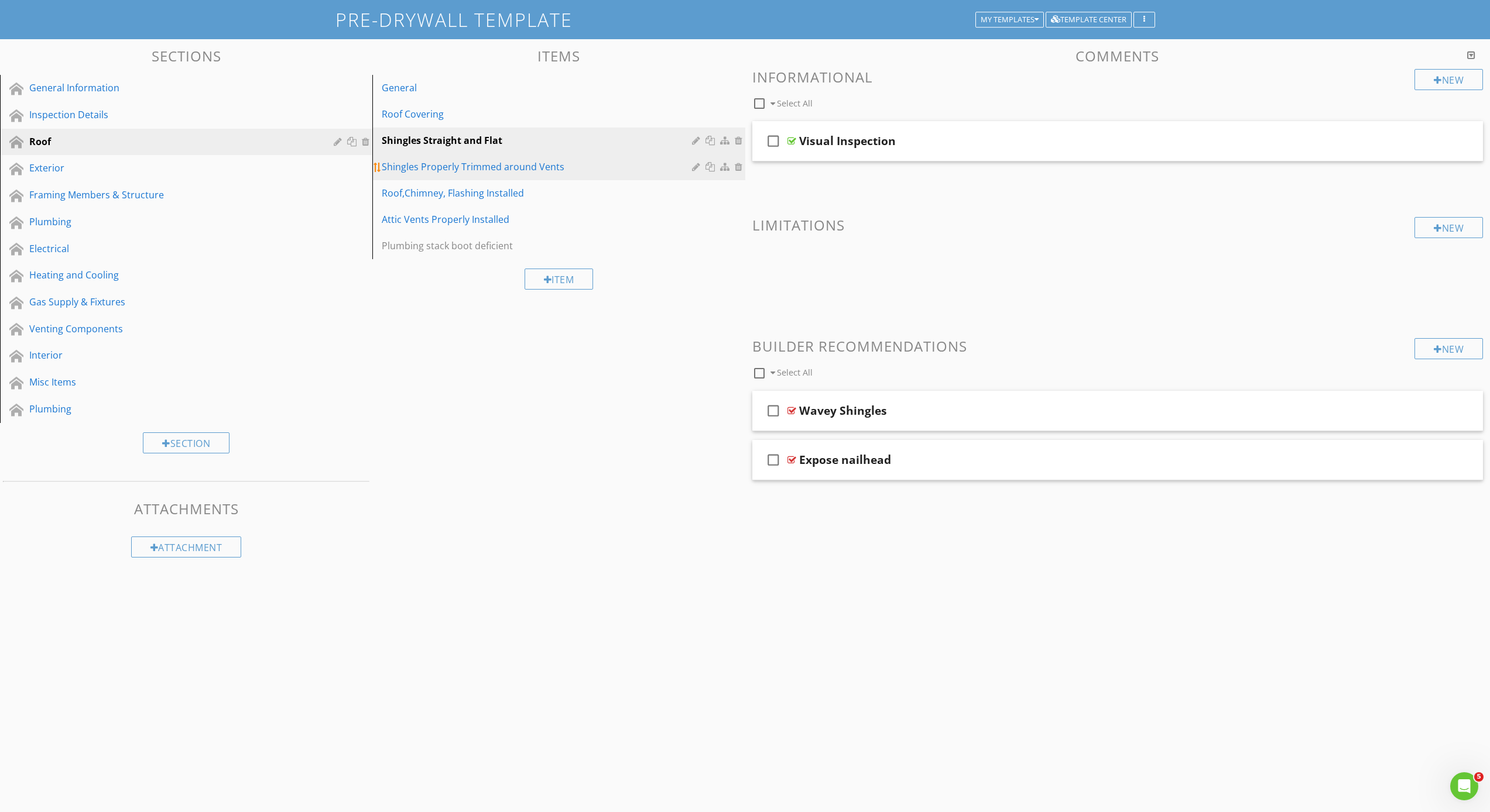
click at [484, 177] on link "Shingles Properly Trimmed around Vents" at bounding box center [560, 166] width 369 height 26
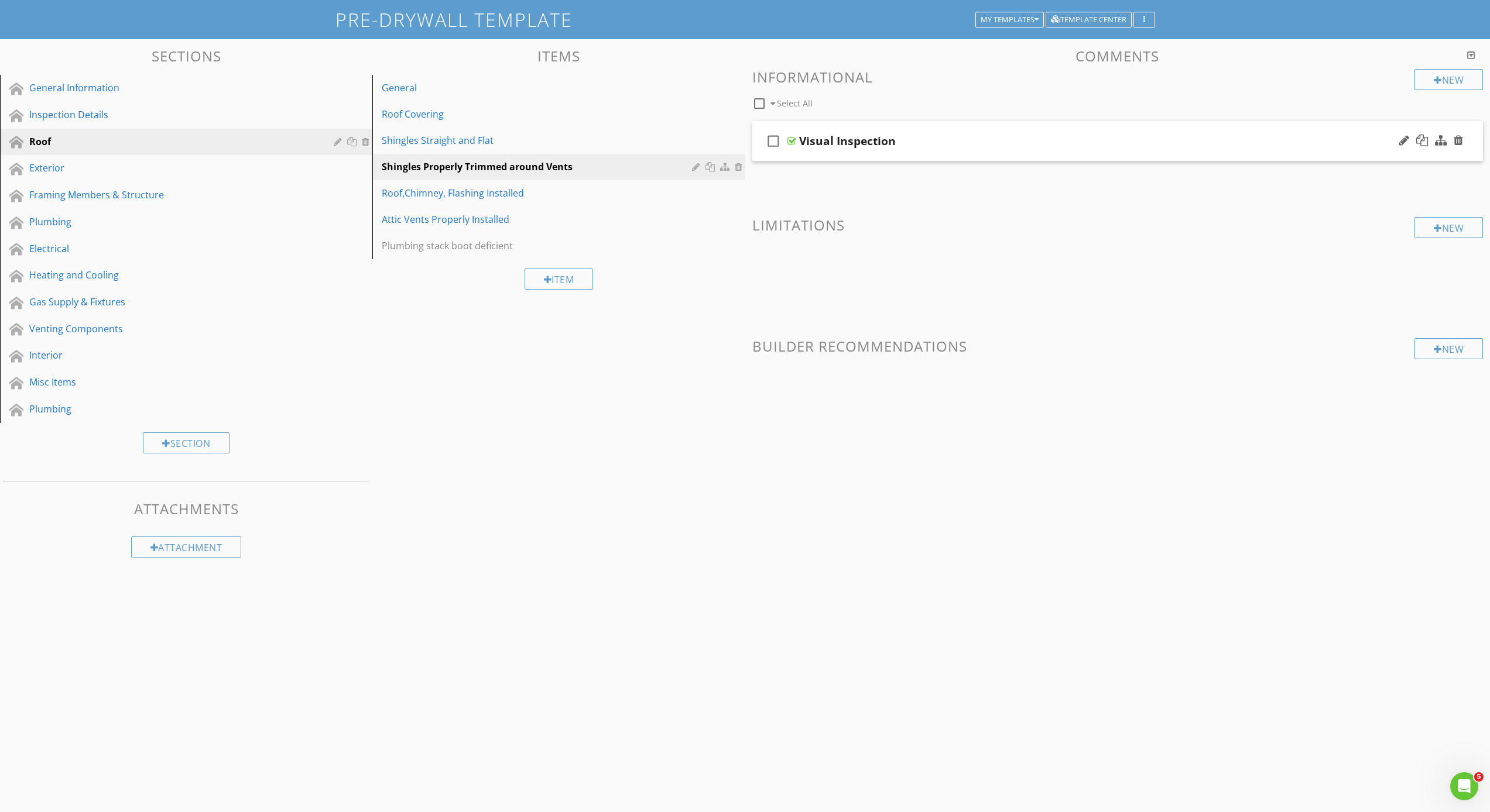
click at [807, 153] on div "check_box_outline_blank Visual Inspection" at bounding box center [1118, 141] width 731 height 41
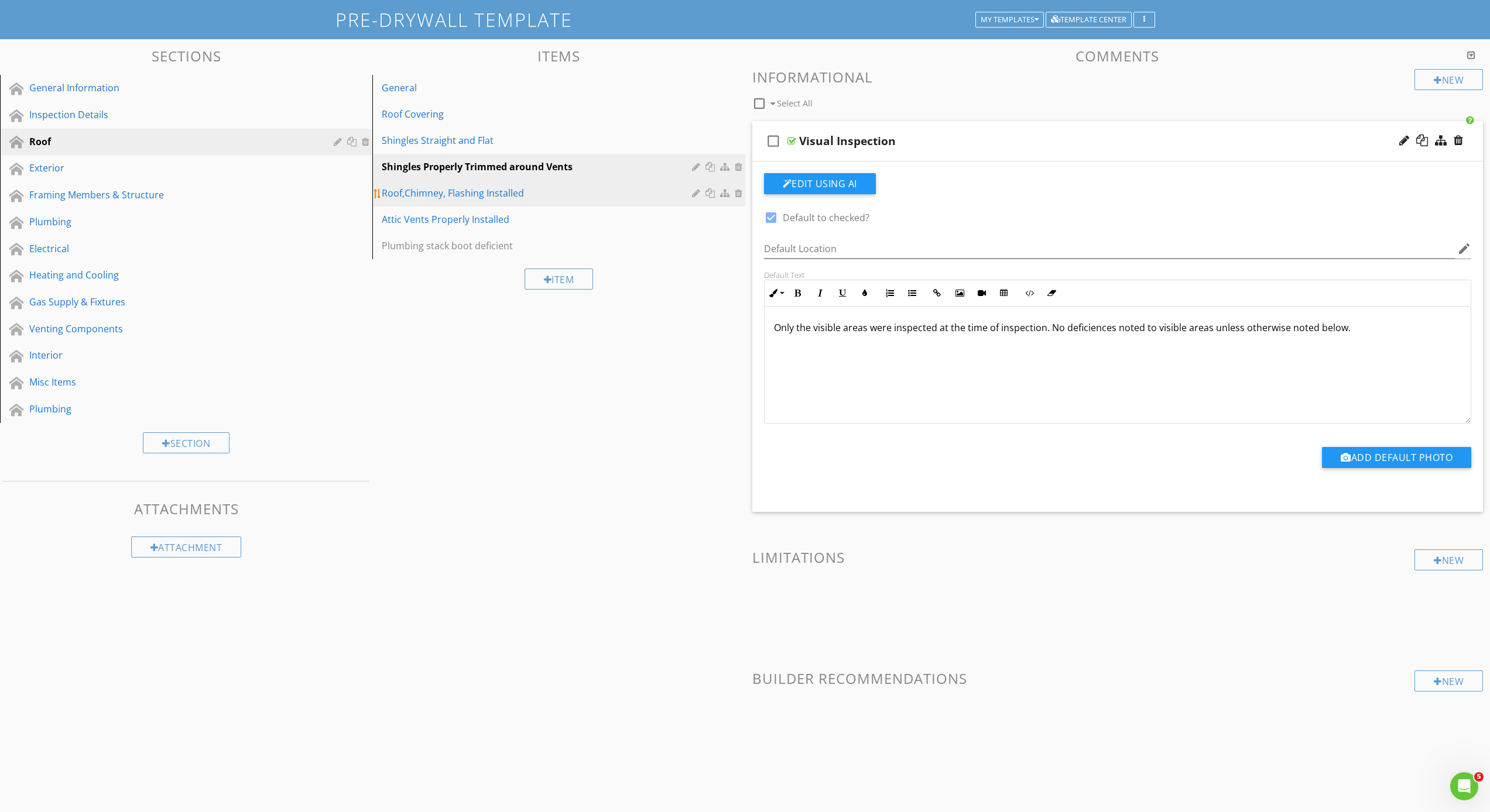
click at [518, 202] on link "Roof,Chimney, Flashing Installed" at bounding box center [560, 193] width 369 height 26
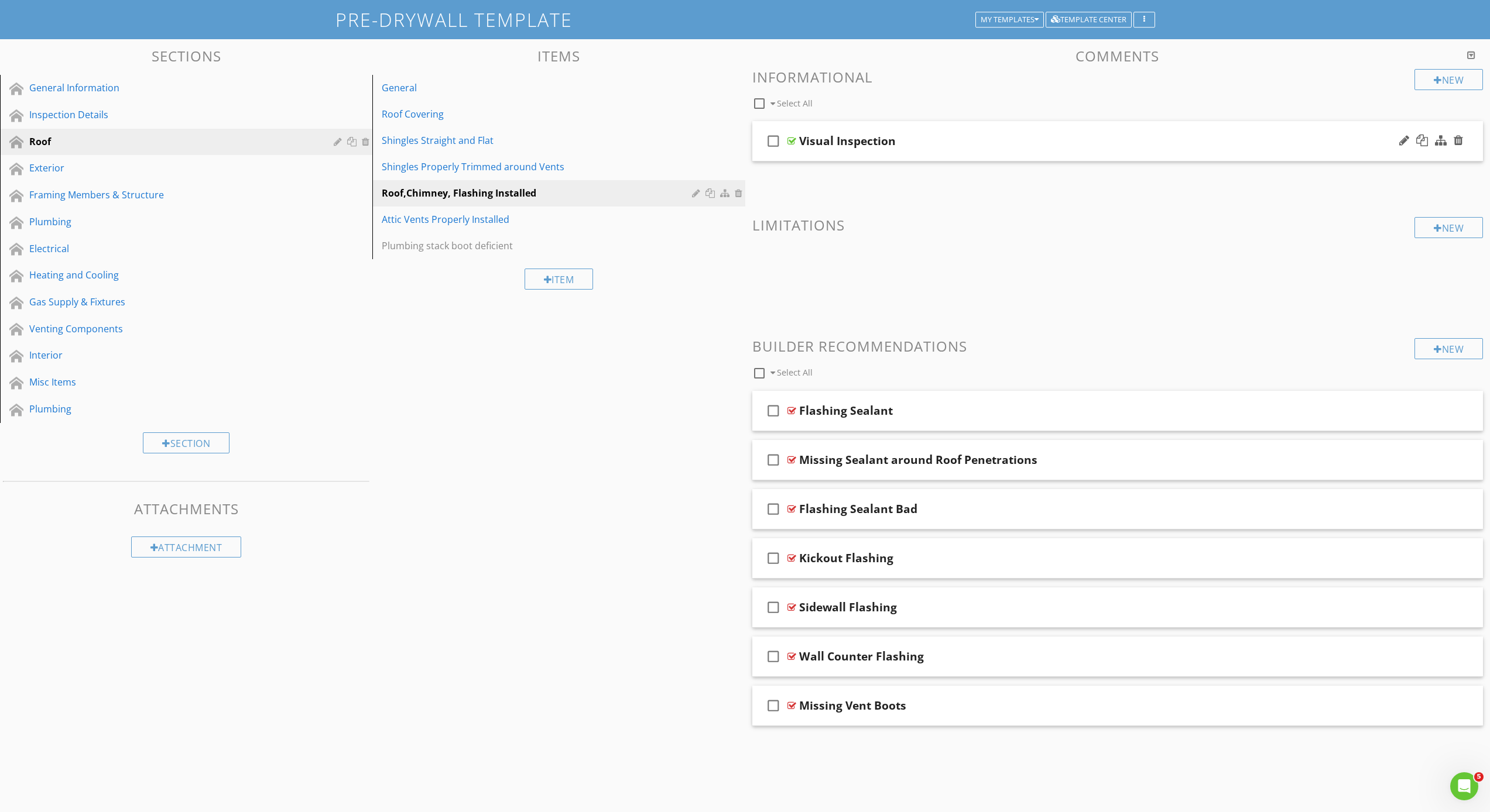
click at [792, 151] on div "check_box_outline_blank Visual Inspection" at bounding box center [1118, 141] width 731 height 41
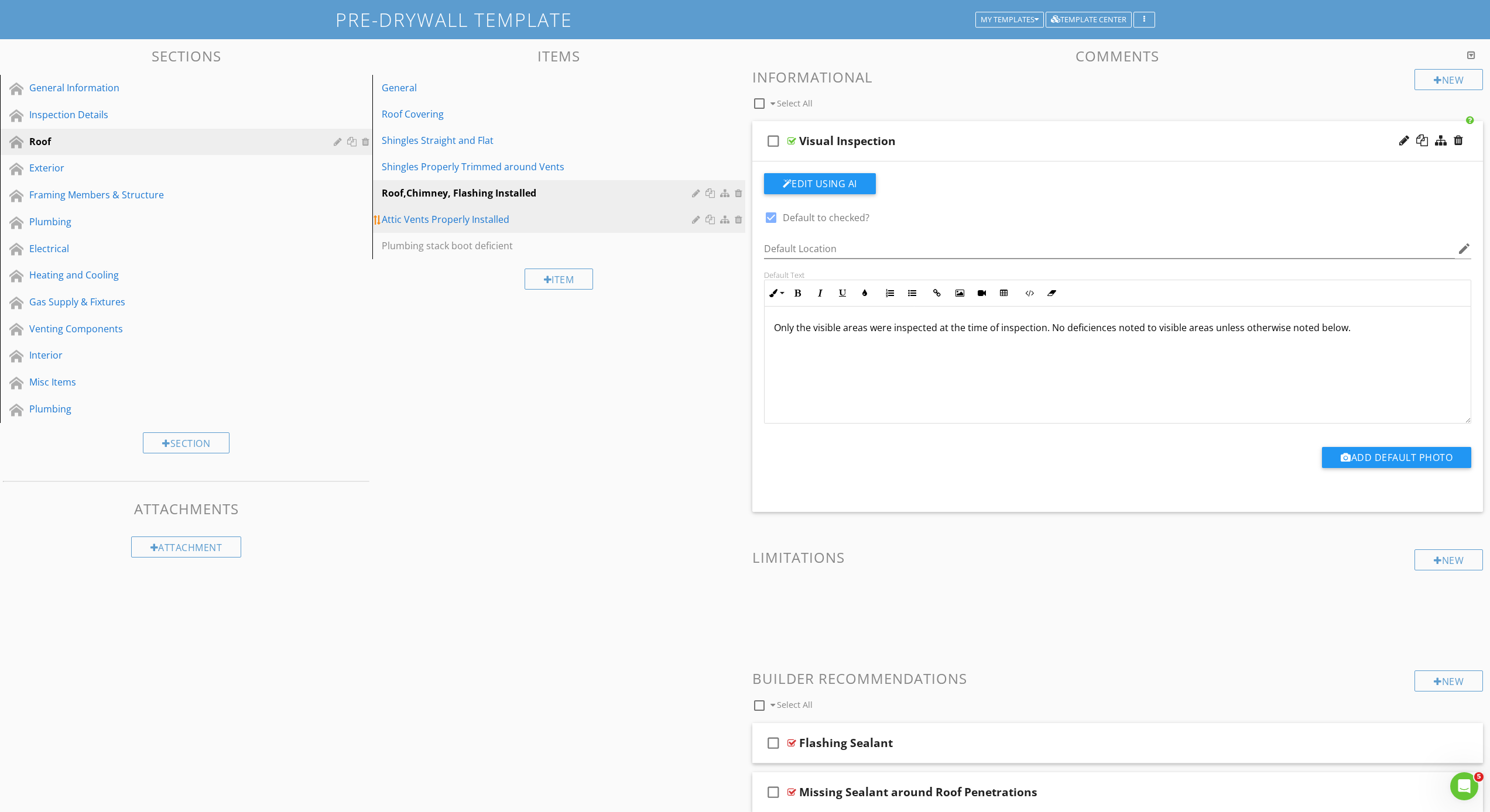
click at [506, 226] on div "Attic Vents Properly Installed" at bounding box center [538, 219] width 313 height 14
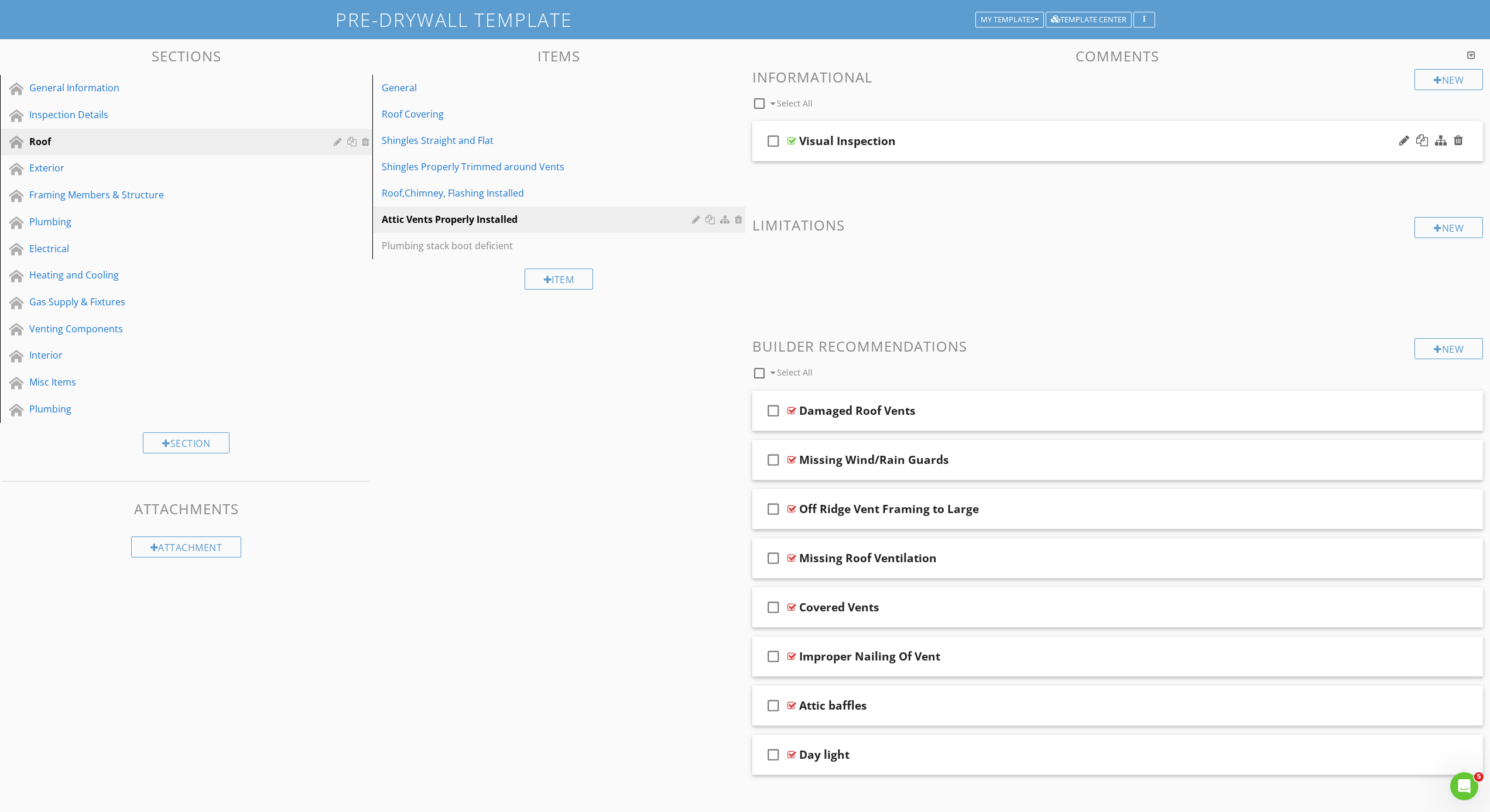
click at [807, 155] on div "check_box_outline_blank Visual Inspection" at bounding box center [1118, 141] width 731 height 41
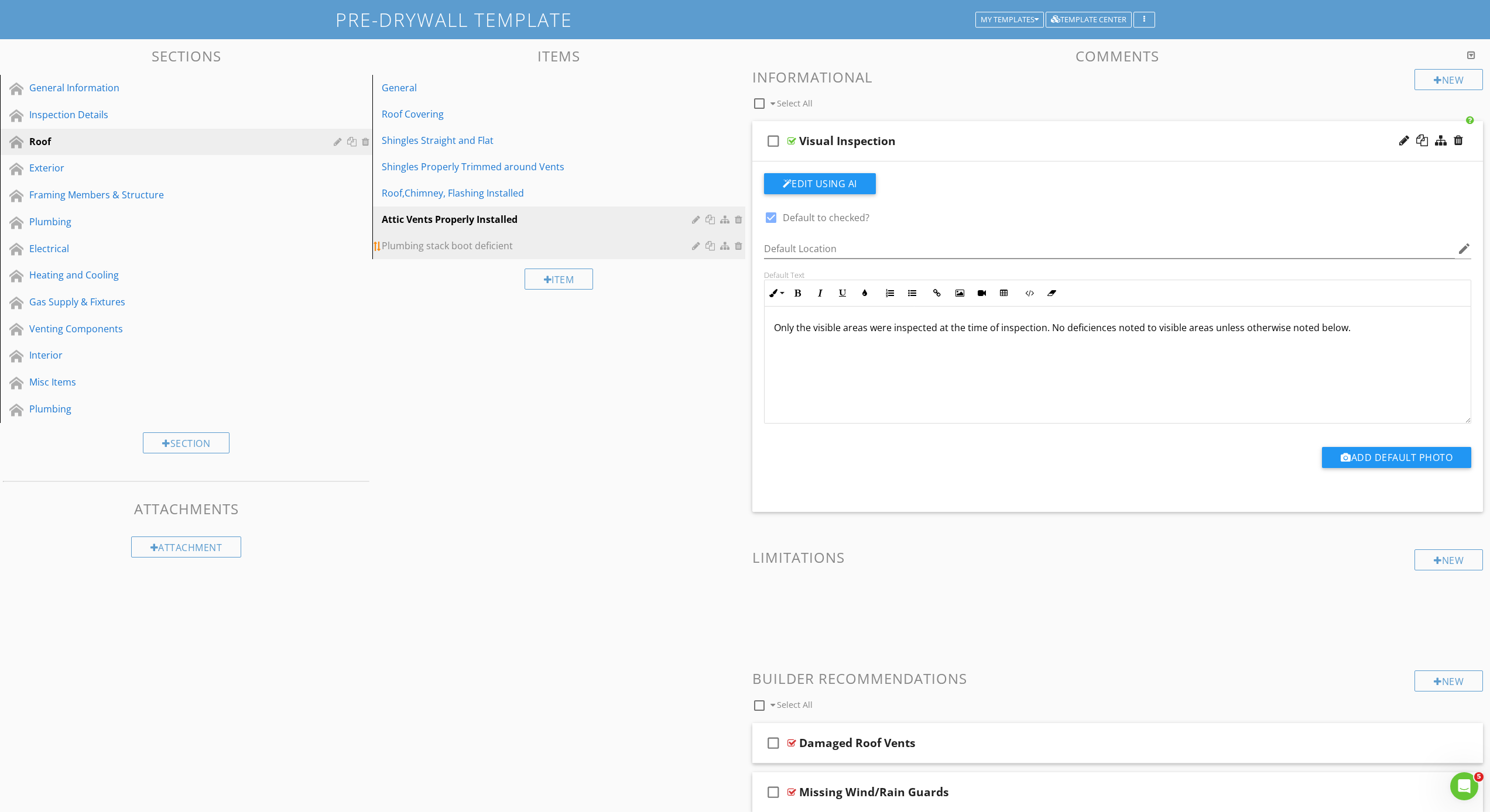
click at [576, 242] on div "Plumbing stack boot deficient" at bounding box center [538, 245] width 313 height 14
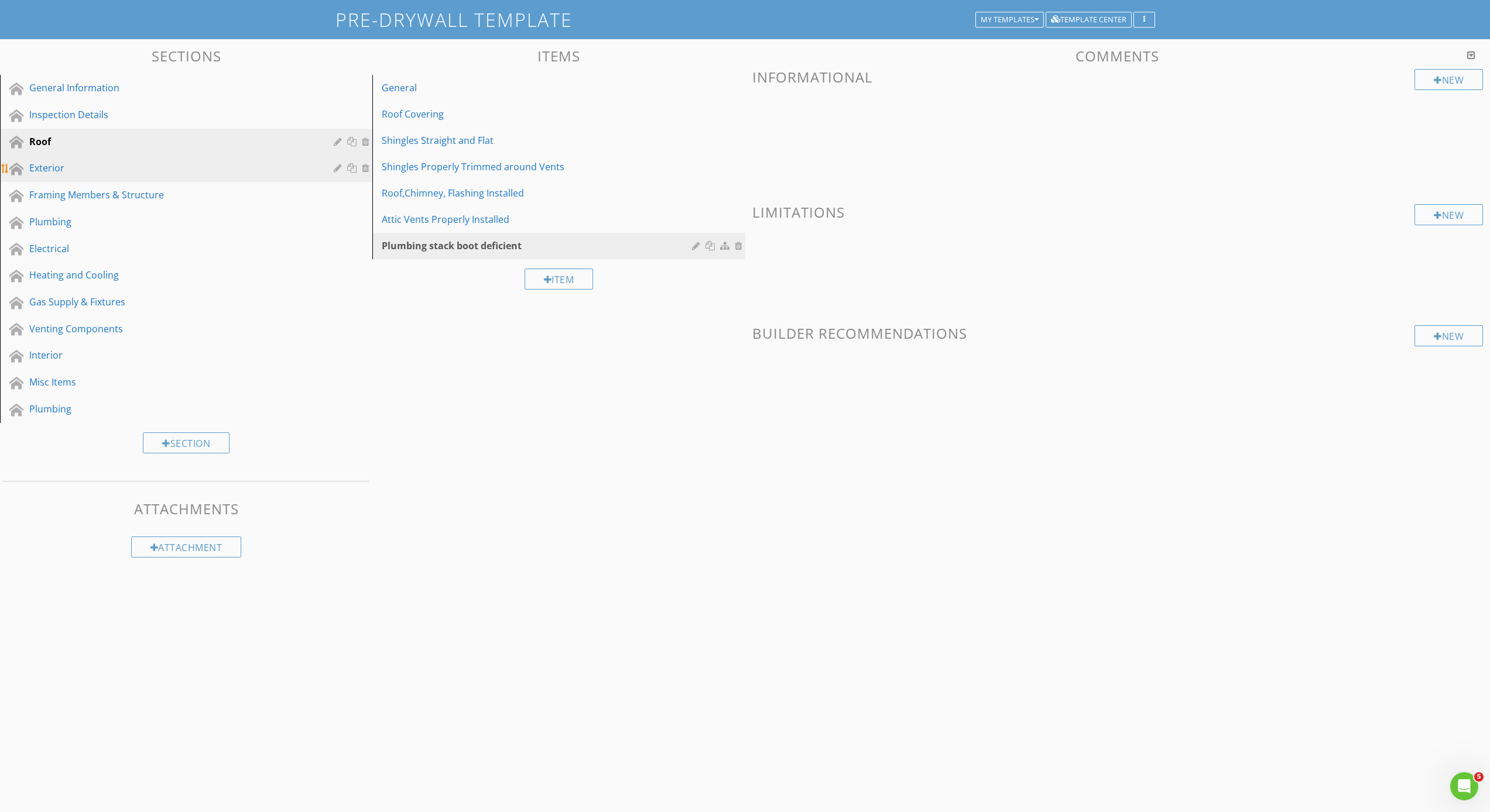
click at [82, 170] on div "Exterior" at bounding box center [173, 168] width 288 height 14
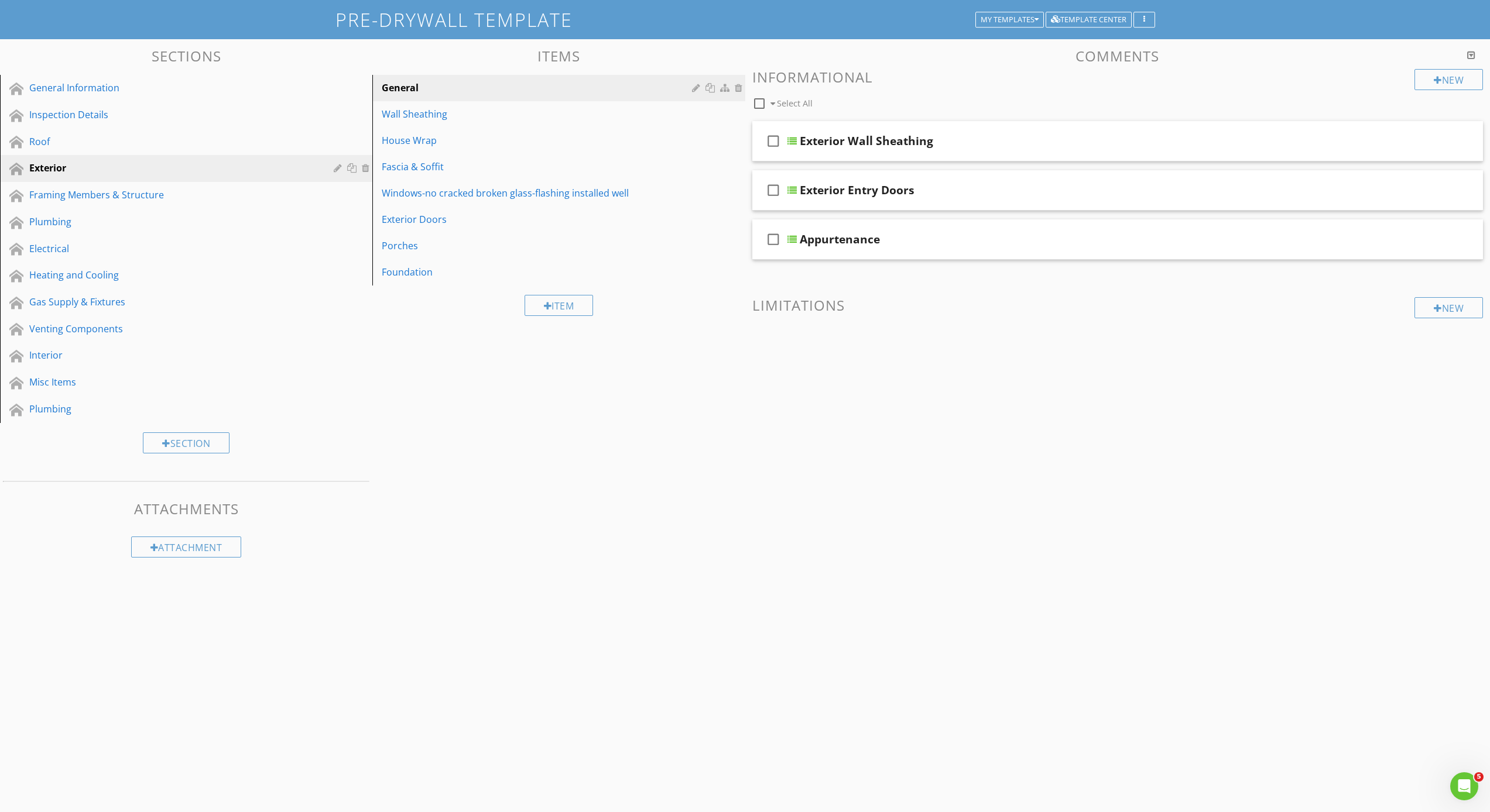
scroll to position [0, 0]
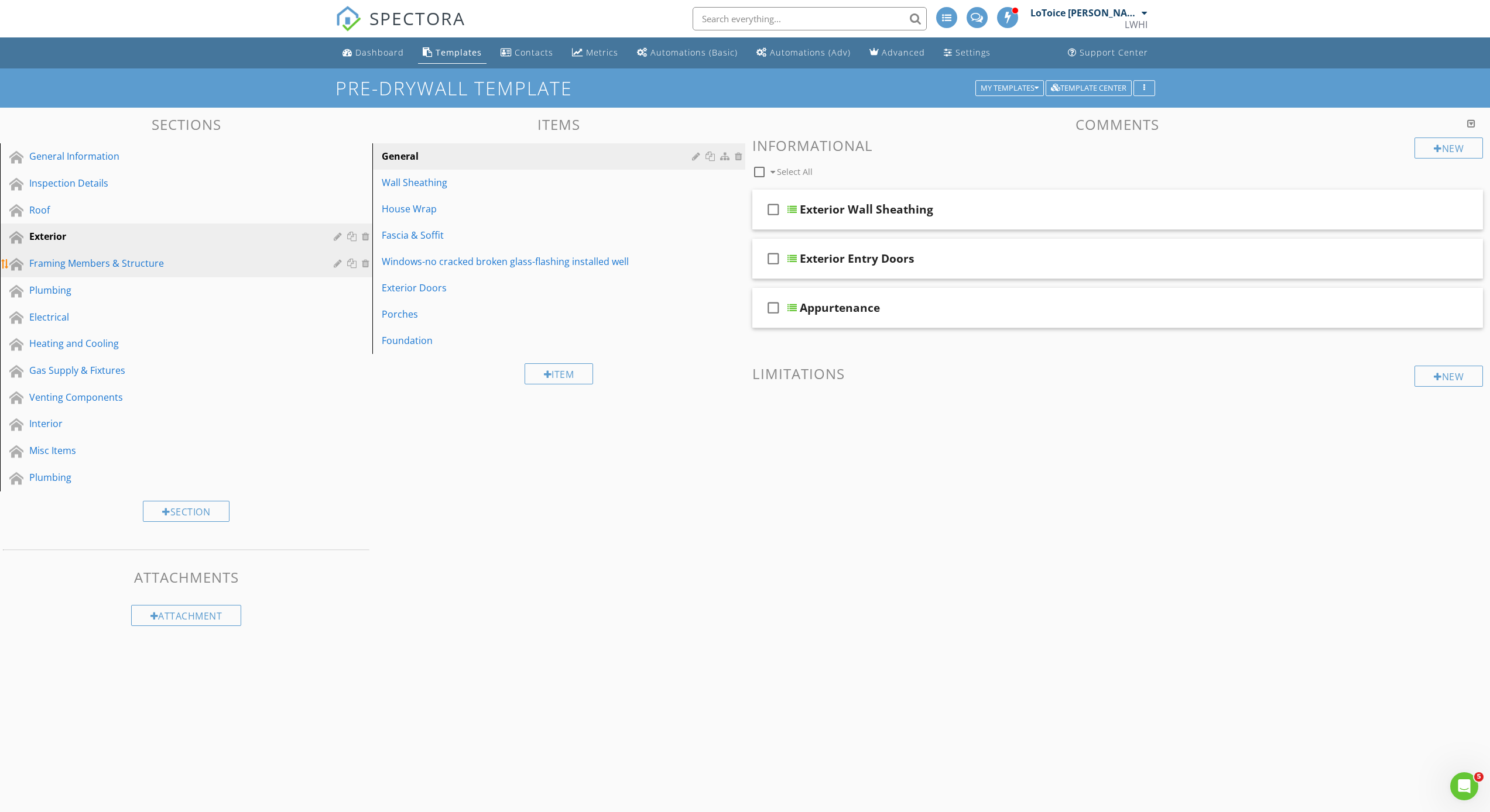
click at [90, 266] on div "Framing Members & Structure" at bounding box center [173, 263] width 288 height 14
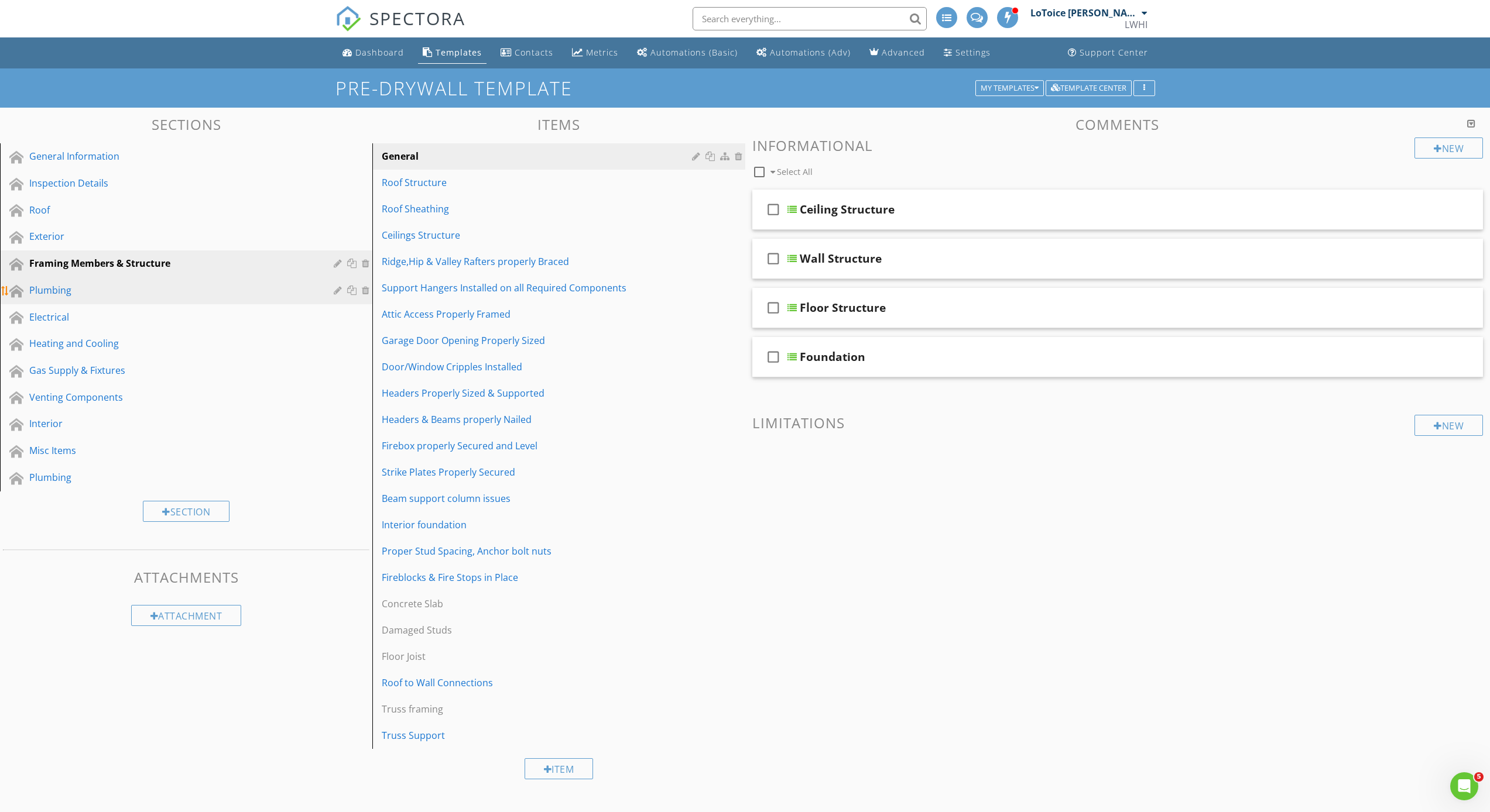
click at [68, 296] on div "Plumbing" at bounding box center [173, 290] width 288 height 14
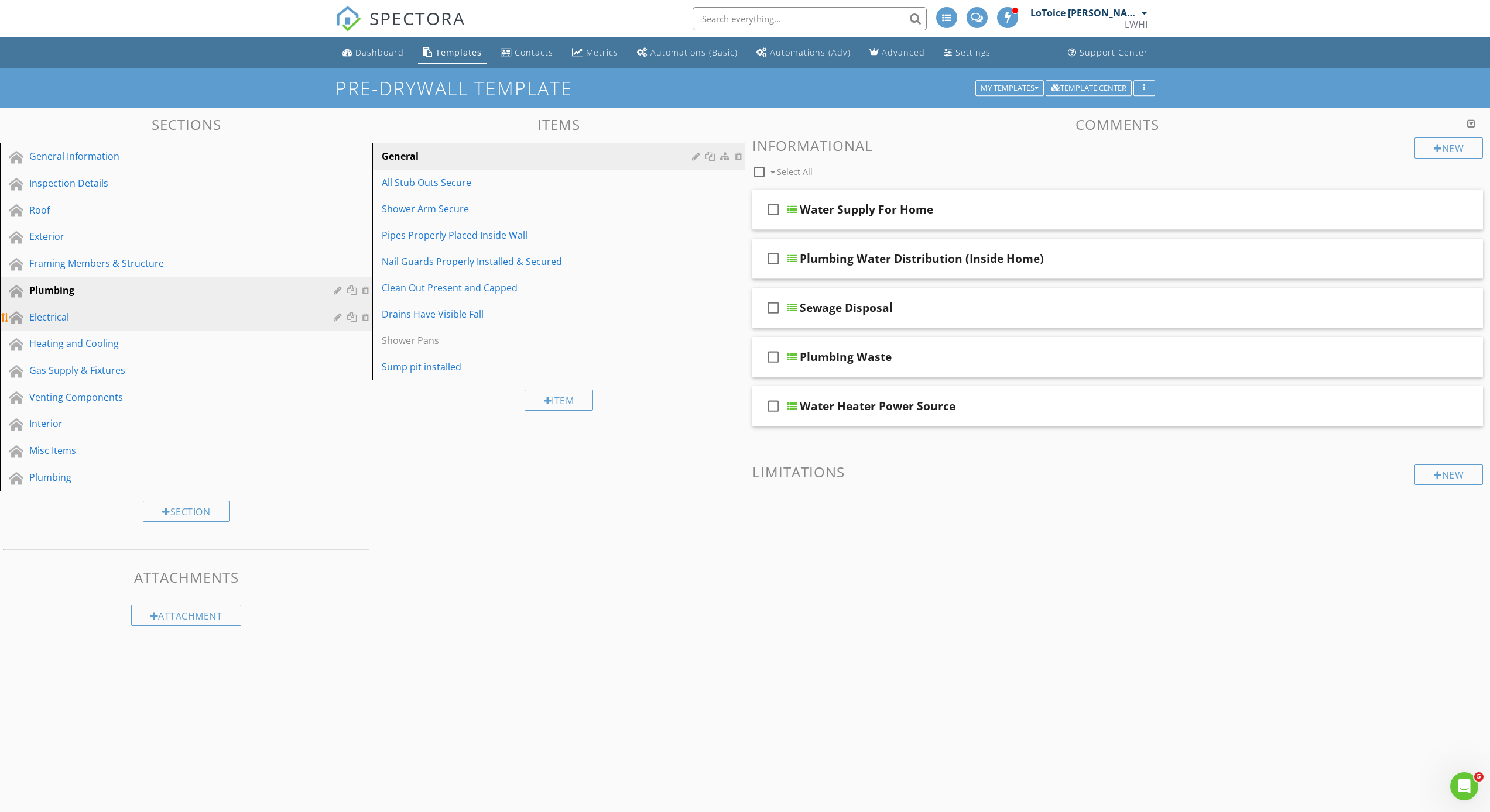
click at [168, 326] on link "Electrical" at bounding box center [188, 317] width 369 height 27
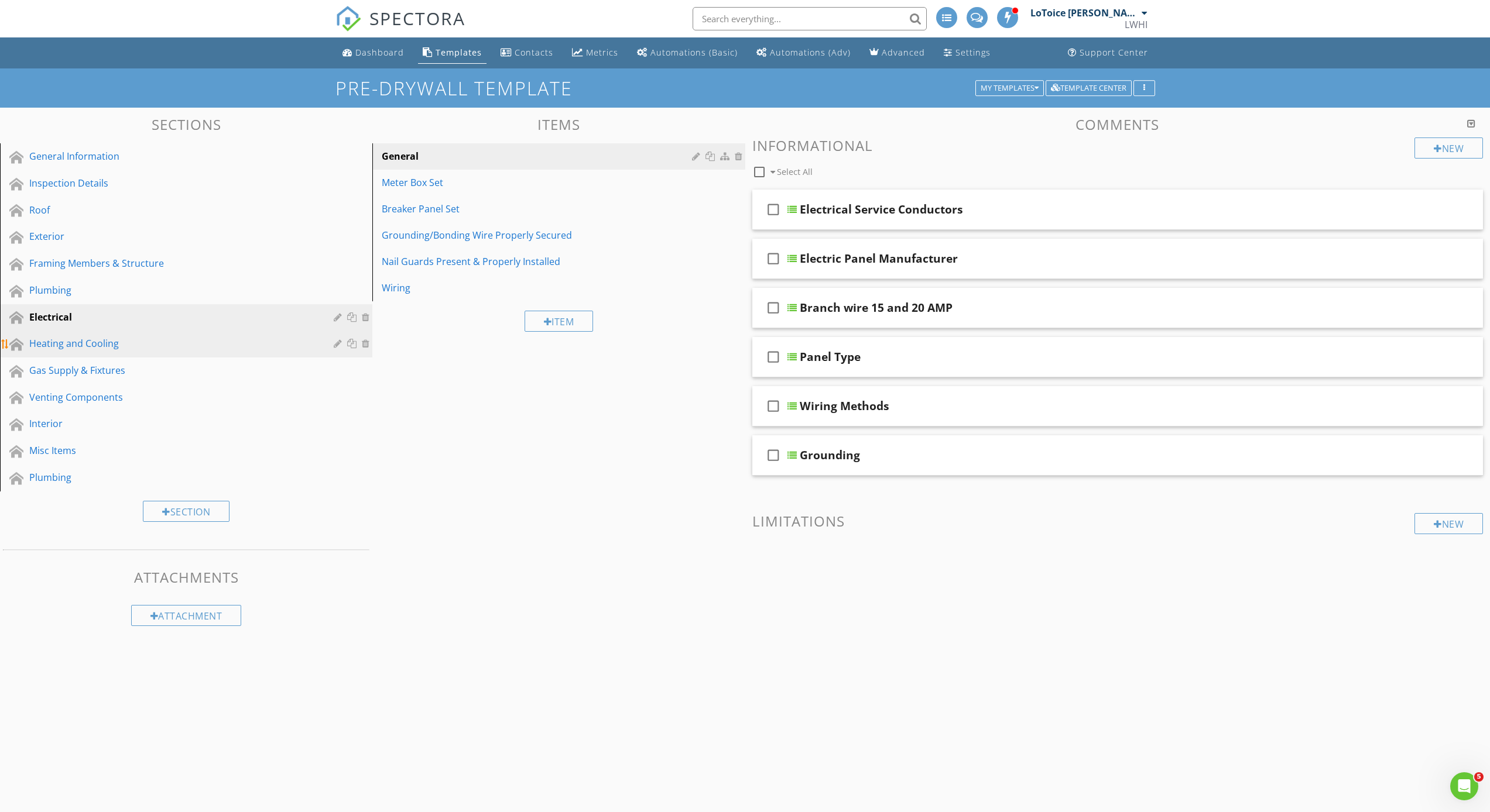
click at [159, 351] on div "Heating and Cooling" at bounding box center [195, 344] width 331 height 15
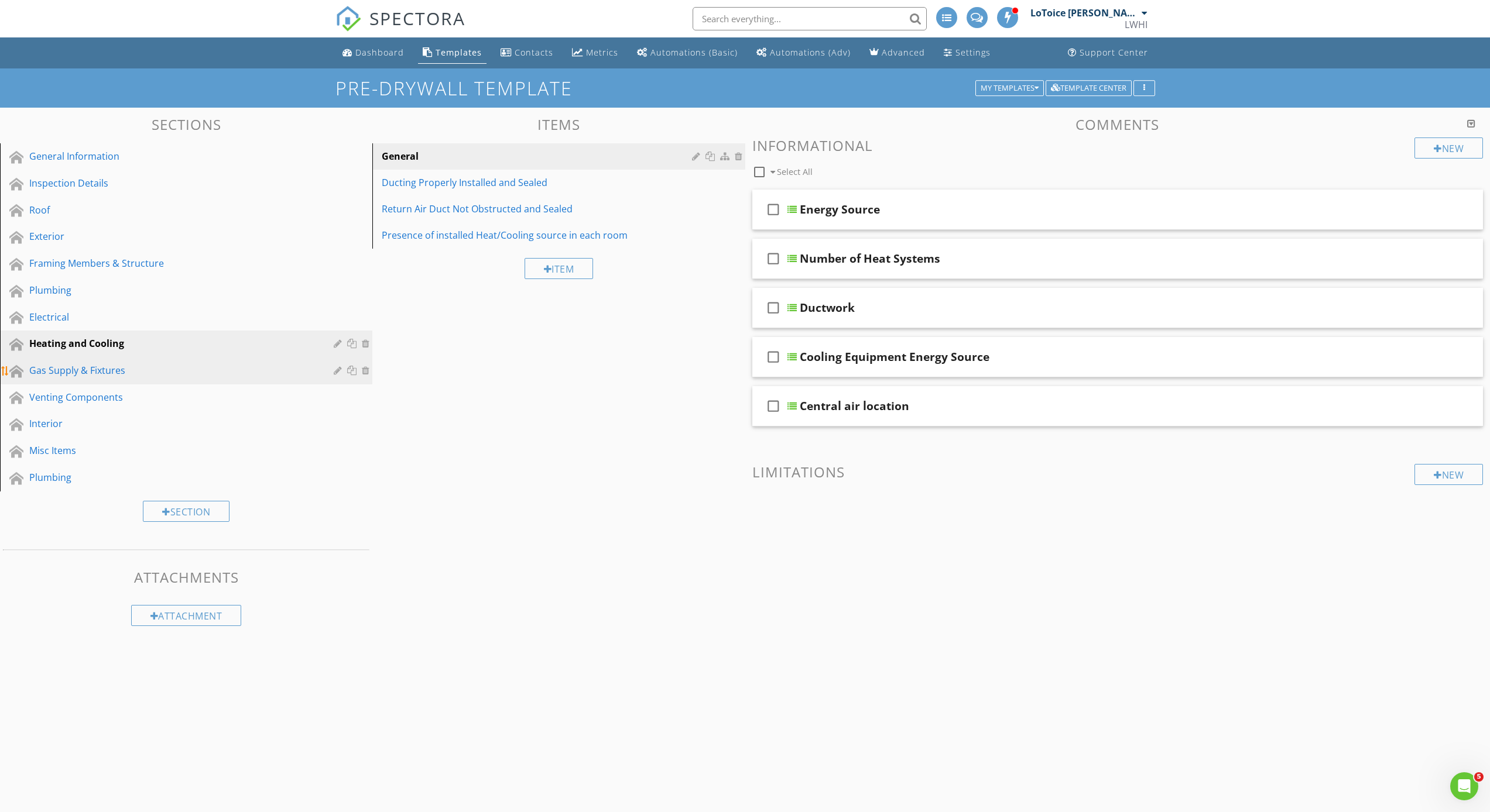
click at [163, 371] on div "Gas Supply & Fixtures" at bounding box center [173, 370] width 288 height 14
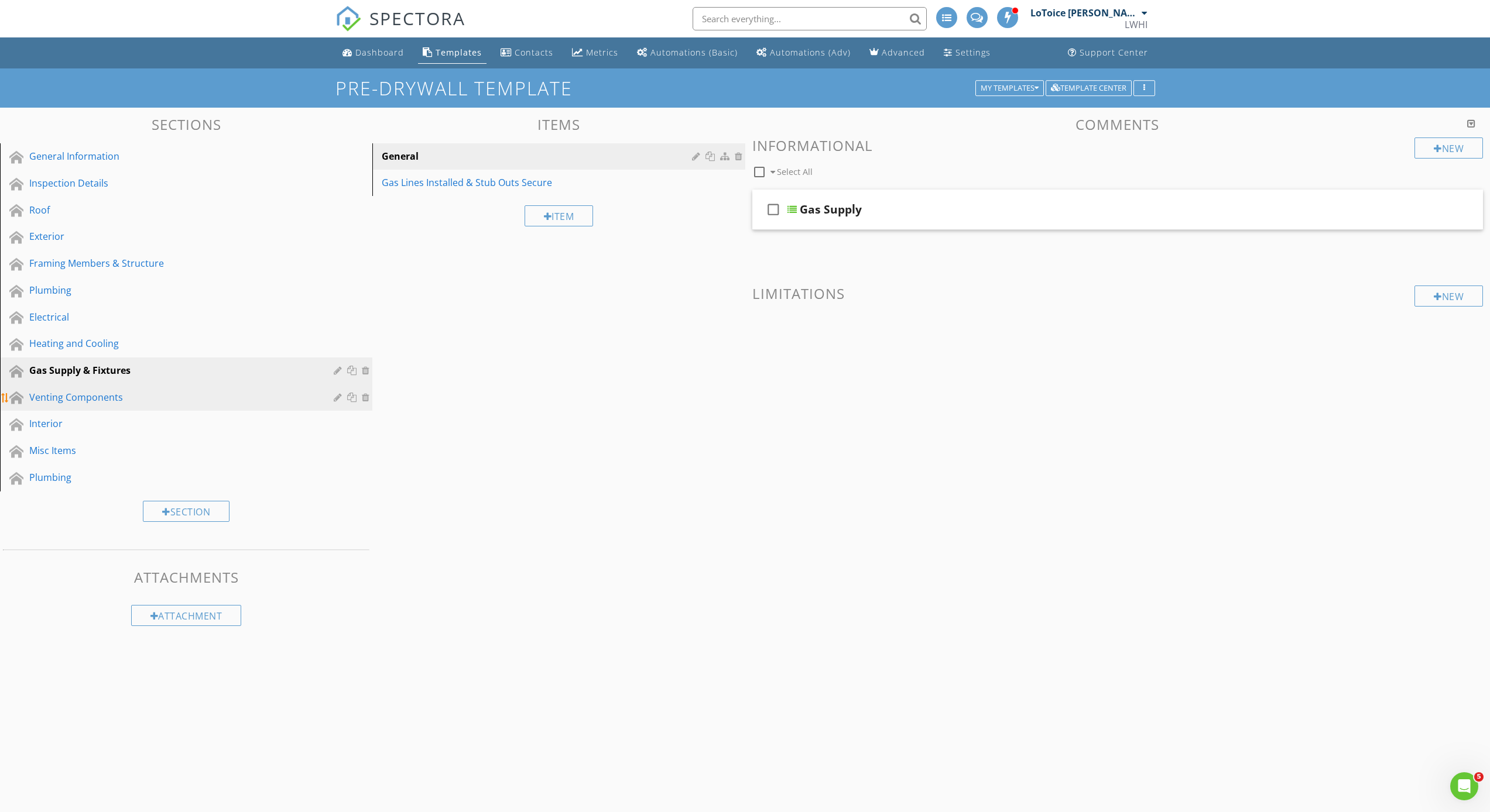
click at [161, 402] on div "Venting Components" at bounding box center [173, 397] width 288 height 14
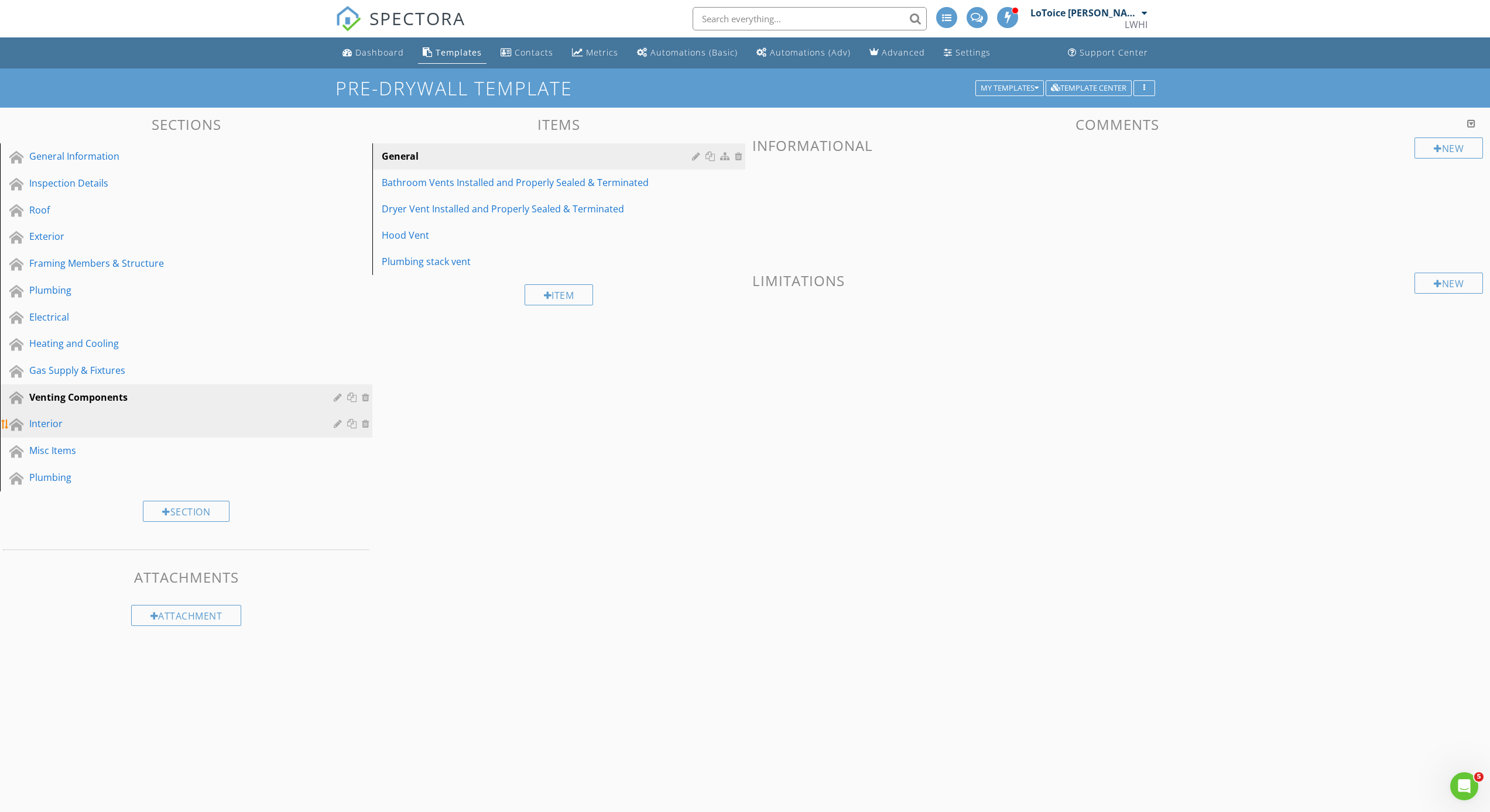
click at [150, 424] on div "Interior" at bounding box center [173, 423] width 288 height 14
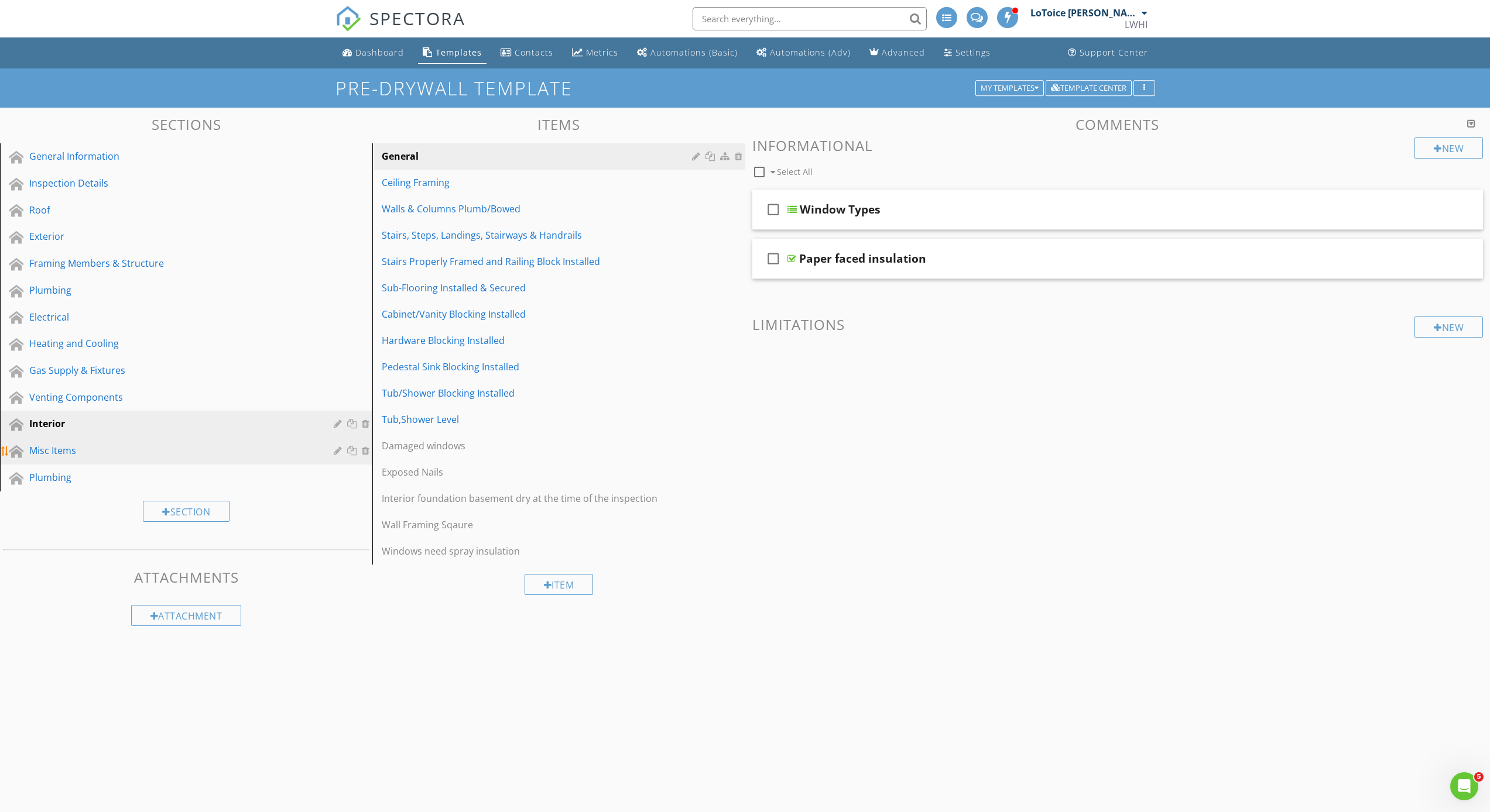
click at [164, 447] on div "Misc Items" at bounding box center [173, 450] width 288 height 14
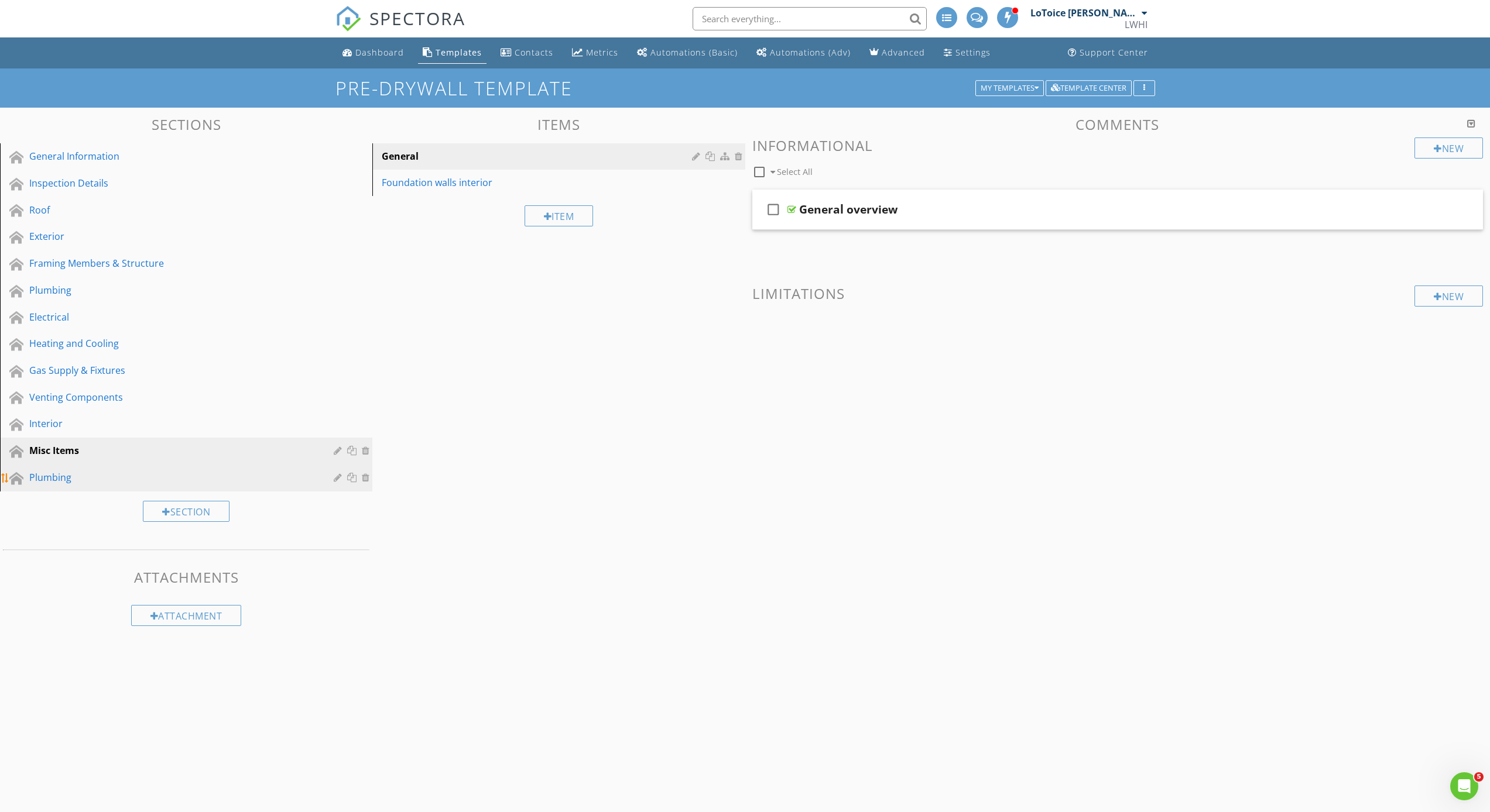
click at [167, 478] on div "Plumbing" at bounding box center [173, 477] width 288 height 14
click at [390, 52] on div "Dashboard" at bounding box center [379, 52] width 48 height 11
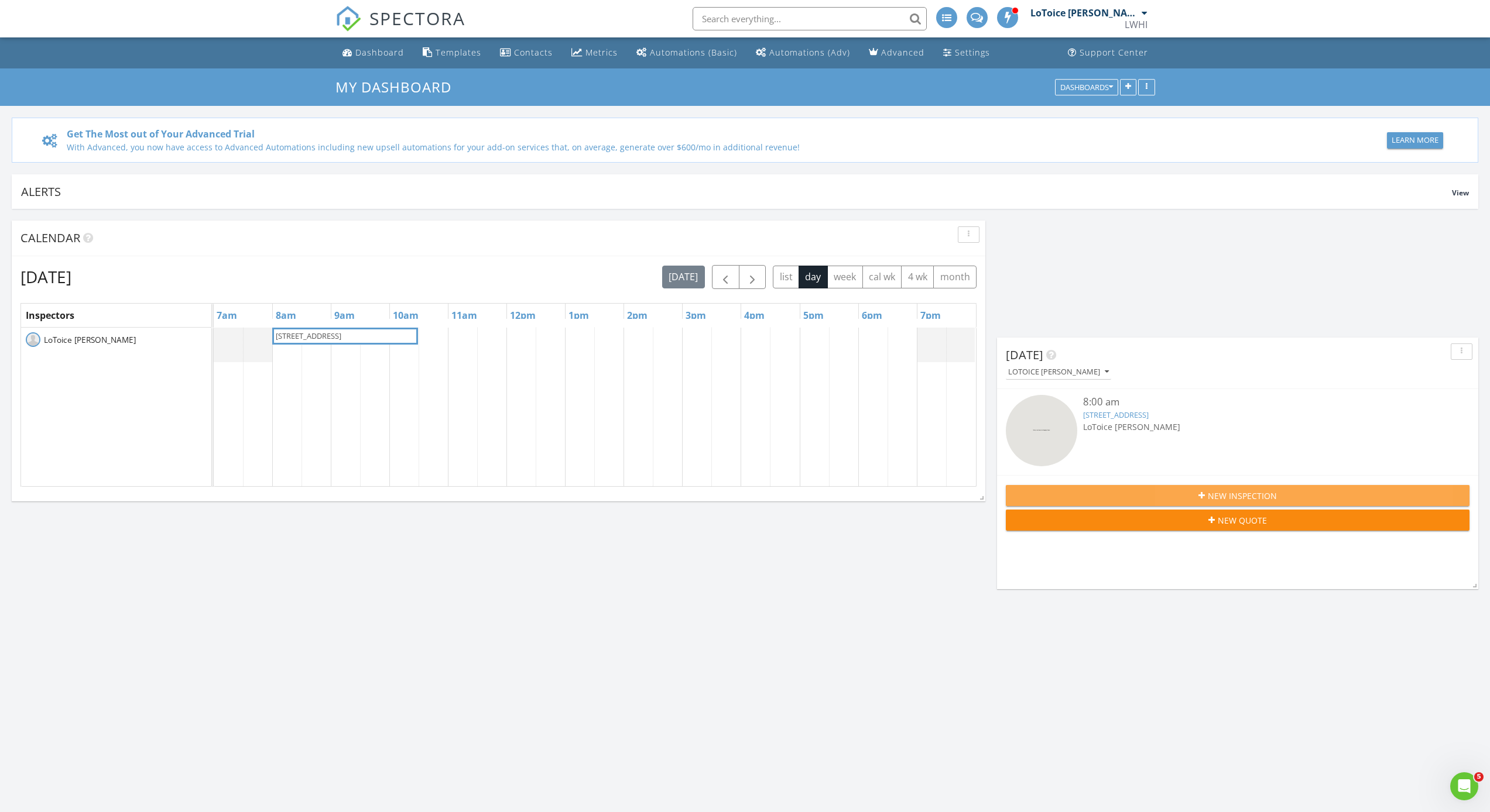
click at [1253, 495] on span "New Inspection" at bounding box center [1241, 495] width 69 height 12
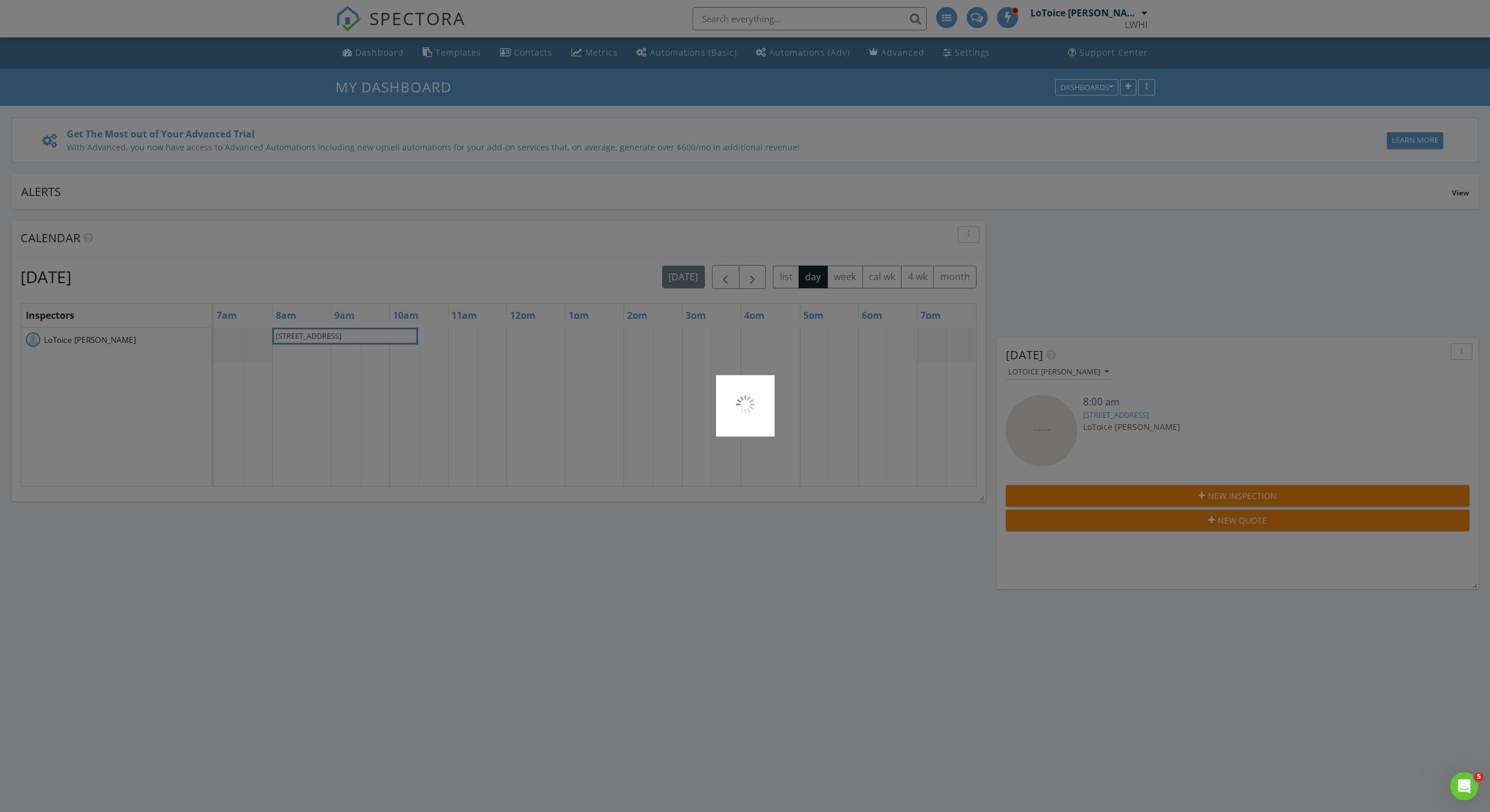
click at [1132, 541] on div at bounding box center [745, 406] width 1490 height 812
click at [296, 337] on div at bounding box center [745, 406] width 1490 height 812
